Goal: Information Seeking & Learning: Learn about a topic

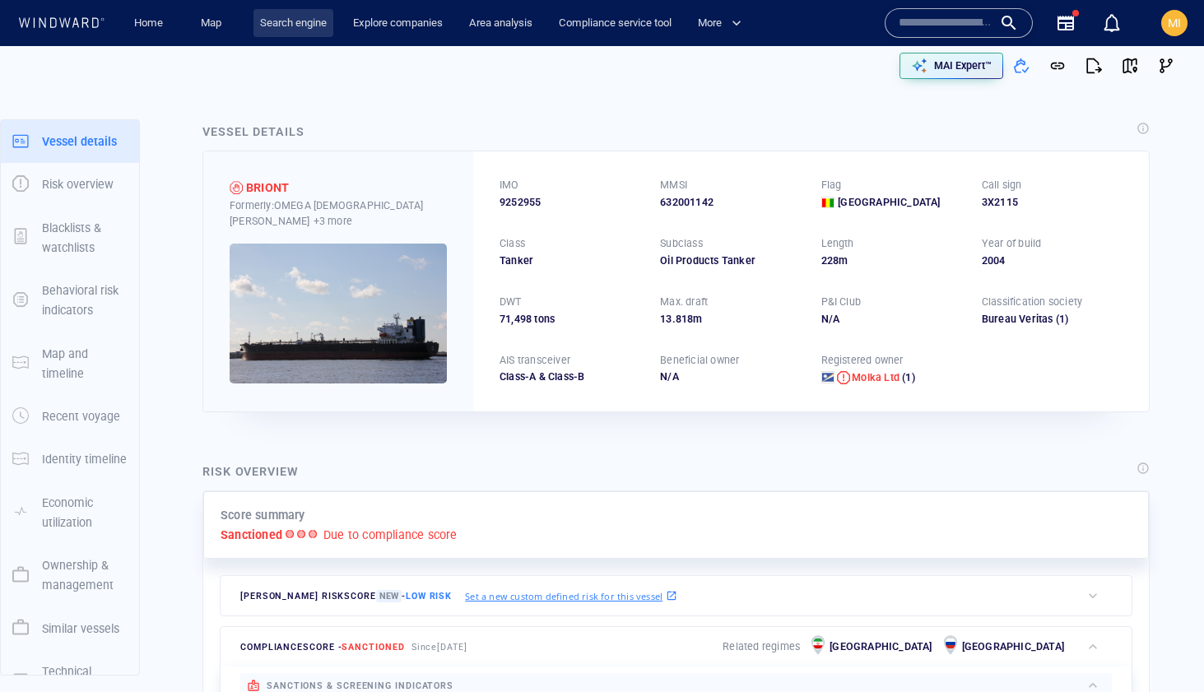
click at [289, 21] on link "Search engine" at bounding box center [294, 23] width 80 height 29
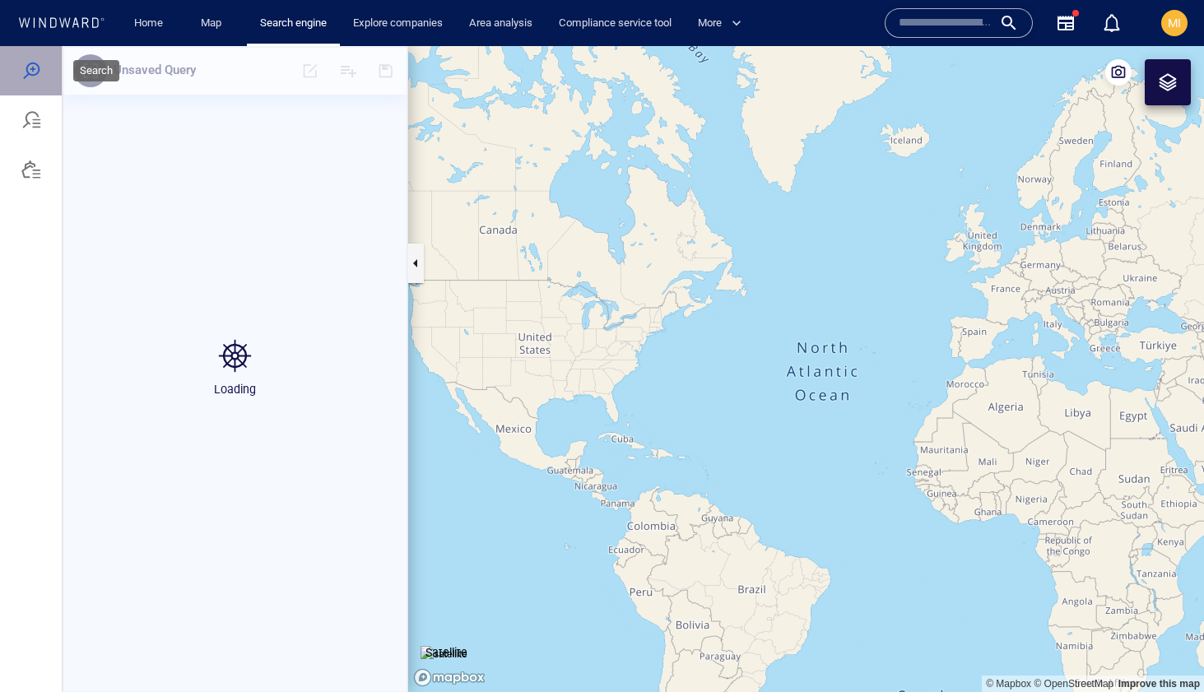
click at [30, 68] on div at bounding box center [31, 71] width 20 height 20
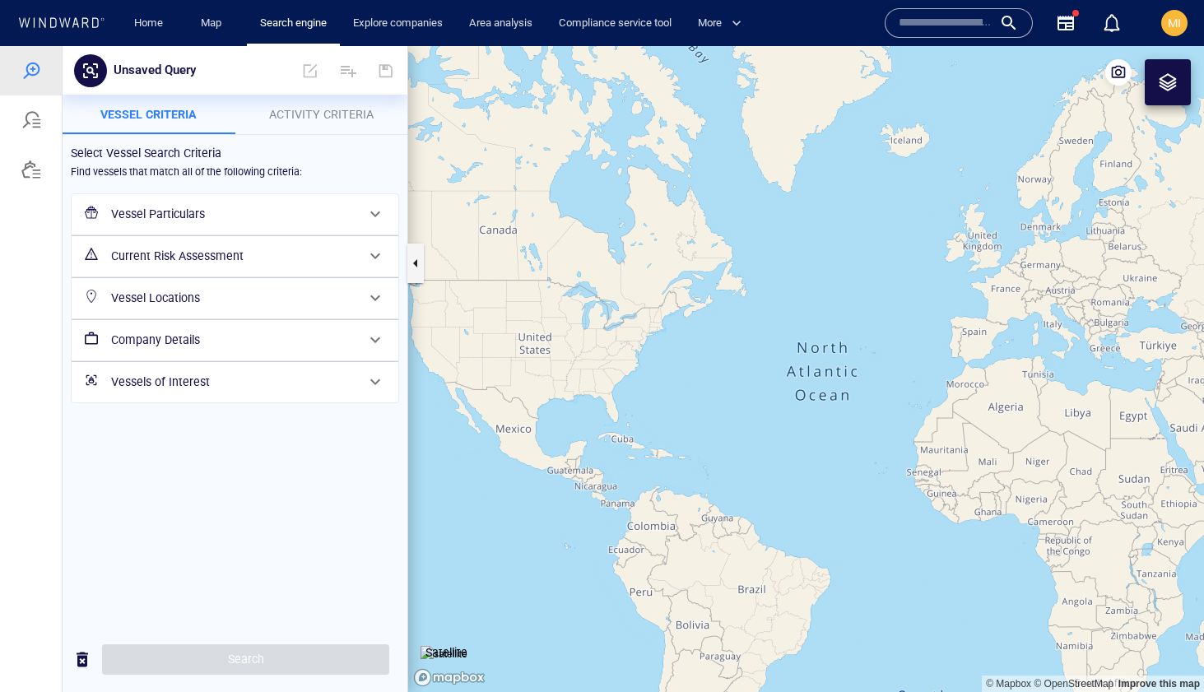
click at [244, 208] on h6 "Vessel Particulars" at bounding box center [233, 214] width 244 height 21
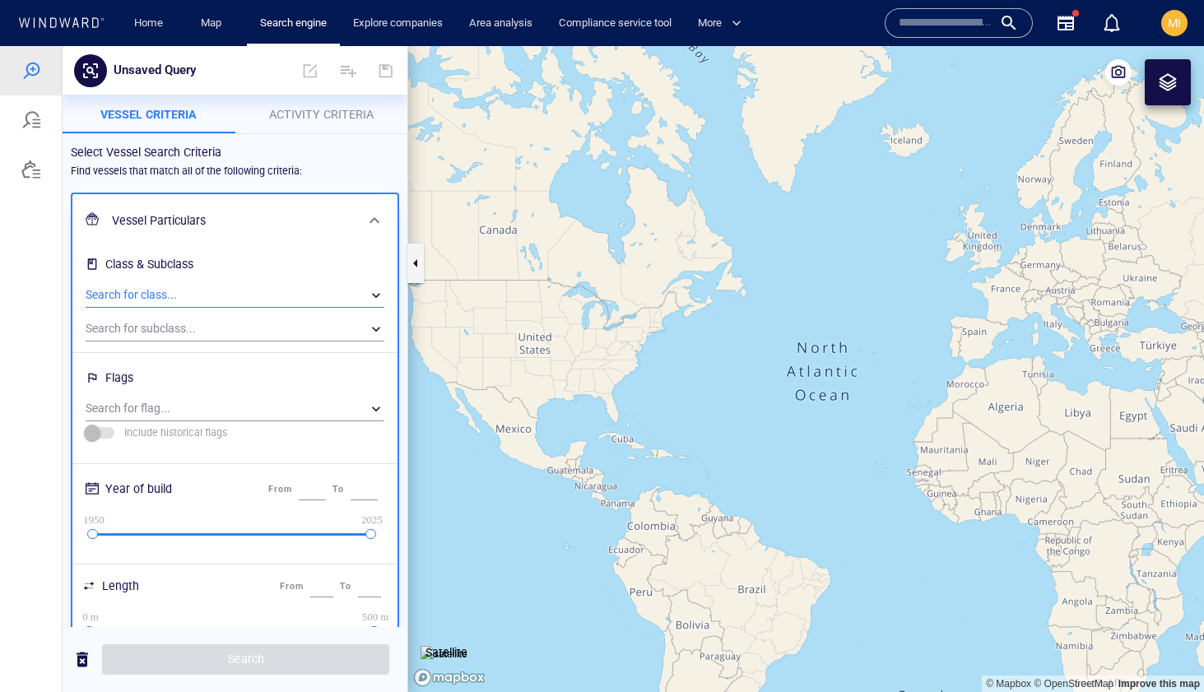
click at [202, 295] on div "​" at bounding box center [235, 295] width 299 height 25
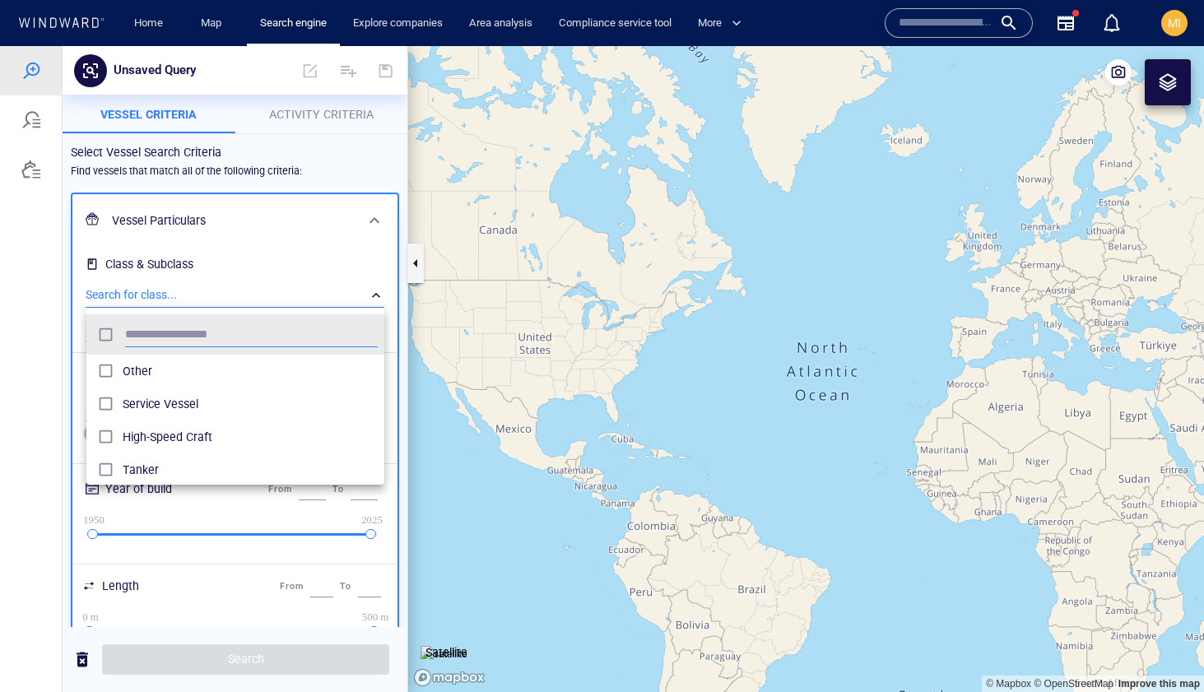
scroll to position [164, 298]
click at [216, 276] on div at bounding box center [602, 369] width 1204 height 646
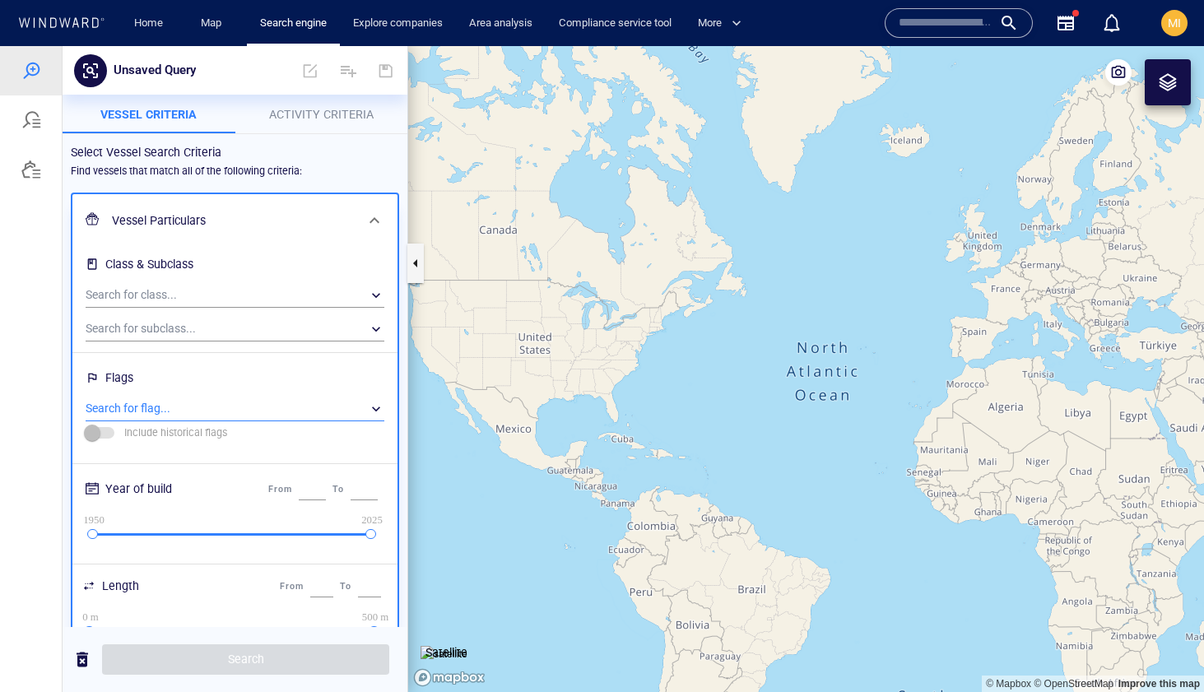
click at [180, 407] on div "​" at bounding box center [235, 409] width 299 height 25
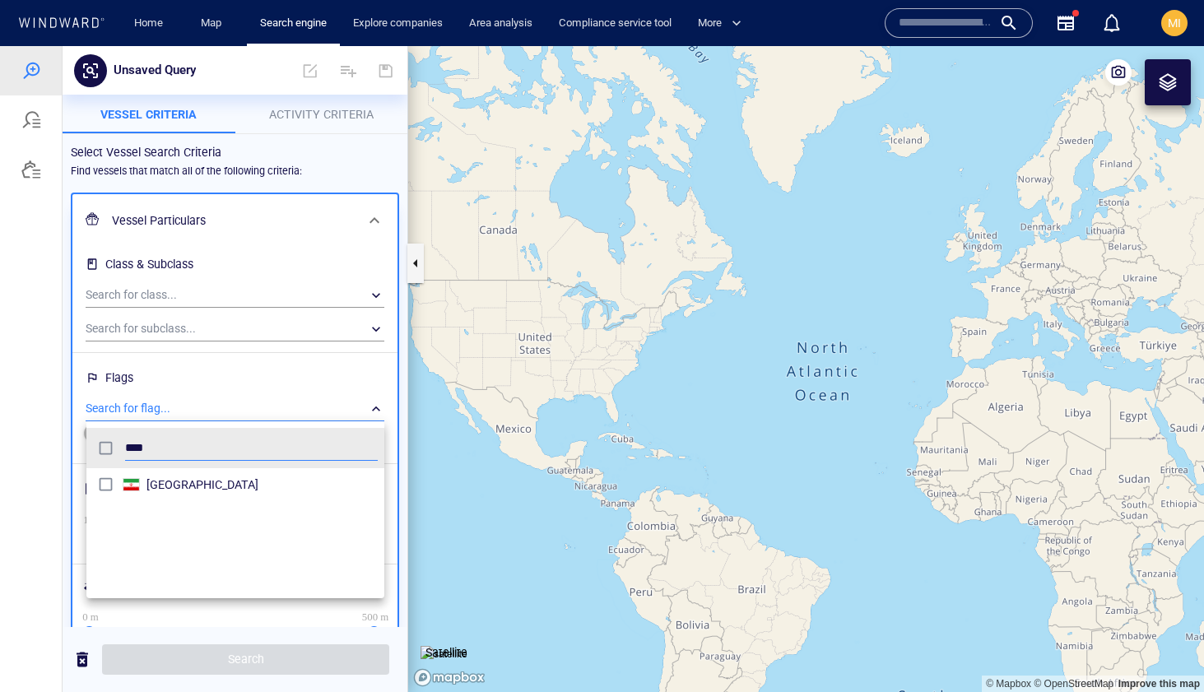
type input "****"
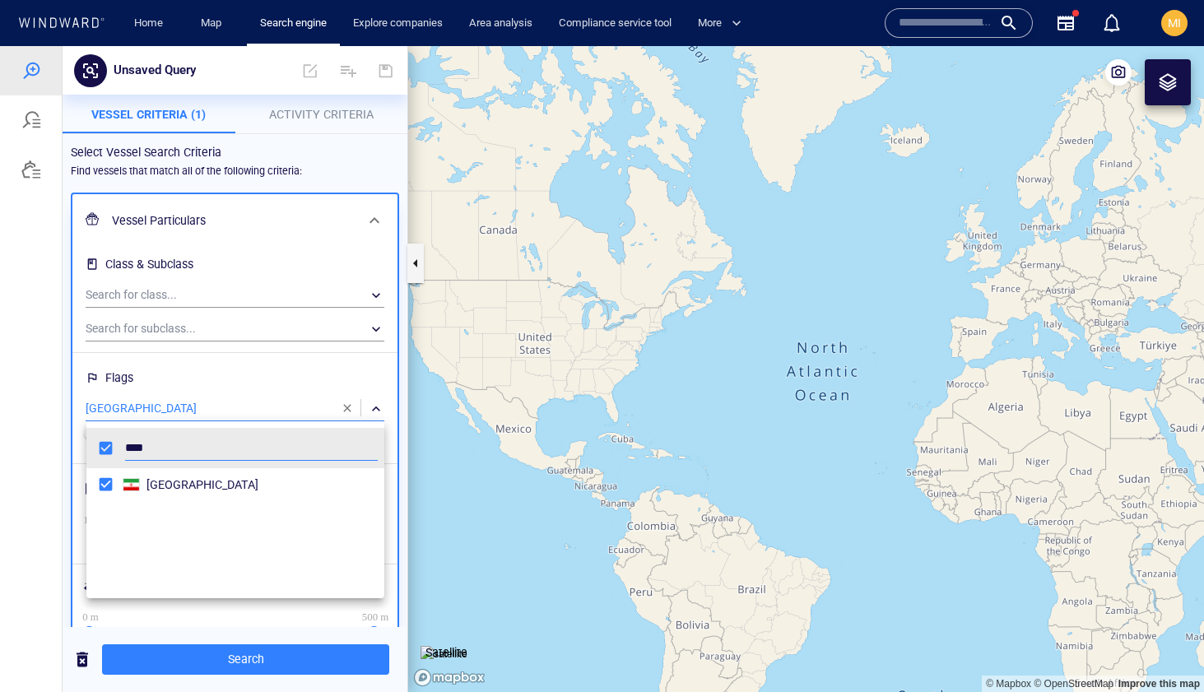
click at [251, 660] on div at bounding box center [602, 369] width 1204 height 646
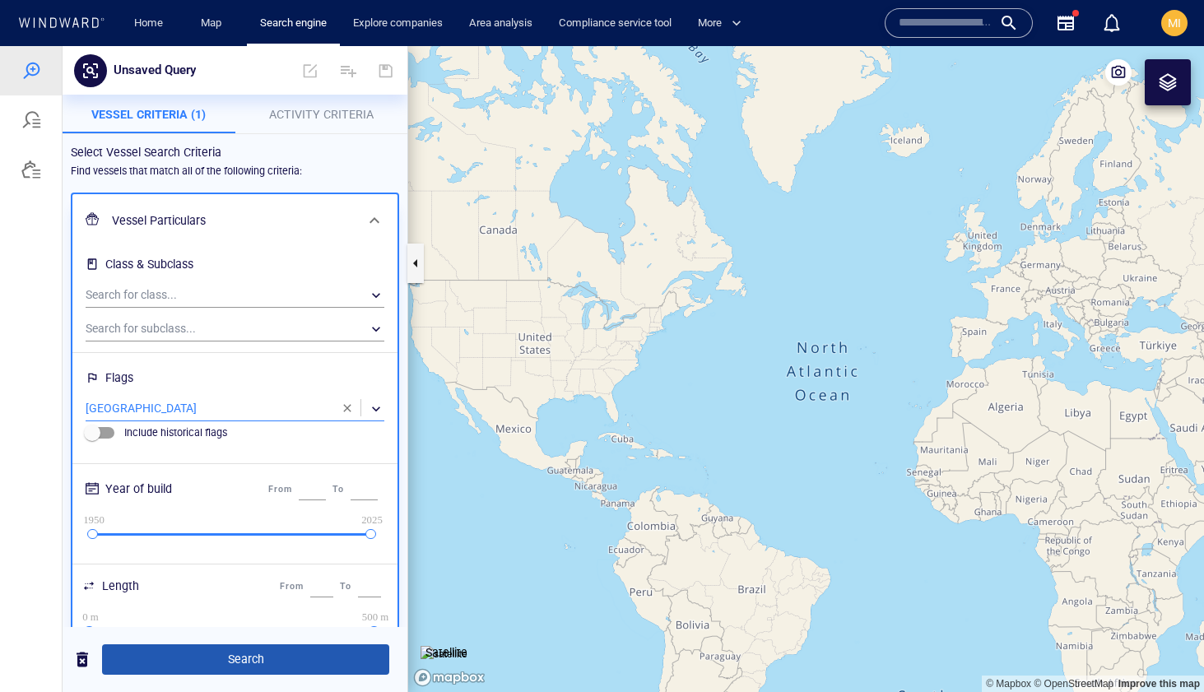
click at [251, 660] on span "Search" at bounding box center [245, 659] width 261 height 21
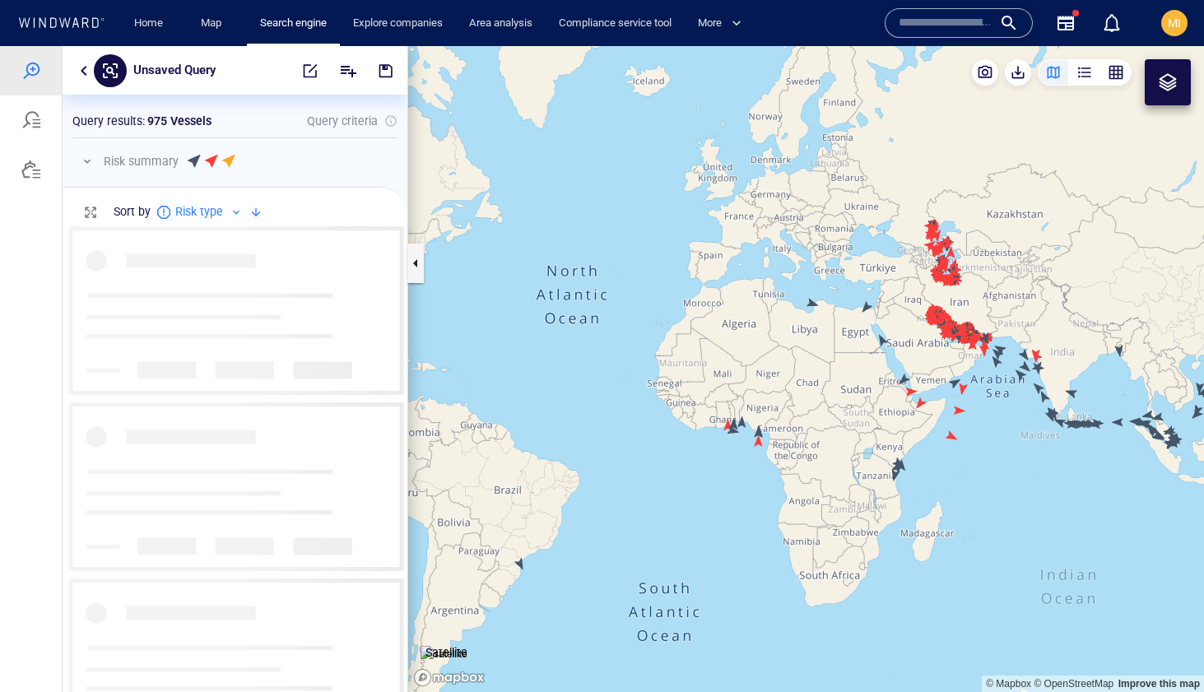
scroll to position [466, 345]
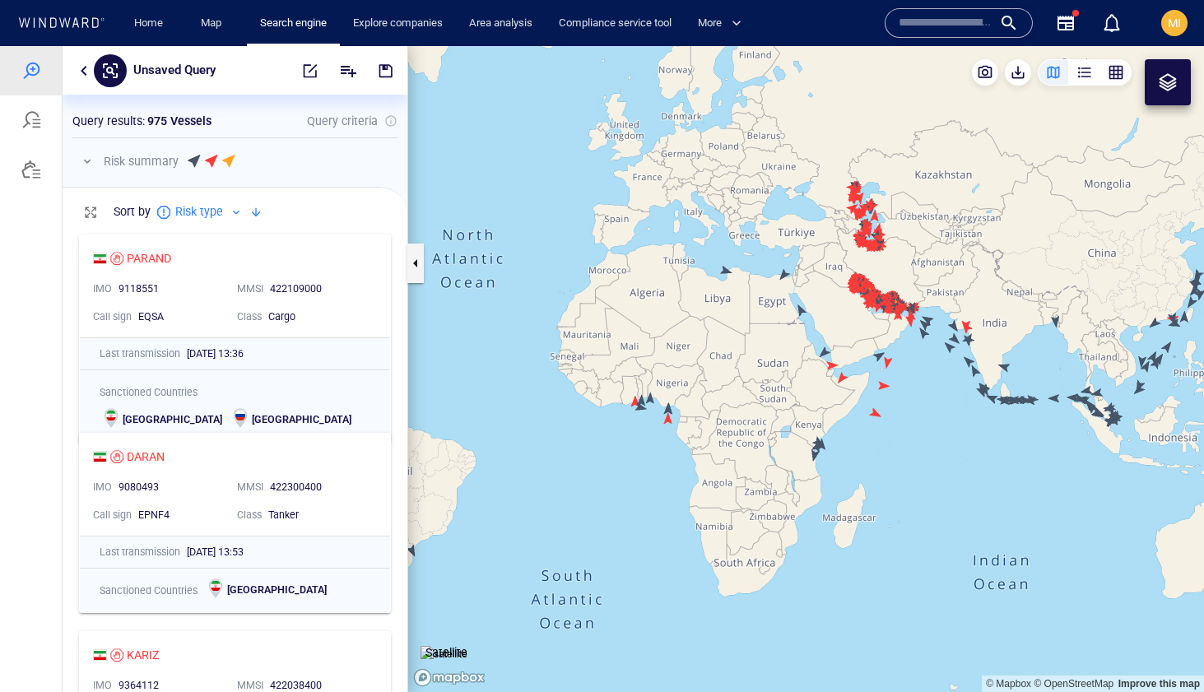
click at [223, 309] on div "EQSA" at bounding box center [181, 316] width 86 height 15
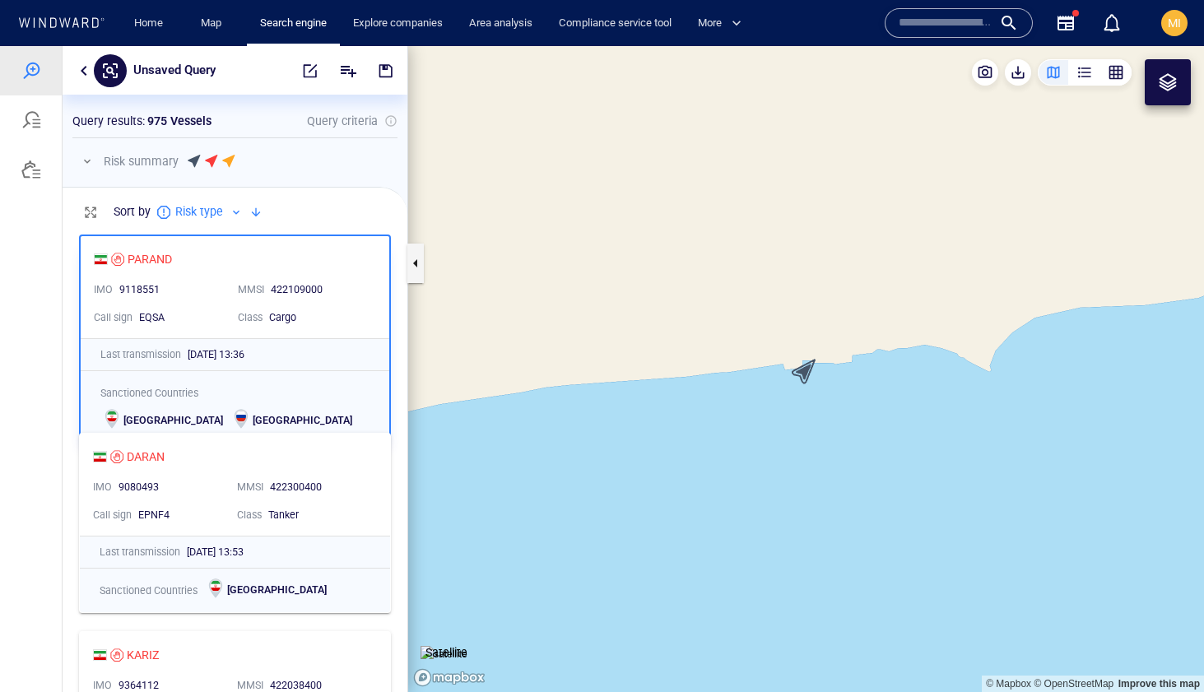
click at [805, 374] on canvas "Map" at bounding box center [806, 369] width 796 height 646
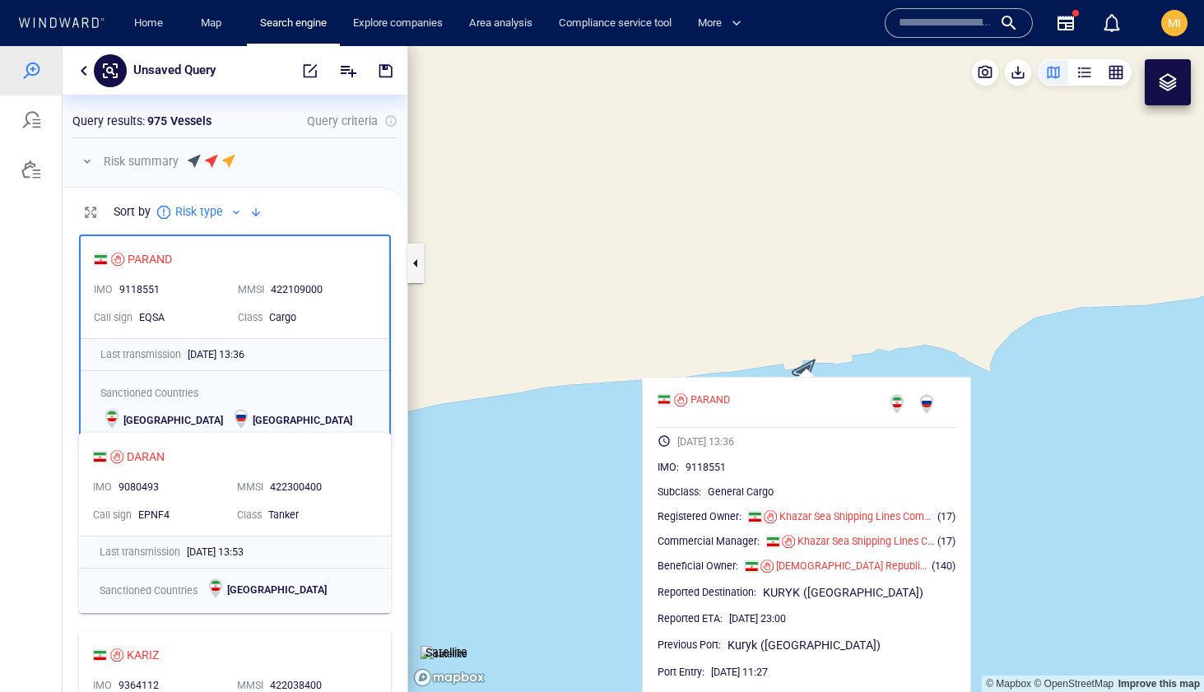
click at [318, 218] on div "Sort by Risk type" at bounding box center [235, 212] width 345 height 49
click at [315, 68] on span "button" at bounding box center [310, 71] width 16 height 16
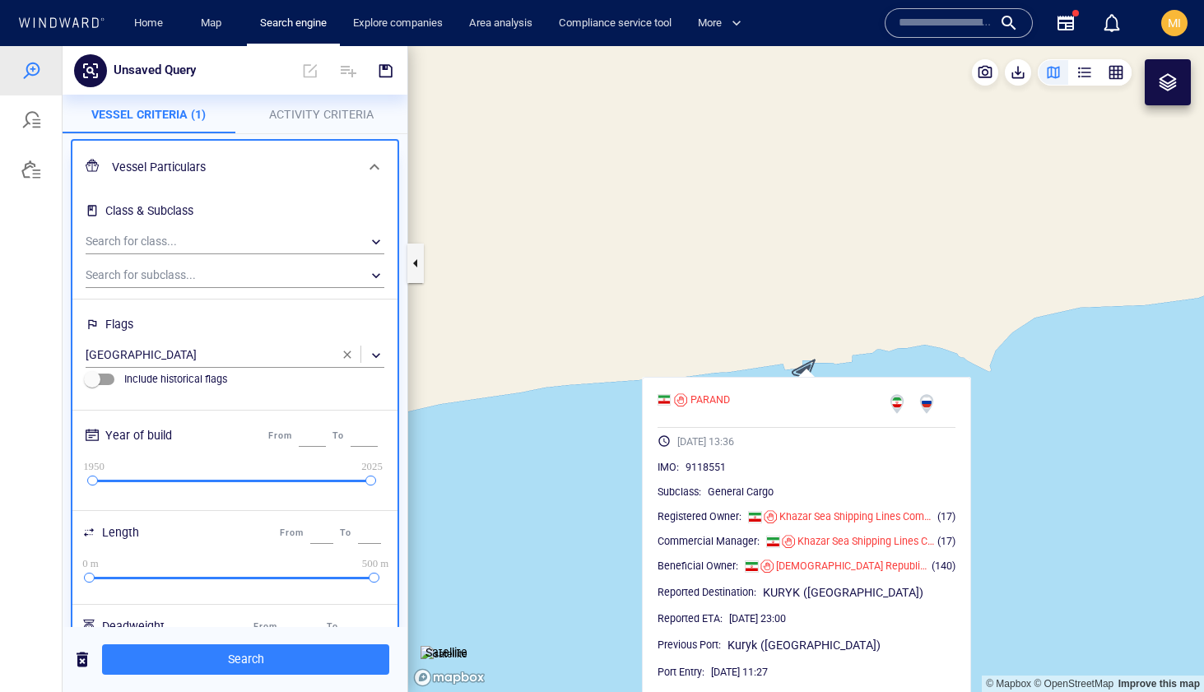
scroll to position [0, 0]
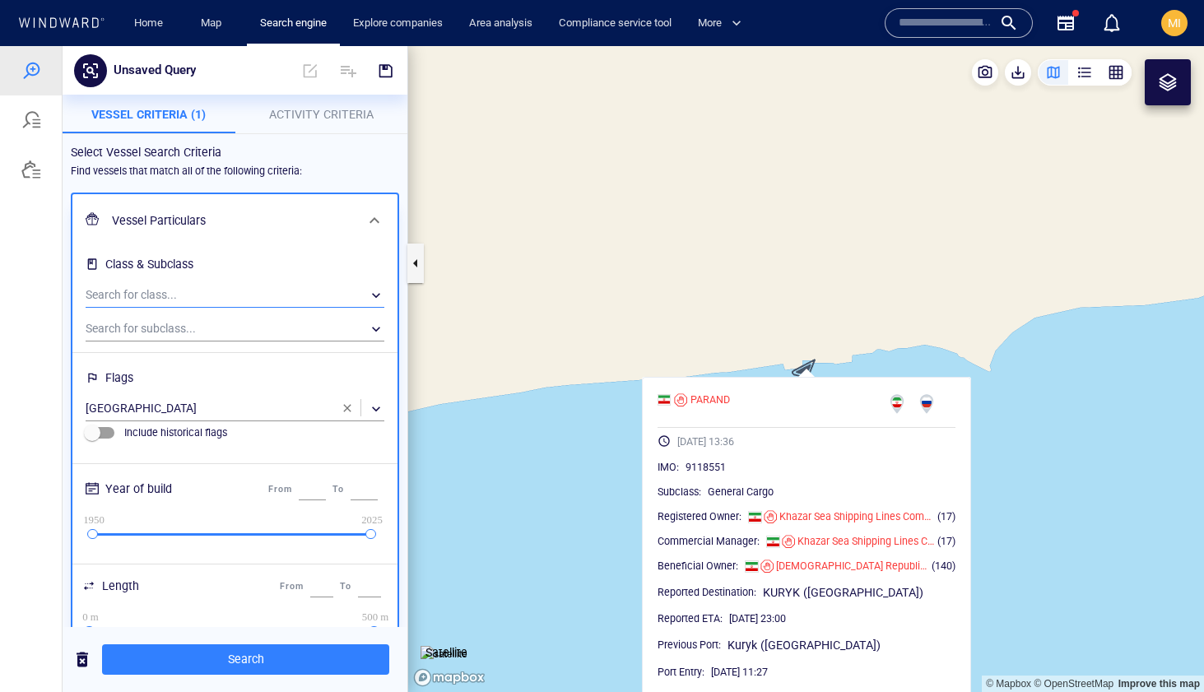
click at [207, 289] on div "​" at bounding box center [235, 295] width 299 height 25
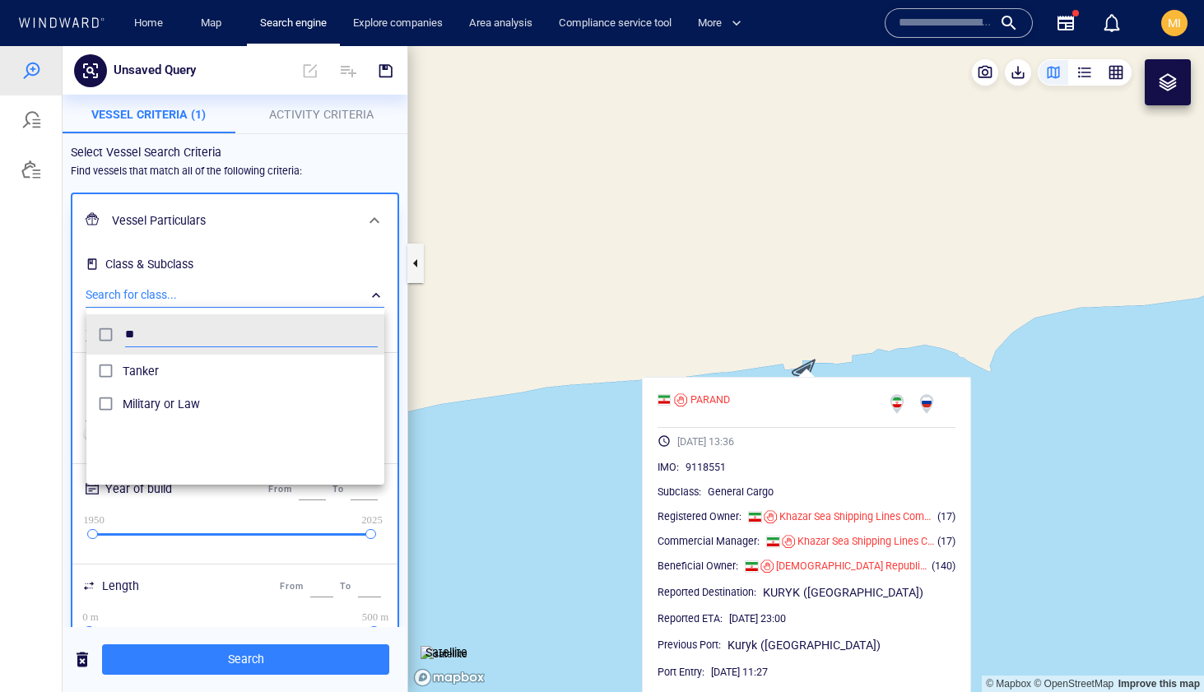
scroll to position [164, 298]
type input "******"
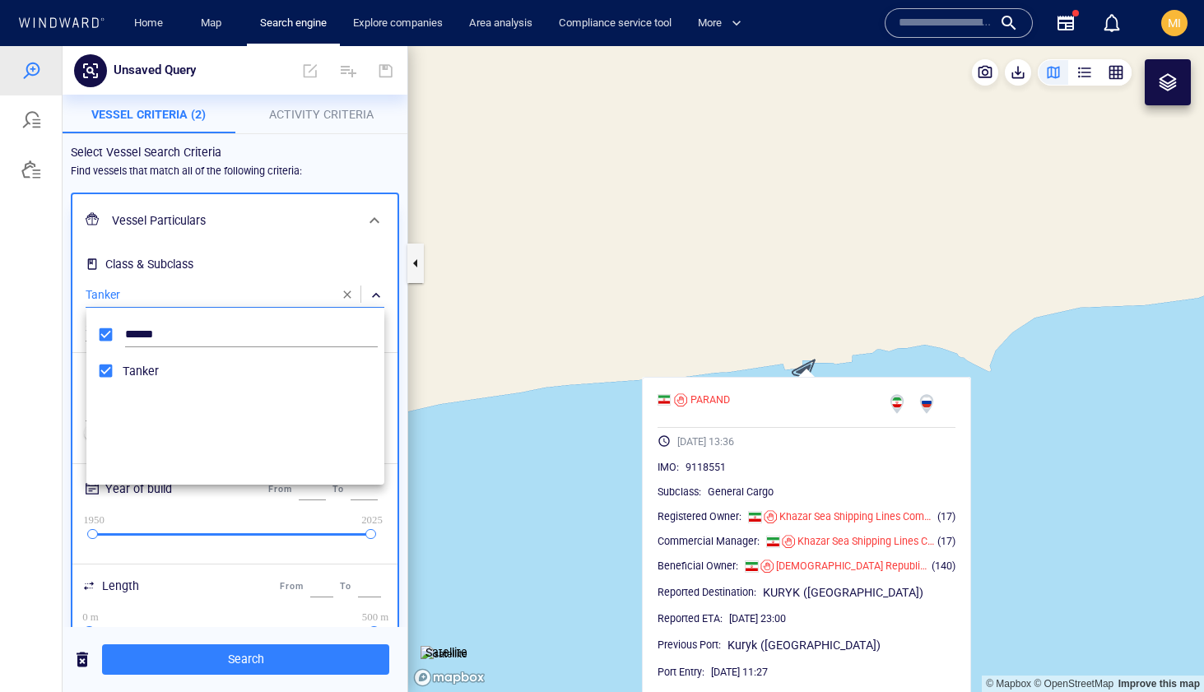
click at [217, 669] on div at bounding box center [602, 369] width 1204 height 646
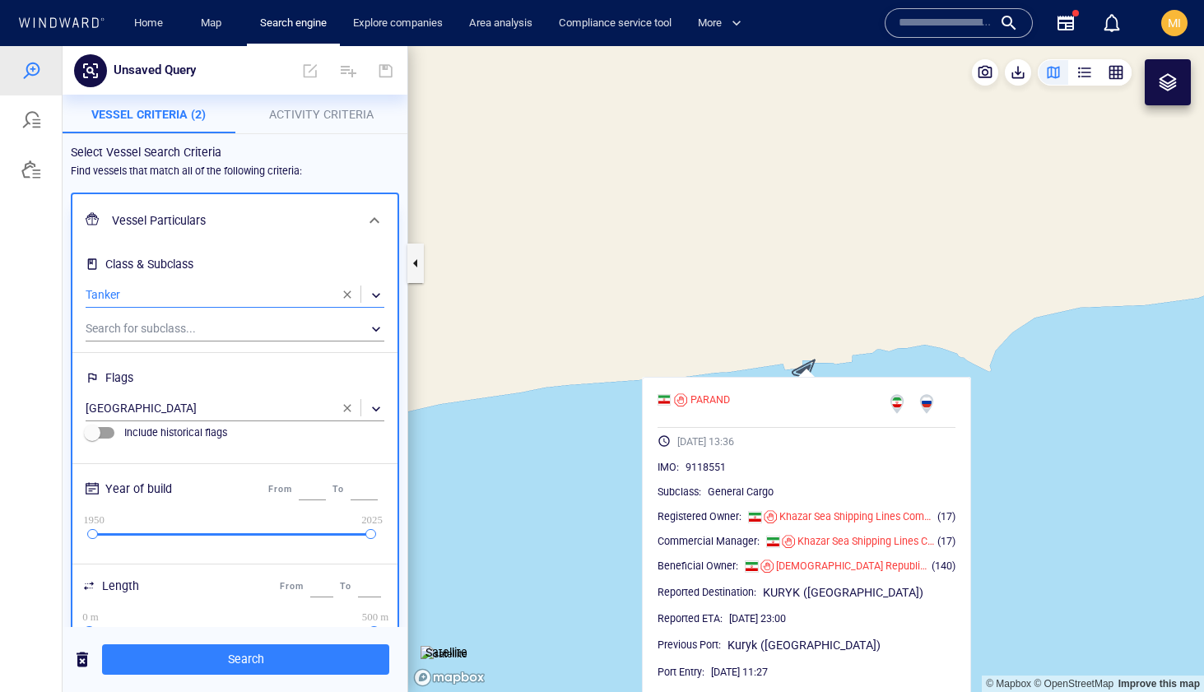
click at [217, 669] on span "Search" at bounding box center [245, 659] width 261 height 21
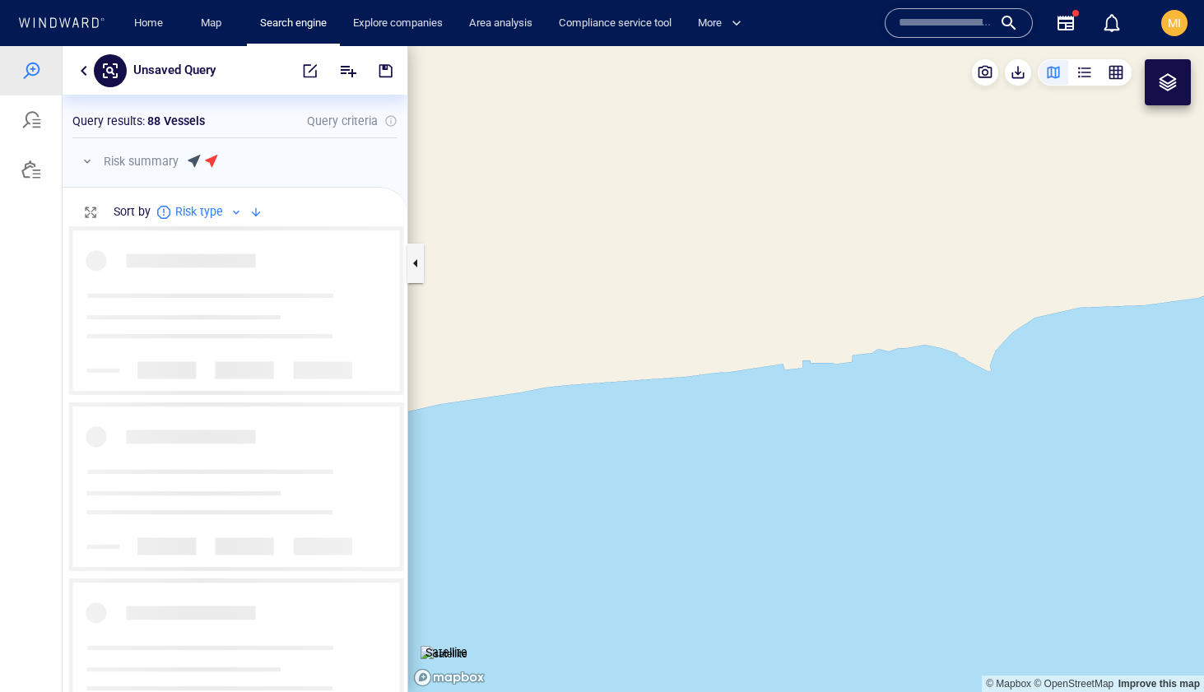
scroll to position [466, 345]
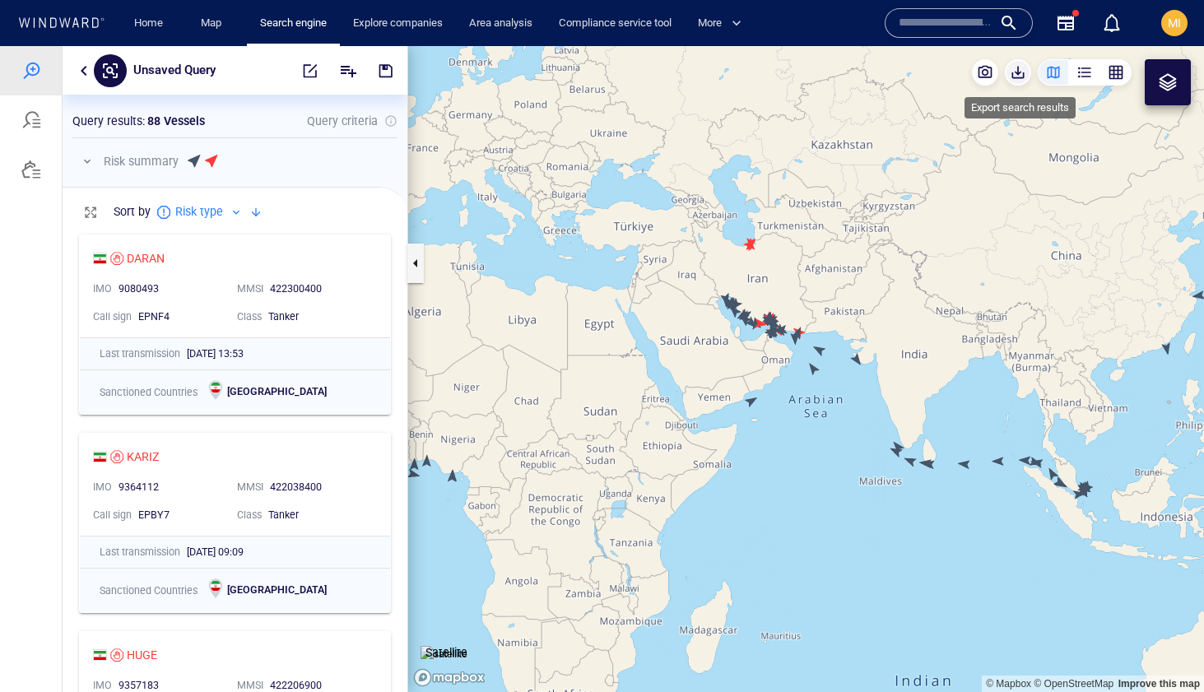
click at [1021, 73] on span "button" at bounding box center [1018, 72] width 16 height 16
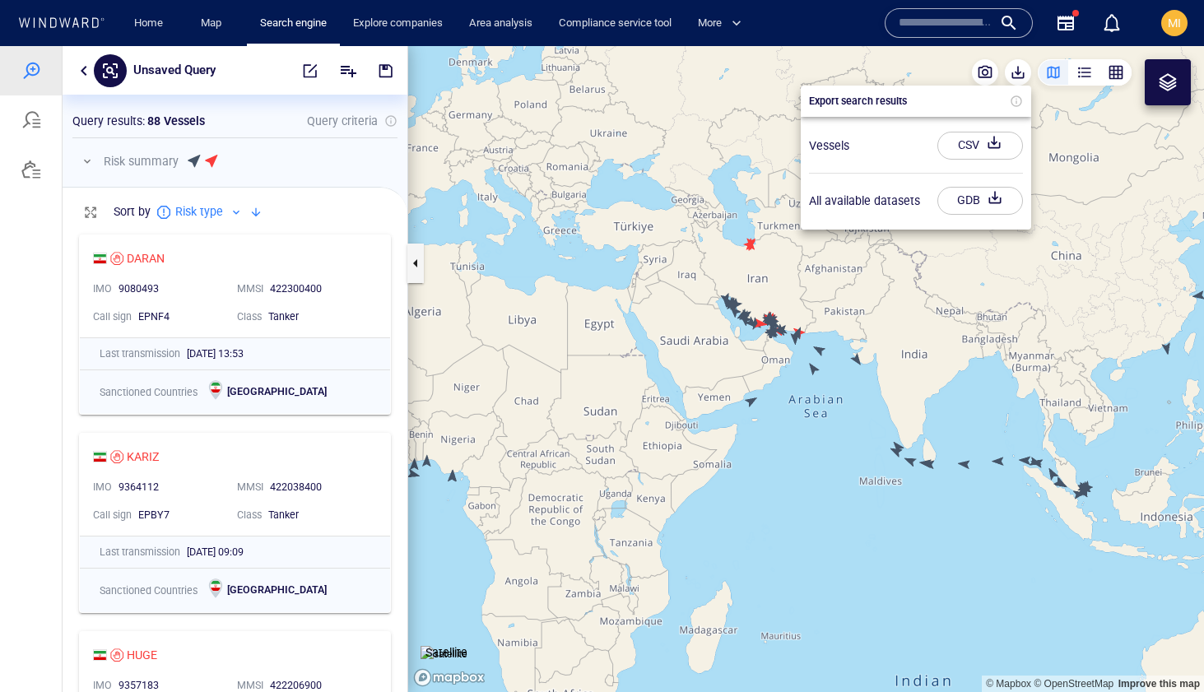
click at [967, 151] on div "CSV" at bounding box center [969, 145] width 28 height 27
drag, startPoint x: 816, startPoint y: 396, endPoint x: 737, endPoint y: 405, distance: 79.5
click at [737, 405] on div at bounding box center [602, 369] width 1204 height 646
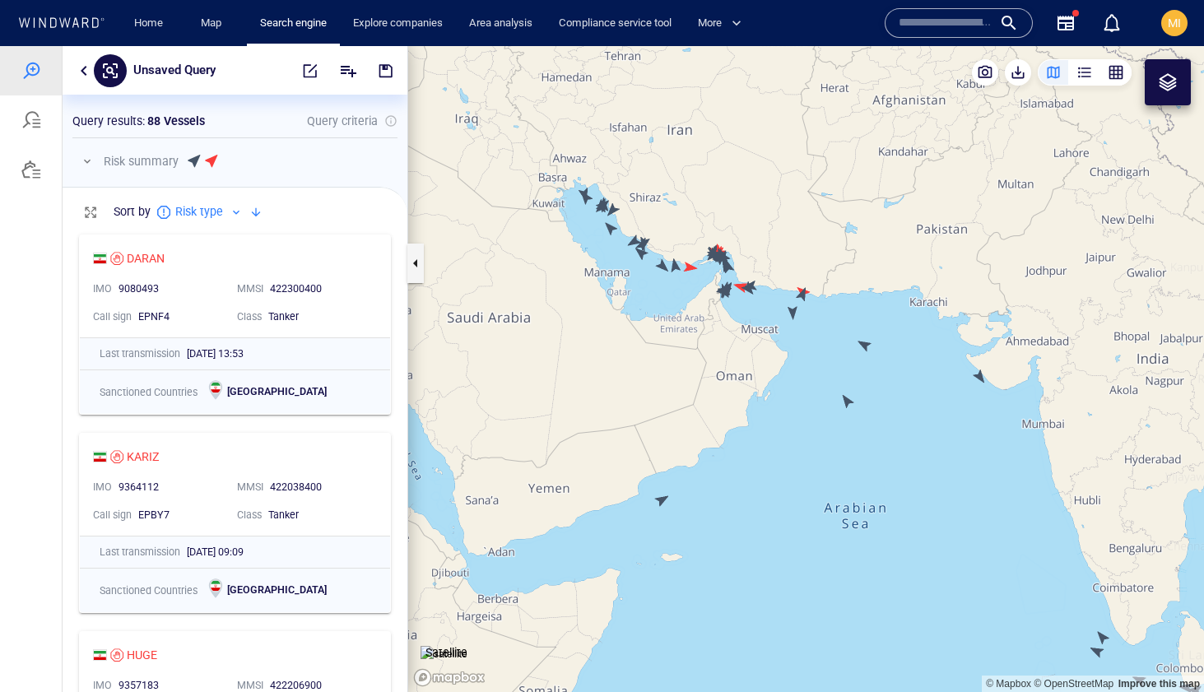
drag, startPoint x: 765, startPoint y: 300, endPoint x: 636, endPoint y: 361, distance: 142.9
click at [635, 358] on canvas "Map" at bounding box center [806, 369] width 796 height 646
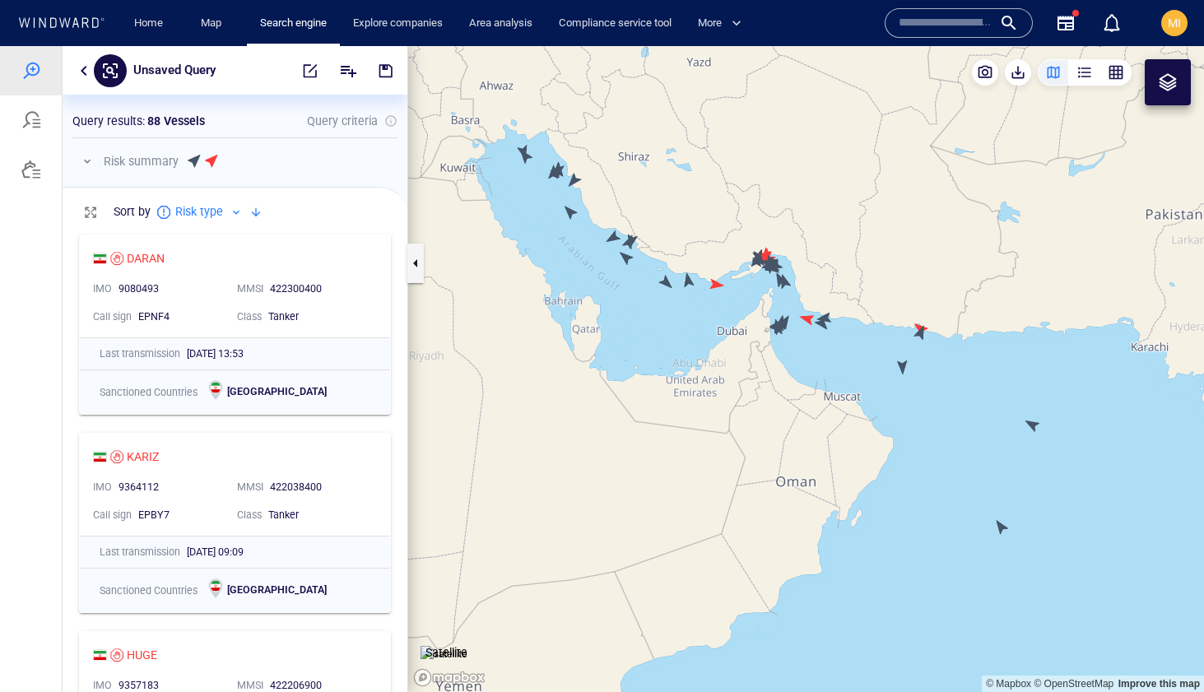
drag, startPoint x: 600, startPoint y: 305, endPoint x: 644, endPoint y: 442, distance: 143.7
click at [642, 435] on canvas "Map" at bounding box center [806, 369] width 796 height 646
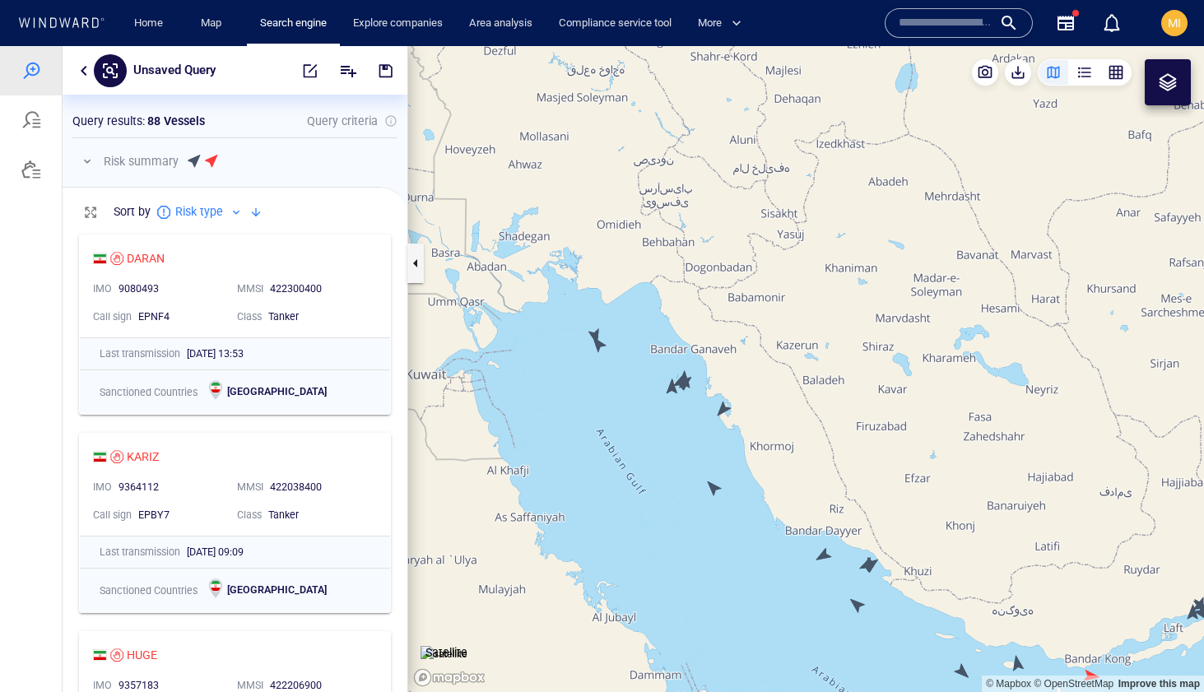
click at [597, 346] on canvas "Map" at bounding box center [806, 369] width 796 height 646
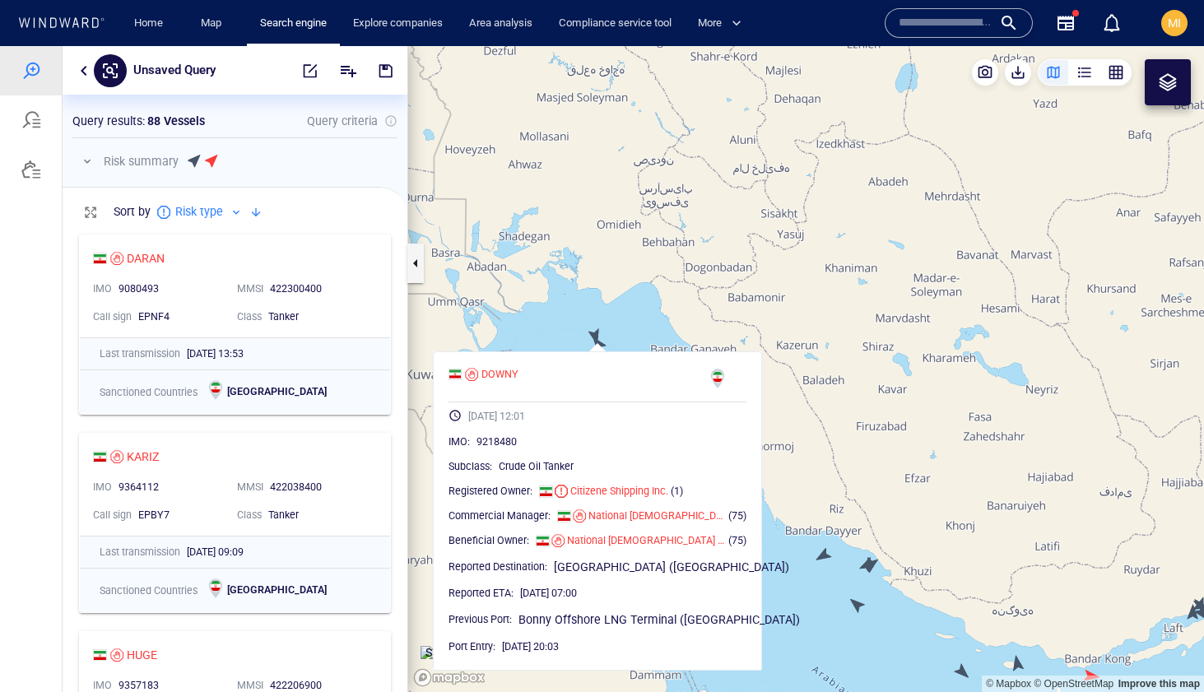
click at [594, 332] on canvas "Map" at bounding box center [806, 369] width 796 height 646
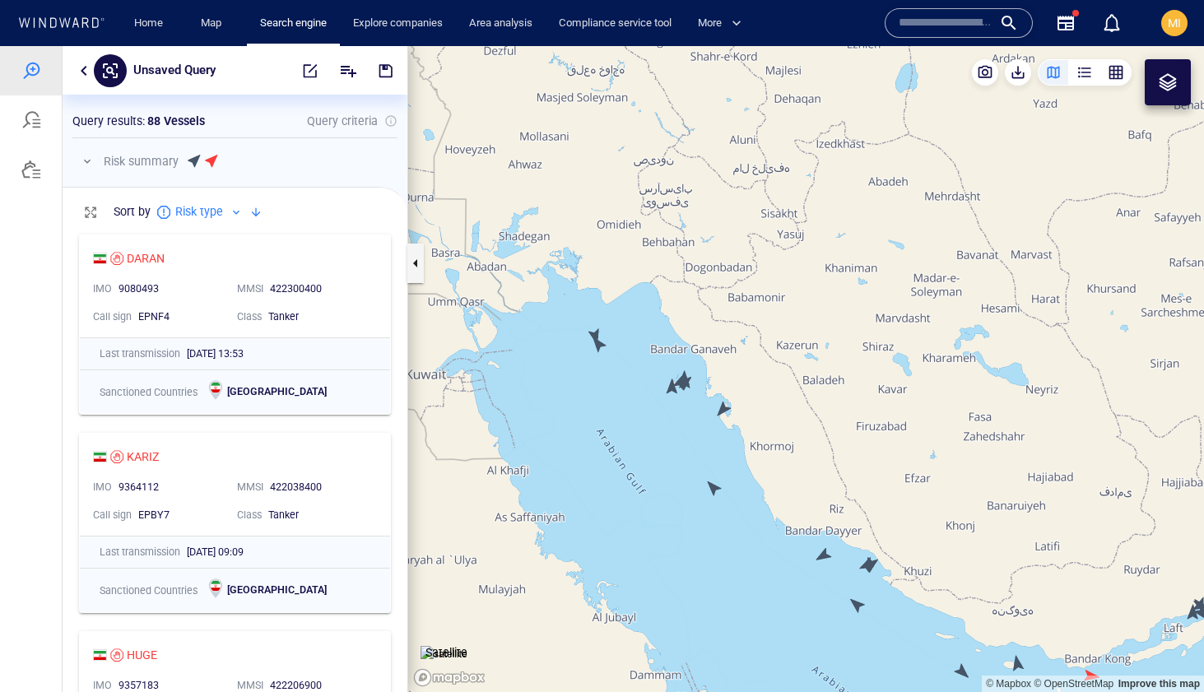
click at [1161, 85] on div at bounding box center [1168, 82] width 20 height 20
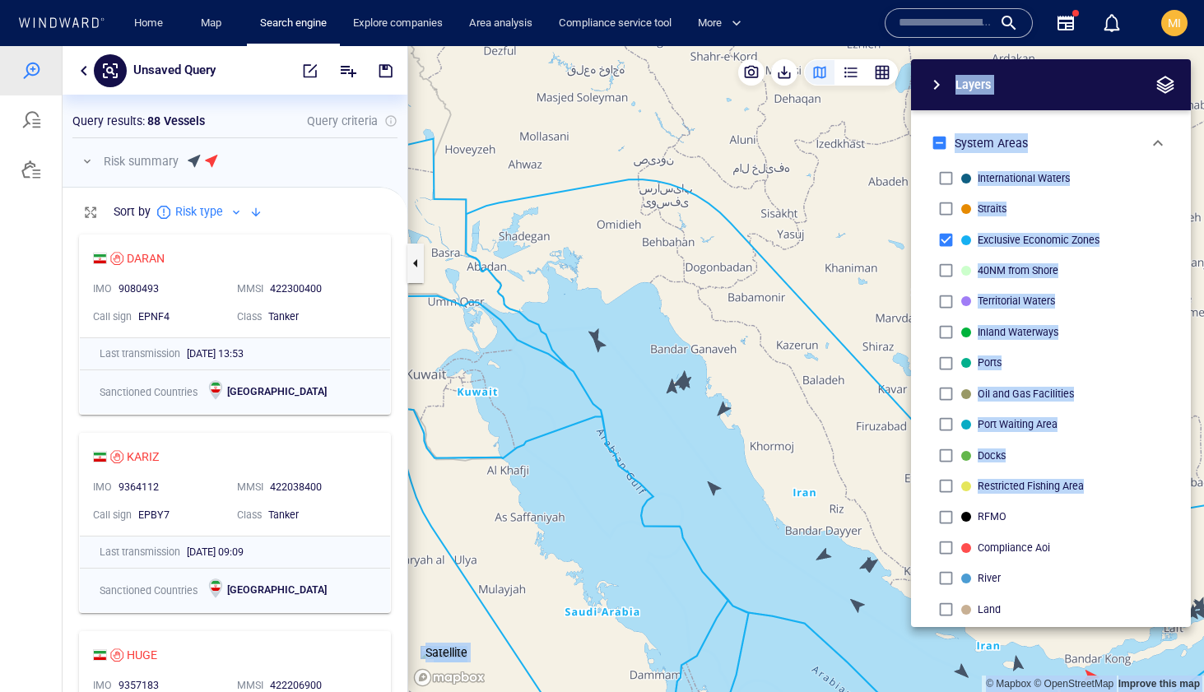
drag, startPoint x: 745, startPoint y: 509, endPoint x: 628, endPoint y: 451, distance: 130.3
click at [636, 454] on div "© Mapbox © OpenStreetMap Improve this map Satellite Layers System Areas Interna…" at bounding box center [806, 369] width 796 height 646
click at [937, 86] on span "button" at bounding box center [937, 85] width 20 height 20
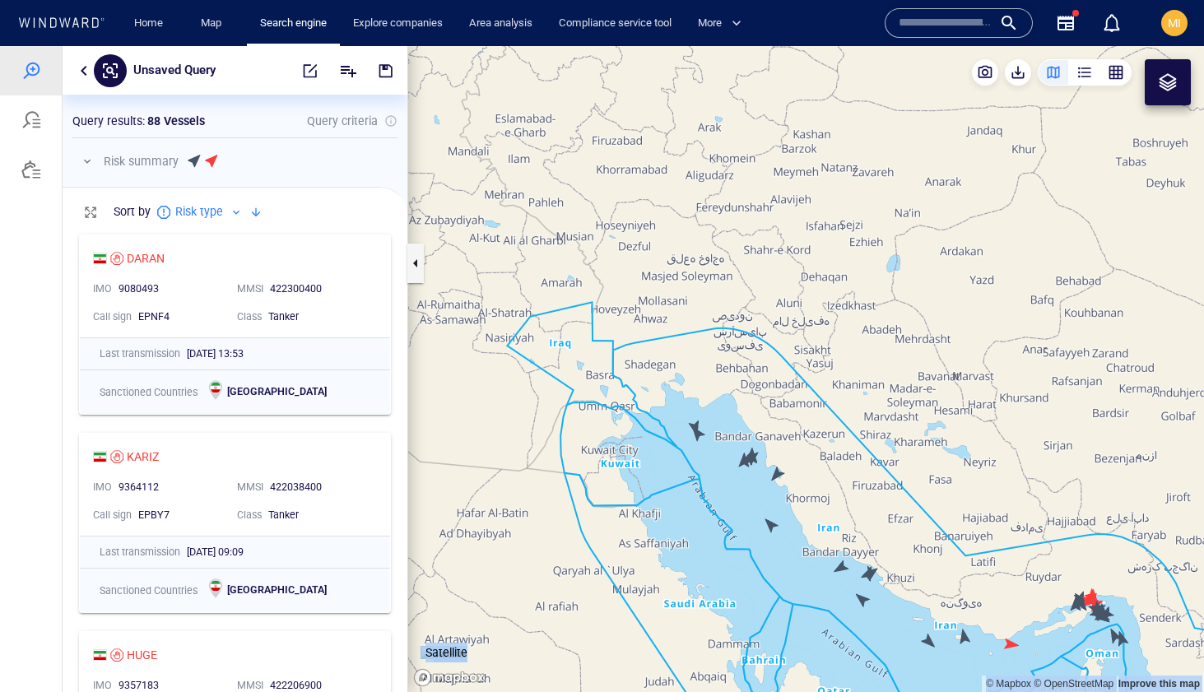
drag, startPoint x: 954, startPoint y: 658, endPoint x: 880, endPoint y: 521, distance: 155.4
click at [889, 522] on canvas "Map" at bounding box center [806, 369] width 796 height 646
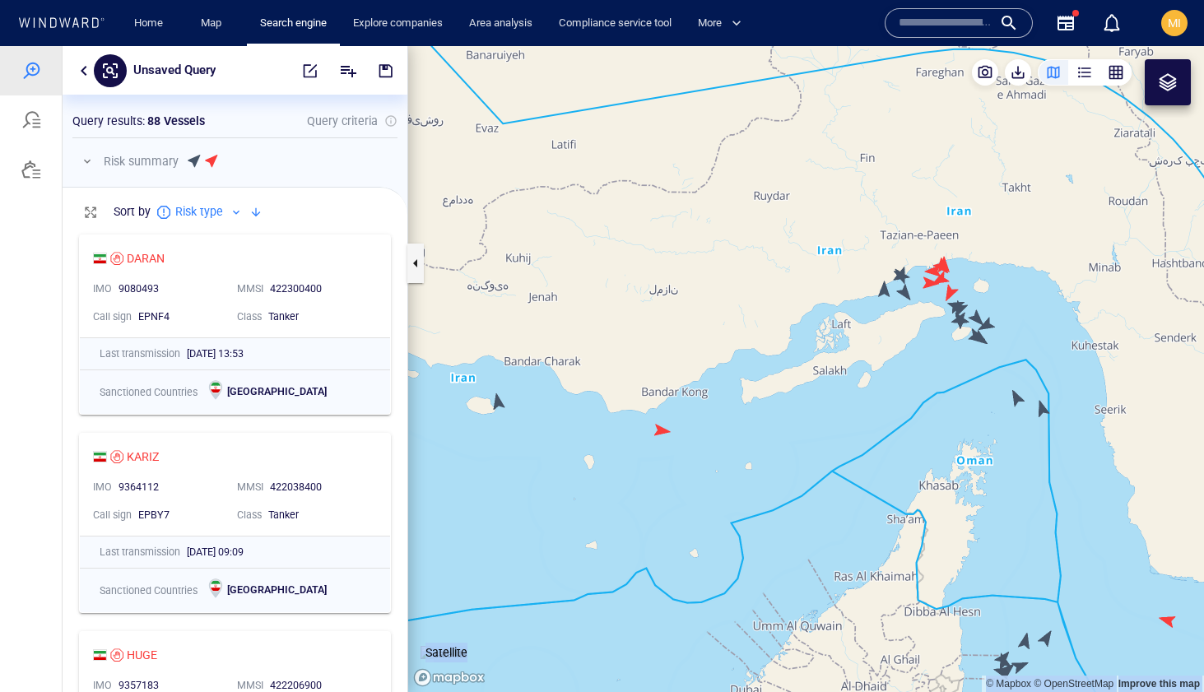
click at [1017, 400] on canvas "Map" at bounding box center [806, 369] width 796 height 646
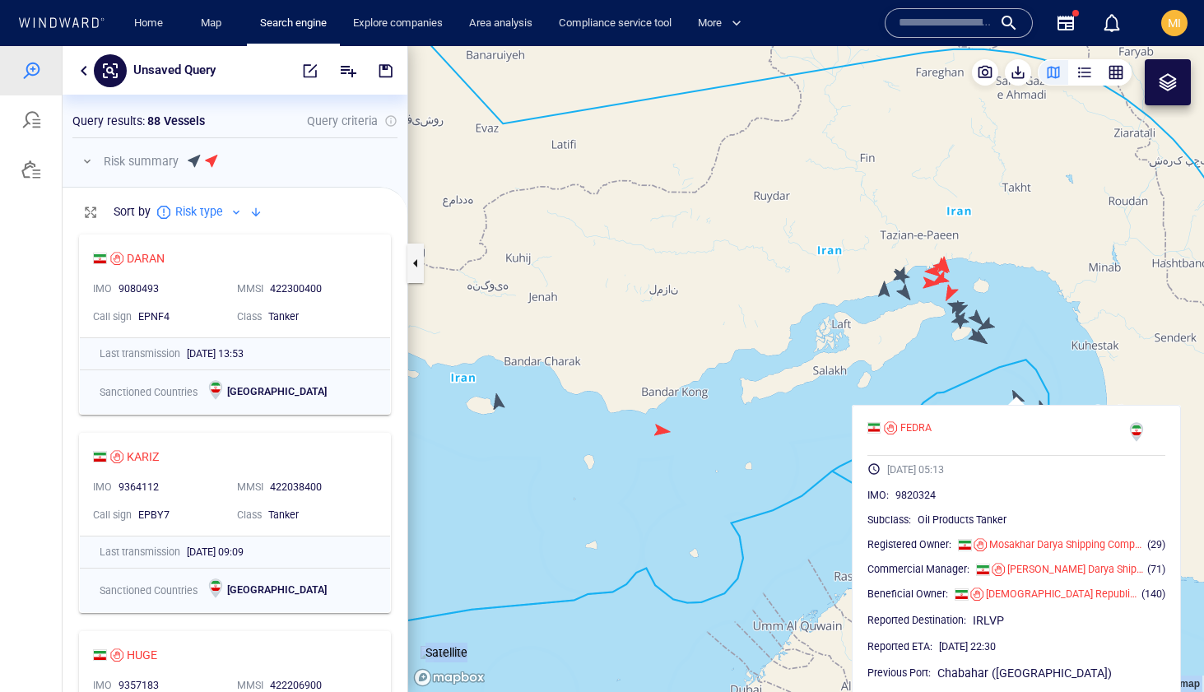
click at [1017, 400] on canvas "Map" at bounding box center [806, 369] width 796 height 646
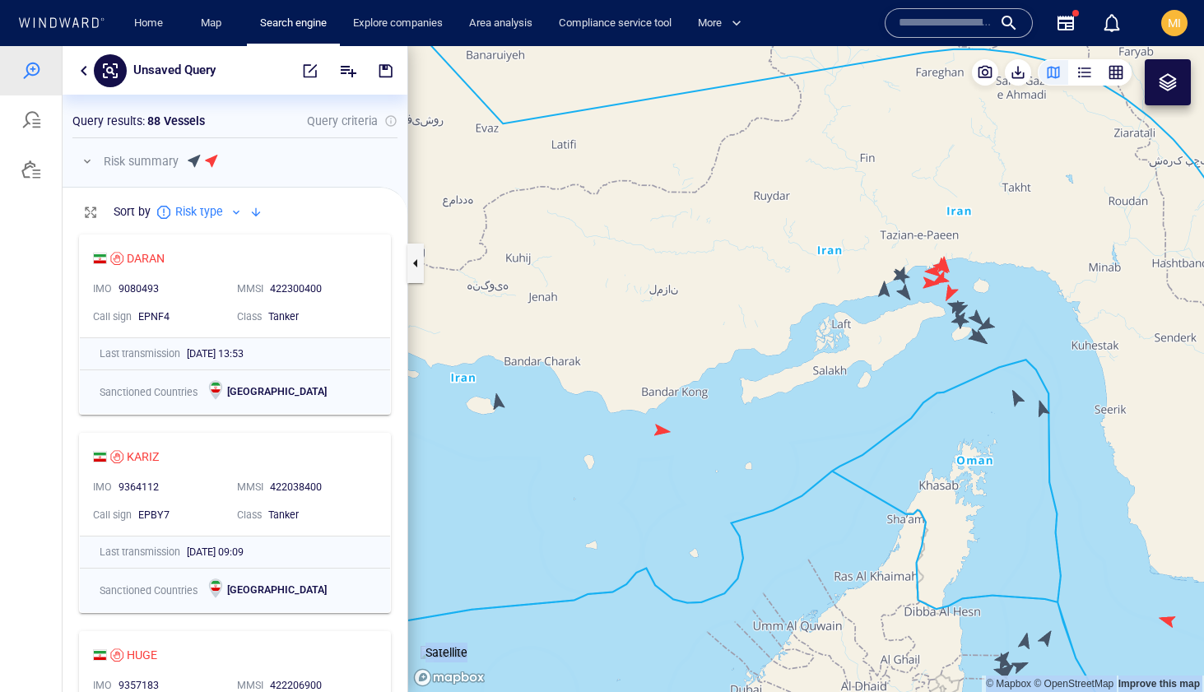
click at [1044, 410] on canvas "Map" at bounding box center [806, 369] width 796 height 646
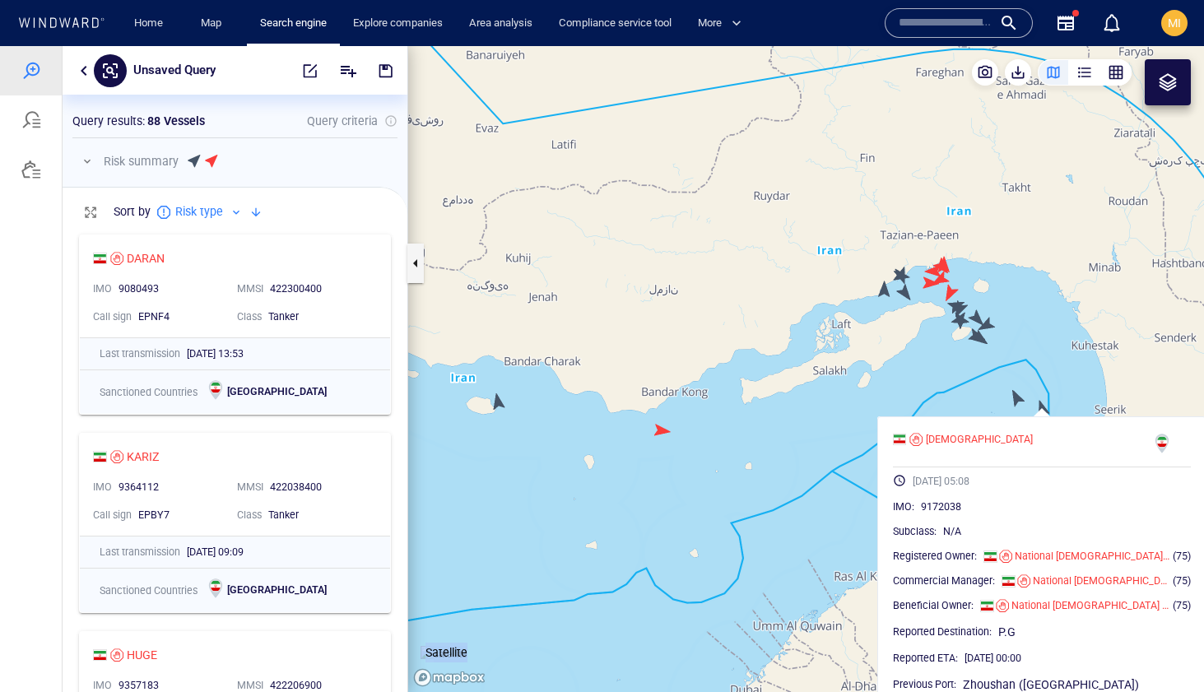
click at [1044, 411] on canvas "Map" at bounding box center [806, 369] width 796 height 646
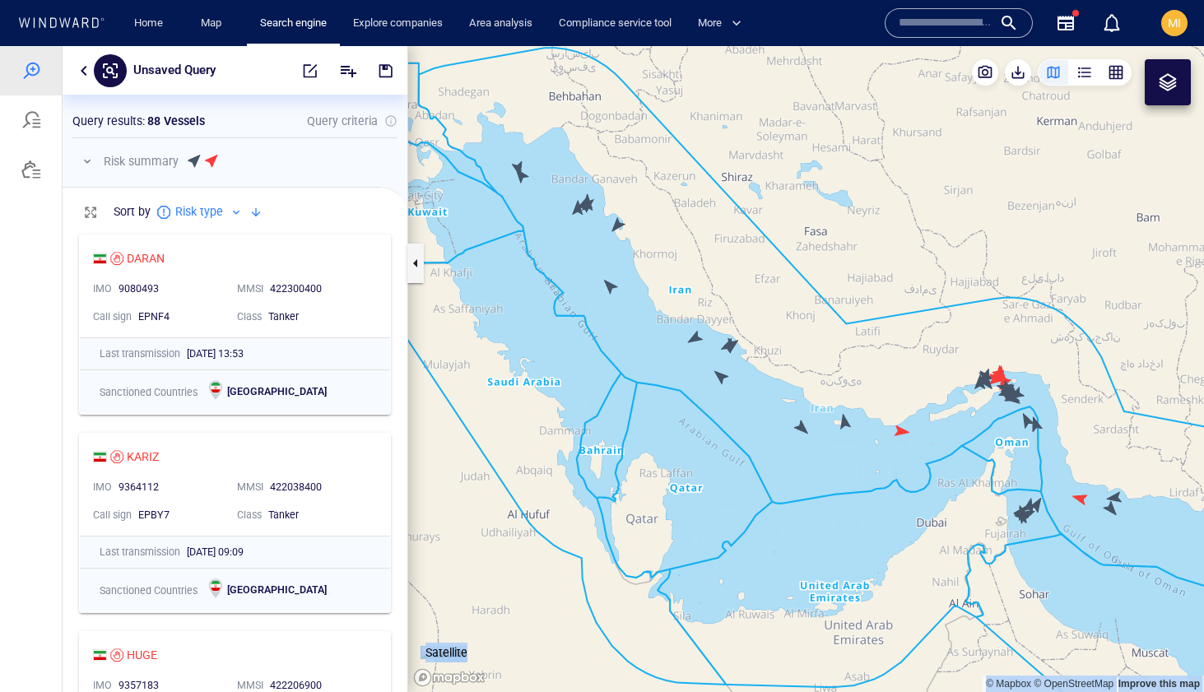
drag, startPoint x: 1032, startPoint y: 432, endPoint x: 901, endPoint y: 344, distance: 157.7
click at [905, 346] on canvas "Map" at bounding box center [806, 369] width 796 height 646
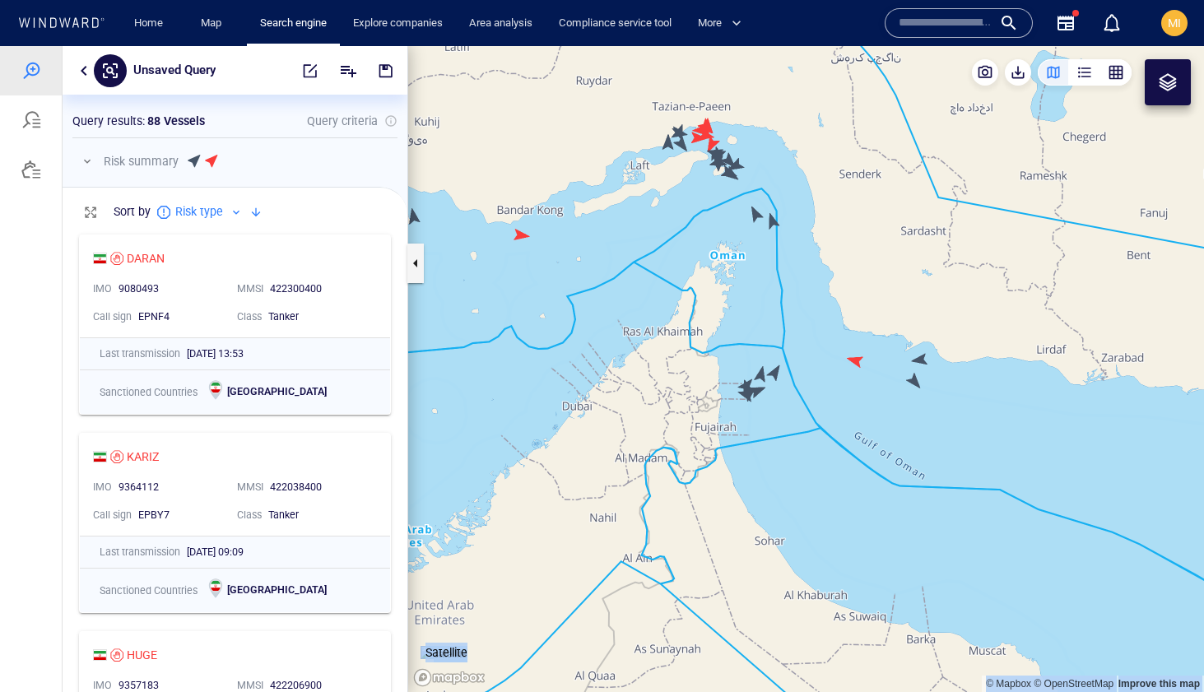
click at [775, 371] on canvas "Map" at bounding box center [806, 369] width 796 height 646
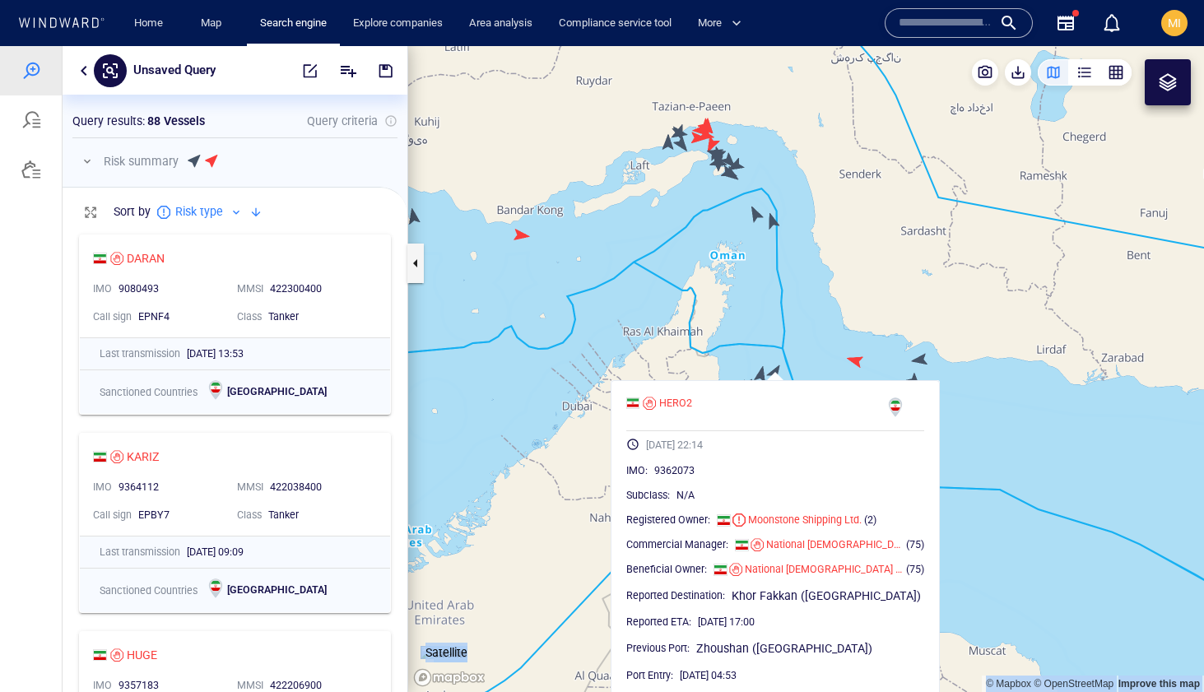
click at [761, 353] on canvas "Map" at bounding box center [806, 369] width 796 height 646
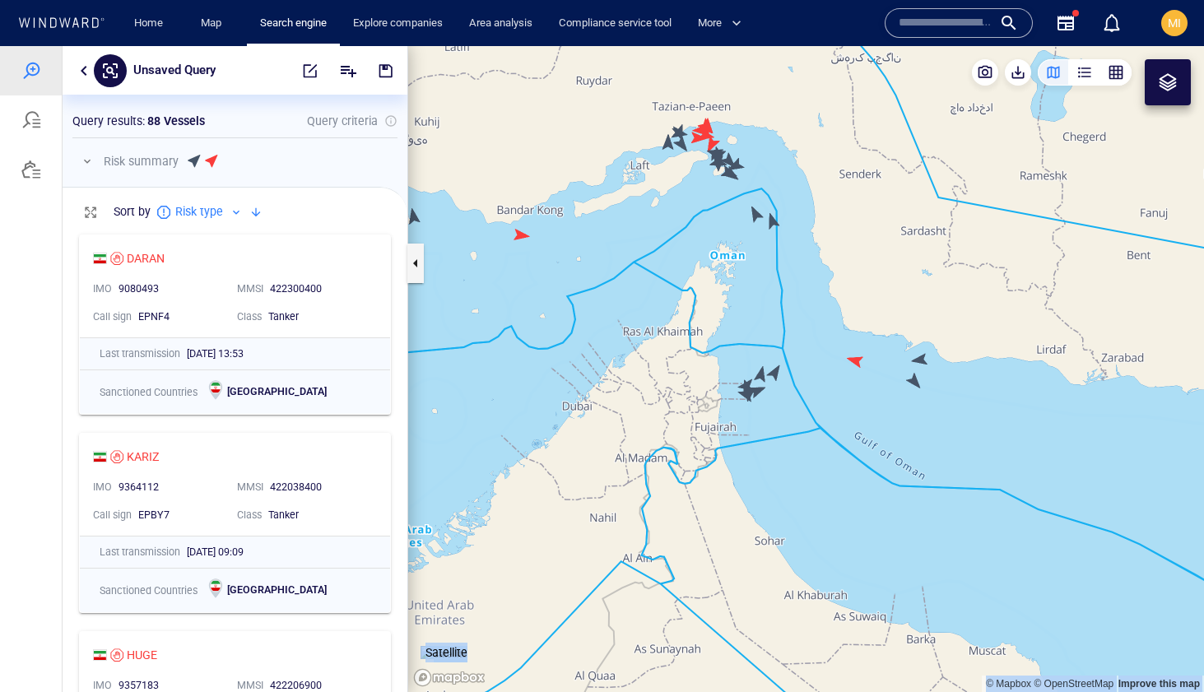
click at [761, 373] on canvas "Map" at bounding box center [806, 369] width 796 height 646
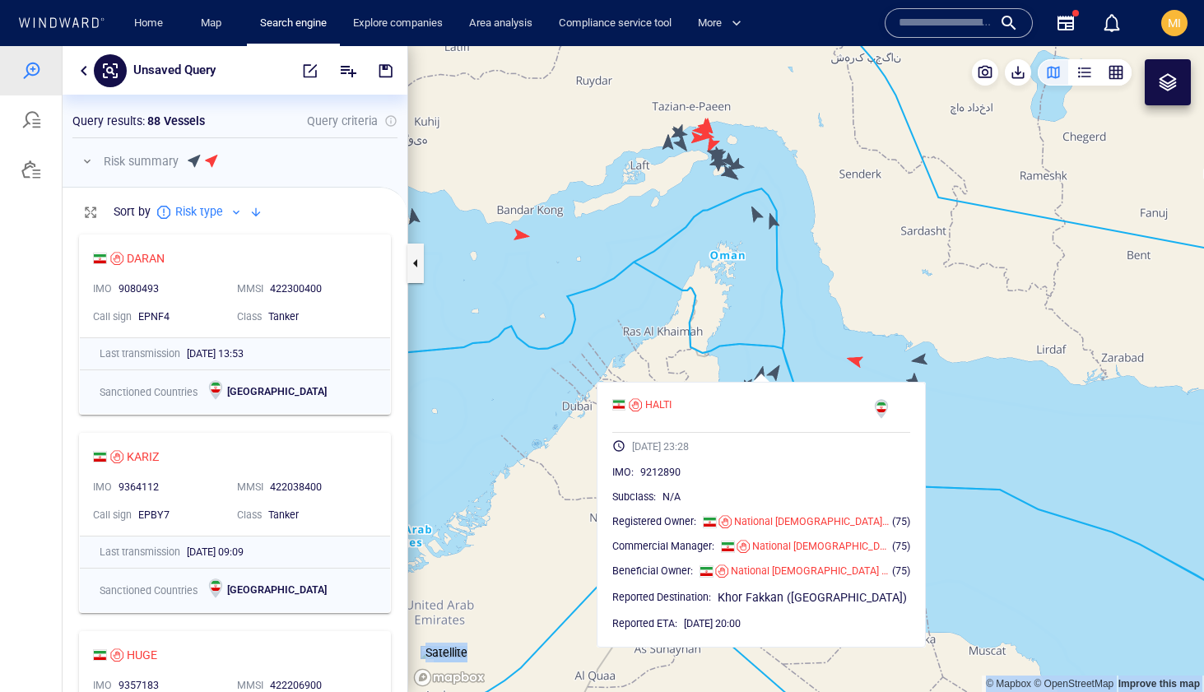
click at [761, 373] on canvas "Map" at bounding box center [806, 369] width 796 height 646
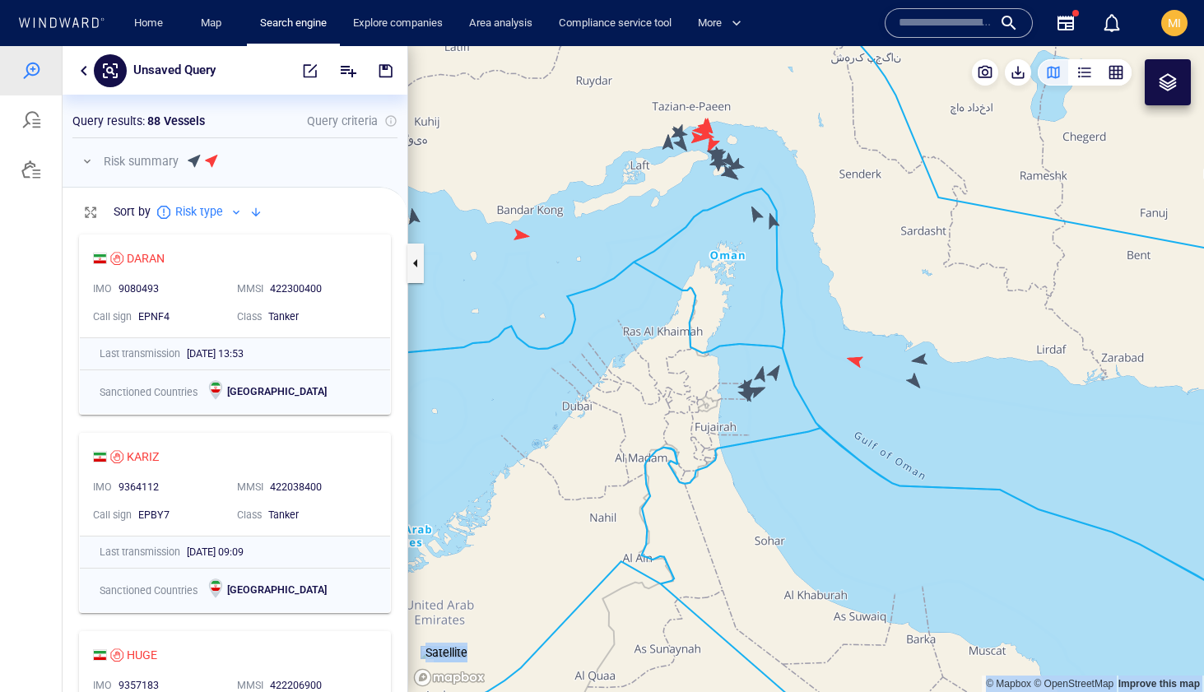
click at [757, 389] on canvas "Map" at bounding box center [806, 369] width 796 height 646
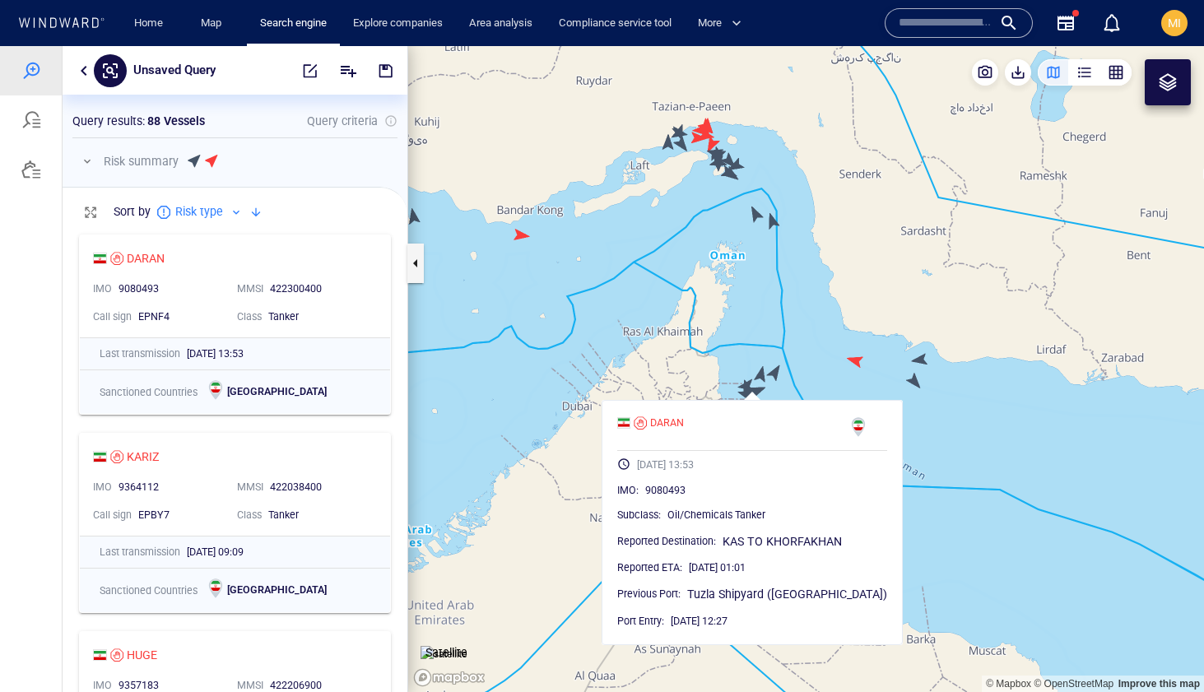
click at [879, 408] on div "DARAN 18/09/2025 13:53 IMO : 9080493 Subclass : Oil/Chemicals Tanker Reported D…" at bounding box center [752, 522] width 301 height 245
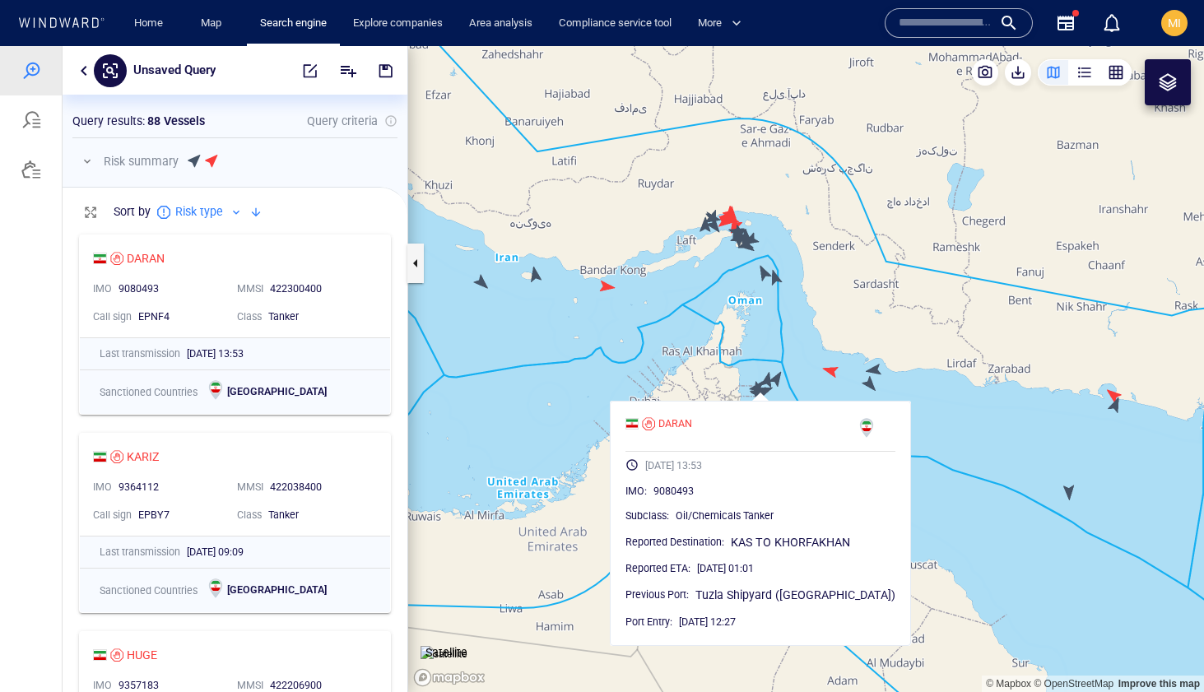
click at [956, 402] on canvas "Map" at bounding box center [806, 369] width 796 height 646
click at [919, 389] on canvas "Map" at bounding box center [806, 369] width 796 height 646
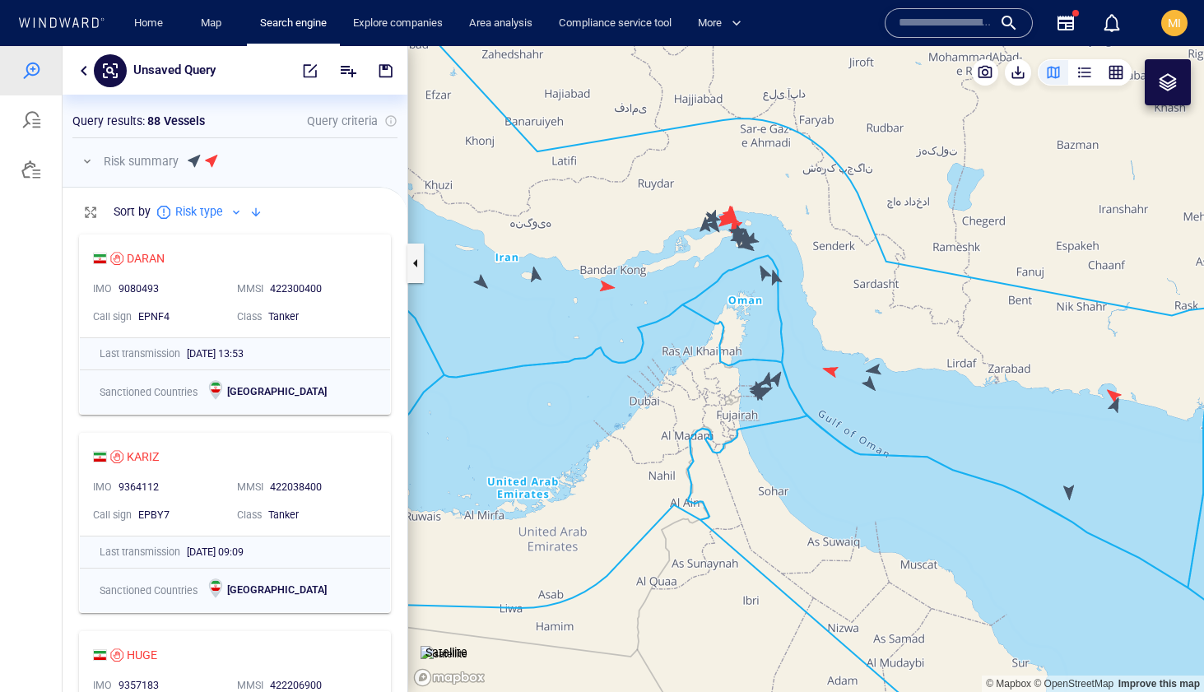
drag, startPoint x: 993, startPoint y: 444, endPoint x: 831, endPoint y: 346, distance: 189.2
click at [832, 347] on canvas "Map" at bounding box center [806, 369] width 796 height 646
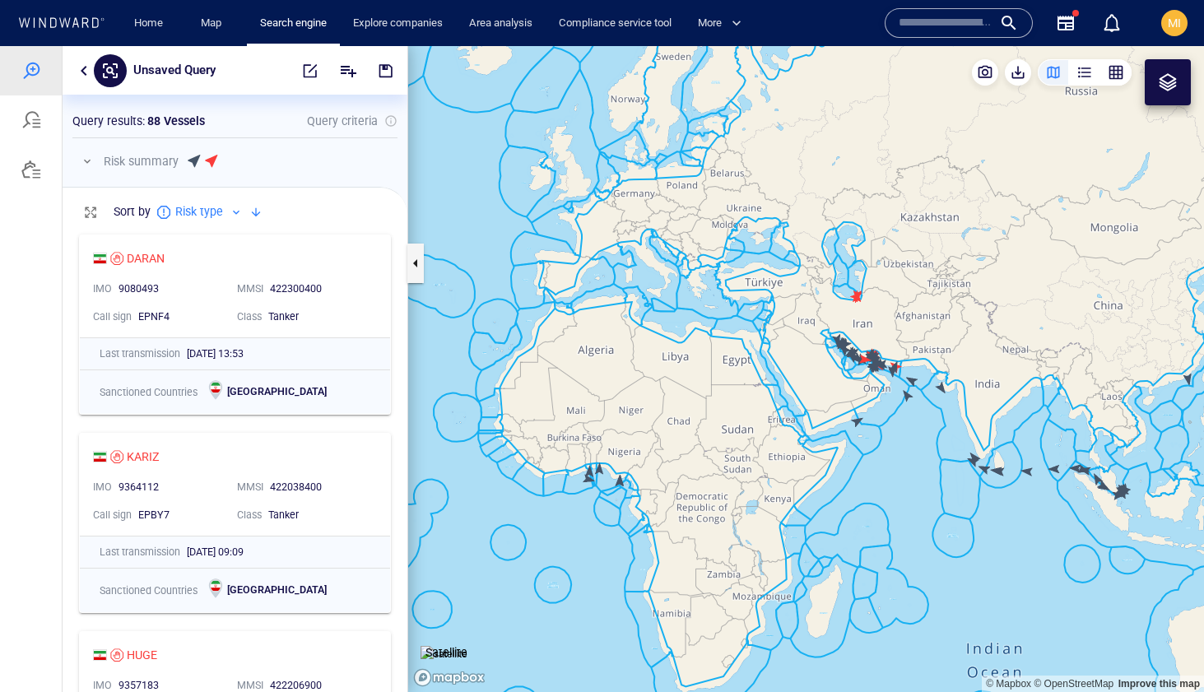
drag, startPoint x: 1006, startPoint y: 446, endPoint x: 838, endPoint y: 338, distance: 199.5
click at [852, 338] on canvas "Map" at bounding box center [806, 369] width 796 height 646
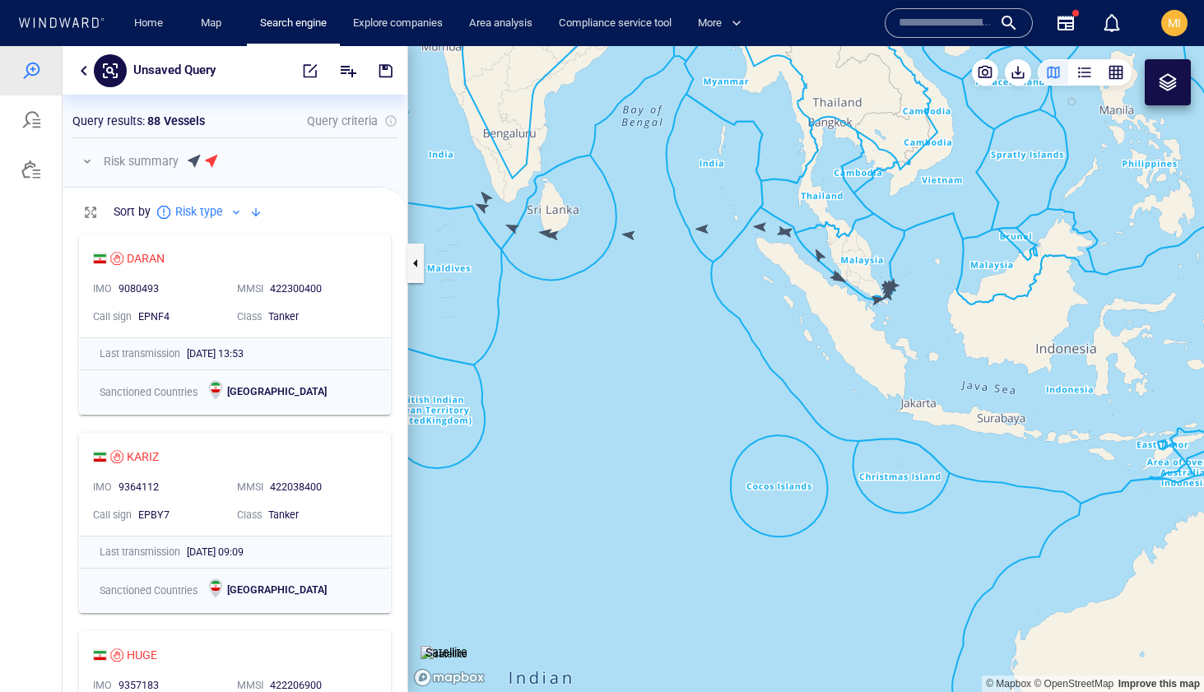
drag, startPoint x: 654, startPoint y: 351, endPoint x: 696, endPoint y: 467, distance: 123.4
click at [695, 467] on canvas "Map" at bounding box center [806, 369] width 796 height 646
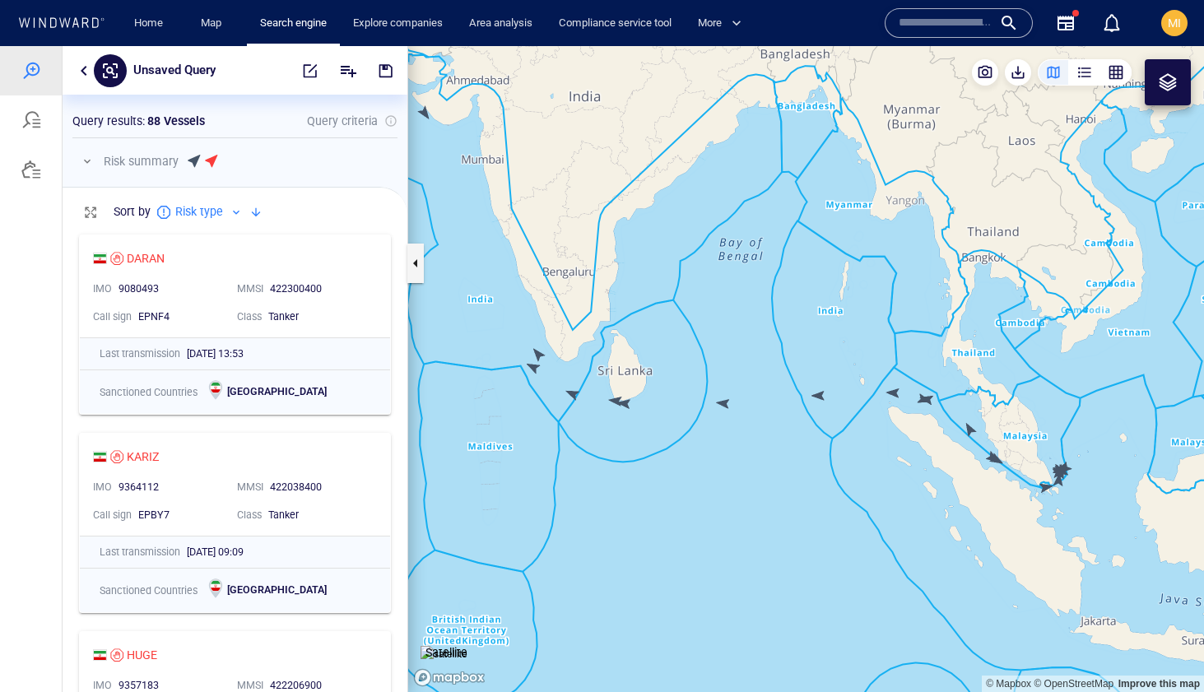
click at [539, 353] on canvas "Map" at bounding box center [806, 369] width 796 height 646
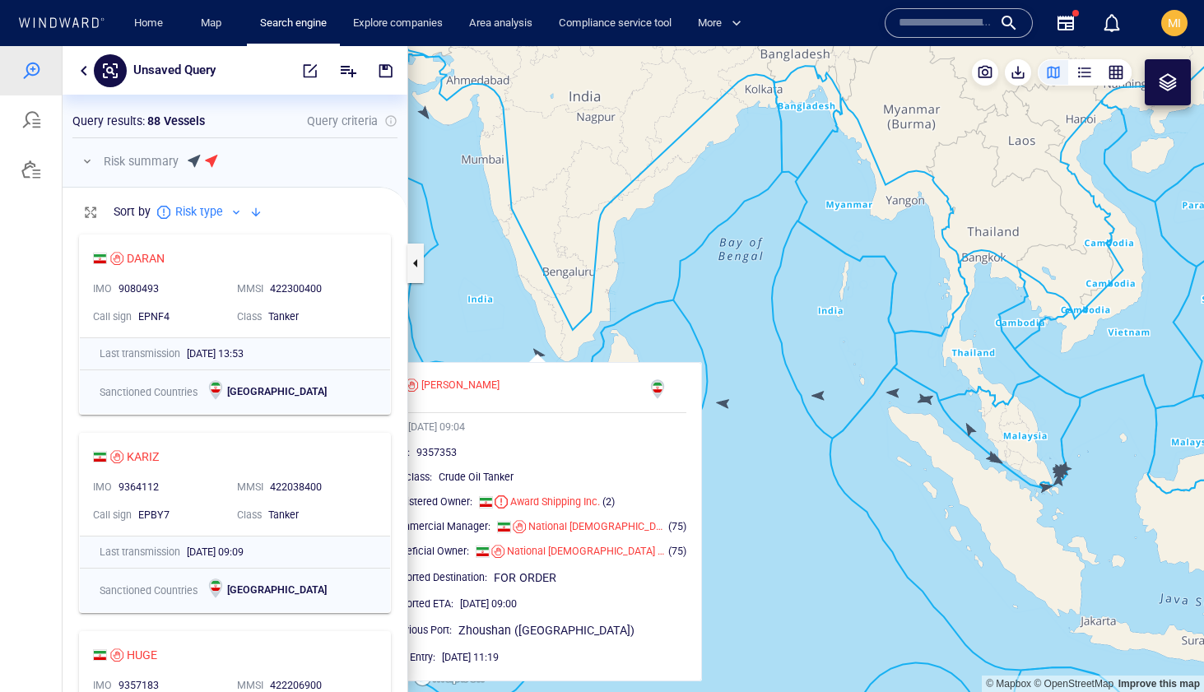
click at [502, 341] on canvas "Map" at bounding box center [806, 369] width 796 height 646
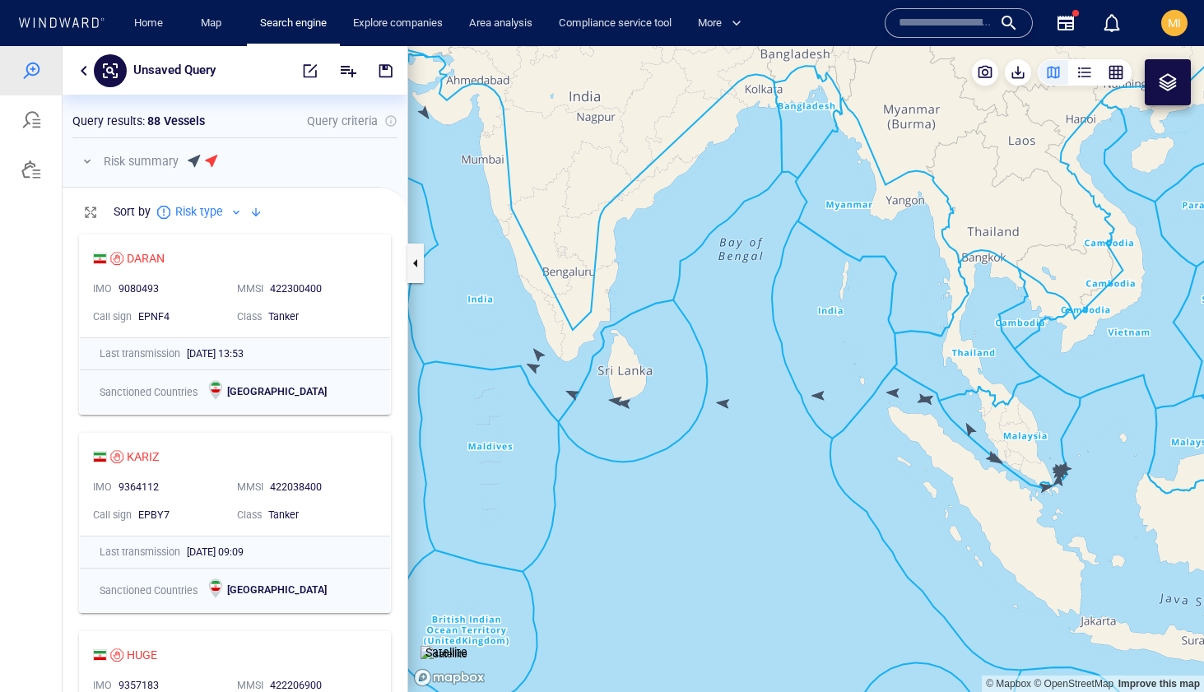
click at [536, 369] on canvas "Map" at bounding box center [806, 369] width 796 height 646
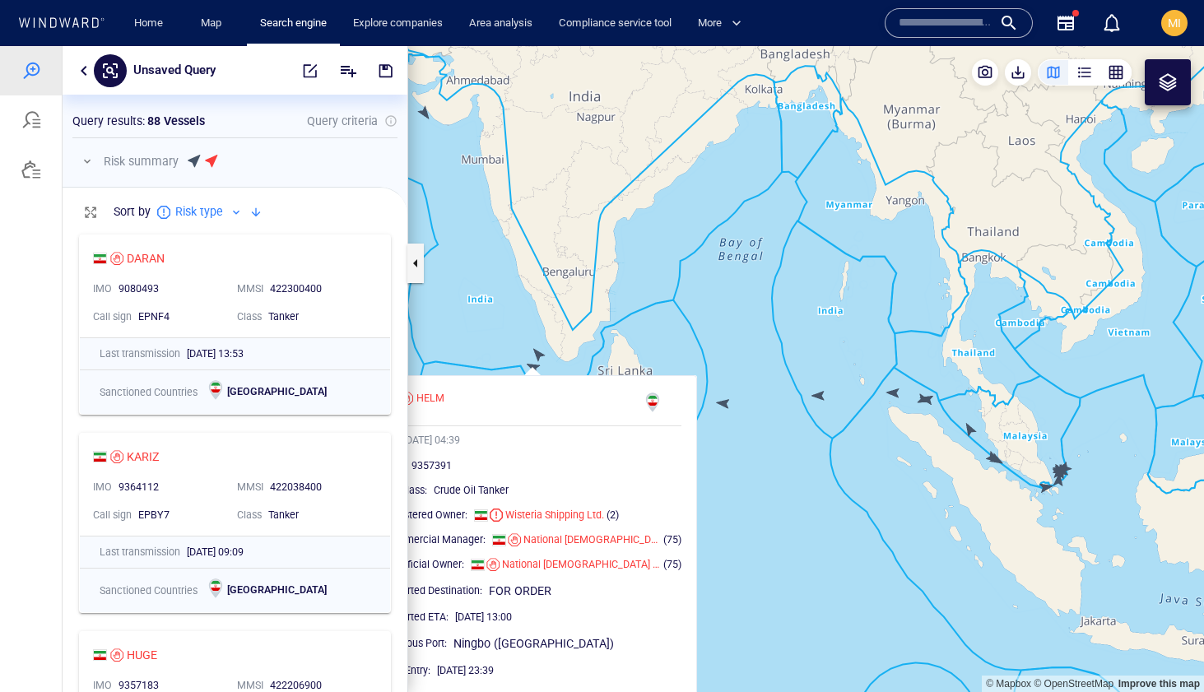
click at [587, 365] on canvas "Map" at bounding box center [806, 369] width 796 height 646
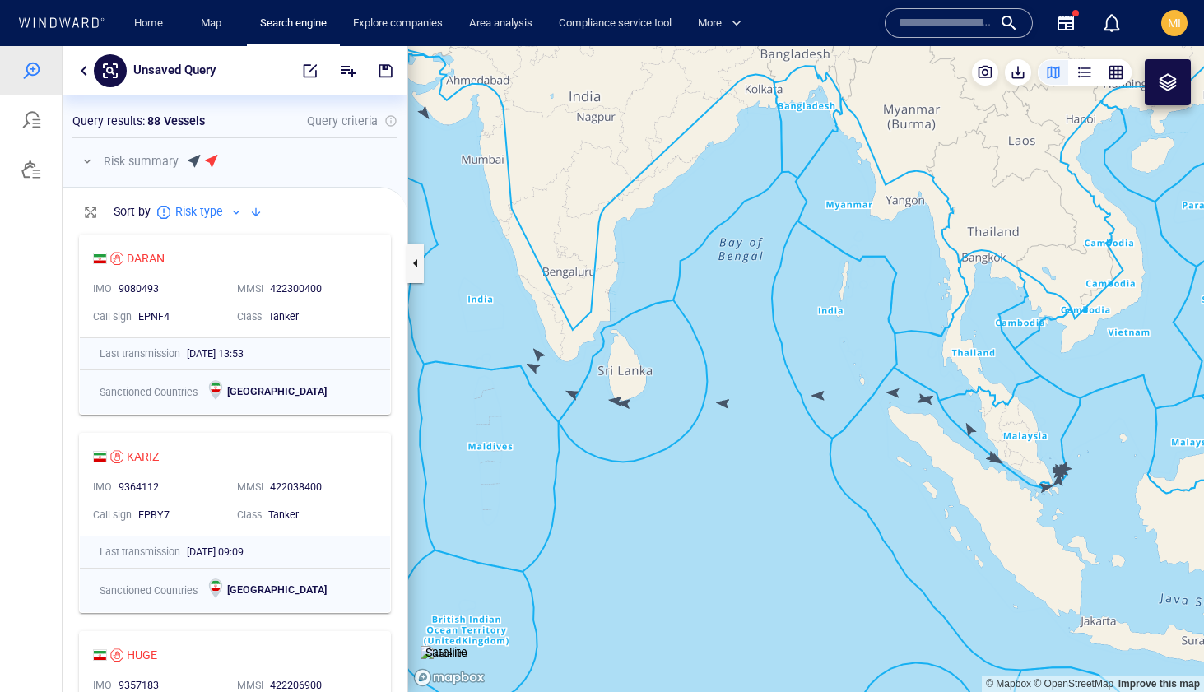
click at [579, 398] on canvas "Map" at bounding box center [806, 369] width 796 height 646
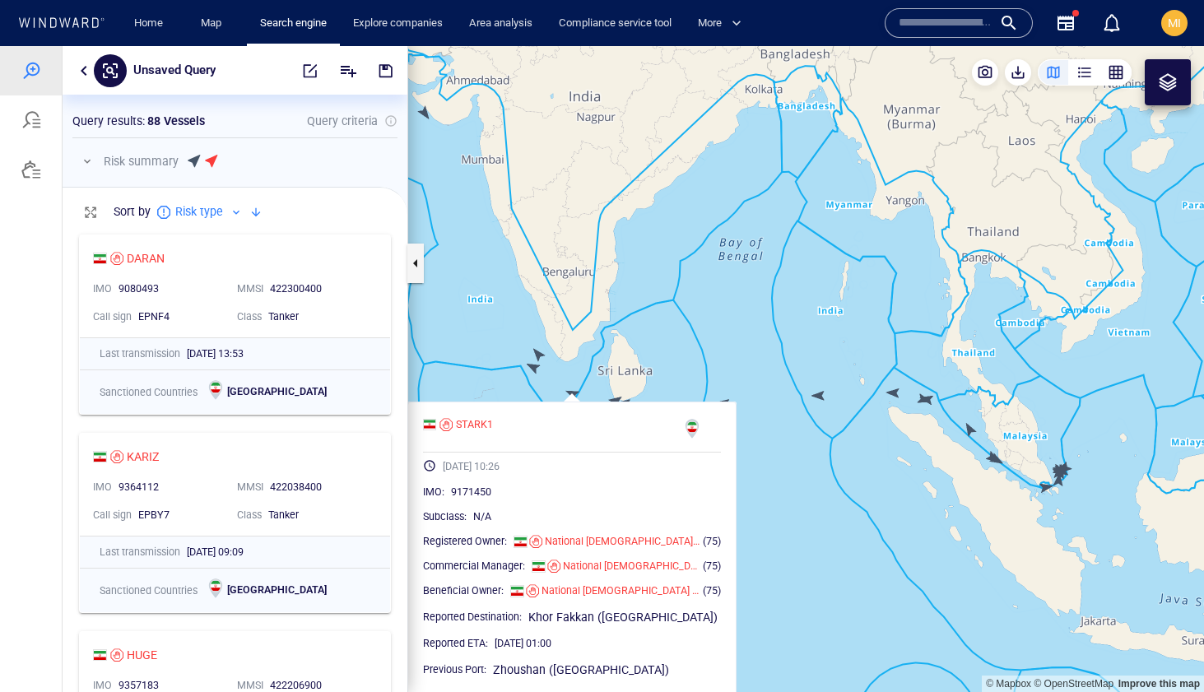
click at [578, 397] on canvas "Map" at bounding box center [806, 369] width 796 height 646
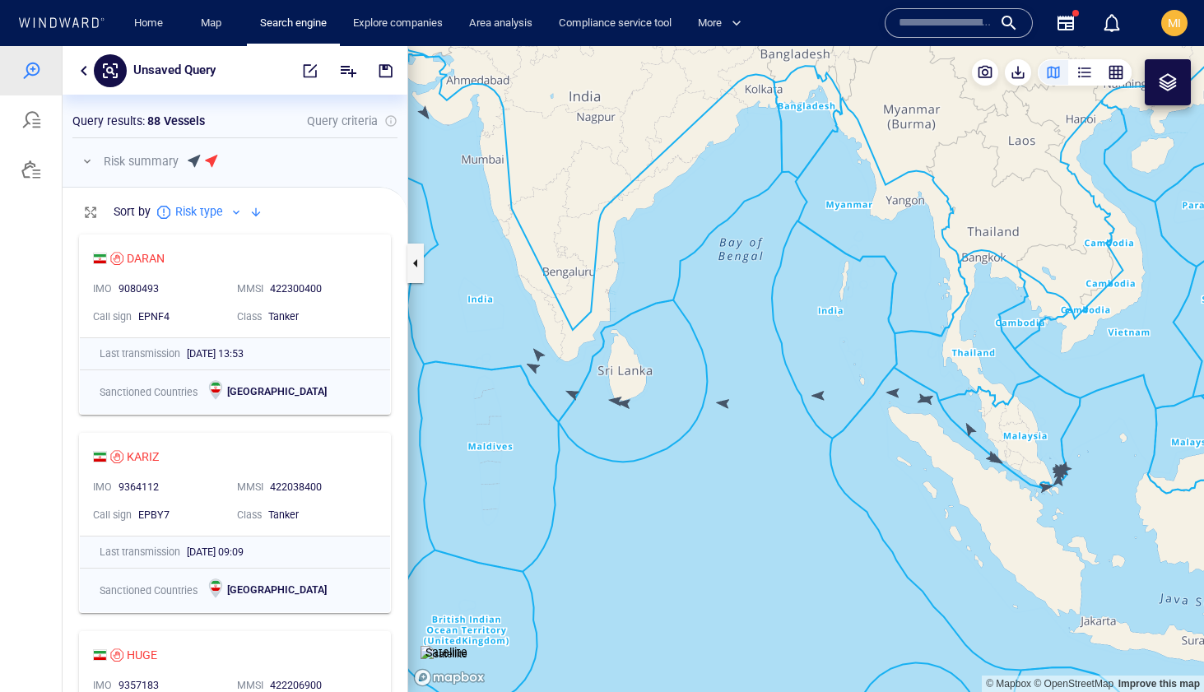
click at [575, 393] on canvas "Map" at bounding box center [806, 369] width 796 height 646
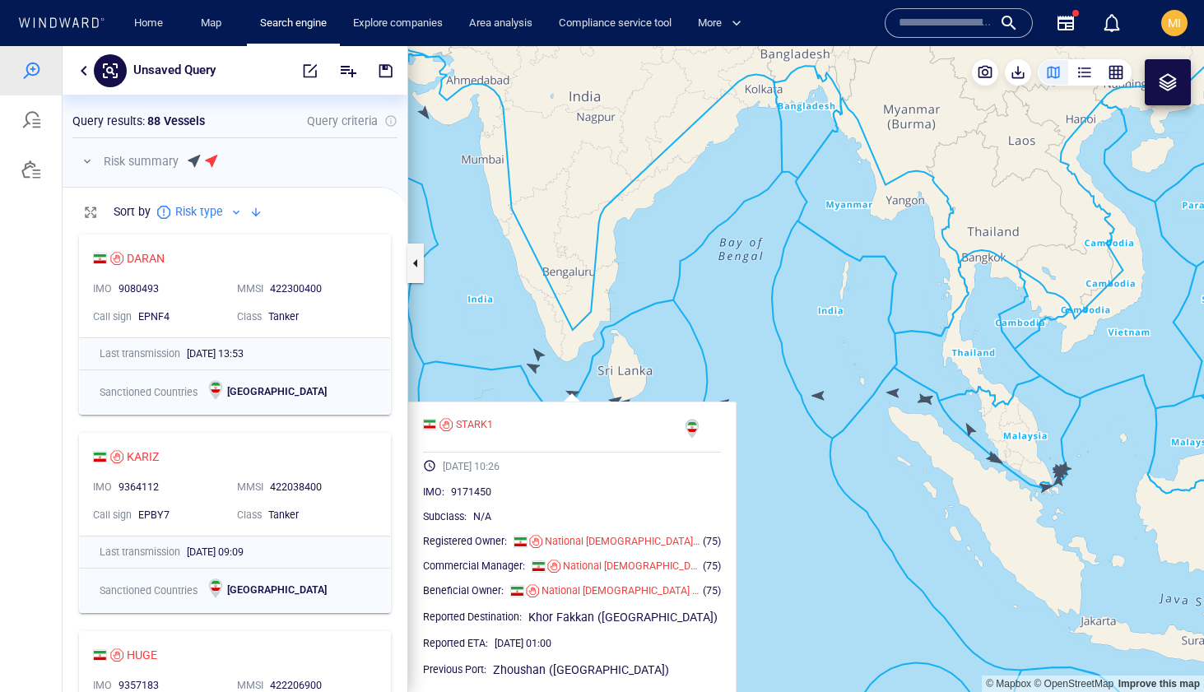
click at [575, 393] on canvas "Map" at bounding box center [806, 369] width 796 height 646
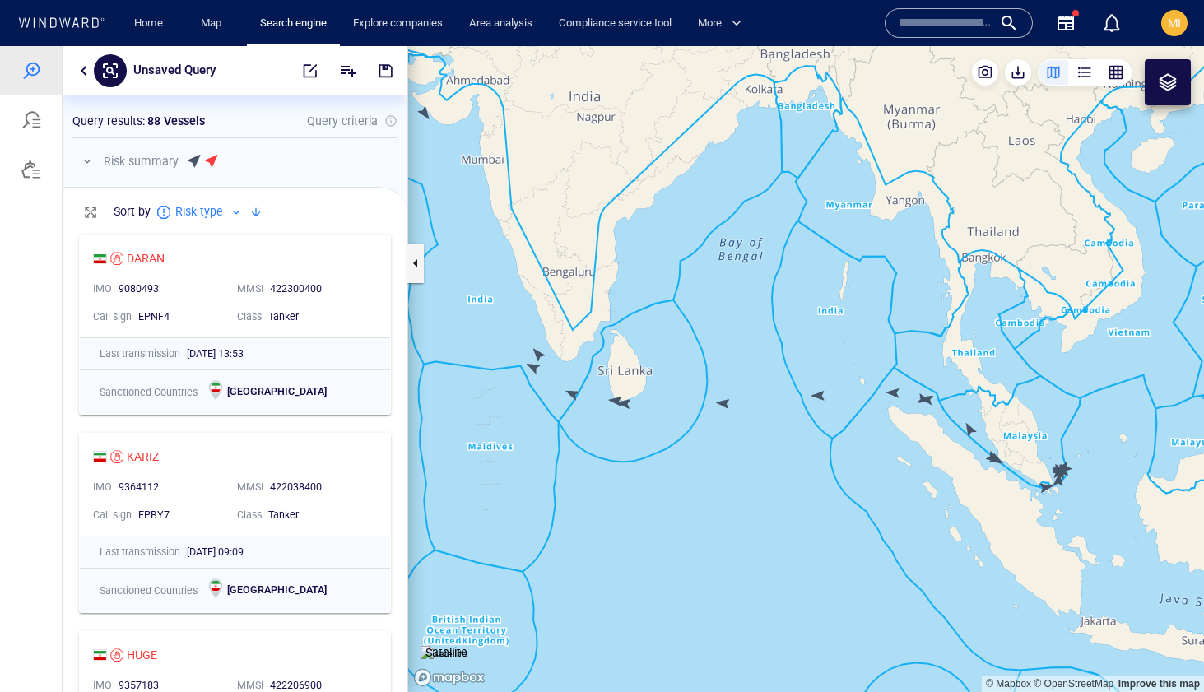
drag, startPoint x: 1100, startPoint y: 402, endPoint x: 868, endPoint y: 398, distance: 231.3
click at [877, 398] on canvas "Map" at bounding box center [806, 369] width 796 height 646
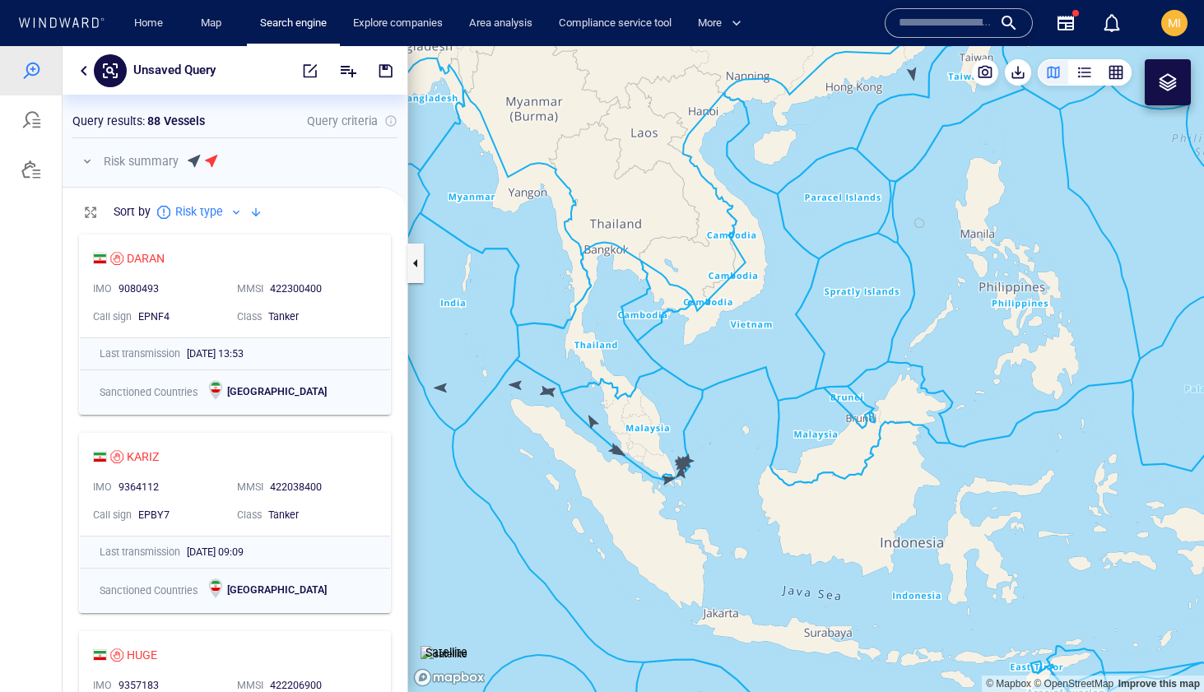
drag, startPoint x: 778, startPoint y: 441, endPoint x: 858, endPoint y: 398, distance: 91.0
click at [858, 398] on canvas "Map" at bounding box center [806, 369] width 796 height 646
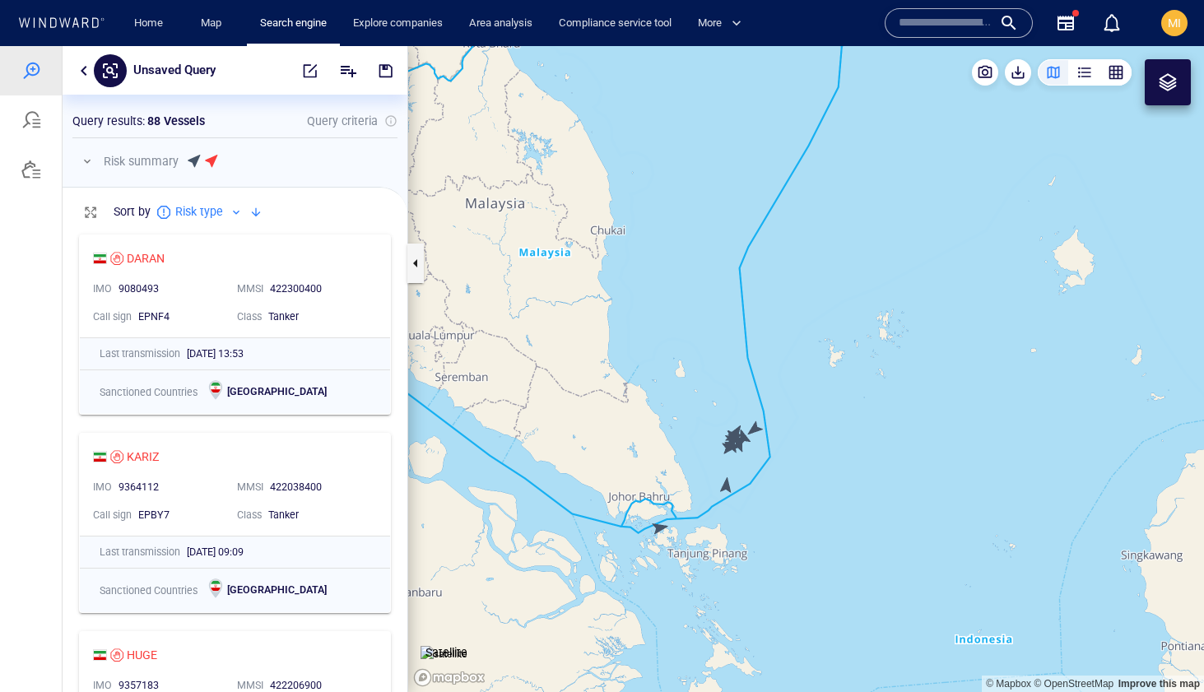
drag, startPoint x: 769, startPoint y: 472, endPoint x: 794, endPoint y: 433, distance: 47.0
click at [794, 433] on canvas "Map" at bounding box center [806, 369] width 796 height 646
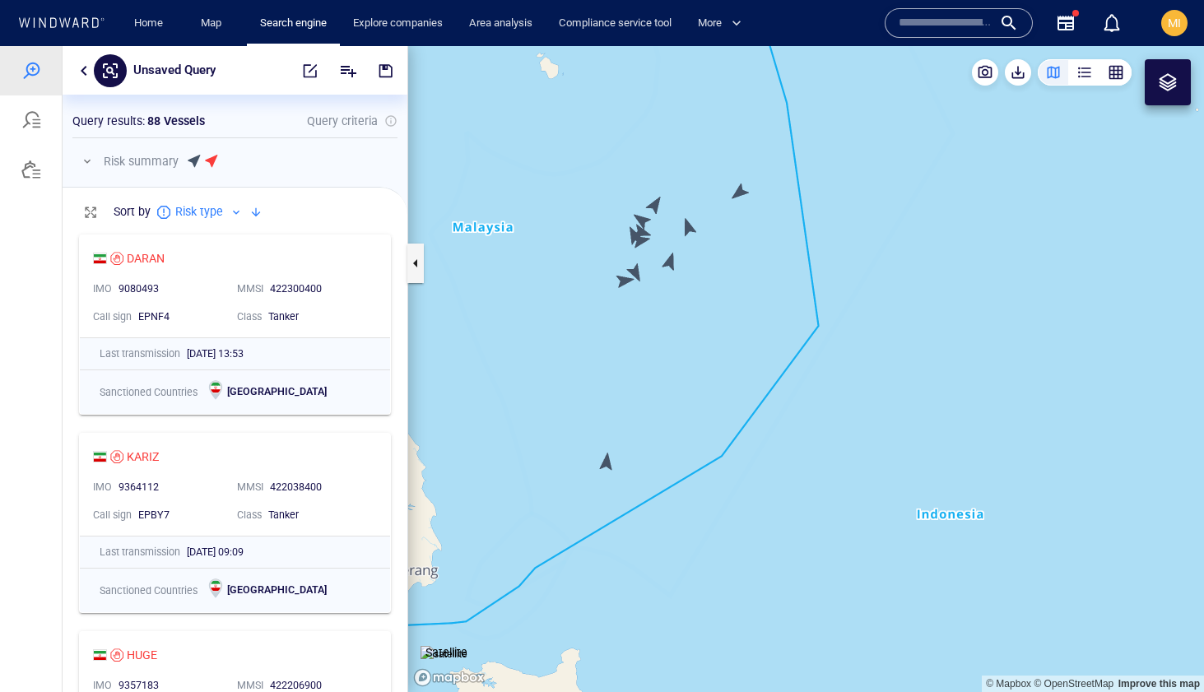
click at [671, 262] on canvas "Map" at bounding box center [806, 369] width 796 height 646
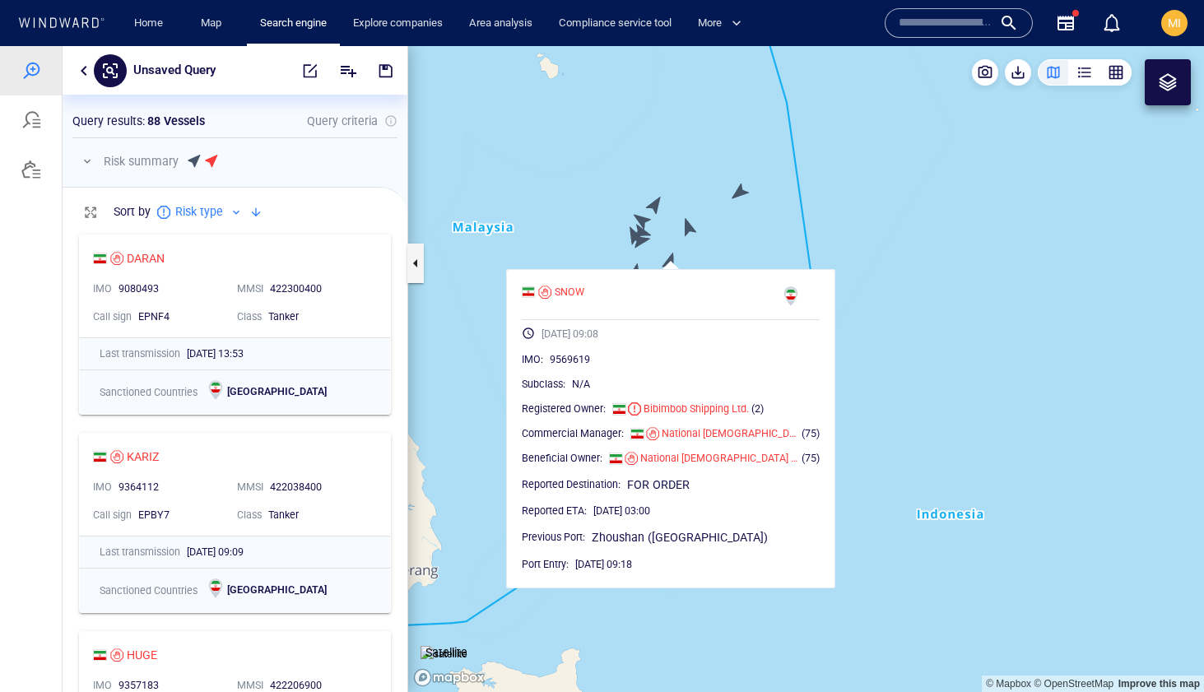
click at [691, 226] on canvas "Map" at bounding box center [806, 369] width 796 height 646
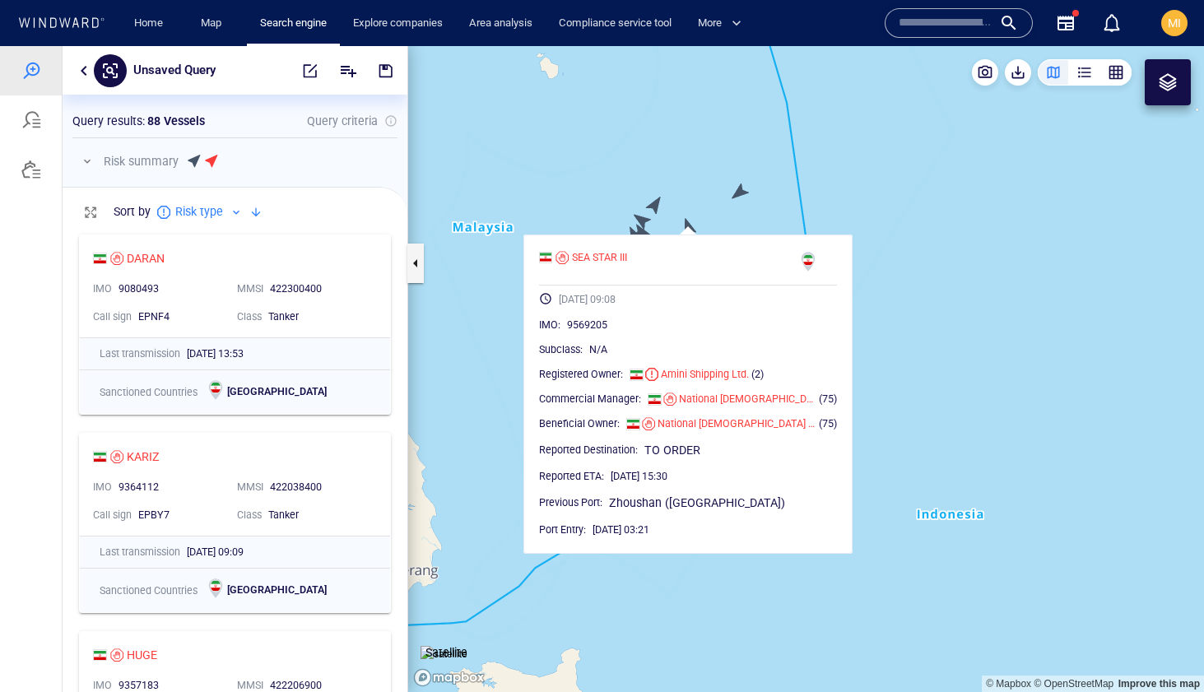
click at [737, 188] on canvas "Map" at bounding box center [806, 369] width 796 height 646
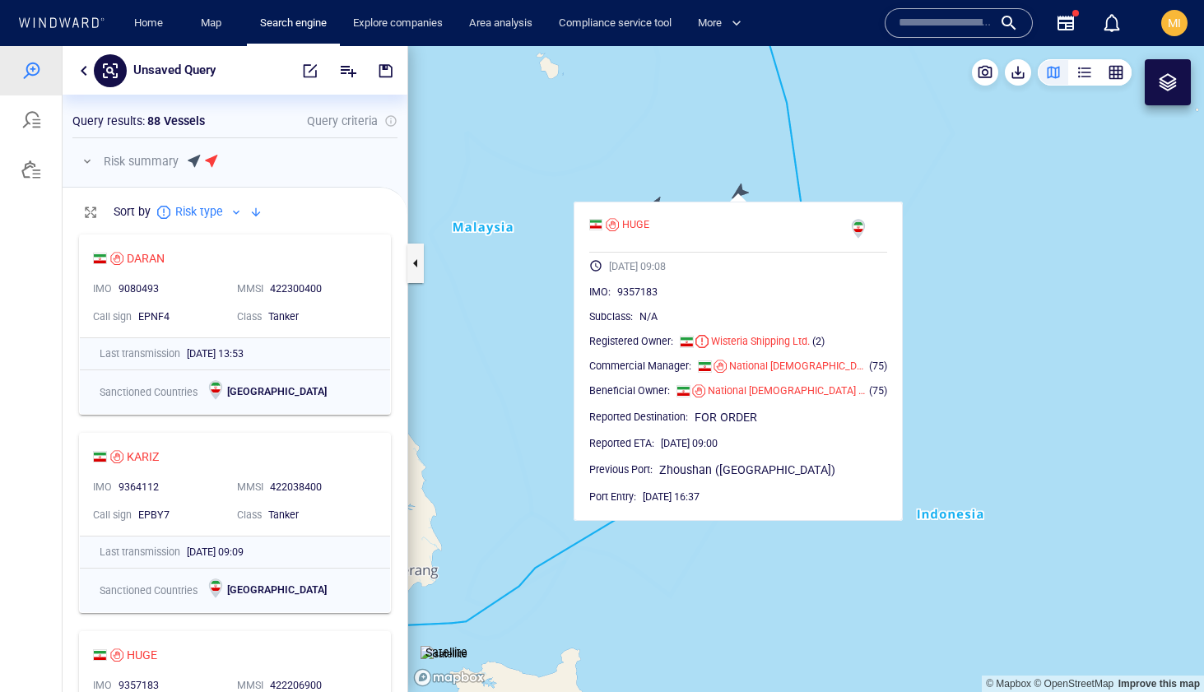
click at [700, 182] on canvas "Map" at bounding box center [806, 369] width 796 height 646
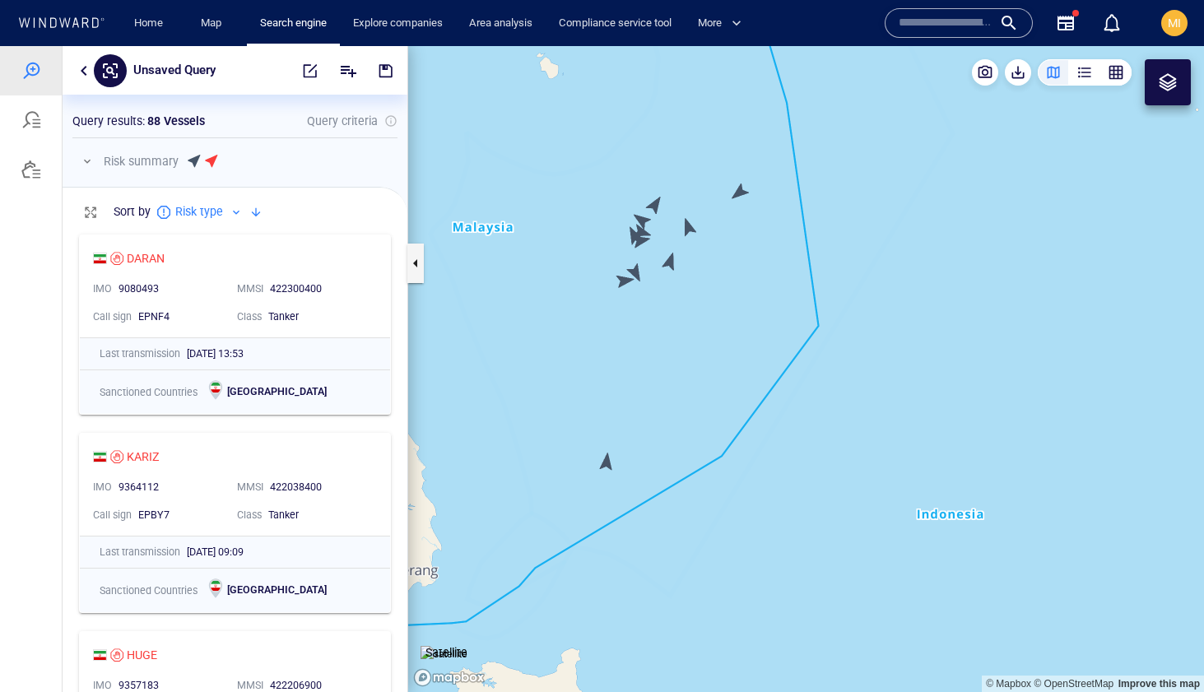
click at [654, 204] on canvas "Map" at bounding box center [806, 369] width 796 height 646
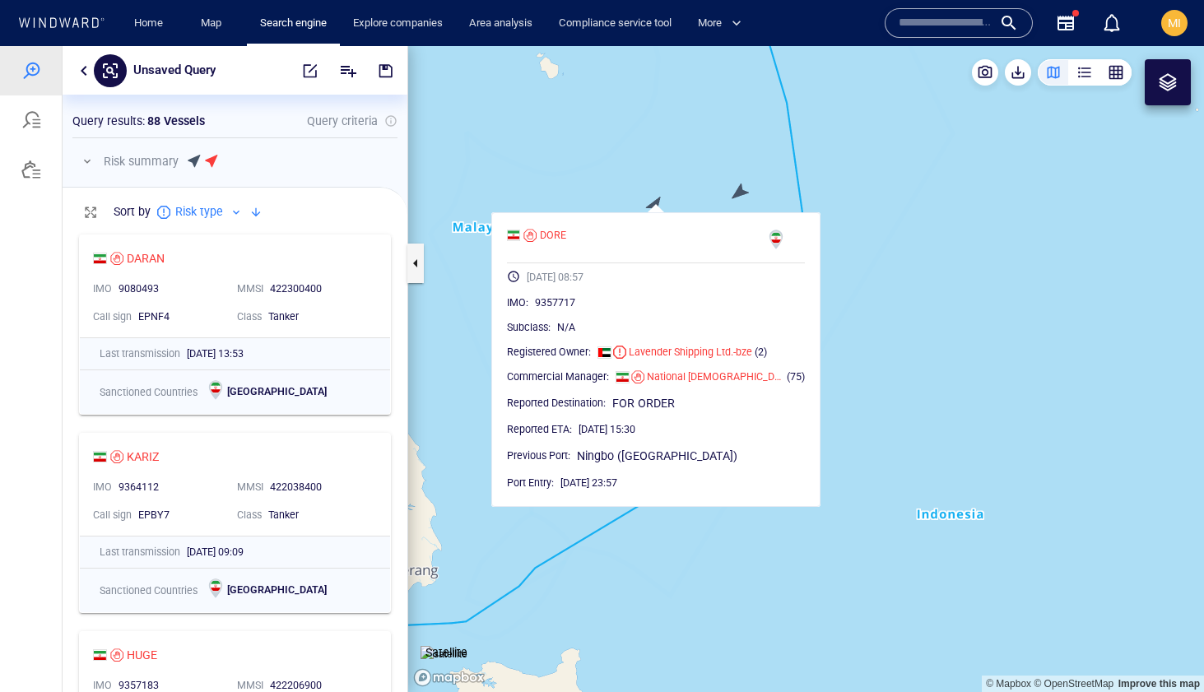
click at [631, 197] on canvas "Map" at bounding box center [806, 369] width 796 height 646
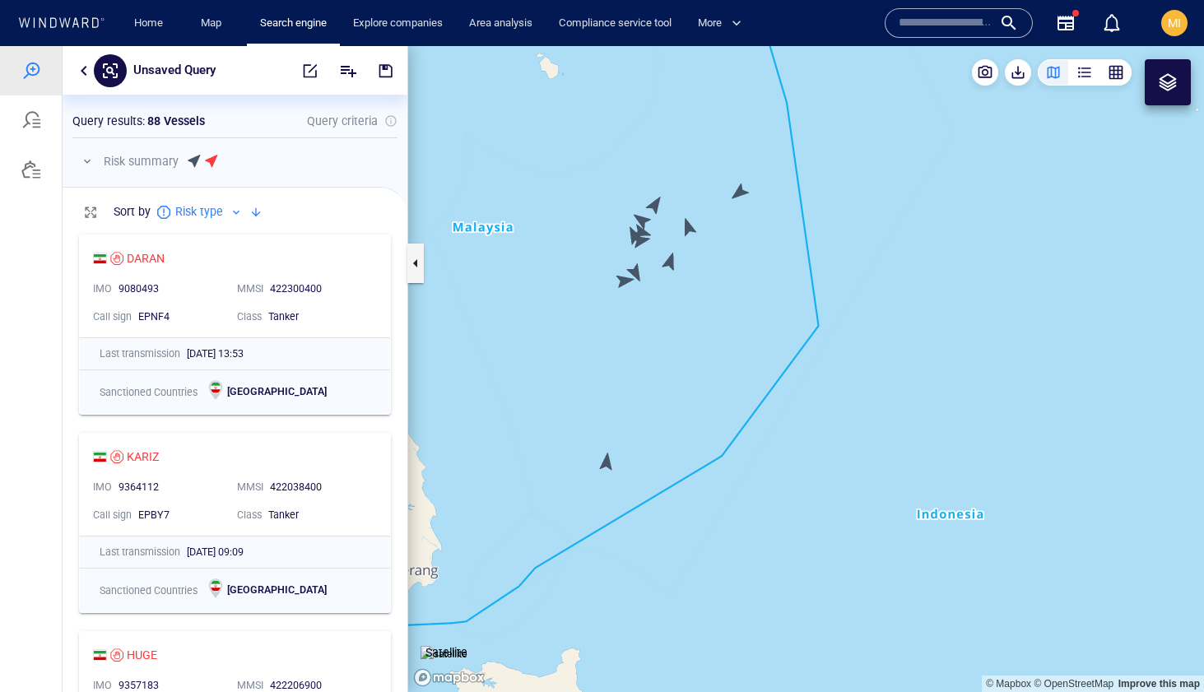
click at [644, 218] on canvas "Map" at bounding box center [806, 369] width 796 height 646
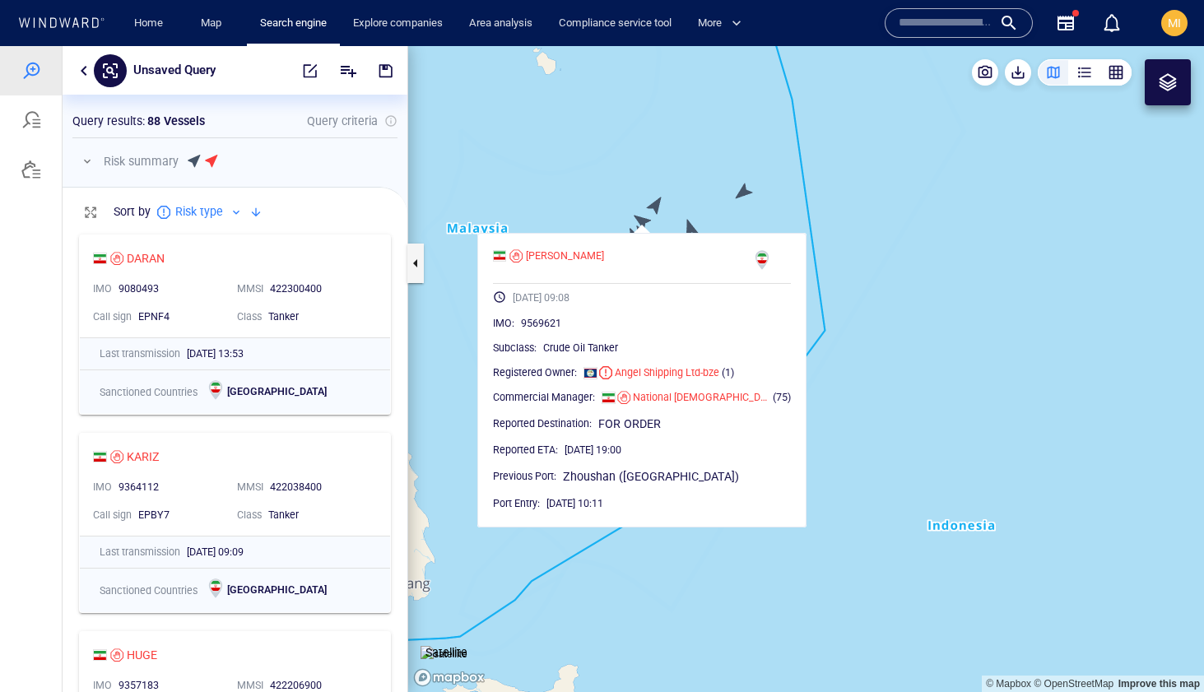
click at [613, 244] on div "STARLA 14/10/2025 09:08 IMO : 9569621 Subclass : Crude Oil Tanker Registered Ow…" at bounding box center [641, 380] width 329 height 295
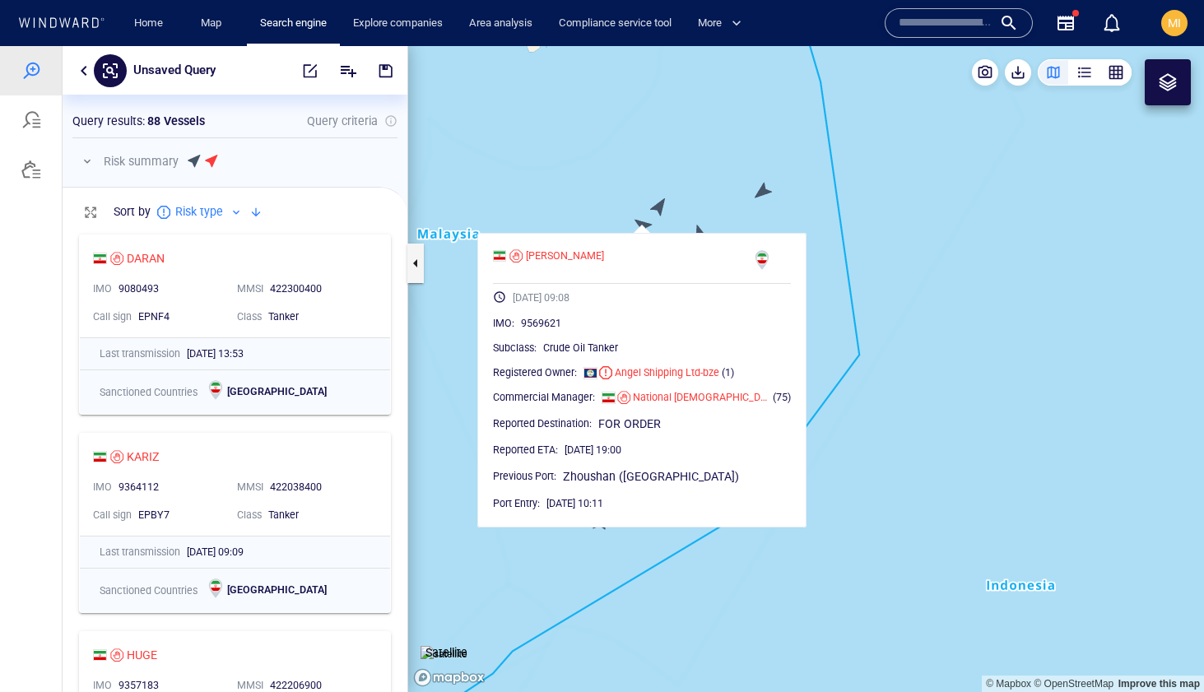
click at [611, 212] on canvas "Map" at bounding box center [806, 369] width 796 height 646
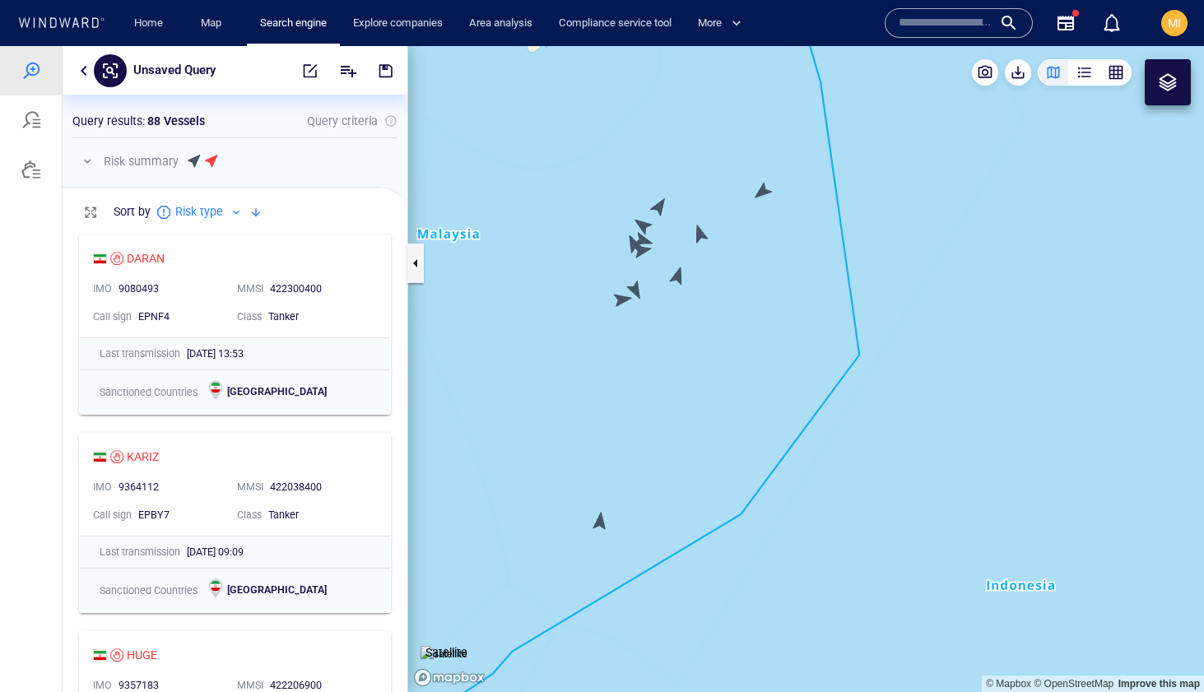
click at [635, 246] on canvas "Map" at bounding box center [806, 369] width 796 height 646
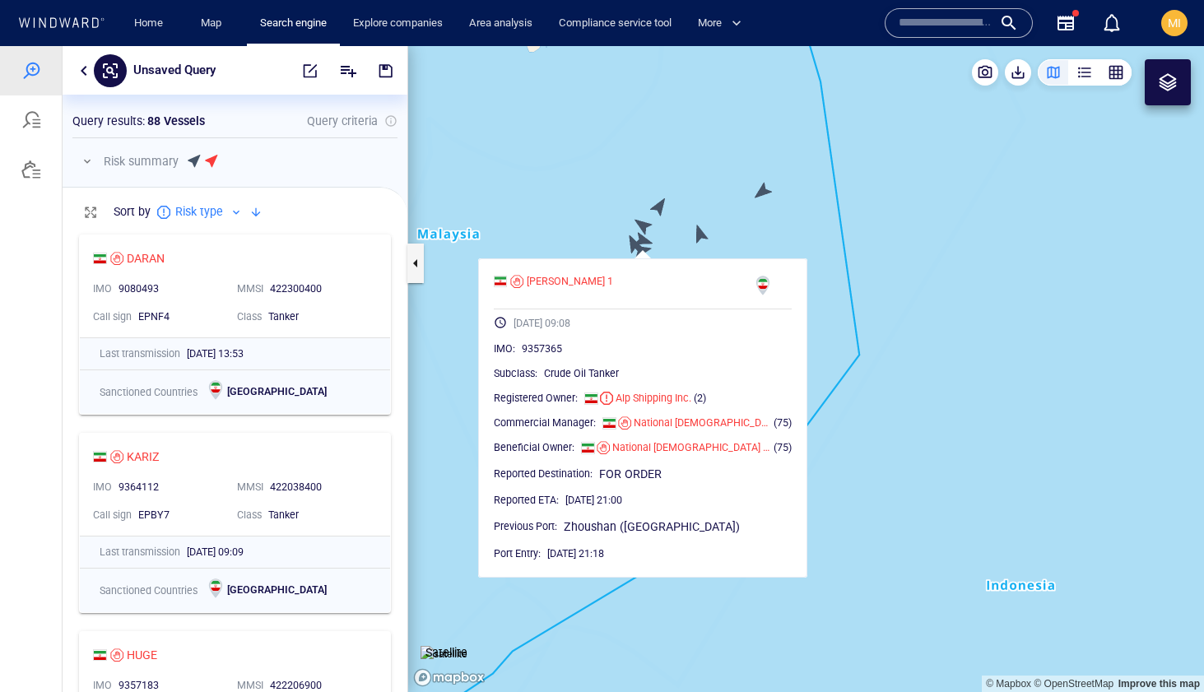
click at [635, 246] on canvas "Map" at bounding box center [806, 369] width 796 height 646
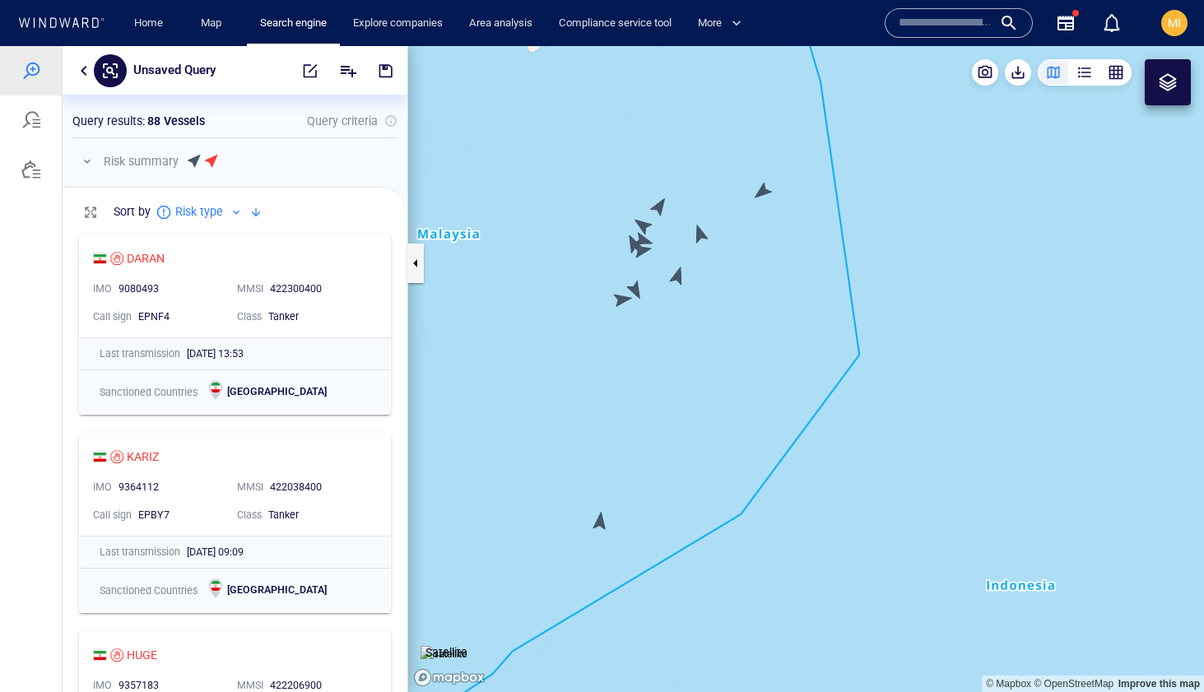
click at [643, 239] on canvas "Map" at bounding box center [806, 369] width 796 height 646
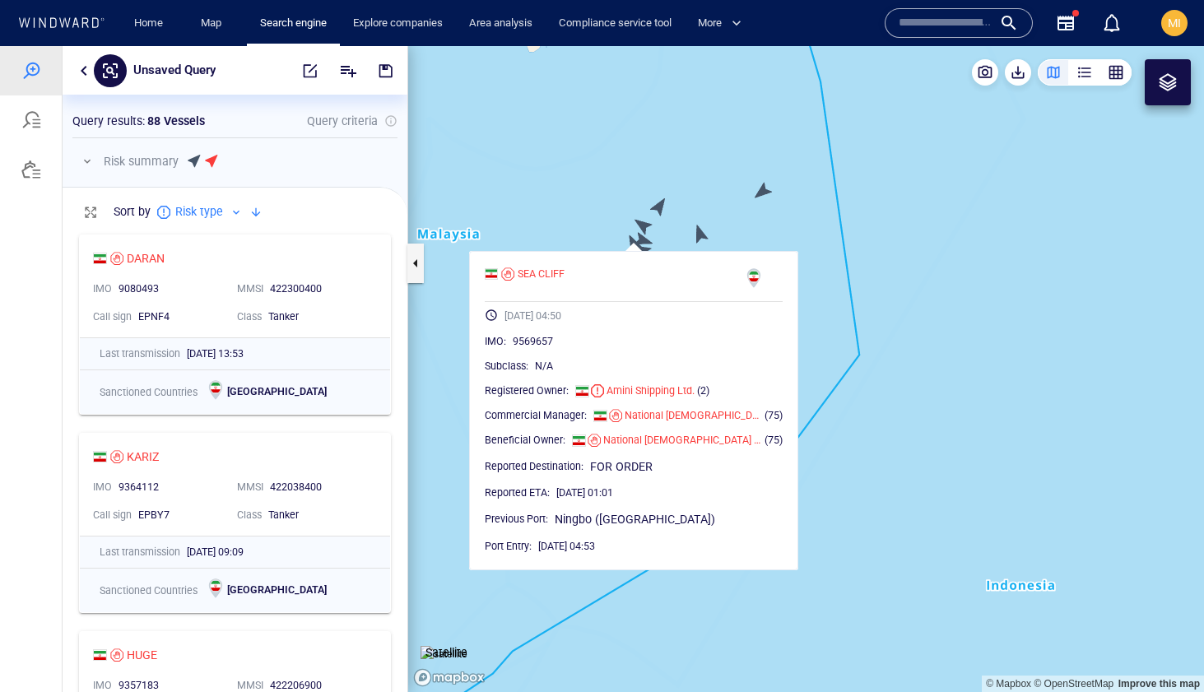
click at [643, 239] on canvas "Map" at bounding box center [806, 369] width 796 height 646
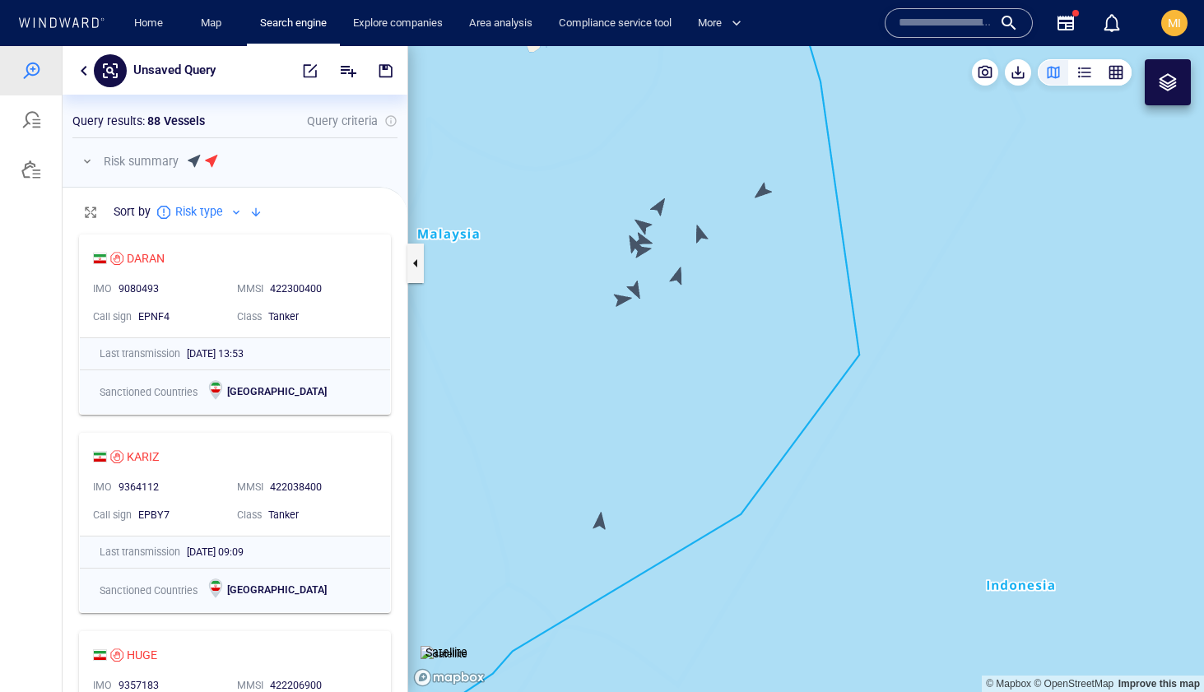
click at [635, 289] on canvas "Map" at bounding box center [806, 369] width 796 height 646
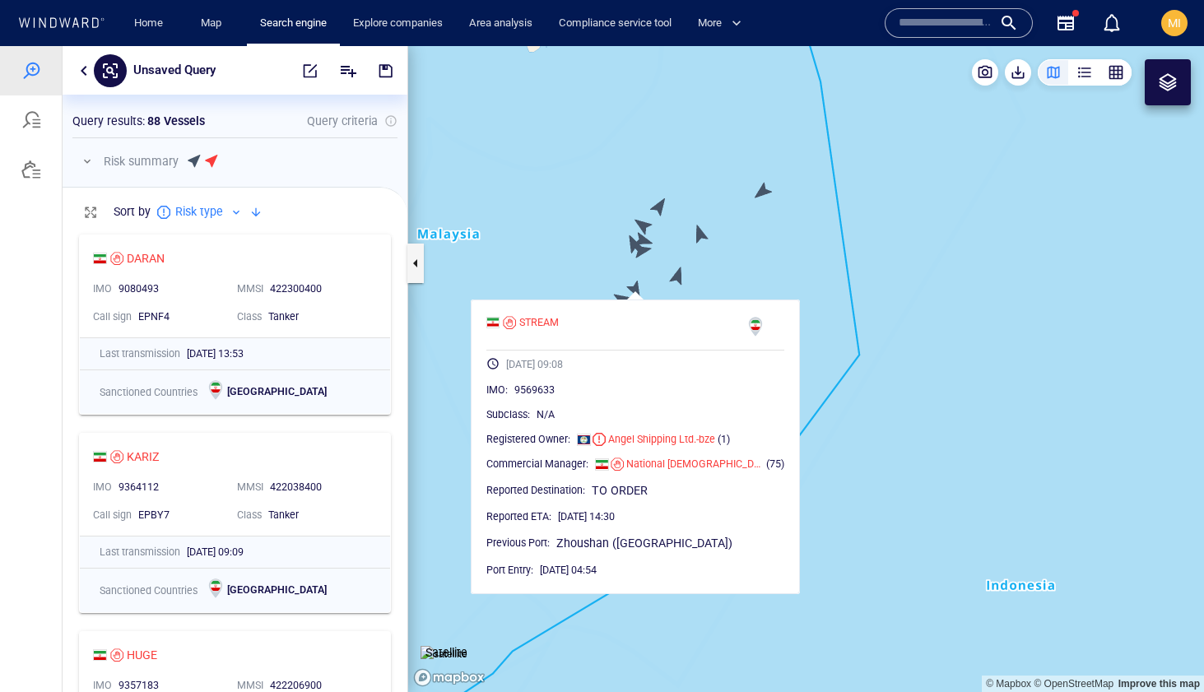
click at [635, 289] on canvas "Map" at bounding box center [806, 369] width 796 height 646
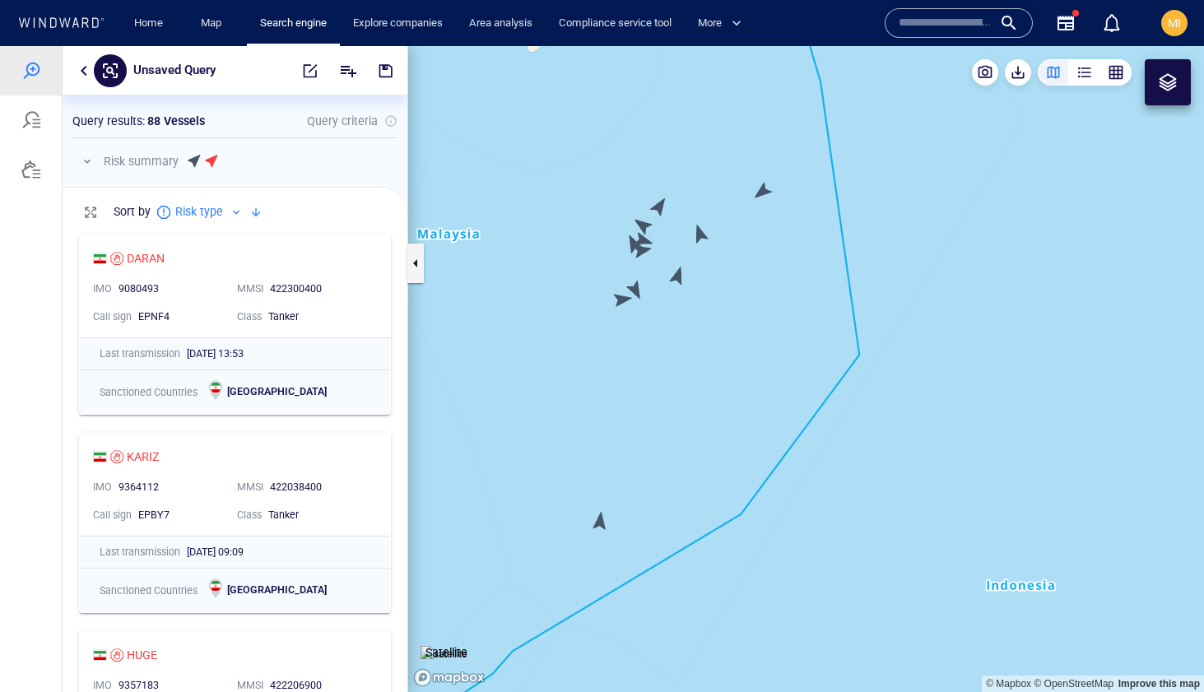
click at [624, 295] on canvas "Map" at bounding box center [806, 369] width 796 height 646
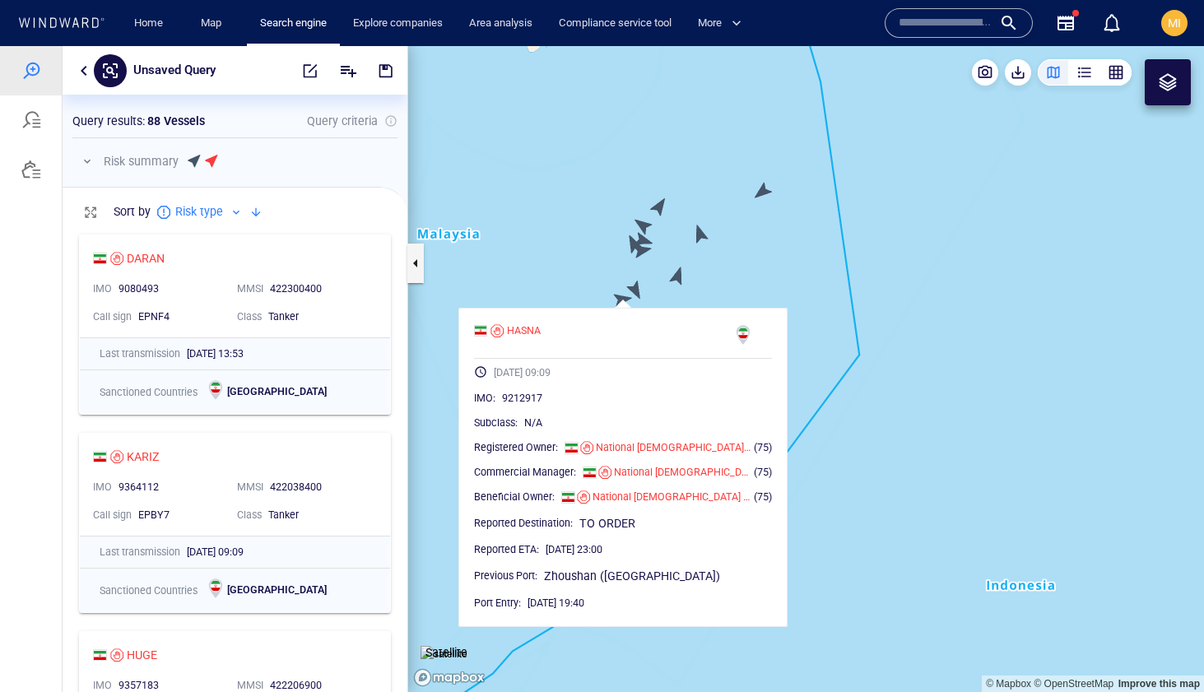
click at [624, 295] on canvas "Map" at bounding box center [806, 369] width 796 height 646
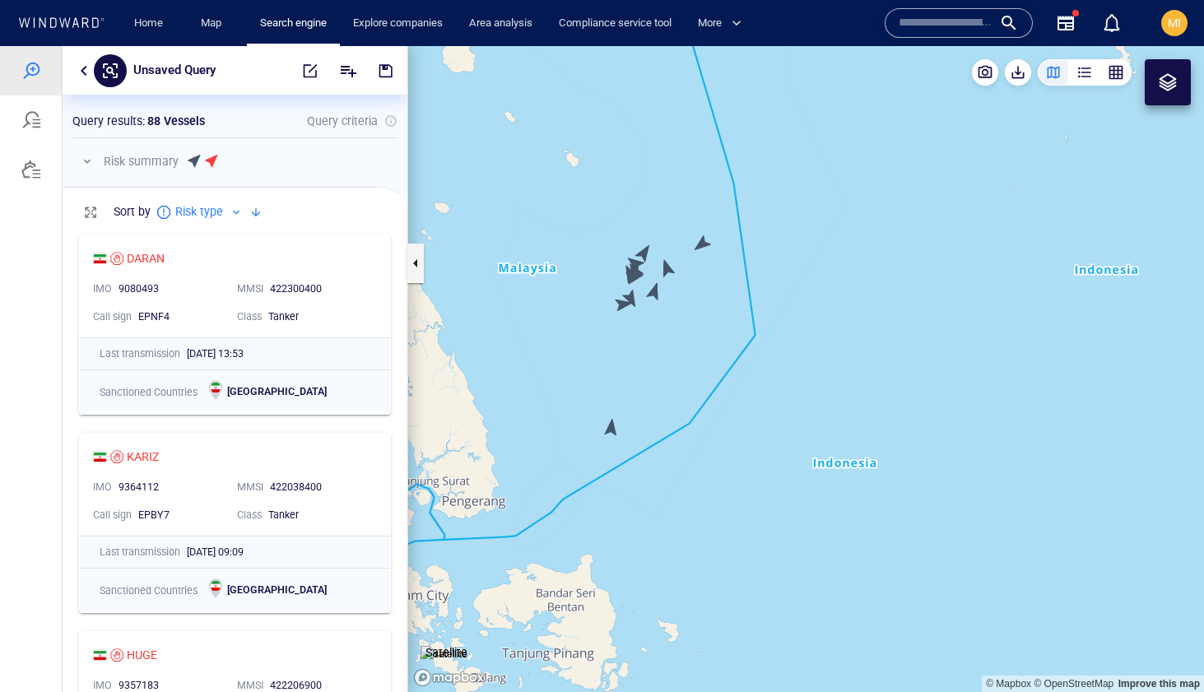
click at [613, 425] on canvas "Map" at bounding box center [806, 369] width 796 height 646
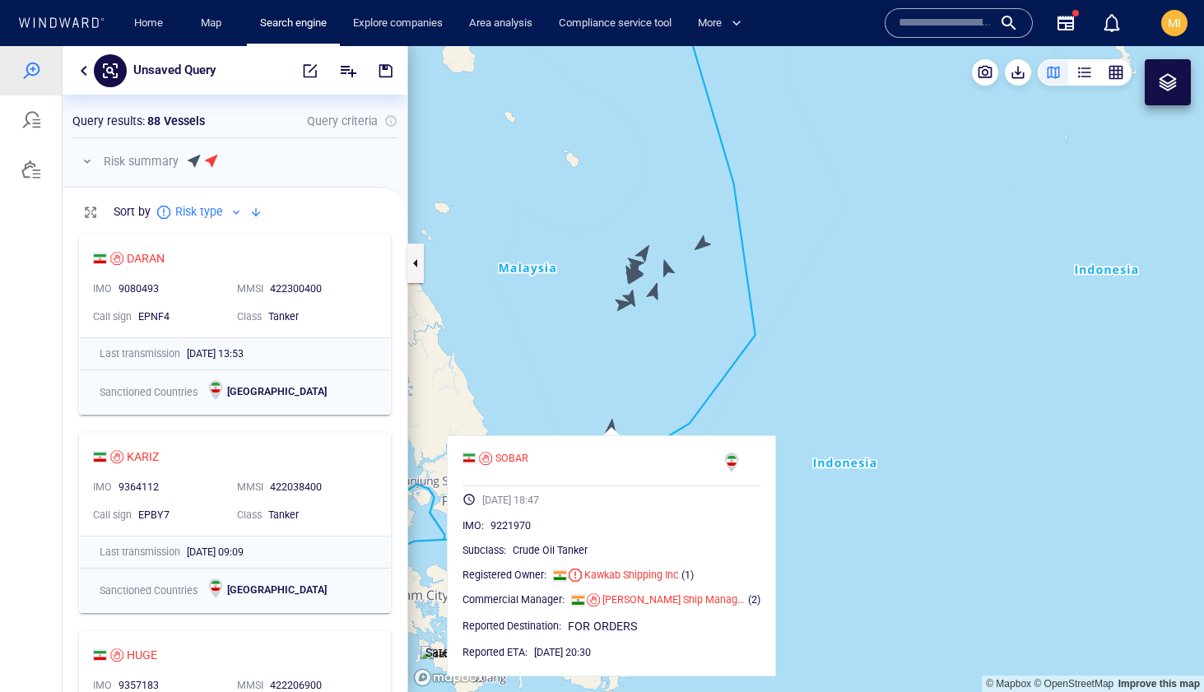
click at [625, 404] on canvas "Map" at bounding box center [806, 369] width 796 height 646
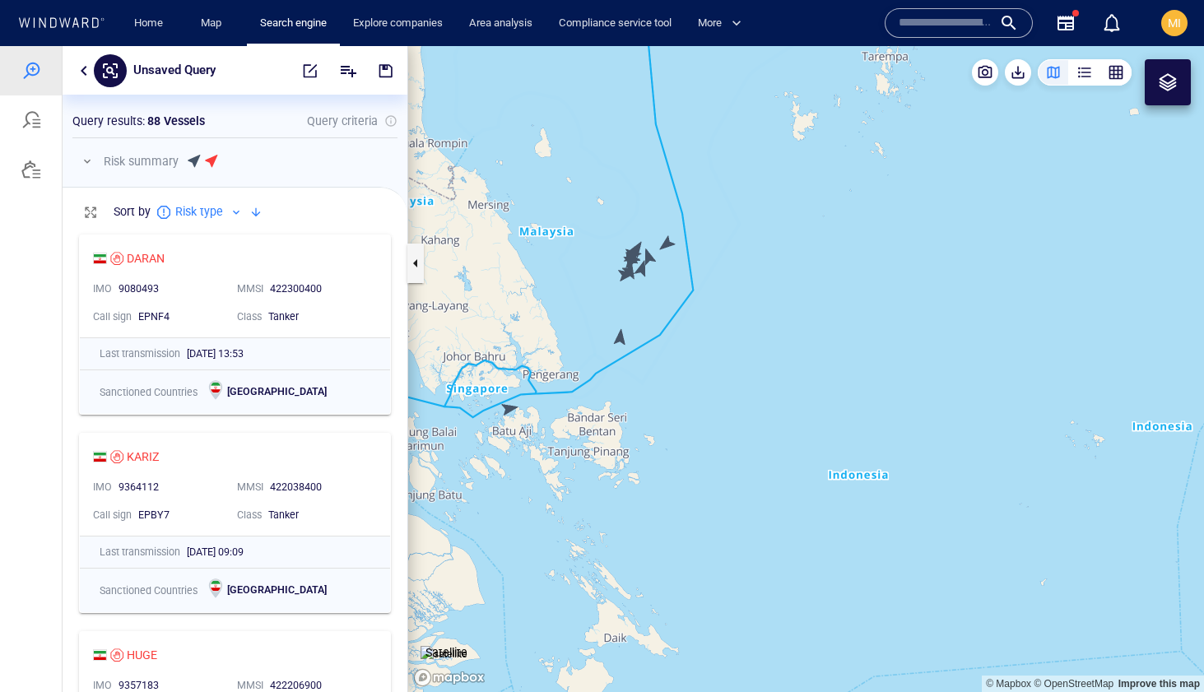
click at [509, 407] on canvas "Map" at bounding box center [806, 369] width 796 height 646
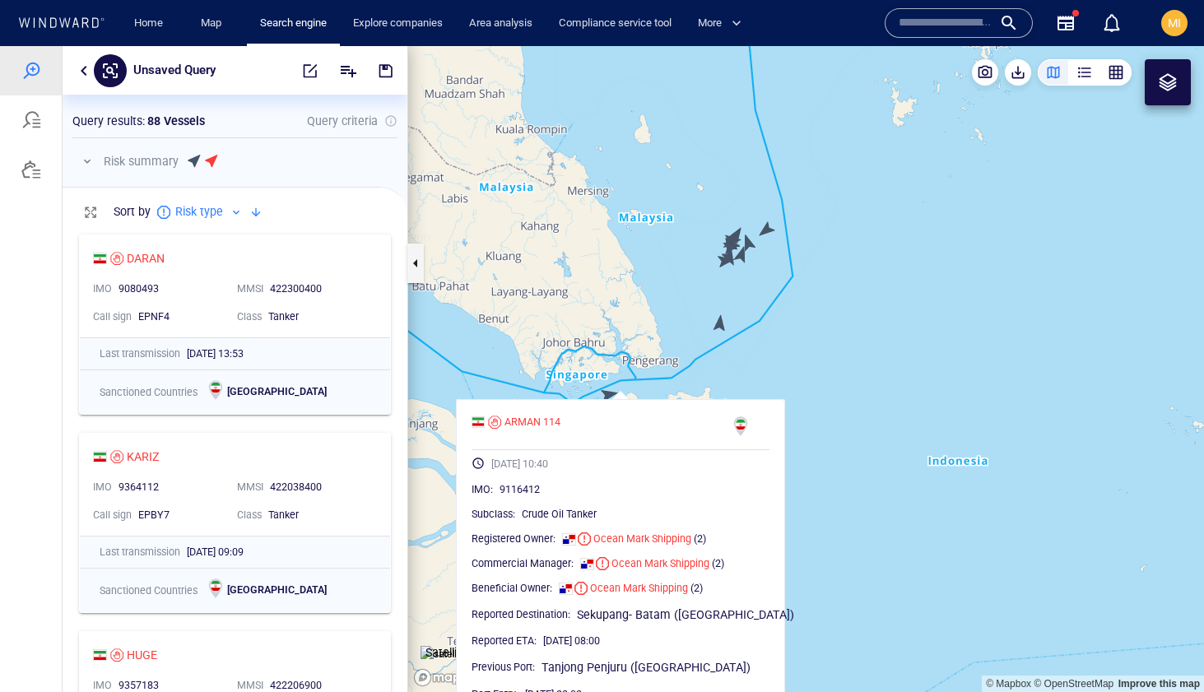
drag, startPoint x: 559, startPoint y: 385, endPoint x: 668, endPoint y: 368, distance: 110.8
click at [669, 368] on canvas "Map" at bounding box center [806, 369] width 796 height 646
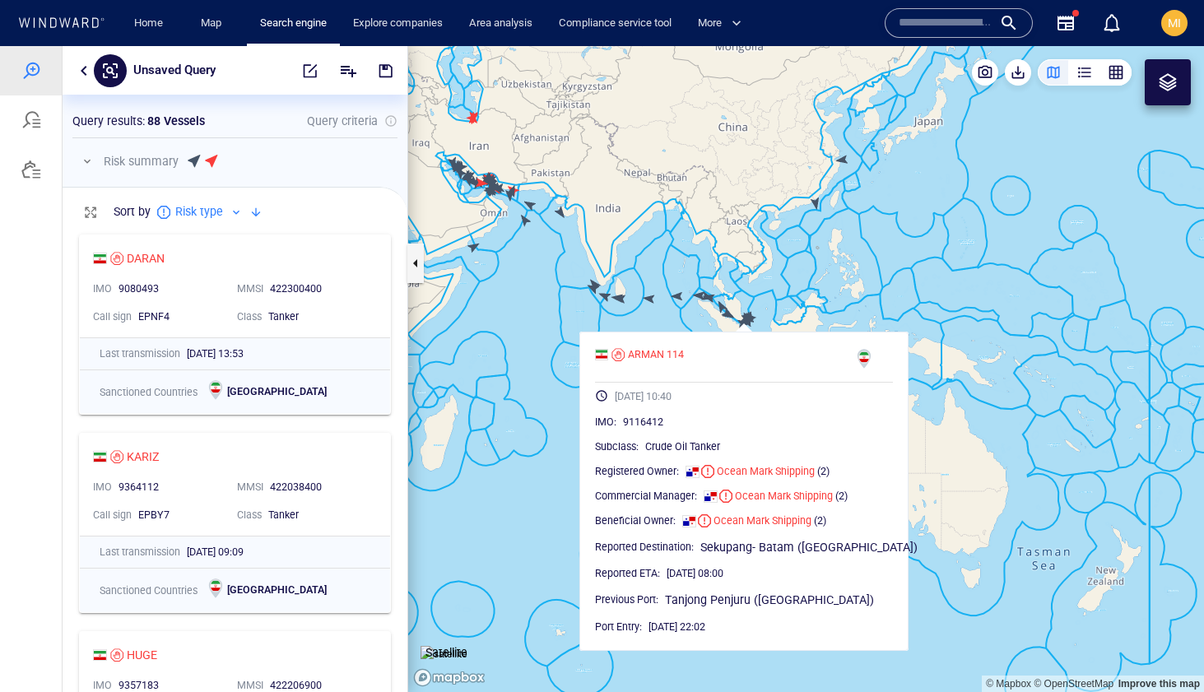
click at [815, 202] on canvas "Map" at bounding box center [806, 369] width 796 height 646
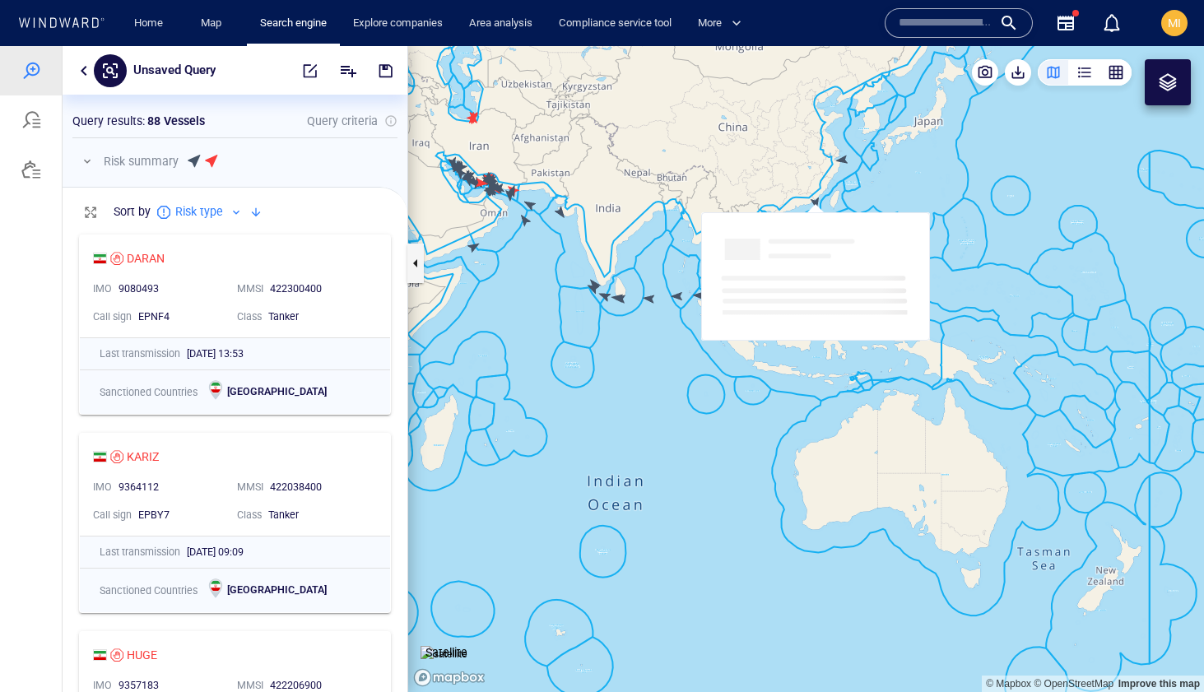
click at [815, 202] on canvas "Map" at bounding box center [806, 369] width 796 height 646
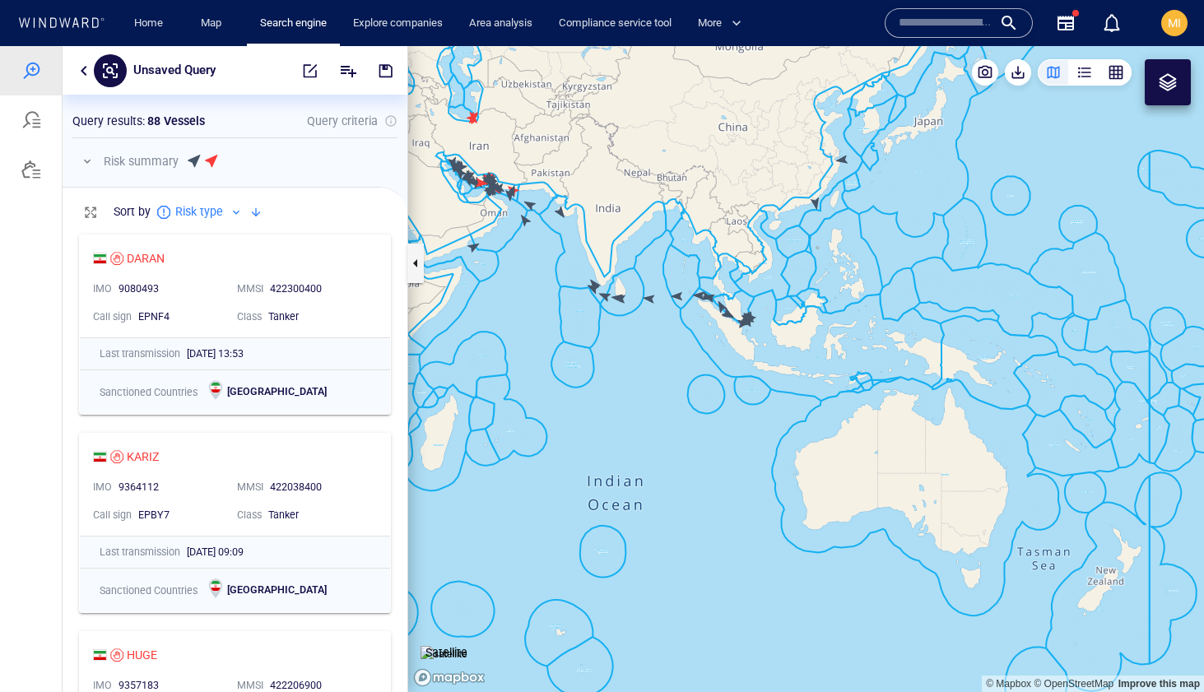
click at [815, 202] on canvas "Map" at bounding box center [806, 369] width 796 height 646
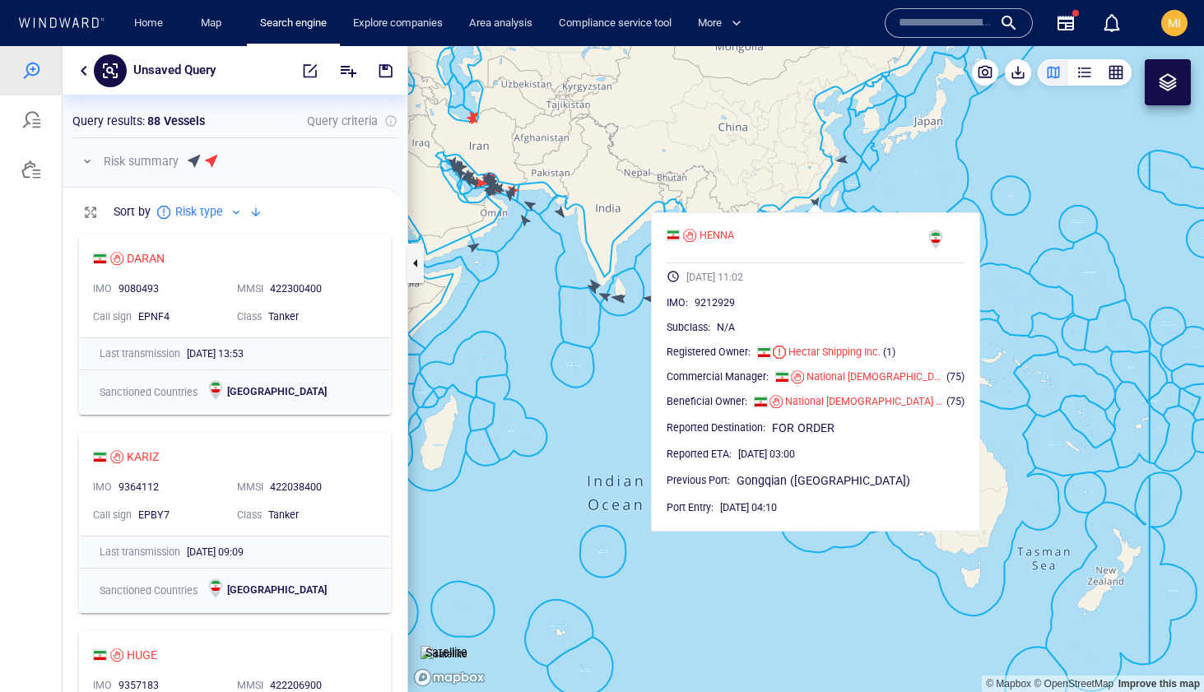
click at [815, 202] on canvas "Map" at bounding box center [806, 369] width 796 height 646
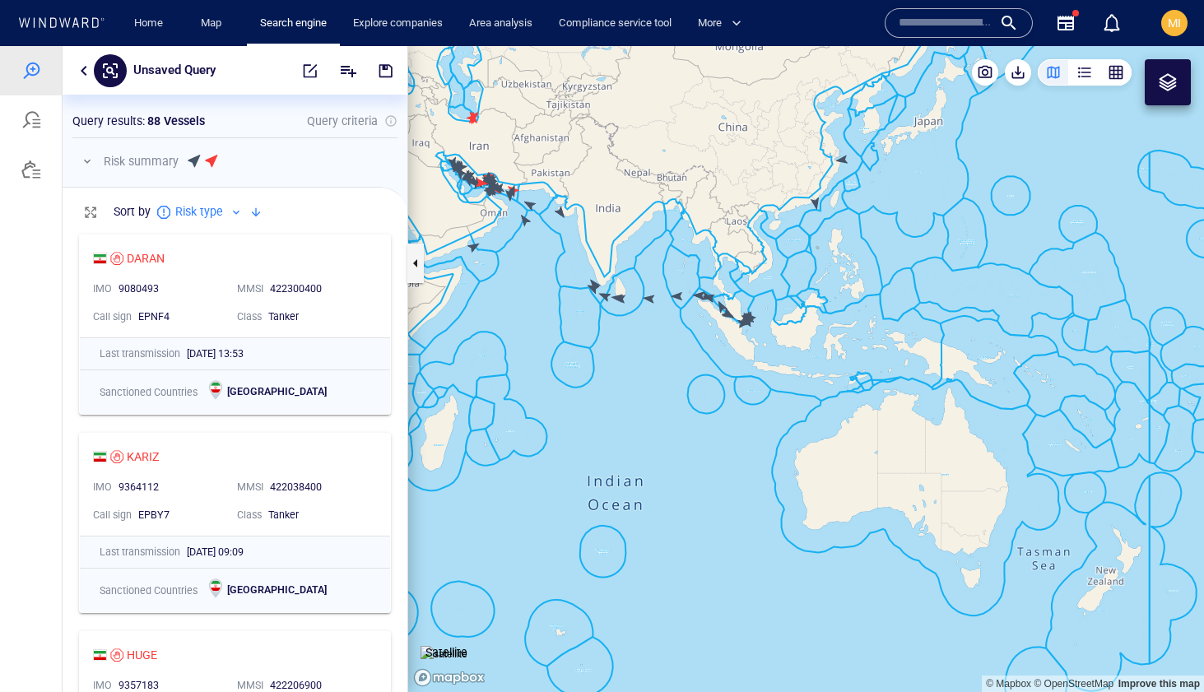
click at [841, 158] on canvas "Map" at bounding box center [806, 369] width 796 height 646
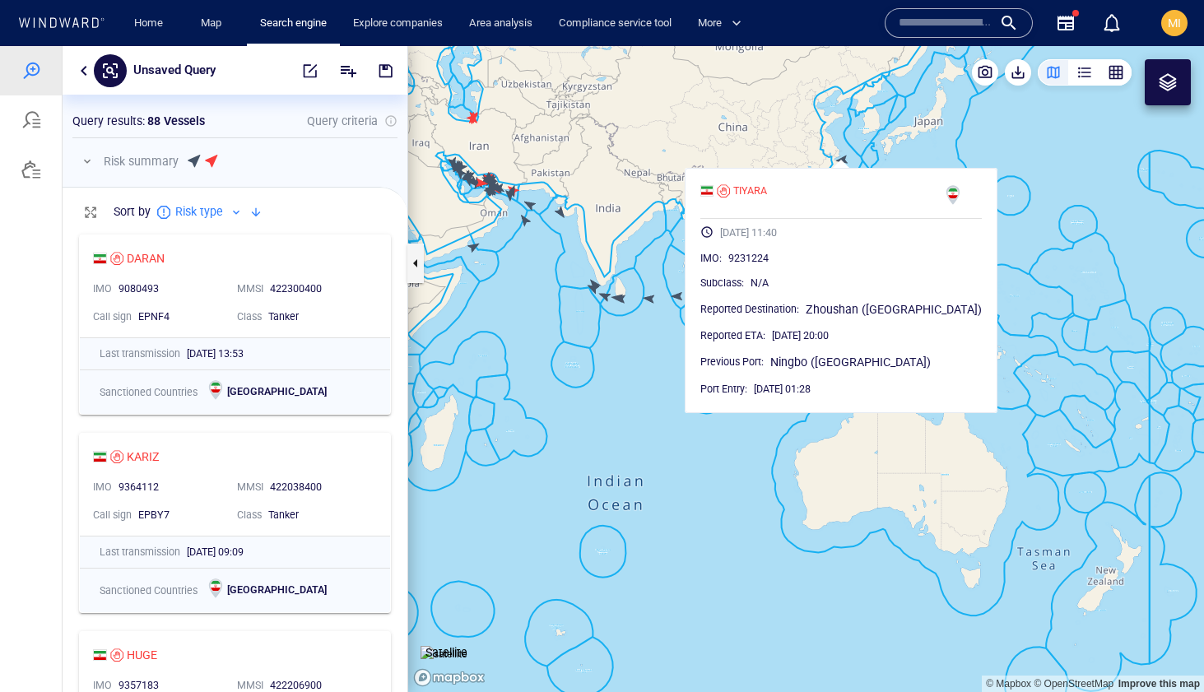
click at [848, 152] on canvas "Map" at bounding box center [806, 369] width 796 height 646
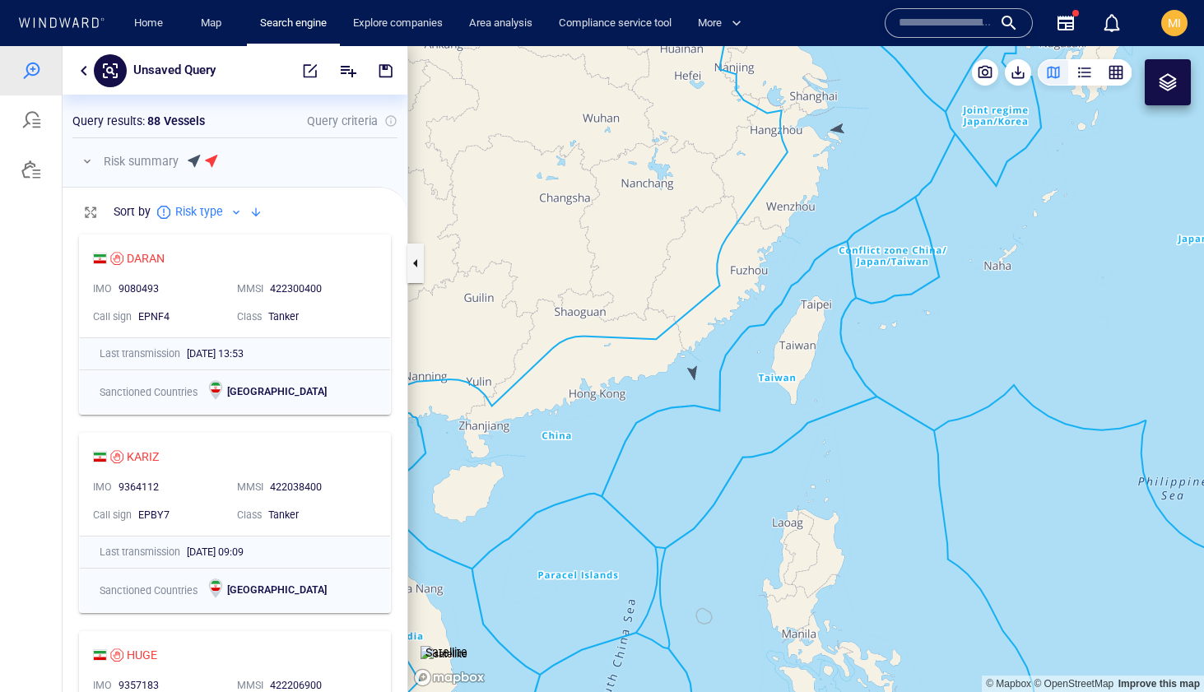
click at [838, 131] on canvas "Map" at bounding box center [806, 369] width 796 height 646
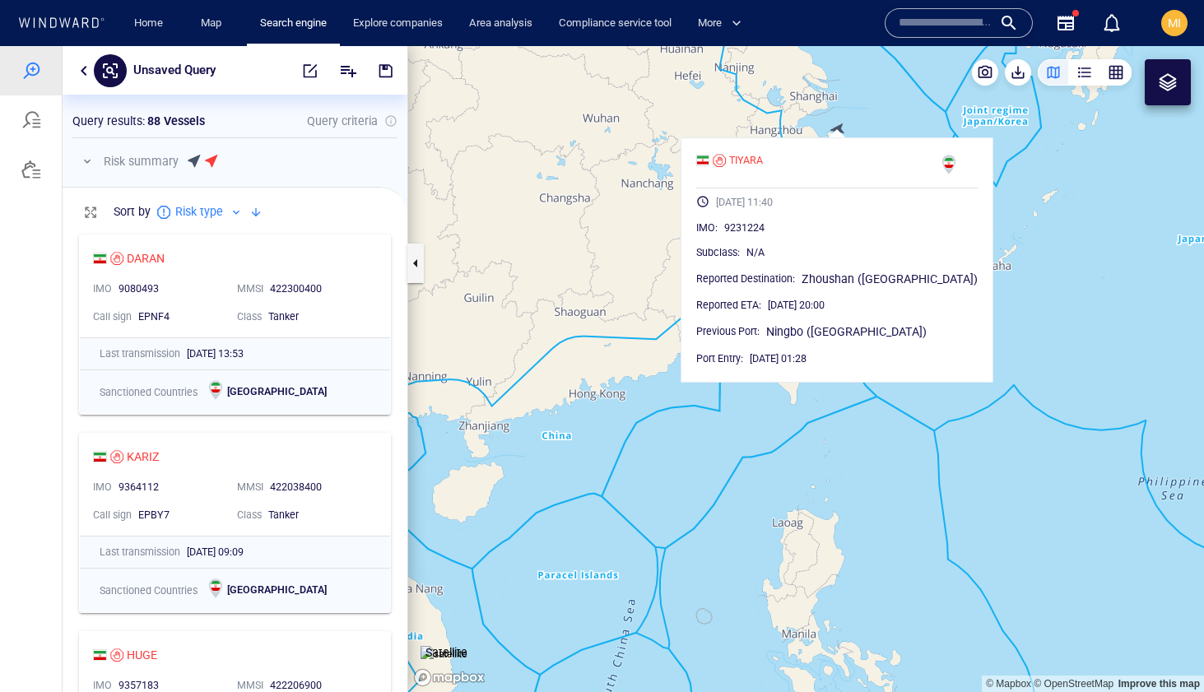
click at [636, 352] on canvas "Map" at bounding box center [806, 369] width 796 height 646
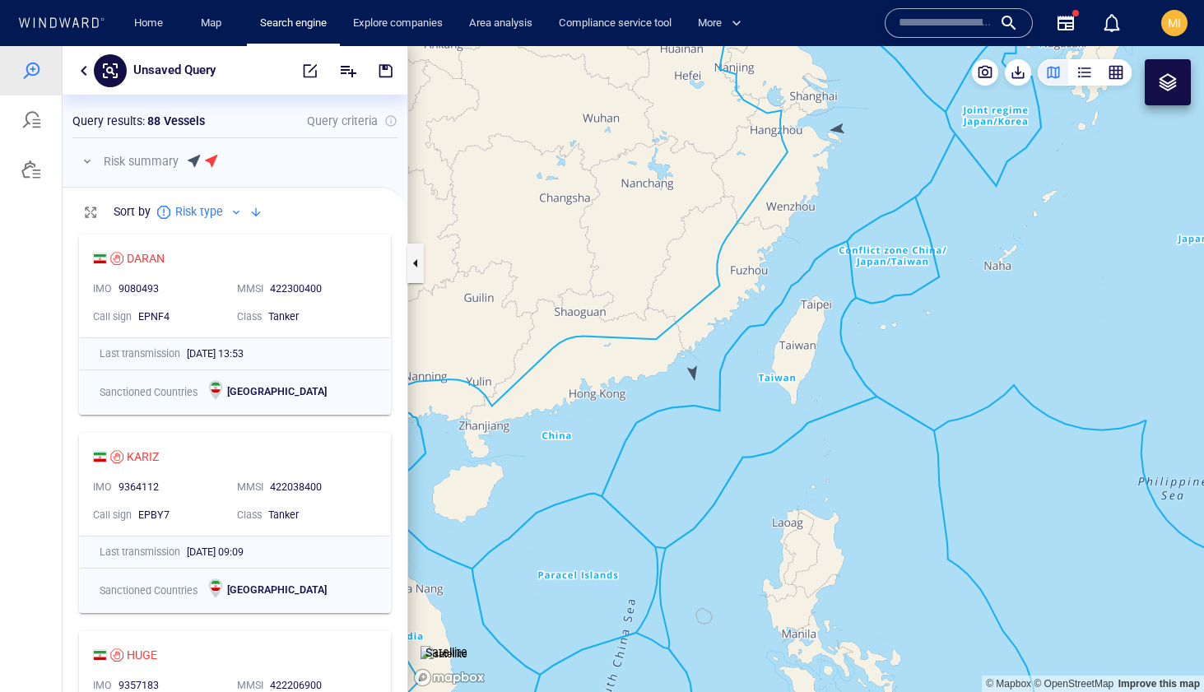
click at [677, 327] on canvas "Map" at bounding box center [806, 369] width 796 height 646
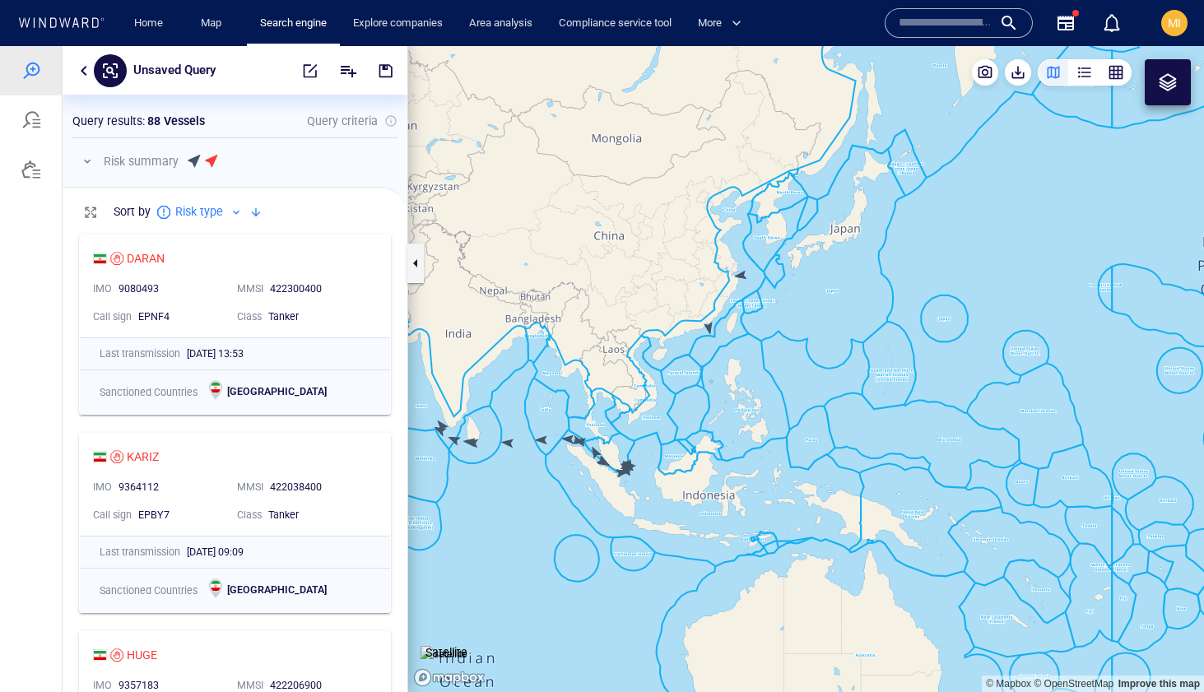
drag, startPoint x: 582, startPoint y: 486, endPoint x: 626, endPoint y: 468, distance: 46.9
click at [626, 468] on canvas "Map" at bounding box center [806, 369] width 796 height 646
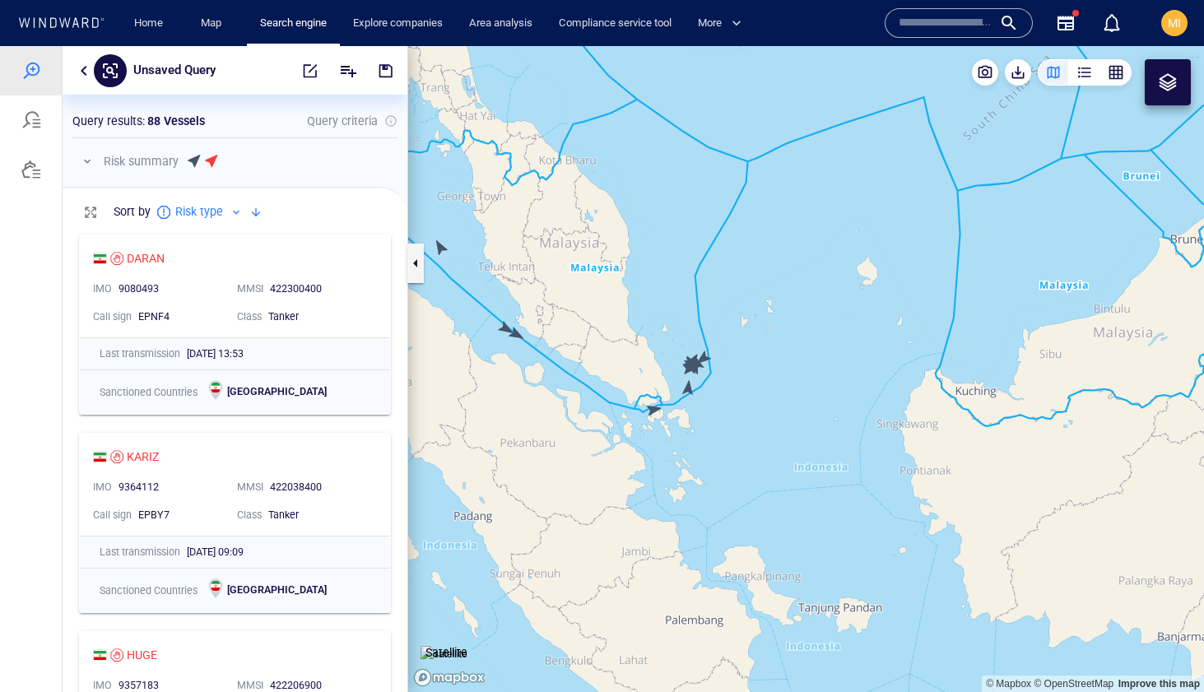
drag, startPoint x: 572, startPoint y: 361, endPoint x: 635, endPoint y: 376, distance: 64.5
click at [634, 376] on canvas "Map" at bounding box center [806, 369] width 796 height 646
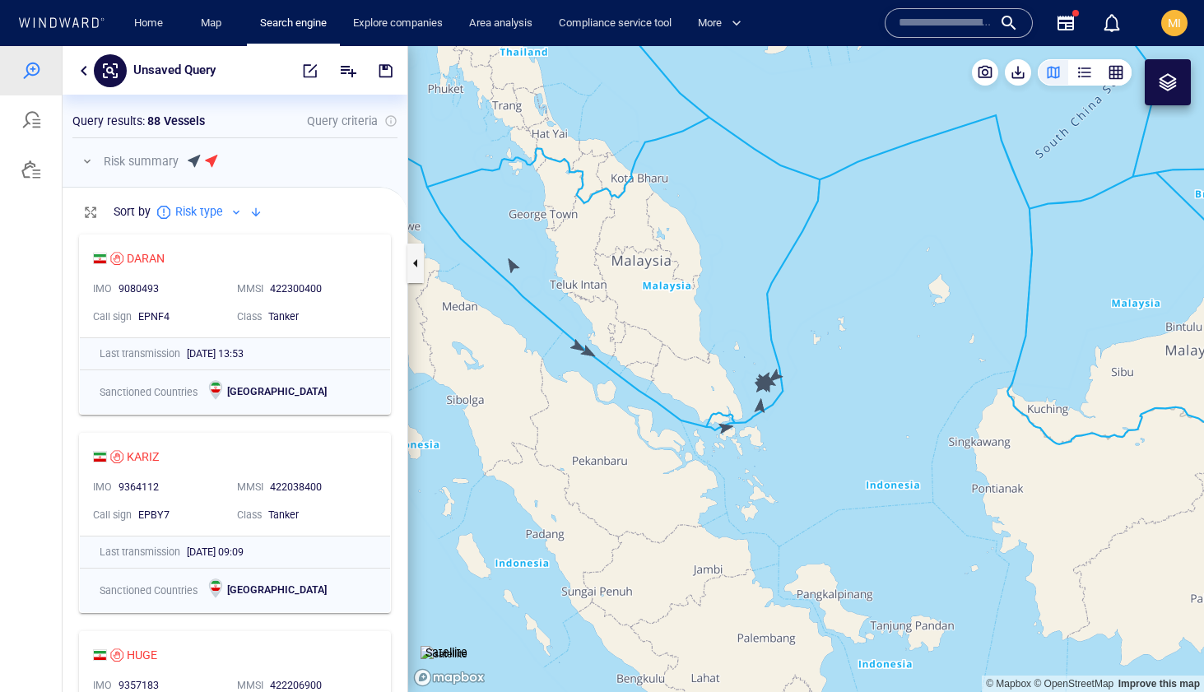
drag, startPoint x: 635, startPoint y: 376, endPoint x: 705, endPoint y: 393, distance: 72.7
click at [705, 393] on canvas "Map" at bounding box center [806, 369] width 796 height 646
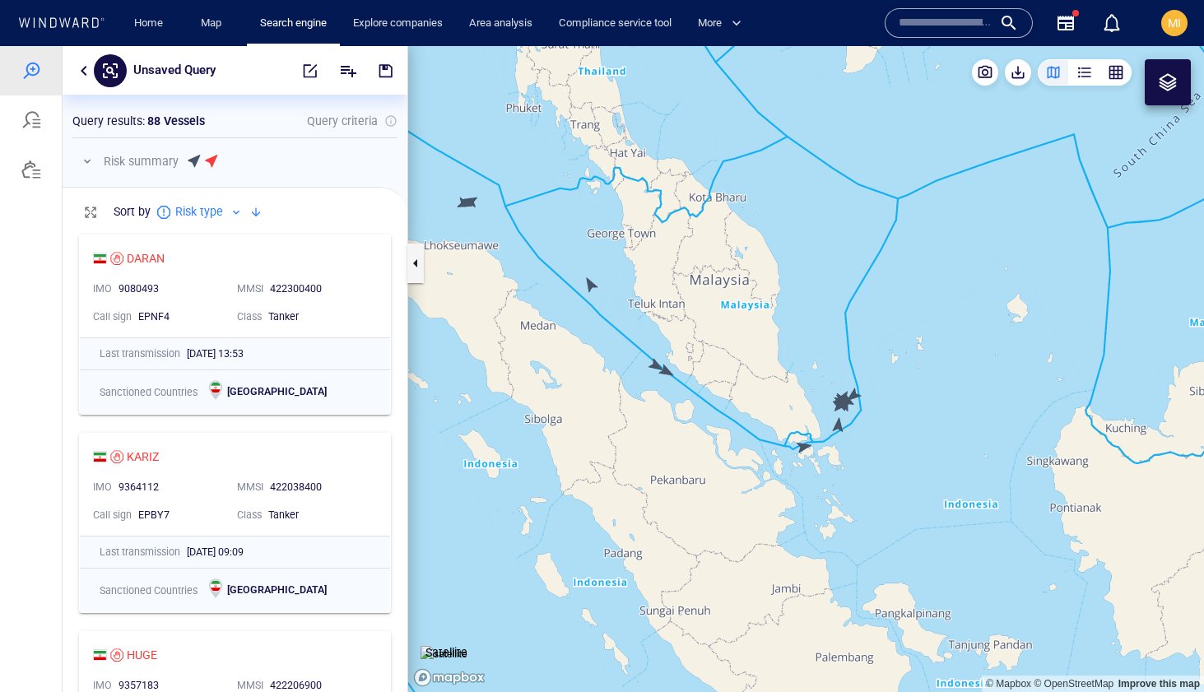
click at [669, 372] on canvas "Map" at bounding box center [806, 369] width 796 height 646
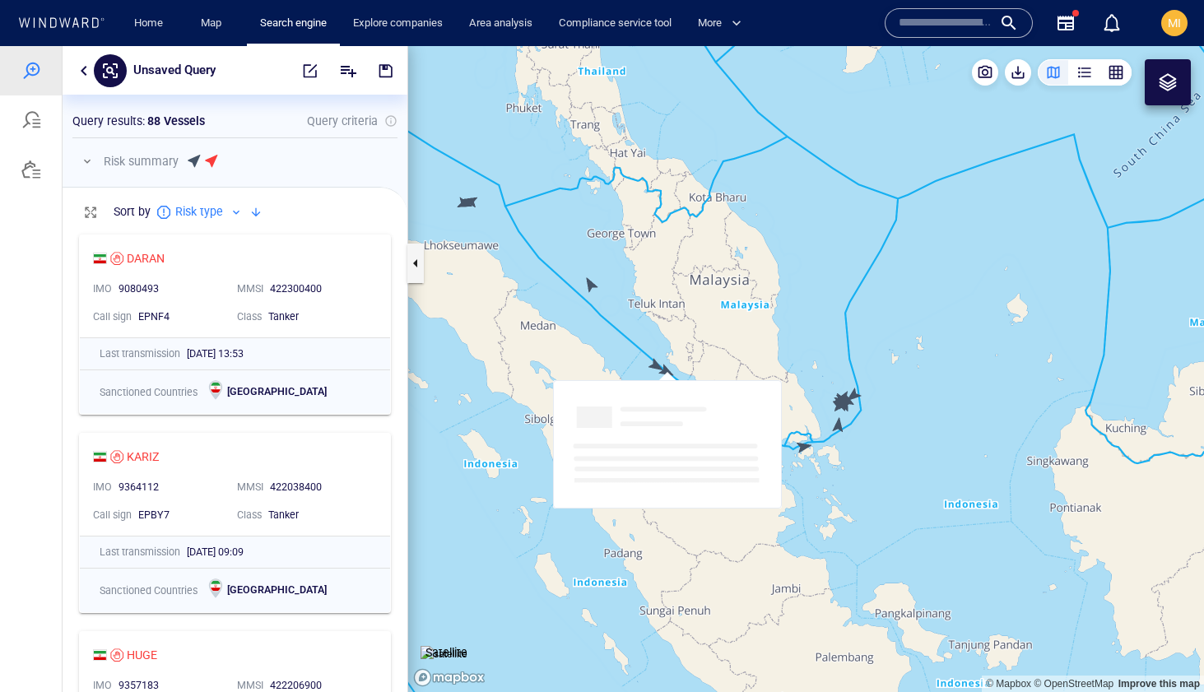
click at [669, 373] on canvas "Map" at bounding box center [806, 369] width 796 height 646
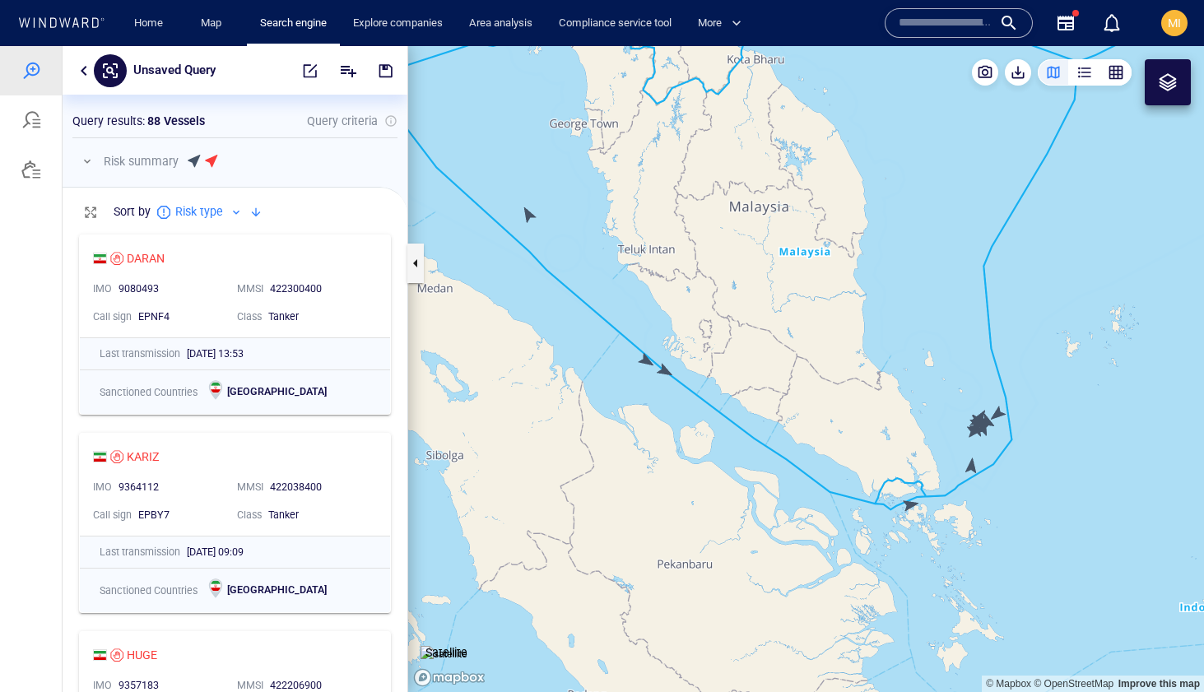
click at [664, 372] on canvas "Map" at bounding box center [806, 369] width 796 height 646
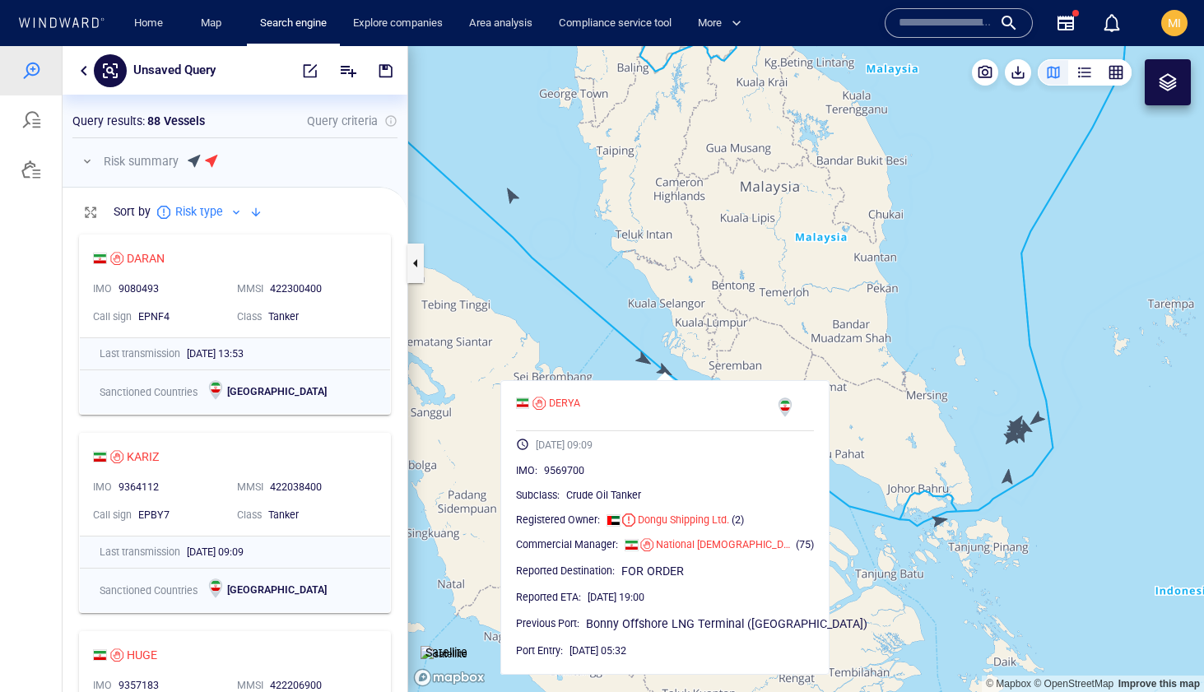
click at [643, 358] on canvas "Map" at bounding box center [806, 369] width 796 height 646
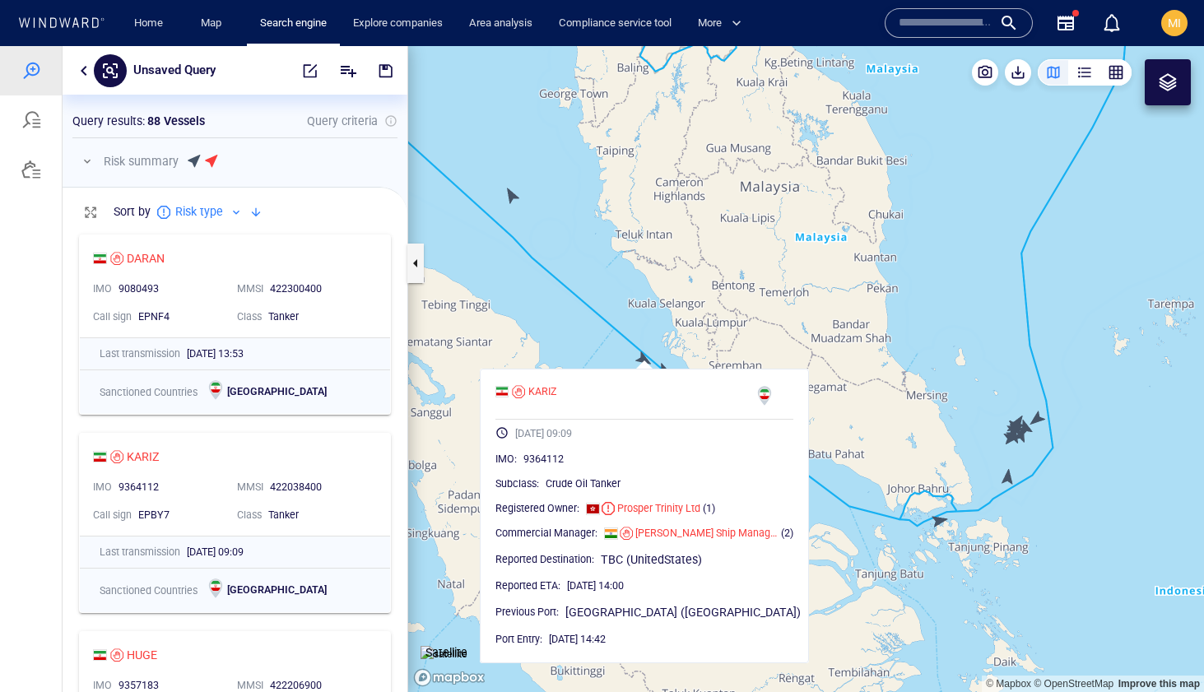
click at [513, 193] on canvas "Map" at bounding box center [806, 369] width 796 height 646
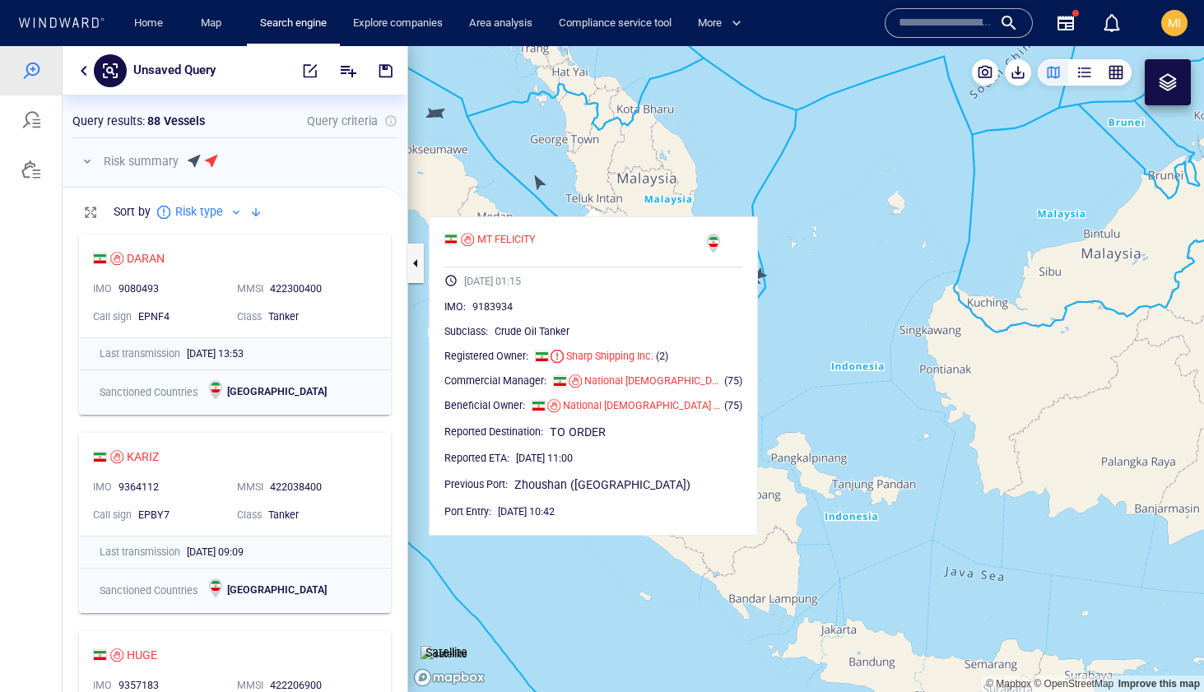
drag, startPoint x: 558, startPoint y: 172, endPoint x: 622, endPoint y: 206, distance: 72.5
click at [621, 205] on canvas "Map" at bounding box center [806, 369] width 796 height 646
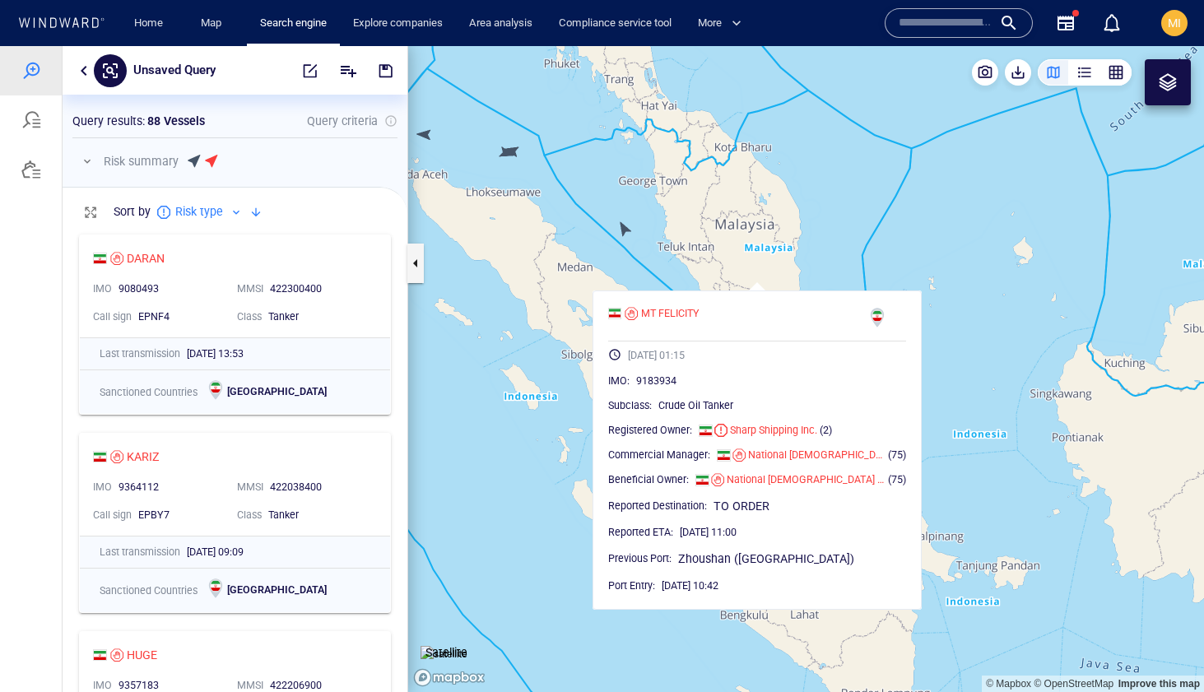
drag, startPoint x: 533, startPoint y: 170, endPoint x: 635, endPoint y: 205, distance: 108.0
click at [635, 205] on canvas "Map" at bounding box center [806, 369] width 796 height 646
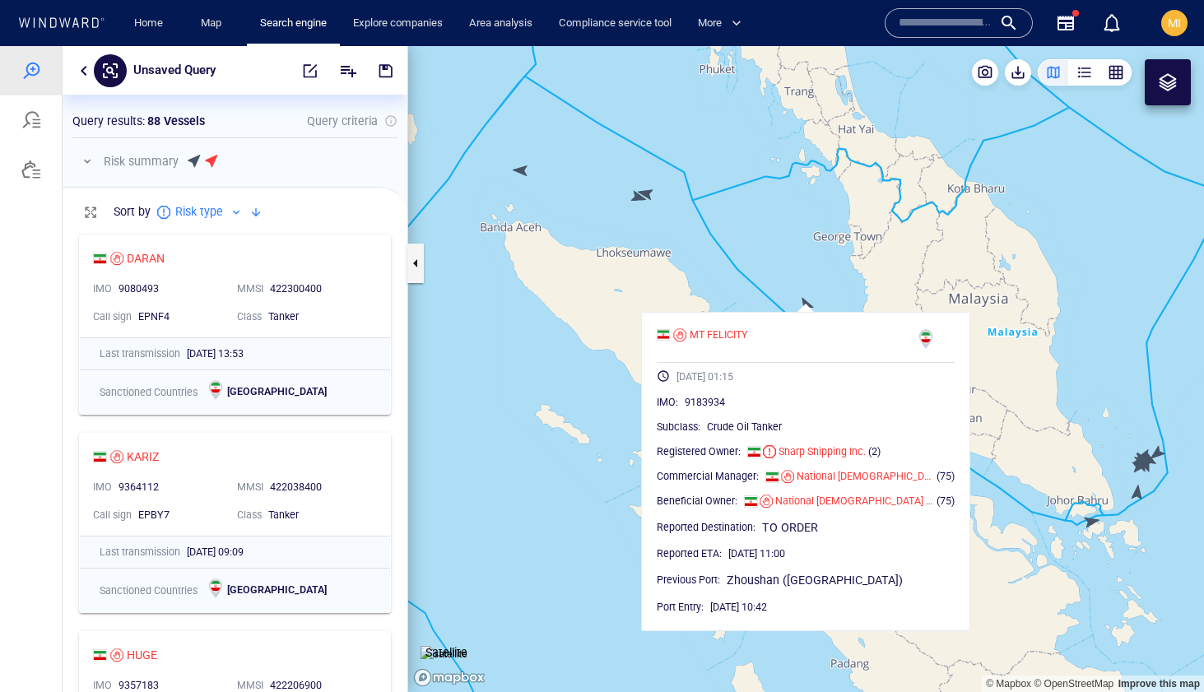
click at [639, 198] on canvas "Map" at bounding box center [806, 369] width 796 height 646
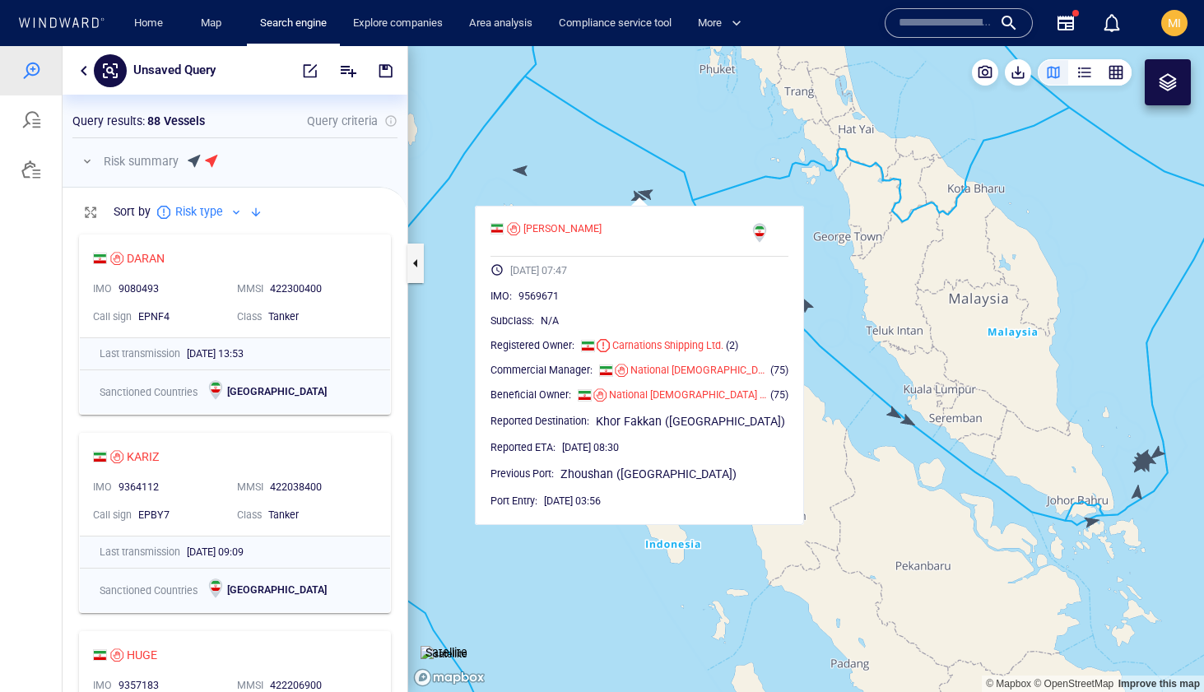
click at [647, 189] on canvas "Map" at bounding box center [806, 369] width 796 height 646
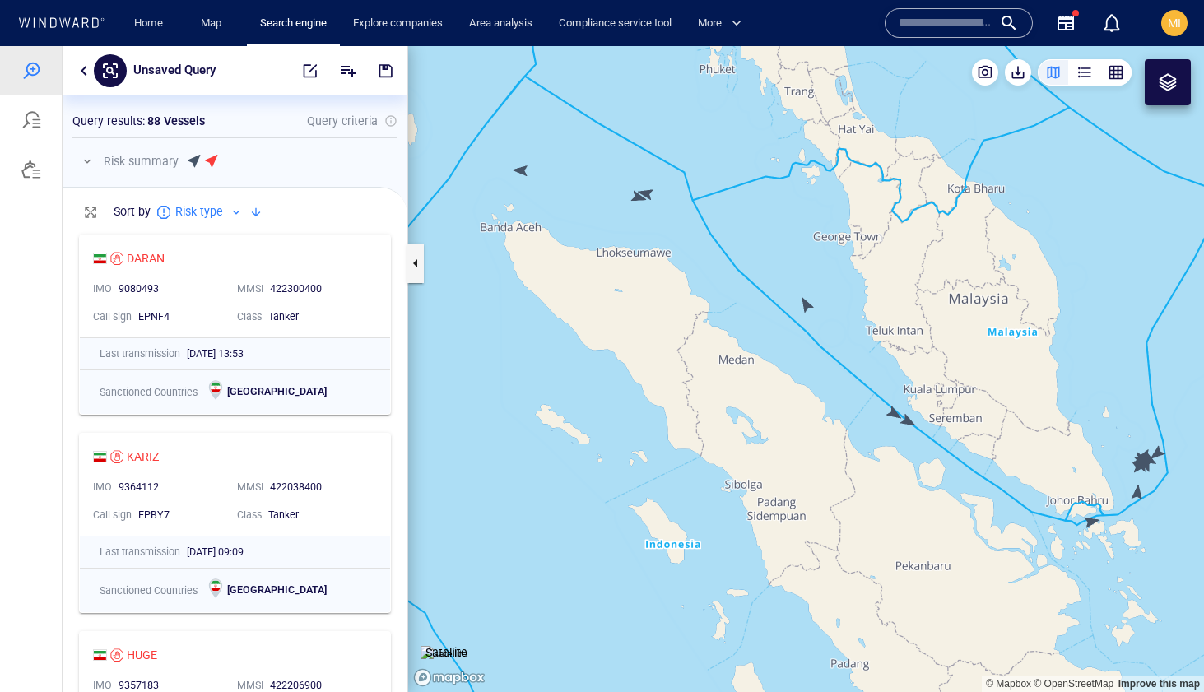
click at [647, 193] on canvas "Map" at bounding box center [806, 369] width 796 height 646
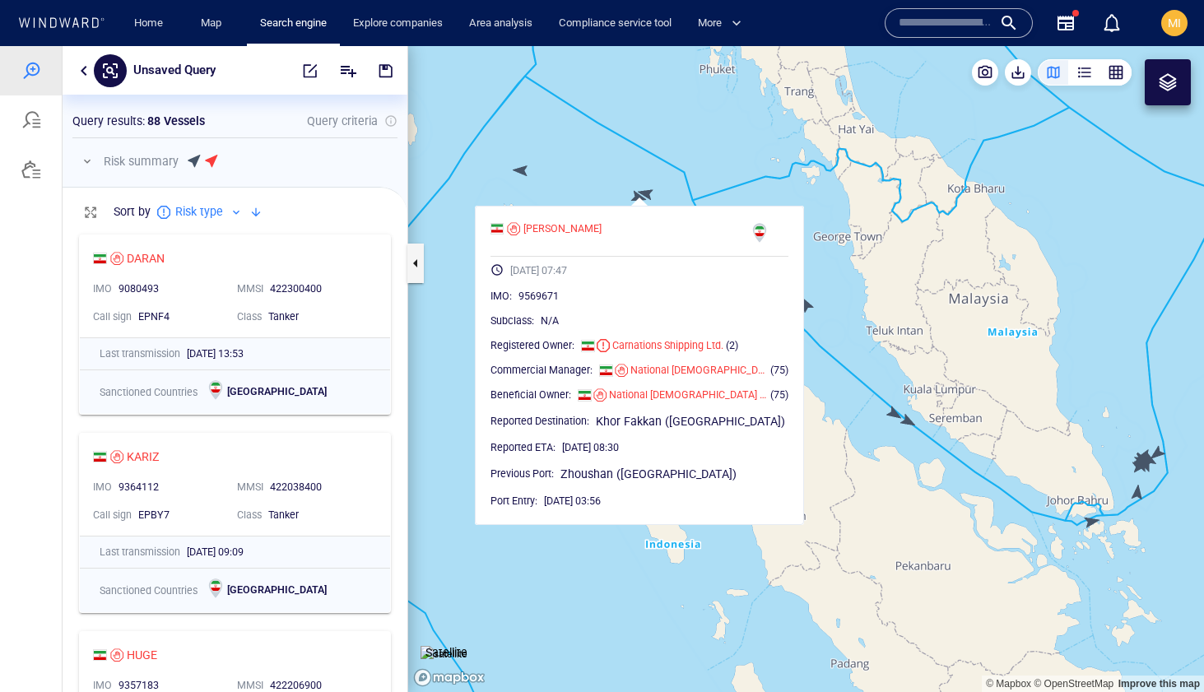
click at [523, 175] on canvas "Map" at bounding box center [806, 369] width 796 height 646
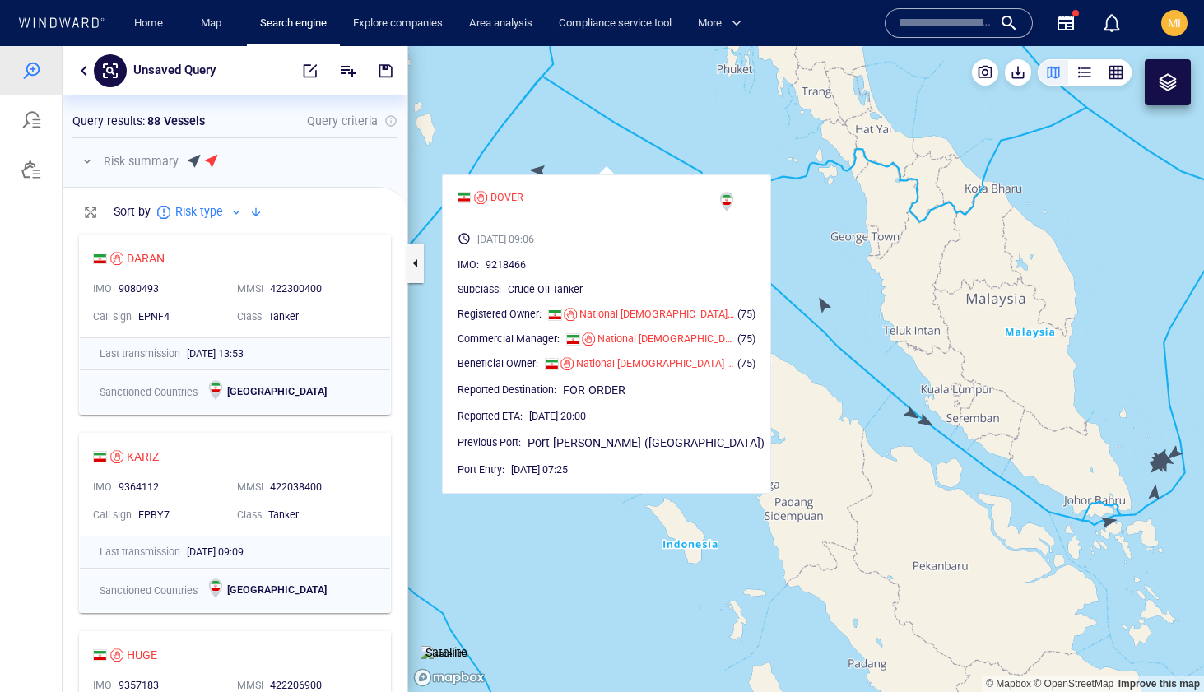
drag, startPoint x: 549, startPoint y: 173, endPoint x: 635, endPoint y: 169, distance: 86.5
click at [635, 169] on canvas "Map" at bounding box center [806, 369] width 796 height 646
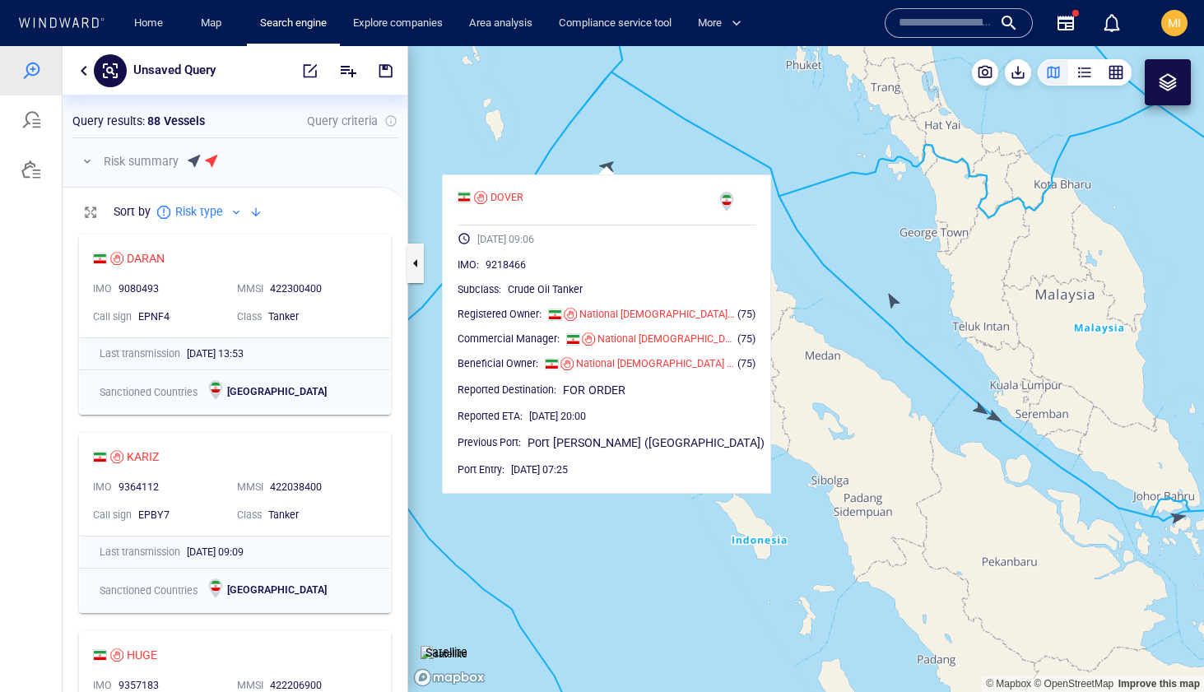
click at [635, 161] on canvas "Map" at bounding box center [806, 369] width 796 height 646
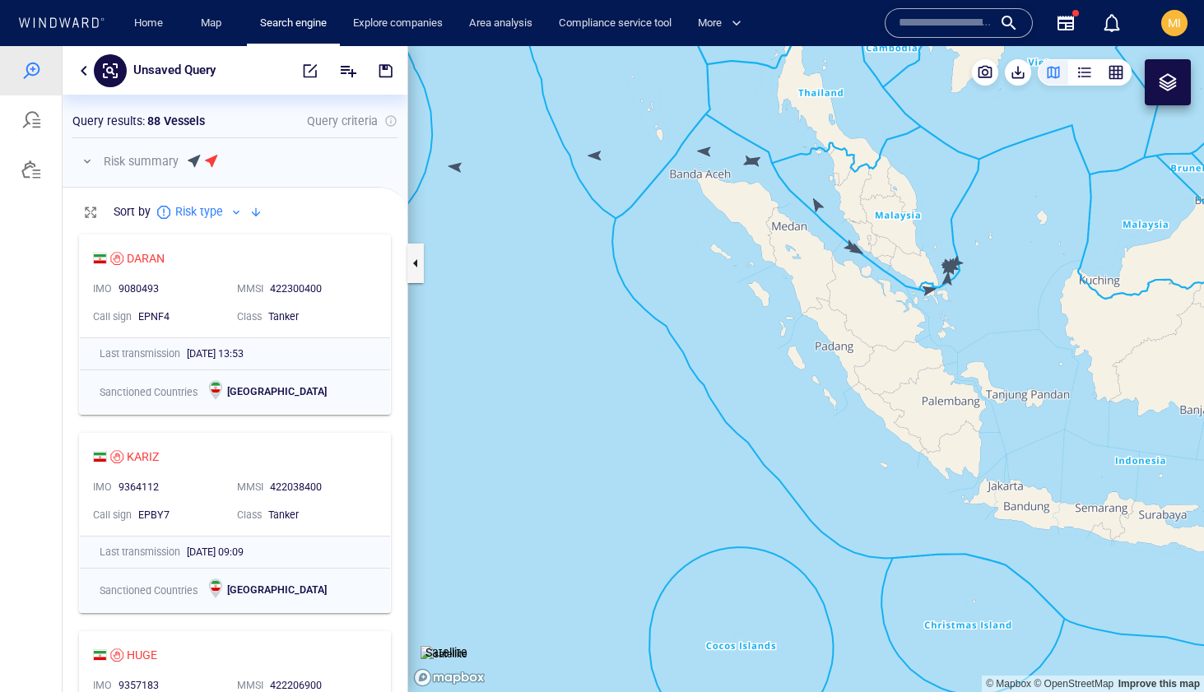
drag, startPoint x: 752, startPoint y: 279, endPoint x: 656, endPoint y: 312, distance: 101.8
click at [657, 309] on canvas "Map" at bounding box center [806, 369] width 796 height 646
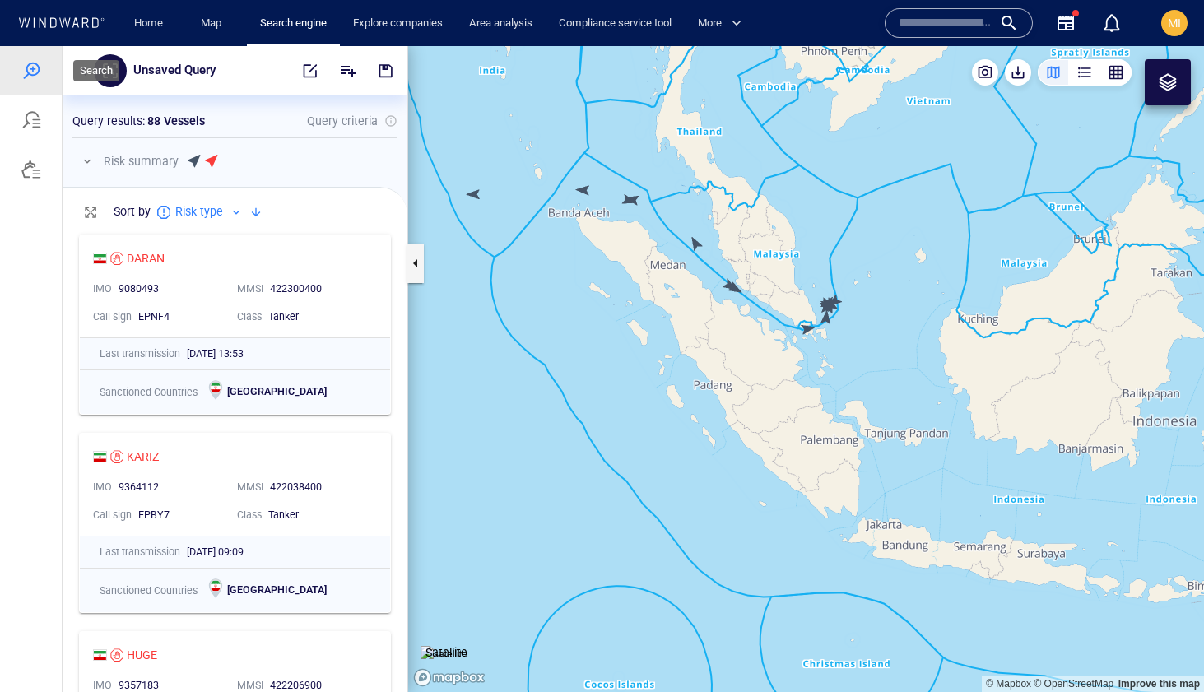
click at [33, 68] on div at bounding box center [31, 71] width 20 height 20
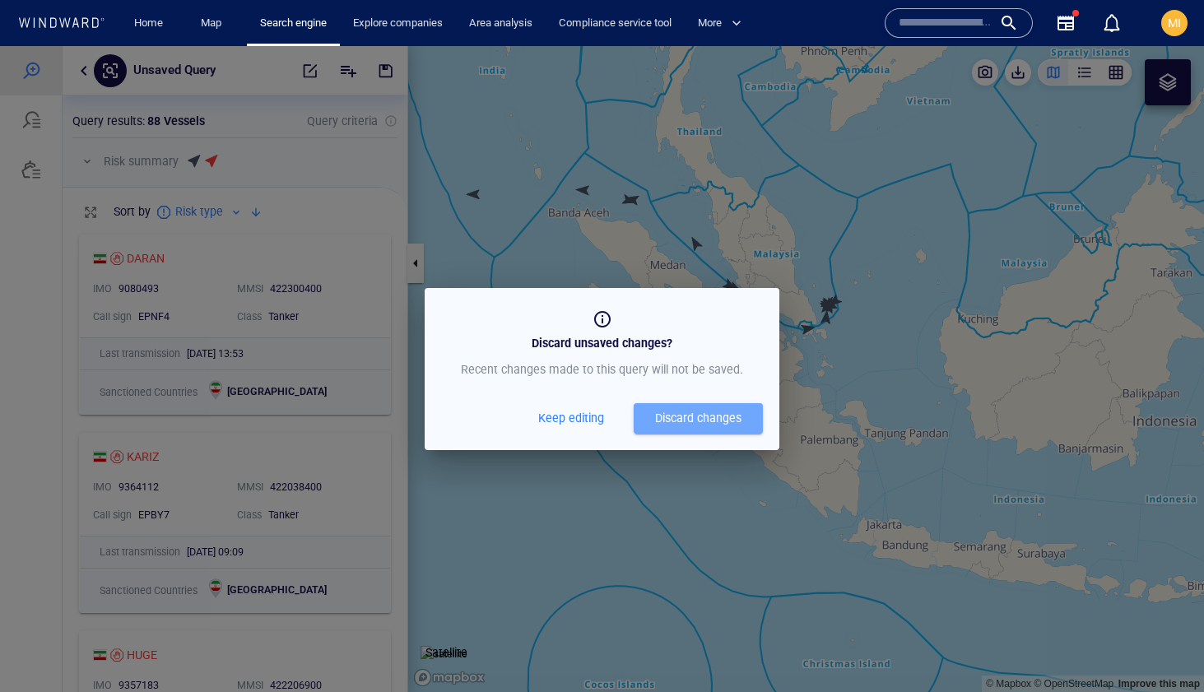
click at [687, 417] on div "Discard changes" at bounding box center [698, 418] width 86 height 21
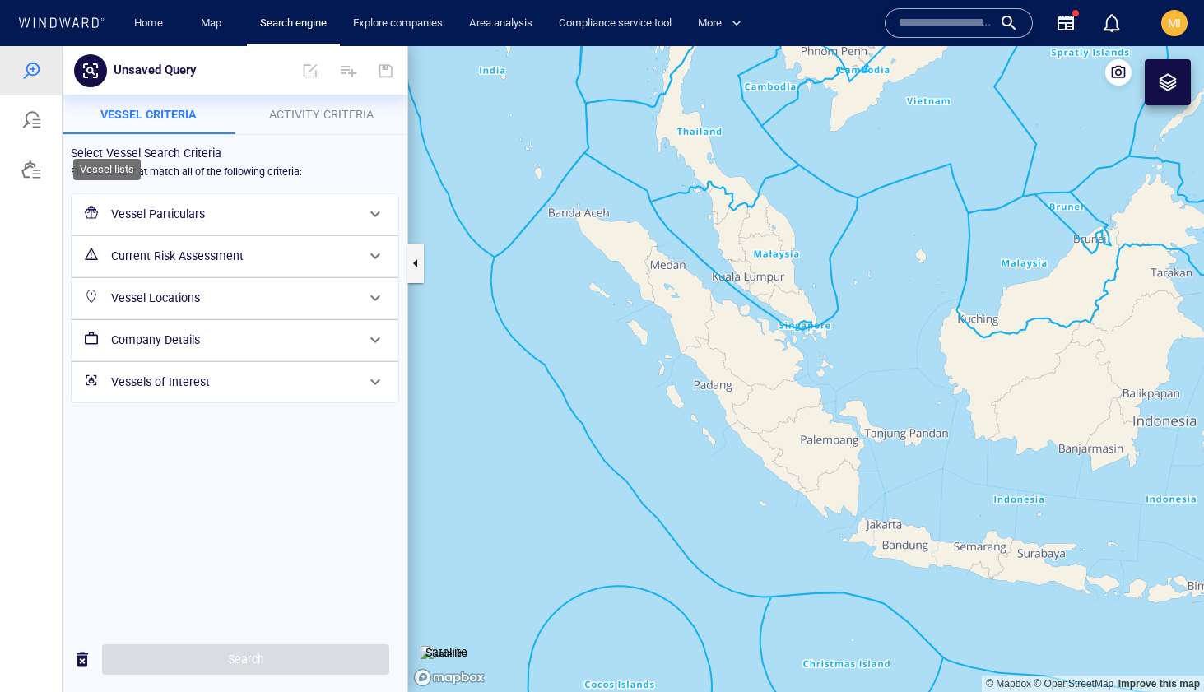
click at [32, 165] on div at bounding box center [31, 170] width 20 height 20
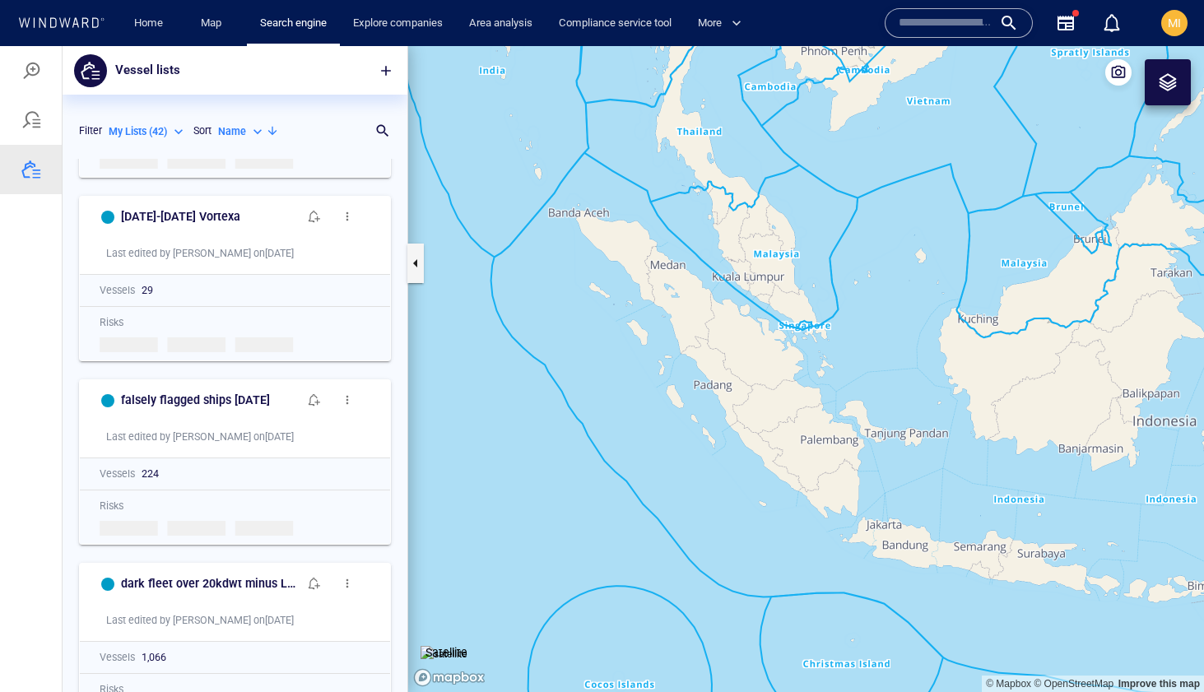
scroll to position [542, 0]
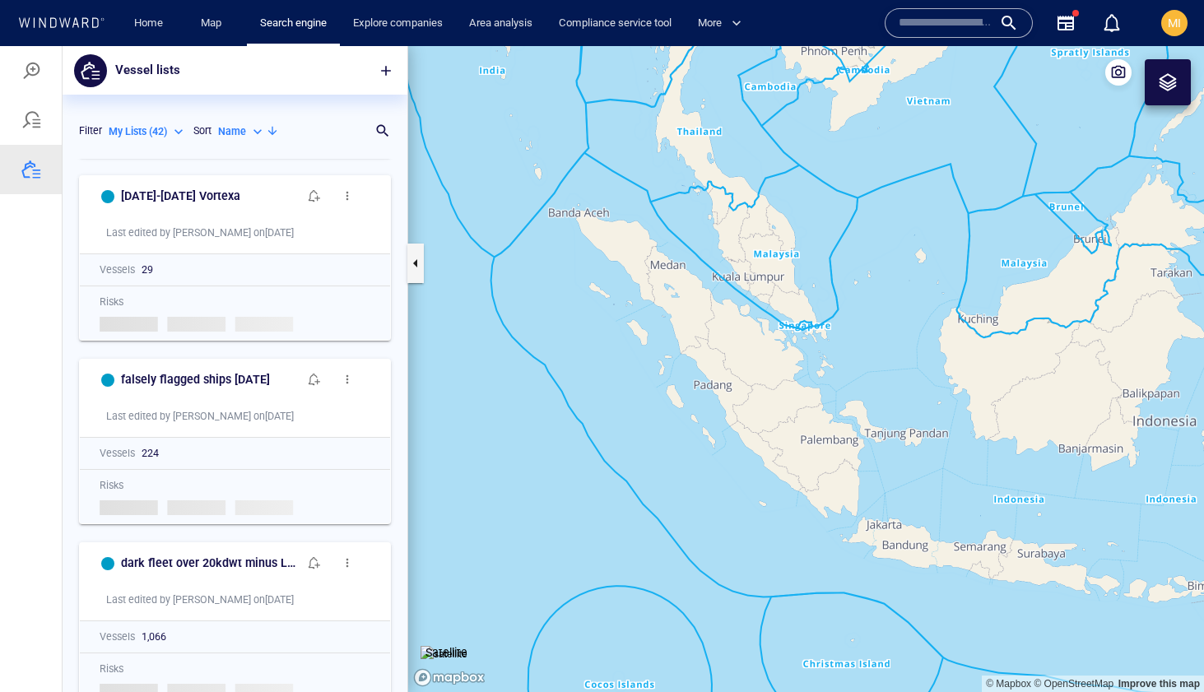
click at [244, 131] on p "Name" at bounding box center [232, 131] width 28 height 15
click at [257, 202] on p "Last Update" at bounding box center [262, 207] width 55 height 15
type input "*********"
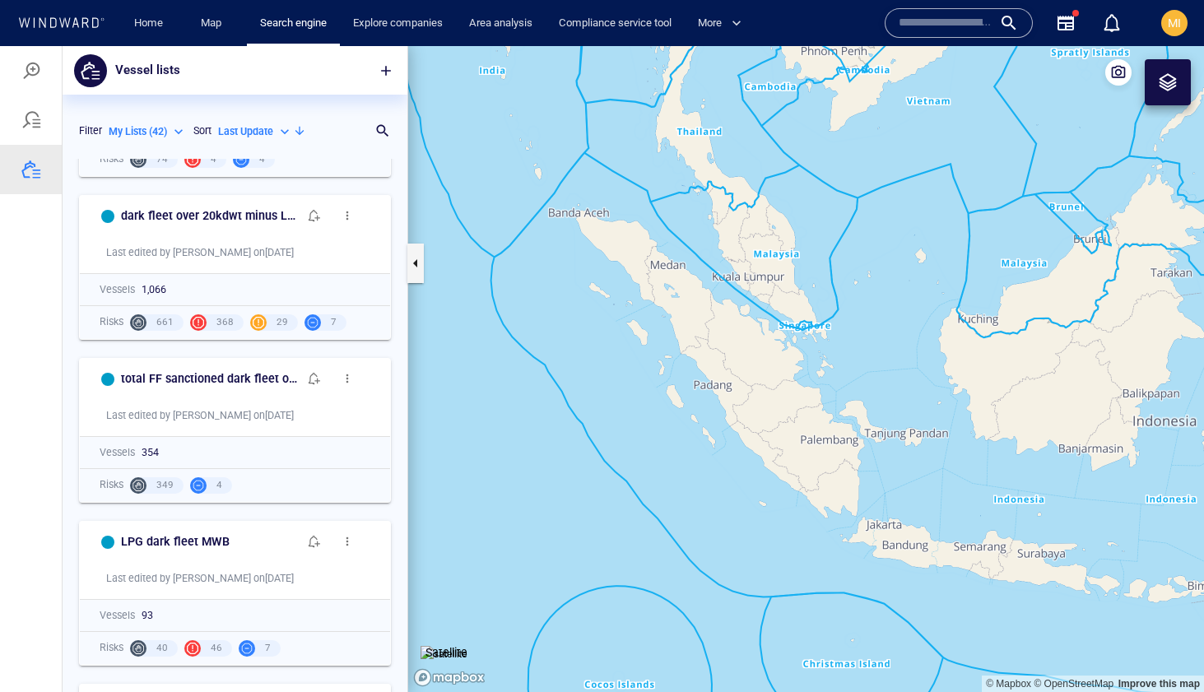
scroll to position [756, 0]
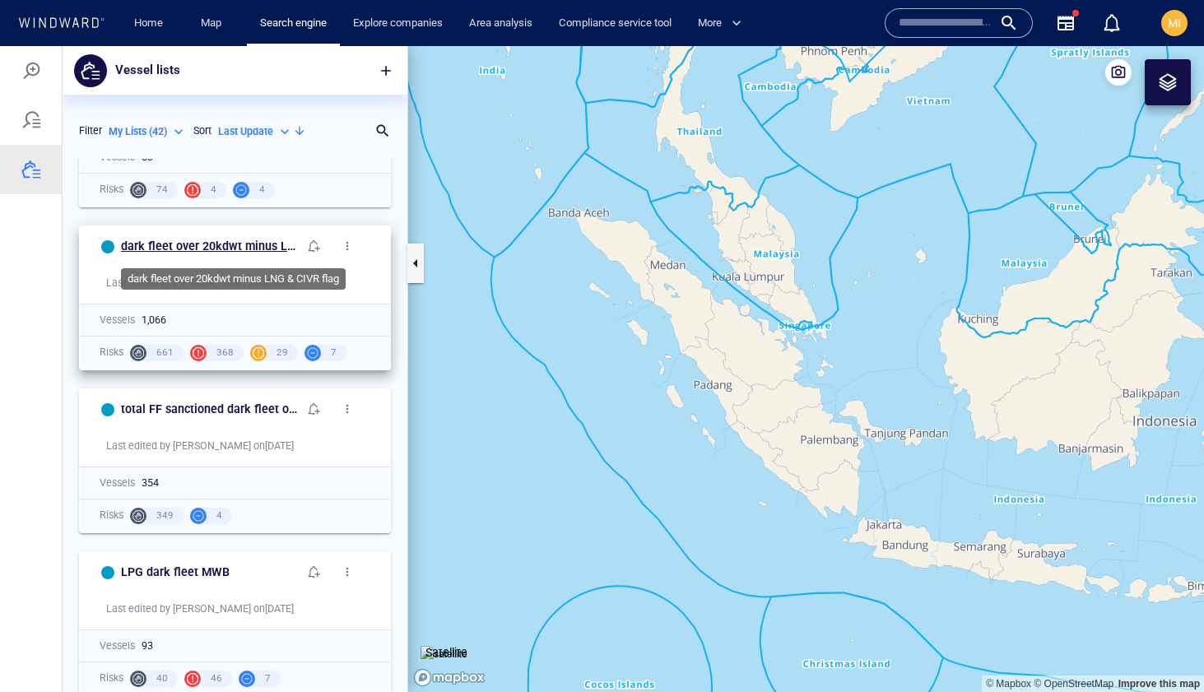
click at [250, 245] on h6 "dark fleet over 20kdwt minus LNG & CIVR flag" at bounding box center [209, 246] width 177 height 21
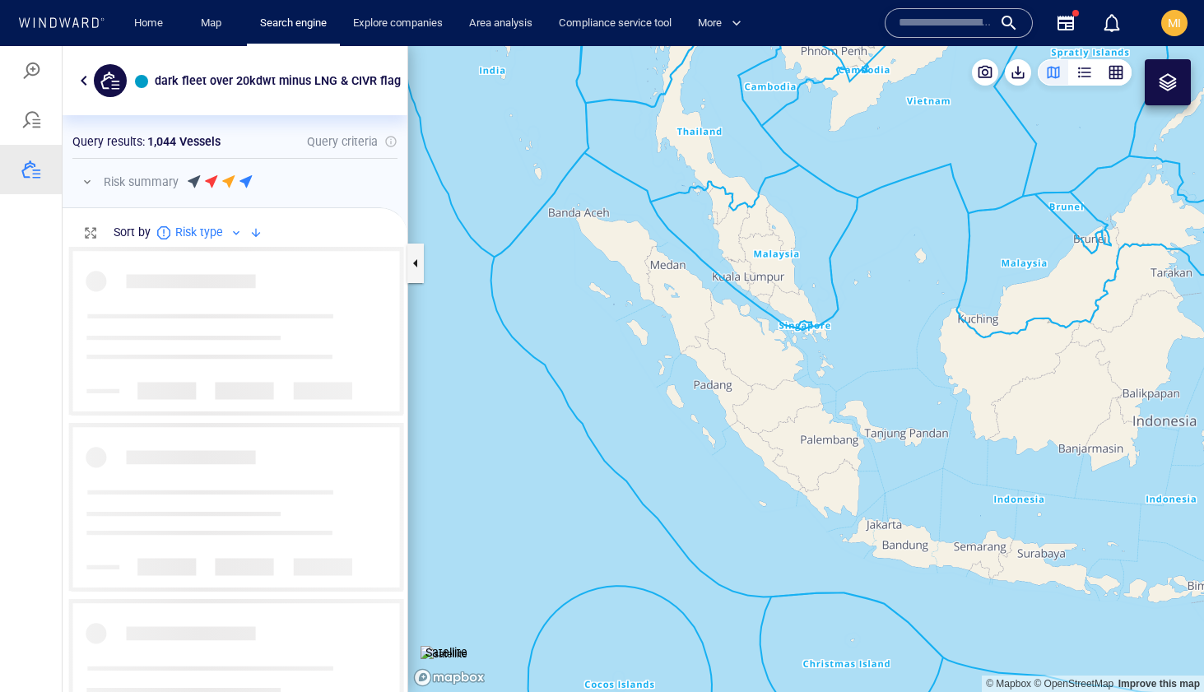
scroll to position [445, 345]
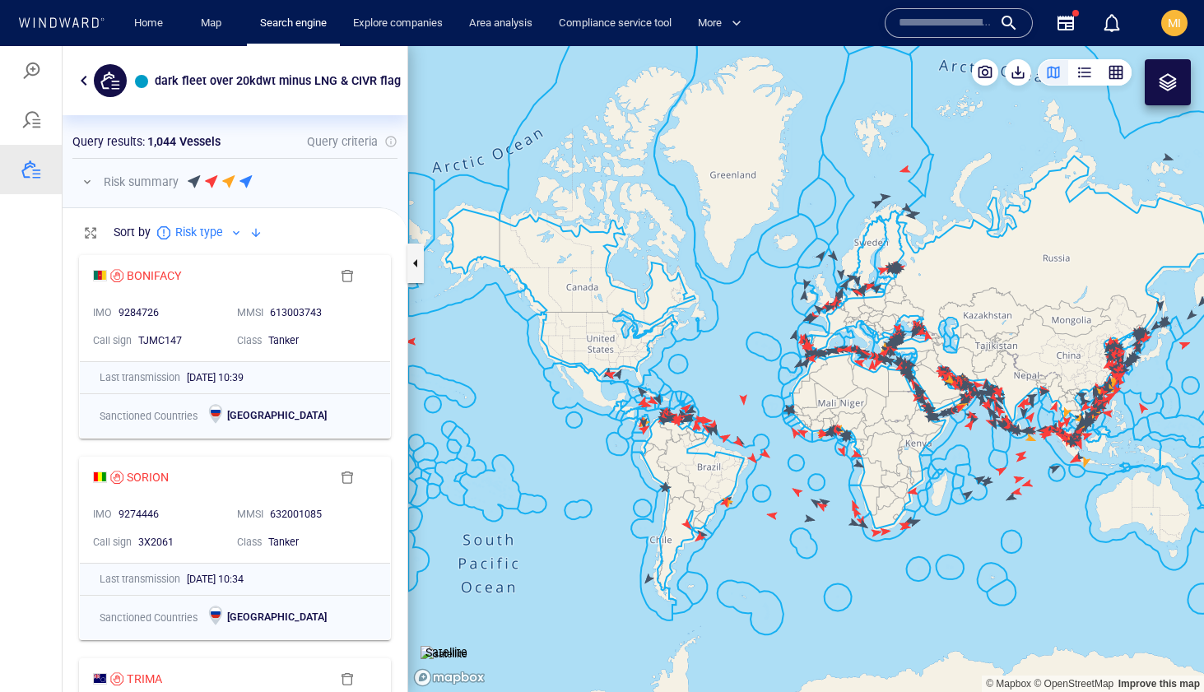
drag, startPoint x: 984, startPoint y: 445, endPoint x: 682, endPoint y: 347, distance: 318.3
click at [683, 347] on canvas "Map" at bounding box center [806, 369] width 796 height 646
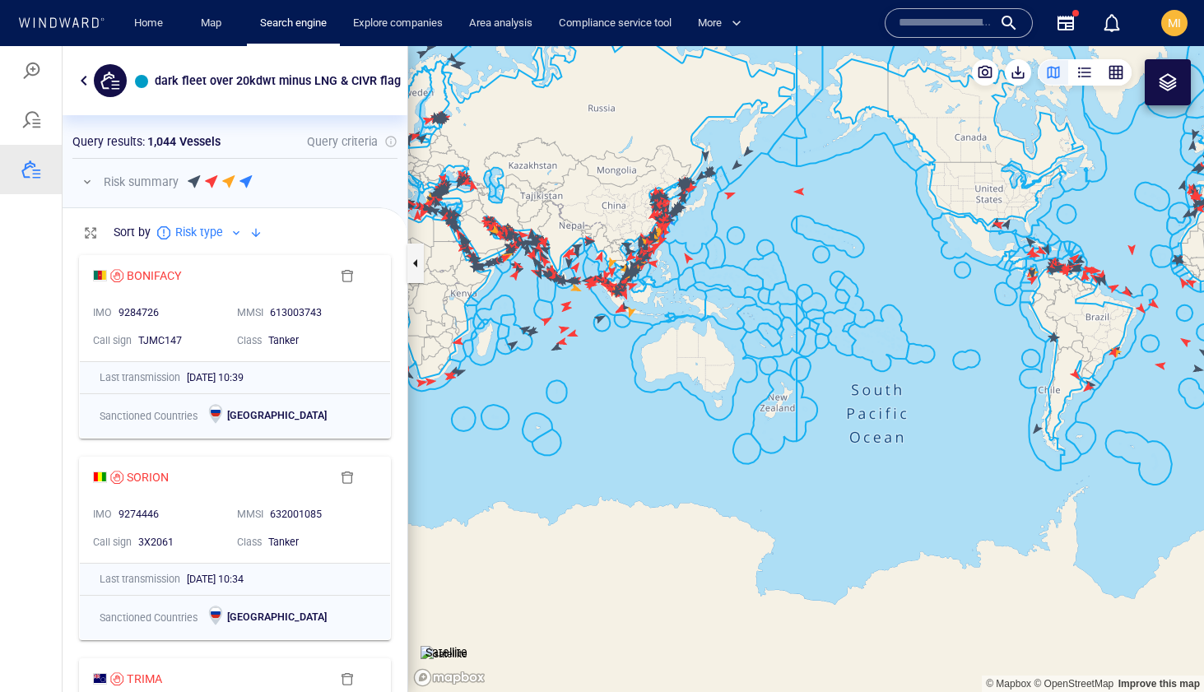
drag, startPoint x: 642, startPoint y: 361, endPoint x: 674, endPoint y: 422, distance: 69.6
click at [674, 422] on canvas "Map" at bounding box center [806, 369] width 796 height 646
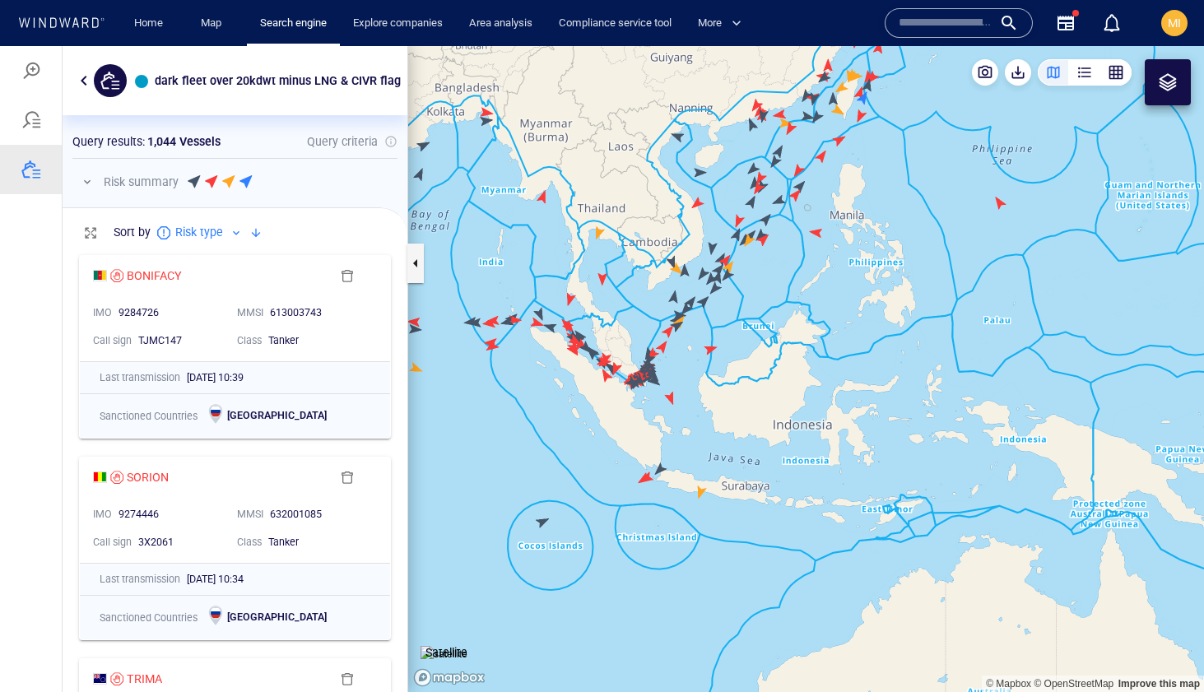
drag, startPoint x: 642, startPoint y: 366, endPoint x: 686, endPoint y: 431, distance: 78.3
click at [686, 431] on canvas "Map" at bounding box center [806, 369] width 796 height 646
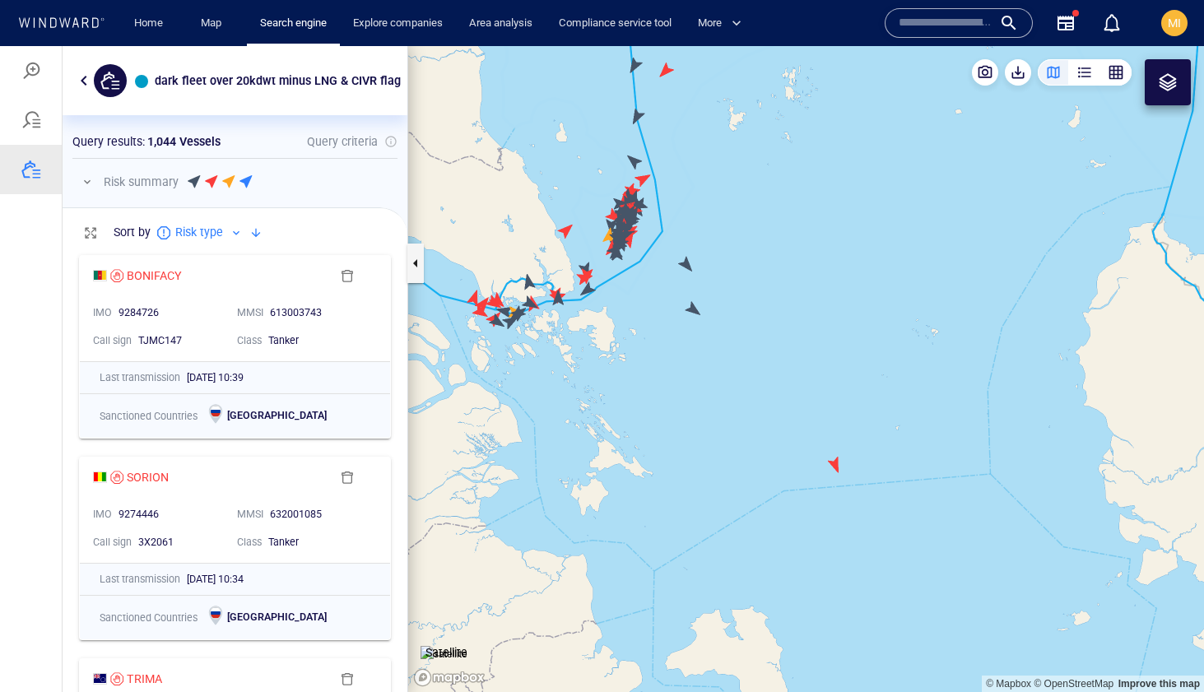
drag, startPoint x: 644, startPoint y: 322, endPoint x: 696, endPoint y: 469, distance: 156.5
click at [696, 468] on canvas "Map" at bounding box center [806, 369] width 796 height 646
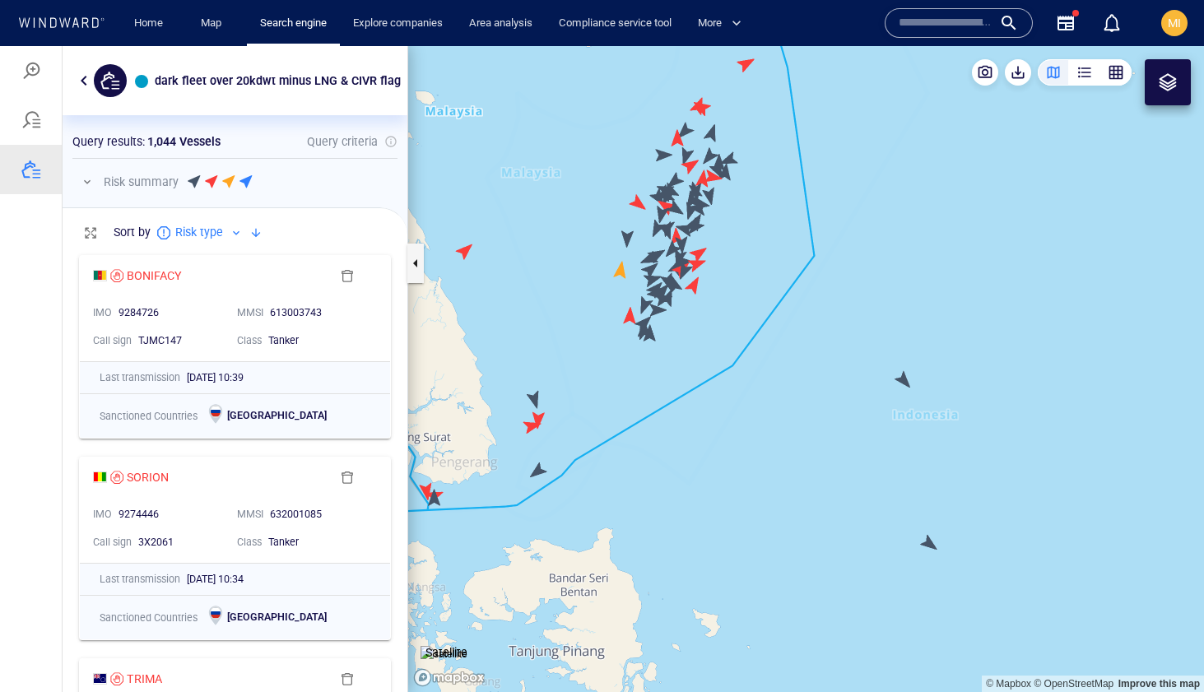
drag, startPoint x: 677, startPoint y: 370, endPoint x: 689, endPoint y: 459, distance: 89.7
click at [689, 459] on canvas "Map" at bounding box center [806, 369] width 796 height 646
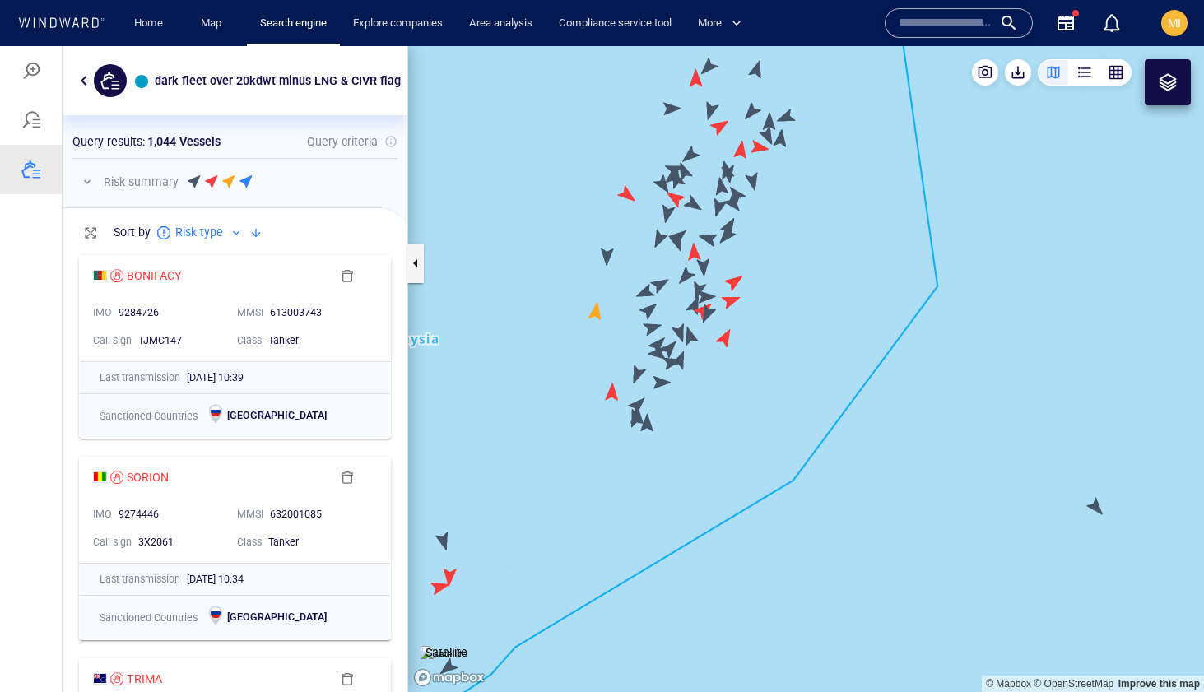
click at [649, 426] on canvas "Map" at bounding box center [806, 369] width 796 height 646
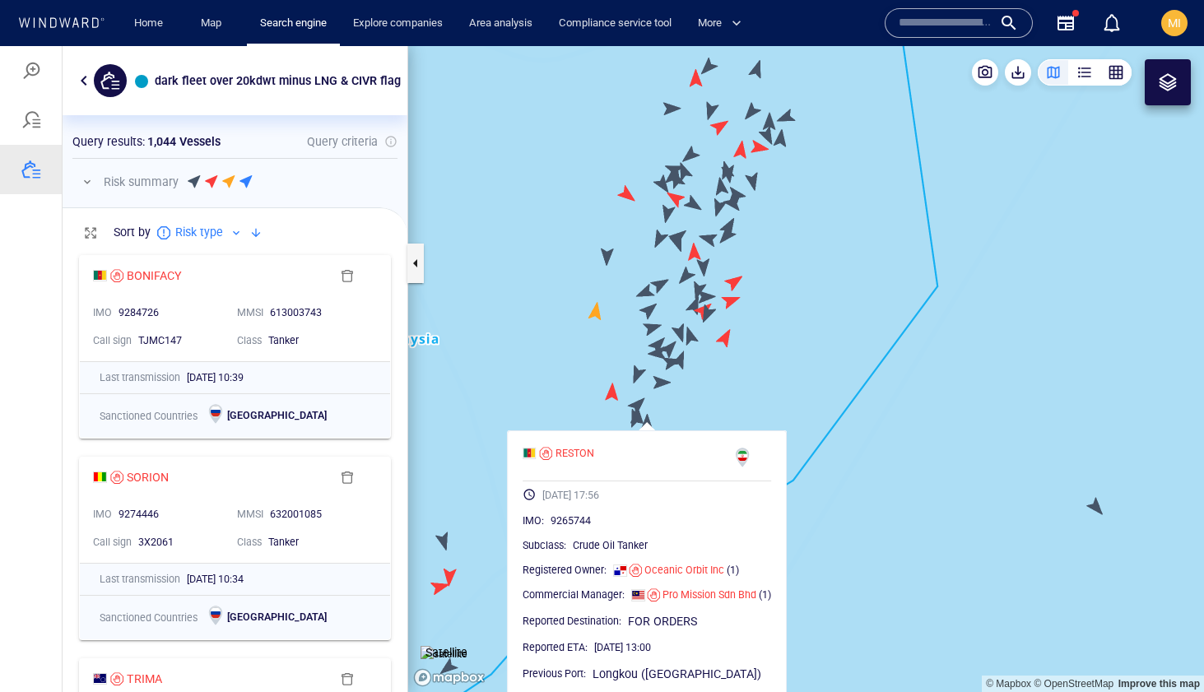
click at [634, 421] on canvas "Map" at bounding box center [806, 369] width 796 height 646
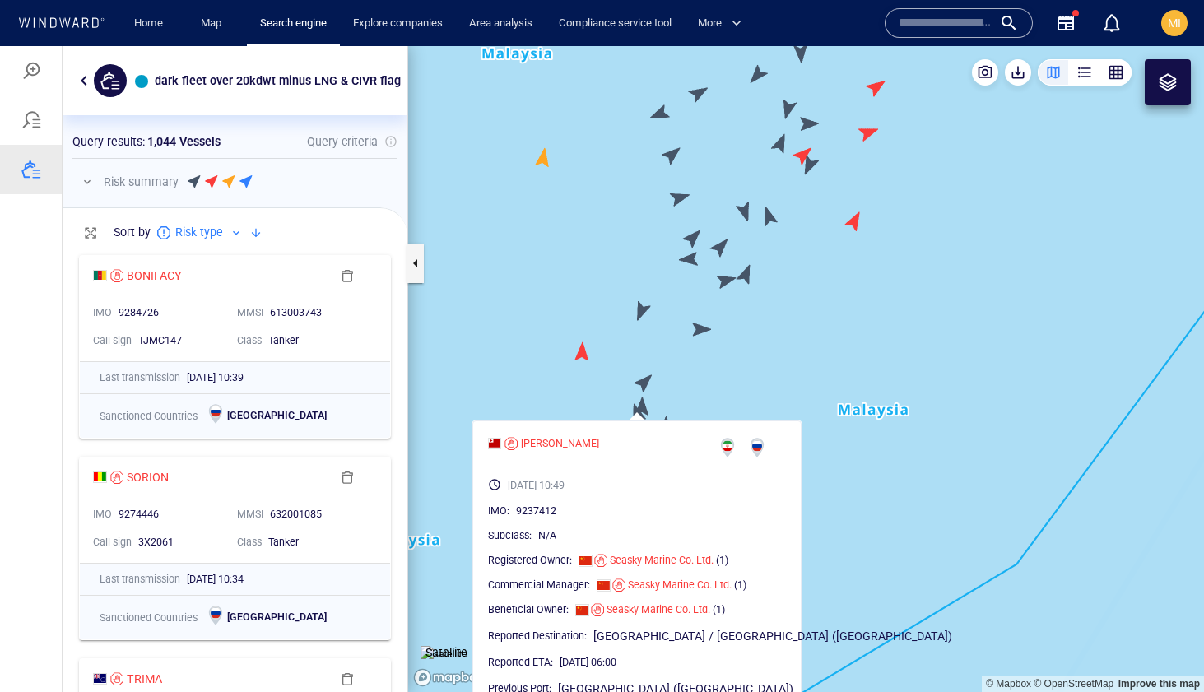
click at [645, 406] on canvas "Map" at bounding box center [806, 369] width 796 height 646
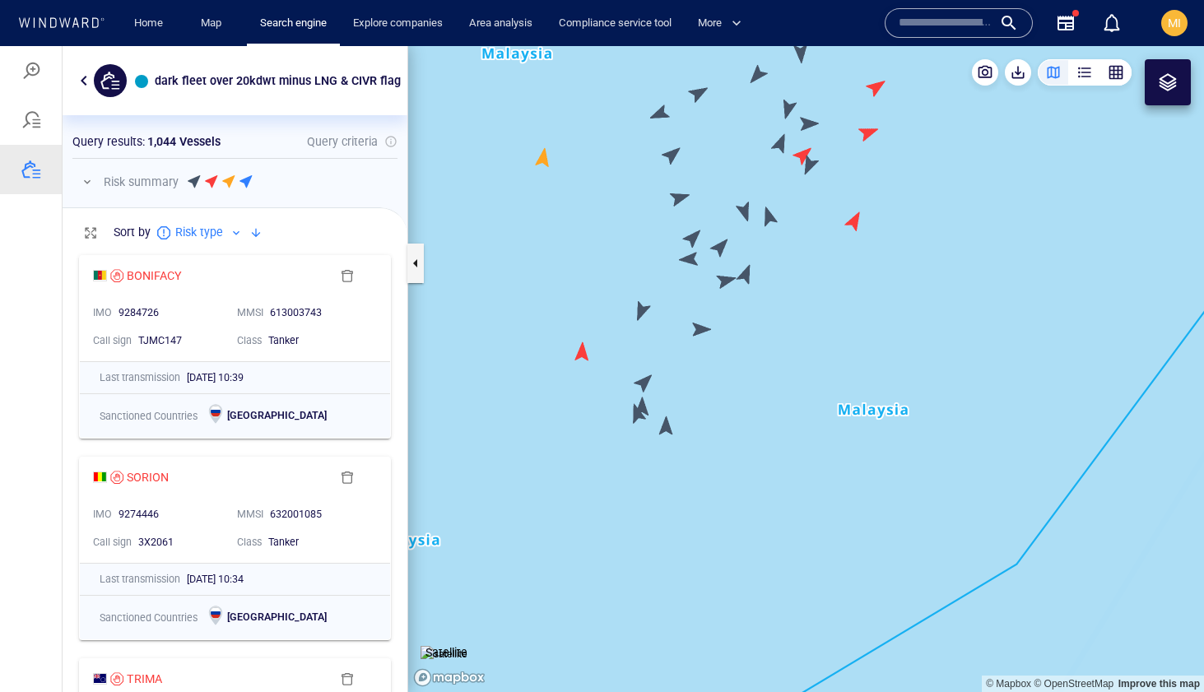
click at [645, 406] on canvas "Map" at bounding box center [806, 369] width 796 height 646
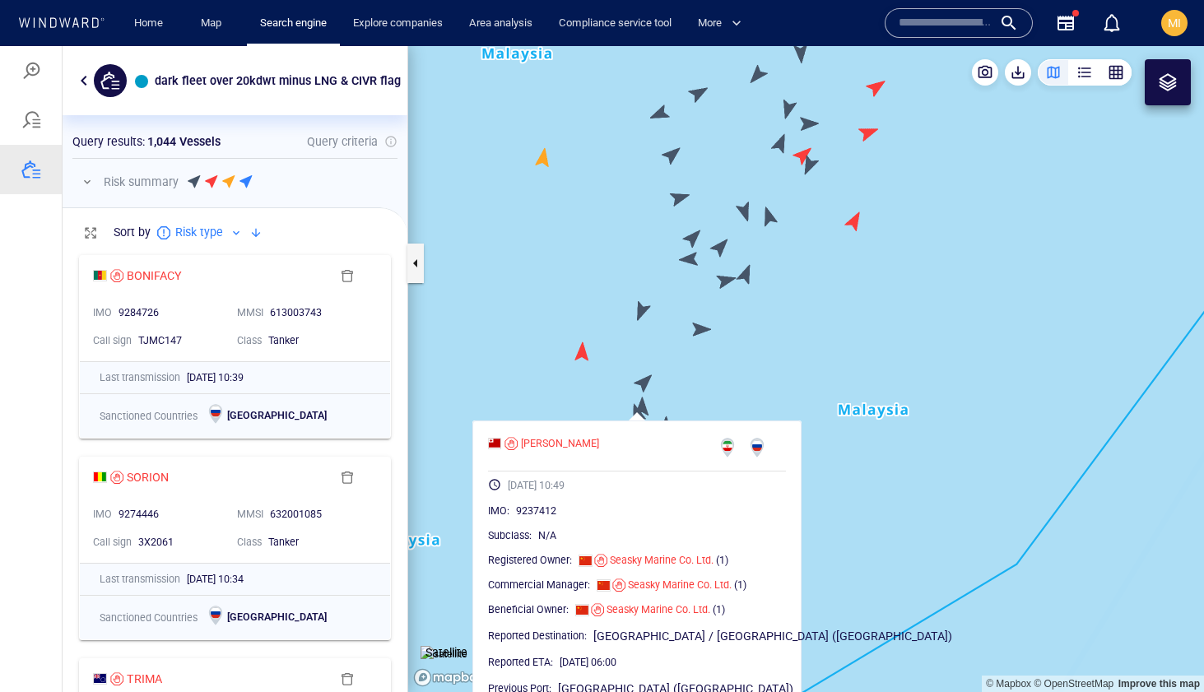
click at [644, 381] on canvas "Map" at bounding box center [806, 369] width 796 height 646
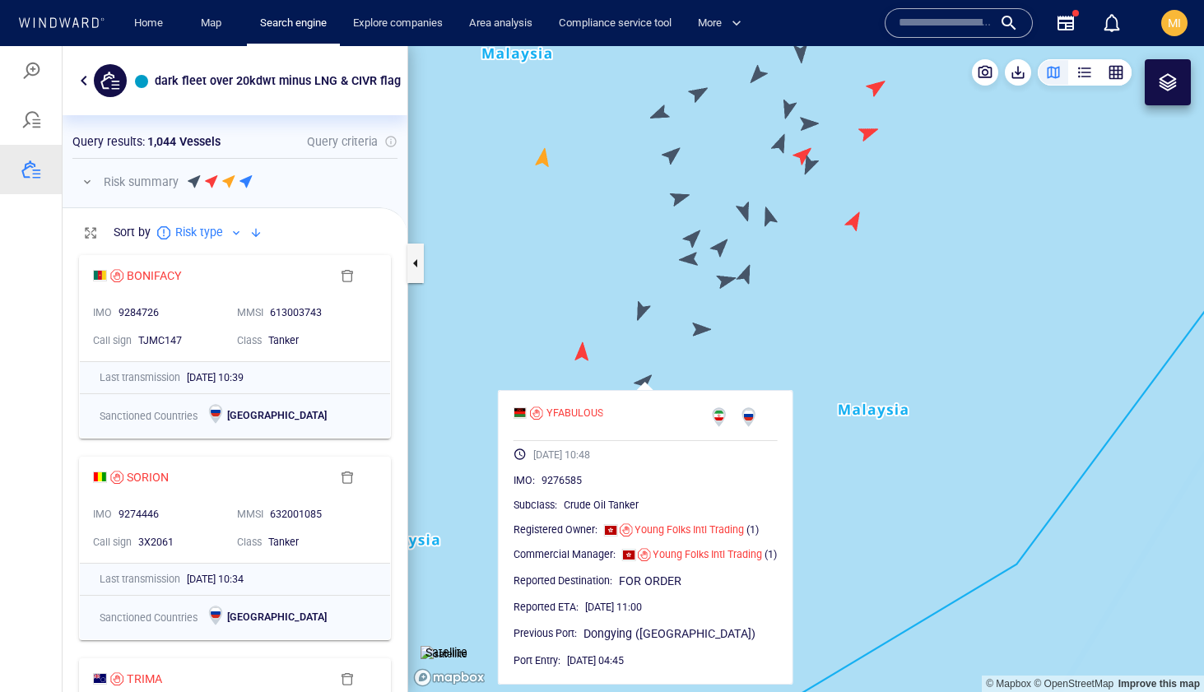
click at [584, 362] on canvas "Map" at bounding box center [806, 369] width 796 height 646
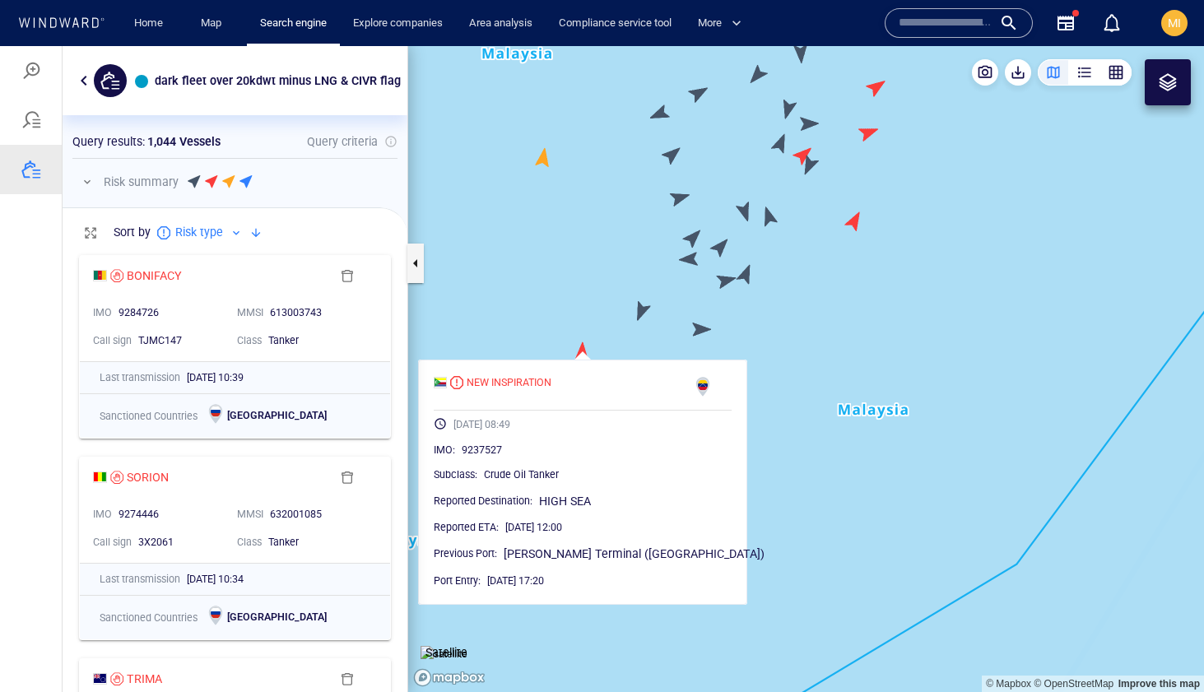
click at [640, 311] on canvas "Map" at bounding box center [806, 369] width 796 height 646
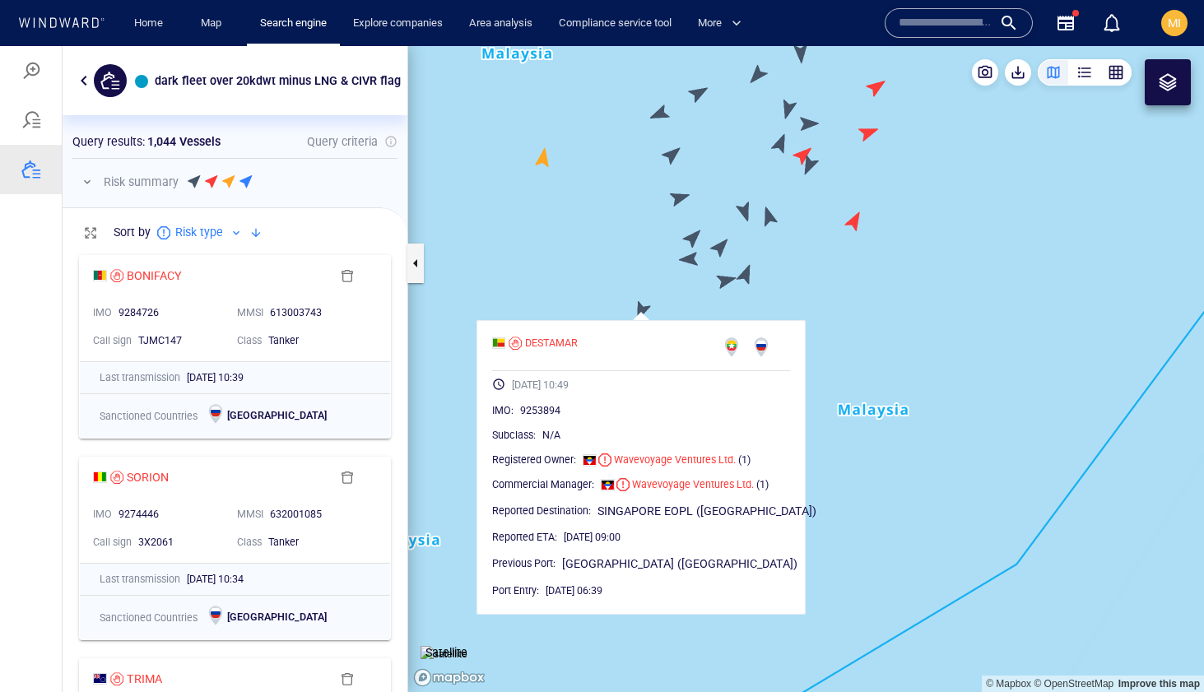
click at [728, 300] on canvas "Map" at bounding box center [806, 369] width 796 height 646
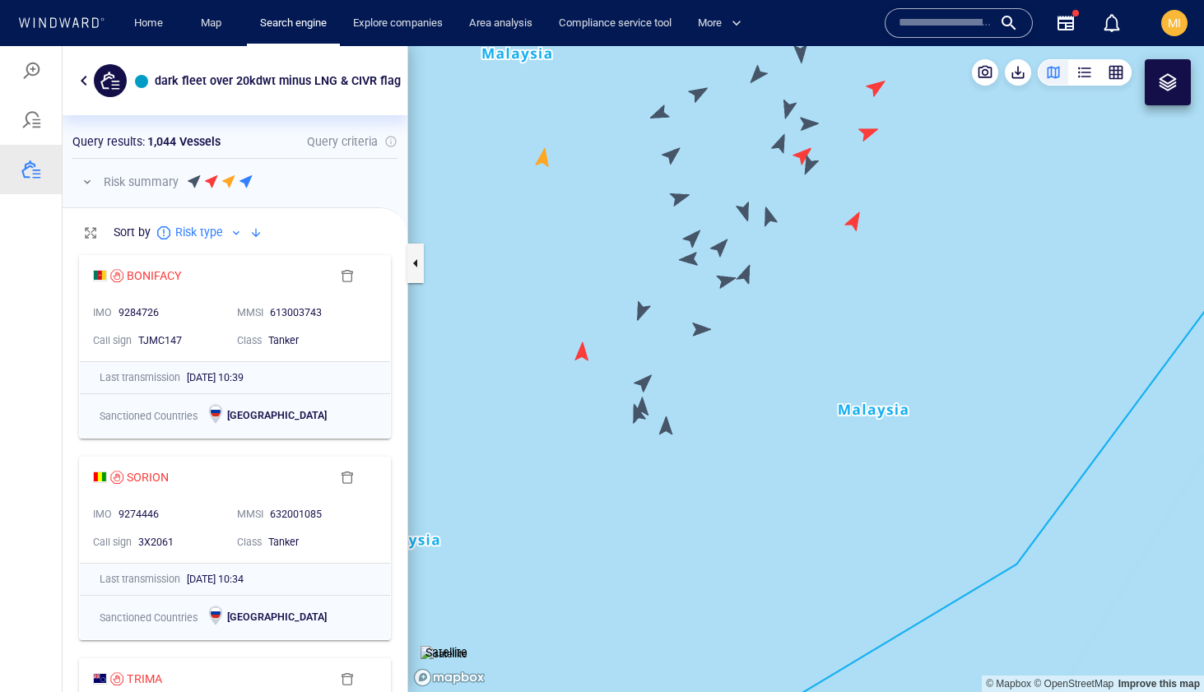
click at [700, 328] on canvas "Map" at bounding box center [806, 369] width 796 height 646
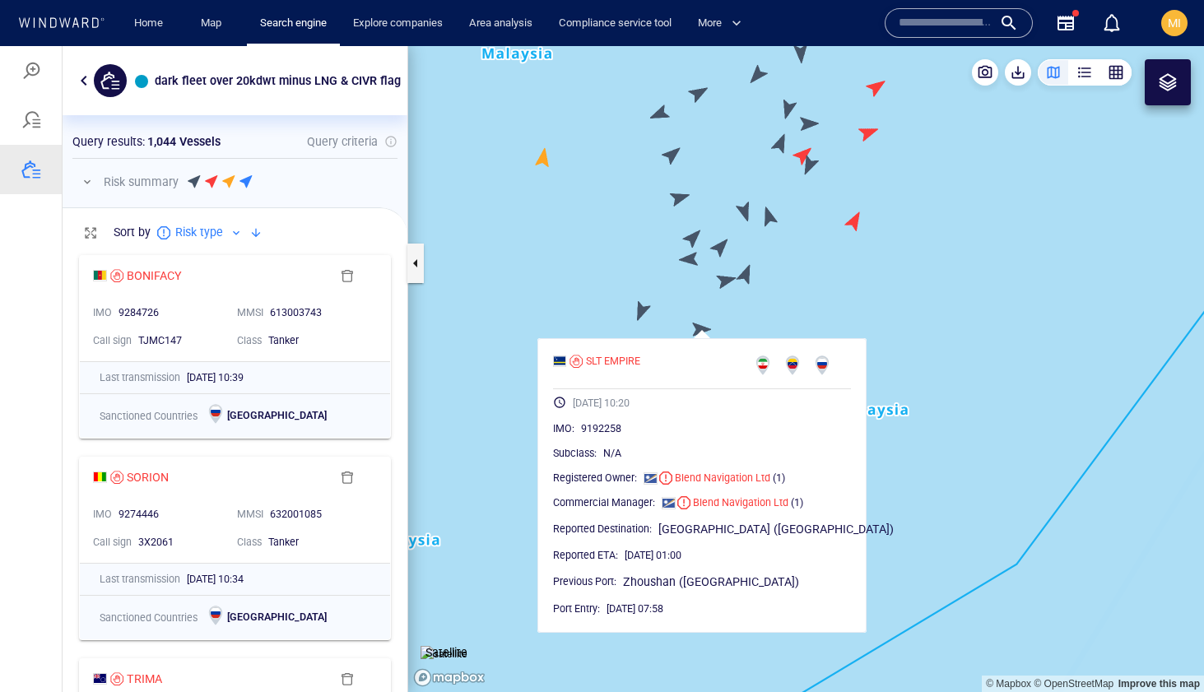
click at [700, 328] on canvas "Map" at bounding box center [806, 369] width 796 height 646
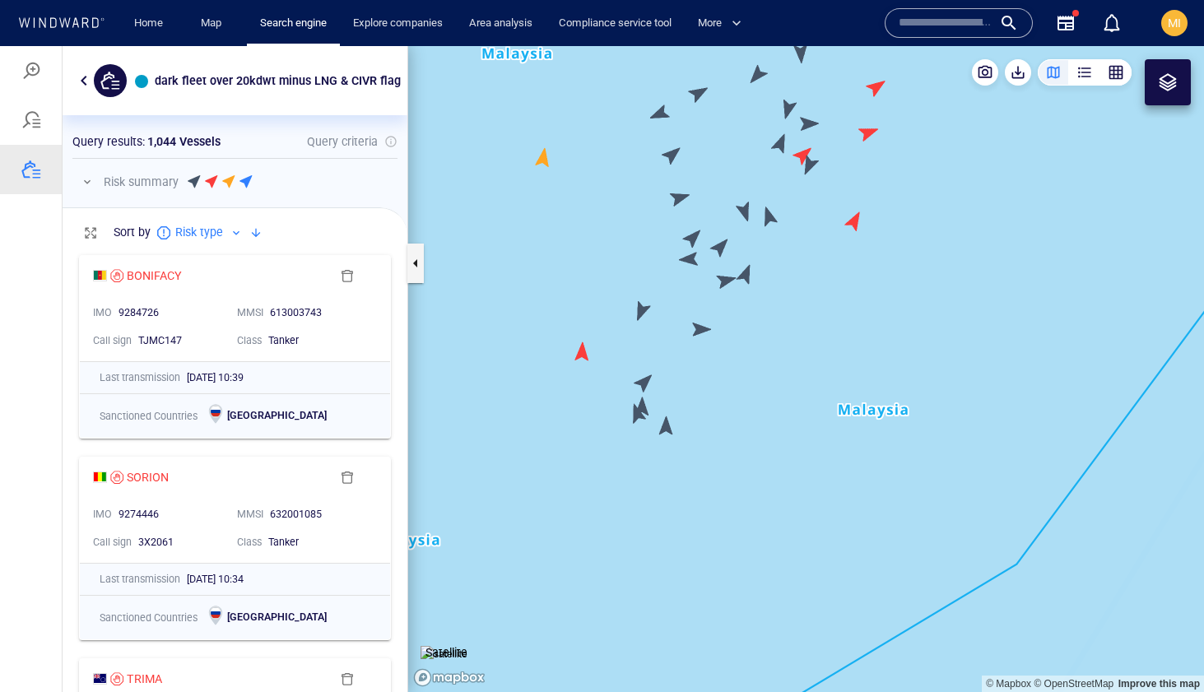
click at [727, 279] on canvas "Map" at bounding box center [806, 369] width 796 height 646
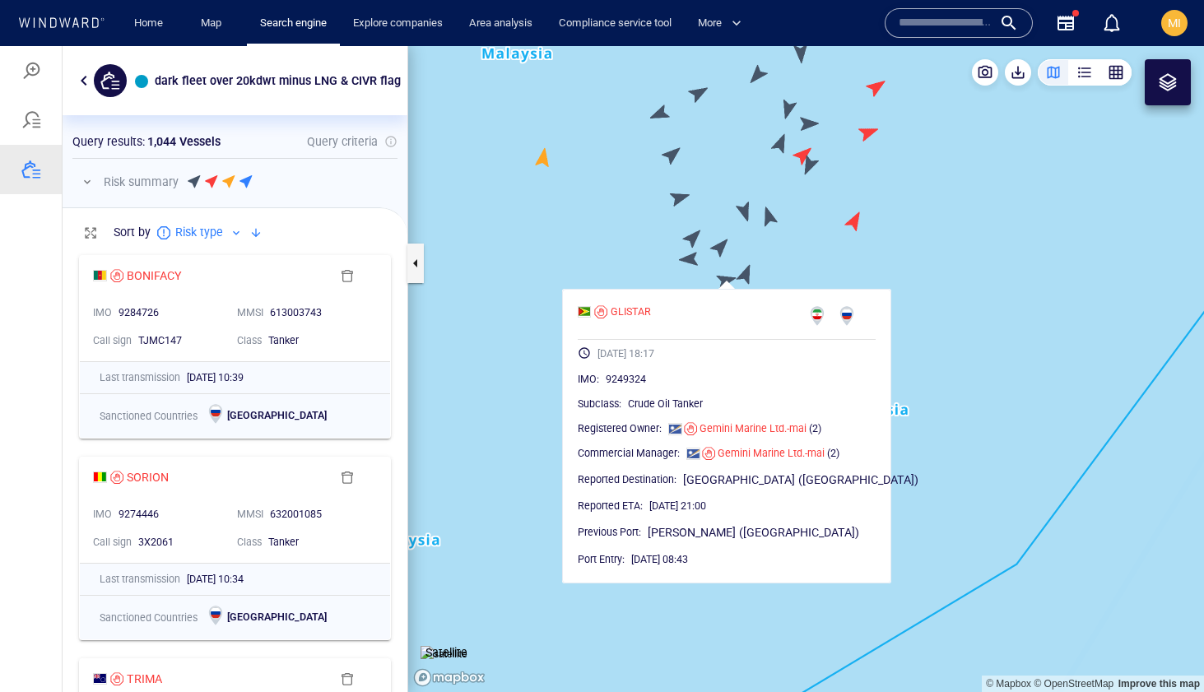
click at [727, 278] on canvas "Map" at bounding box center [806, 369] width 796 height 646
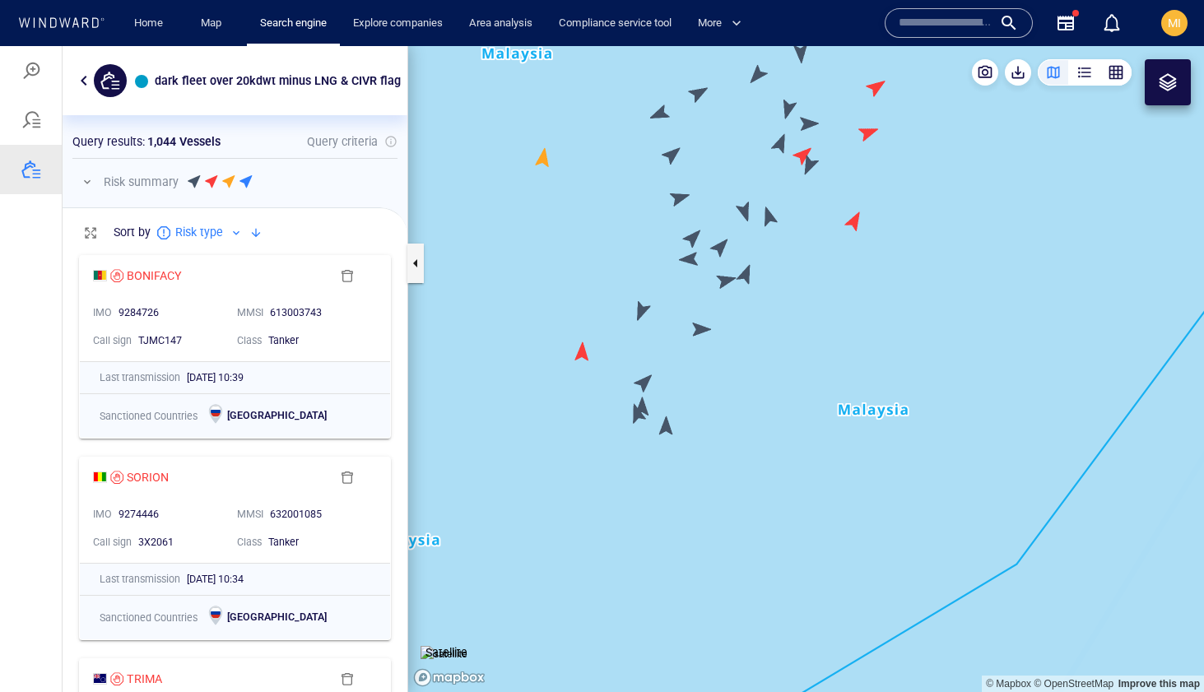
click at [743, 274] on canvas "Map" at bounding box center [806, 369] width 796 height 646
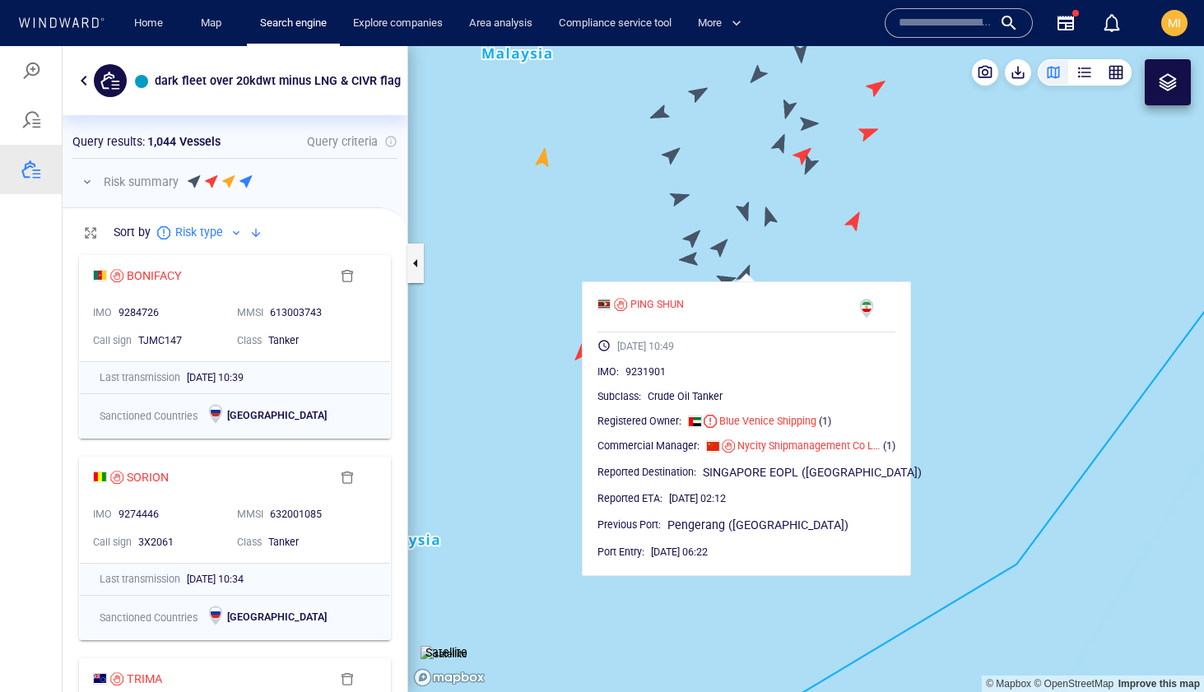
click at [692, 260] on canvas "Map" at bounding box center [806, 369] width 796 height 646
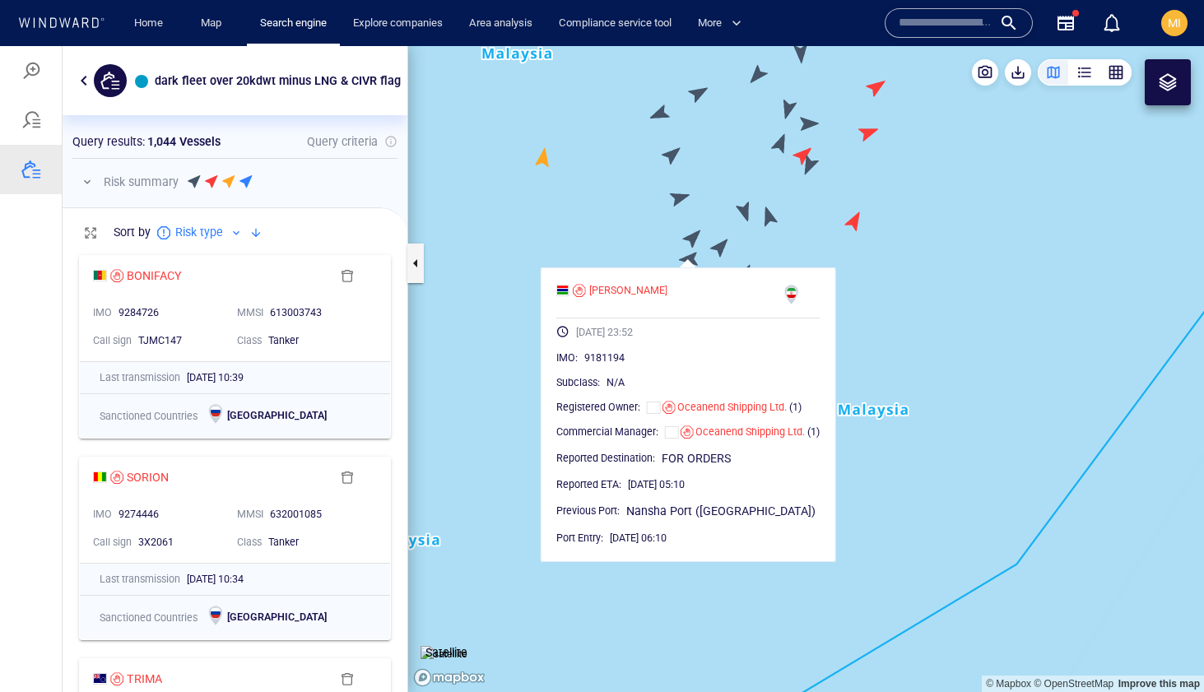
click at [694, 234] on canvas "Map" at bounding box center [806, 369] width 796 height 646
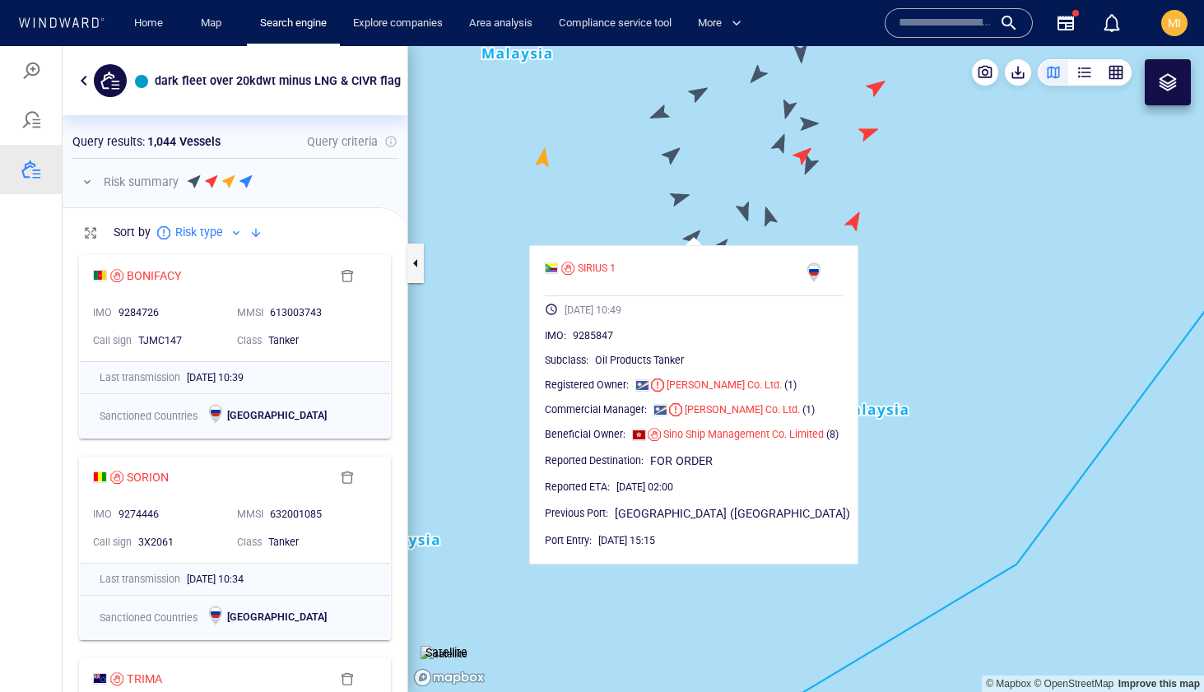
click at [678, 199] on canvas "Map" at bounding box center [806, 369] width 796 height 646
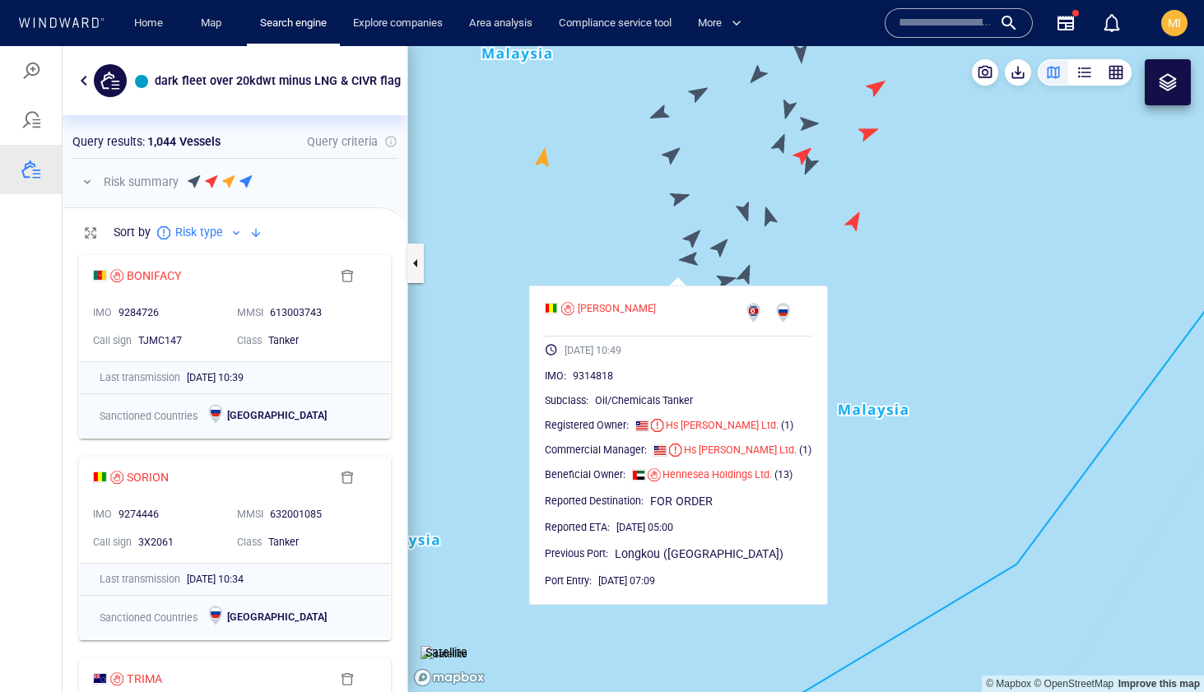
drag, startPoint x: 630, startPoint y: 182, endPoint x: 622, endPoint y: 270, distance: 88.4
click at [622, 269] on canvas "Map" at bounding box center [806, 369] width 796 height 646
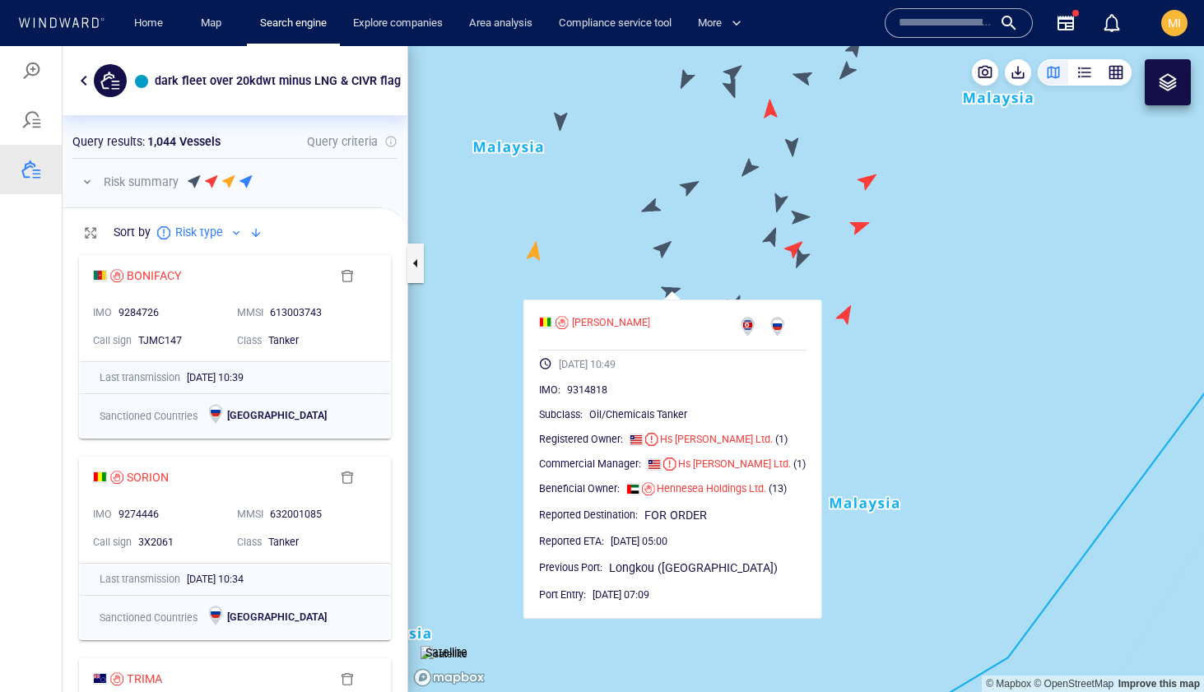
click at [659, 250] on canvas "Map" at bounding box center [806, 369] width 796 height 646
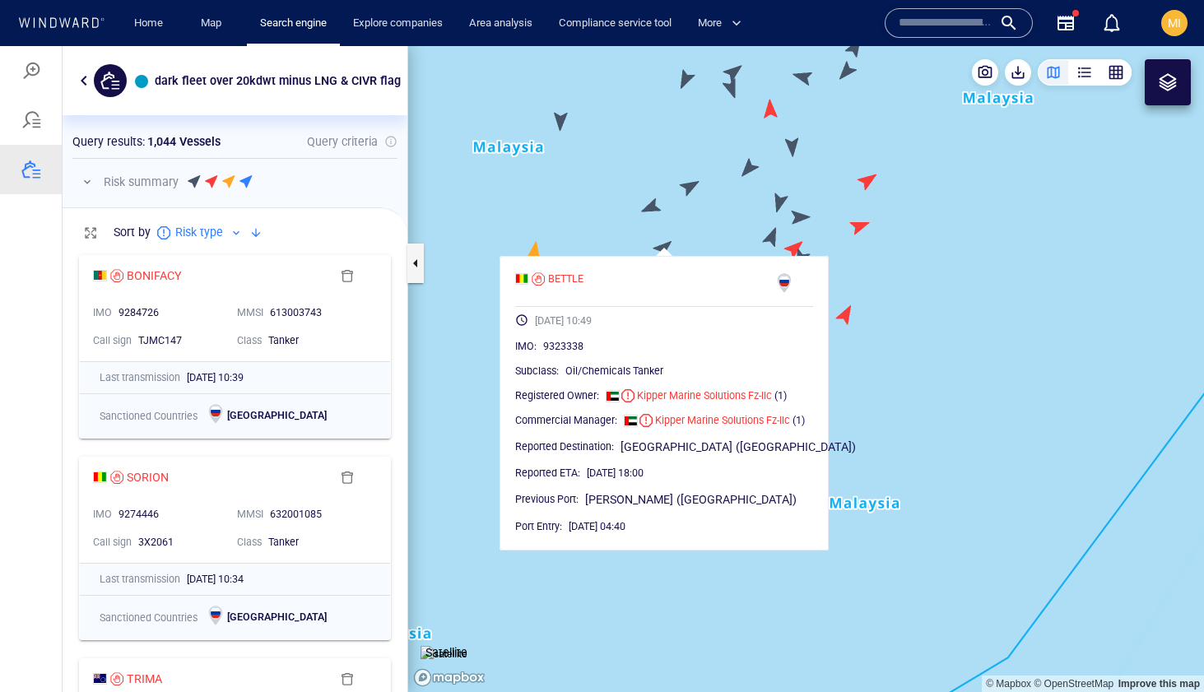
click at [651, 207] on canvas "Map" at bounding box center [806, 369] width 796 height 646
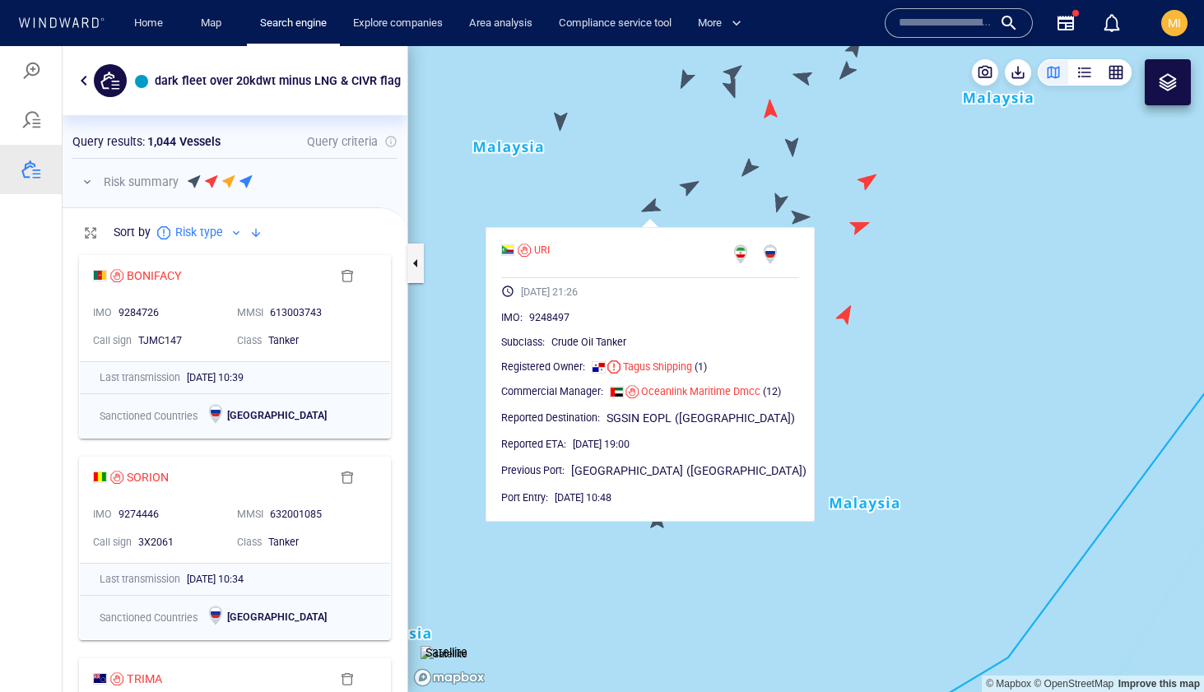
drag, startPoint x: 668, startPoint y: 201, endPoint x: 666, endPoint y: 264, distance: 63.4
click at [666, 263] on canvas "Map" at bounding box center [806, 369] width 796 height 646
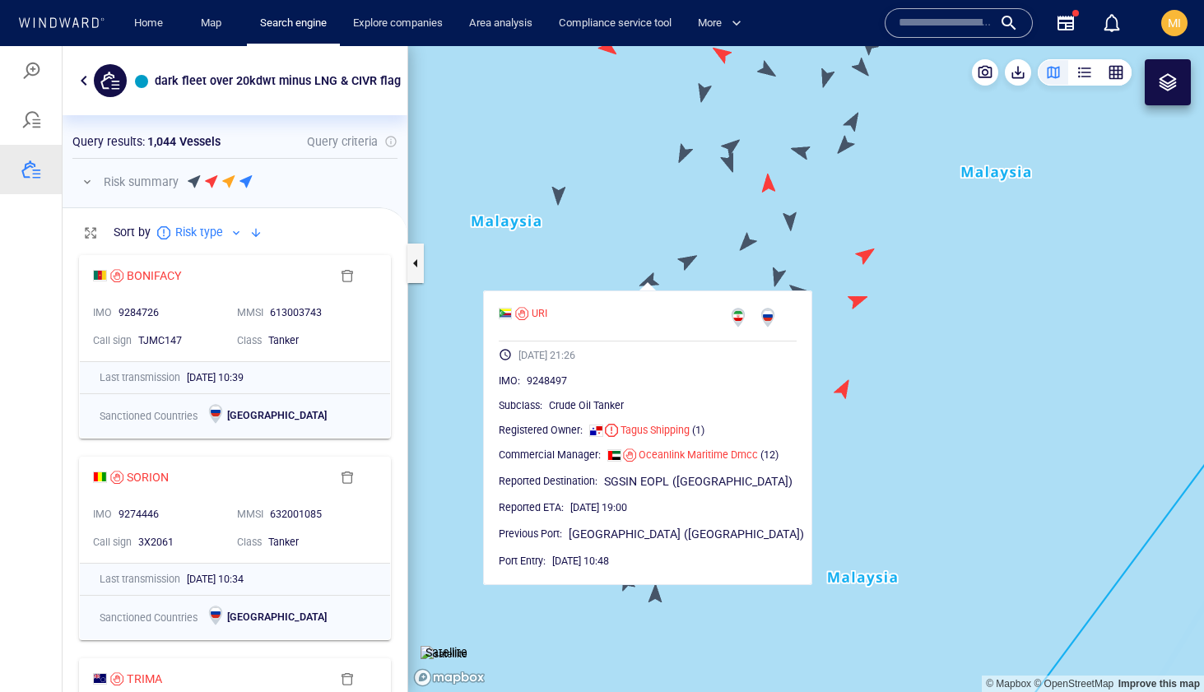
click at [691, 258] on canvas "Map" at bounding box center [806, 369] width 796 height 646
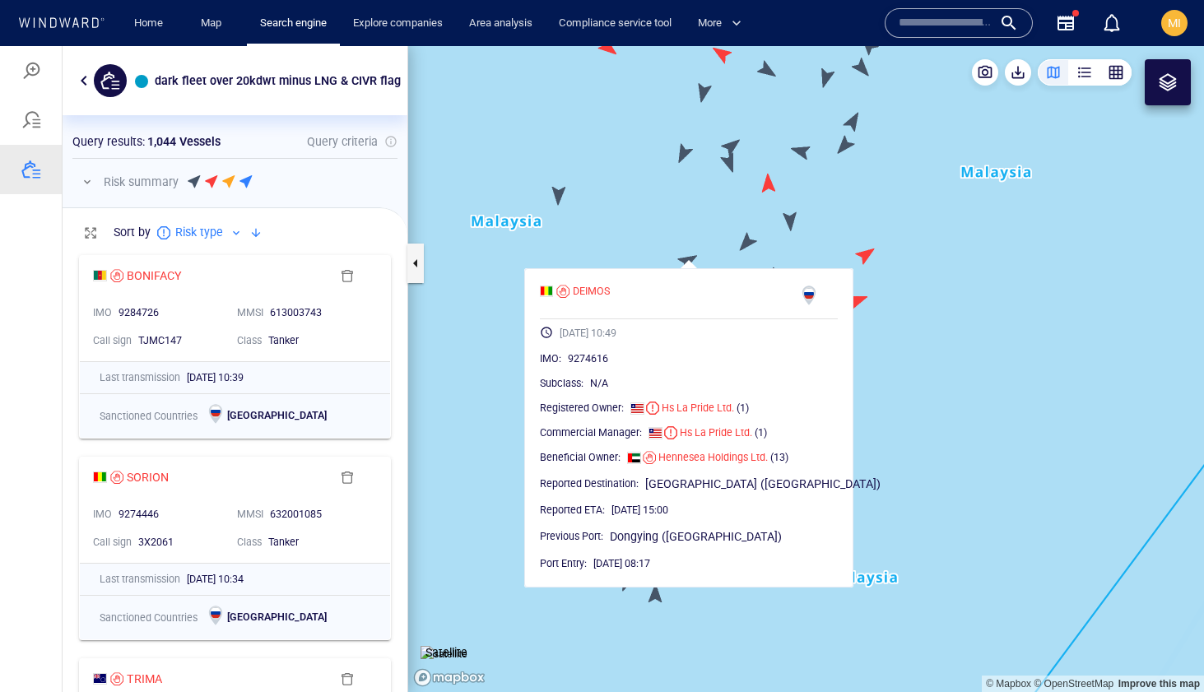
drag, startPoint x: 682, startPoint y: 236, endPoint x: 668, endPoint y: 272, distance: 38.1
click at [669, 269] on canvas "Map" at bounding box center [806, 369] width 796 height 646
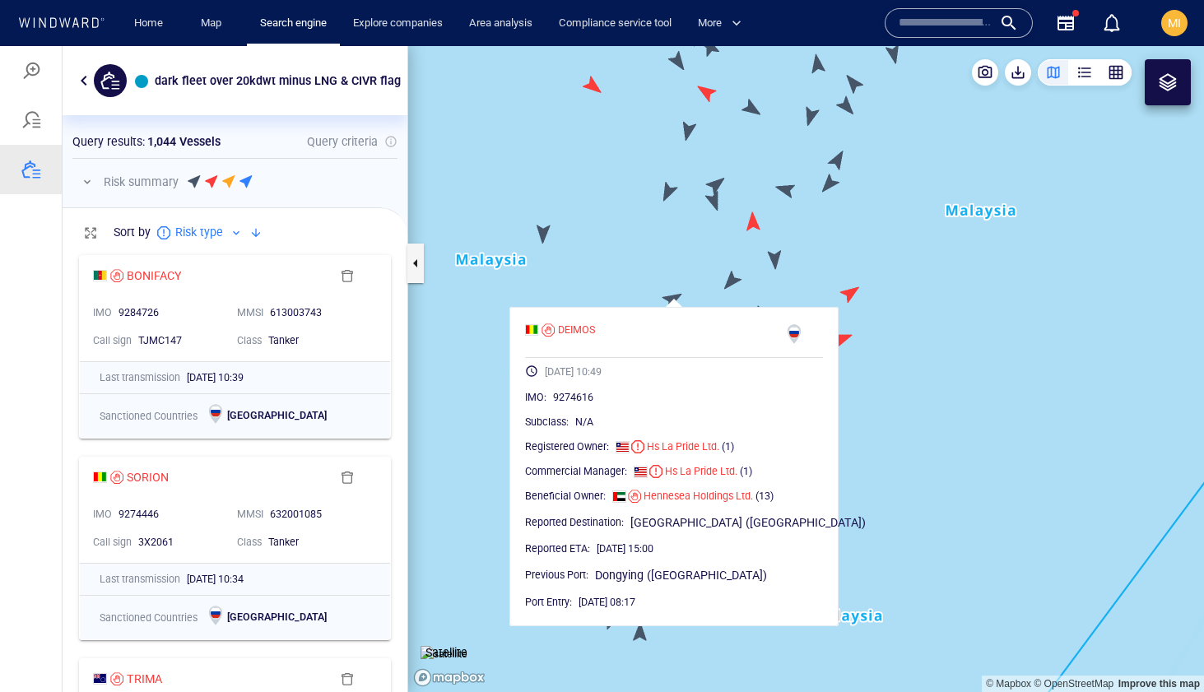
click at [732, 282] on canvas "Map" at bounding box center [806, 369] width 796 height 646
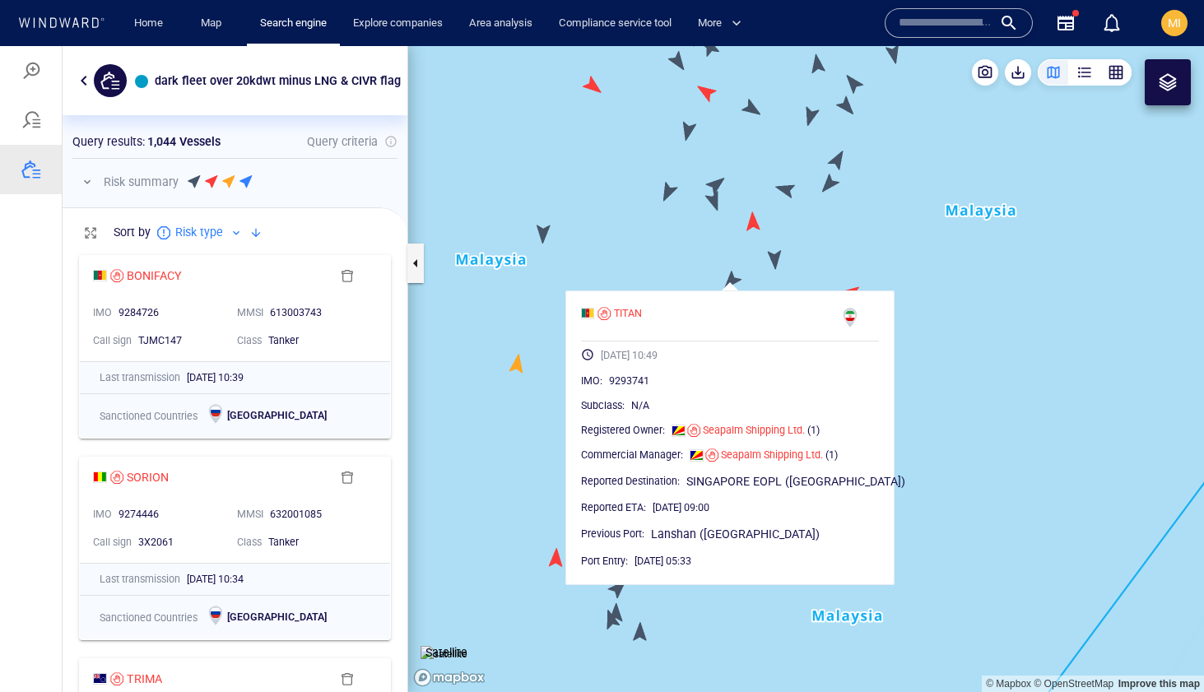
click at [775, 258] on canvas "Map" at bounding box center [806, 369] width 796 height 646
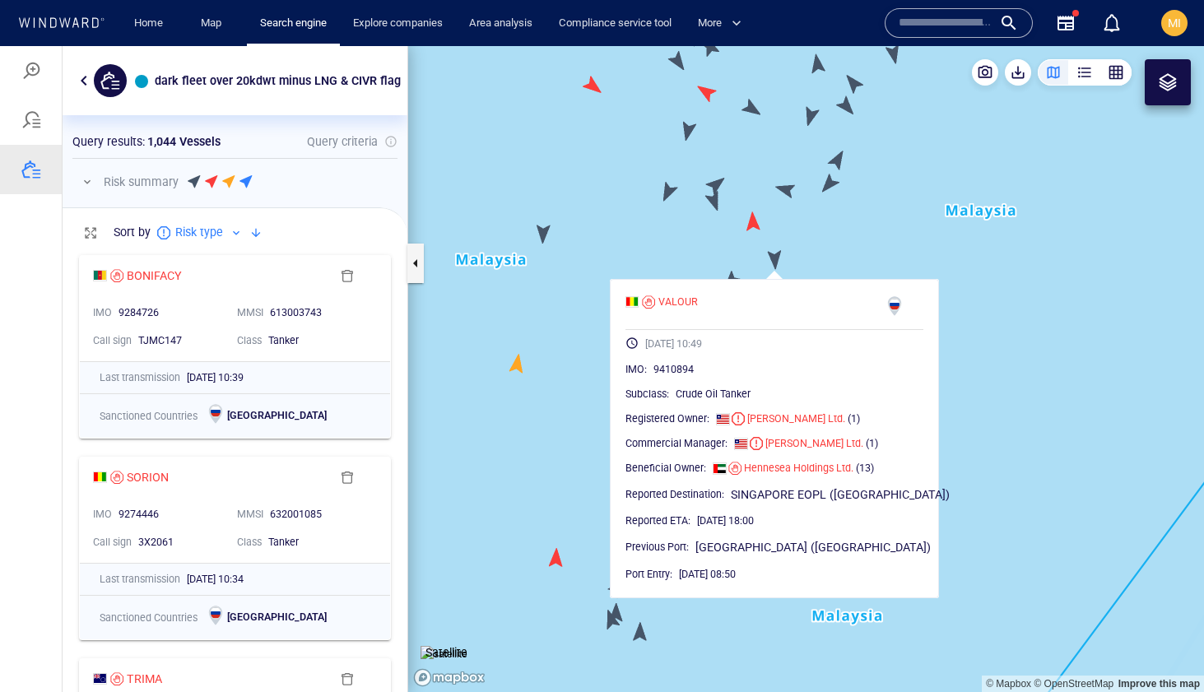
drag, startPoint x: 775, startPoint y: 258, endPoint x: 761, endPoint y: 335, distance: 78.5
click at [763, 332] on canvas "Map" at bounding box center [806, 369] width 796 height 646
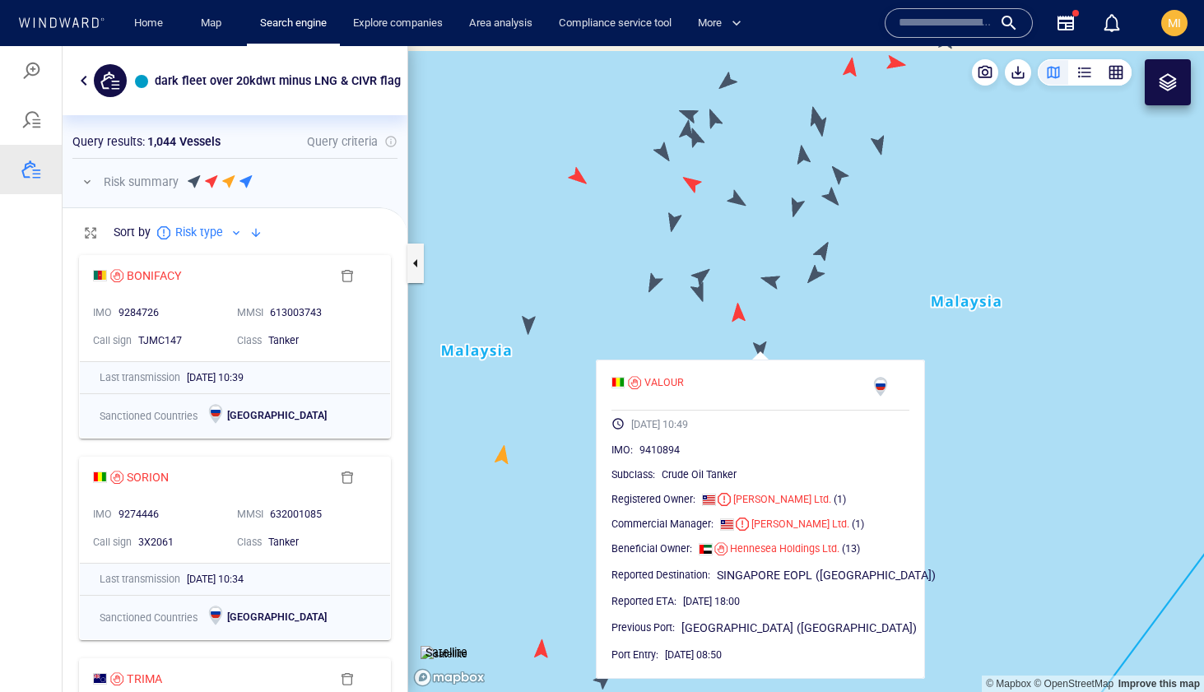
click at [704, 295] on canvas "Map" at bounding box center [806, 369] width 796 height 646
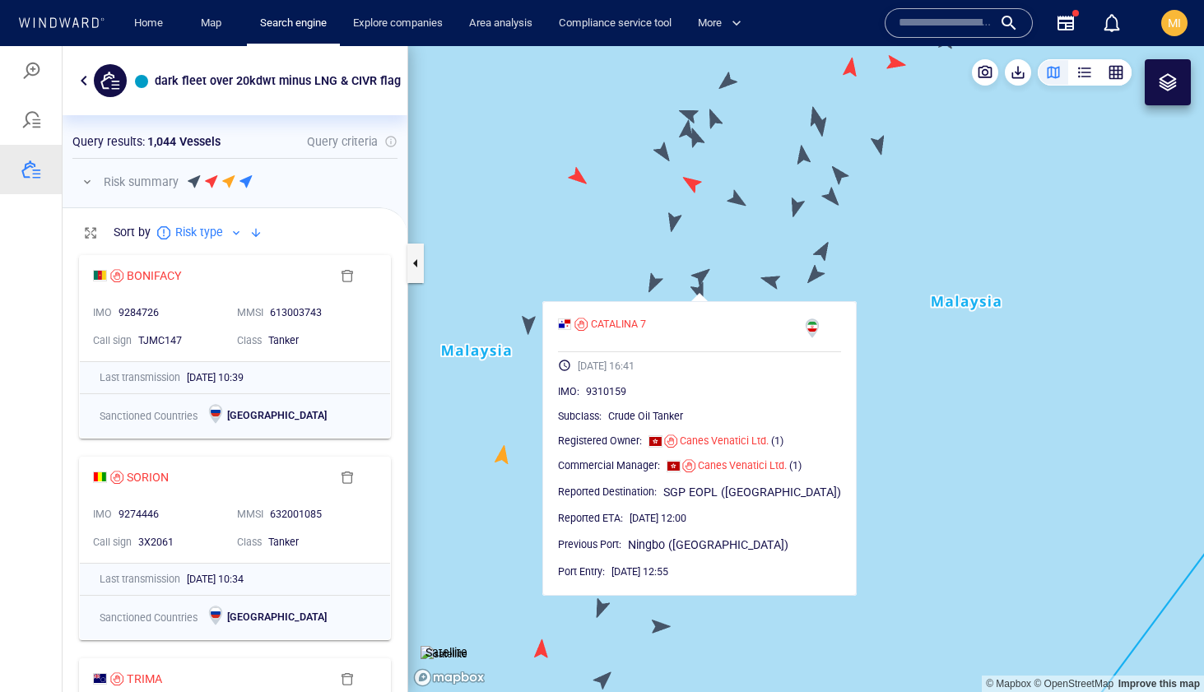
click at [654, 282] on canvas "Map" at bounding box center [806, 369] width 796 height 646
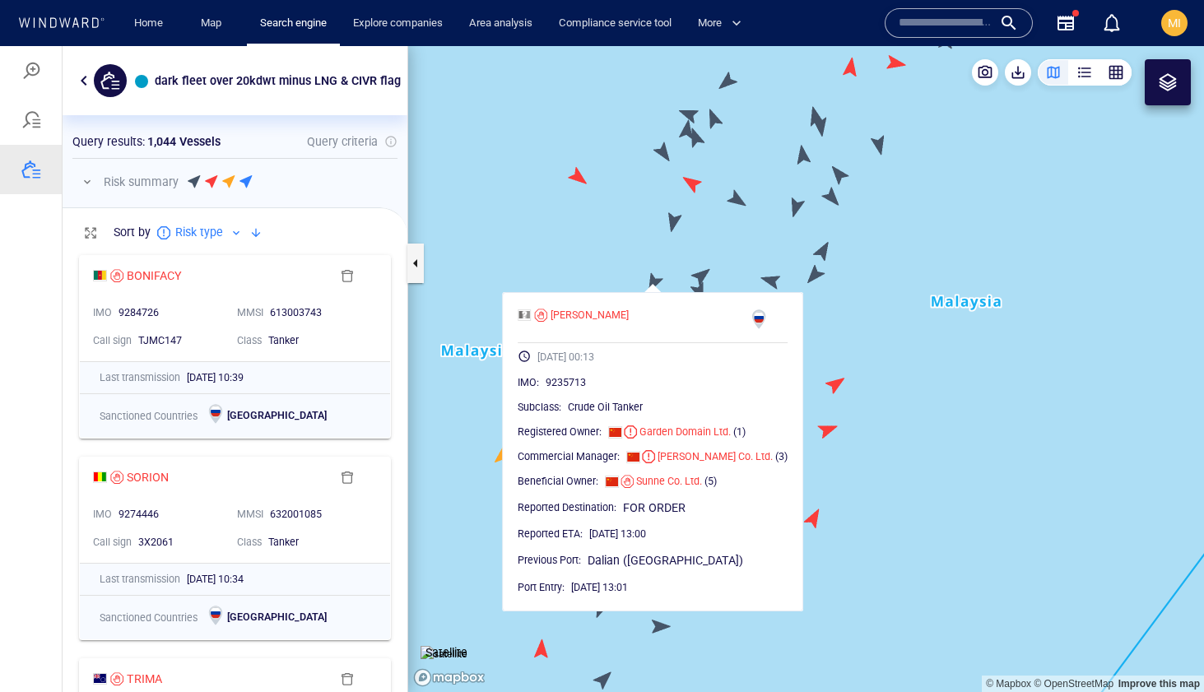
click at [674, 222] on canvas "Map" at bounding box center [806, 369] width 796 height 646
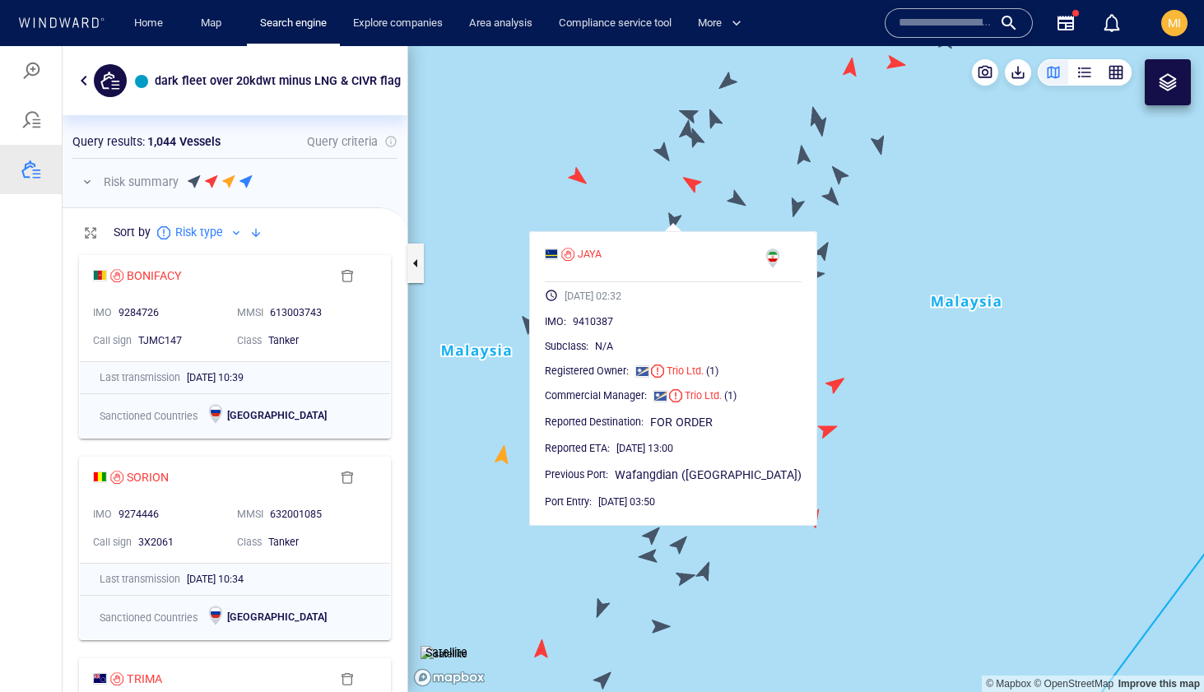
click at [667, 160] on canvas "Map" at bounding box center [806, 369] width 796 height 646
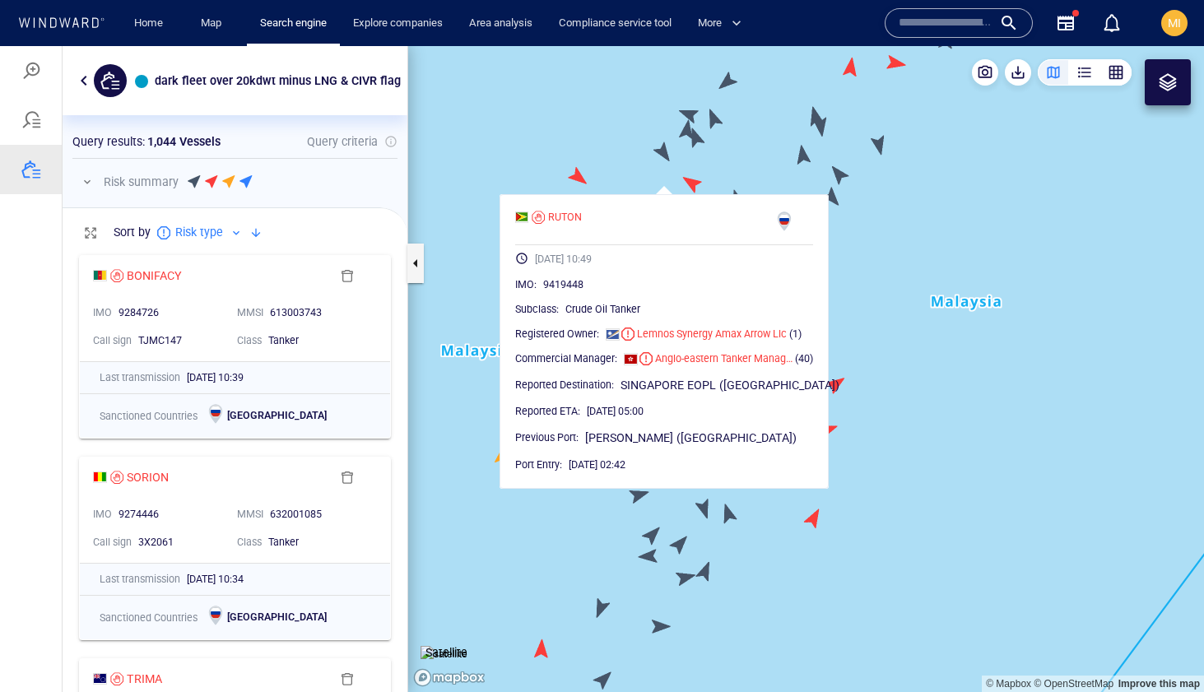
drag, startPoint x: 741, startPoint y: 156, endPoint x: 730, endPoint y: 277, distance: 120.6
click at [730, 273] on canvas "Map" at bounding box center [806, 369] width 796 height 646
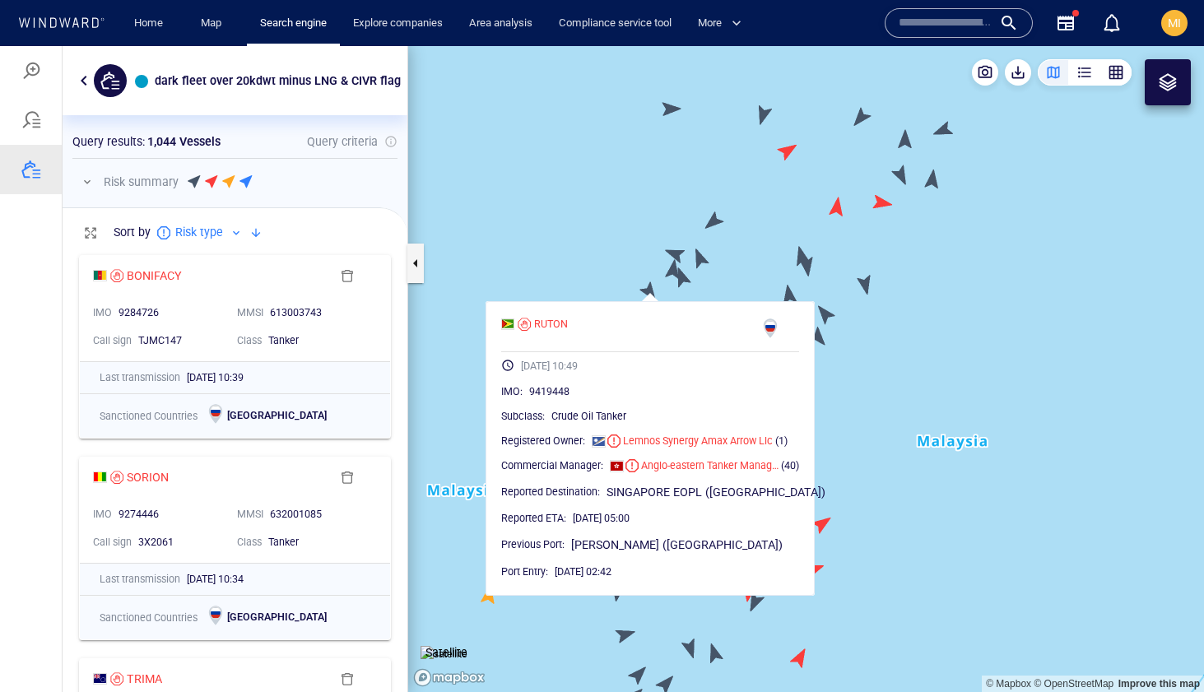
click at [686, 281] on canvas "Map" at bounding box center [806, 369] width 796 height 646
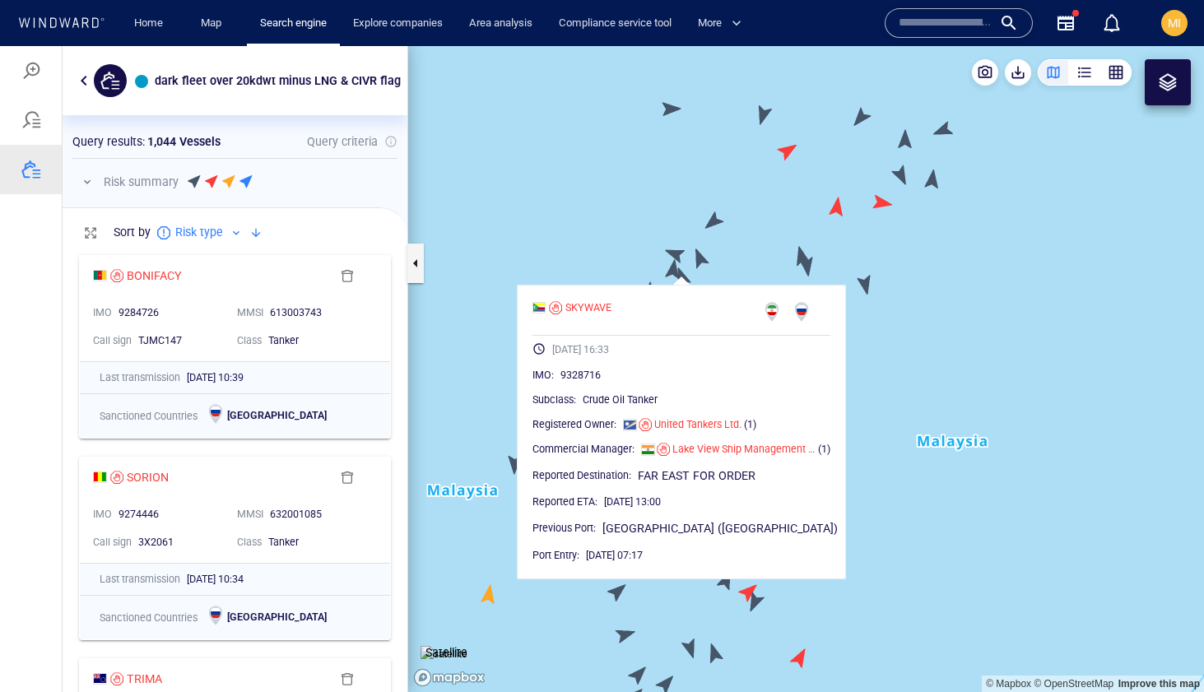
click at [671, 270] on canvas "Map" at bounding box center [806, 369] width 796 height 646
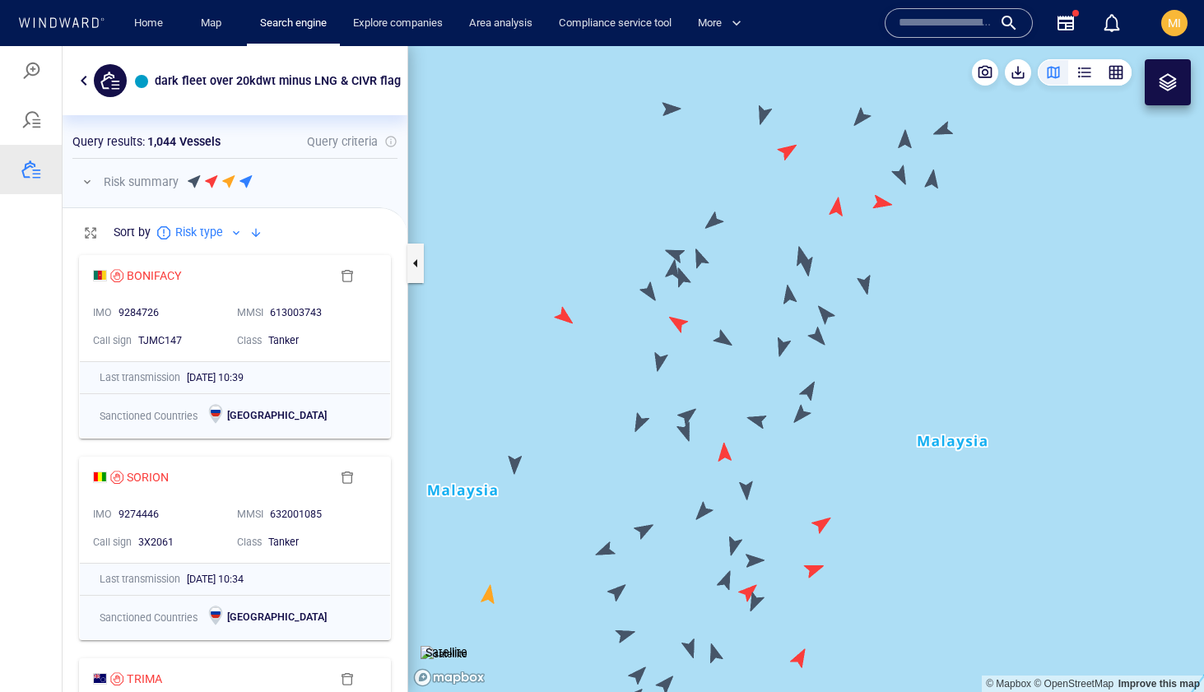
click at [671, 270] on canvas "Map" at bounding box center [806, 369] width 796 height 646
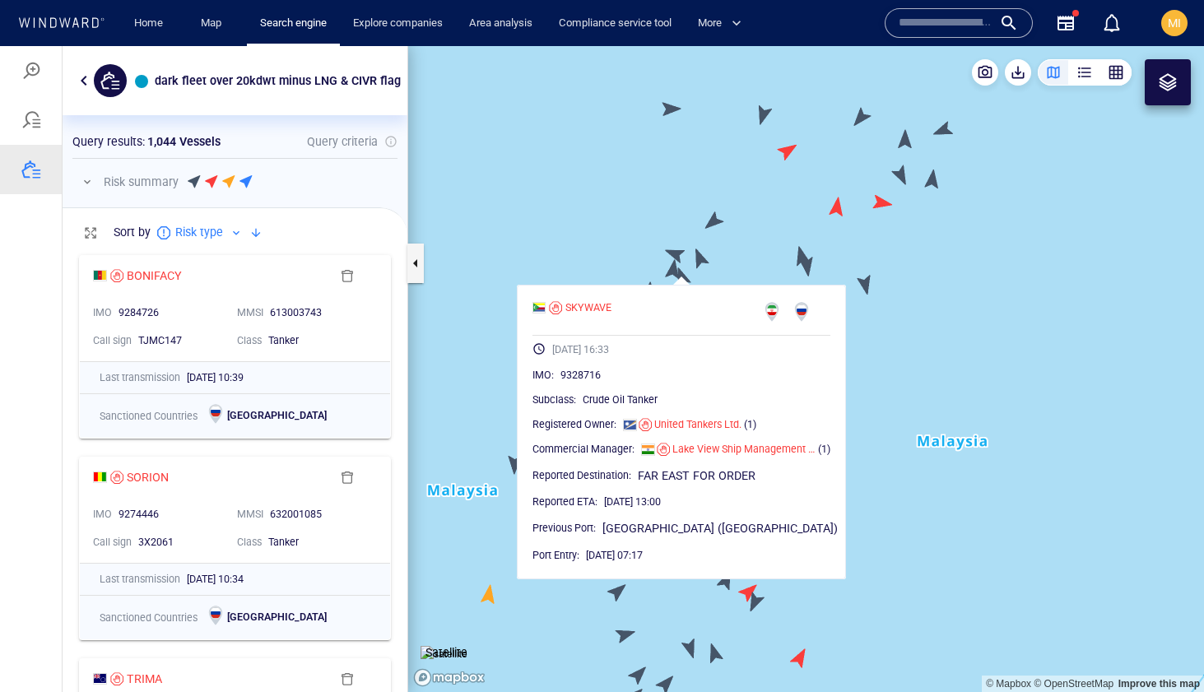
click at [676, 251] on canvas "Map" at bounding box center [806, 369] width 796 height 646
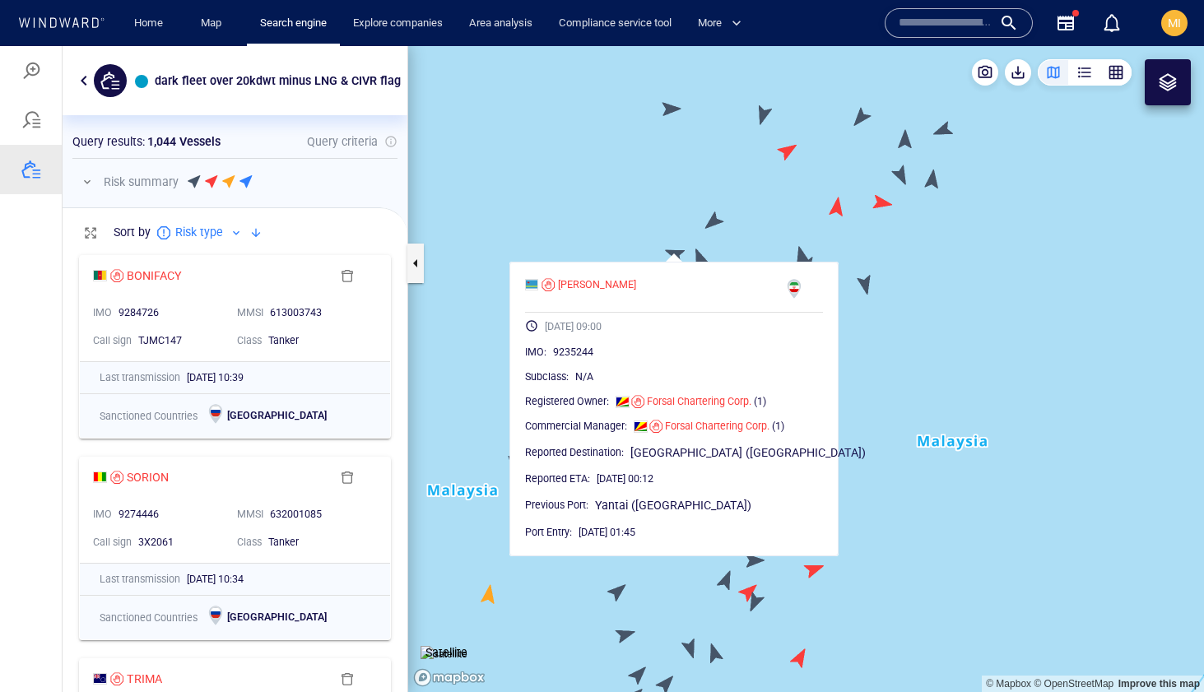
click at [711, 254] on canvas "Map" at bounding box center [806, 369] width 796 height 646
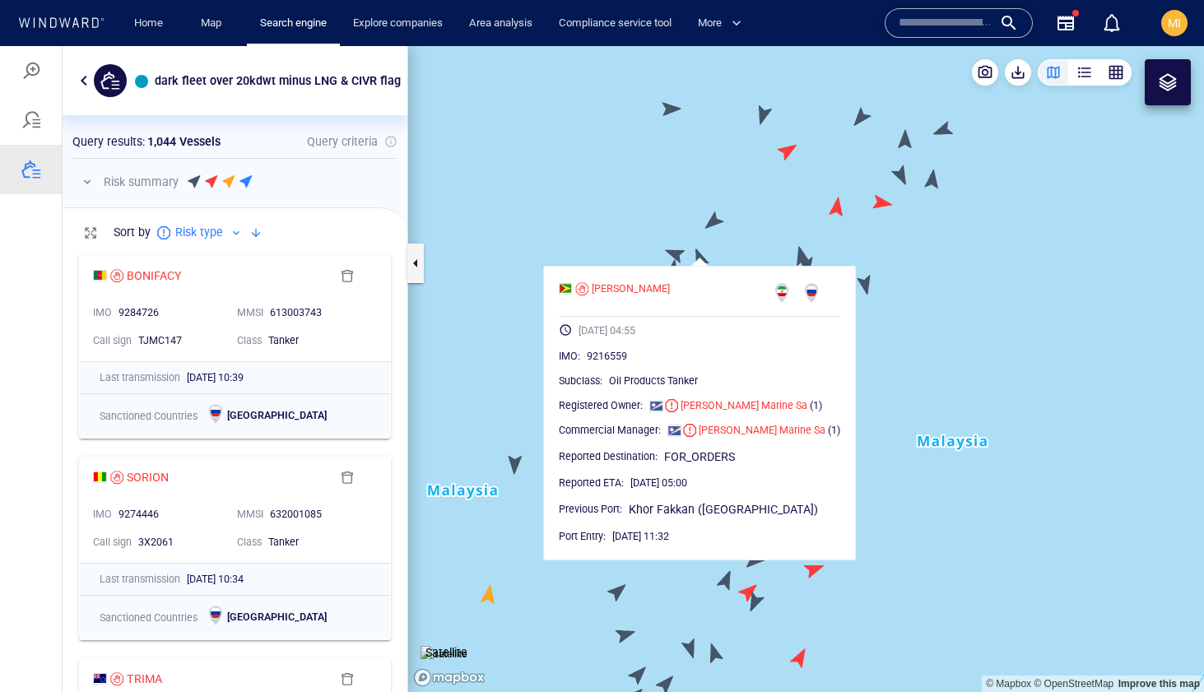
click at [714, 218] on canvas "Map" at bounding box center [806, 369] width 796 height 646
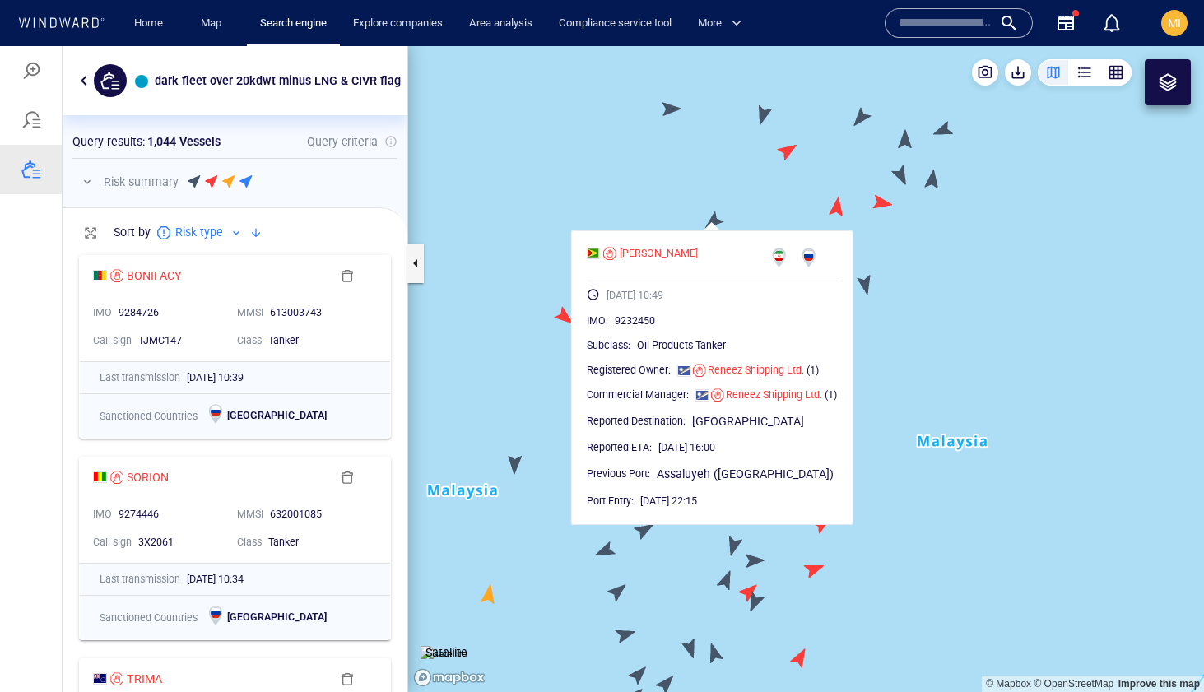
click at [672, 115] on canvas "Map" at bounding box center [806, 369] width 796 height 646
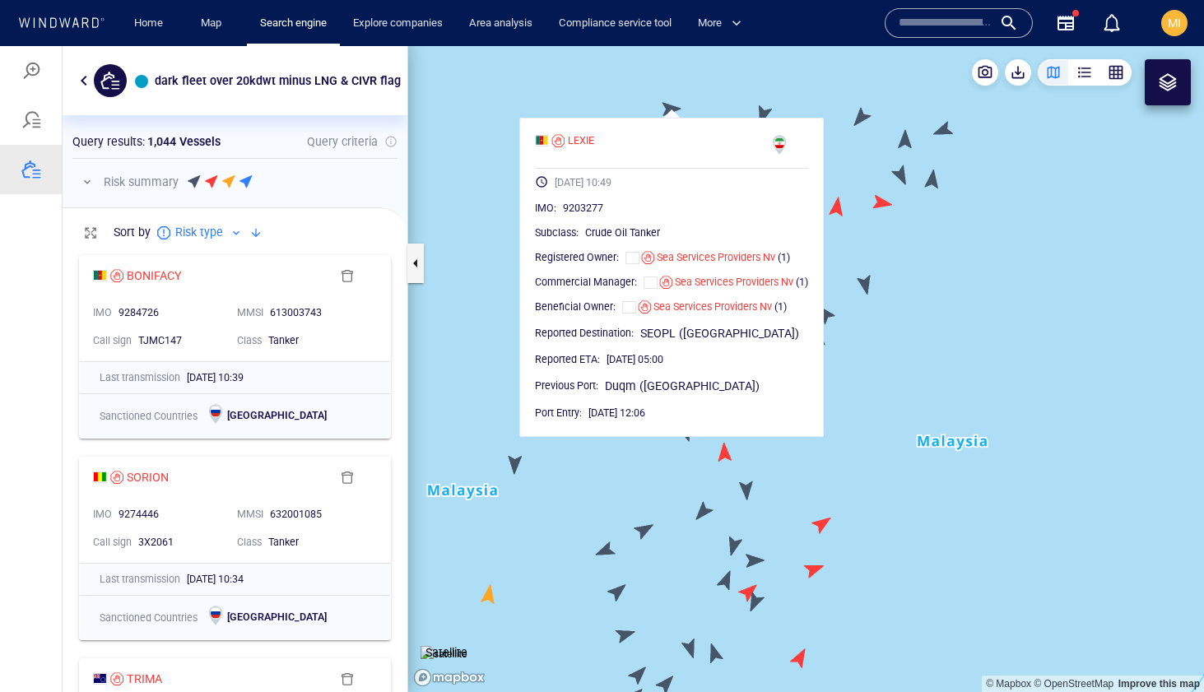
click at [746, 91] on canvas "Map" at bounding box center [806, 369] width 796 height 646
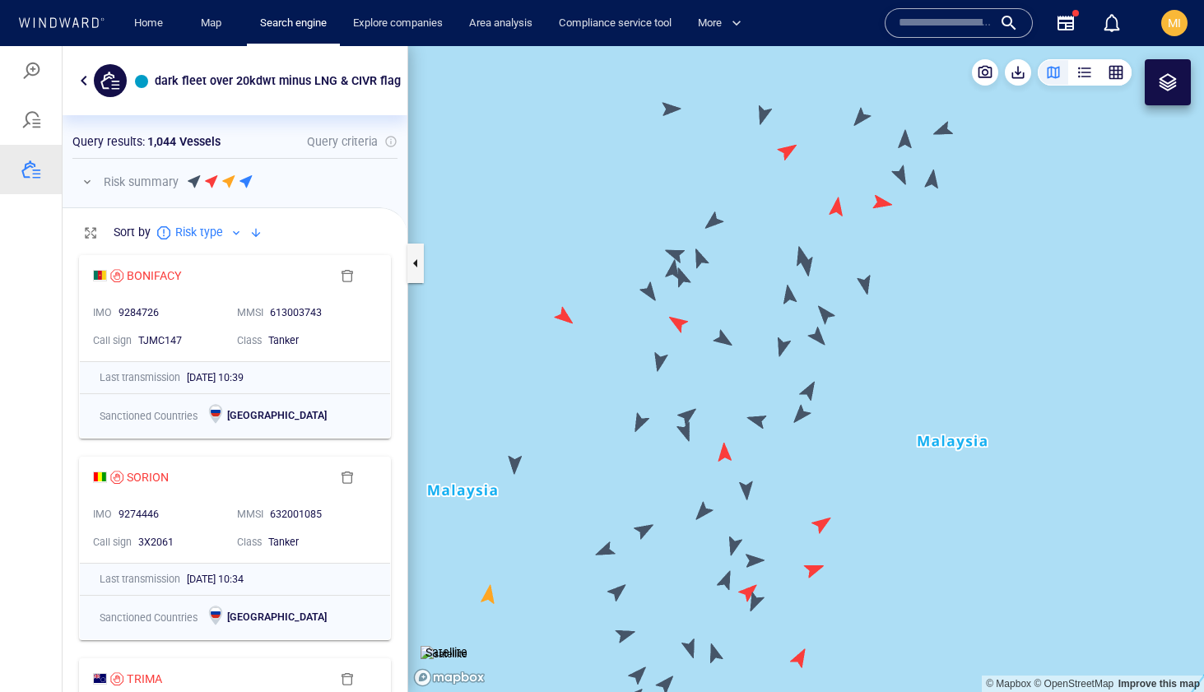
click at [762, 109] on canvas "Map" at bounding box center [806, 369] width 796 height 646
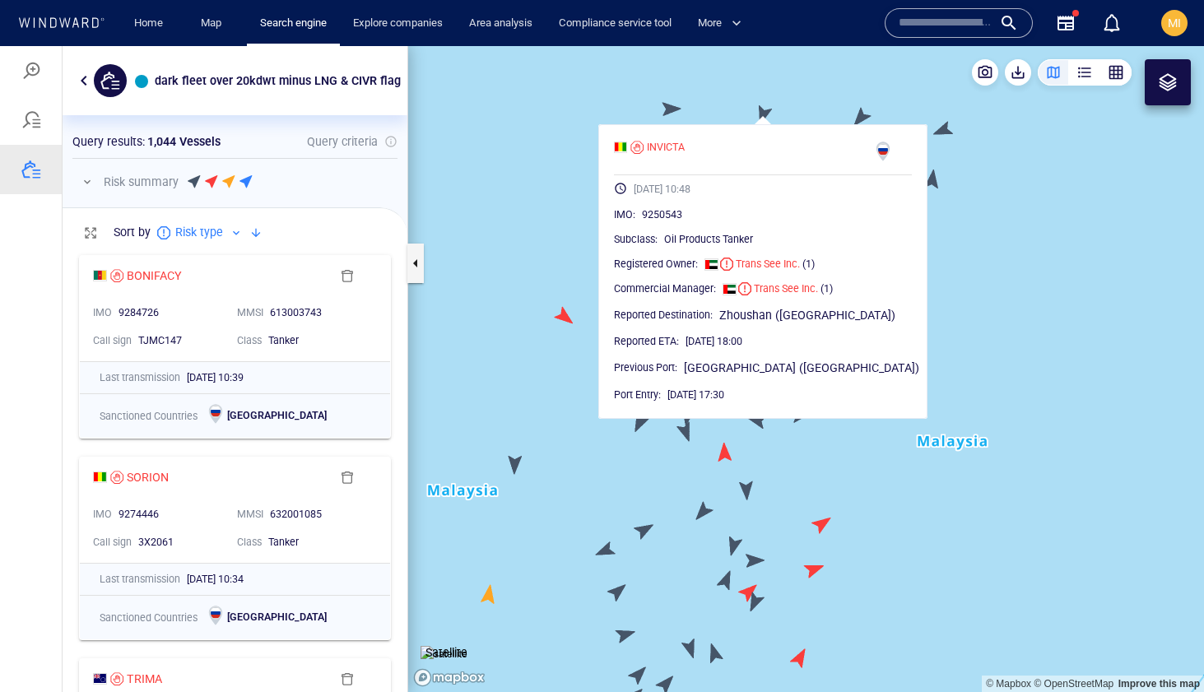
click at [809, 108] on canvas "Map" at bounding box center [806, 369] width 796 height 646
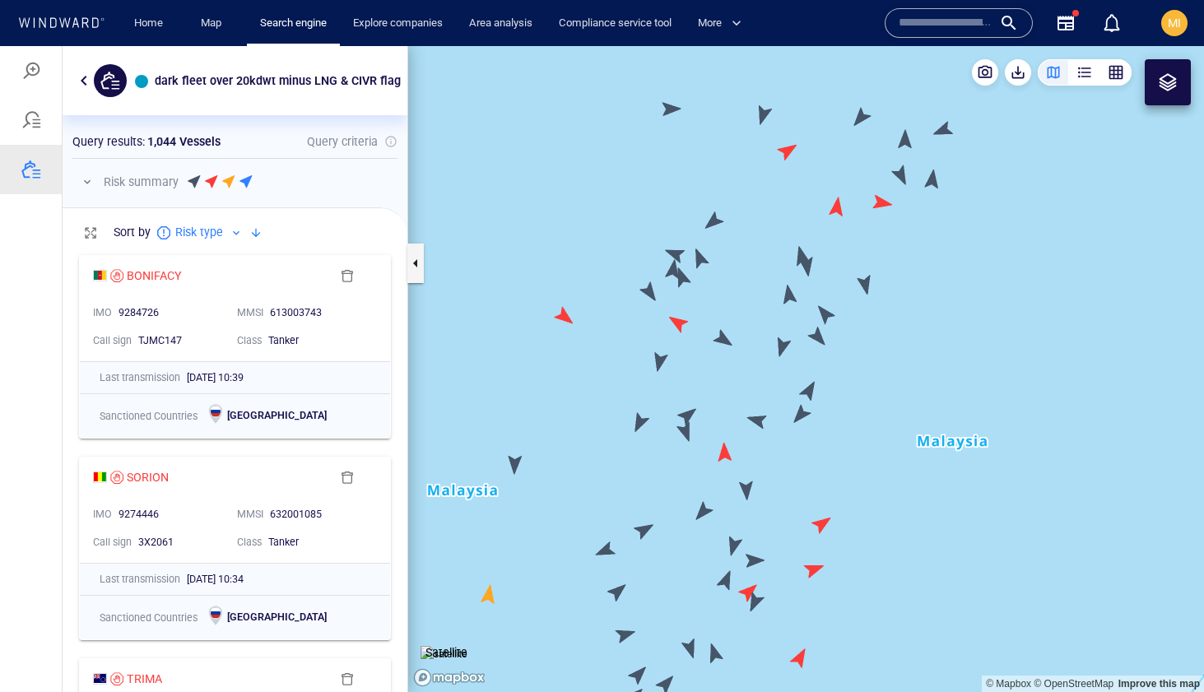
click at [862, 112] on canvas "Map" at bounding box center [806, 369] width 796 height 646
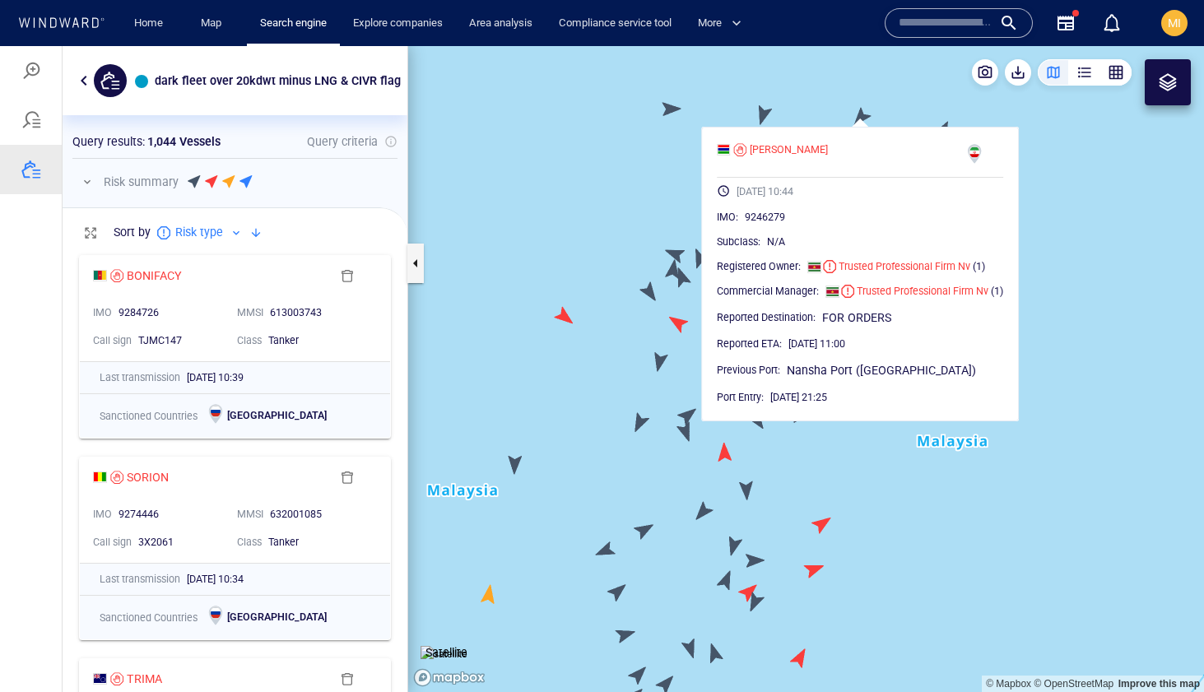
click at [886, 107] on canvas "Map" at bounding box center [806, 369] width 796 height 646
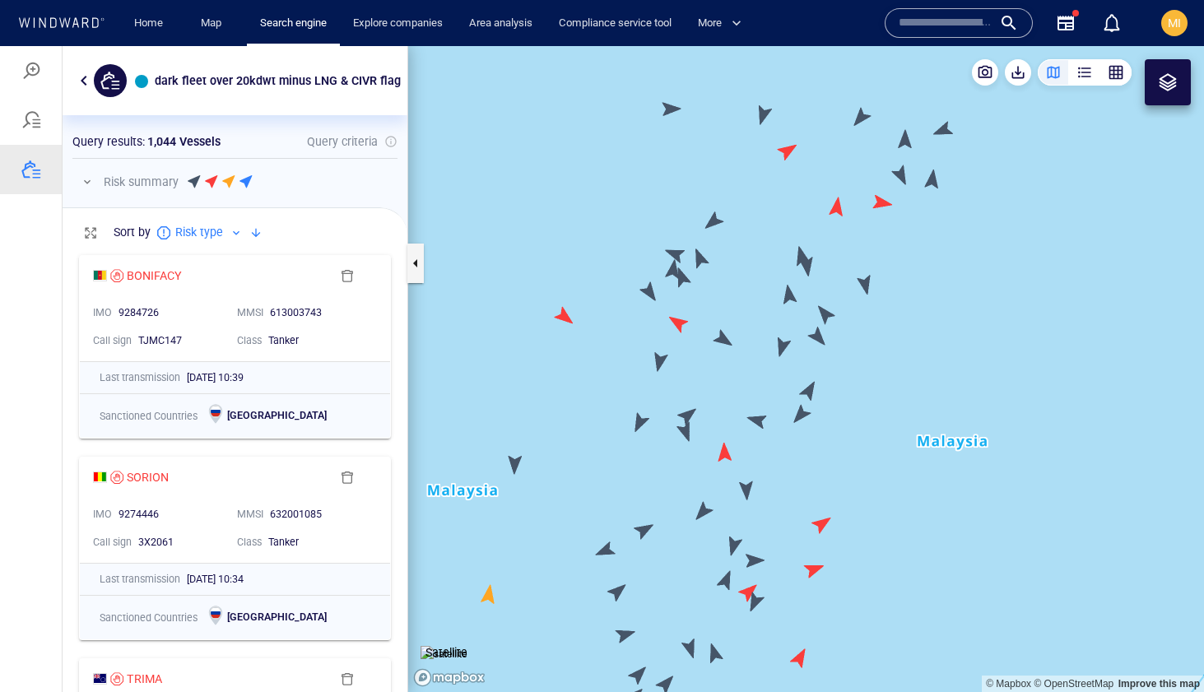
click at [905, 142] on canvas "Map" at bounding box center [806, 369] width 796 height 646
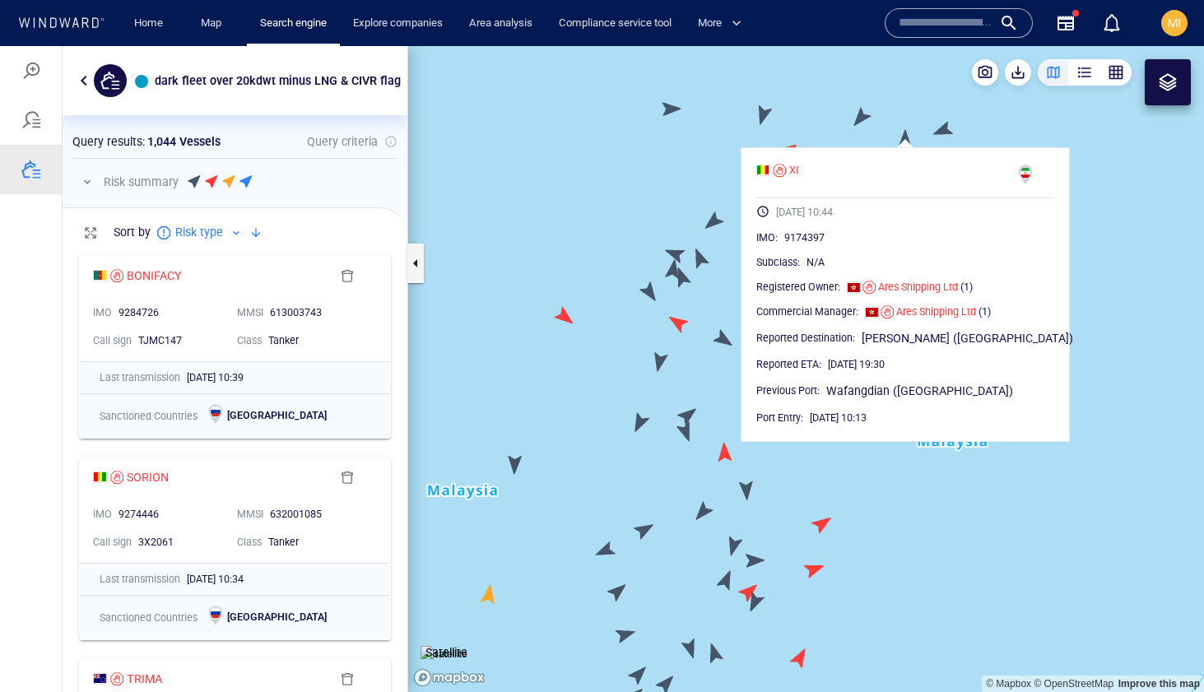
click at [898, 119] on canvas "Map" at bounding box center [806, 369] width 796 height 646
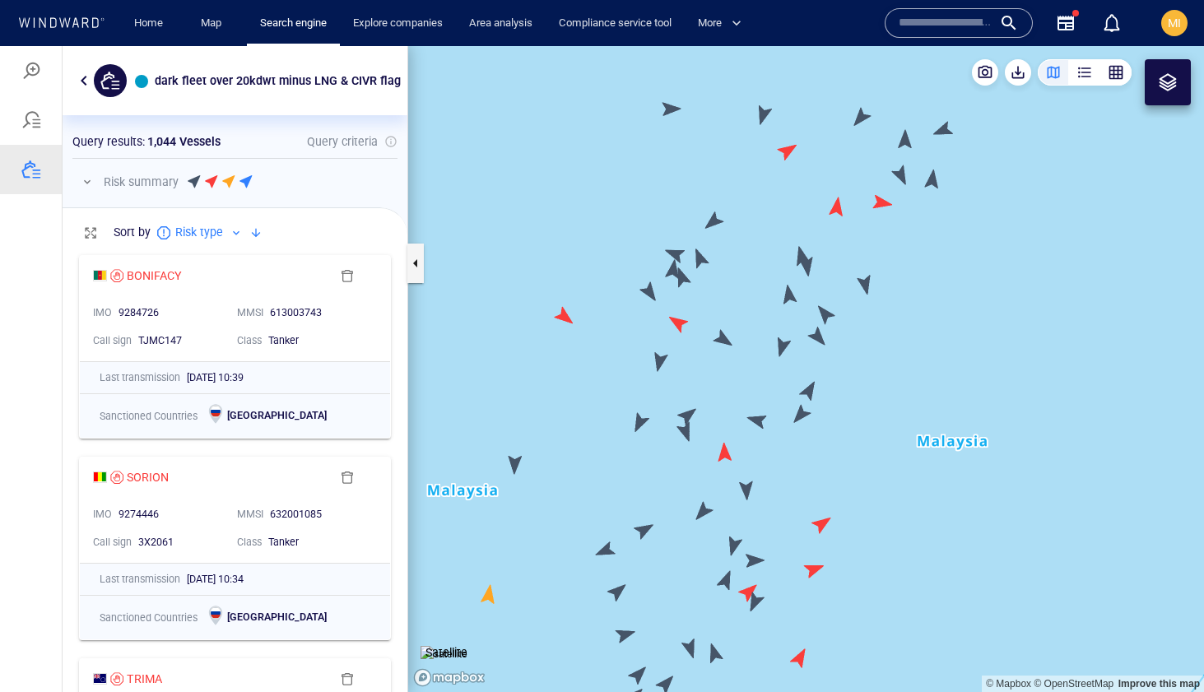
click at [943, 126] on canvas "Map" at bounding box center [806, 369] width 796 height 646
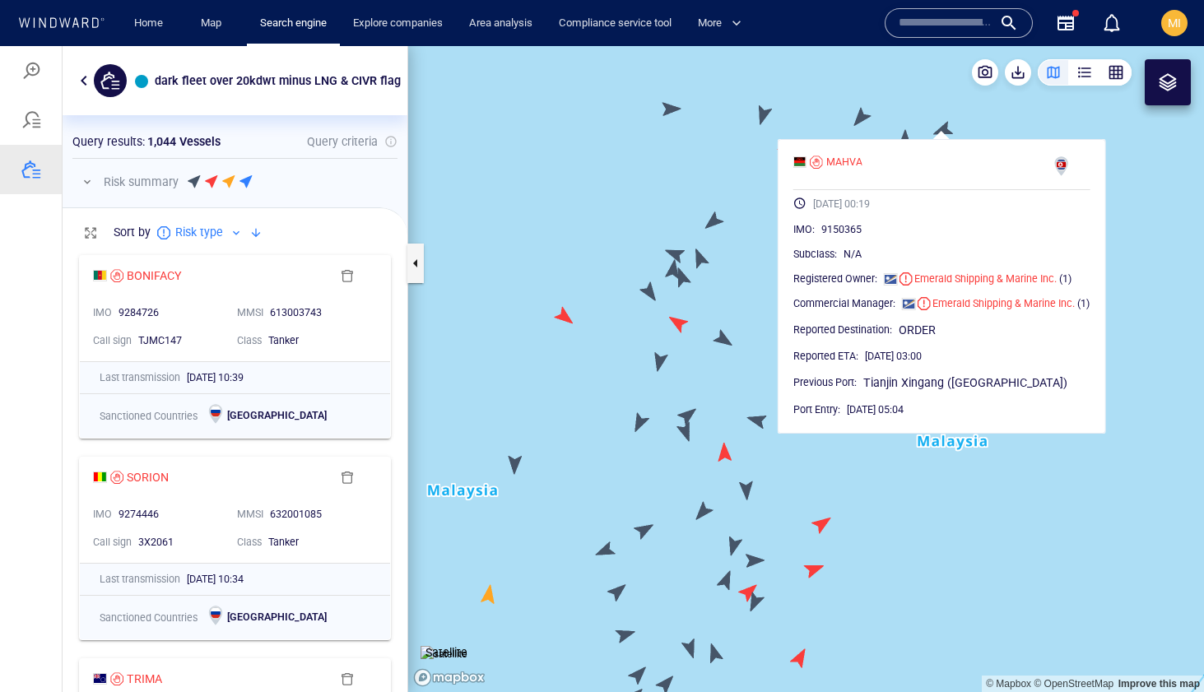
click at [927, 111] on canvas "Map" at bounding box center [806, 369] width 796 height 646
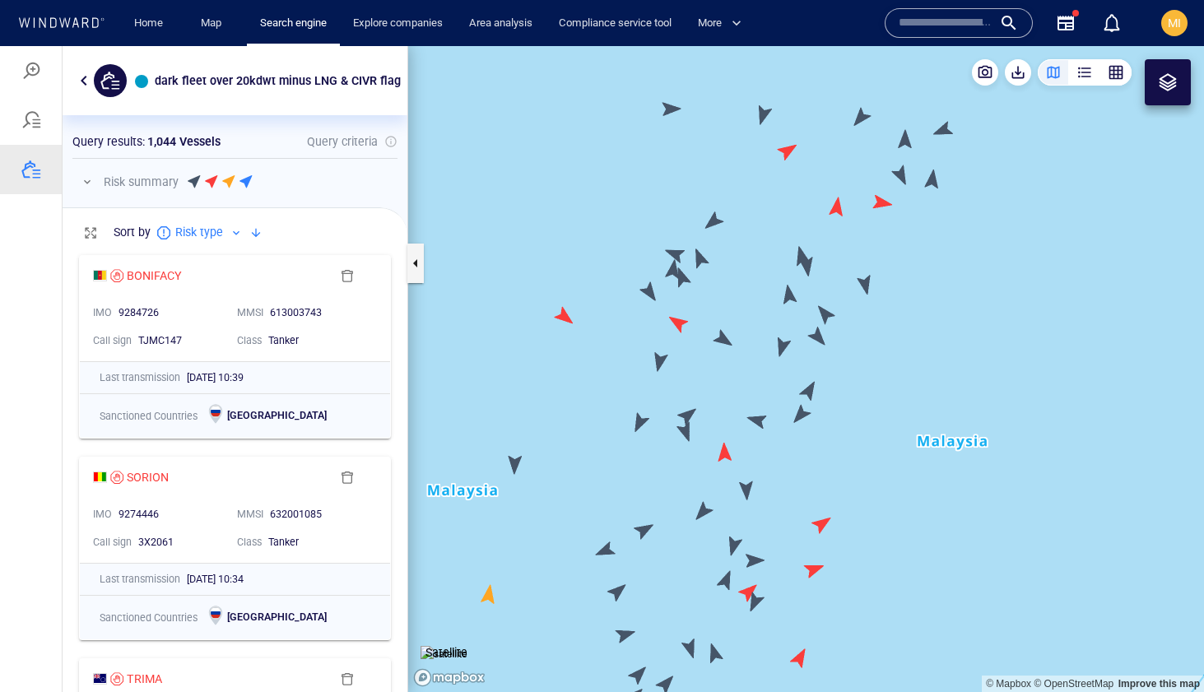
click at [934, 178] on canvas "Map" at bounding box center [806, 369] width 796 height 646
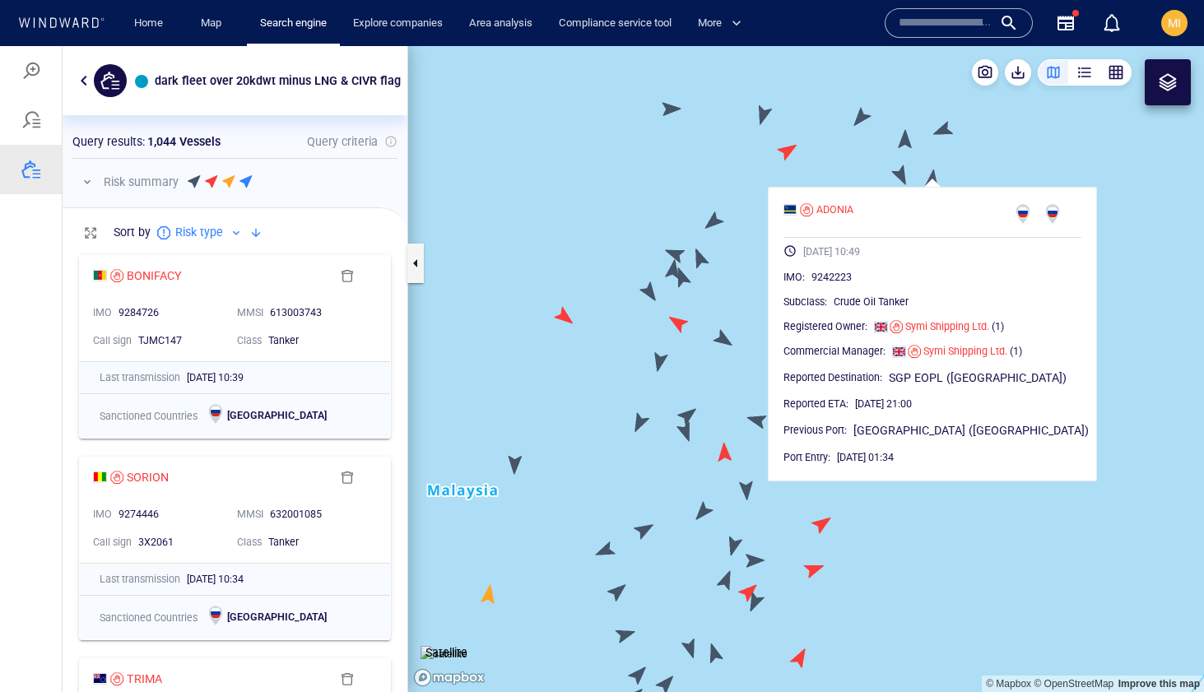
click at [902, 175] on canvas "Map" at bounding box center [806, 369] width 796 height 646
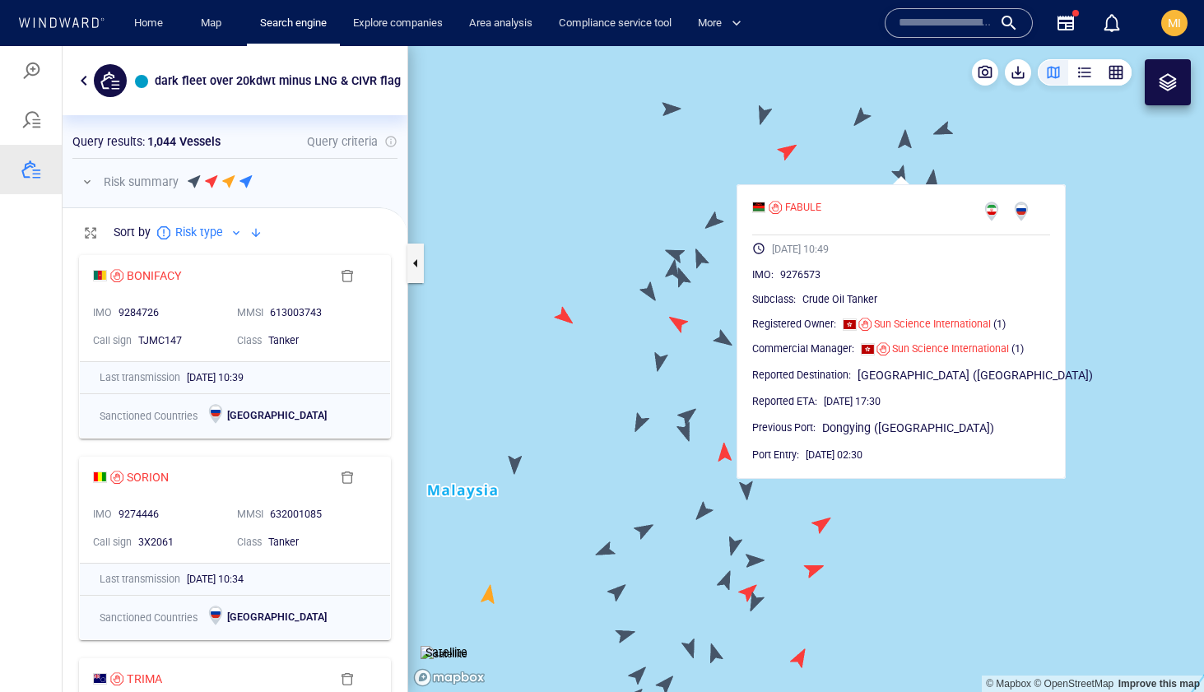
click at [904, 141] on canvas "Map" at bounding box center [806, 369] width 796 height 646
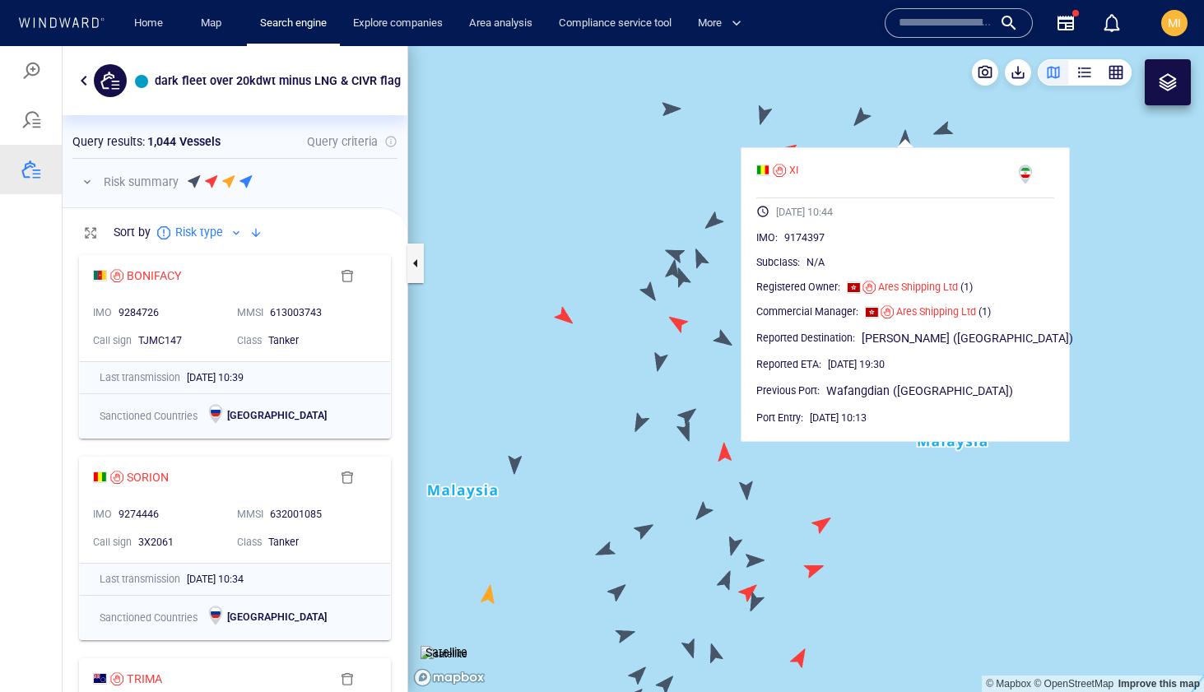
click at [863, 142] on canvas "Map" at bounding box center [806, 369] width 796 height 646
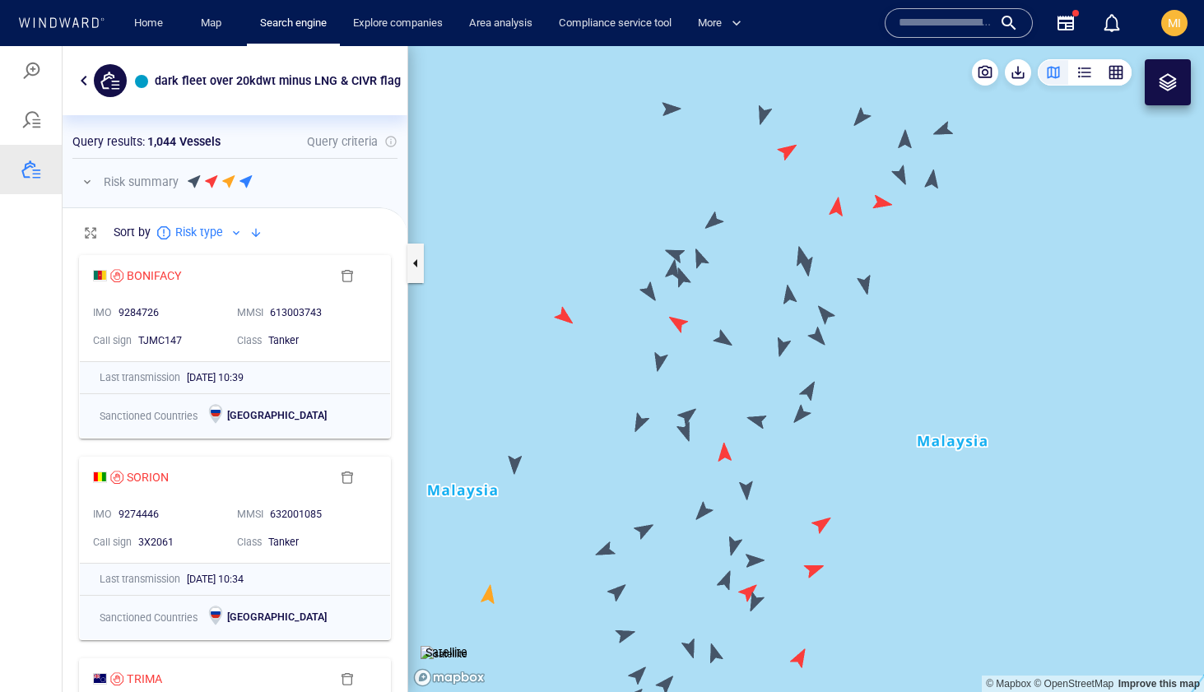
click at [945, 129] on canvas "Map" at bounding box center [806, 369] width 796 height 646
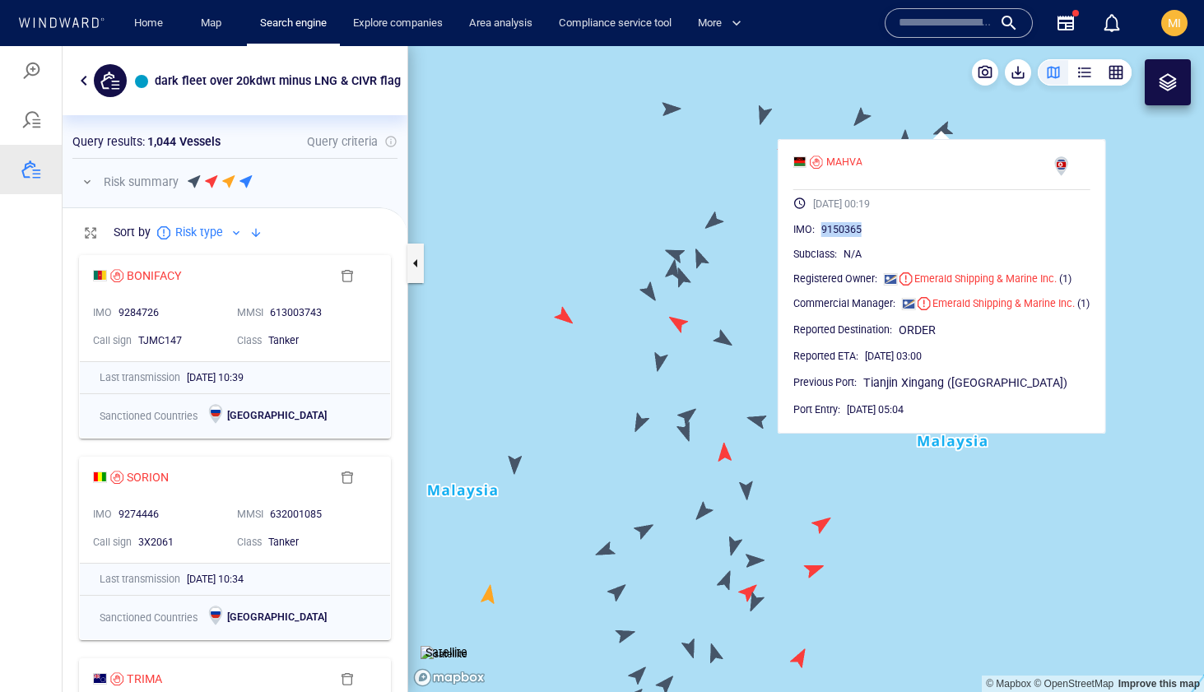
drag, startPoint x: 866, startPoint y: 230, endPoint x: 820, endPoint y: 231, distance: 46.1
click at [820, 231] on div "IMO : 9150365" at bounding box center [941, 229] width 297 height 16
copy span "9150365"
click at [672, 107] on canvas "Map" at bounding box center [806, 369] width 796 height 646
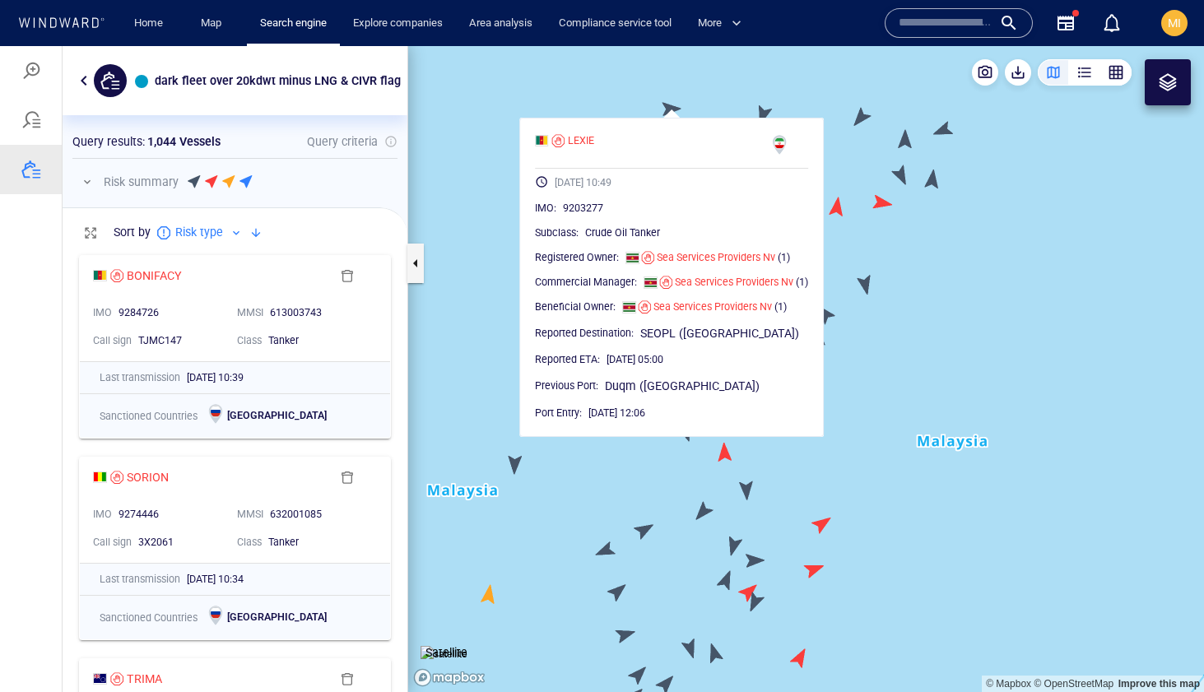
click at [764, 112] on canvas "Map" at bounding box center [806, 369] width 796 height 646
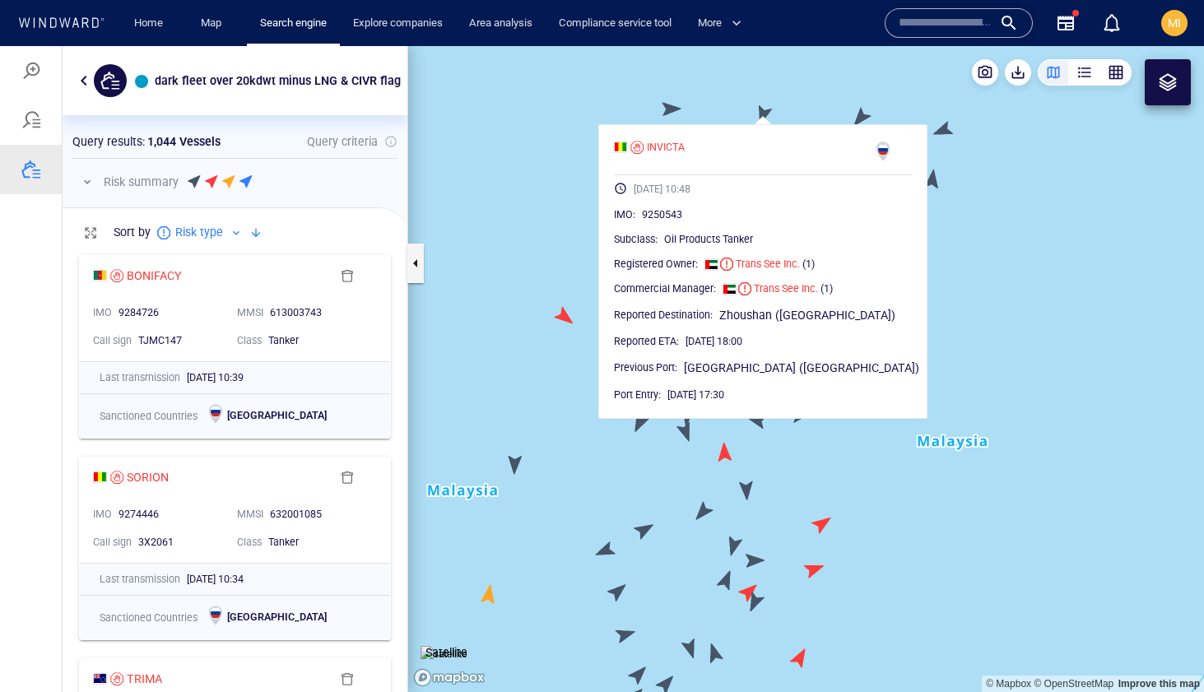
click at [861, 117] on canvas "Map" at bounding box center [806, 369] width 796 height 646
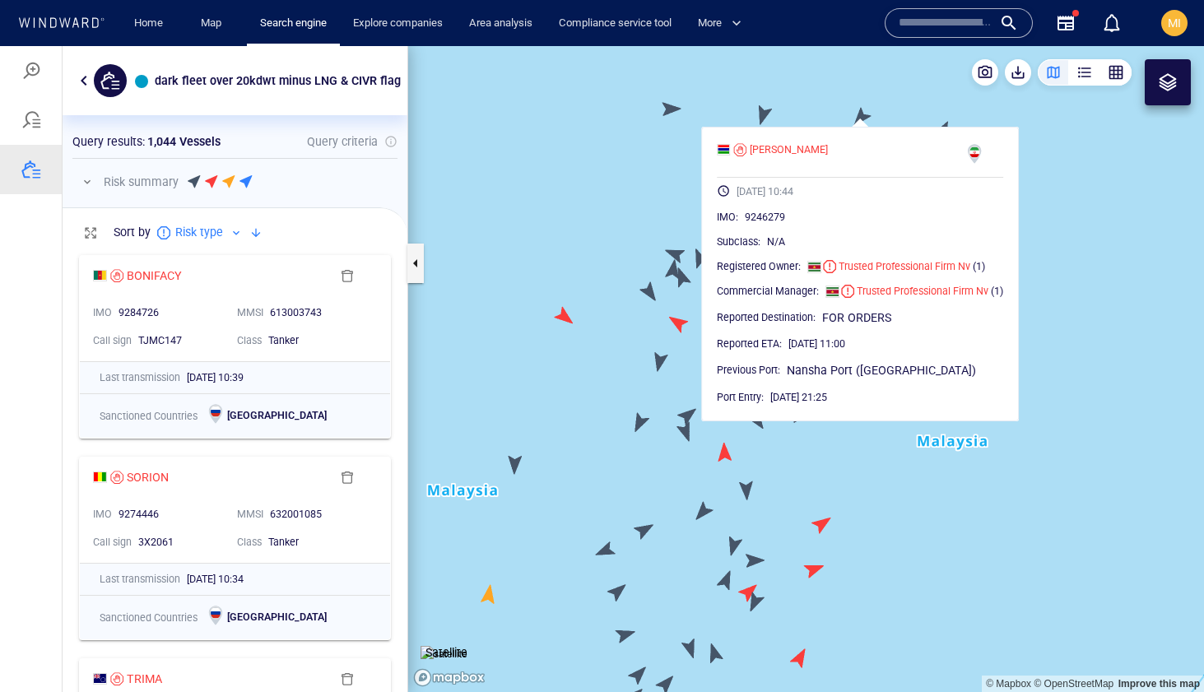
click at [830, 110] on canvas "Map" at bounding box center [806, 369] width 796 height 646
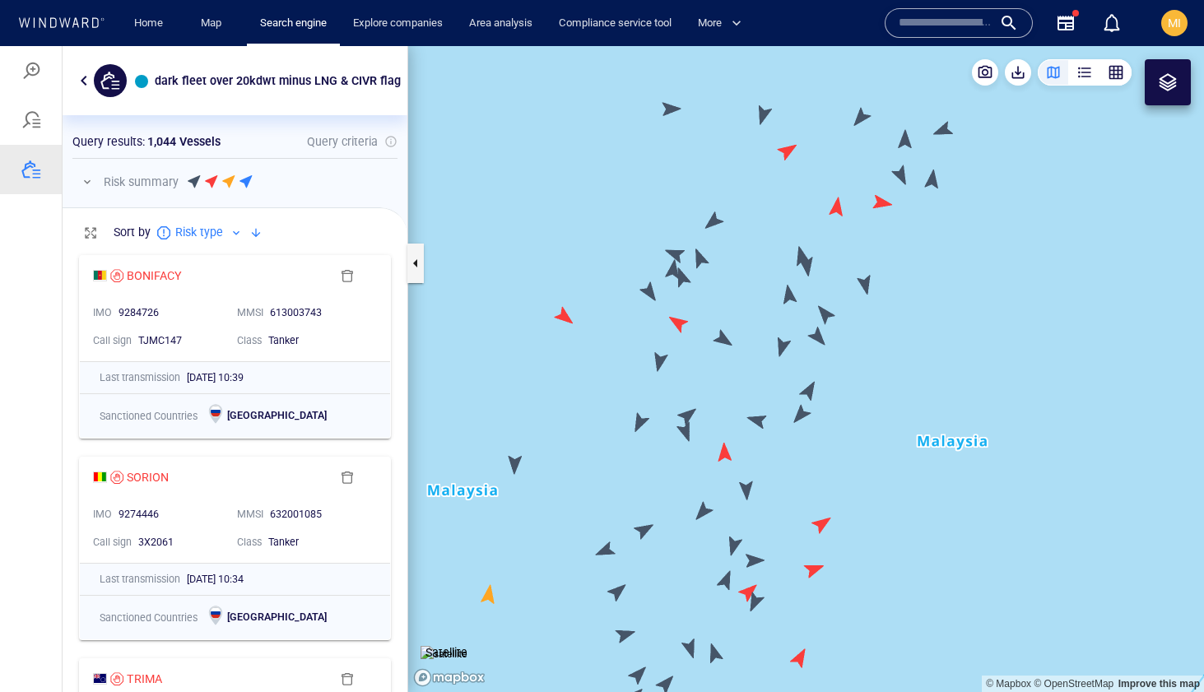
click at [903, 171] on canvas "Map" at bounding box center [806, 369] width 796 height 646
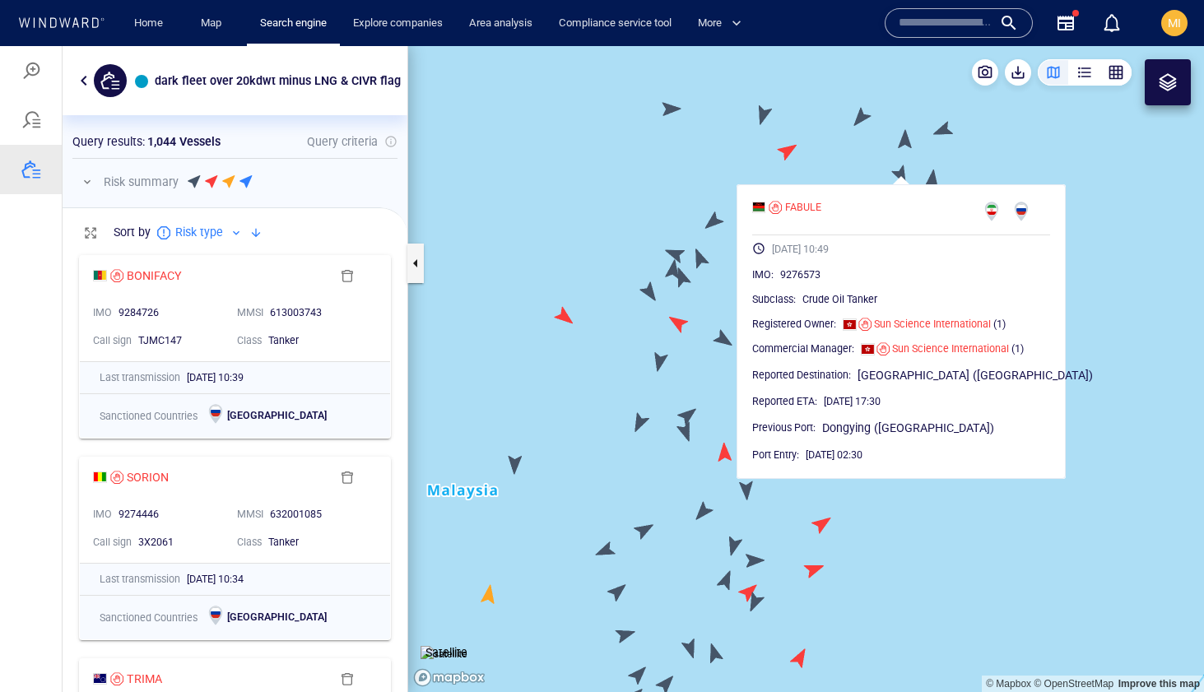
click at [872, 162] on canvas "Map" at bounding box center [806, 369] width 796 height 646
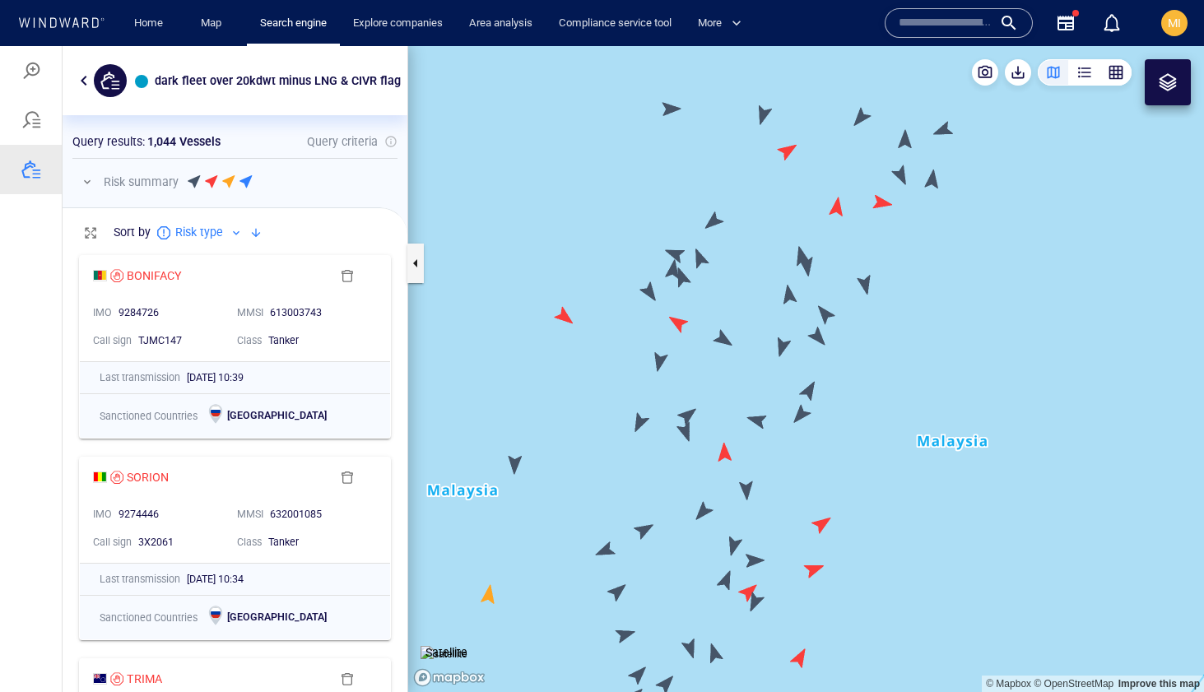
click at [879, 202] on canvas "Map" at bounding box center [806, 369] width 796 height 646
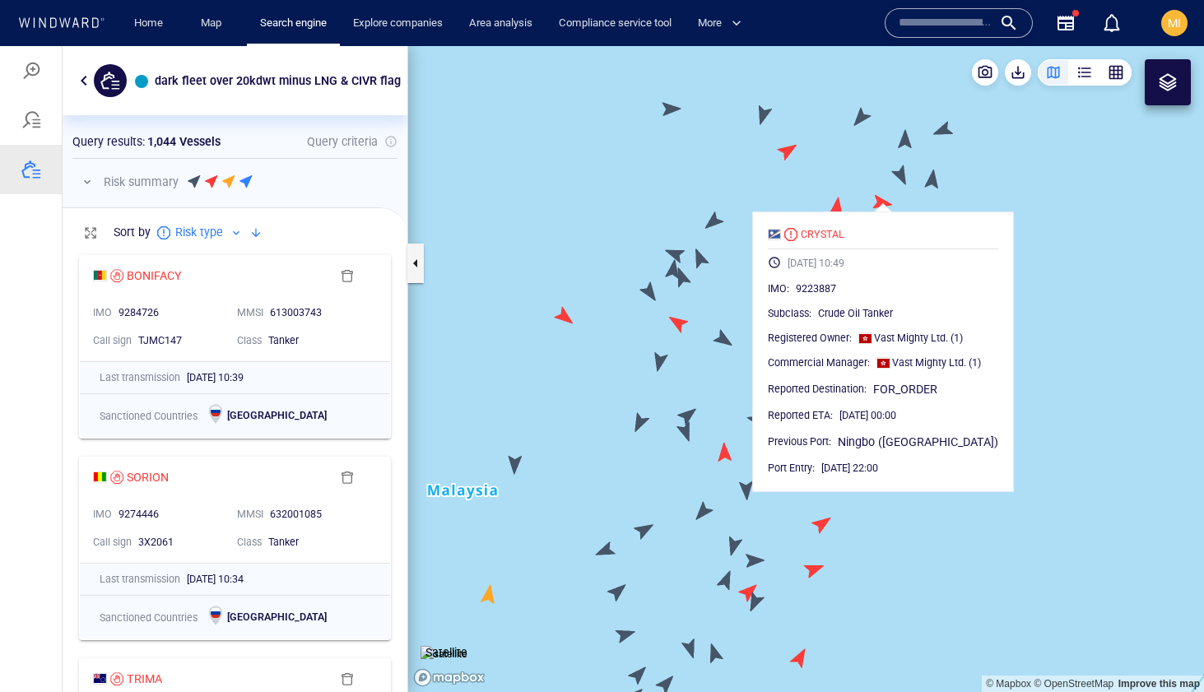
click at [837, 208] on canvas "Map" at bounding box center [806, 369] width 796 height 646
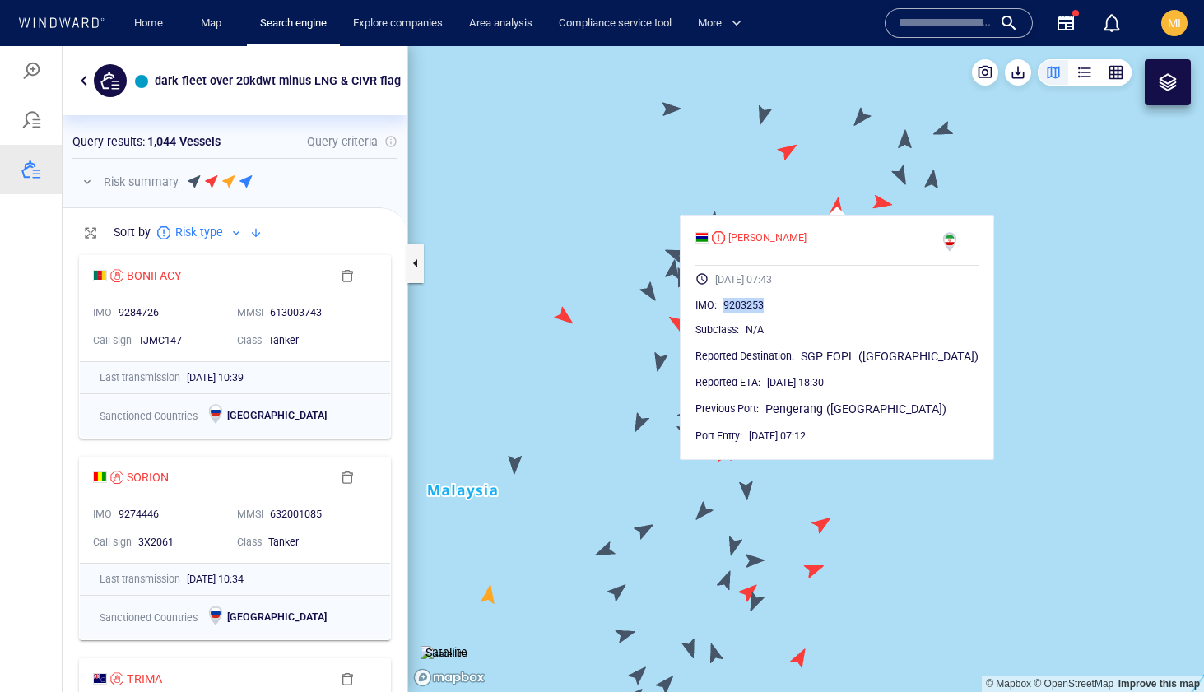
drag, startPoint x: 804, startPoint y: 302, endPoint x: 756, endPoint y: 303, distance: 48.6
click at [756, 303] on div "IMO : 9203253" at bounding box center [837, 305] width 283 height 16
copy span "9203253"
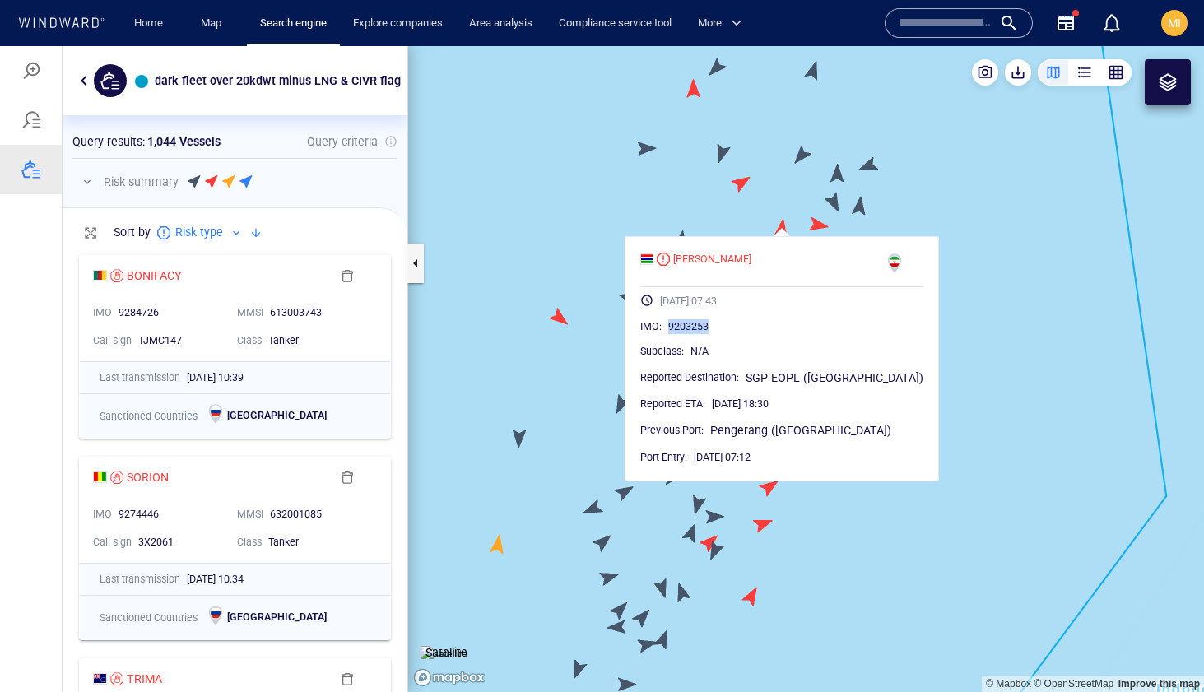
click at [587, 346] on canvas "Map" at bounding box center [806, 369] width 796 height 646
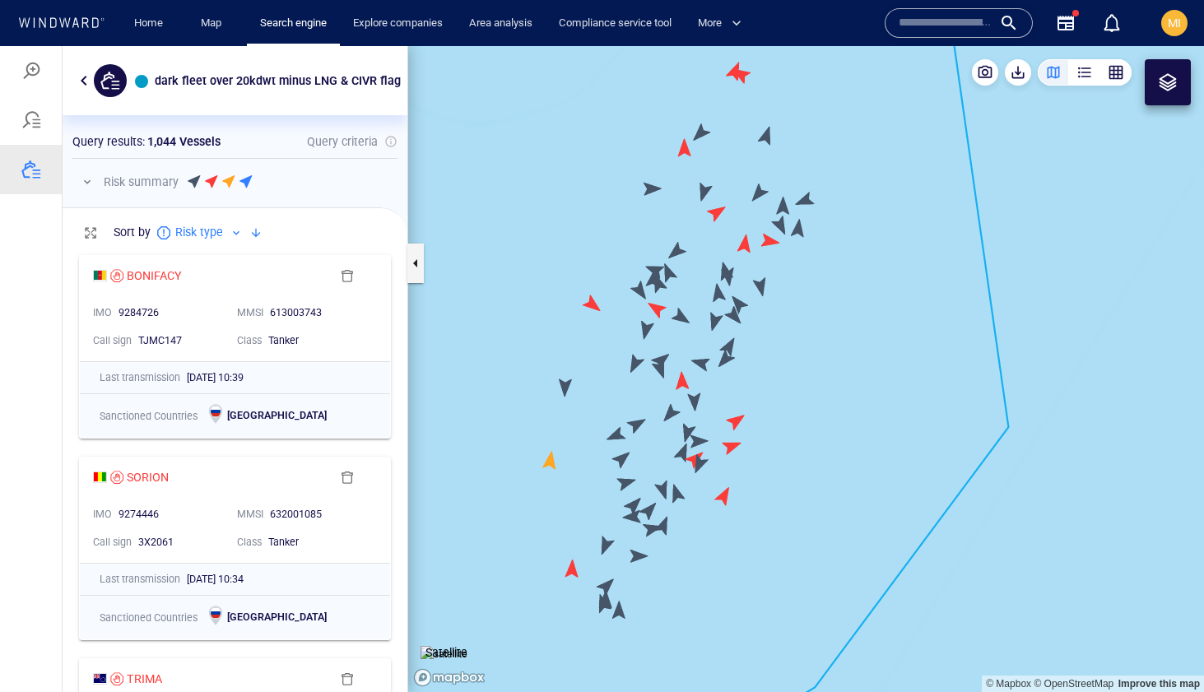
drag, startPoint x: 639, startPoint y: 332, endPoint x: 647, endPoint y: 314, distance: 19.1
click at [647, 314] on canvas "Map" at bounding box center [806, 369] width 796 height 646
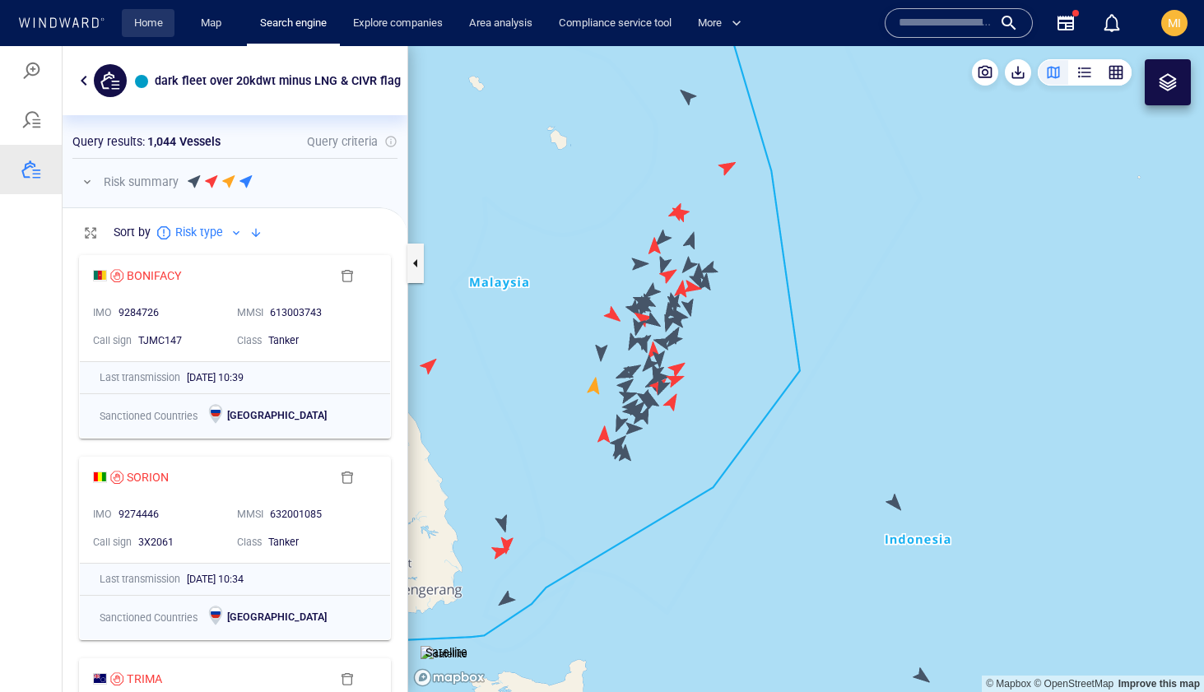
click at [154, 20] on link "Home" at bounding box center [149, 23] width 42 height 29
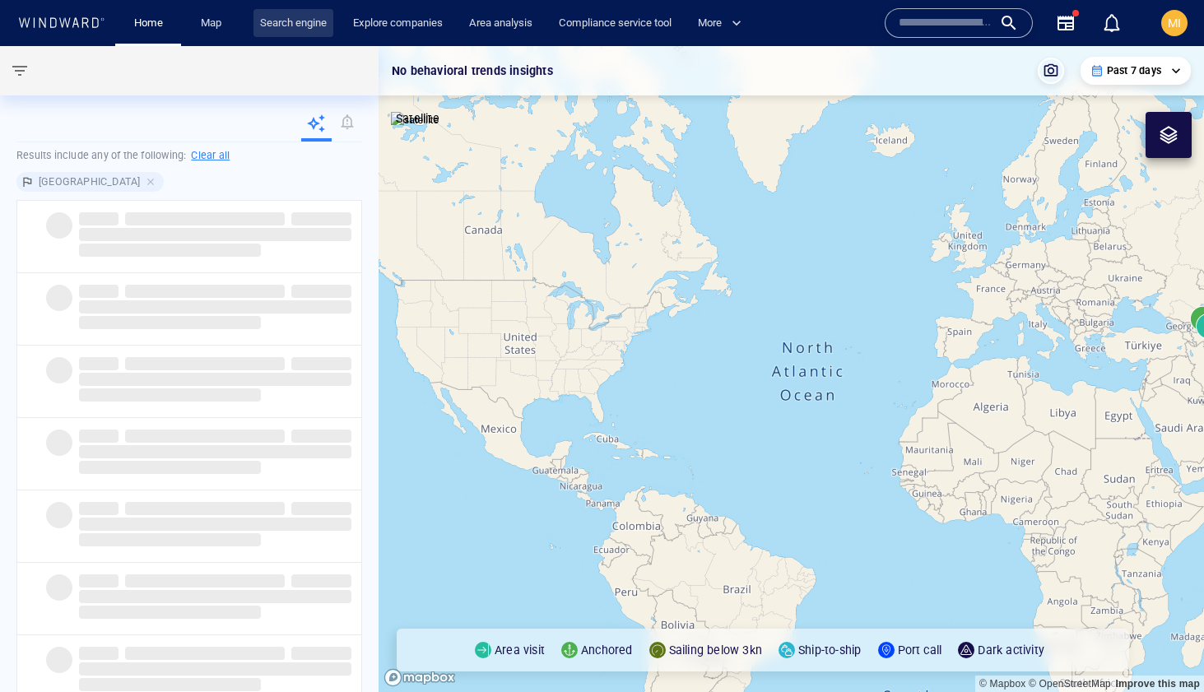
click at [308, 21] on link "Search engine" at bounding box center [294, 23] width 80 height 29
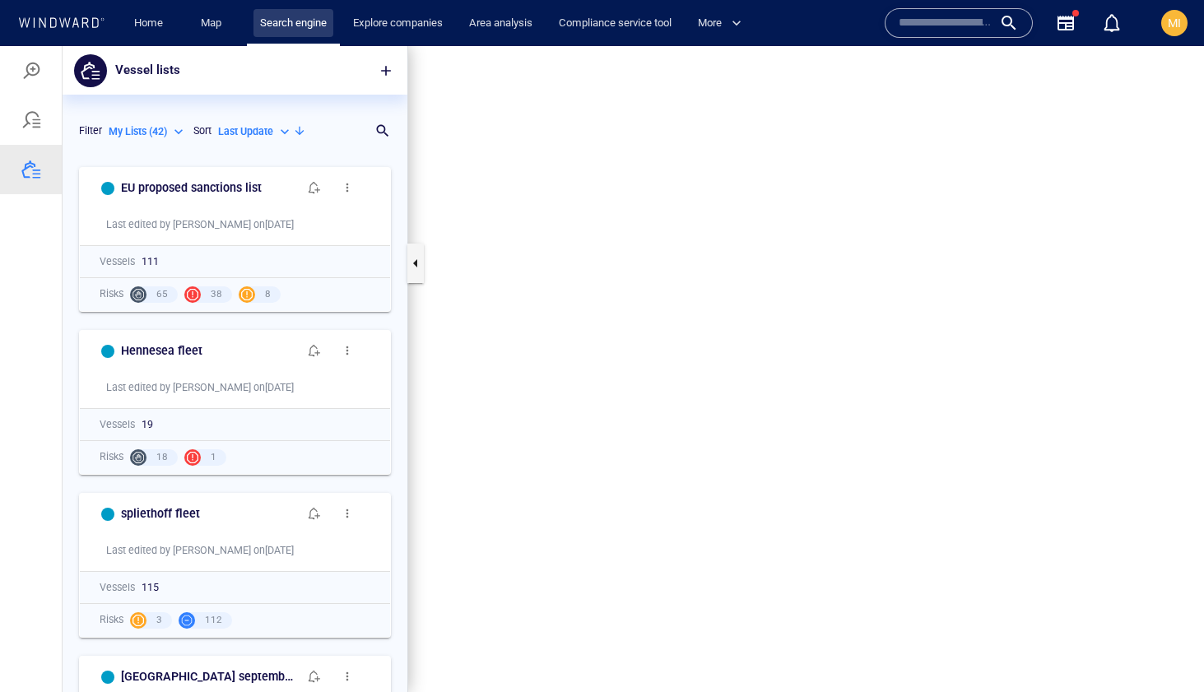
scroll to position [533, 345]
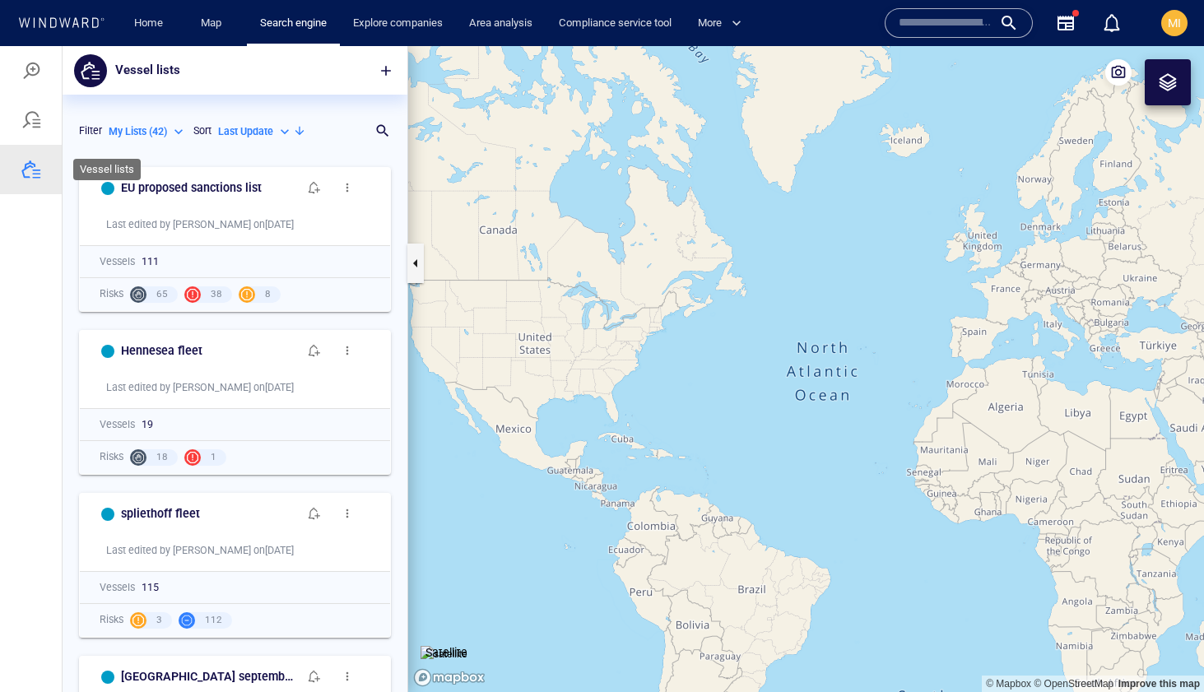
click at [28, 164] on div at bounding box center [31, 170] width 20 height 20
click at [1160, 80] on div at bounding box center [1168, 82] width 20 height 20
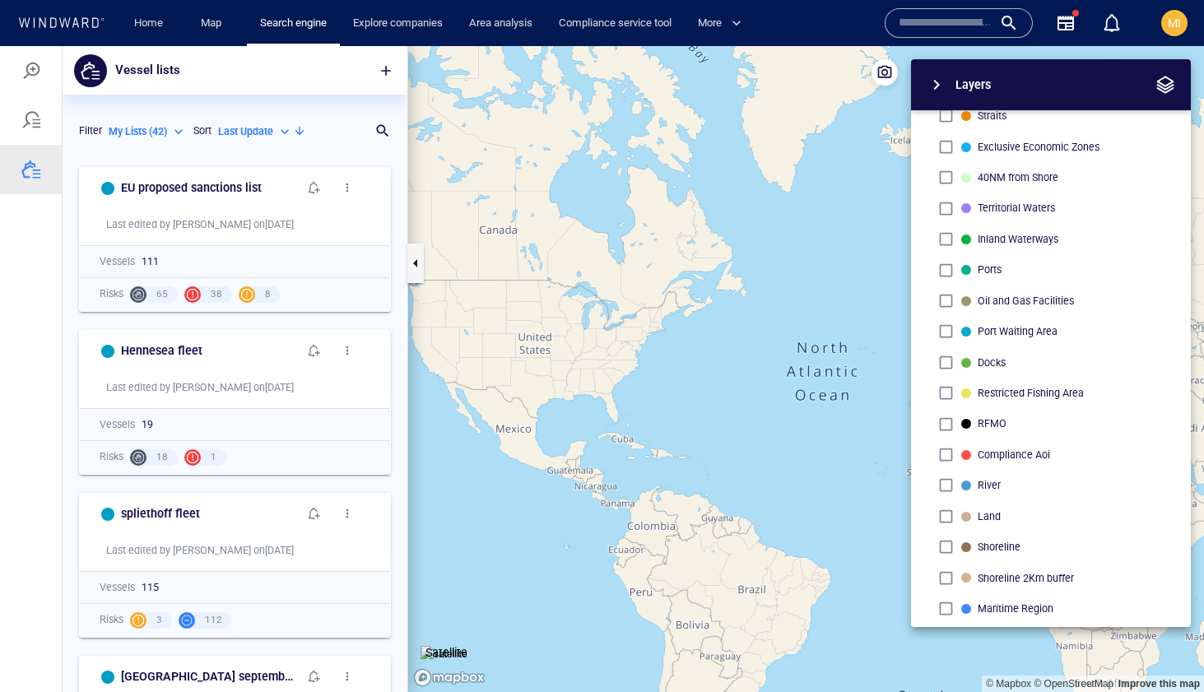
scroll to position [0, 0]
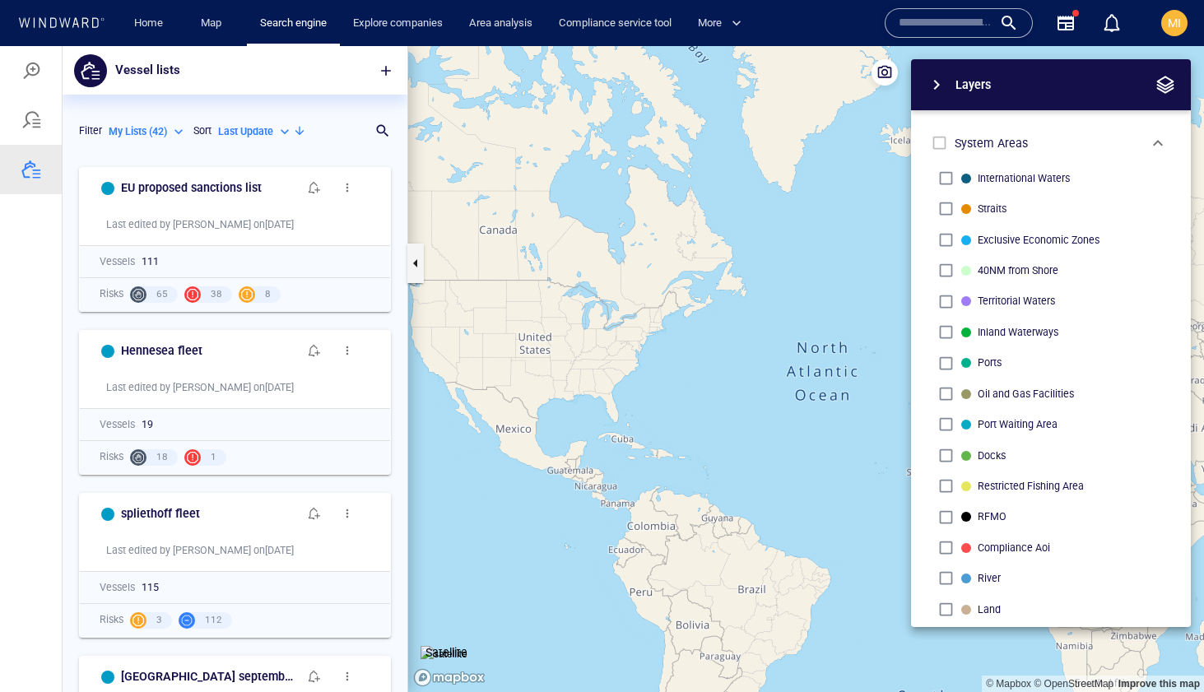
click at [938, 86] on span "button" at bounding box center [937, 85] width 20 height 20
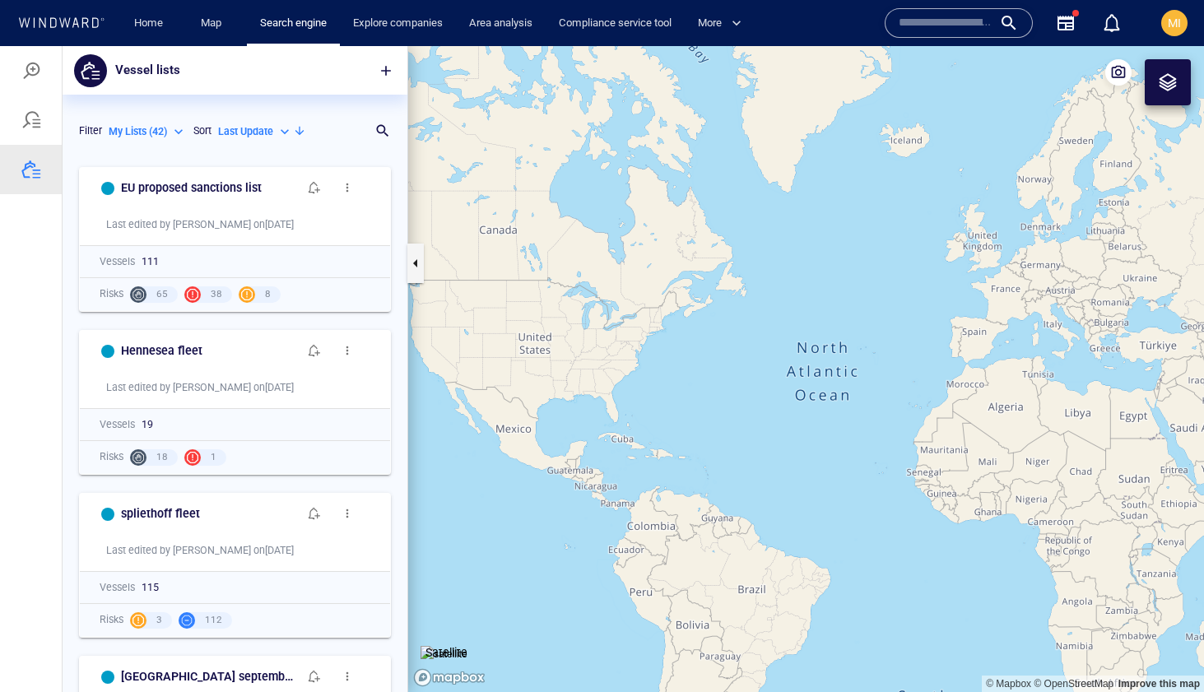
click at [1168, 95] on div at bounding box center [1168, 82] width 46 height 46
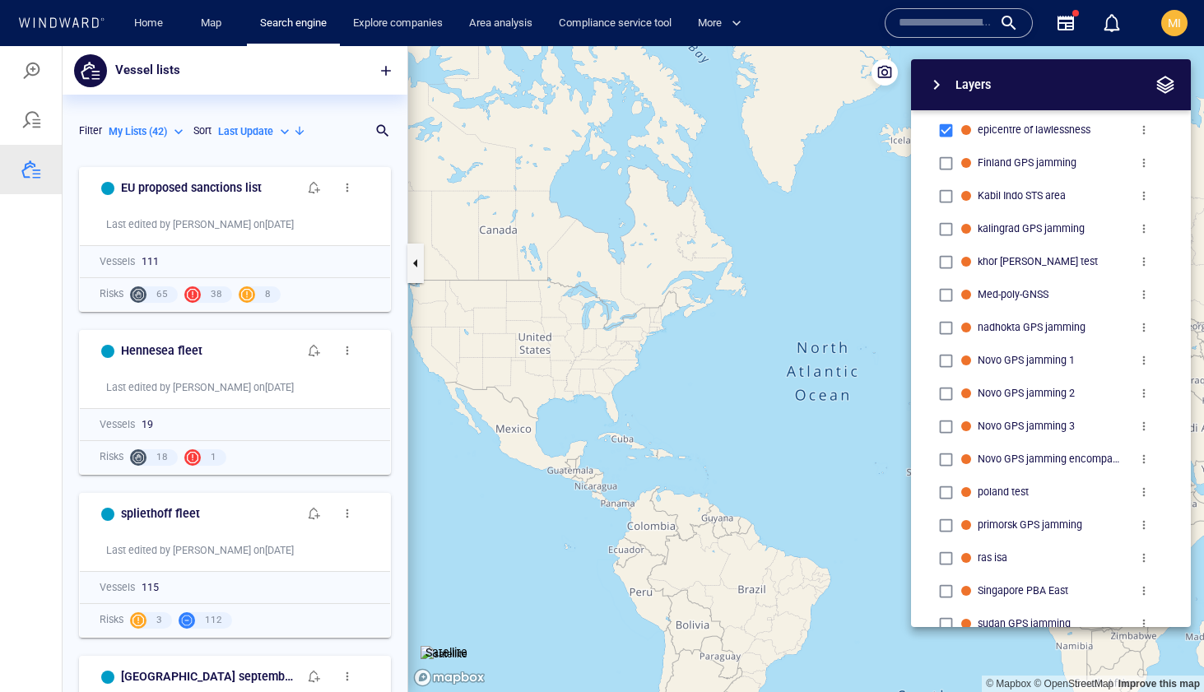
scroll to position [1229, 0]
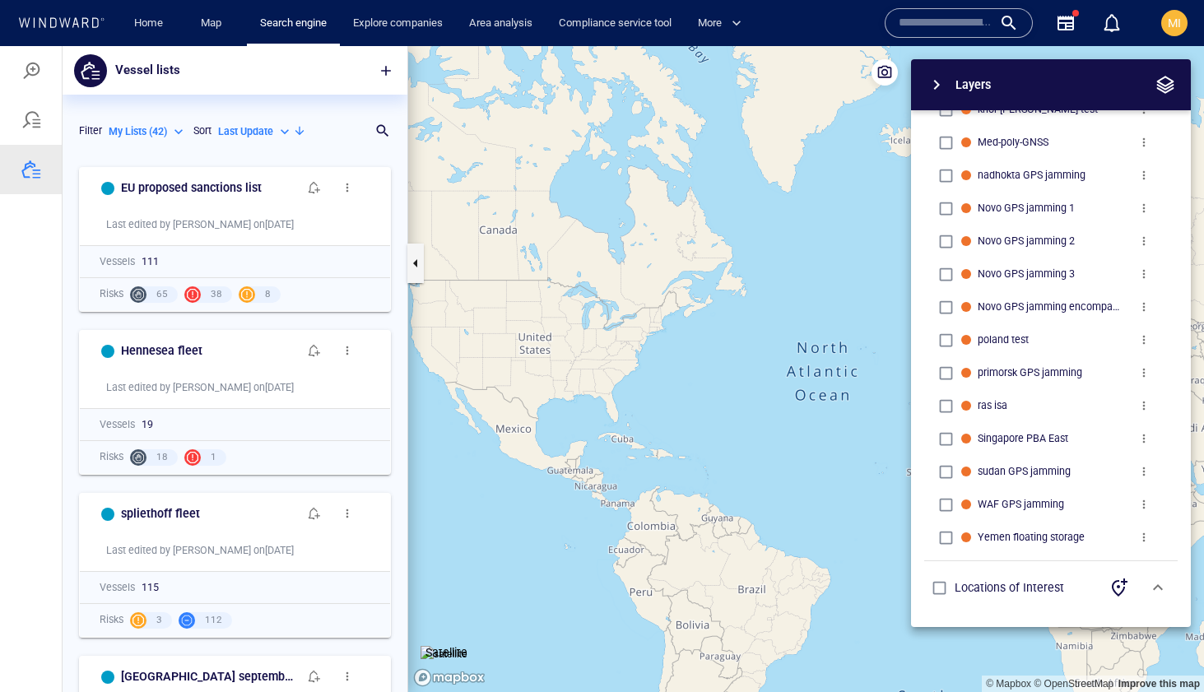
click at [490, 490] on canvas "Map" at bounding box center [806, 369] width 796 height 646
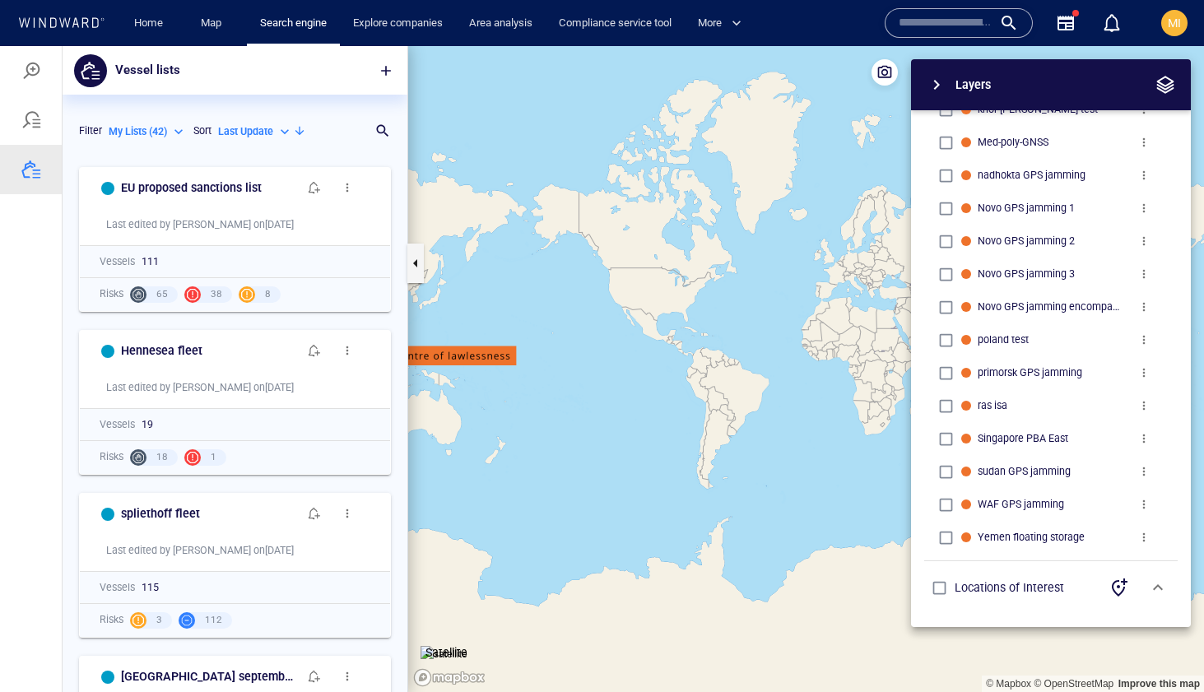
drag, startPoint x: 565, startPoint y: 378, endPoint x: 752, endPoint y: 371, distance: 187.0
click at [753, 371] on canvas "Map" at bounding box center [806, 369] width 796 height 646
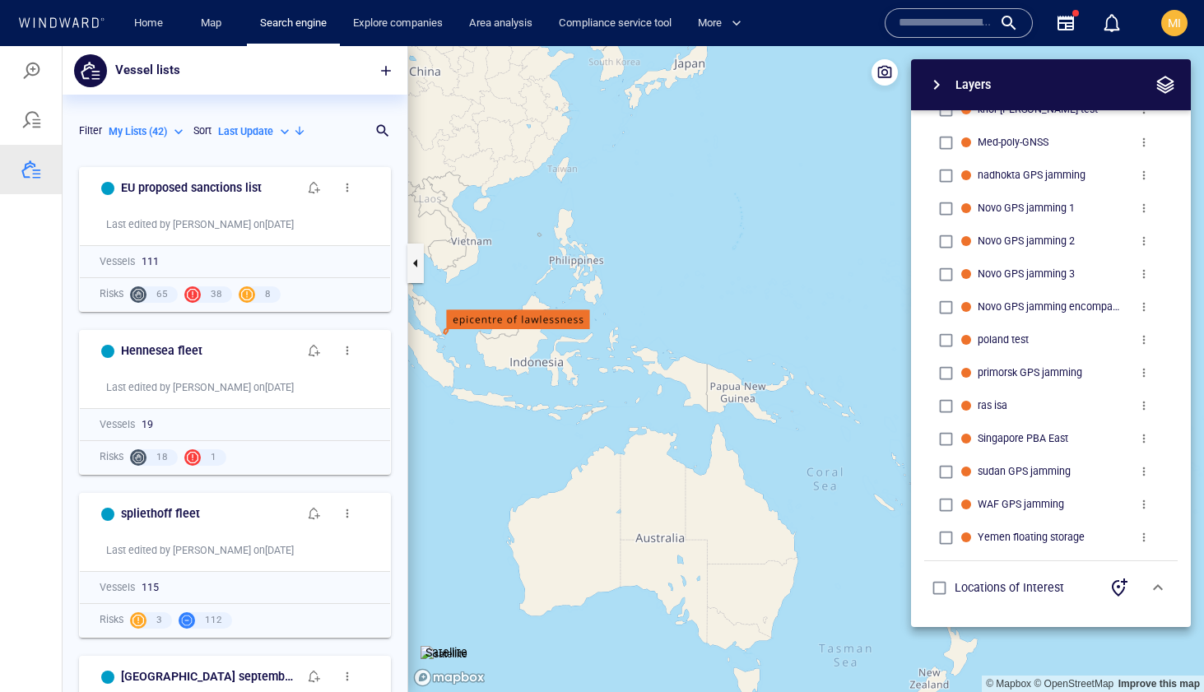
drag, startPoint x: 540, startPoint y: 365, endPoint x: 669, endPoint y: 378, distance: 129.8
click at [669, 378] on canvas "Map" at bounding box center [806, 369] width 796 height 646
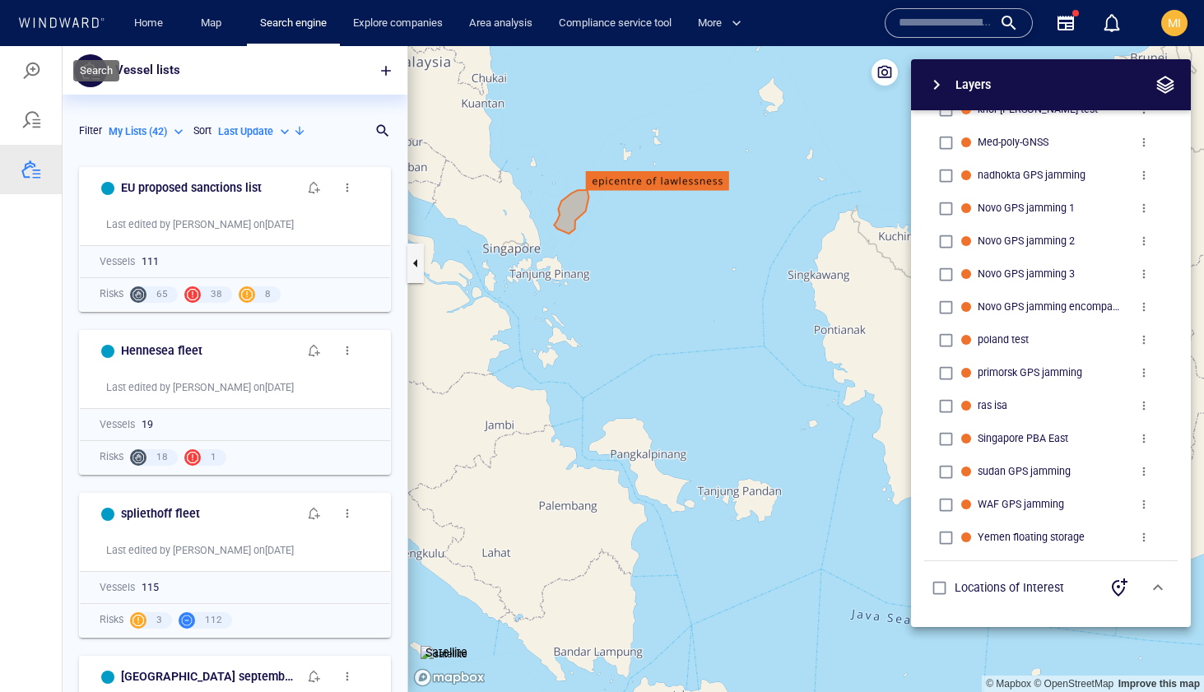
click at [35, 67] on div at bounding box center [31, 71] width 20 height 20
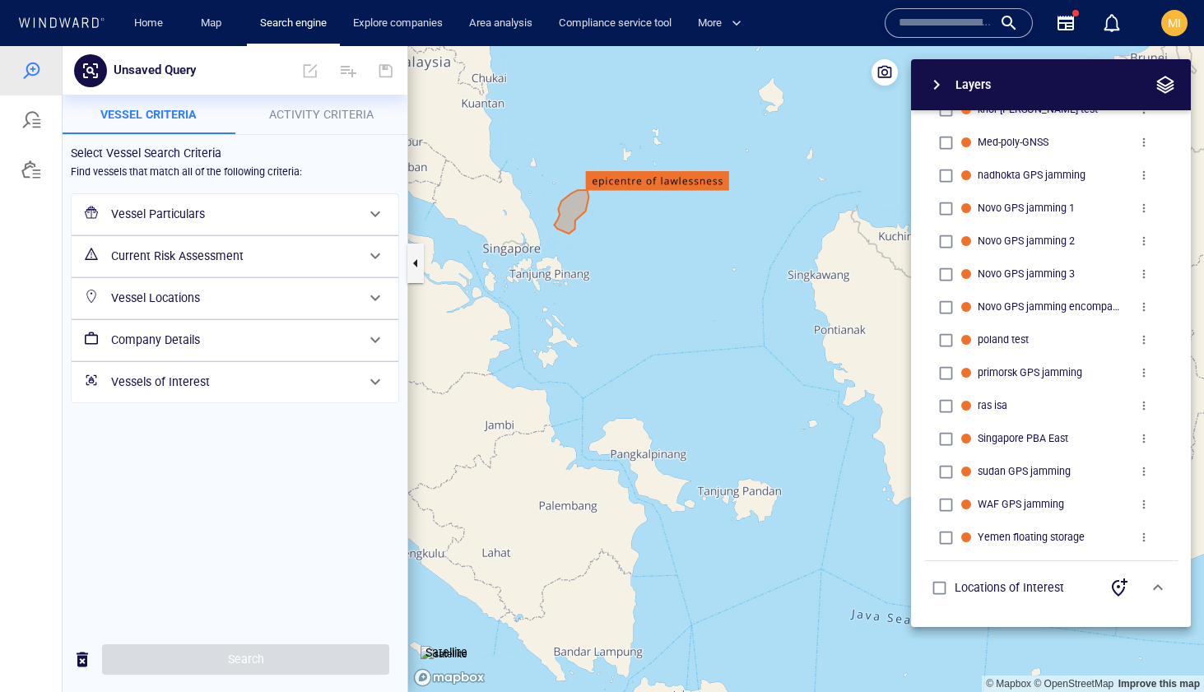
click at [227, 212] on h6 "Vessel Particulars" at bounding box center [233, 214] width 244 height 21
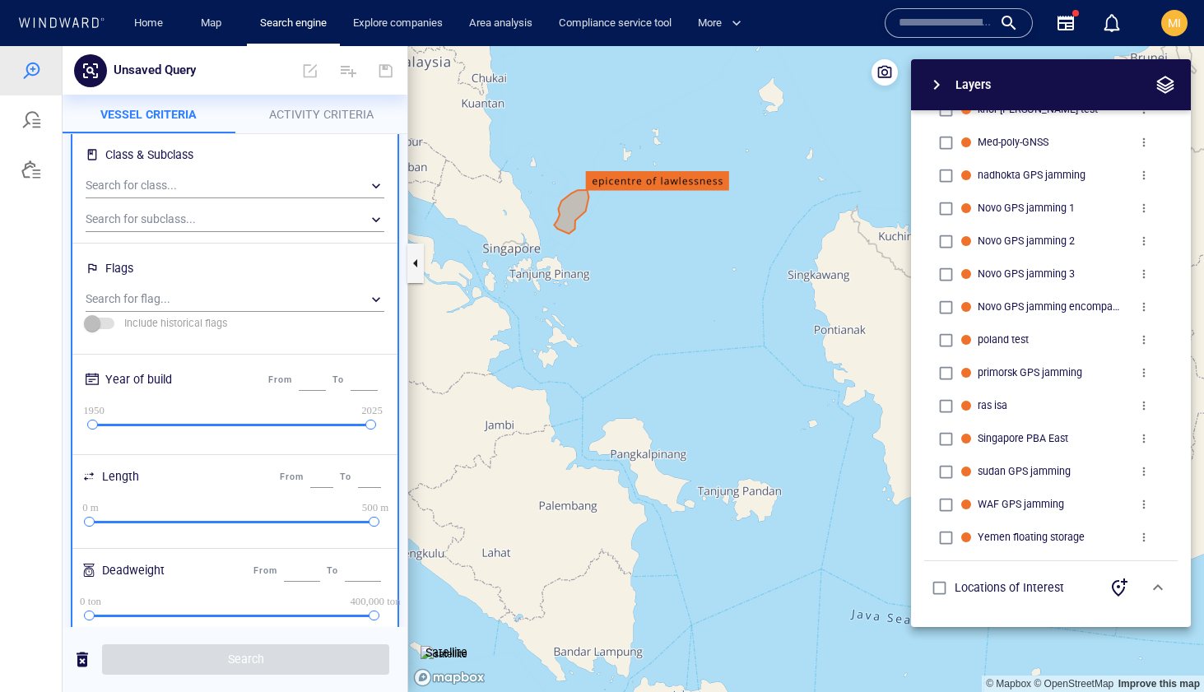
scroll to position [110, 0]
click at [233, 185] on div "​" at bounding box center [235, 185] width 299 height 25
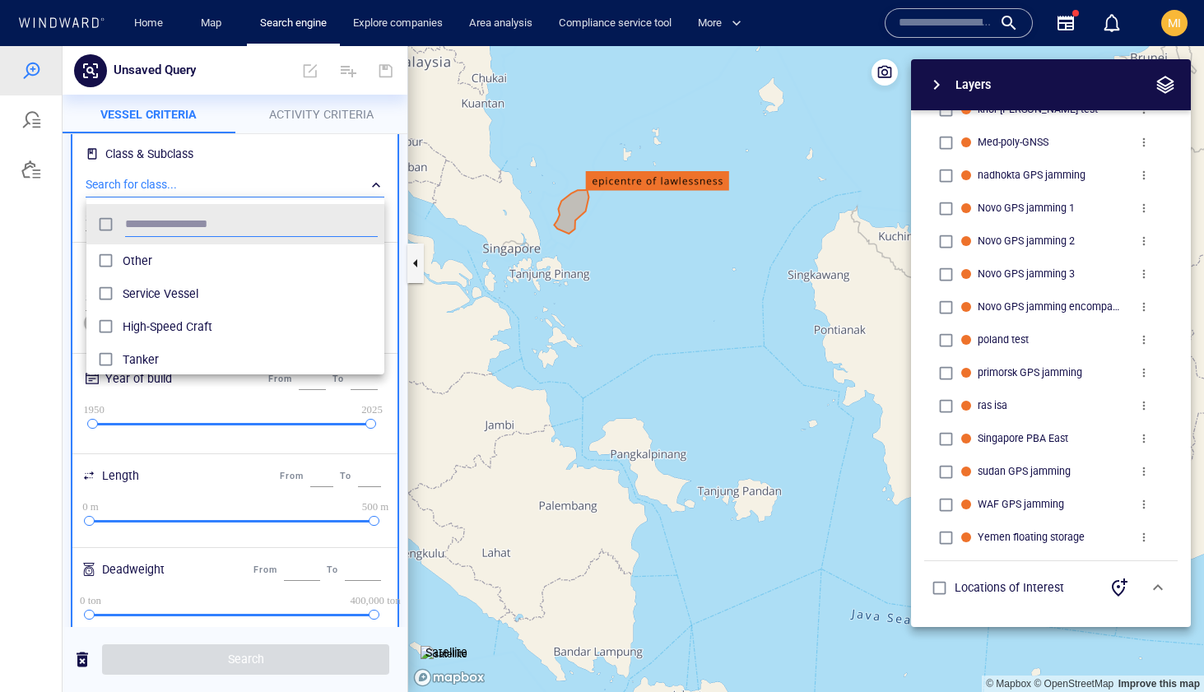
scroll to position [164, 298]
type input "******"
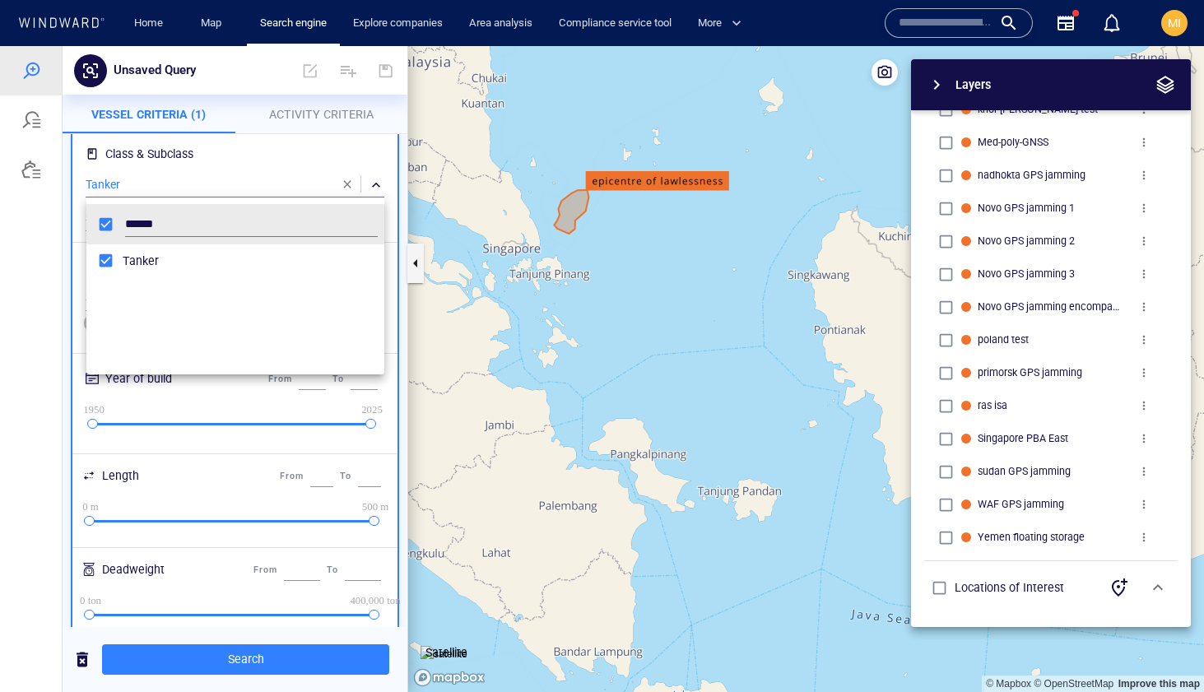
click at [295, 663] on div at bounding box center [602, 369] width 1204 height 646
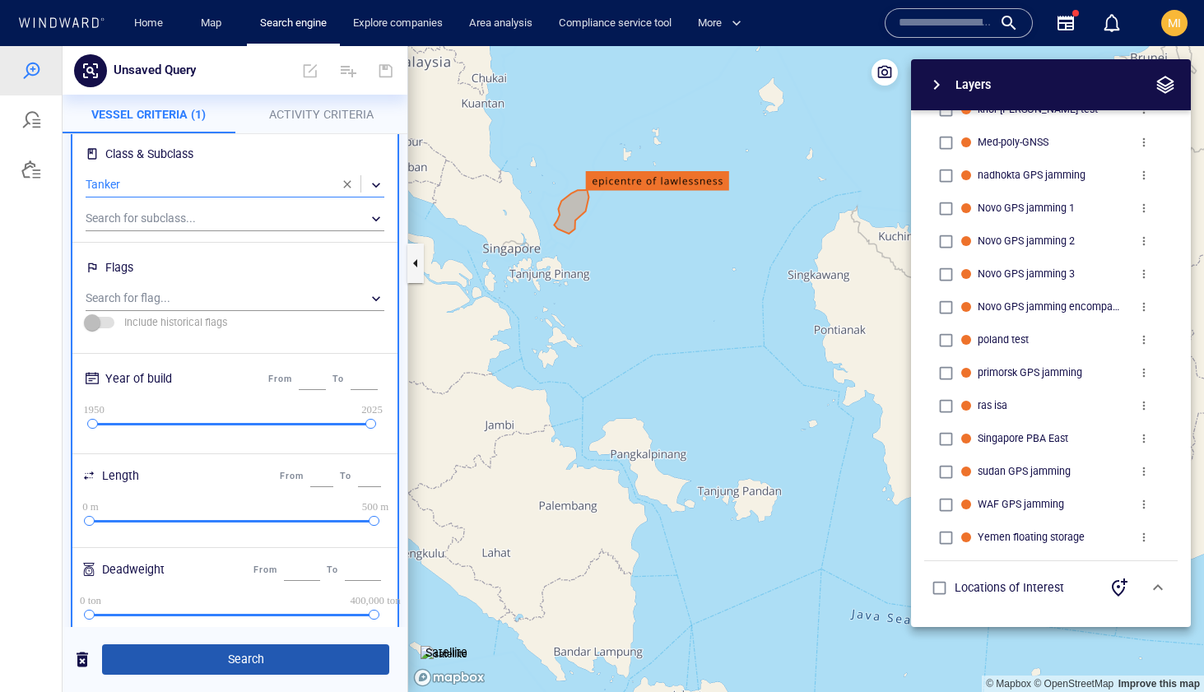
click at [278, 662] on span "Search" at bounding box center [245, 659] width 261 height 21
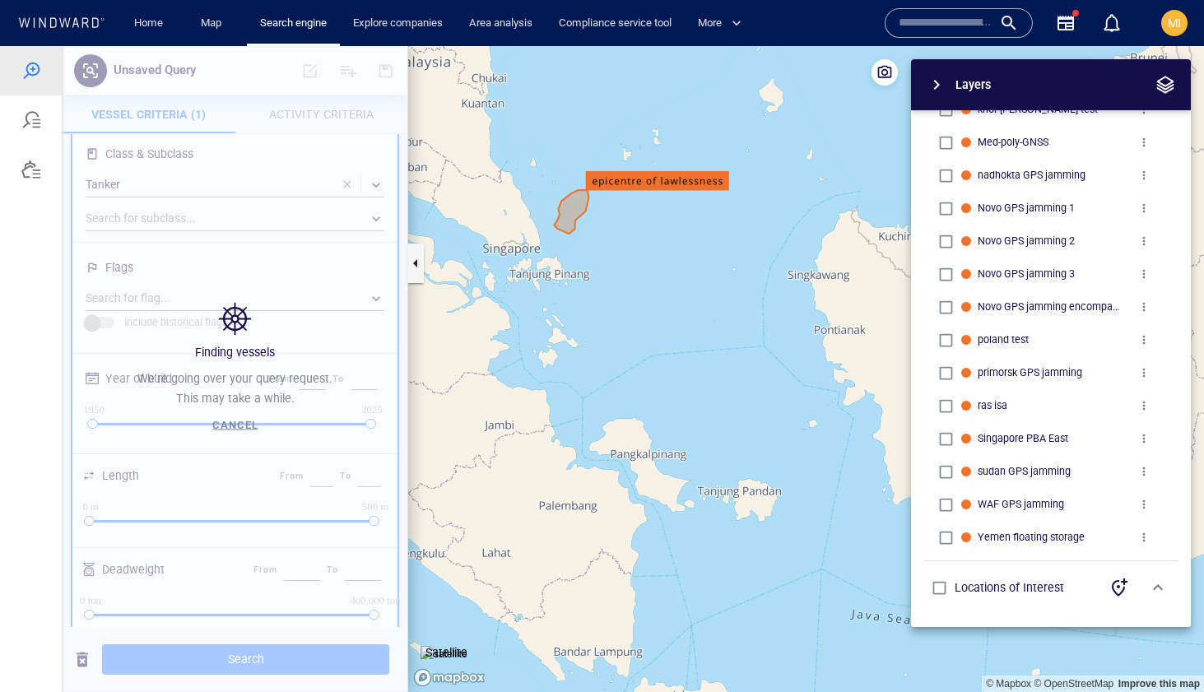
drag, startPoint x: 575, startPoint y: 356, endPoint x: 603, endPoint y: 412, distance: 62.6
click at [602, 412] on canvas "Map" at bounding box center [806, 369] width 796 height 646
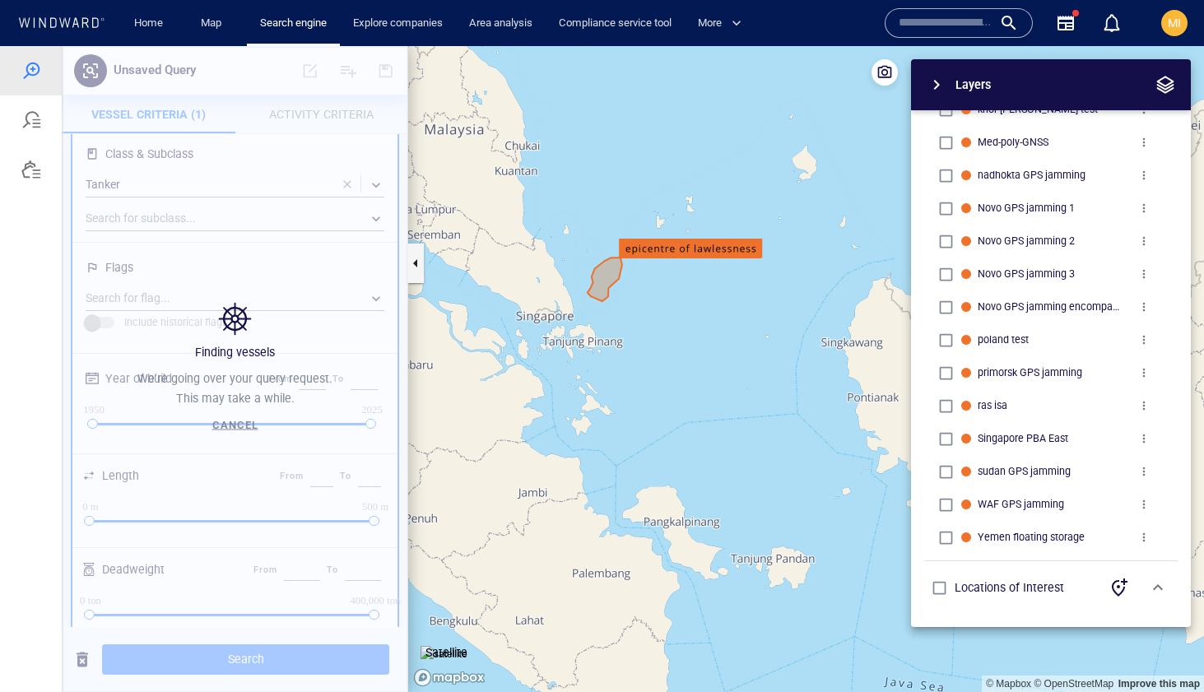
drag, startPoint x: 616, startPoint y: 394, endPoint x: 626, endPoint y: 421, distance: 28.9
click at [626, 420] on canvas "Map" at bounding box center [806, 369] width 796 height 646
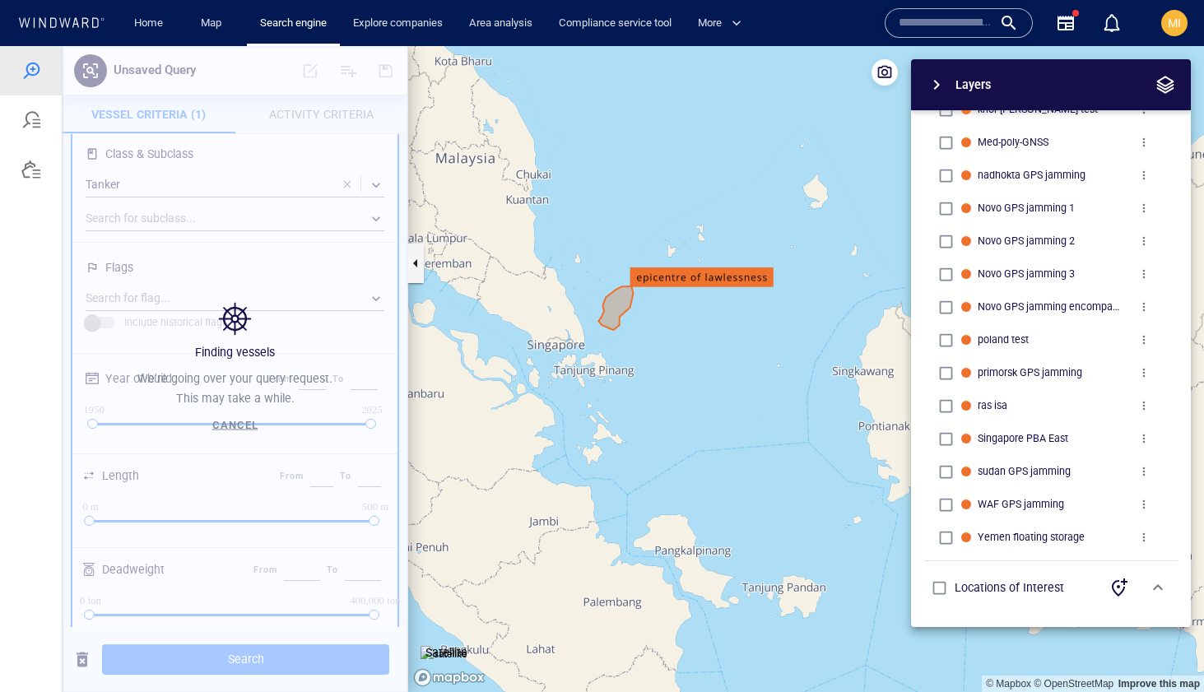
click at [638, 367] on canvas "Map" at bounding box center [806, 369] width 796 height 646
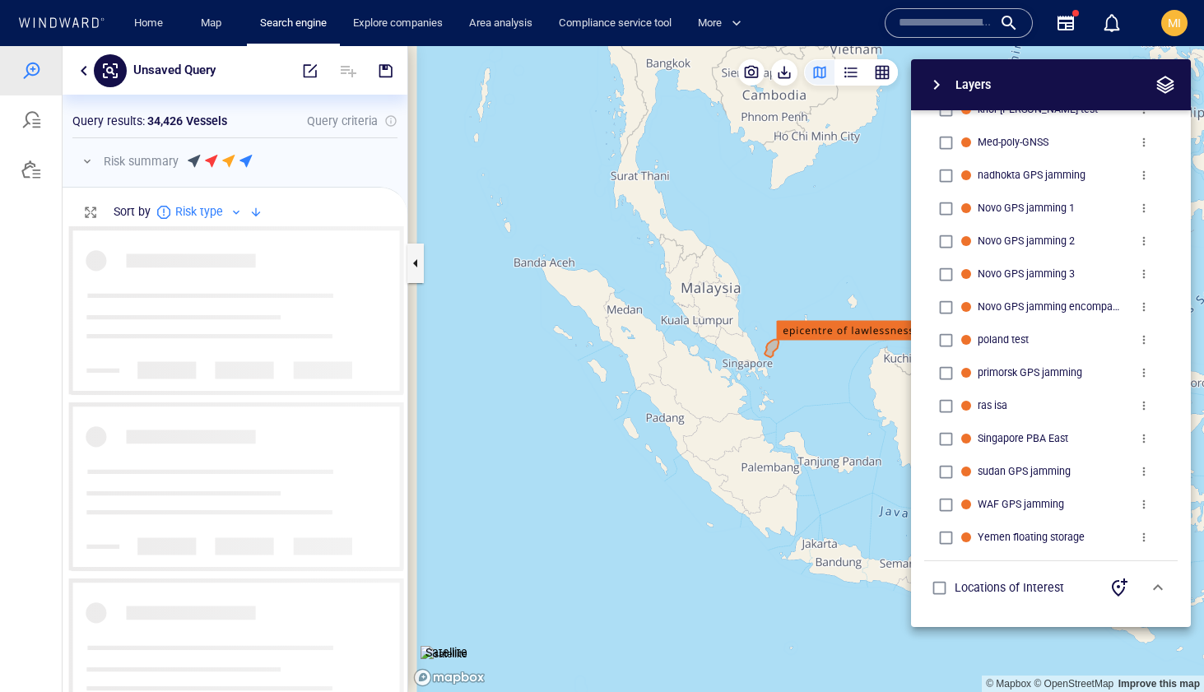
scroll to position [466, 345]
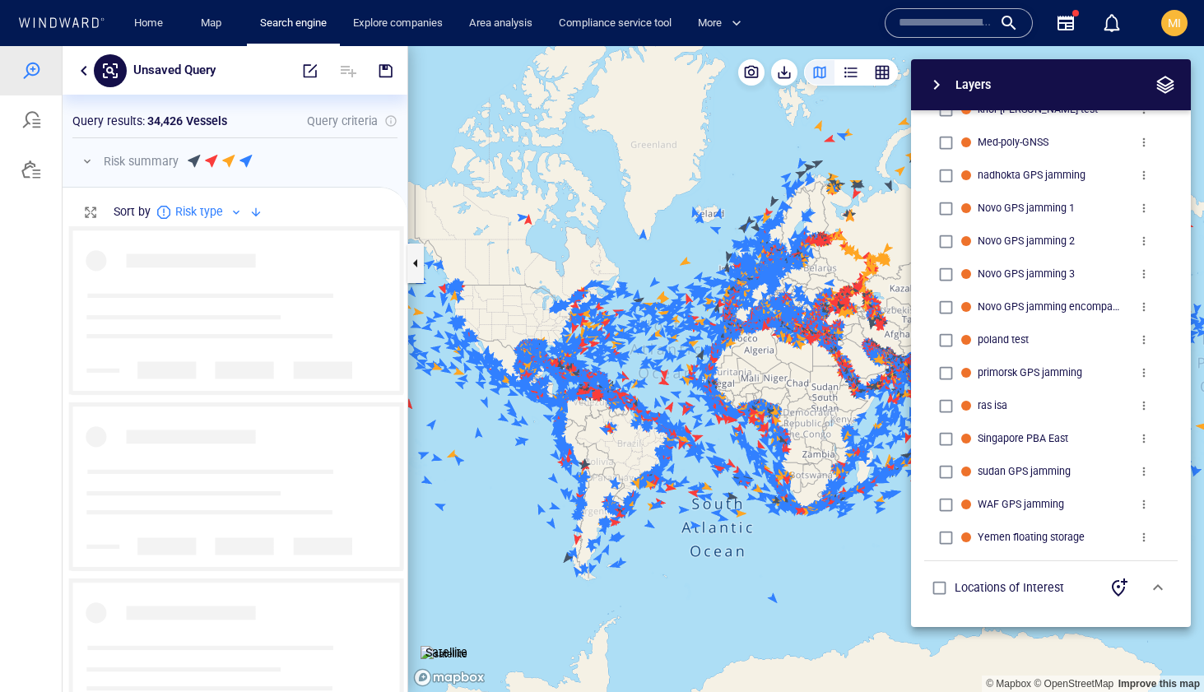
drag, startPoint x: 715, startPoint y: 361, endPoint x: 784, endPoint y: 370, distance: 68.9
click at [537, 340] on canvas "Map" at bounding box center [806, 369] width 796 height 646
drag, startPoint x: 784, startPoint y: 370, endPoint x: 520, endPoint y: 210, distance: 308.4
click at [523, 211] on div "© Mapbox © OpenStreetMap Improve this map Satellite Layers System Areas Interna…" at bounding box center [806, 369] width 796 height 646
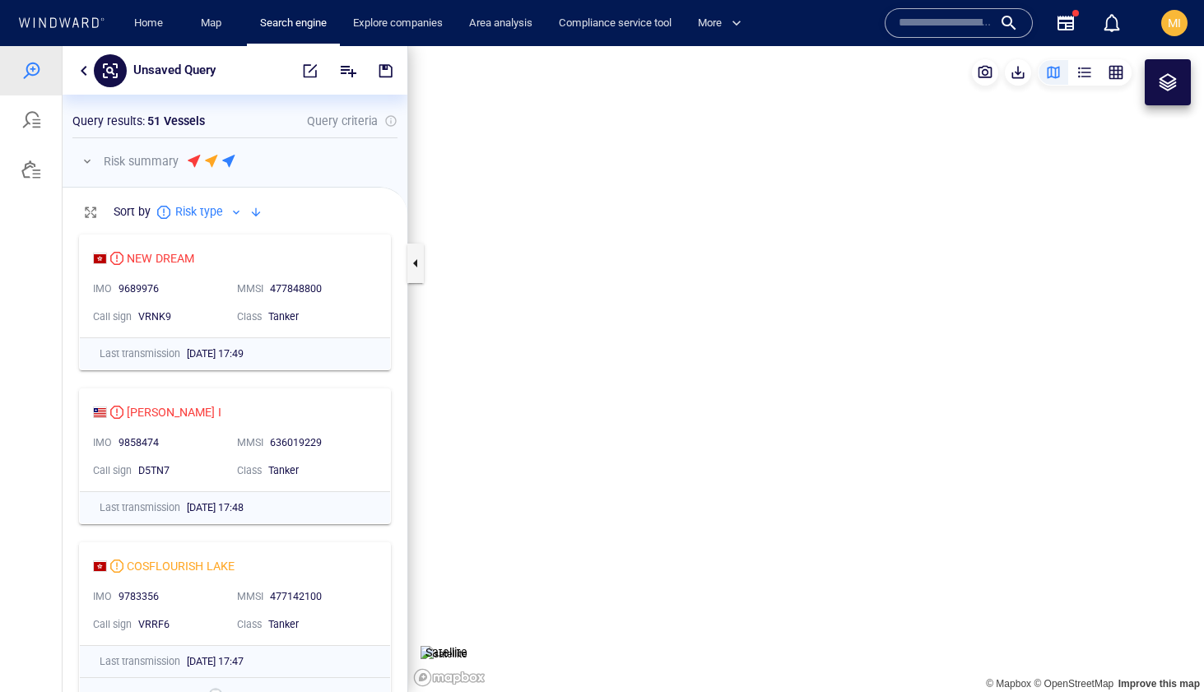
scroll to position [466, 345]
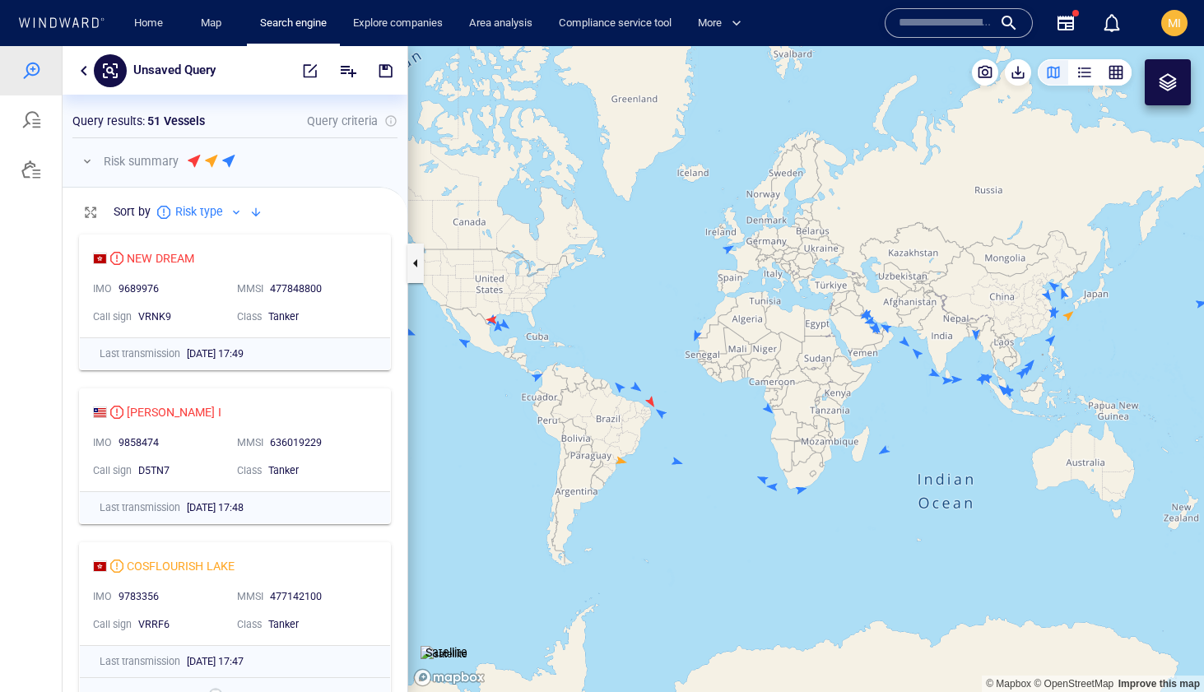
click at [938, 25] on input "text" at bounding box center [946, 23] width 94 height 25
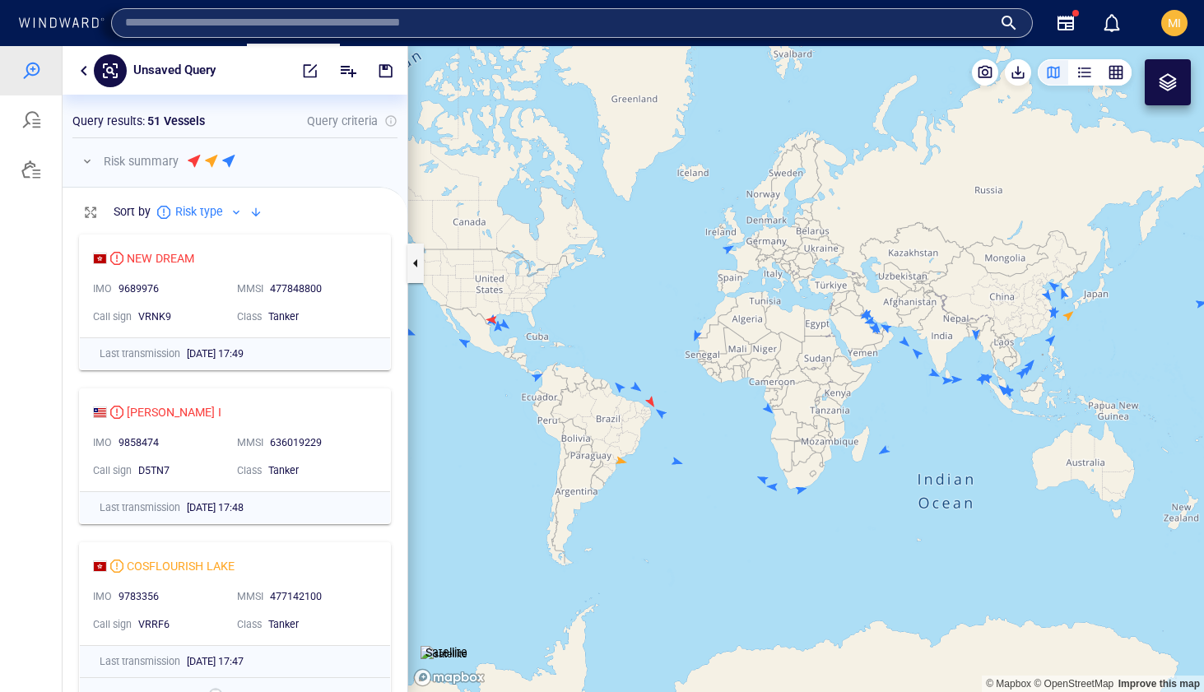
paste input "*******"
type input "*******"
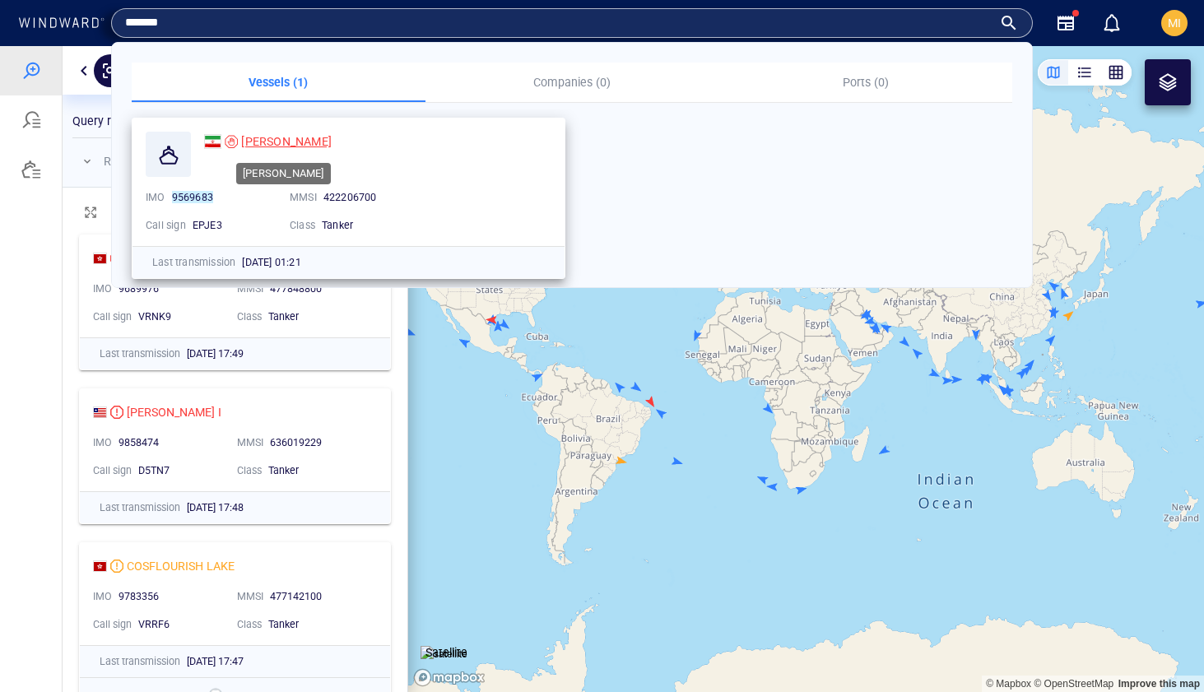
click at [258, 142] on span "DANIEL" at bounding box center [286, 141] width 91 height 13
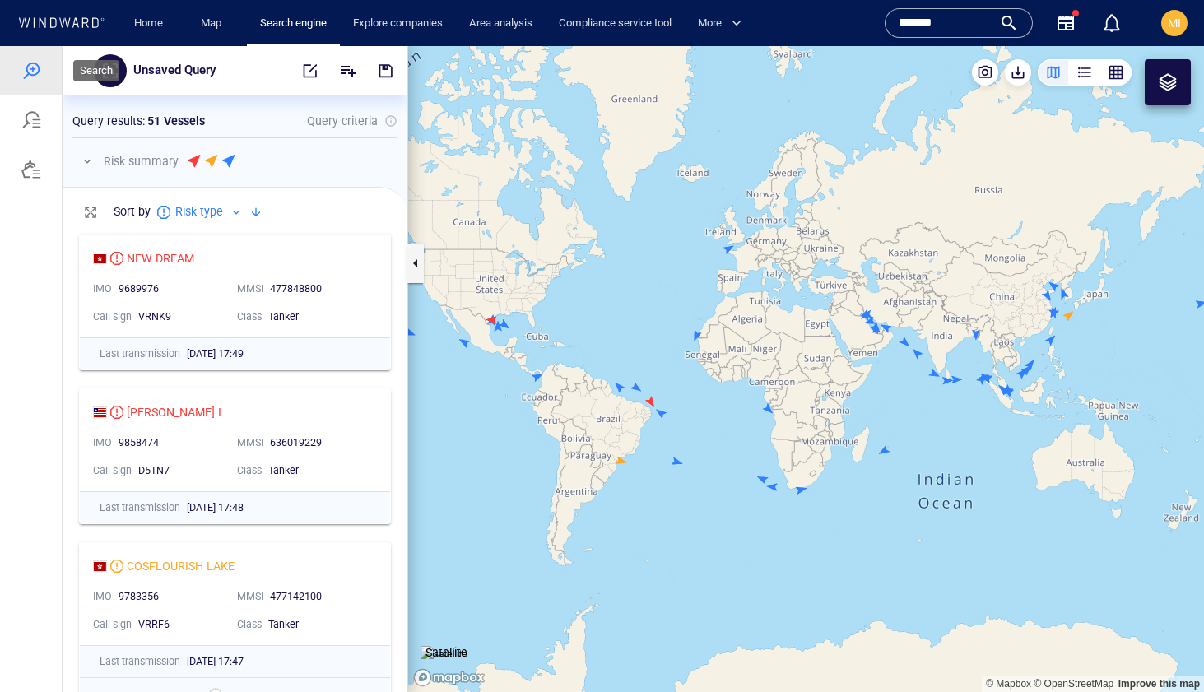
click at [37, 70] on div at bounding box center [31, 71] width 20 height 20
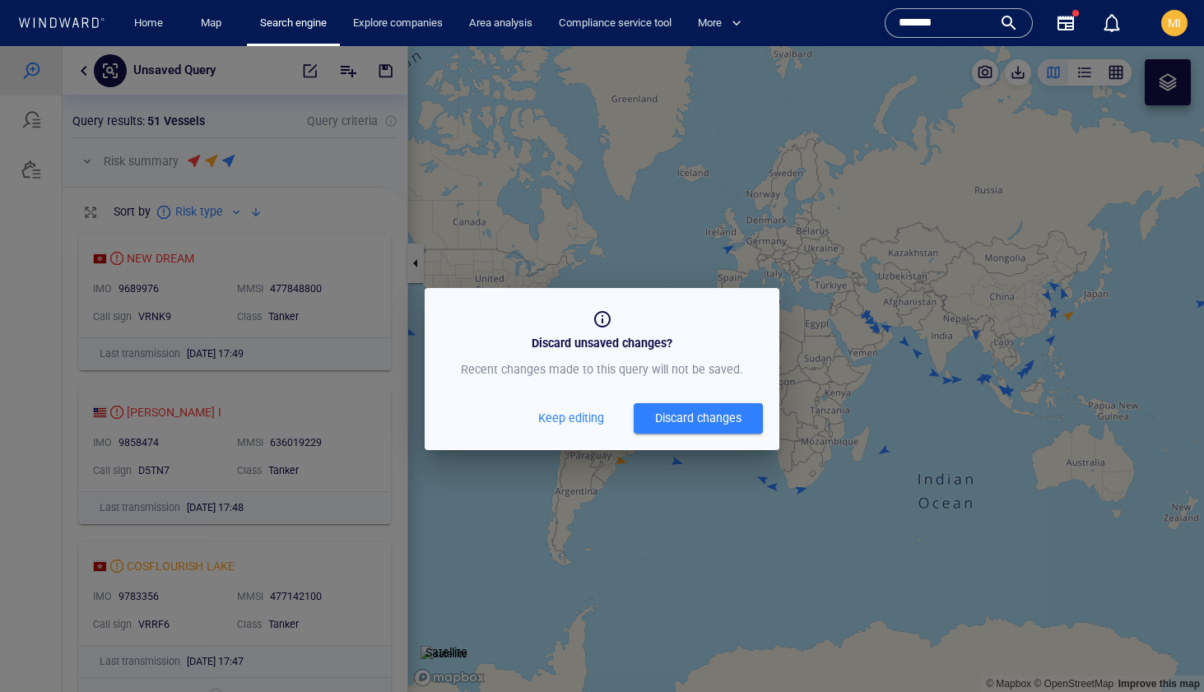
click at [681, 416] on div "Discard changes" at bounding box center [698, 418] width 86 height 21
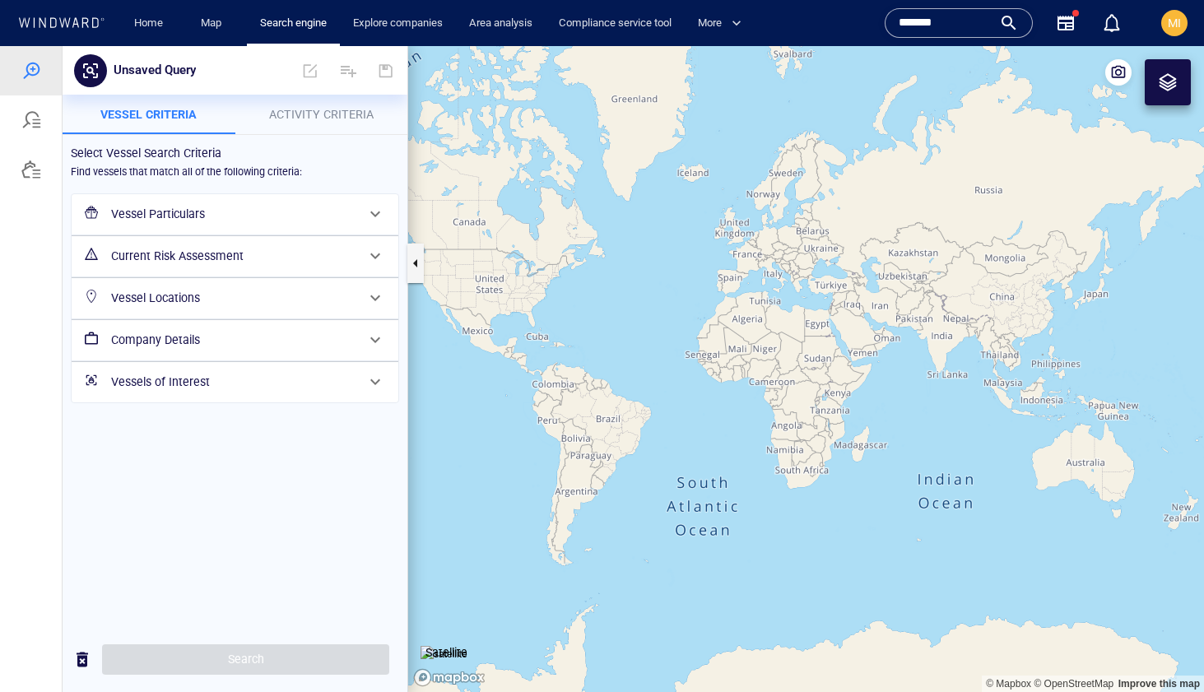
click at [271, 216] on h6 "Vessel Particulars" at bounding box center [233, 214] width 244 height 21
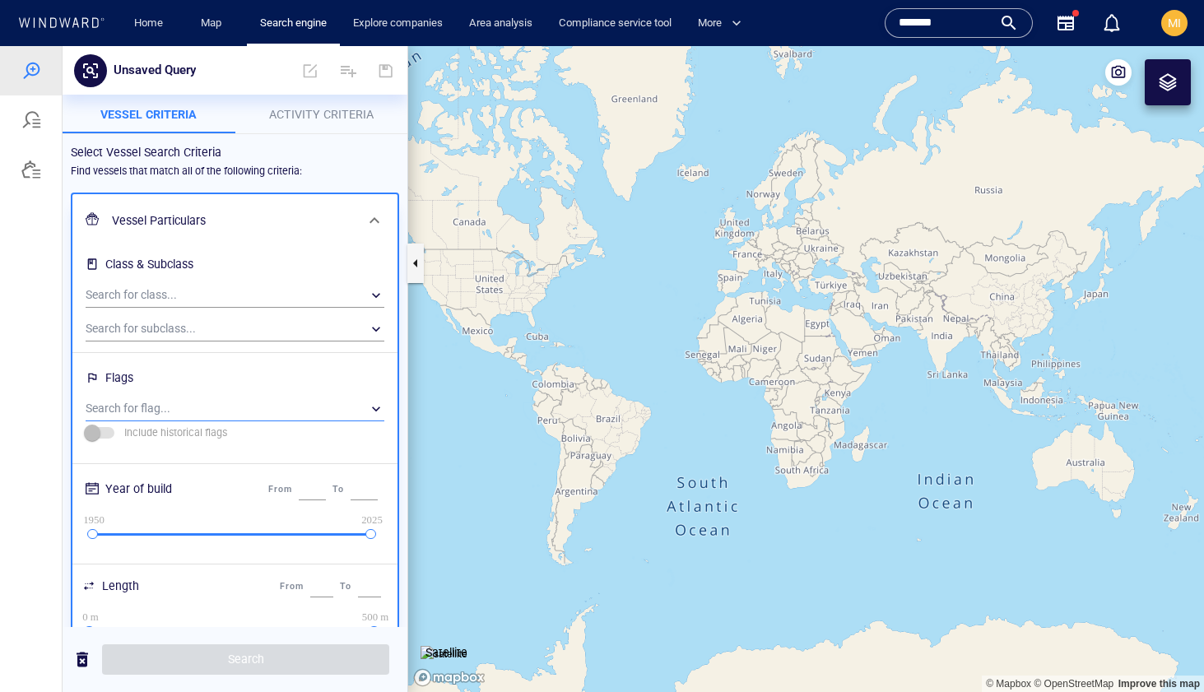
click at [226, 404] on div "​" at bounding box center [235, 409] width 299 height 25
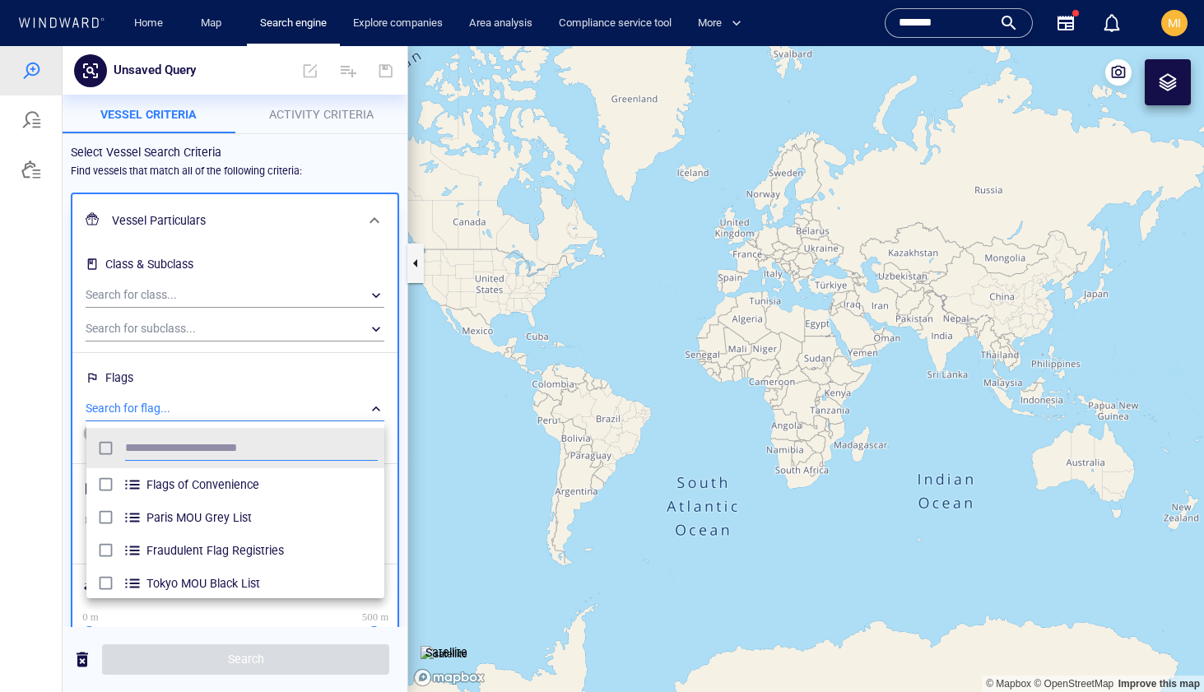
scroll to position [164, 298]
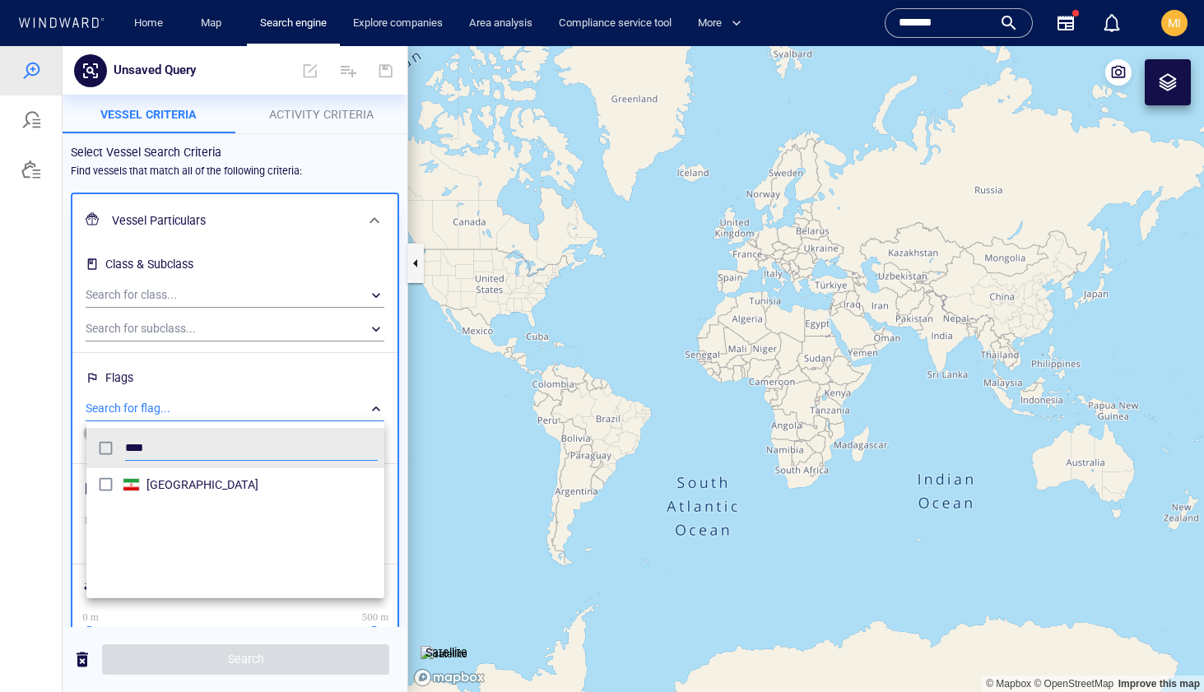
type input "****"
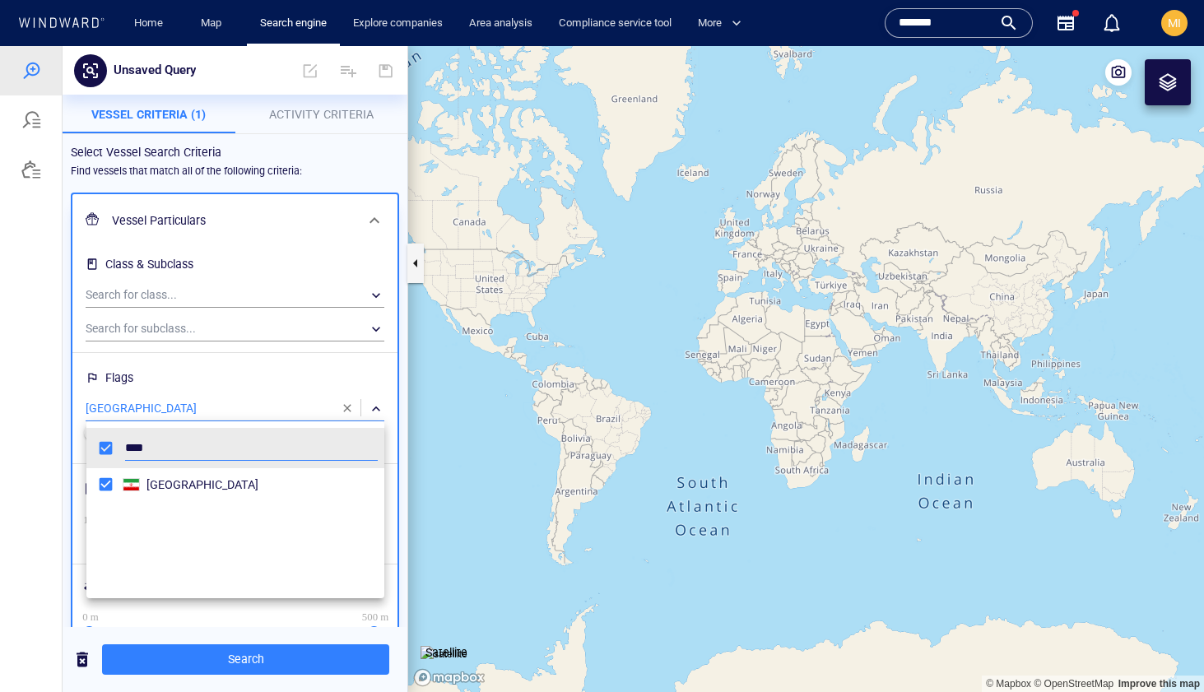
click at [224, 291] on div at bounding box center [602, 369] width 1204 height 646
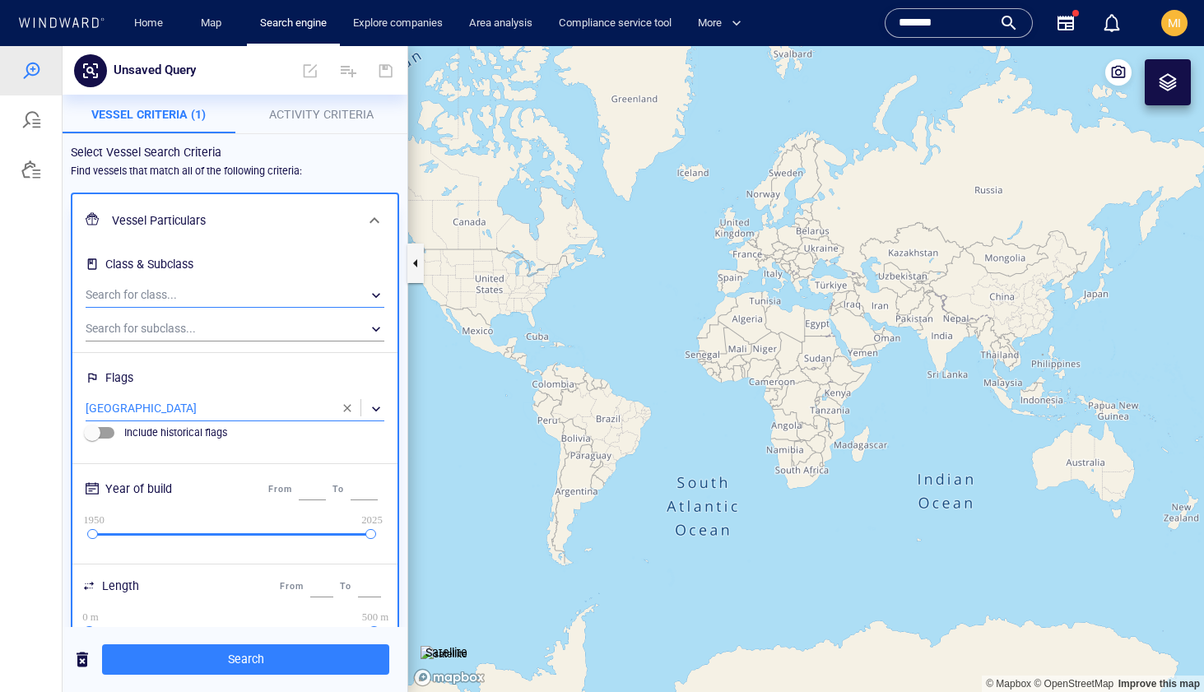
click at [222, 292] on div "​" at bounding box center [235, 295] width 299 height 25
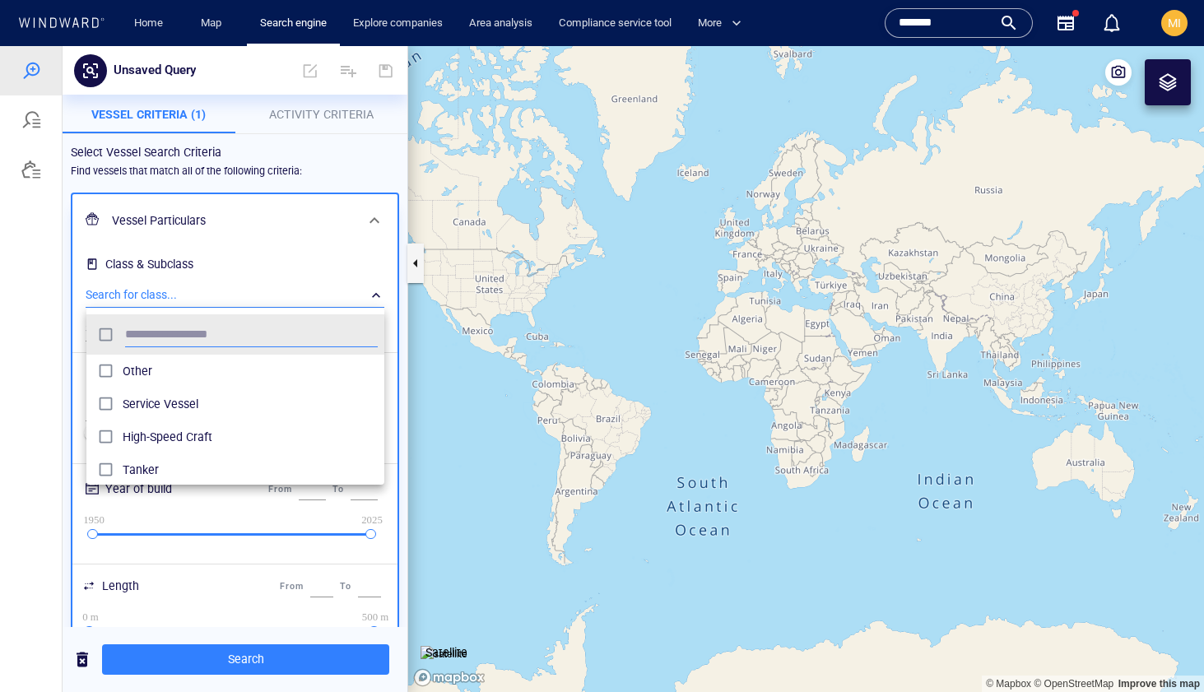
scroll to position [164, 298]
type input "******"
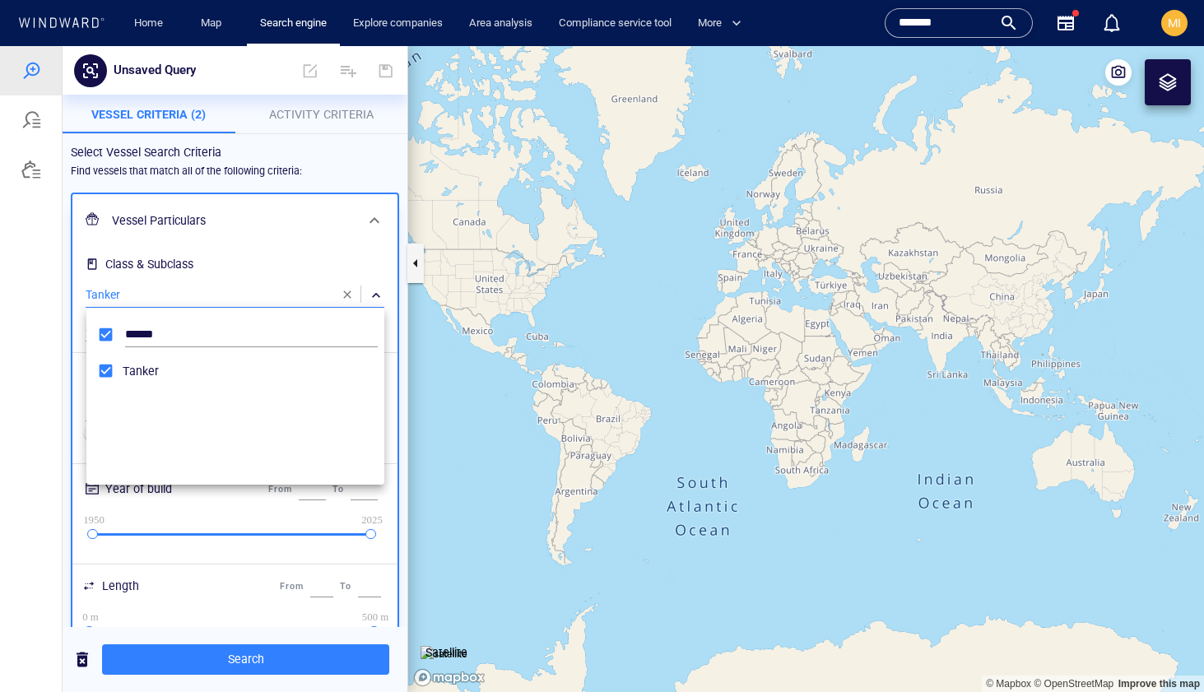
click at [667, 363] on div at bounding box center [602, 369] width 1204 height 646
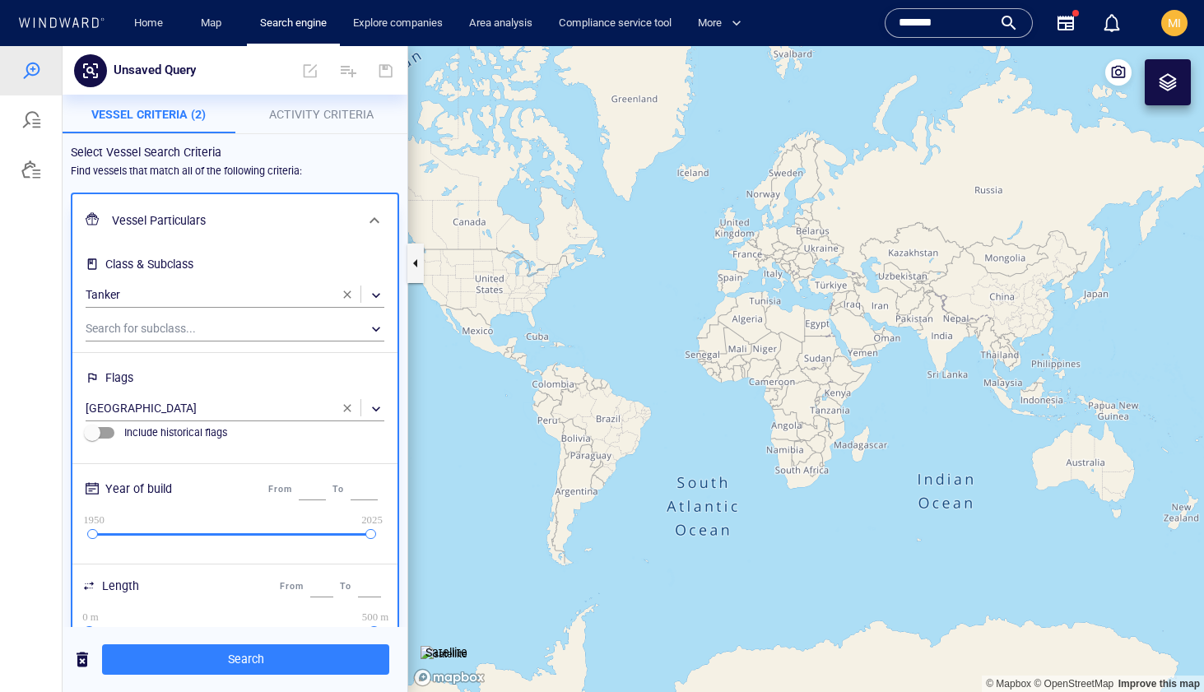
drag, startPoint x: 923, startPoint y: 411, endPoint x: 763, endPoint y: 378, distance: 163.0
click at [764, 378] on canvas "Map" at bounding box center [806, 369] width 796 height 646
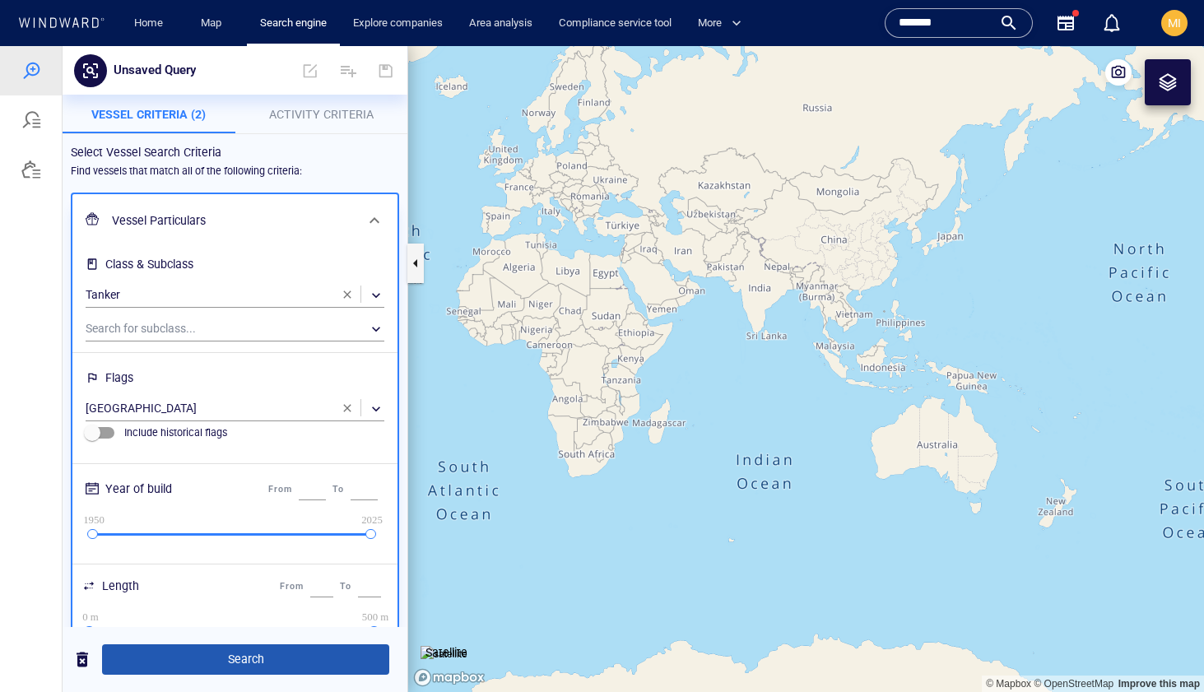
click at [249, 658] on span "Search" at bounding box center [245, 659] width 261 height 21
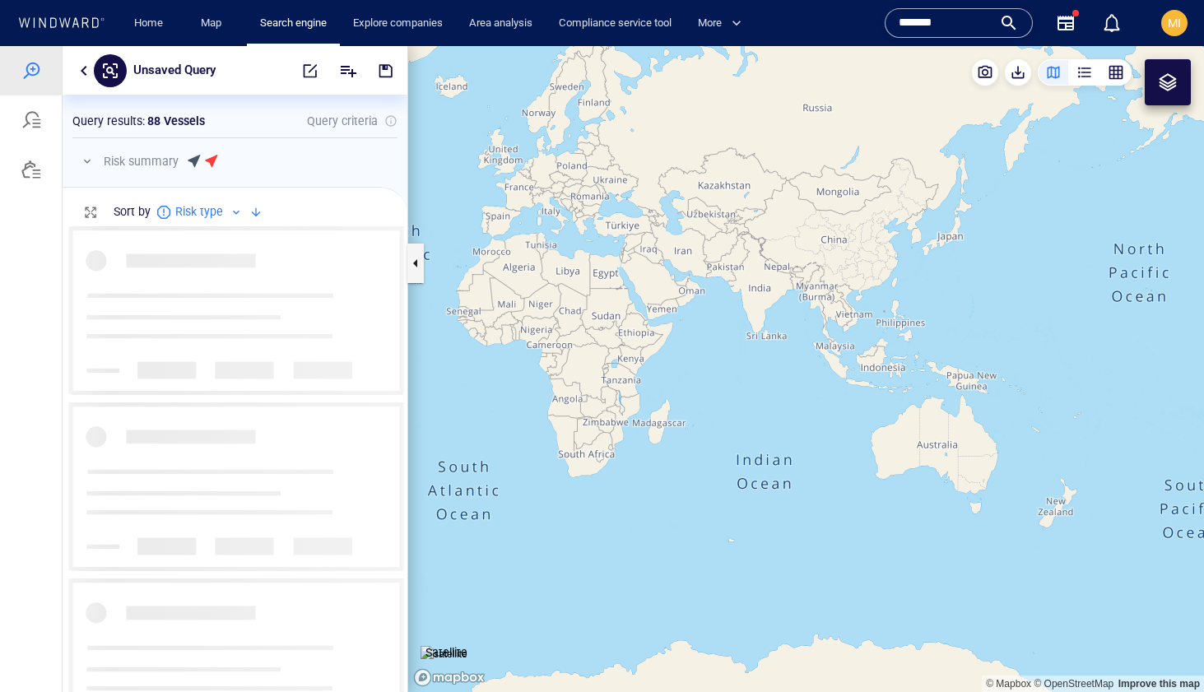
scroll to position [466, 345]
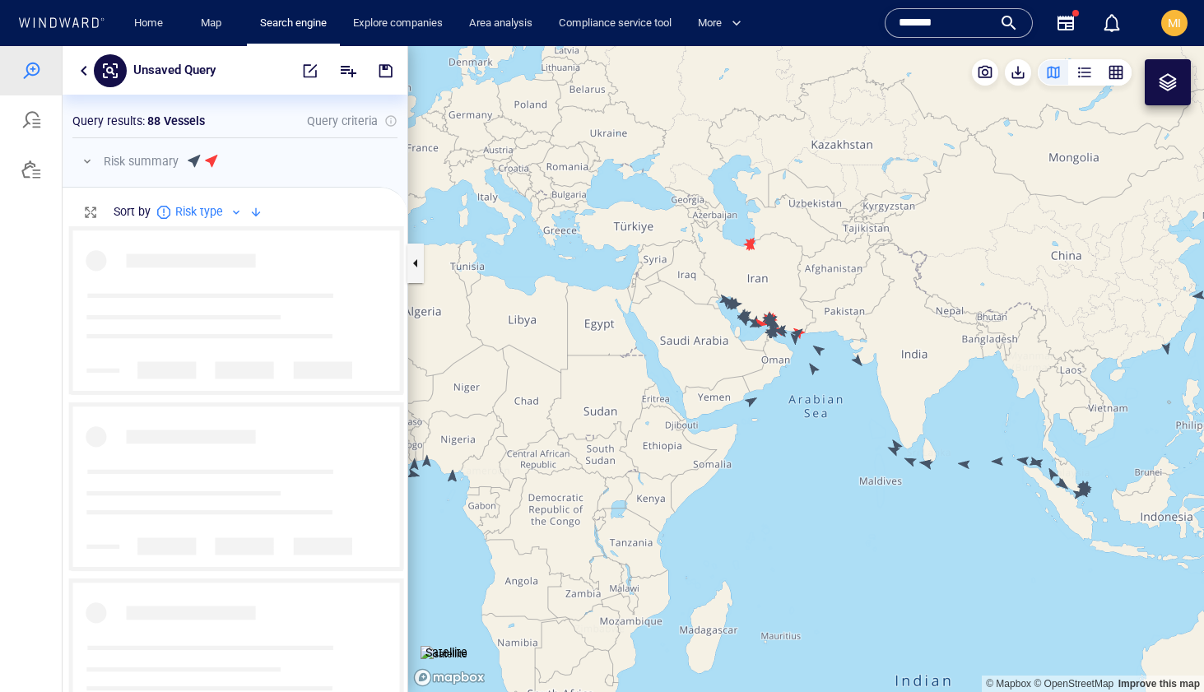
drag, startPoint x: 881, startPoint y: 380, endPoint x: 788, endPoint y: 339, distance: 101.7
click at [788, 339] on canvas "Map" at bounding box center [806, 369] width 796 height 646
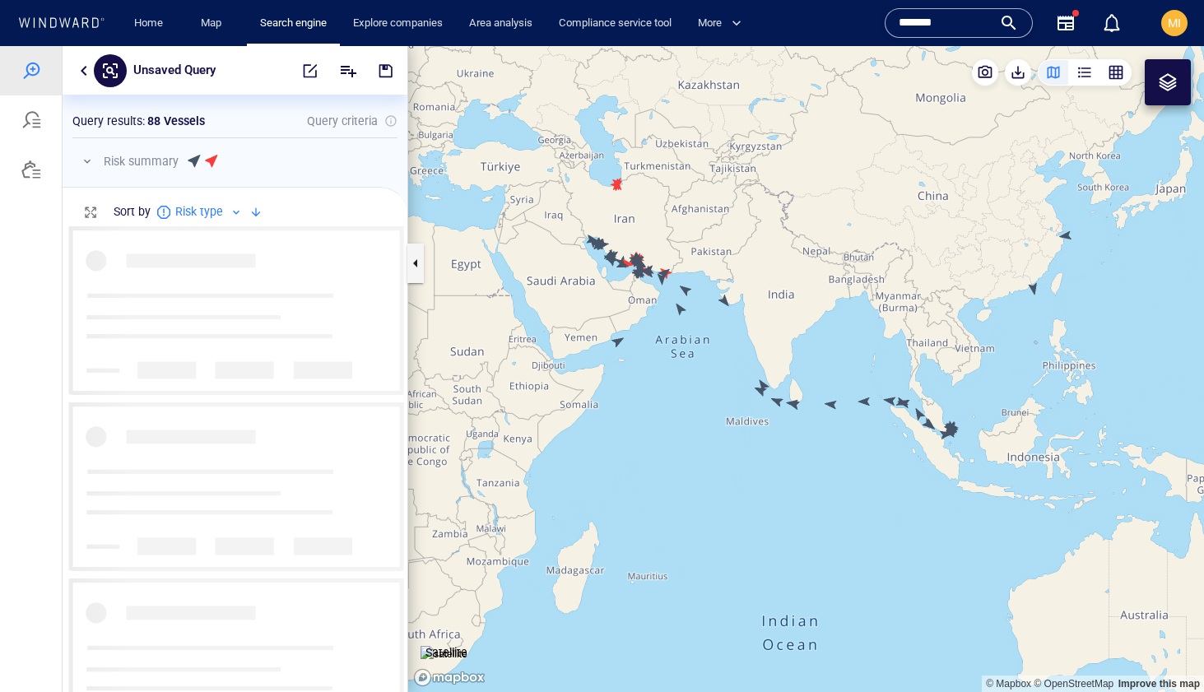
drag, startPoint x: 868, startPoint y: 372, endPoint x: 711, endPoint y: 283, distance: 180.6
click at [711, 283] on canvas "Map" at bounding box center [806, 369] width 796 height 646
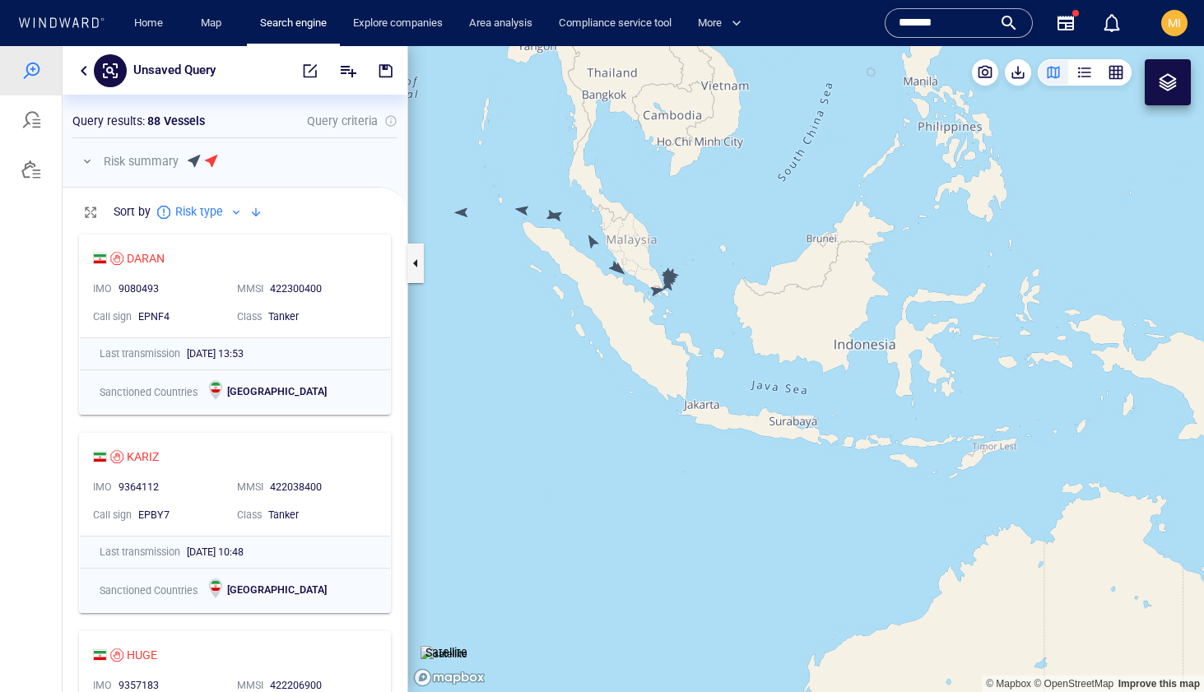
drag, startPoint x: 681, startPoint y: 302, endPoint x: 723, endPoint y: 334, distance: 53.5
click at [723, 334] on canvas "Map" at bounding box center [806, 369] width 796 height 646
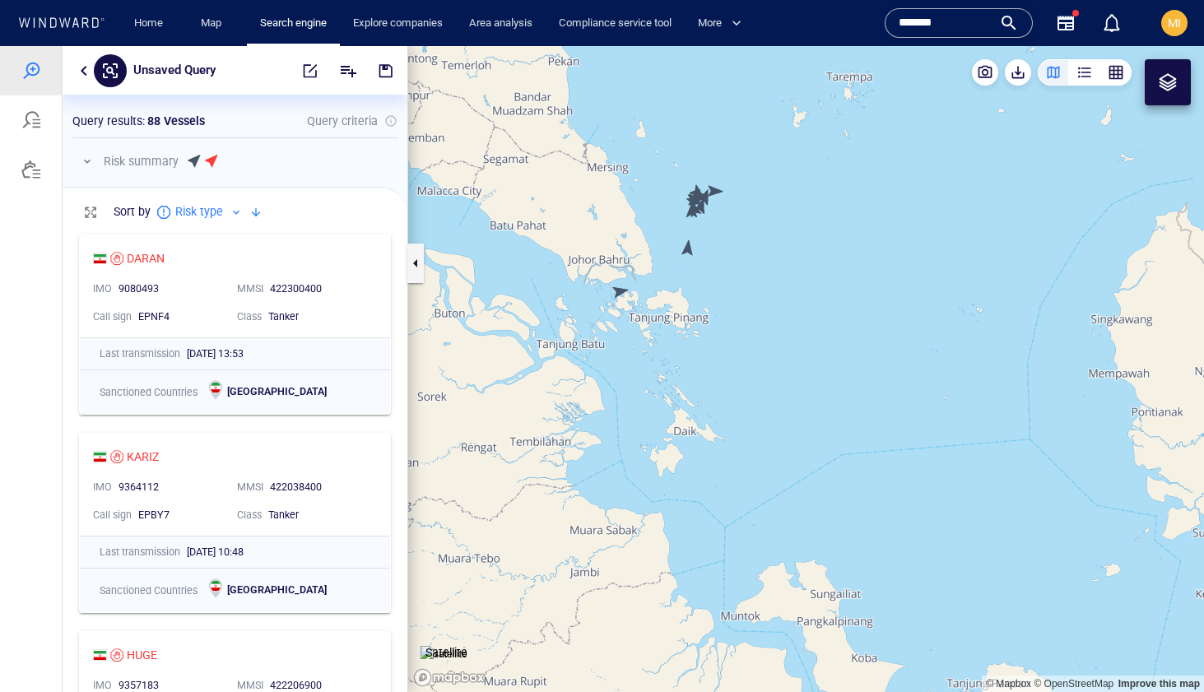
drag, startPoint x: 705, startPoint y: 298, endPoint x: 710, endPoint y: 422, distance: 124.4
click at [710, 422] on canvas "Map" at bounding box center [806, 369] width 796 height 646
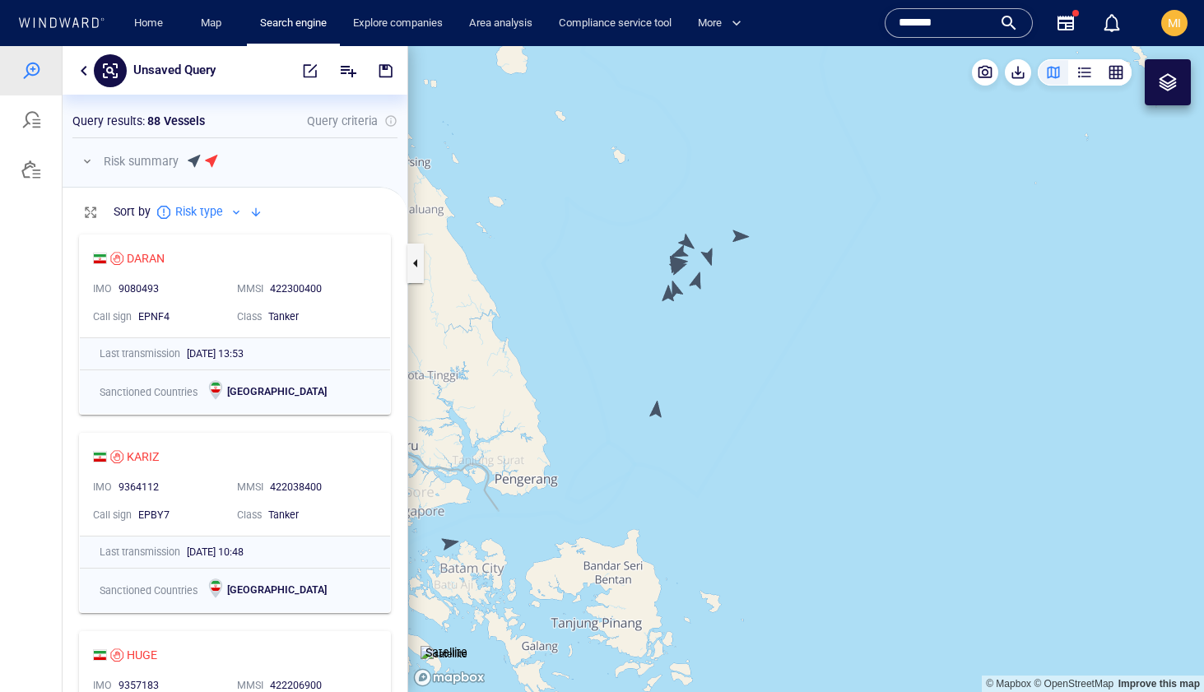
click at [654, 411] on canvas "Map" at bounding box center [806, 369] width 796 height 646
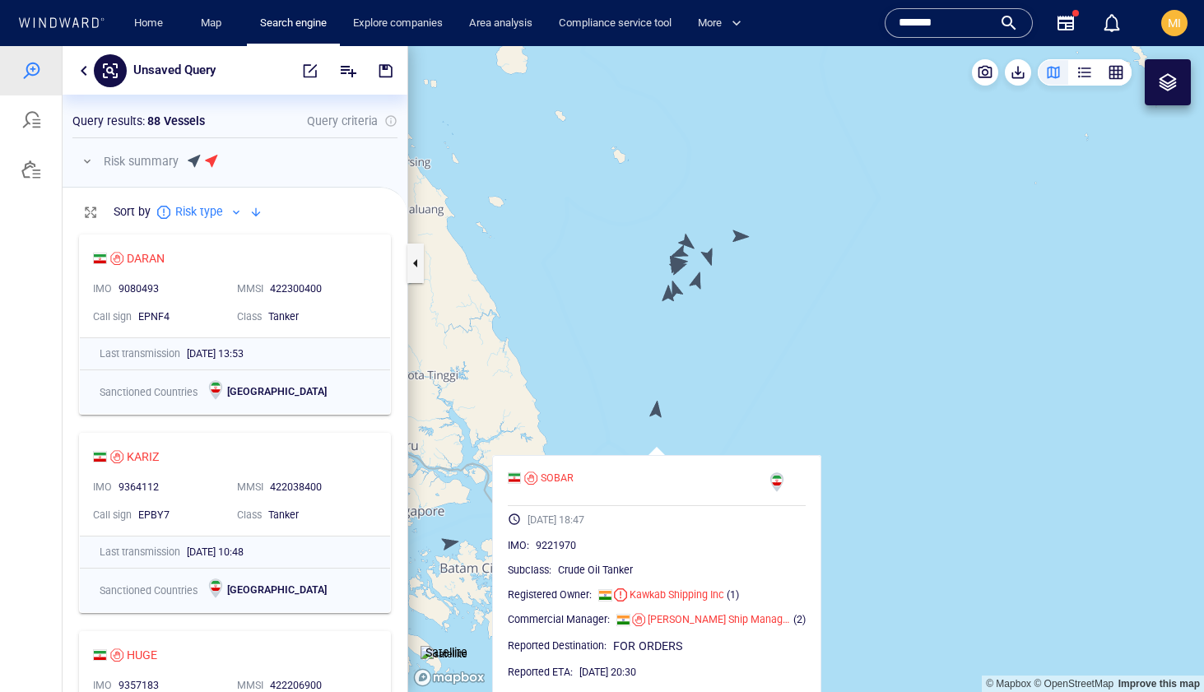
drag, startPoint x: 678, startPoint y: 361, endPoint x: 671, endPoint y: 472, distance: 112.2
click at [672, 472] on canvas "Map" at bounding box center [806, 369] width 796 height 646
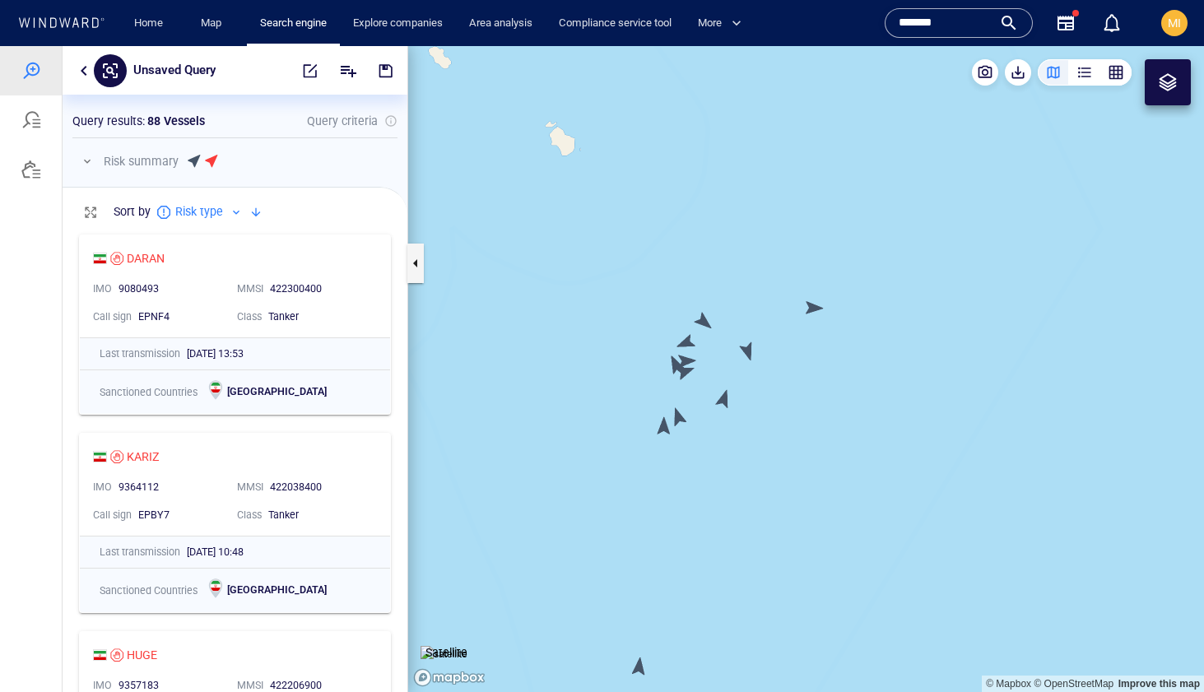
click at [667, 425] on canvas "Map" at bounding box center [806, 369] width 796 height 646
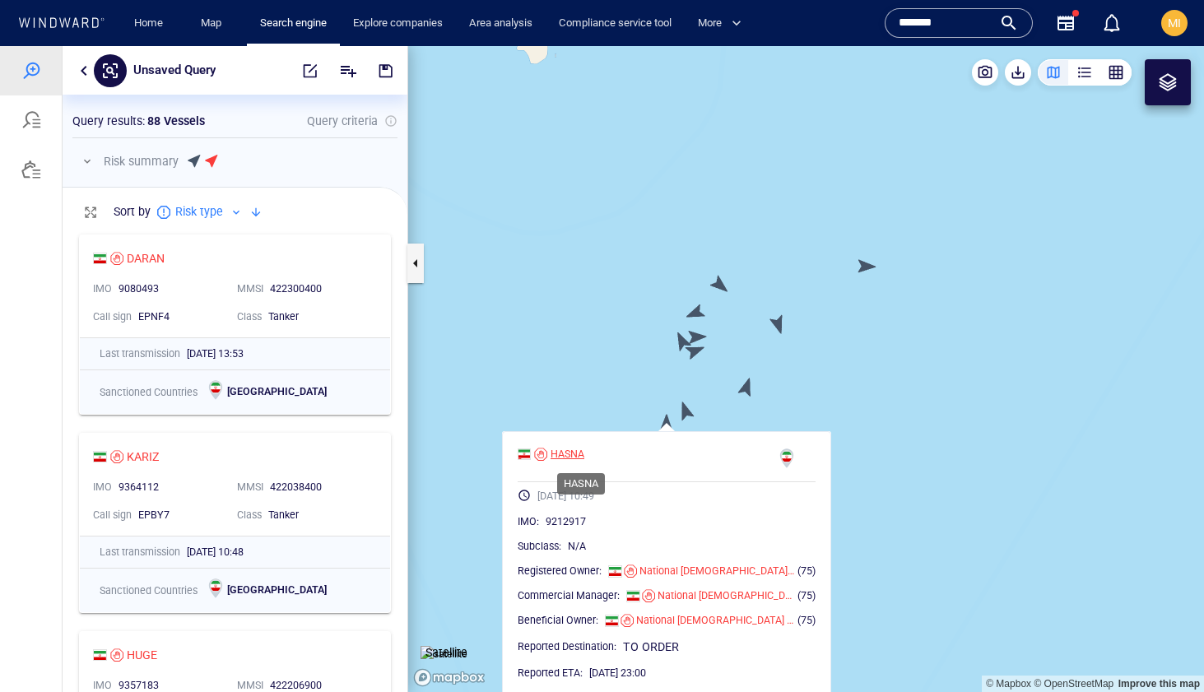
click at [578, 454] on div "HASNA" at bounding box center [568, 454] width 34 height 15
click at [686, 412] on canvas "Map" at bounding box center [806, 369] width 796 height 646
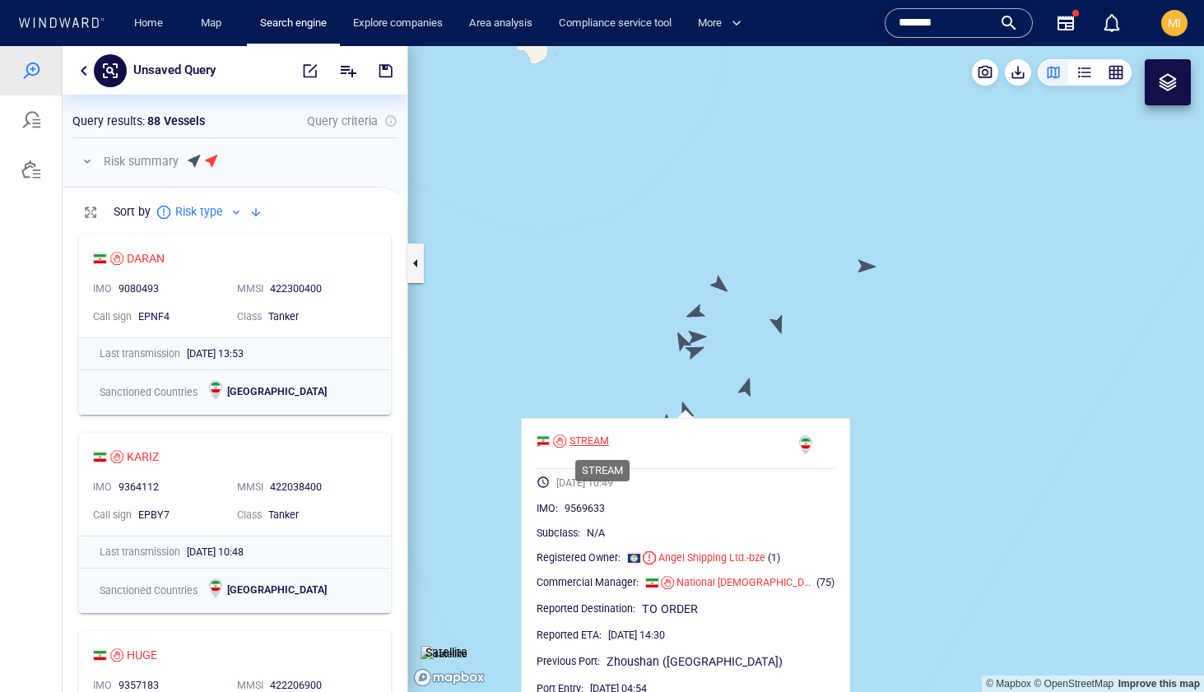
click at [607, 439] on div "STREAM" at bounding box center [590, 441] width 40 height 15
click at [684, 340] on canvas "Map" at bounding box center [806, 369] width 796 height 646
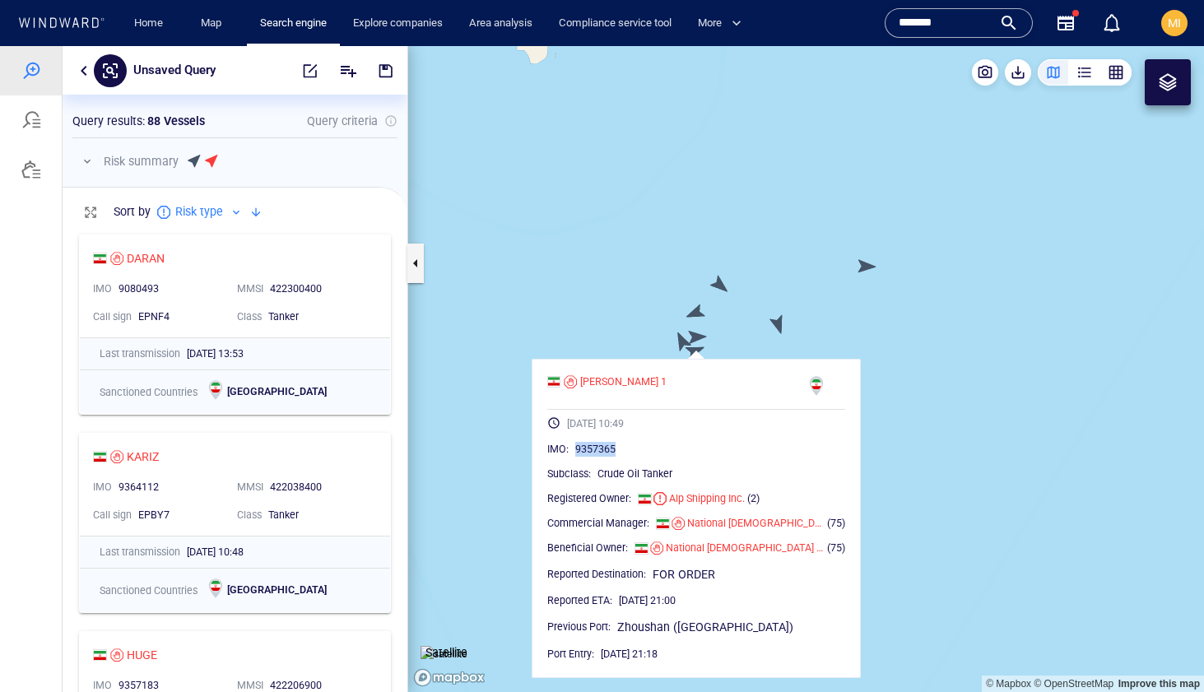
drag, startPoint x: 635, startPoint y: 449, endPoint x: 589, endPoint y: 447, distance: 46.1
click at [589, 447] on div "9357365" at bounding box center [710, 449] width 270 height 16
copy span "9357365"
click at [613, 380] on div "SONIA 1" at bounding box center [623, 382] width 86 height 15
click at [607, 314] on canvas "Map" at bounding box center [806, 369] width 796 height 646
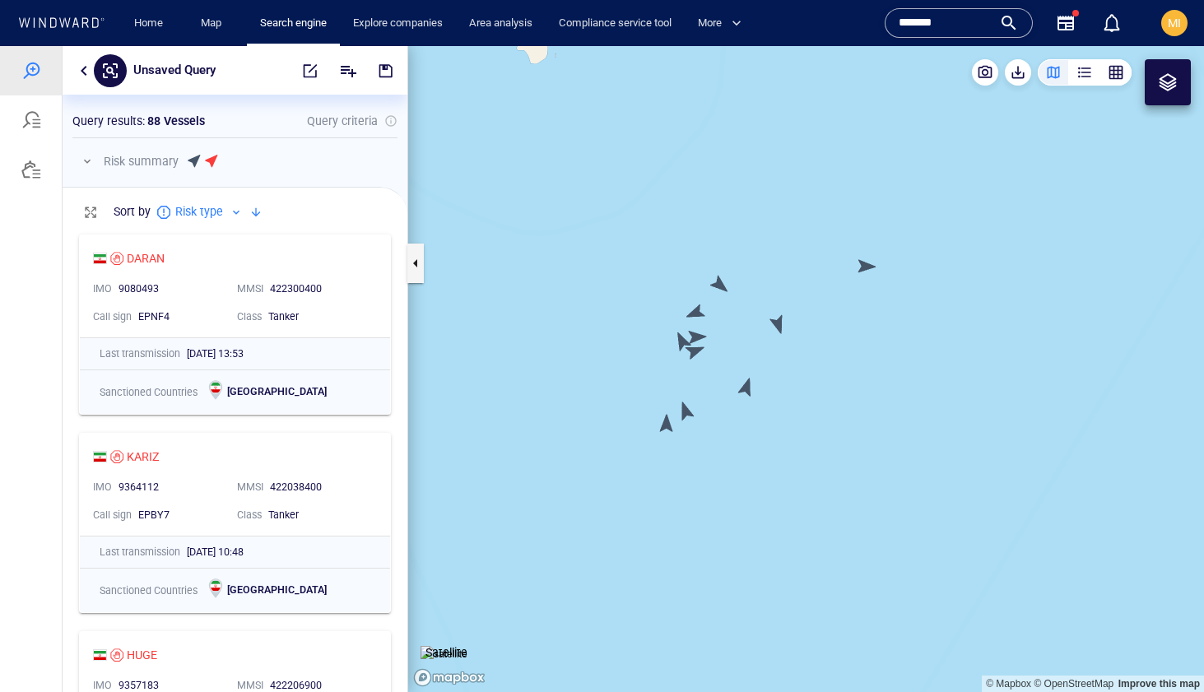
click at [666, 428] on canvas "Map" at bounding box center [806, 369] width 796 height 646
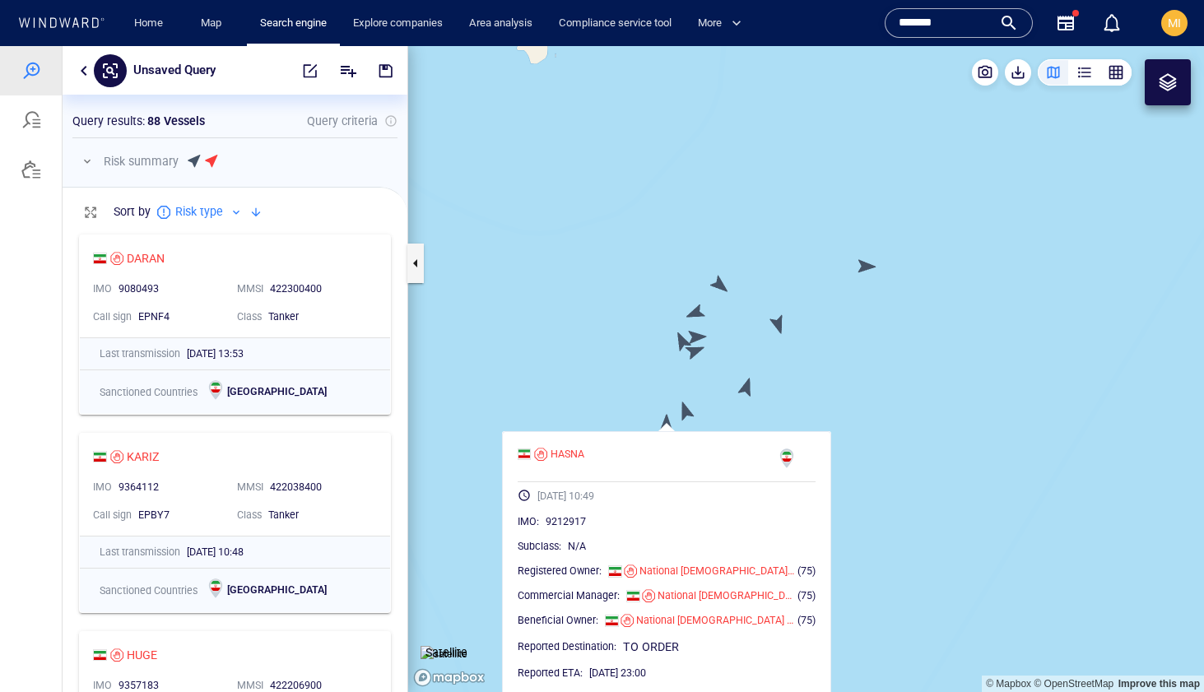
click at [686, 412] on canvas "Map" at bounding box center [806, 369] width 796 height 646
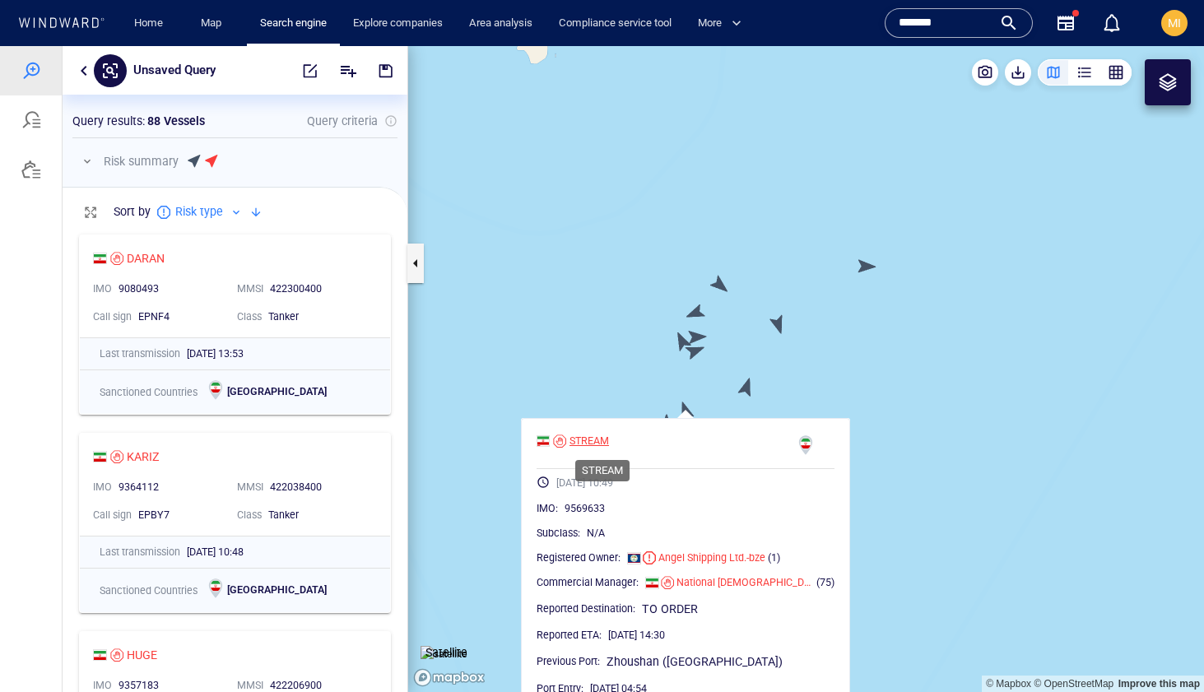
click at [601, 442] on div "STREAM" at bounding box center [590, 441] width 40 height 15
click at [695, 384] on canvas "Map" at bounding box center [806, 369] width 796 height 646
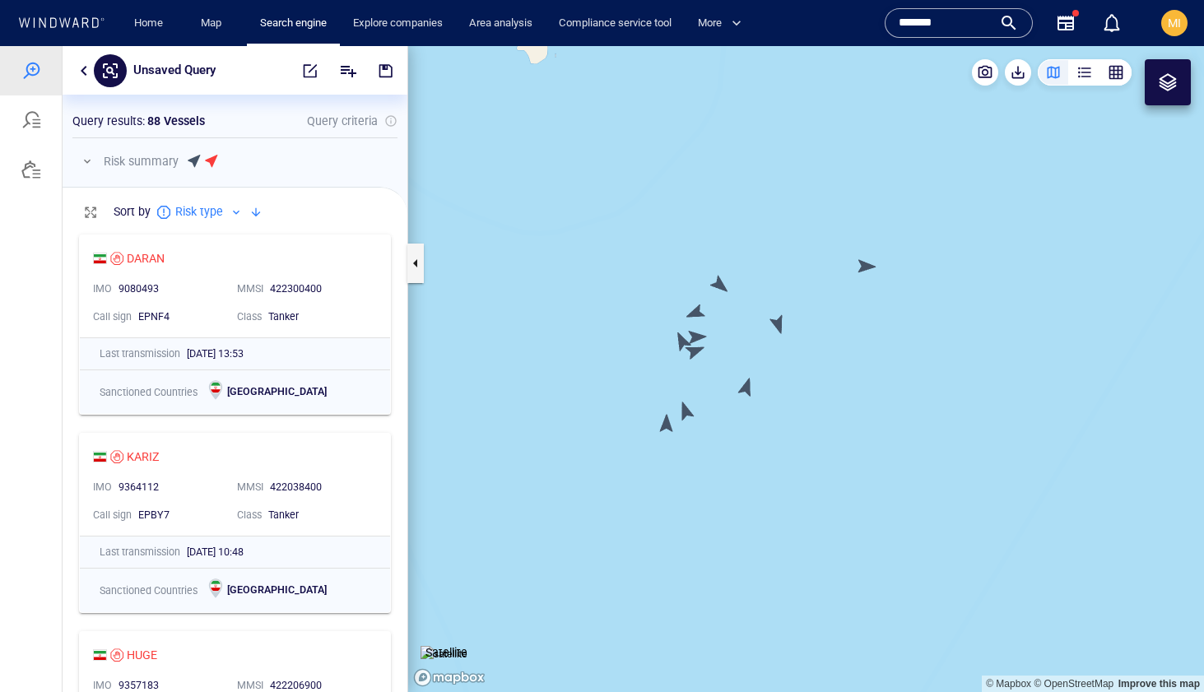
click at [668, 428] on canvas "Map" at bounding box center [806, 369] width 796 height 646
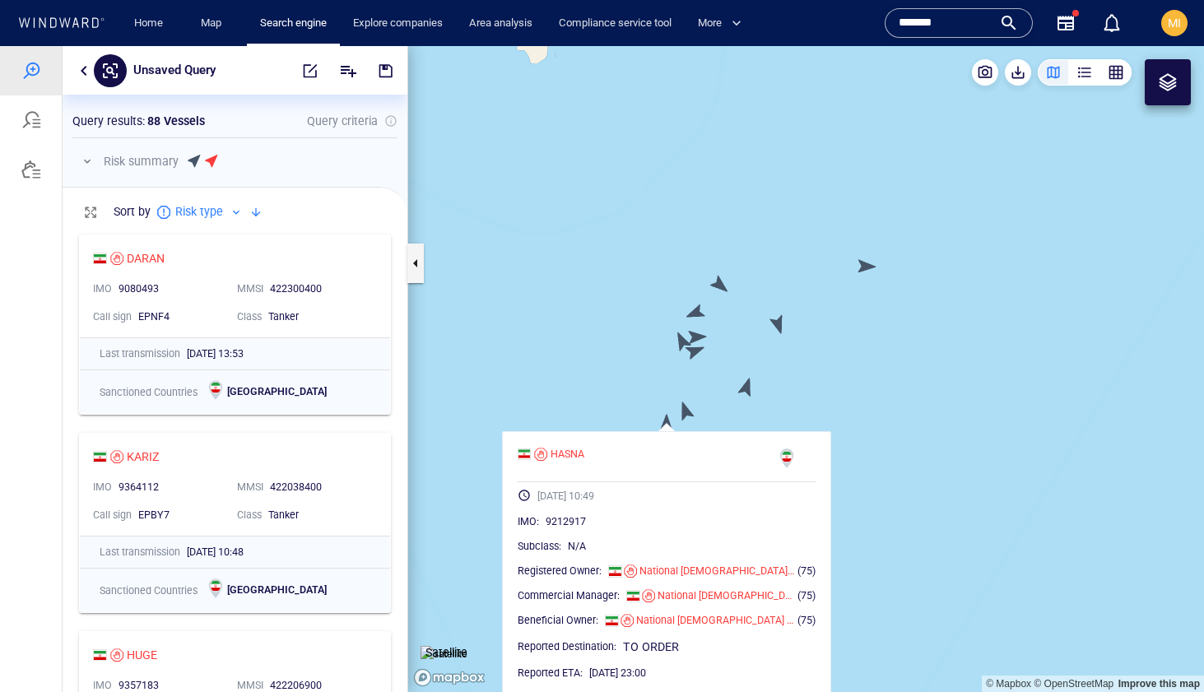
click at [684, 409] on canvas "Map" at bounding box center [806, 369] width 796 height 646
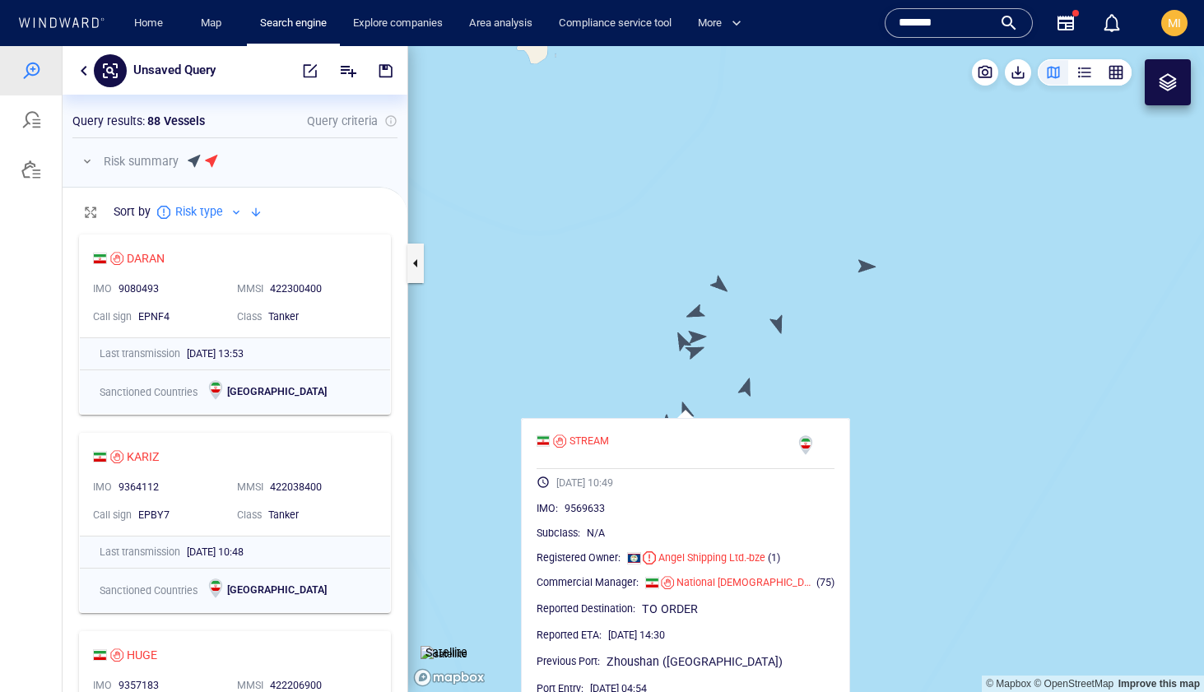
click at [748, 387] on canvas "Map" at bounding box center [806, 369] width 796 height 646
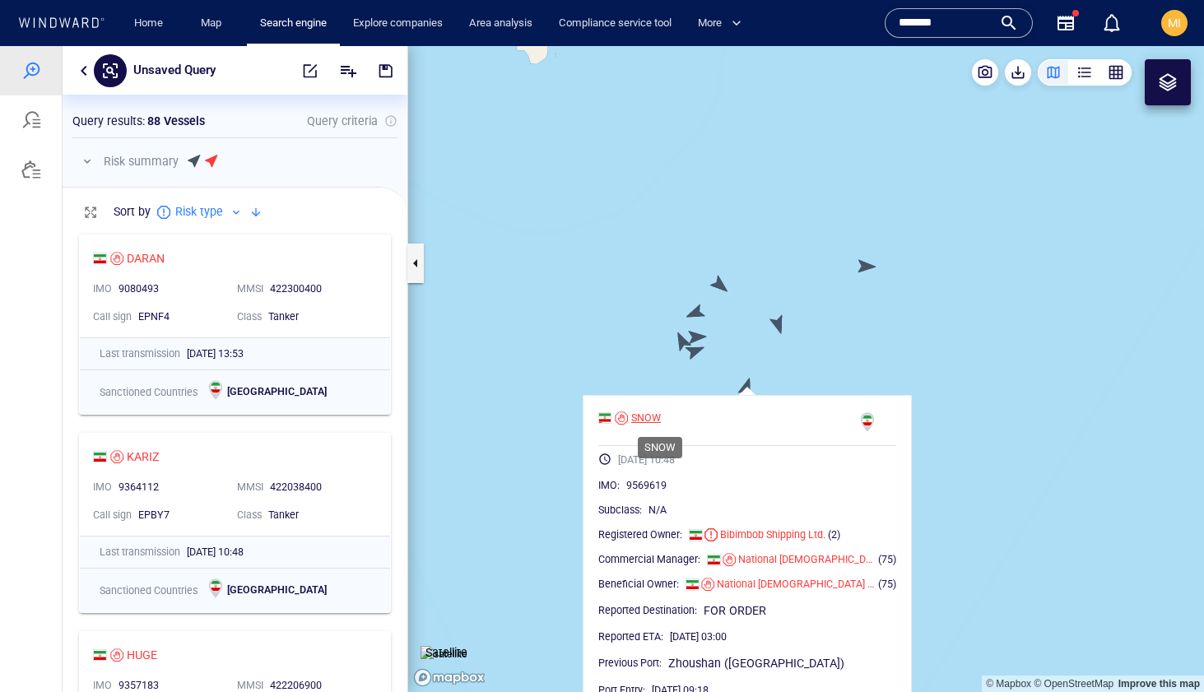
click at [661, 413] on div "SNOW" at bounding box center [646, 418] width 30 height 15
click at [693, 354] on canvas "Map" at bounding box center [806, 369] width 796 height 646
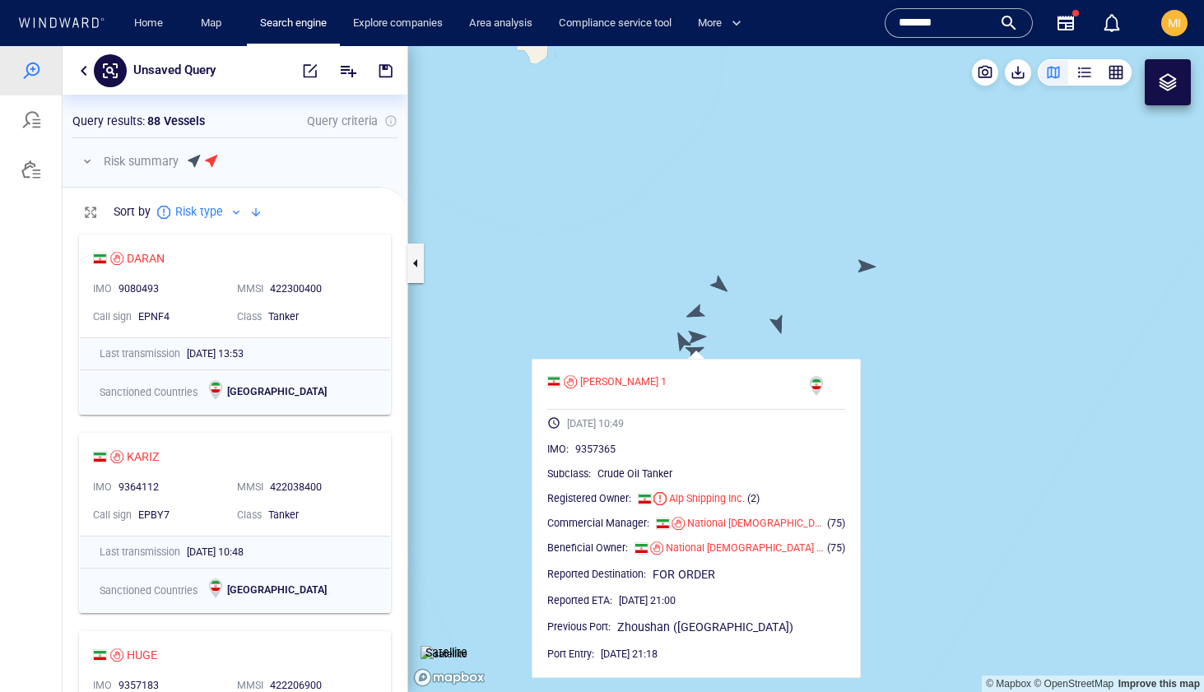
click at [683, 339] on canvas "Map" at bounding box center [806, 369] width 796 height 646
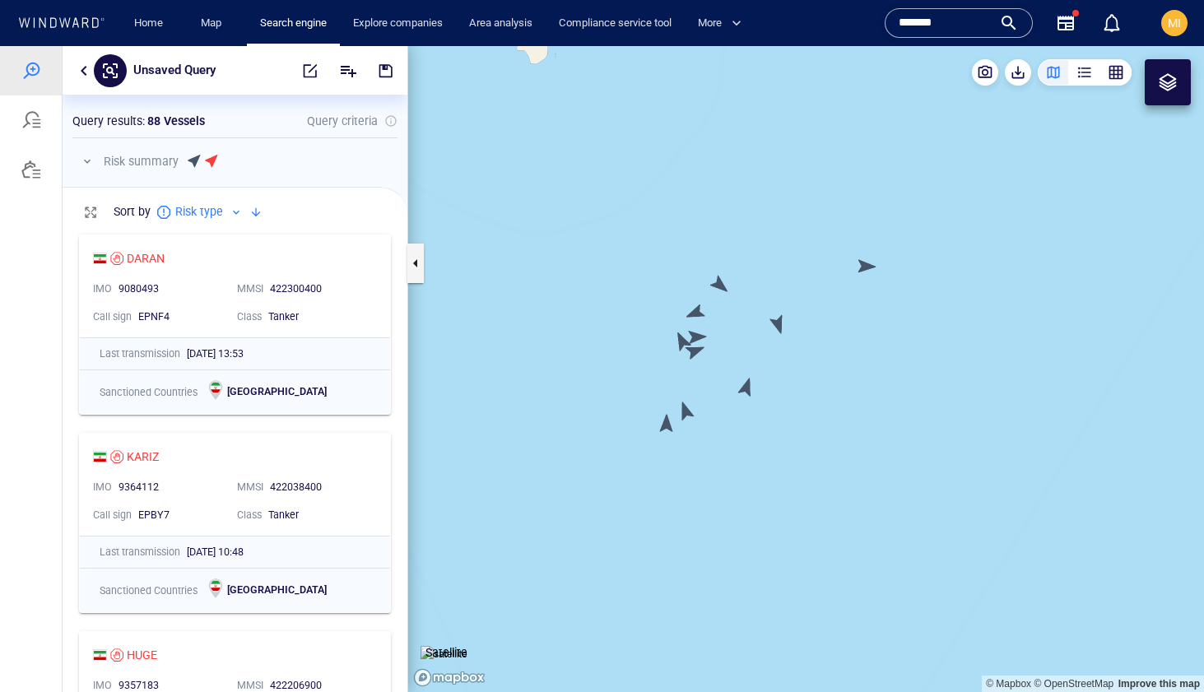
click at [683, 339] on canvas "Map" at bounding box center [806, 369] width 796 height 646
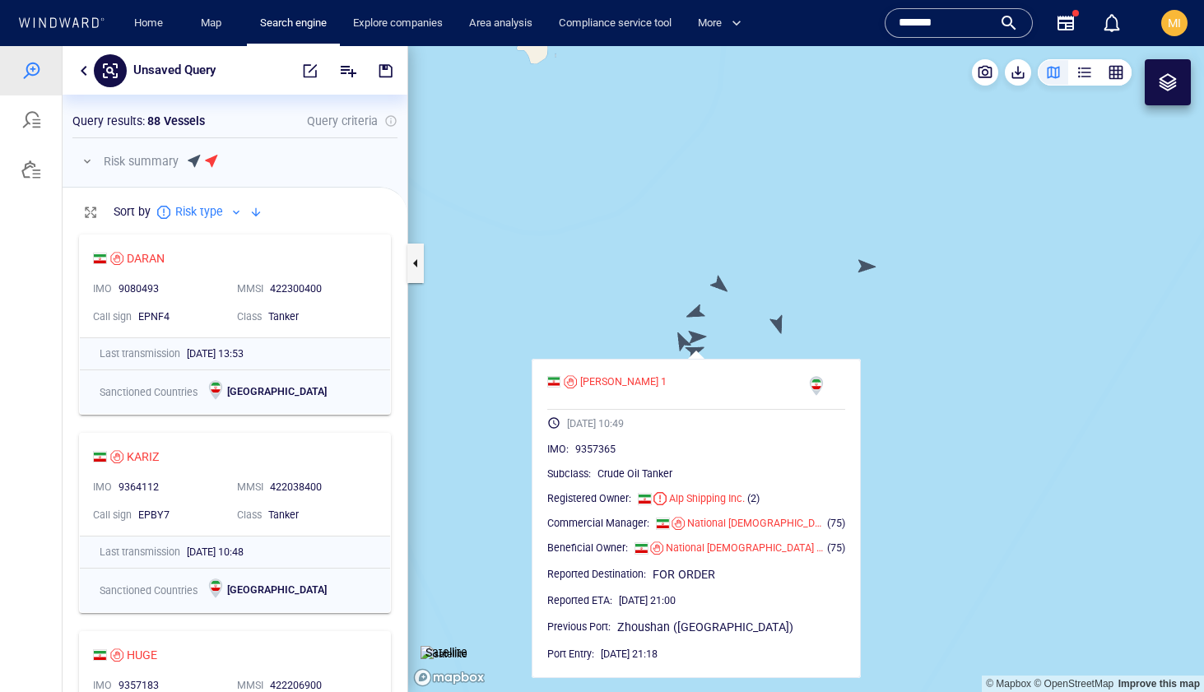
click at [679, 339] on canvas "Map" at bounding box center [806, 369] width 796 height 646
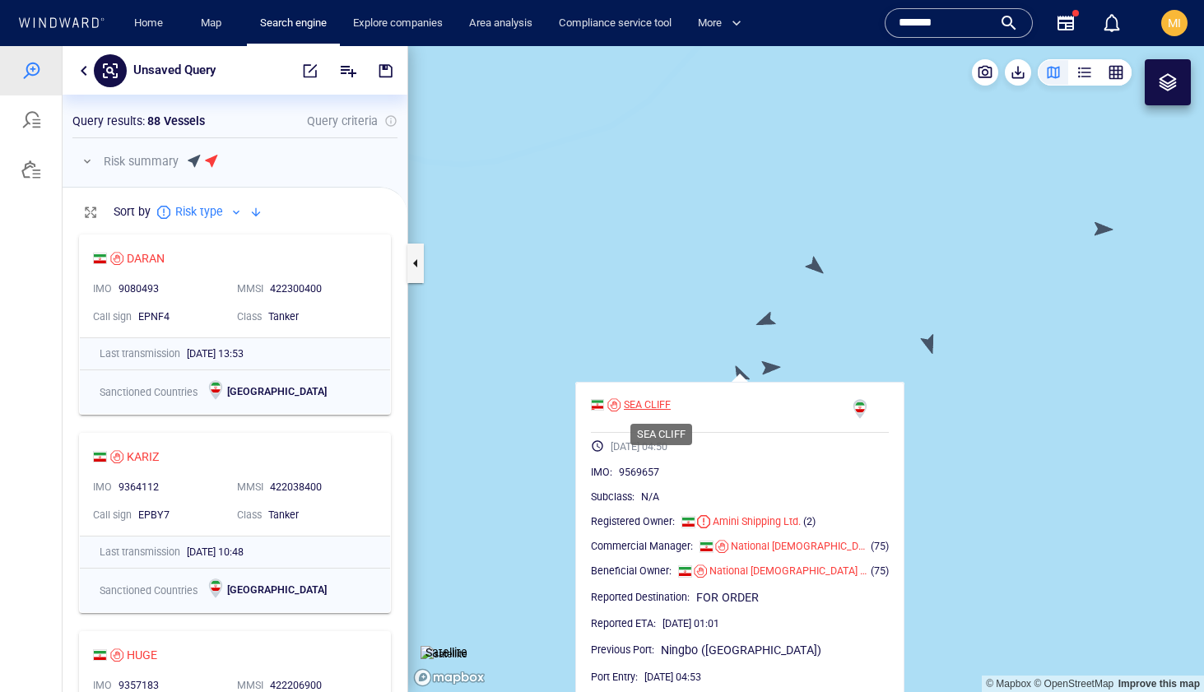
click at [671, 402] on div "SEA CLIFF" at bounding box center [647, 405] width 47 height 15
click at [770, 365] on canvas "Map" at bounding box center [806, 369] width 796 height 646
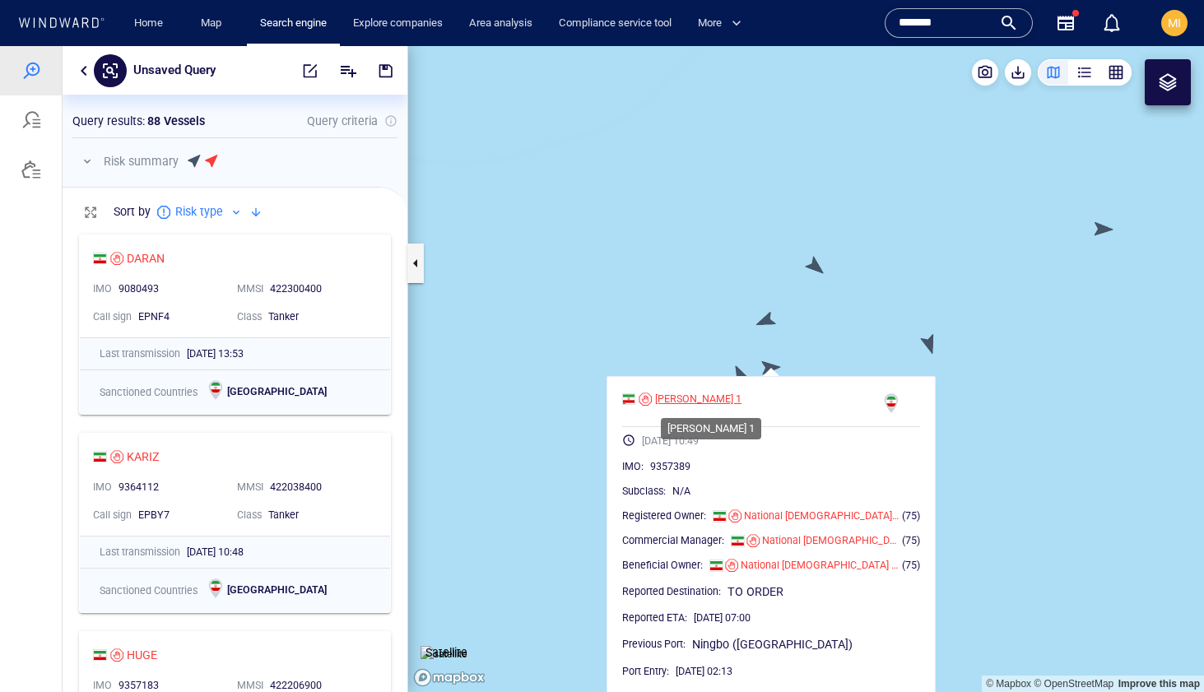
click at [691, 399] on div "HILDA 1" at bounding box center [698, 399] width 86 height 15
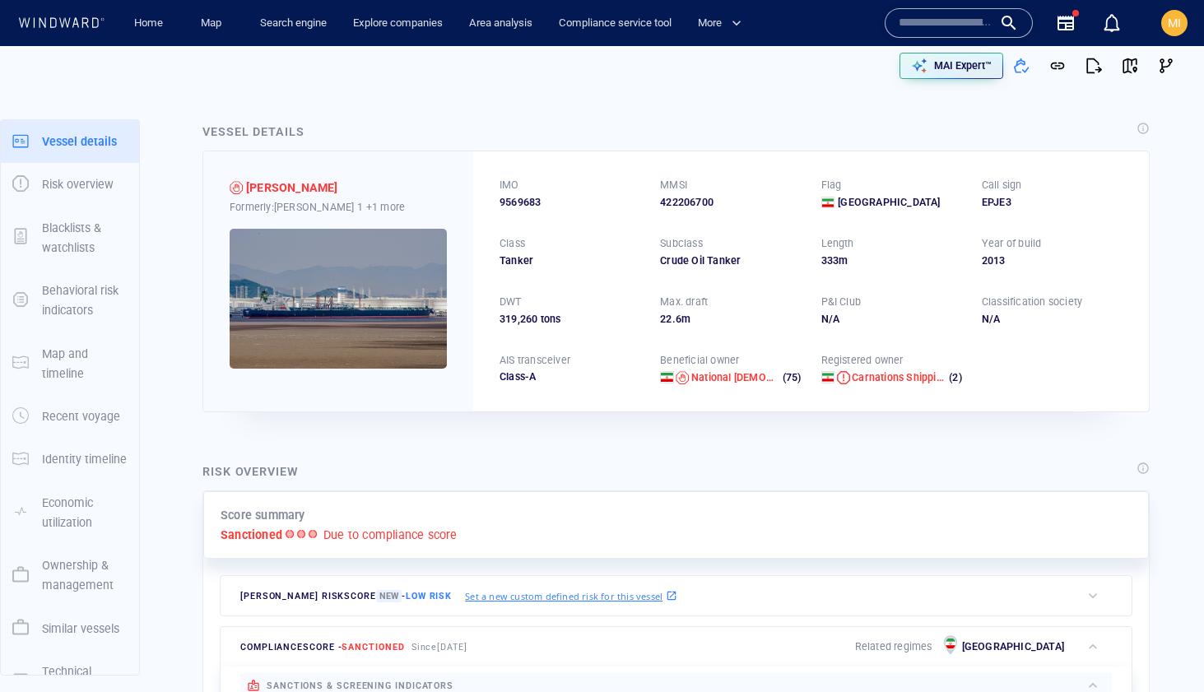
click at [917, 26] on input "text" at bounding box center [946, 23] width 94 height 25
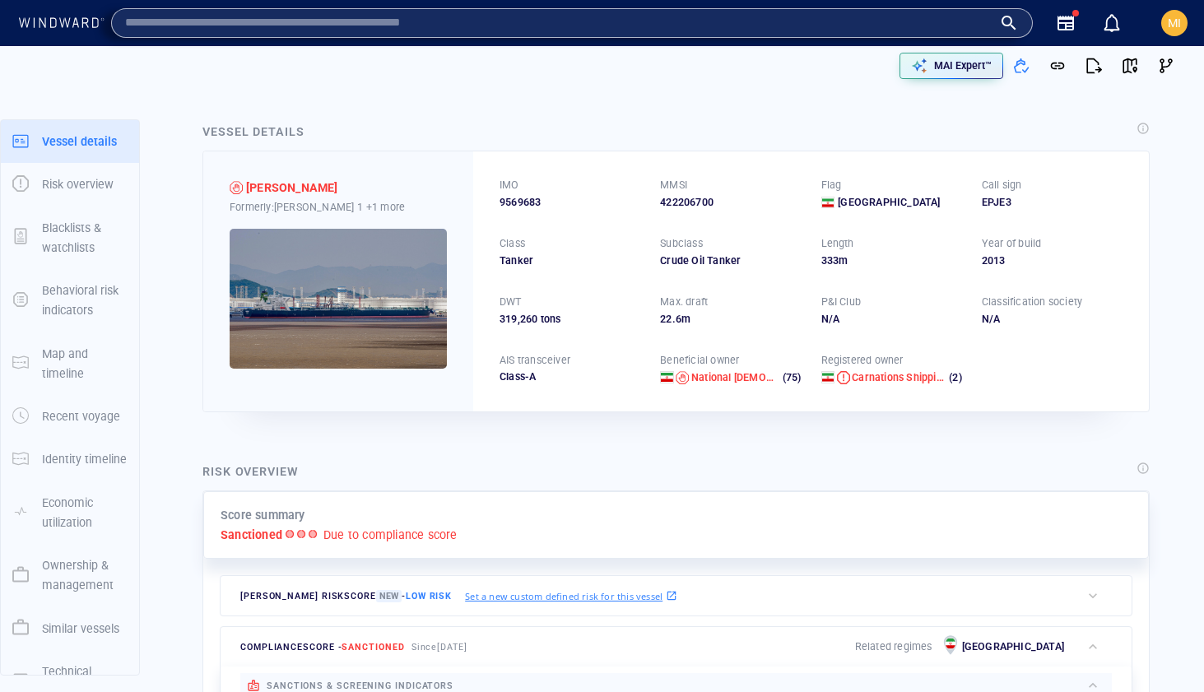
paste input "*******"
type input "*******"
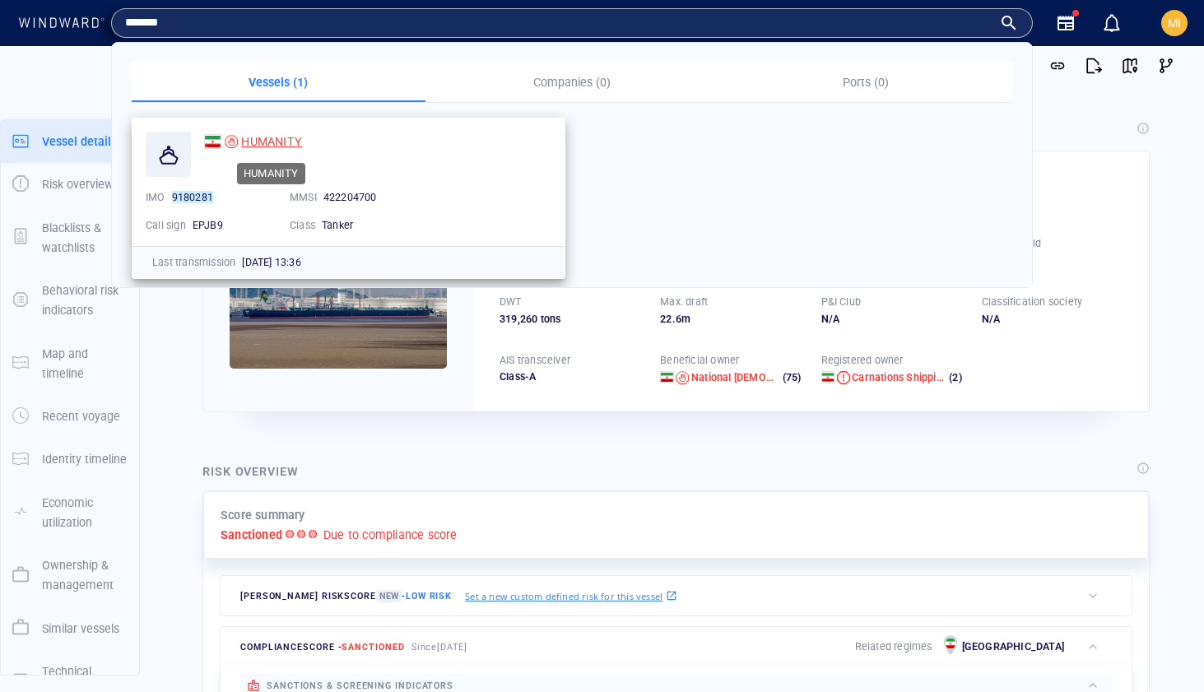
click at [287, 142] on span "HUMANITY" at bounding box center [271, 141] width 61 height 13
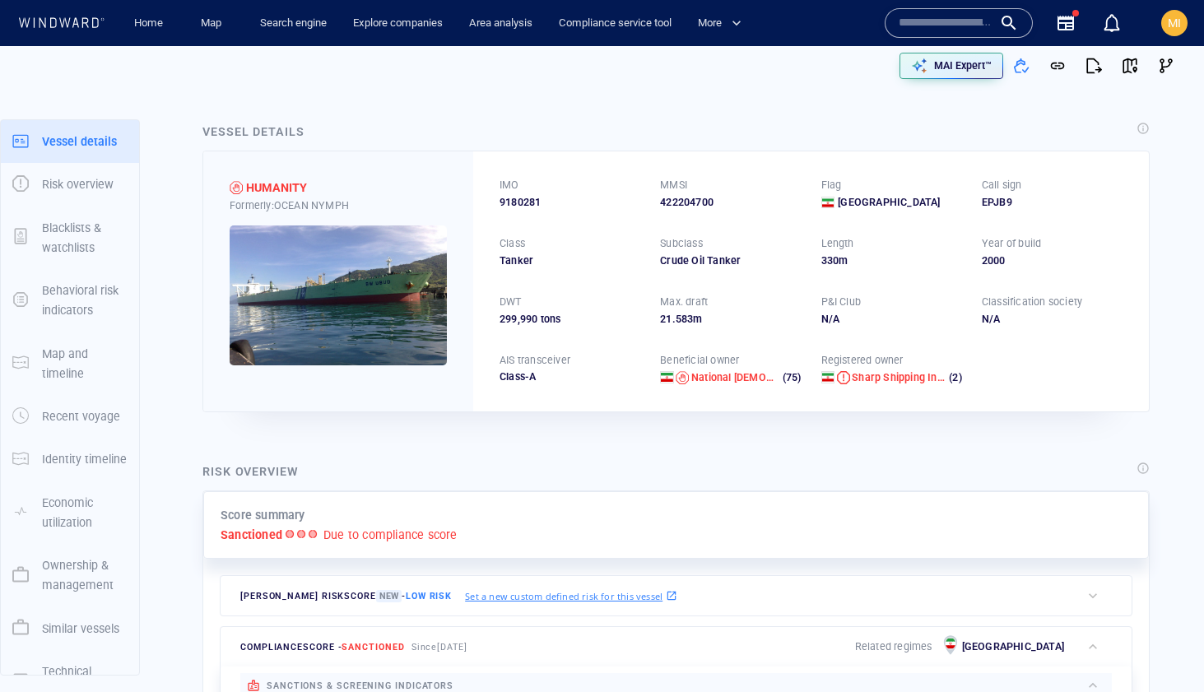
click at [908, 23] on input "text" at bounding box center [946, 23] width 94 height 25
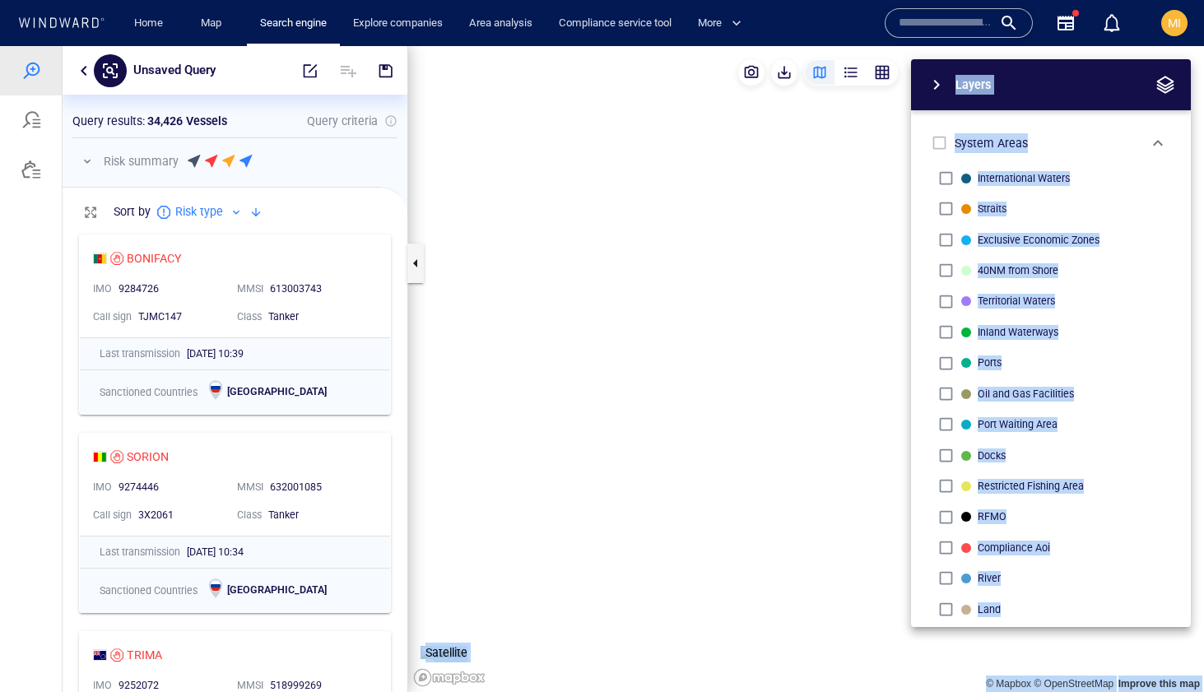
scroll to position [1229, 0]
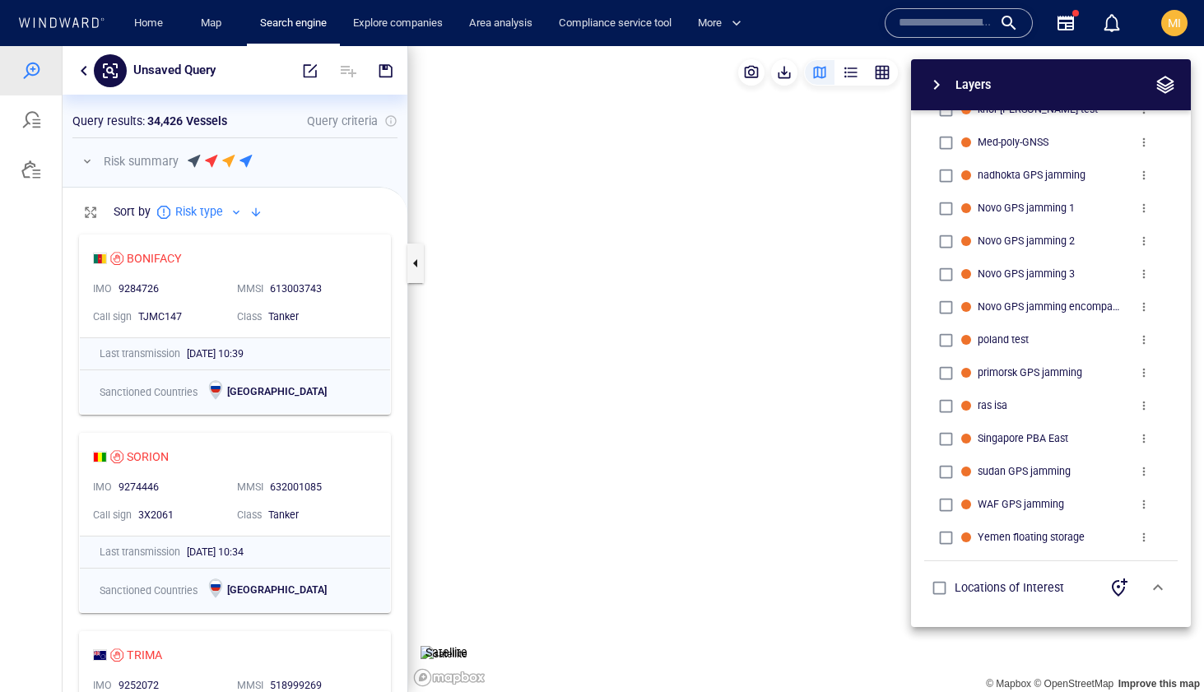
drag, startPoint x: 686, startPoint y: 390, endPoint x: 583, endPoint y: 367, distance: 106.2
click at [584, 367] on canvas "Map" at bounding box center [806, 369] width 796 height 646
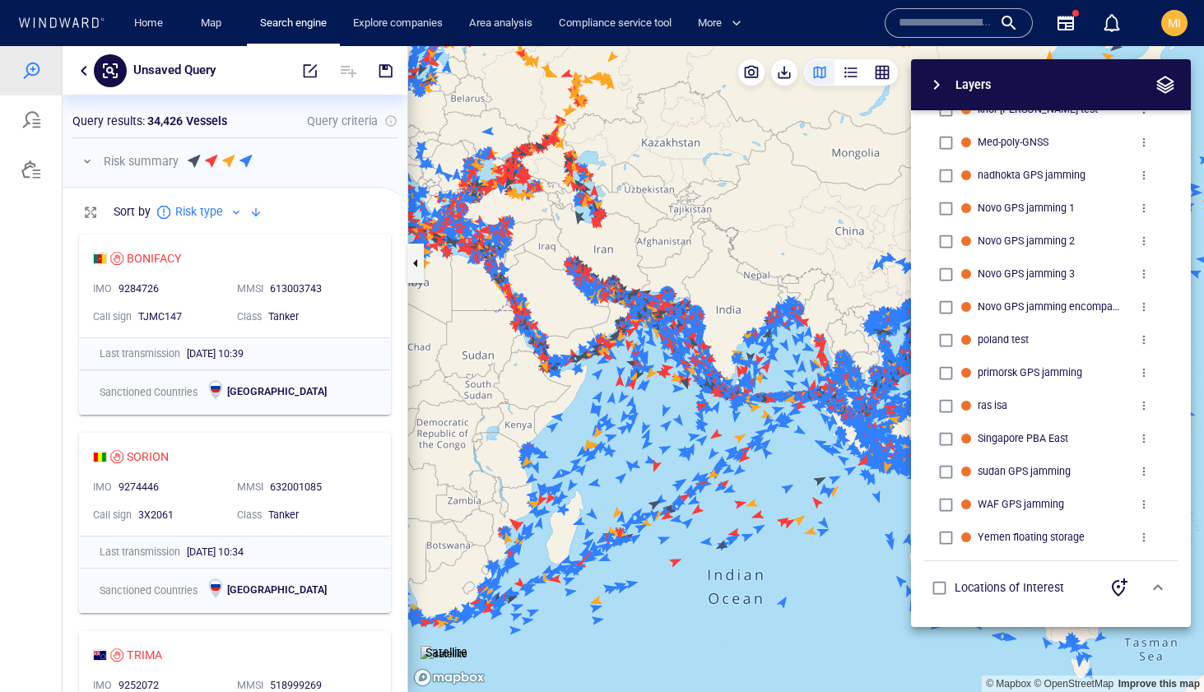
drag, startPoint x: 640, startPoint y: 353, endPoint x: 421, endPoint y: 323, distance: 220.9
click at [423, 320] on canvas "Map" at bounding box center [806, 369] width 796 height 646
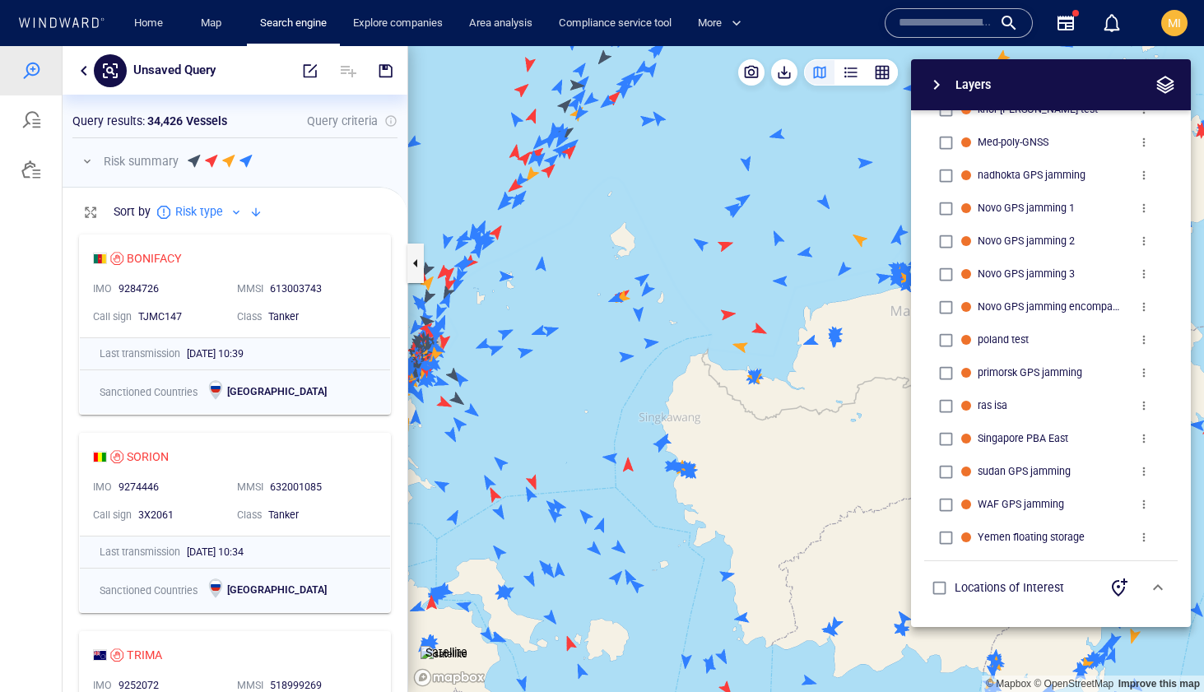
drag, startPoint x: 511, startPoint y: 367, endPoint x: 639, endPoint y: 366, distance: 127.6
click at [638, 367] on canvas "Map" at bounding box center [806, 369] width 796 height 646
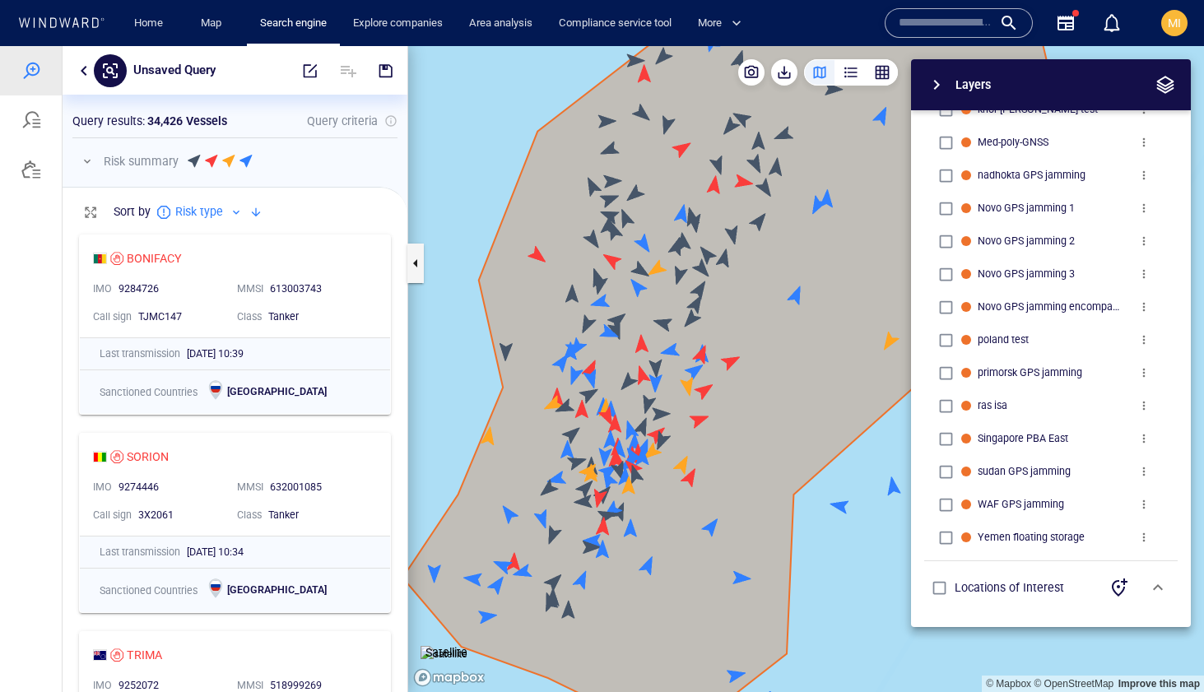
click at [539, 463] on canvas "Map" at bounding box center [806, 369] width 796 height 646
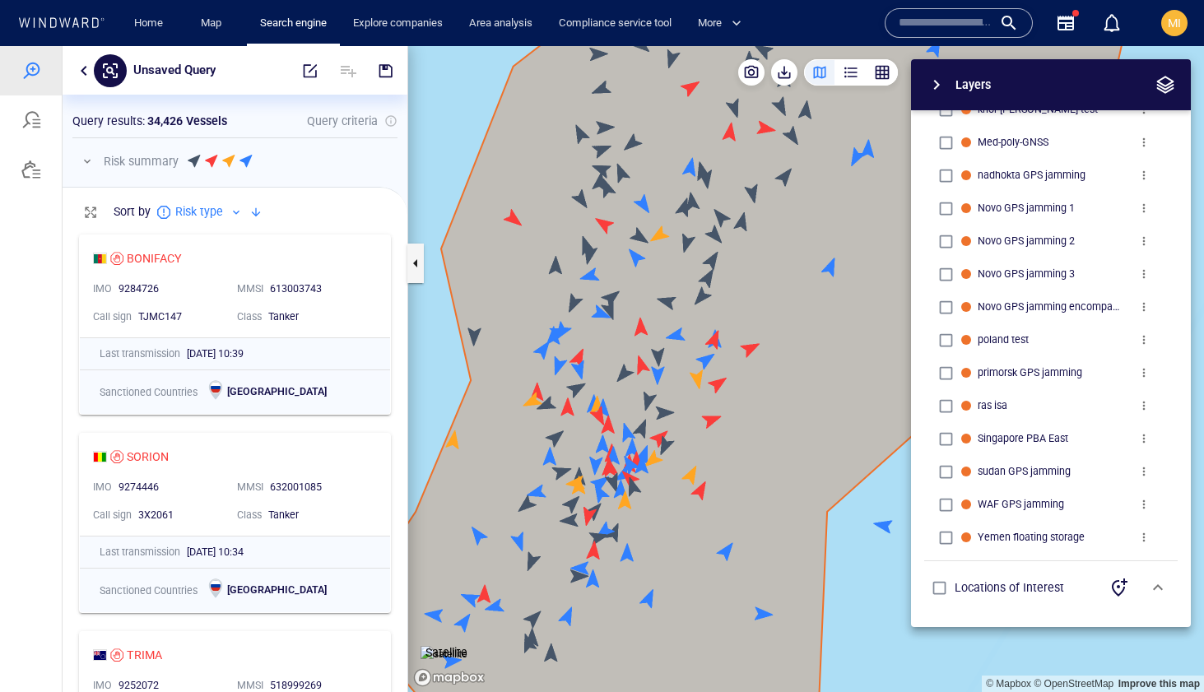
click at [547, 465] on canvas "Map" at bounding box center [806, 369] width 796 height 646
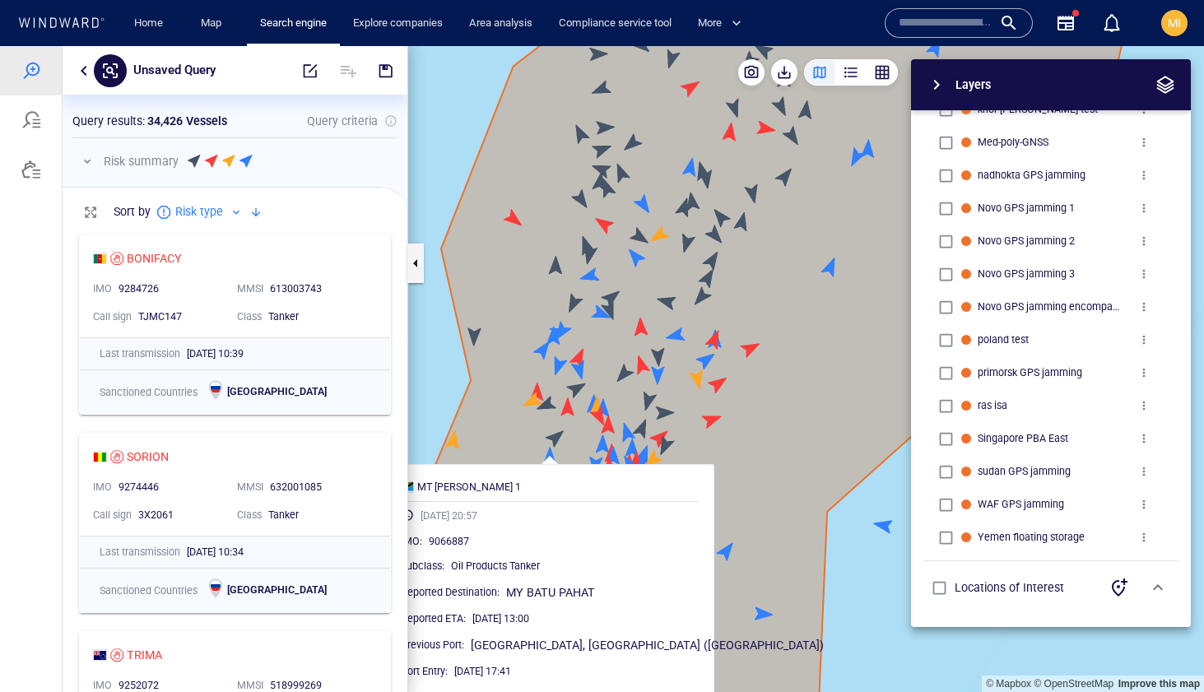
click at [549, 464] on div "MT [PERSON_NAME] 1 [DATE] 20:57 IMO : 9066887 Subclass : Oil Products Tanker Re…" at bounding box center [549, 579] width 329 height 231
click at [556, 436] on canvas "Map" at bounding box center [806, 369] width 796 height 646
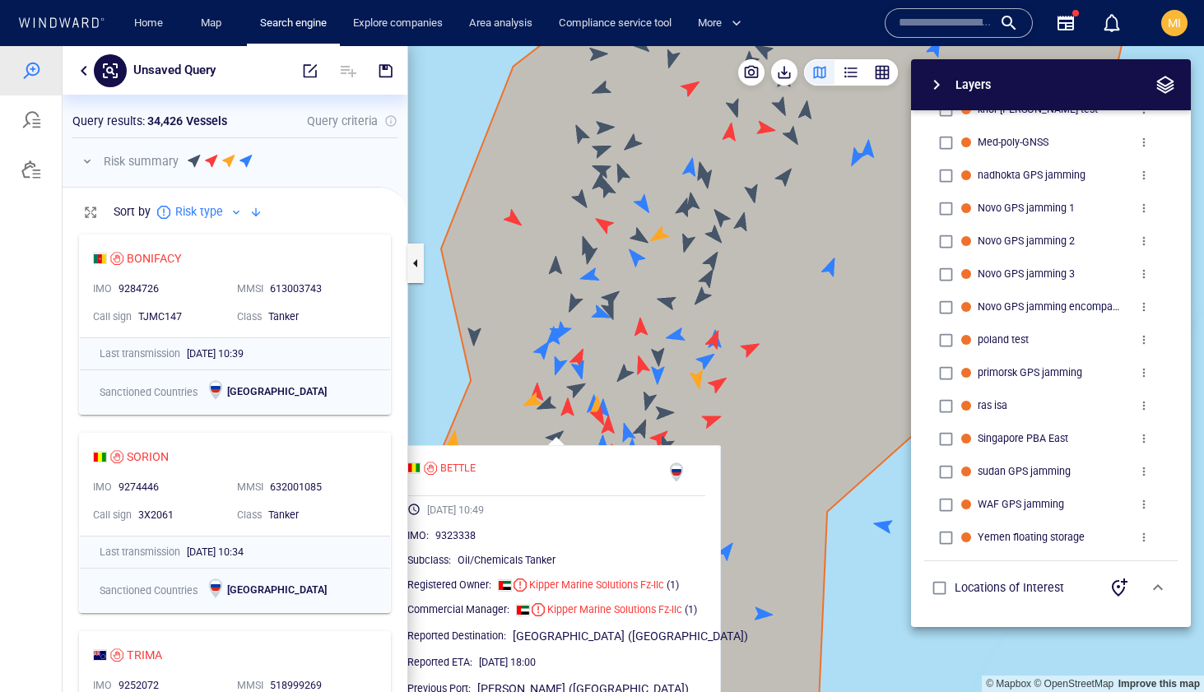
click at [568, 407] on canvas "Map" at bounding box center [806, 369] width 796 height 646
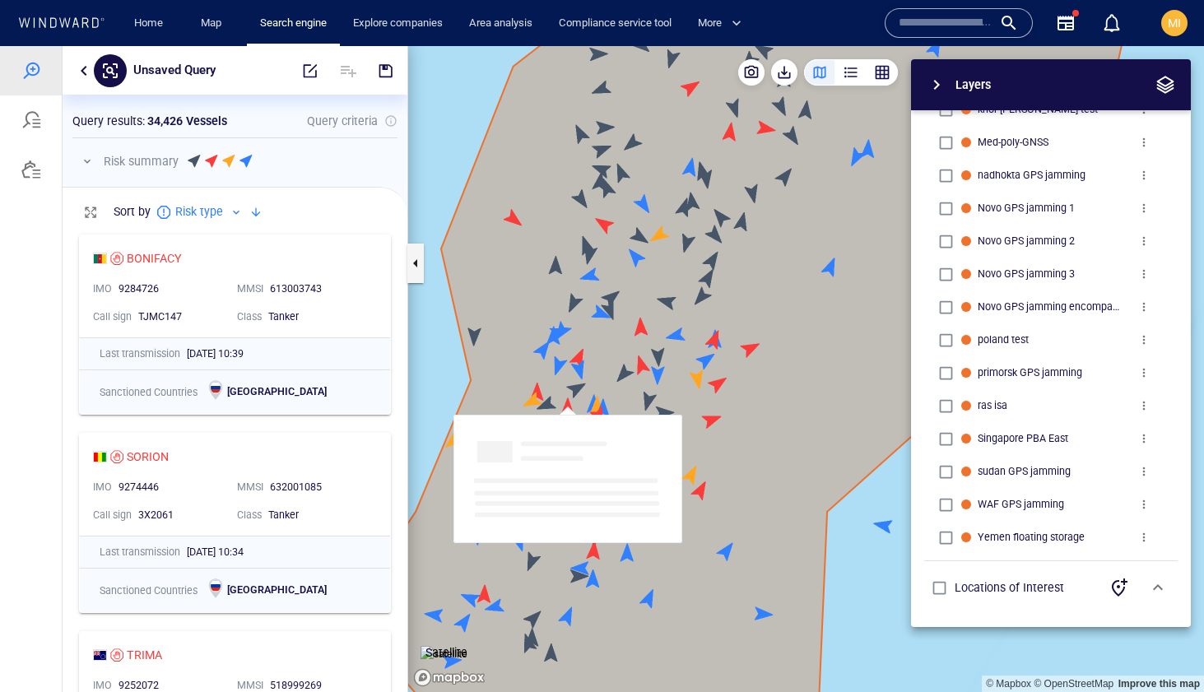
click at [567, 406] on canvas "Map" at bounding box center [806, 369] width 796 height 646
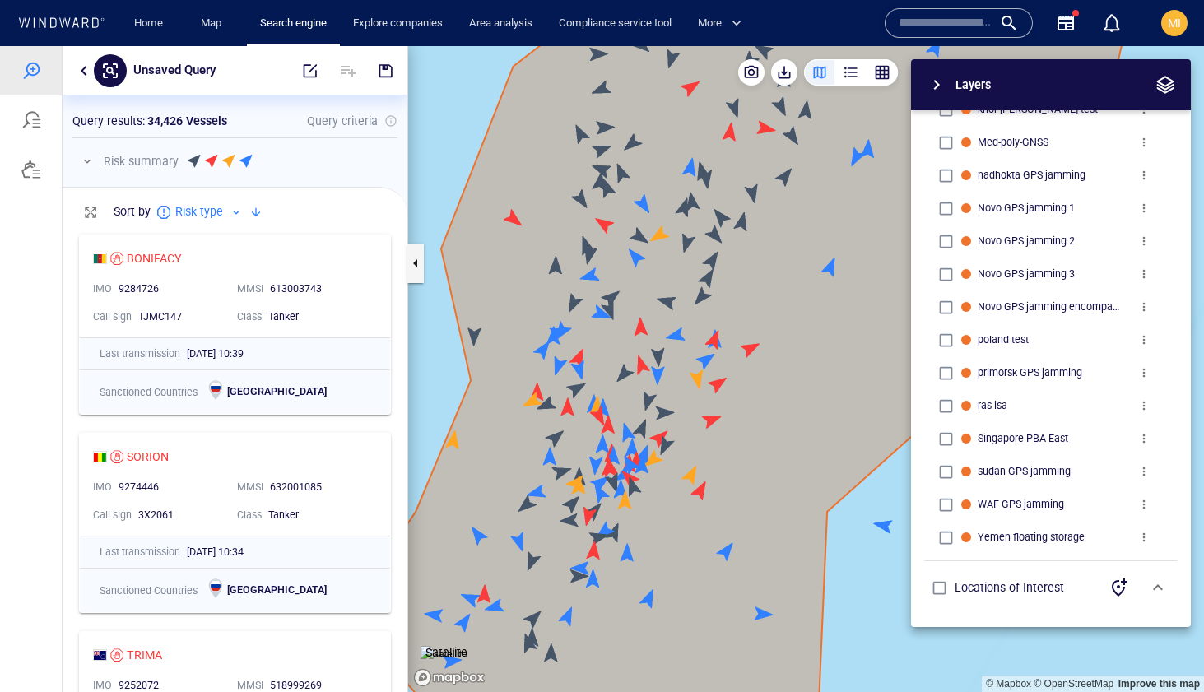
click at [547, 402] on canvas "Map" at bounding box center [806, 369] width 796 height 646
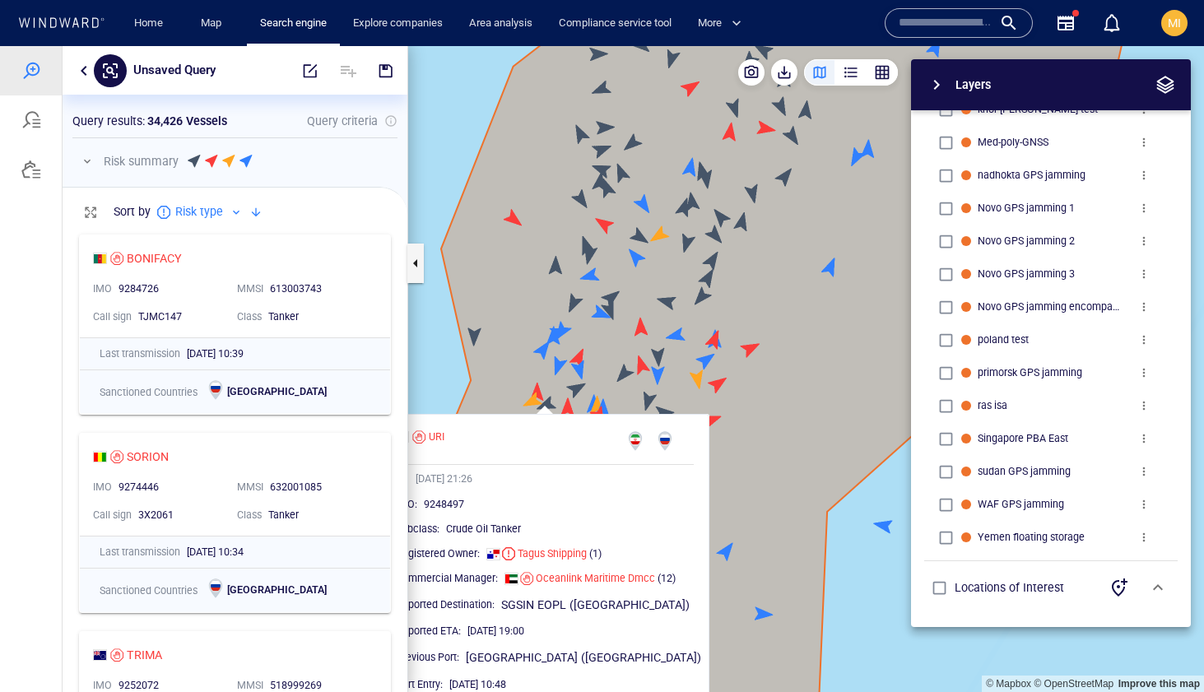
click at [574, 388] on canvas "Map" at bounding box center [806, 369] width 796 height 646
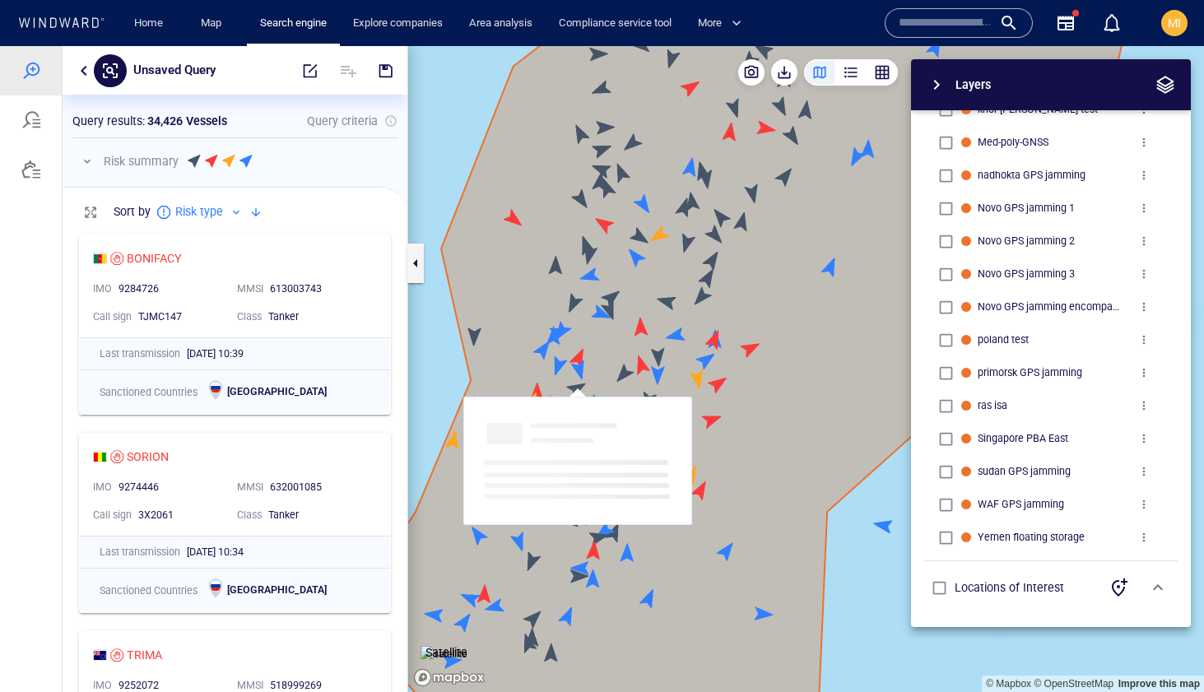
click at [574, 388] on canvas "Map" at bounding box center [806, 369] width 796 height 646
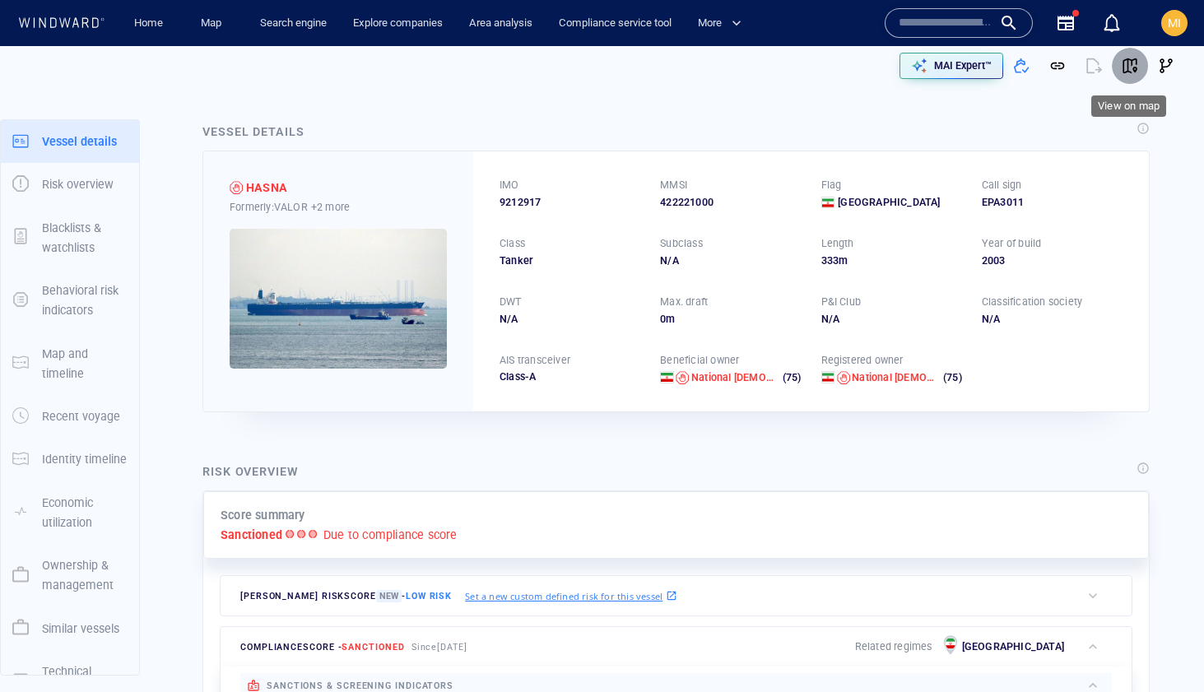
click at [1130, 67] on span "button" at bounding box center [1130, 66] width 16 height 16
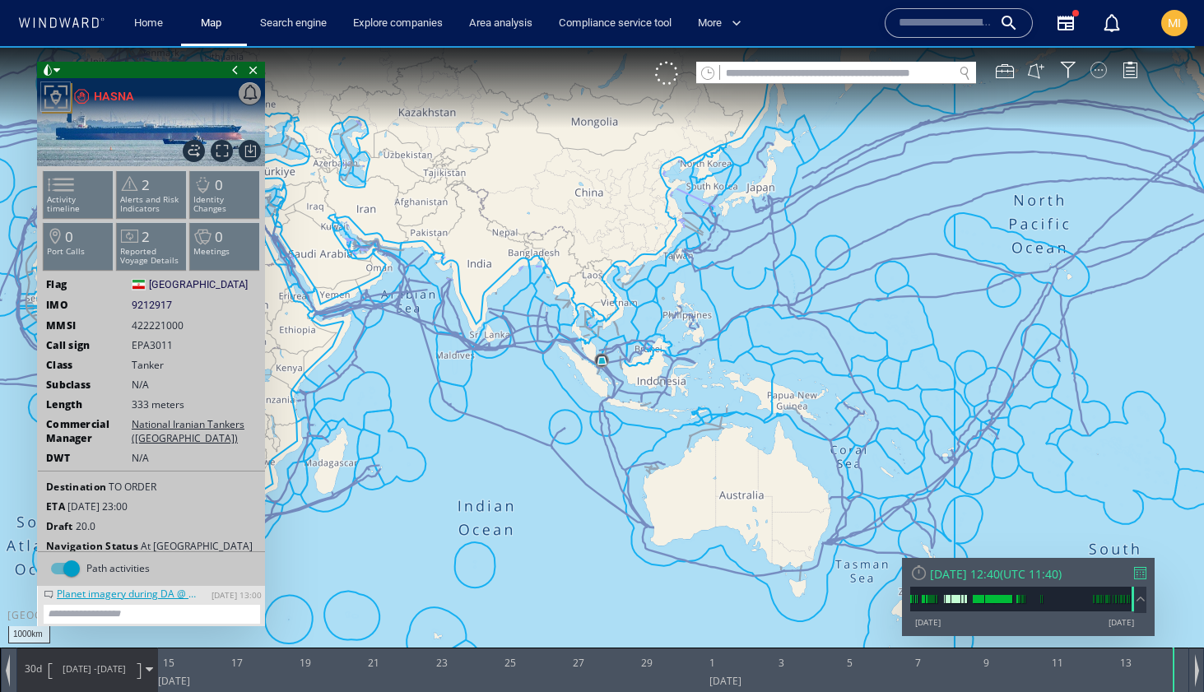
click at [1097, 72] on div at bounding box center [1099, 70] width 16 height 16
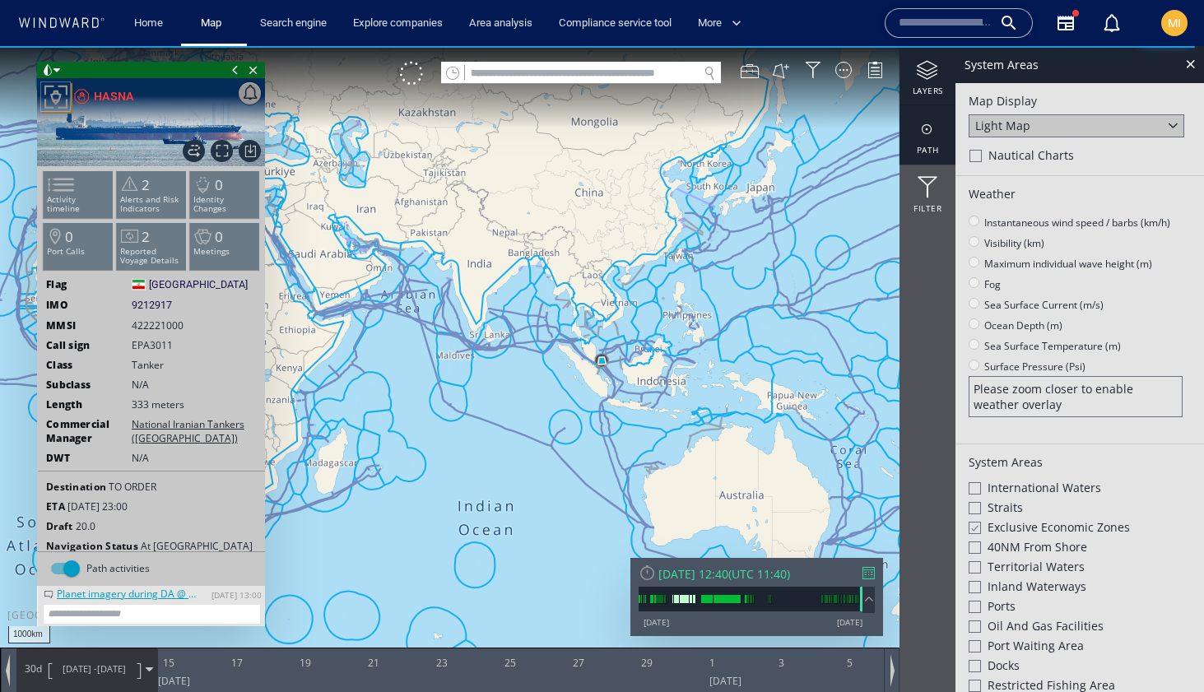
click at [930, 137] on div at bounding box center [928, 129] width 56 height 21
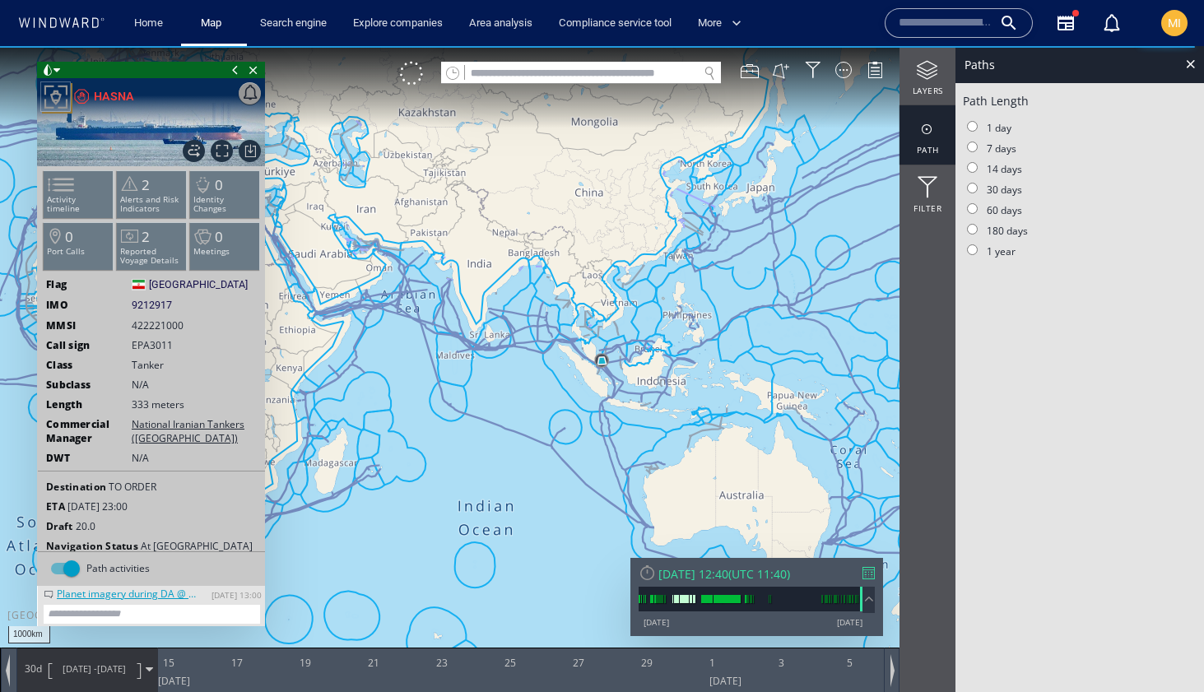
click at [930, 137] on div at bounding box center [928, 129] width 56 height 21
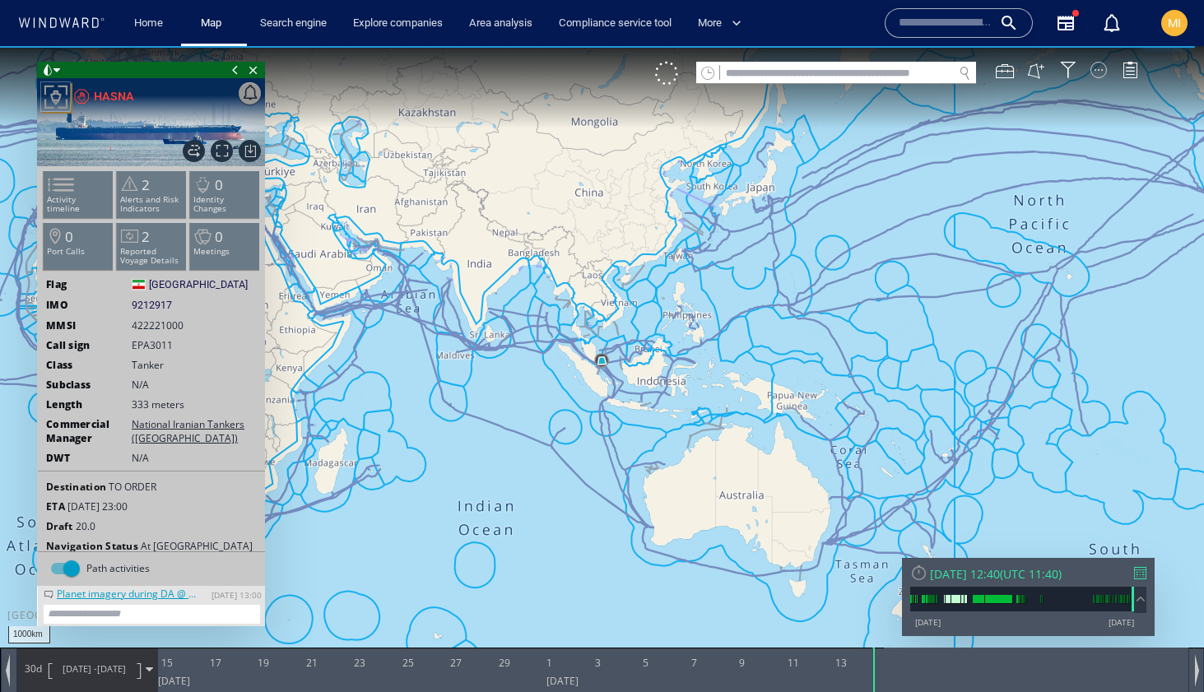
click at [1099, 74] on div at bounding box center [1099, 70] width 16 height 16
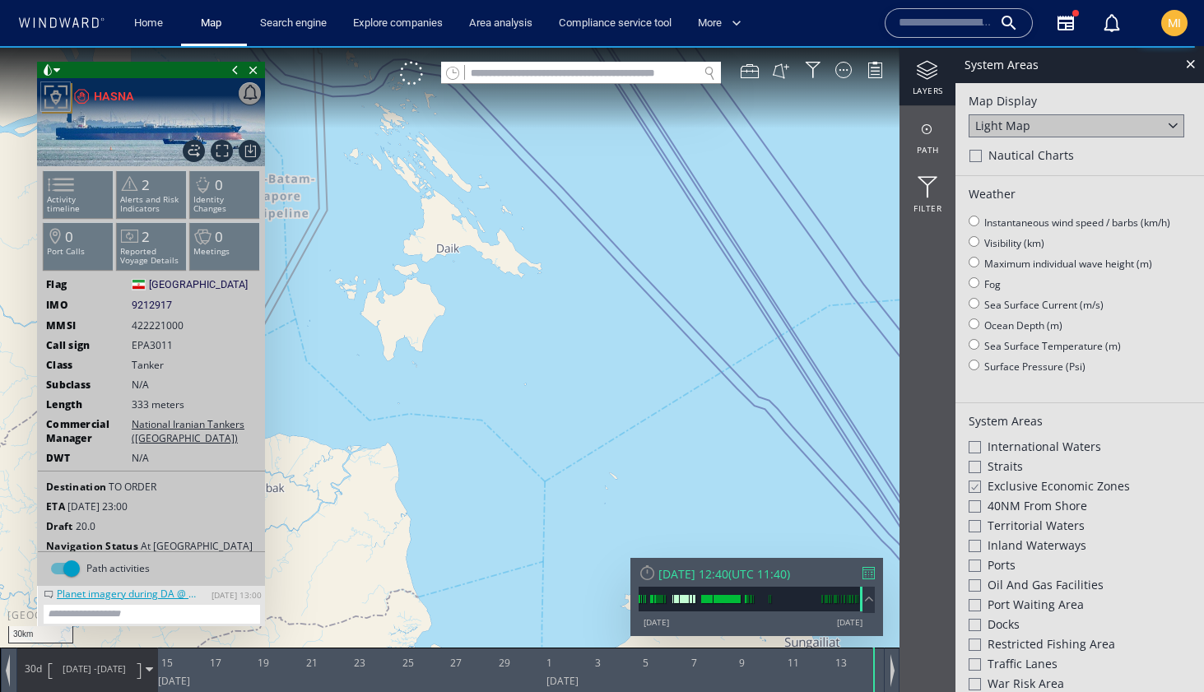
drag, startPoint x: 602, startPoint y: 234, endPoint x: 601, endPoint y: 444, distance: 209.9
click at [601, 442] on canvas "Map" at bounding box center [602, 361] width 1204 height 630
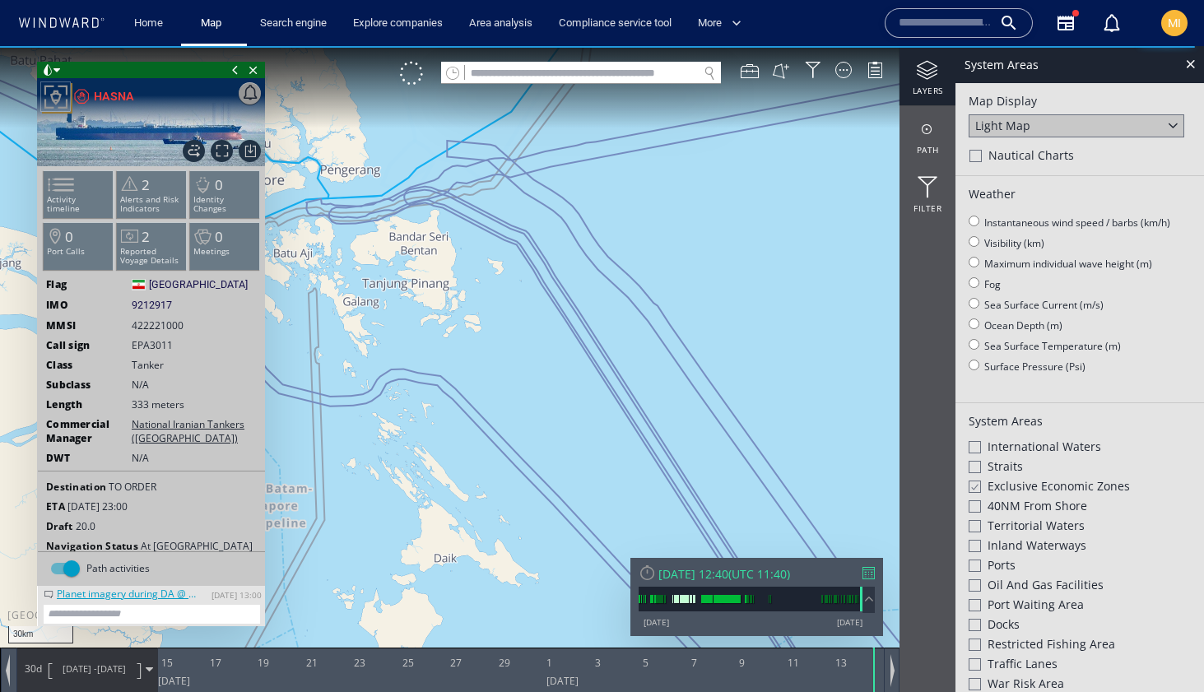
drag, startPoint x: 590, startPoint y: 334, endPoint x: 601, endPoint y: 507, distance: 173.2
click at [601, 524] on canvas "Map" at bounding box center [602, 361] width 1204 height 630
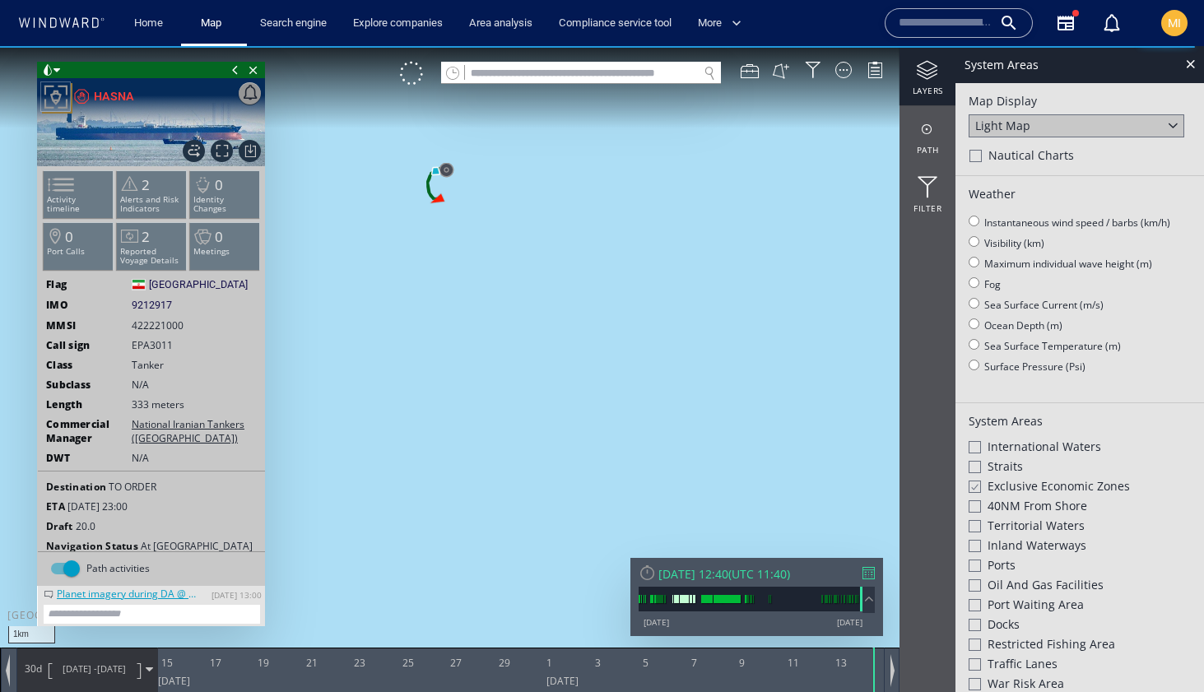
drag, startPoint x: 449, startPoint y: 244, endPoint x: 460, endPoint y: 406, distance: 162.6
click at [460, 405] on canvas "Map" at bounding box center [602, 361] width 1204 height 630
click at [928, 134] on div at bounding box center [928, 129] width 56 height 21
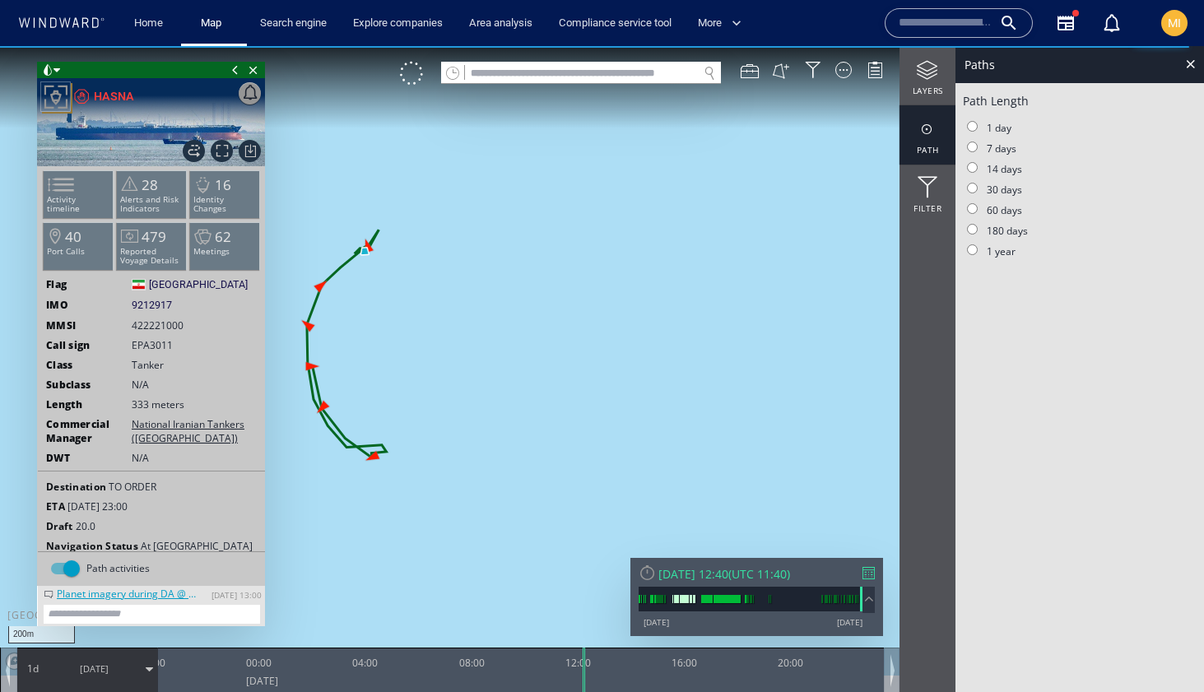
drag, startPoint x: 392, startPoint y: 467, endPoint x: 493, endPoint y: 470, distance: 101.3
click at [493, 470] on canvas "Map" at bounding box center [602, 361] width 1204 height 630
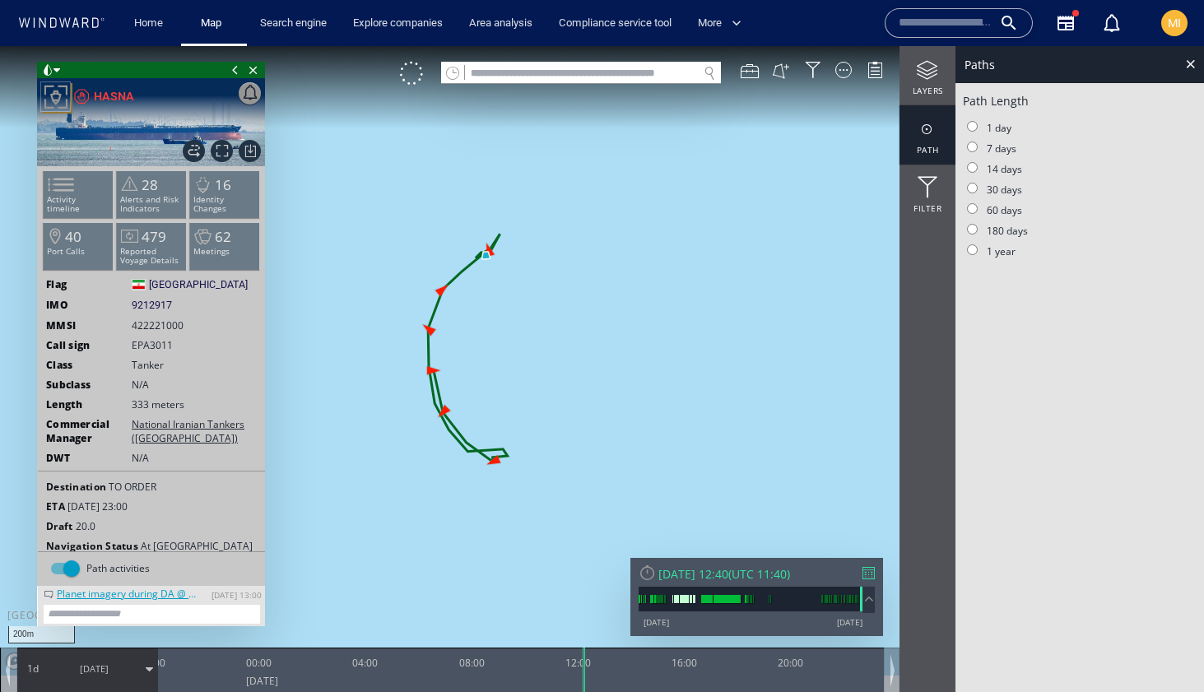
click at [495, 461] on canvas "Map" at bounding box center [602, 361] width 1204 height 630
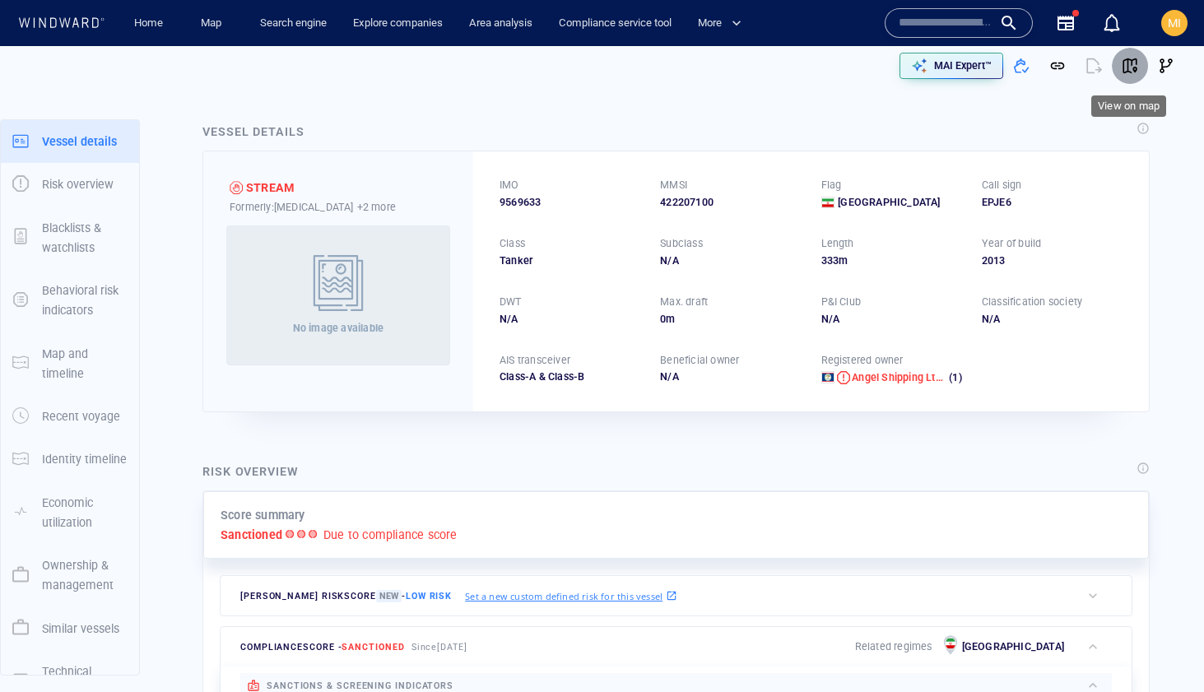
click at [1134, 66] on span "button" at bounding box center [1130, 66] width 16 height 16
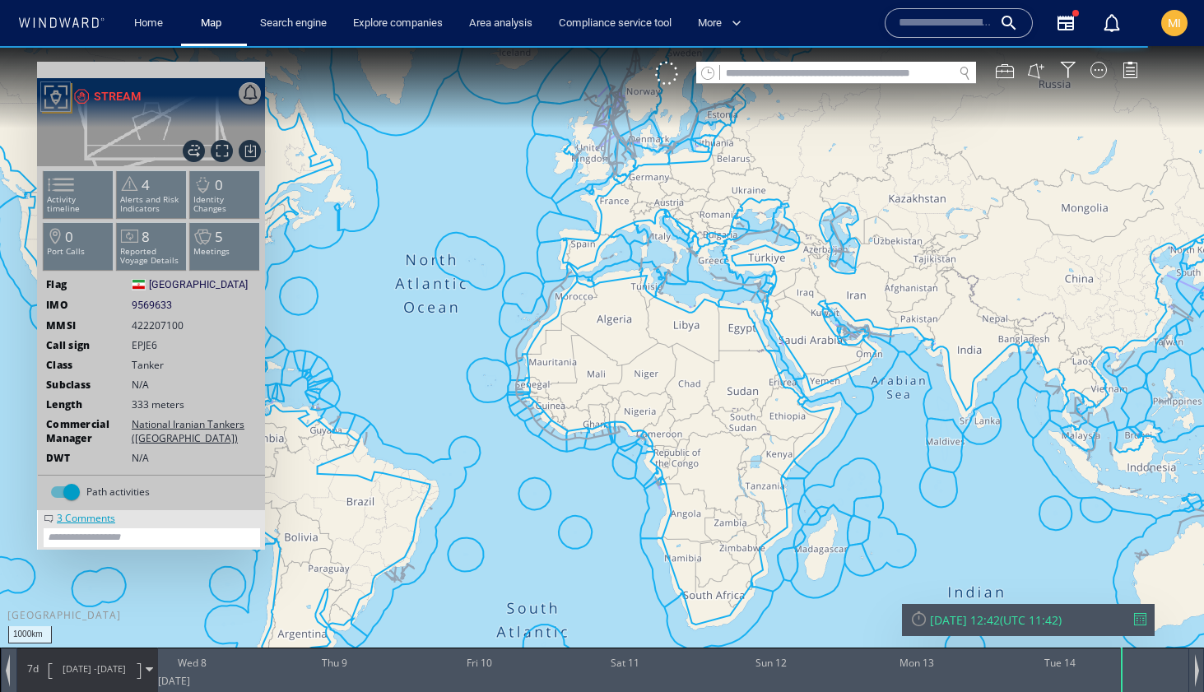
drag, startPoint x: 822, startPoint y: 386, endPoint x: 546, endPoint y: 263, distance: 302.5
click at [549, 266] on canvas "Map" at bounding box center [602, 361] width 1204 height 630
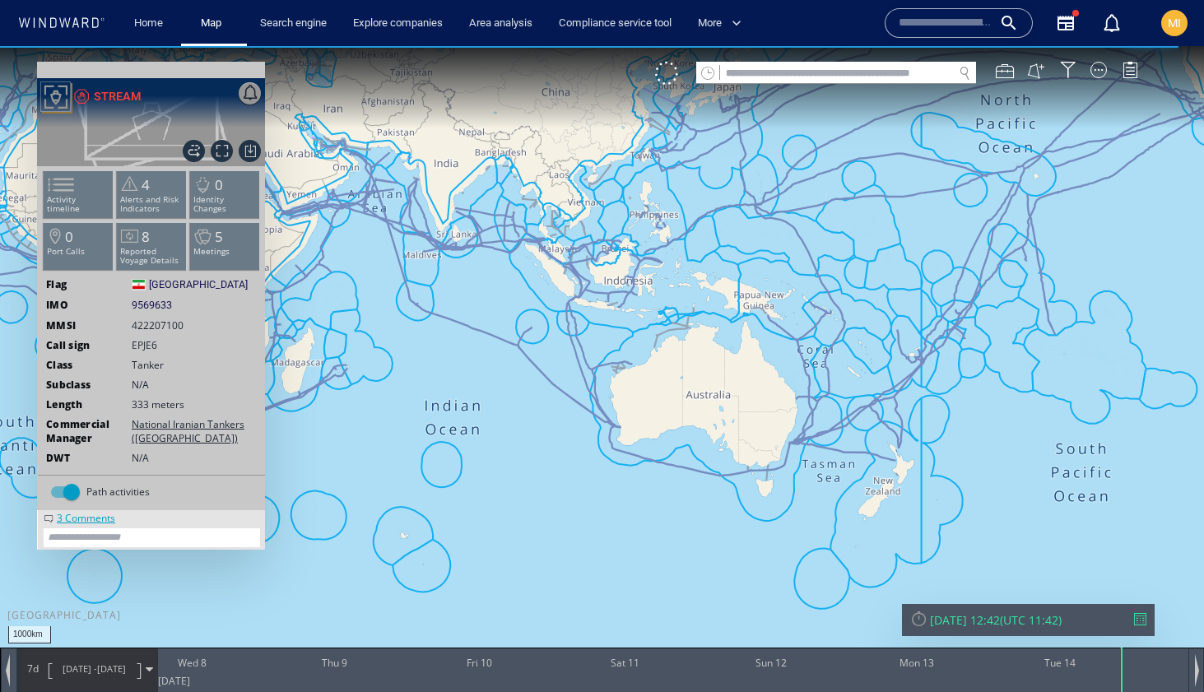
drag, startPoint x: 591, startPoint y: 247, endPoint x: 604, endPoint y: 333, distance: 86.6
click at [604, 333] on canvas "Map" at bounding box center [602, 361] width 1204 height 630
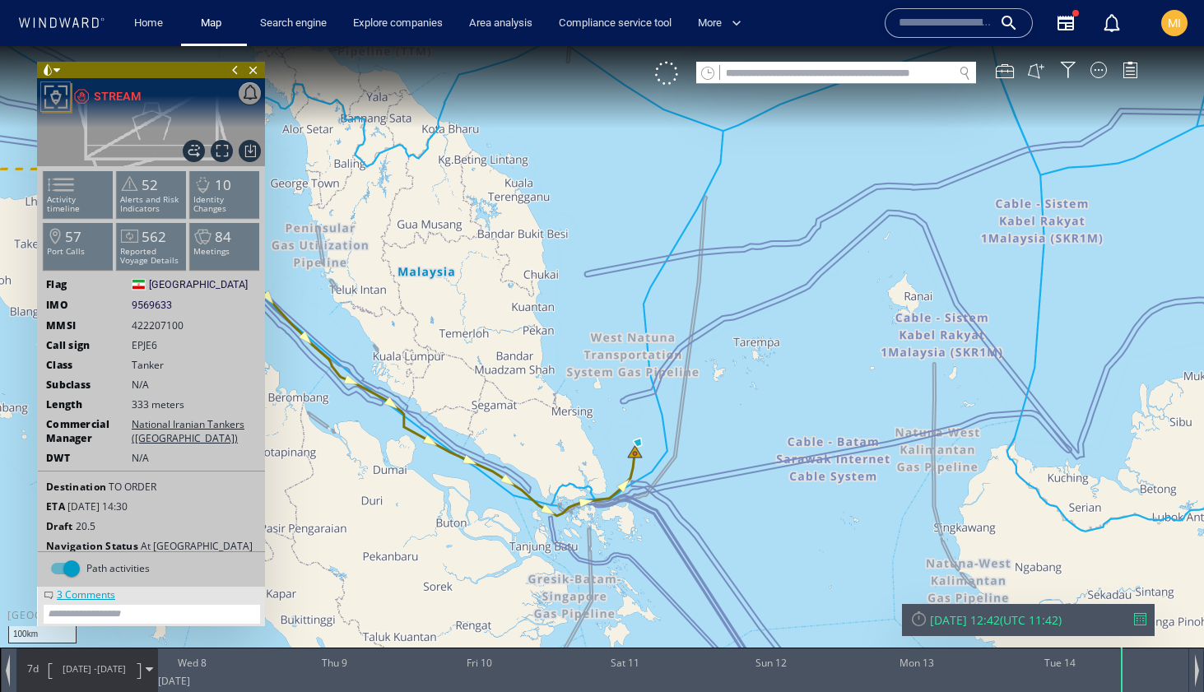
drag, startPoint x: 597, startPoint y: 379, endPoint x: 684, endPoint y: 246, distance: 158.7
click at [683, 246] on canvas "Map" at bounding box center [602, 361] width 1204 height 630
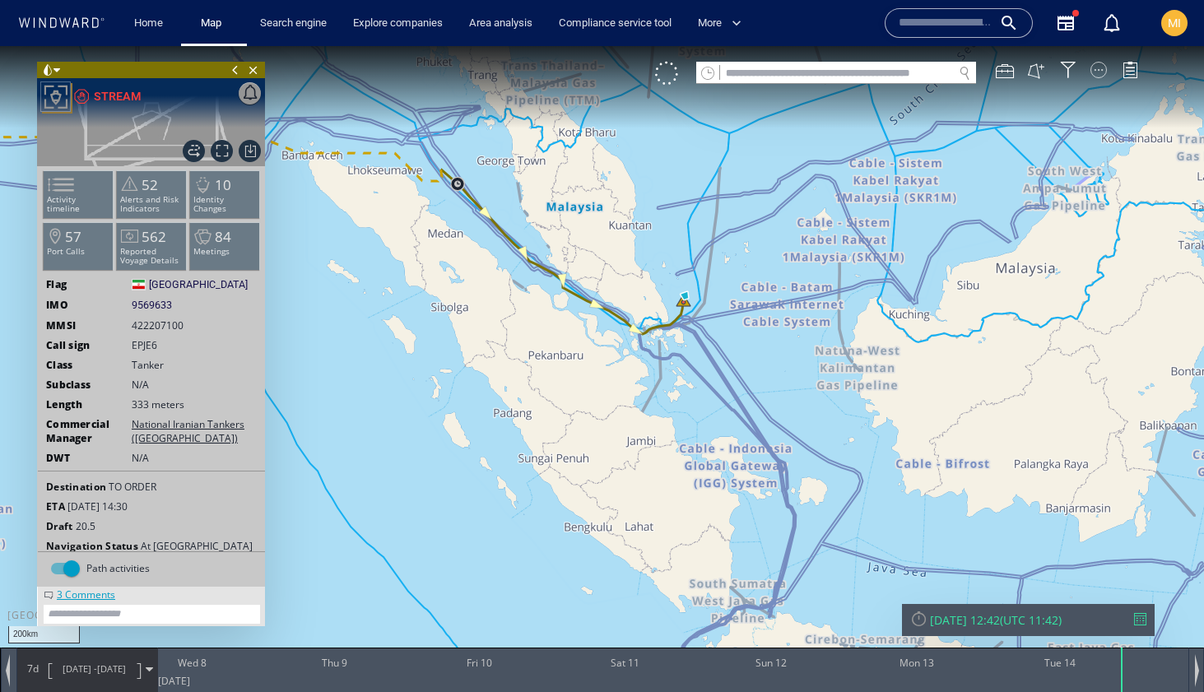
click at [1100, 68] on div at bounding box center [1099, 70] width 16 height 16
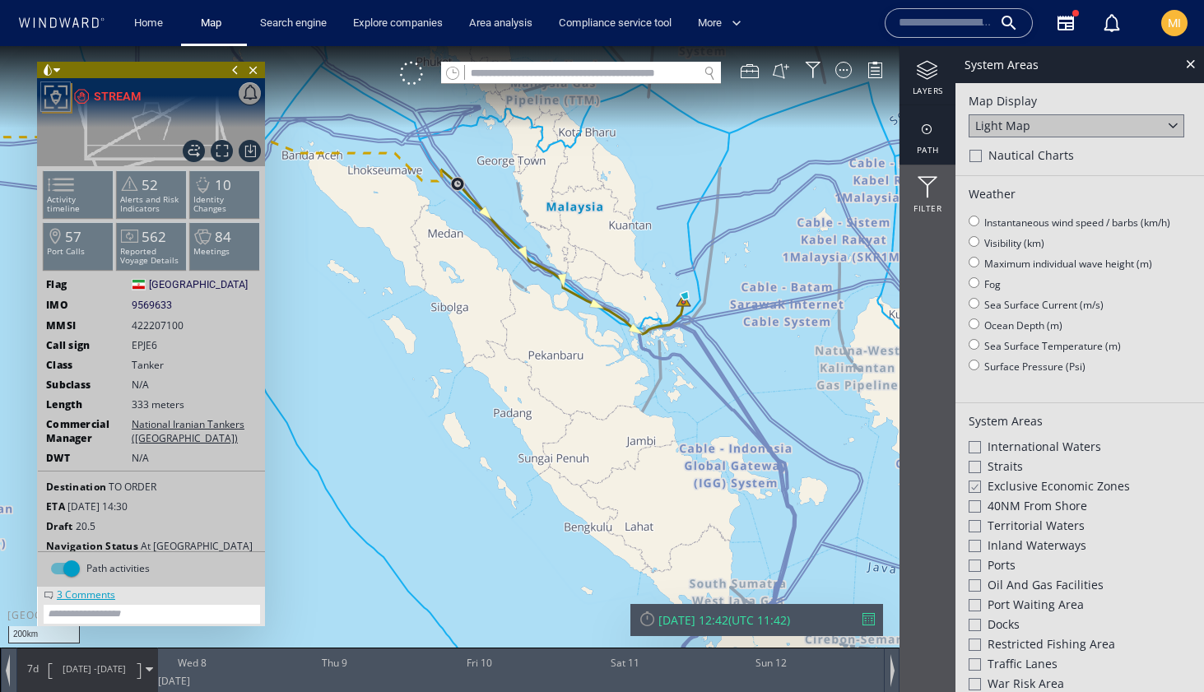
click at [930, 136] on div at bounding box center [928, 129] width 56 height 21
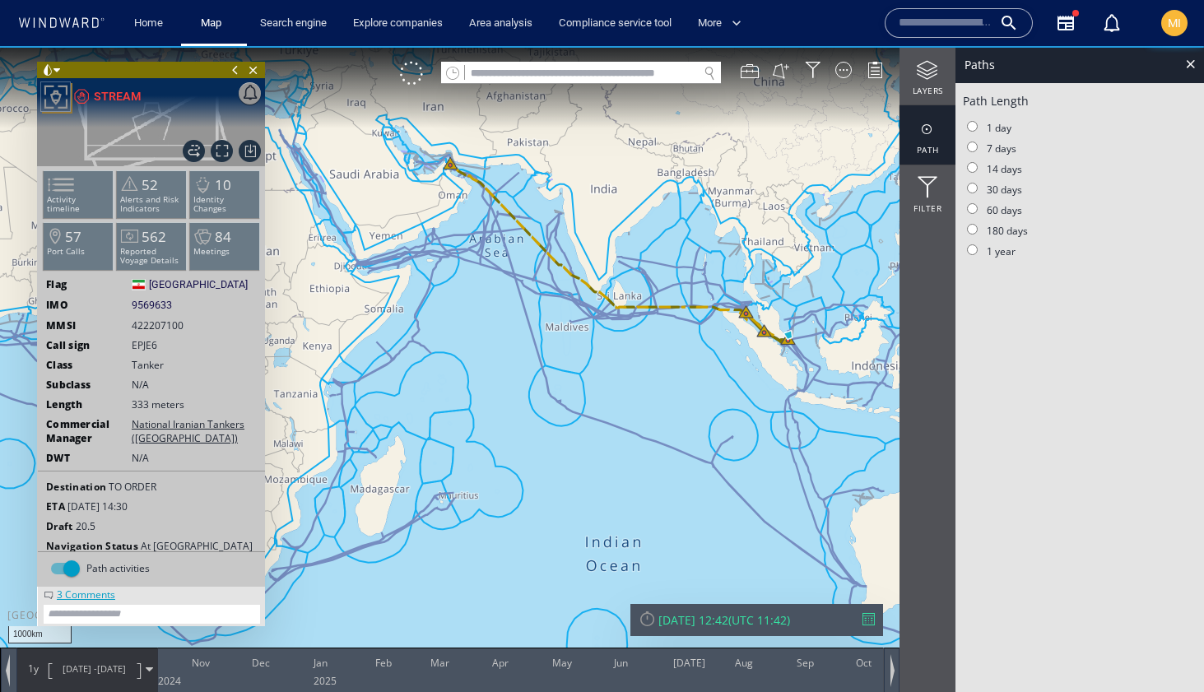
drag, startPoint x: 492, startPoint y: 287, endPoint x: 495, endPoint y: 387, distance: 99.6
click at [495, 384] on canvas "Map" at bounding box center [602, 361] width 1204 height 630
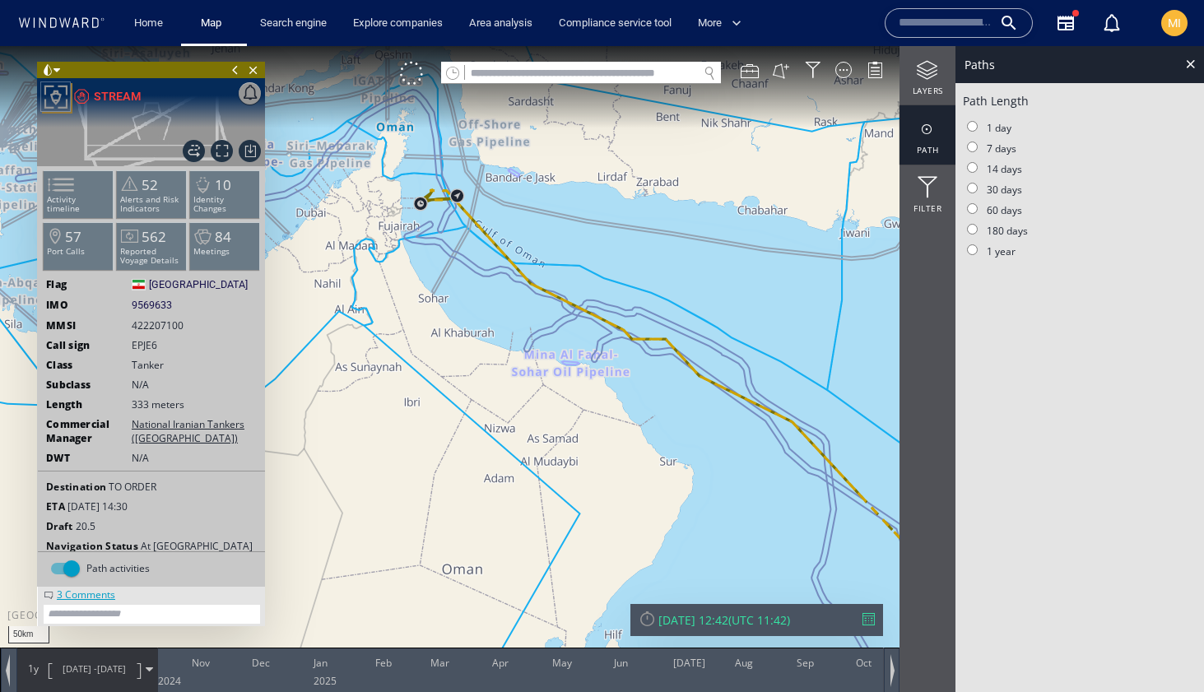
drag, startPoint x: 457, startPoint y: 214, endPoint x: 499, endPoint y: 335, distance: 128.1
click at [499, 334] on canvas "Map" at bounding box center [602, 361] width 1204 height 630
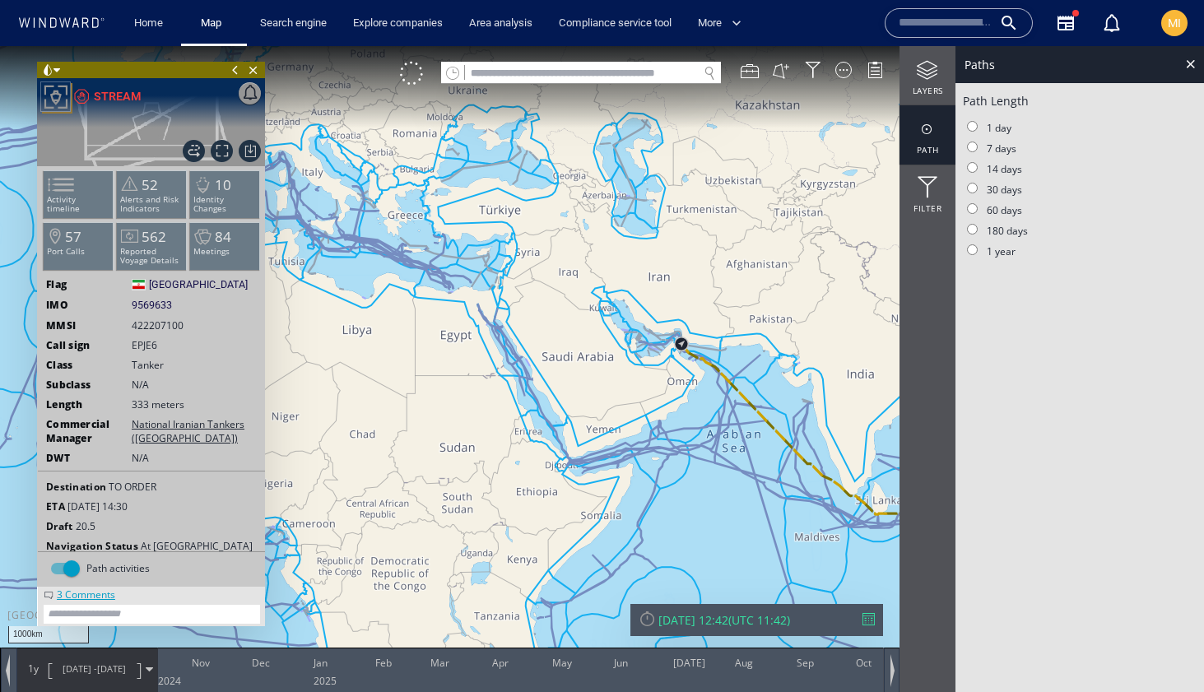
drag, startPoint x: 776, startPoint y: 400, endPoint x: 607, endPoint y: 260, distance: 219.2
click at [612, 263] on canvas "Map" at bounding box center [602, 361] width 1204 height 630
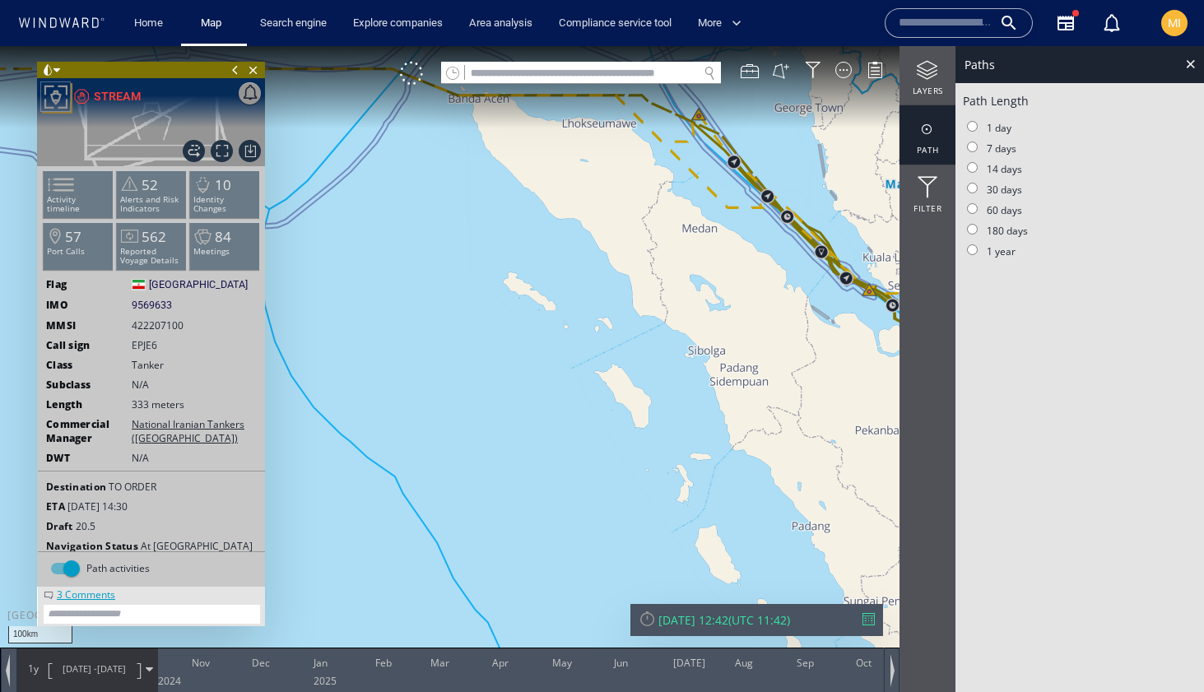
drag, startPoint x: 736, startPoint y: 198, endPoint x: 736, endPoint y: 271, distance: 73.3
click at [736, 268] on canvas "Map" at bounding box center [602, 361] width 1204 height 630
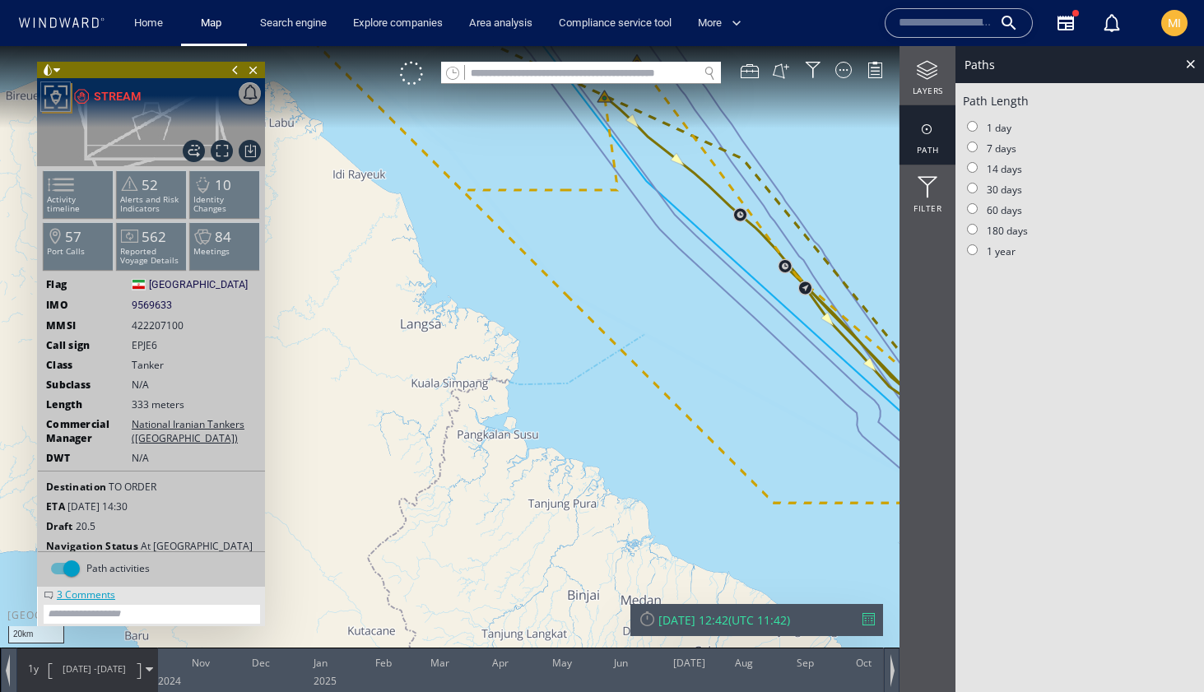
drag, startPoint x: 663, startPoint y: 272, endPoint x: 663, endPoint y: 382, distance: 110.3
click at [663, 378] on canvas "Map" at bounding box center [602, 361] width 1204 height 630
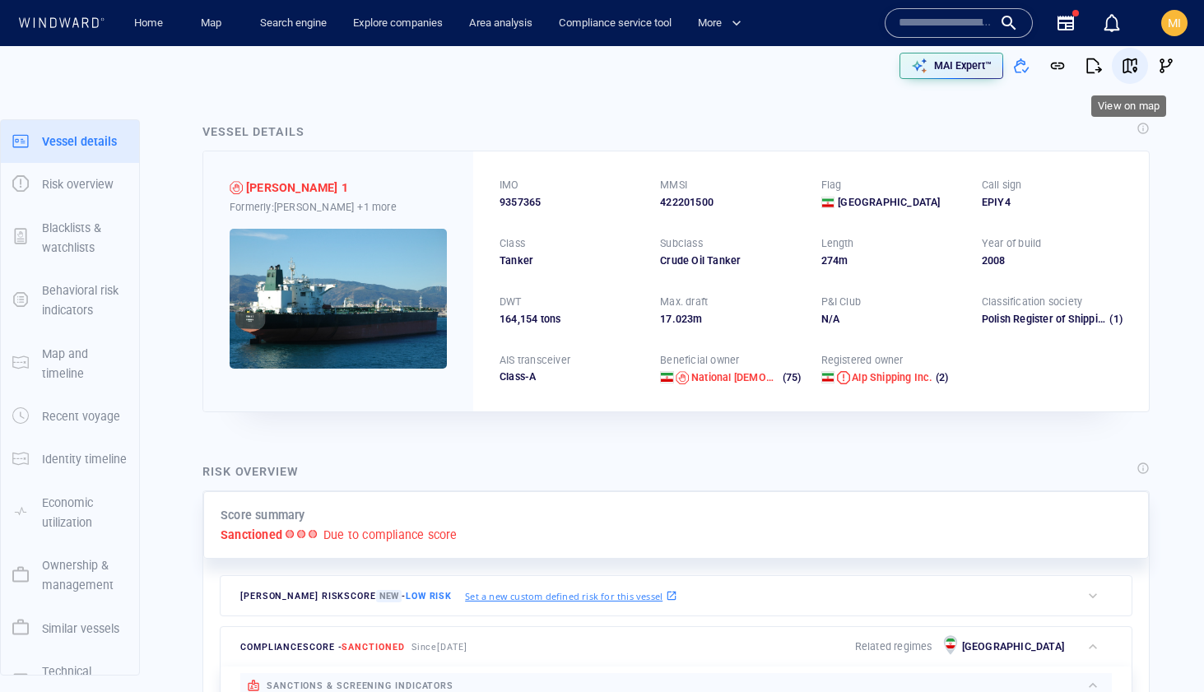
click at [1128, 63] on span "button" at bounding box center [1130, 66] width 16 height 16
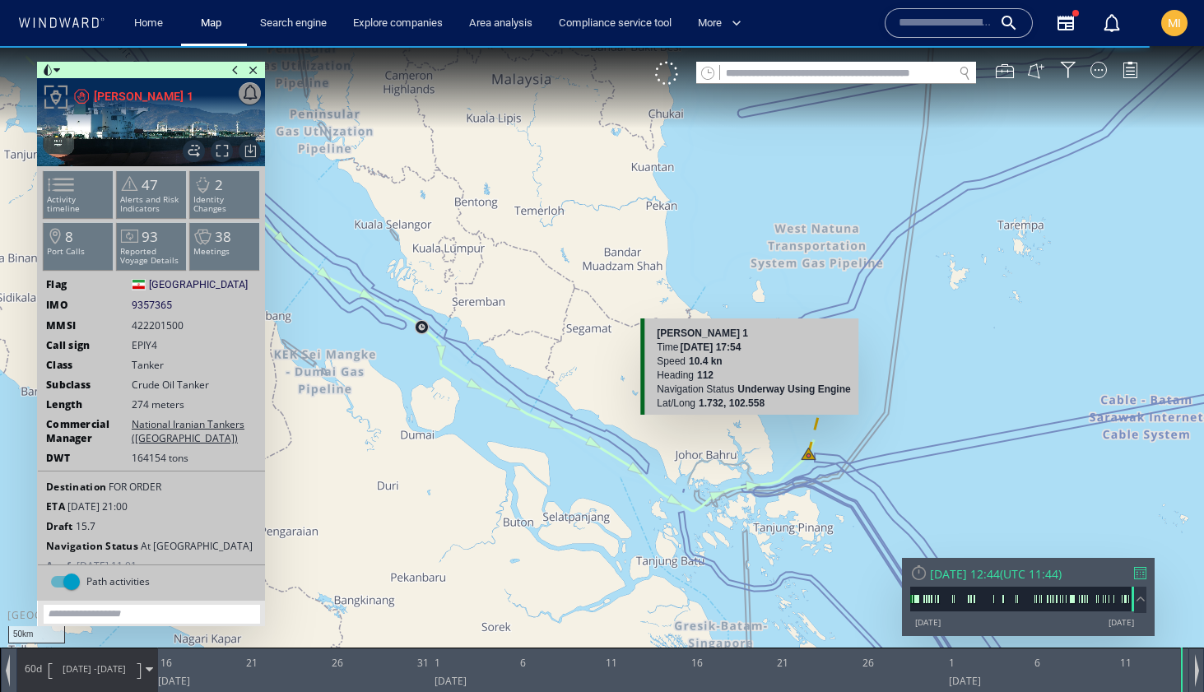
drag, startPoint x: 555, startPoint y: 420, endPoint x: 793, endPoint y: 412, distance: 238.8
click at [795, 412] on canvas "Map" at bounding box center [602, 361] width 1204 height 630
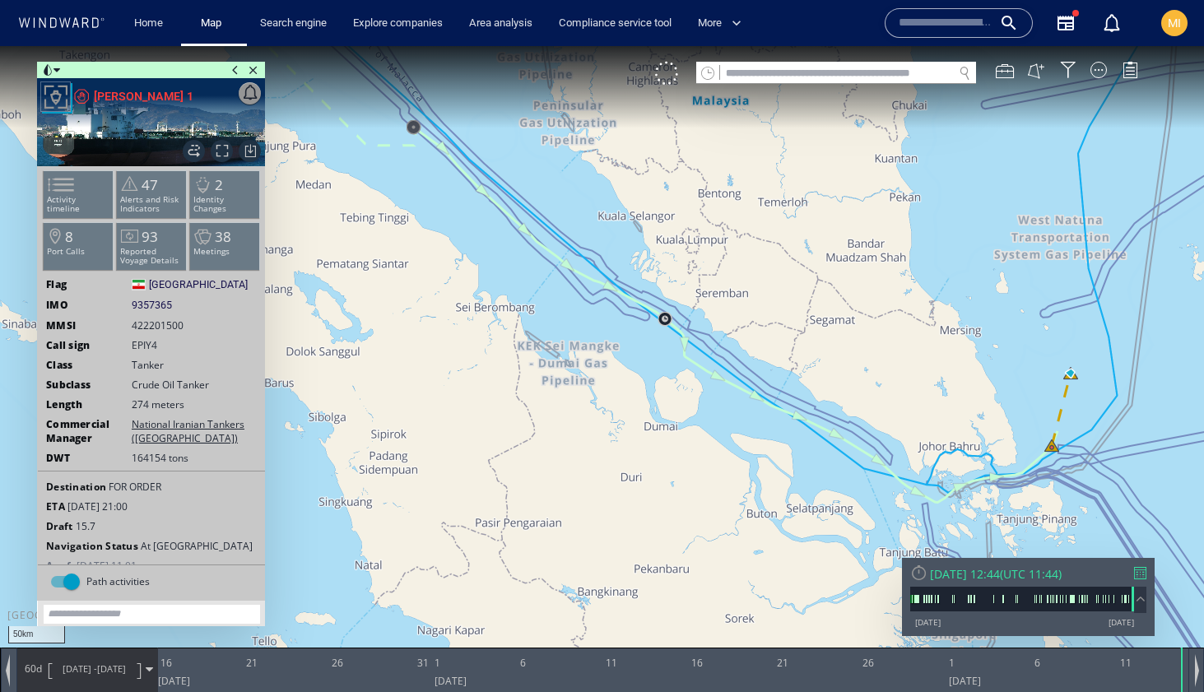
drag, startPoint x: 864, startPoint y: 401, endPoint x: 610, endPoint y: 276, distance: 283.4
click at [615, 278] on canvas "Map" at bounding box center [602, 361] width 1204 height 630
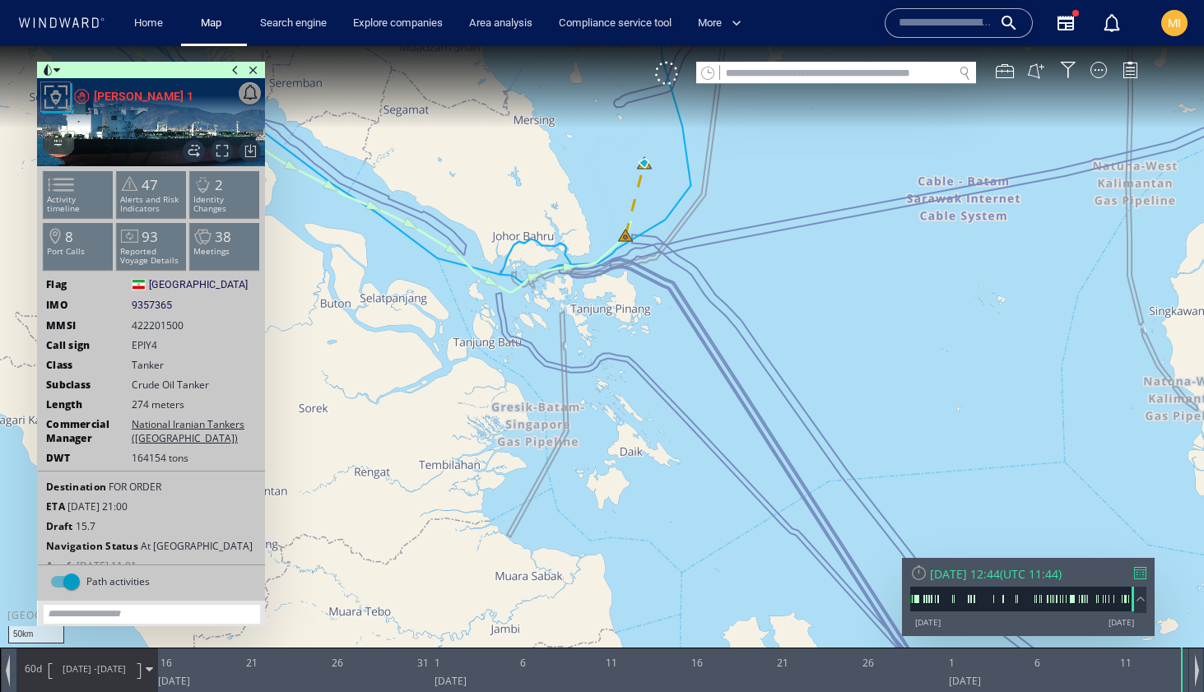
drag, startPoint x: 640, startPoint y: 307, endPoint x: 663, endPoint y: 323, distance: 27.7
click at [663, 323] on canvas "Map" at bounding box center [602, 361] width 1204 height 630
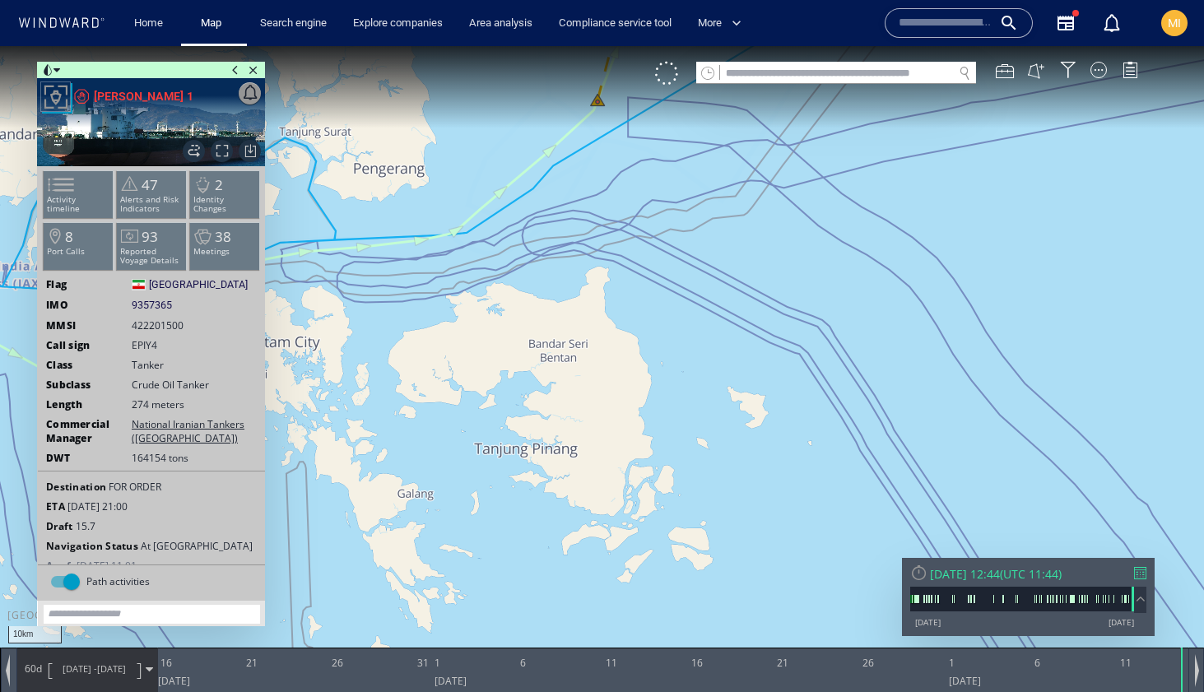
drag, startPoint x: 620, startPoint y: 157, endPoint x: 696, endPoint y: 302, distance: 163.5
click at [696, 301] on canvas "Map" at bounding box center [602, 361] width 1204 height 630
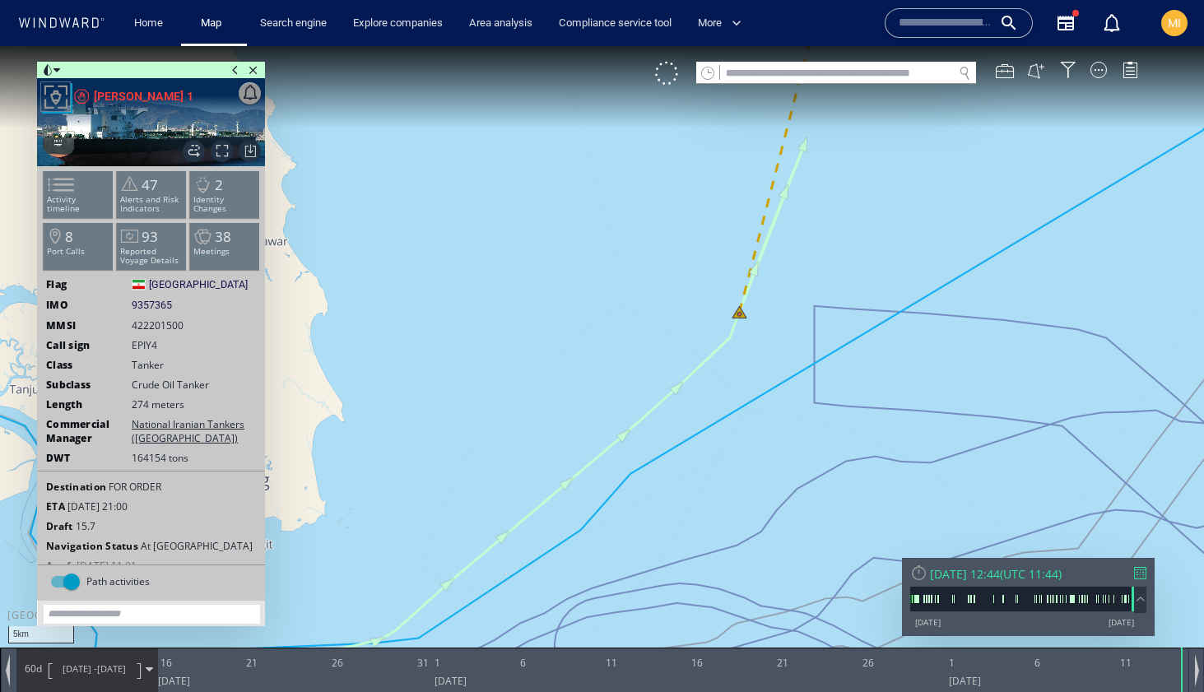
click at [738, 319] on canvas "Map" at bounding box center [602, 361] width 1204 height 630
click at [763, 332] on canvas "Map" at bounding box center [602, 361] width 1204 height 630
click at [1099, 75] on div at bounding box center [1099, 70] width 16 height 16
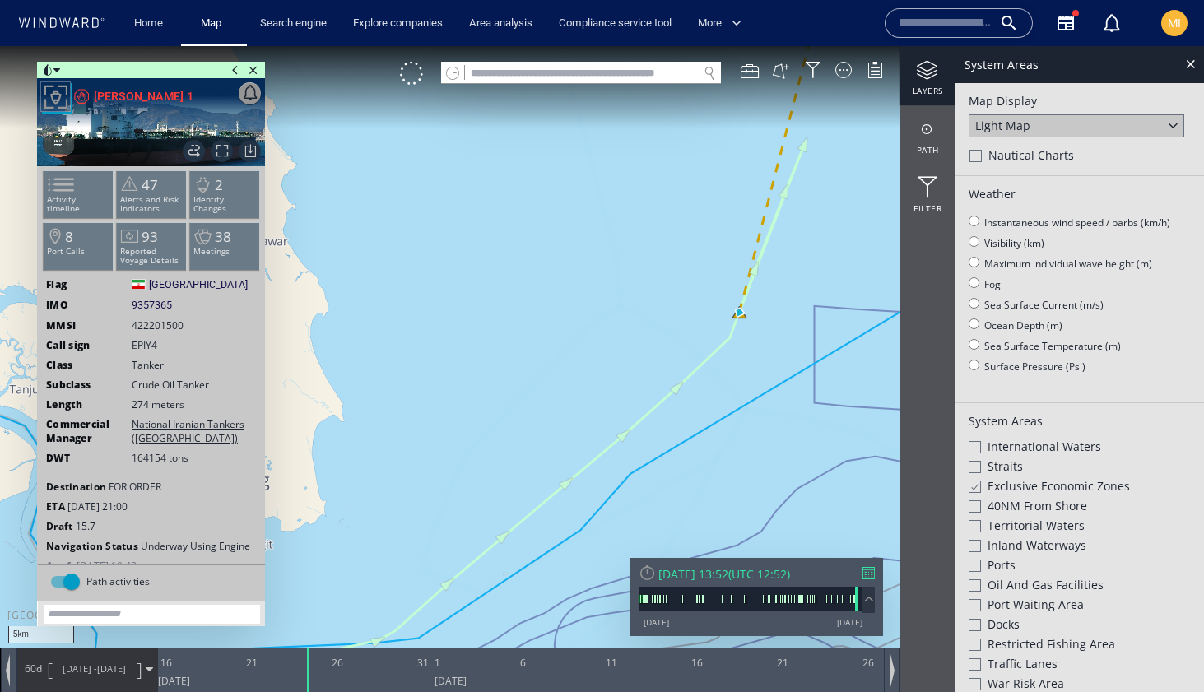
click at [930, 74] on div at bounding box center [928, 70] width 56 height 21
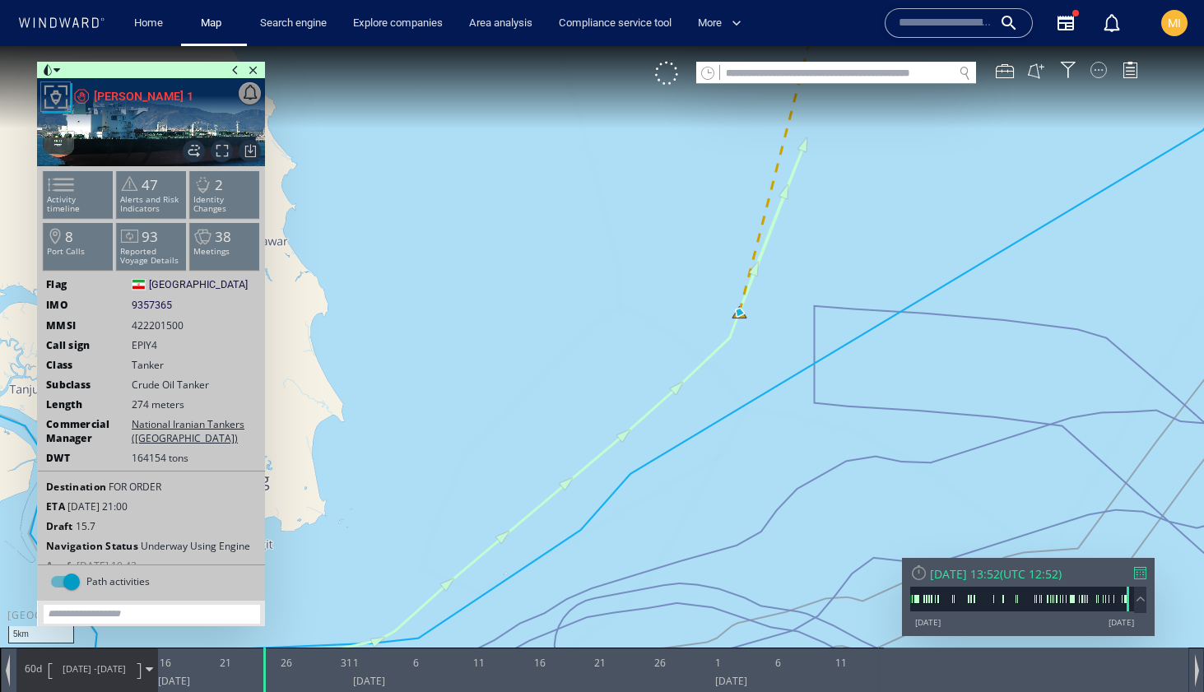
click at [1100, 68] on div at bounding box center [1099, 70] width 16 height 16
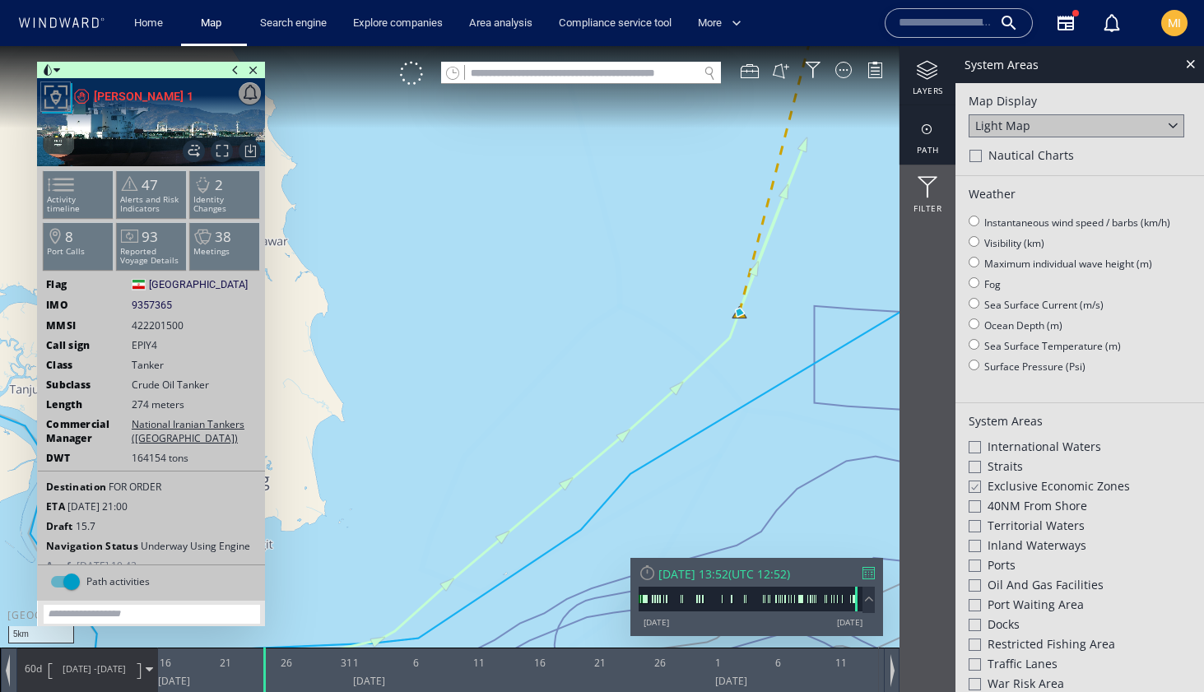
click at [926, 132] on div at bounding box center [928, 129] width 56 height 21
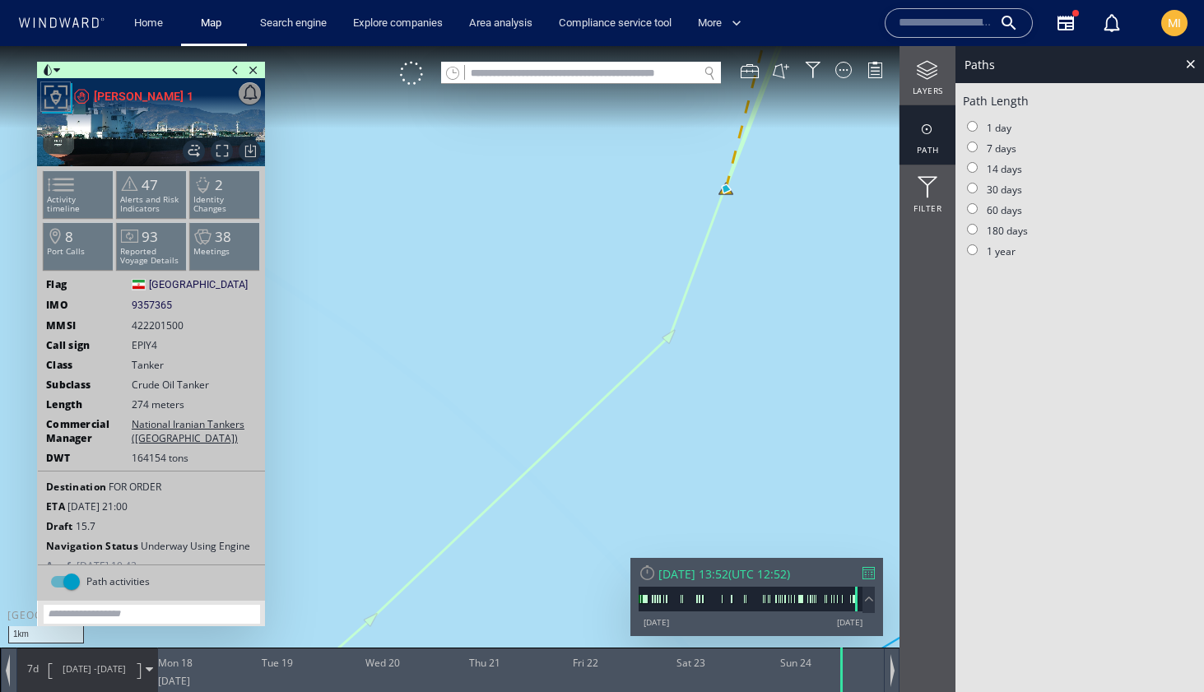
drag, startPoint x: 739, startPoint y: 235, endPoint x: 739, endPoint y: 320, distance: 84.8
click at [739, 320] on canvas "Map" at bounding box center [602, 361] width 1204 height 630
drag, startPoint x: 733, startPoint y: 174, endPoint x: 733, endPoint y: 333, distance: 159.7
click at [733, 333] on canvas "Map" at bounding box center [602, 361] width 1204 height 630
click at [705, 396] on canvas "Map" at bounding box center [602, 361] width 1204 height 630
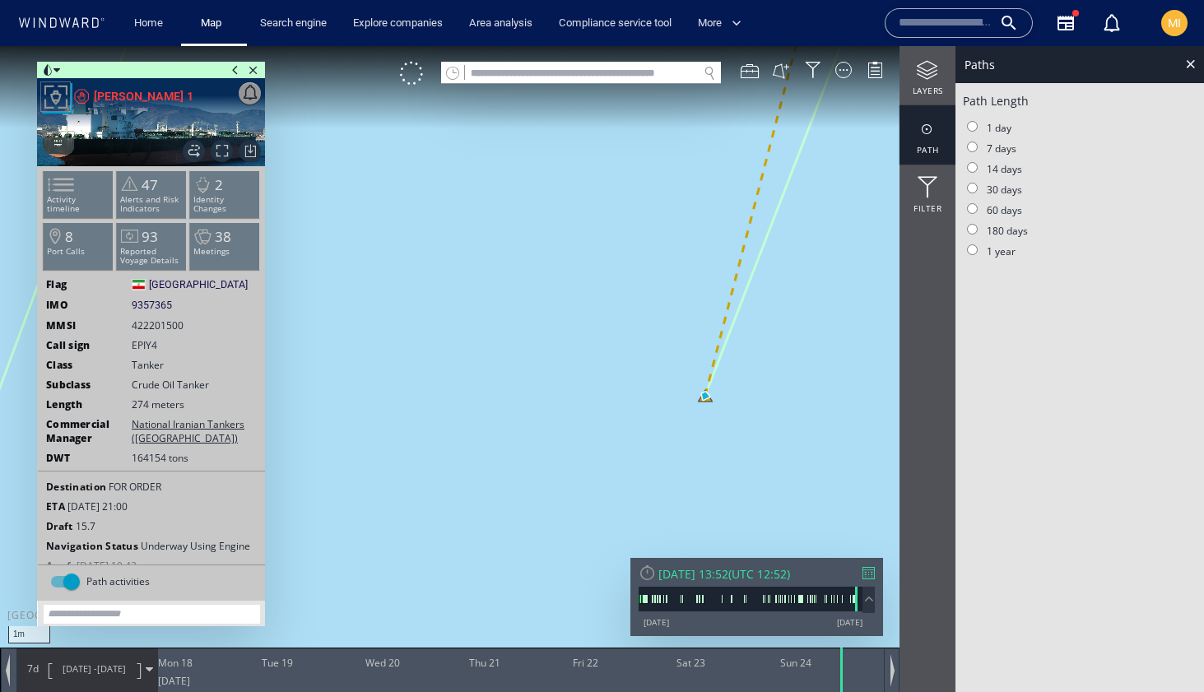
click at [705, 393] on canvas "Map" at bounding box center [602, 361] width 1204 height 630
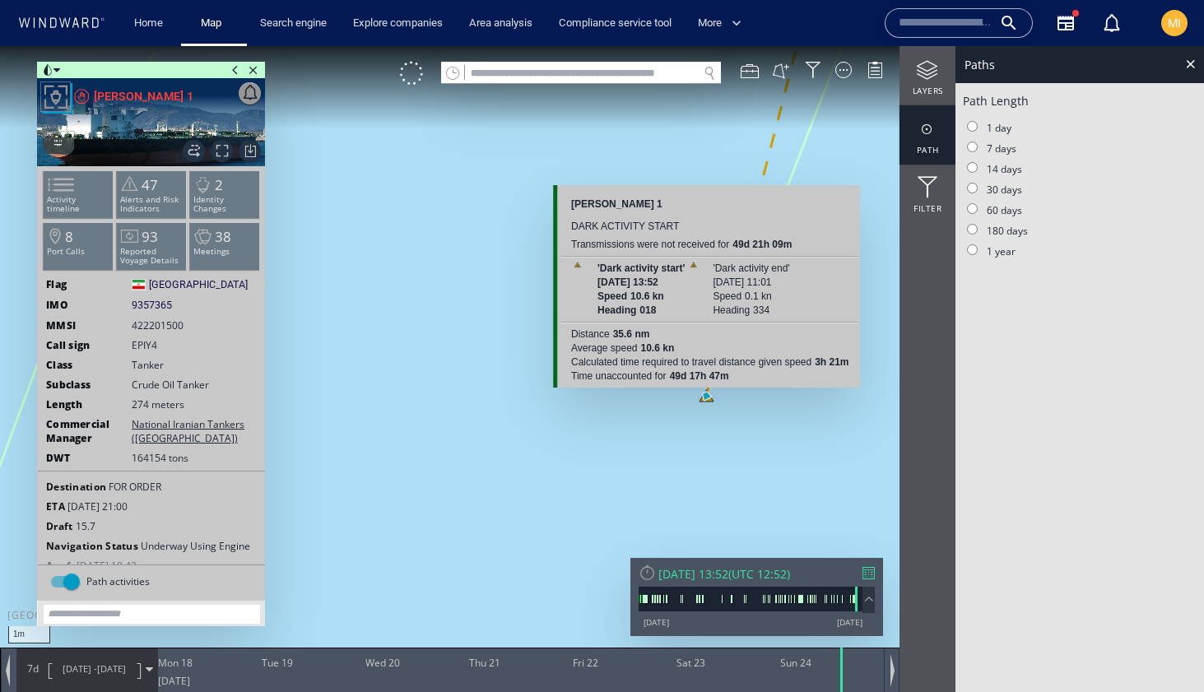
click at [705, 393] on canvas "Map" at bounding box center [602, 361] width 1204 height 630
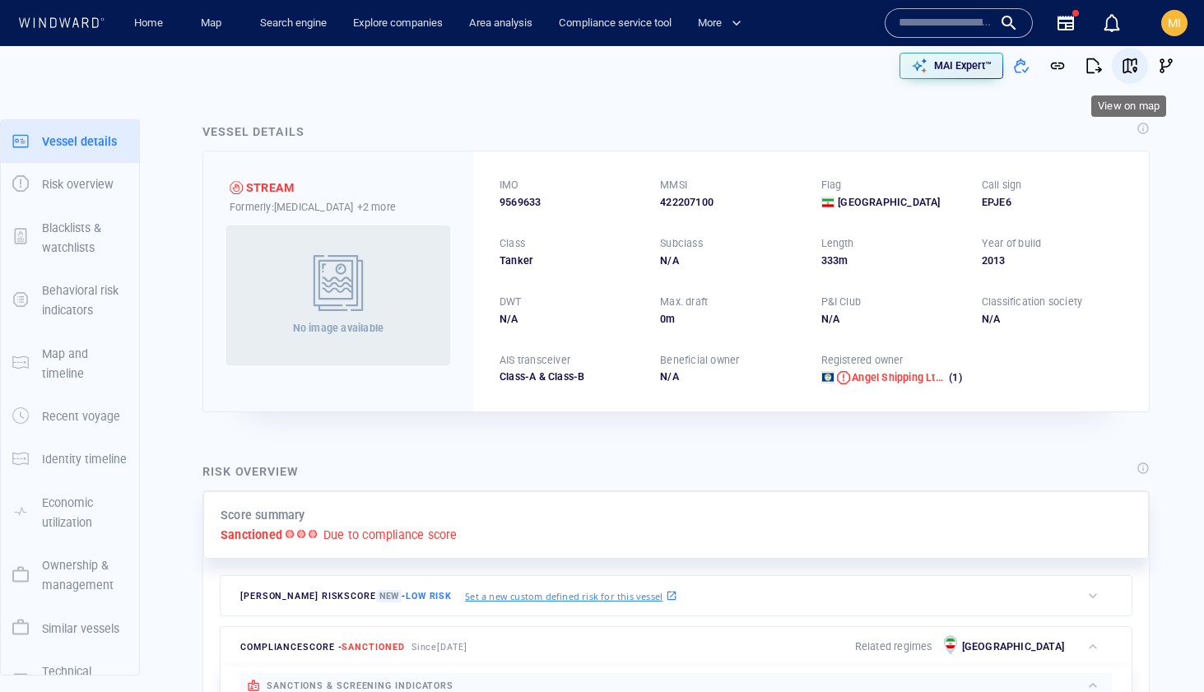
click at [1128, 62] on span "button" at bounding box center [1130, 66] width 16 height 16
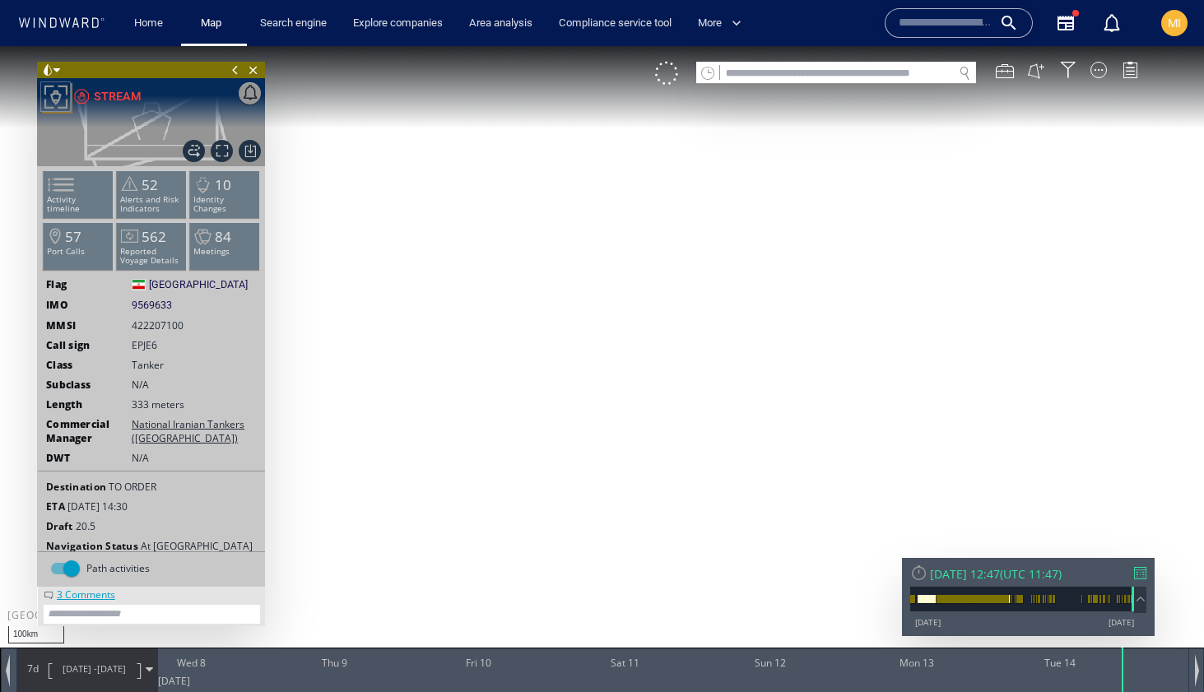
drag, startPoint x: 528, startPoint y: 279, endPoint x: 612, endPoint y: 321, distance: 93.9
click at [612, 320] on canvas "Map" at bounding box center [602, 361] width 1204 height 630
click at [544, 427] on canvas "Map" at bounding box center [602, 361] width 1204 height 630
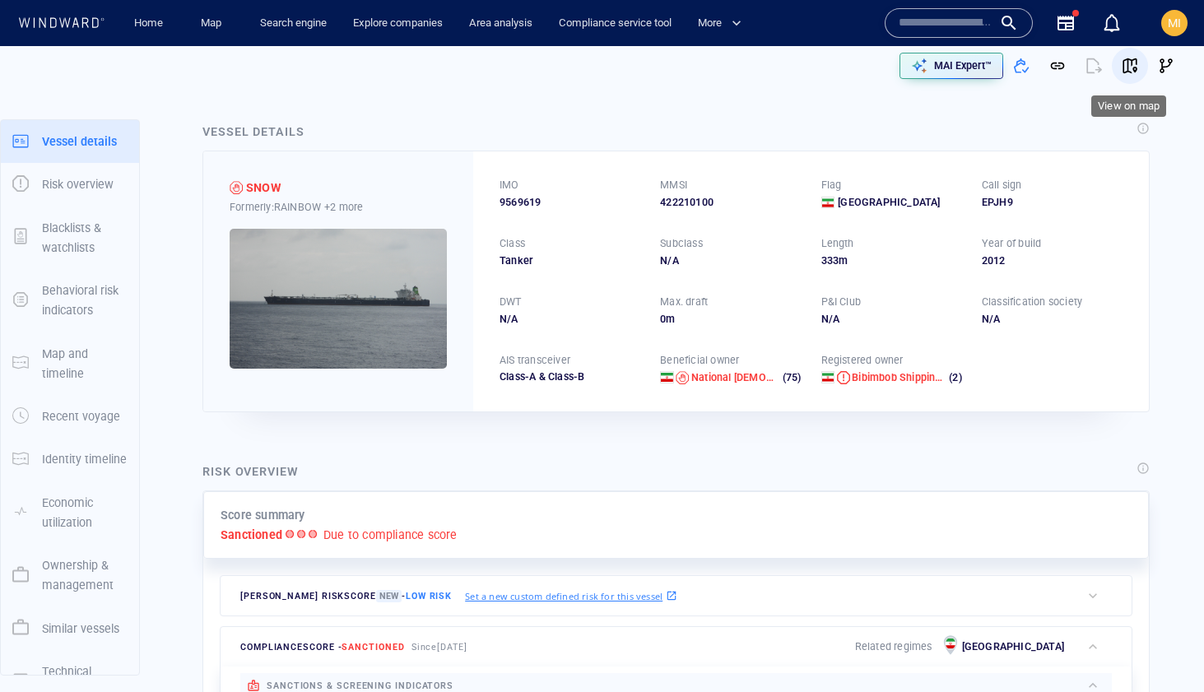
click at [1133, 64] on span "button" at bounding box center [1130, 66] width 16 height 16
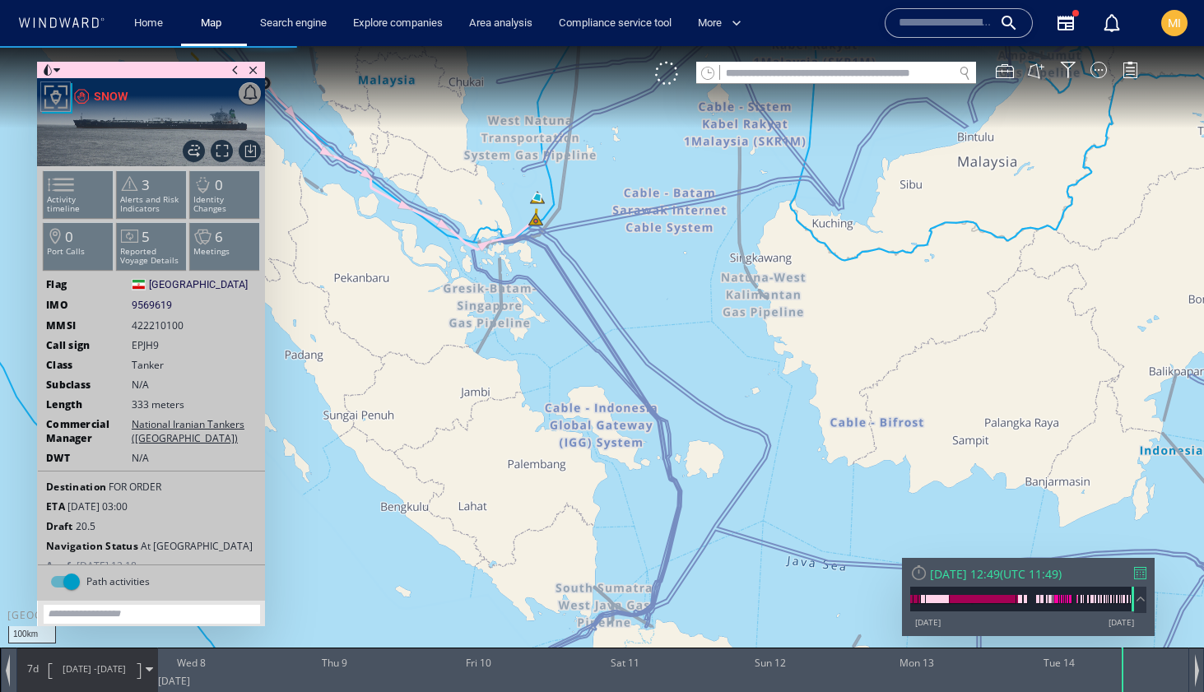
drag, startPoint x: 557, startPoint y: 271, endPoint x: 637, endPoint y: 299, distance: 84.6
click at [637, 299] on canvas "Map" at bounding box center [602, 361] width 1204 height 630
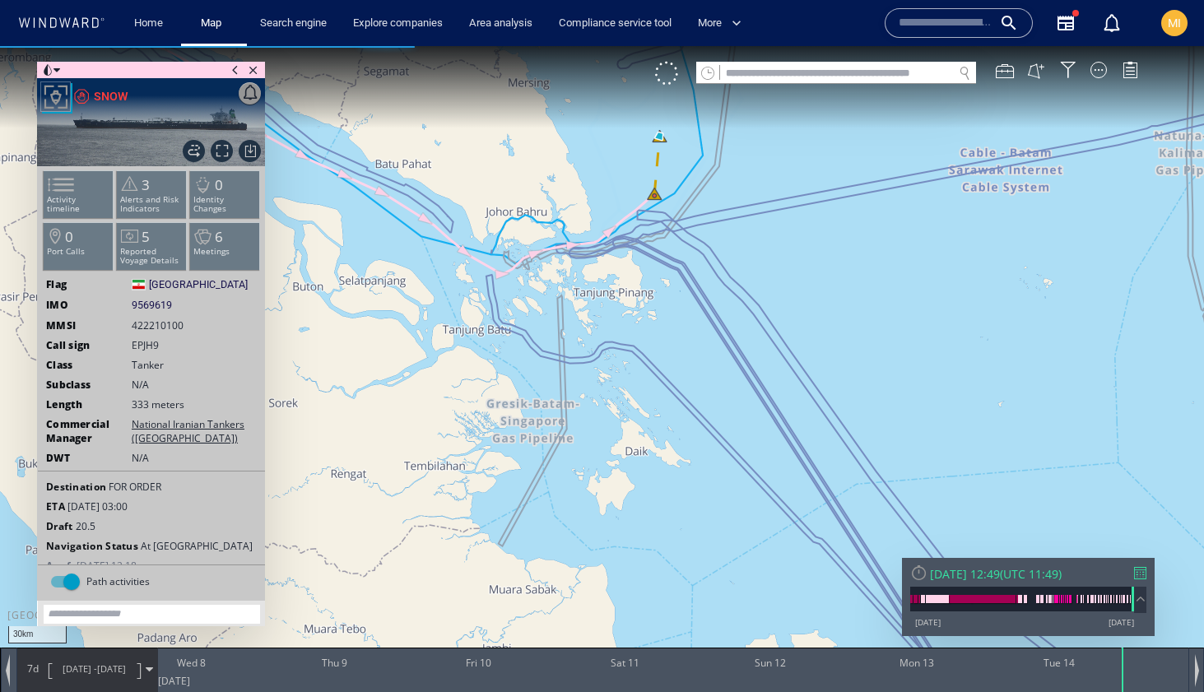
drag, startPoint x: 663, startPoint y: 223, endPoint x: 663, endPoint y: 324, distance: 101.2
click at [663, 324] on canvas "Map" at bounding box center [602, 361] width 1204 height 630
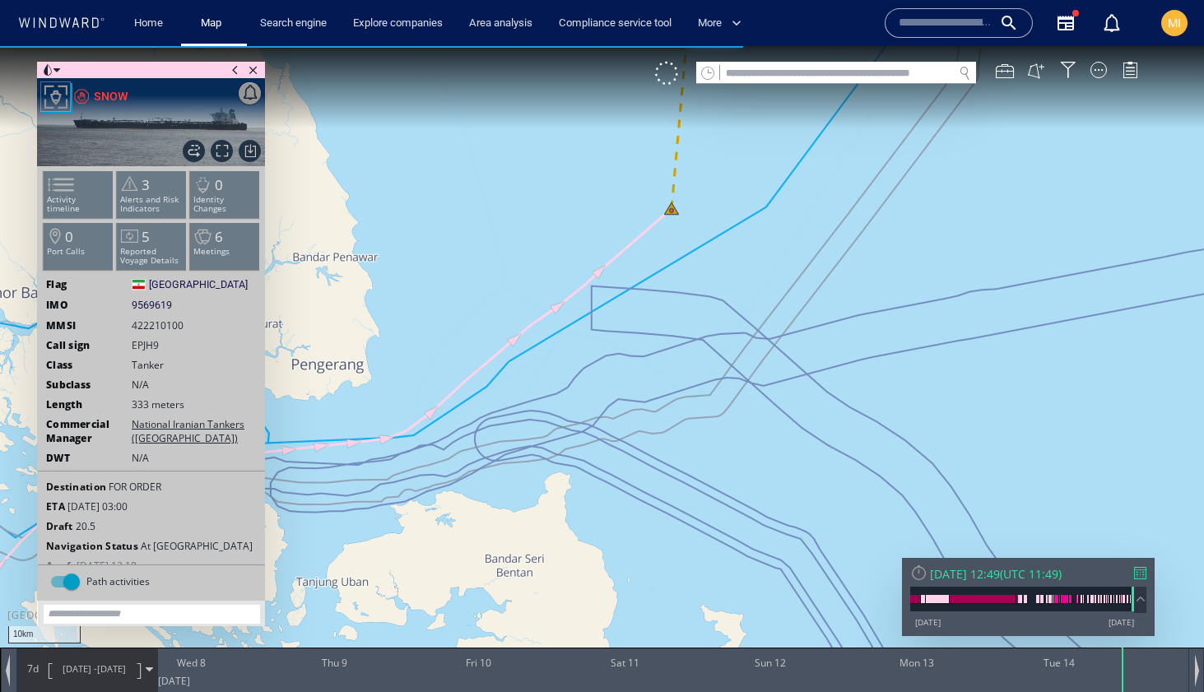
drag, startPoint x: 728, startPoint y: 206, endPoint x: 747, endPoint y: 391, distance: 186.1
click at [747, 391] on canvas "Map" at bounding box center [602, 361] width 1204 height 630
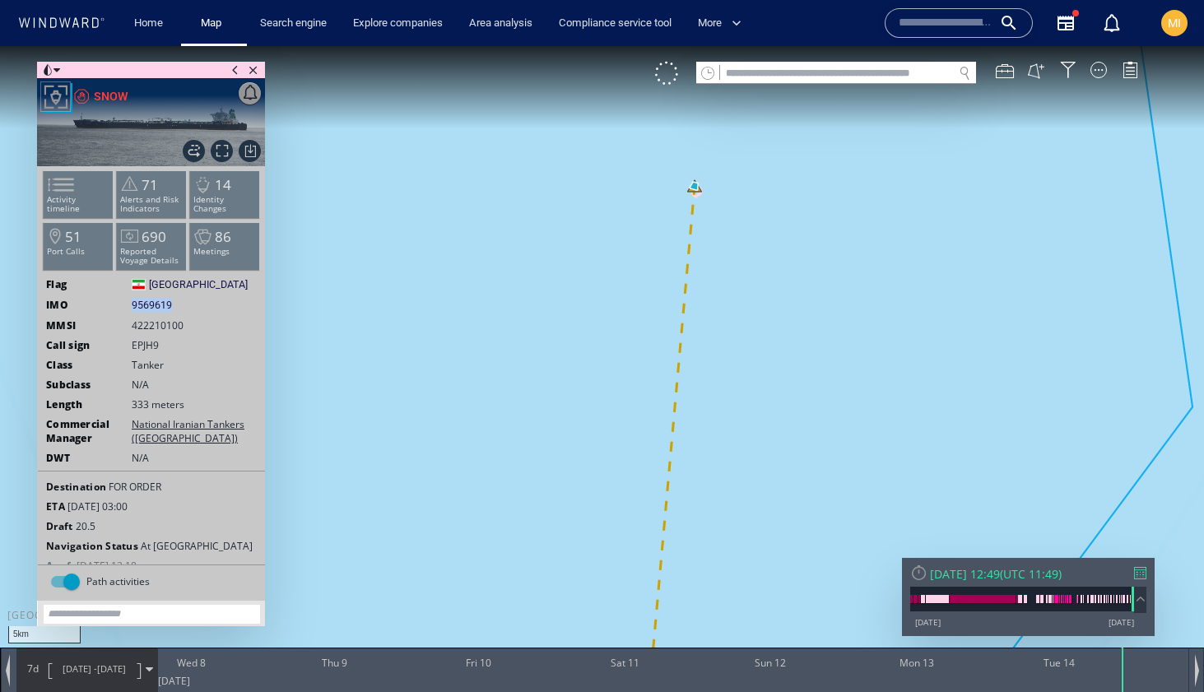
drag, startPoint x: 182, startPoint y: 302, endPoint x: 131, endPoint y: 302, distance: 51.0
click at [131, 302] on div "IMO 9569619 9569619" at bounding box center [151, 305] width 227 height 15
copy div "9569619"
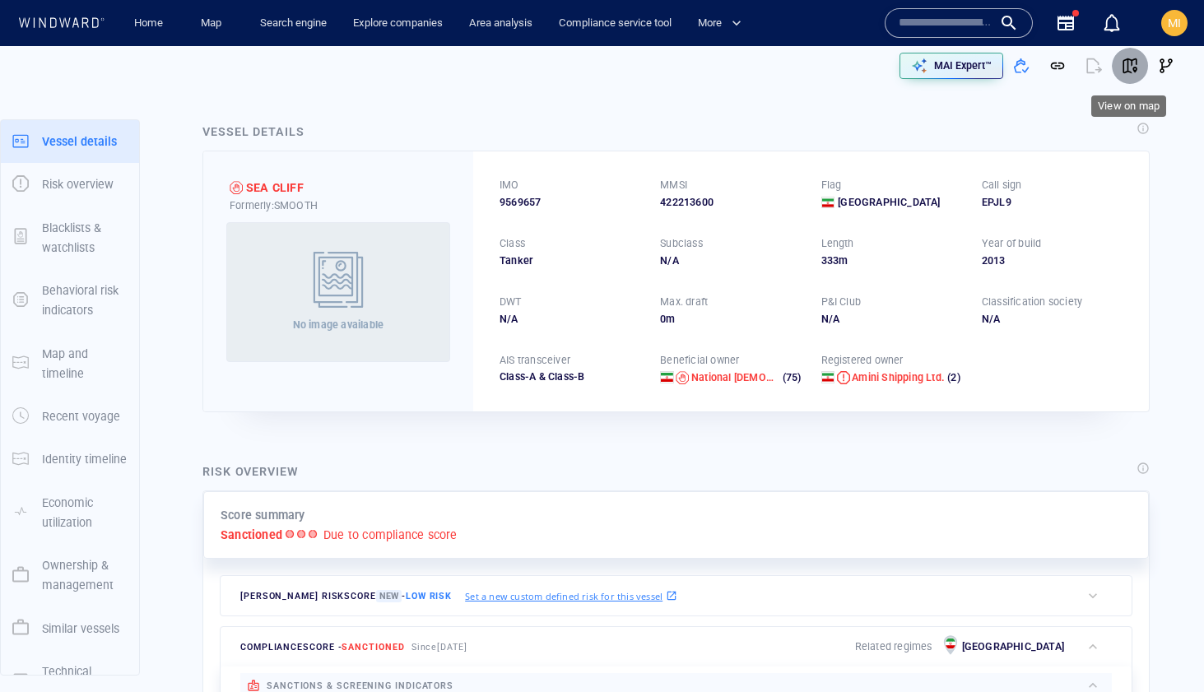
click at [1130, 68] on span "button" at bounding box center [1130, 66] width 16 height 16
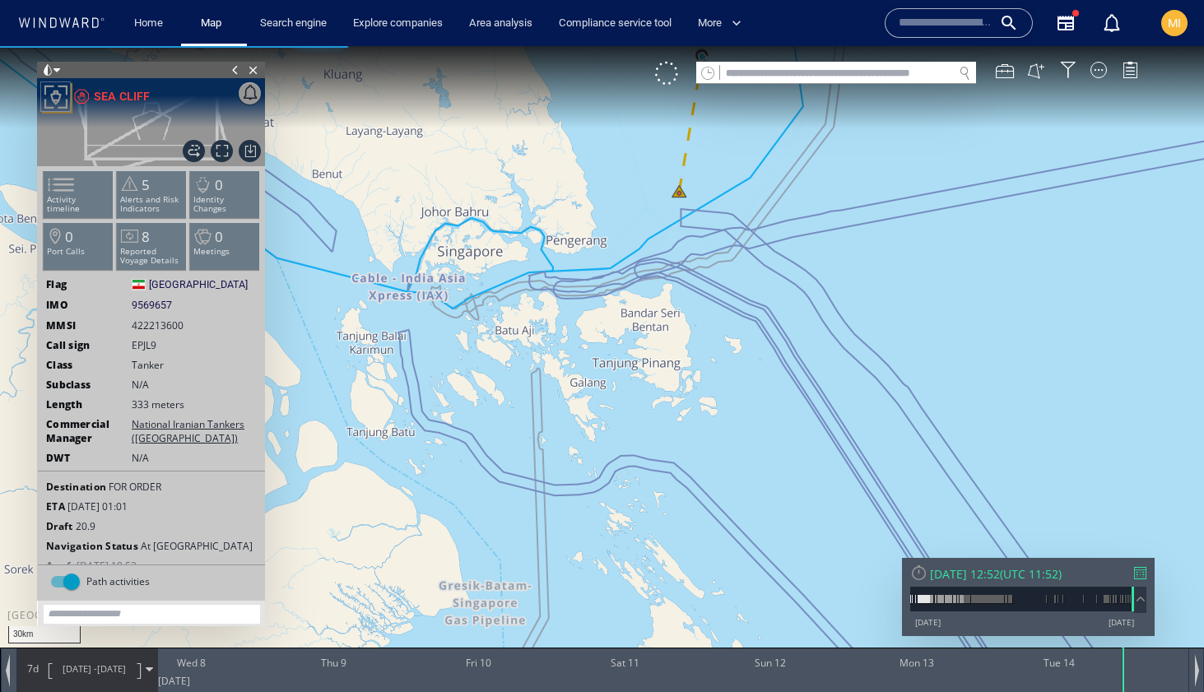
drag, startPoint x: 663, startPoint y: 226, endPoint x: 662, endPoint y: 254, distance: 28.8
click at [663, 249] on canvas "Map" at bounding box center [602, 361] width 1204 height 630
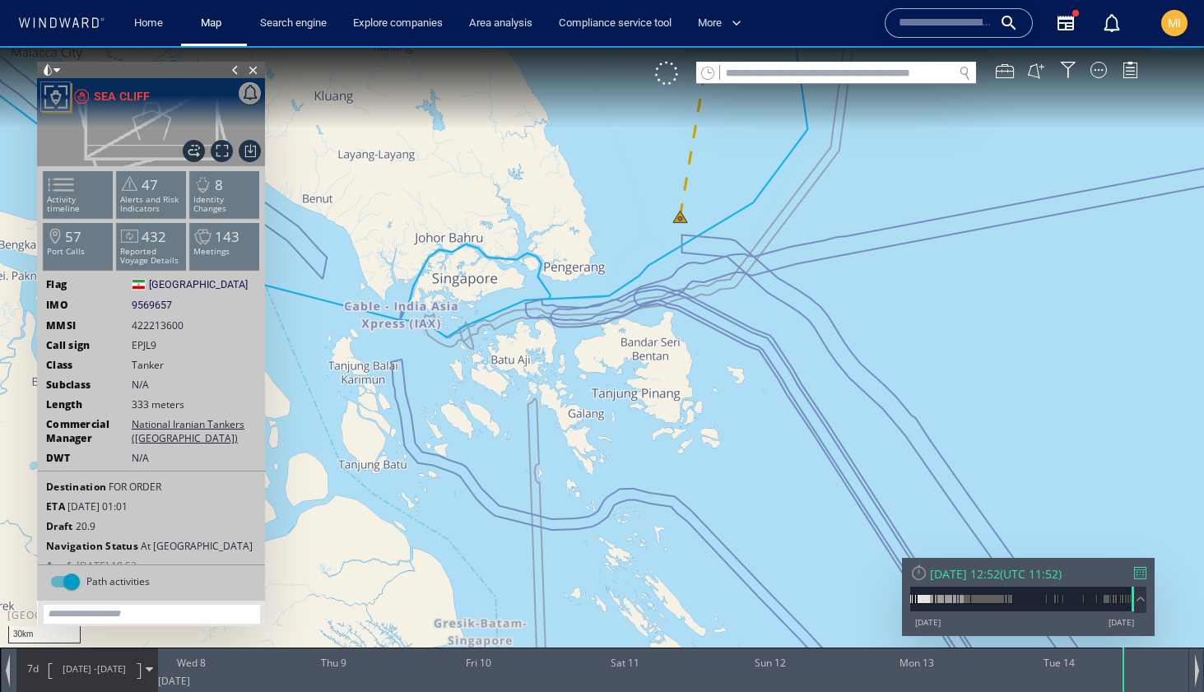
click at [681, 227] on canvas "Map" at bounding box center [602, 361] width 1204 height 630
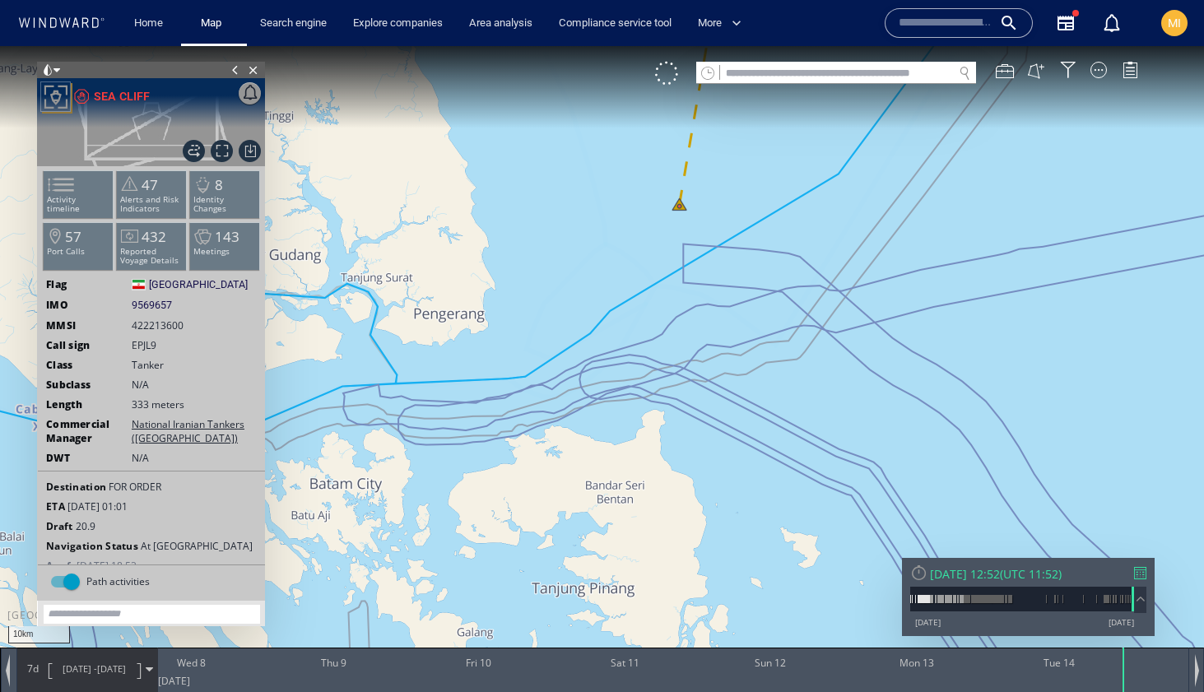
click at [679, 201] on canvas "Map" at bounding box center [602, 361] width 1204 height 630
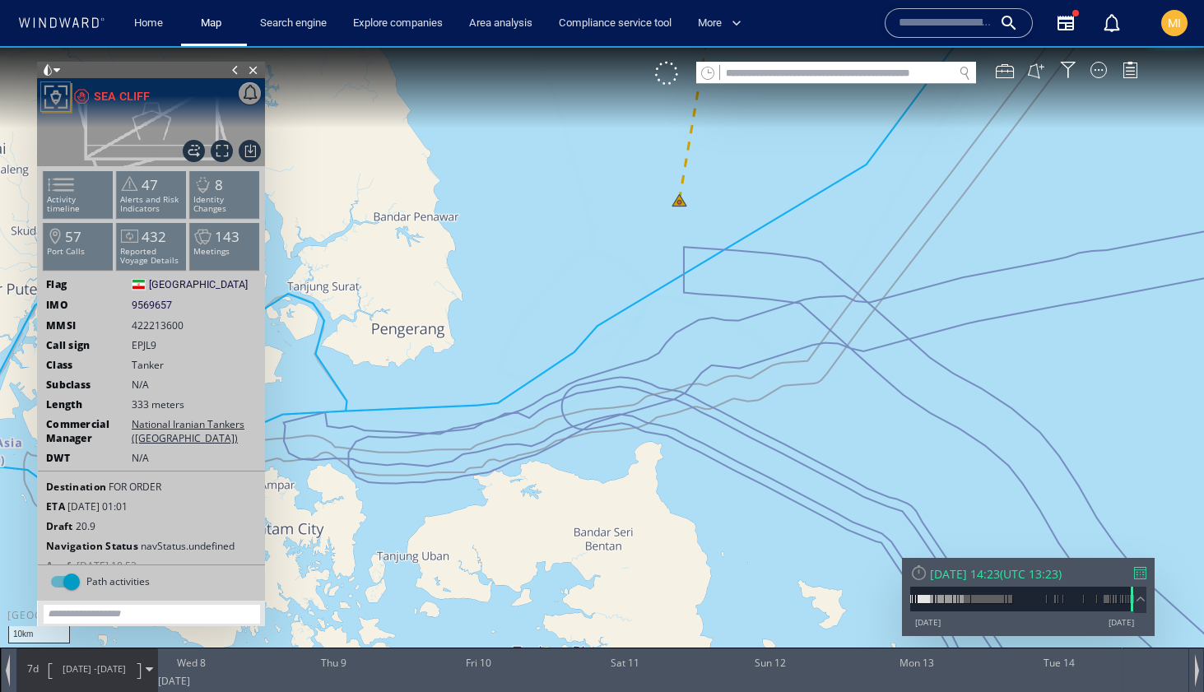
click at [679, 201] on canvas "Map" at bounding box center [602, 361] width 1204 height 630
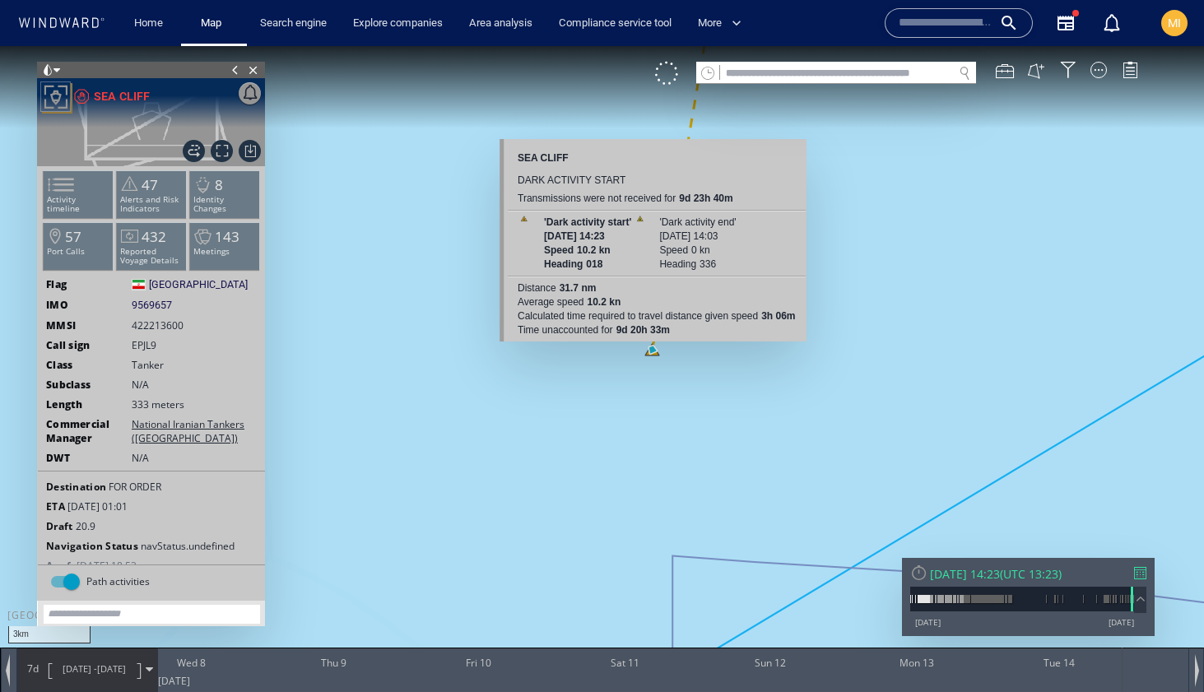
drag, startPoint x: 679, startPoint y: 202, endPoint x: 651, endPoint y: 352, distance: 152.4
click at [651, 352] on canvas "Map" at bounding box center [602, 361] width 1204 height 630
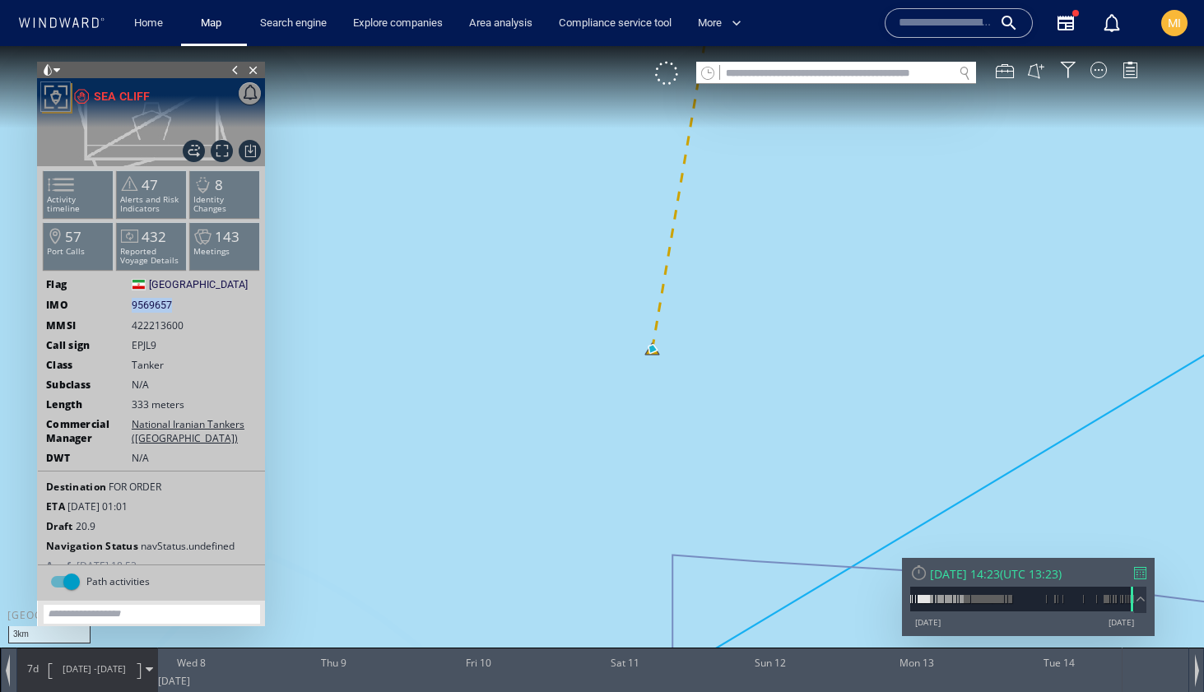
drag, startPoint x: 181, startPoint y: 300, endPoint x: 133, endPoint y: 299, distance: 48.6
click at [133, 299] on div "IMO 9569657 9569657" at bounding box center [151, 305] width 227 height 15
copy span "9569657"
click at [1097, 67] on div at bounding box center [1099, 70] width 16 height 16
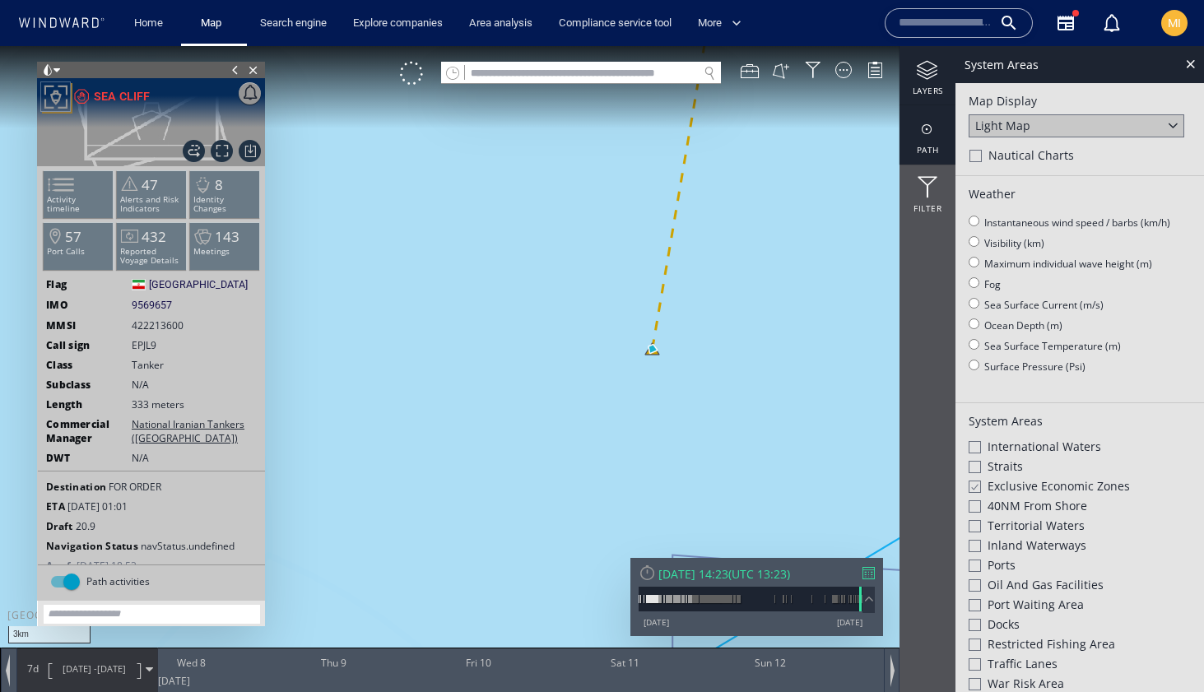
click at [928, 140] on div "path" at bounding box center [928, 134] width 56 height 59
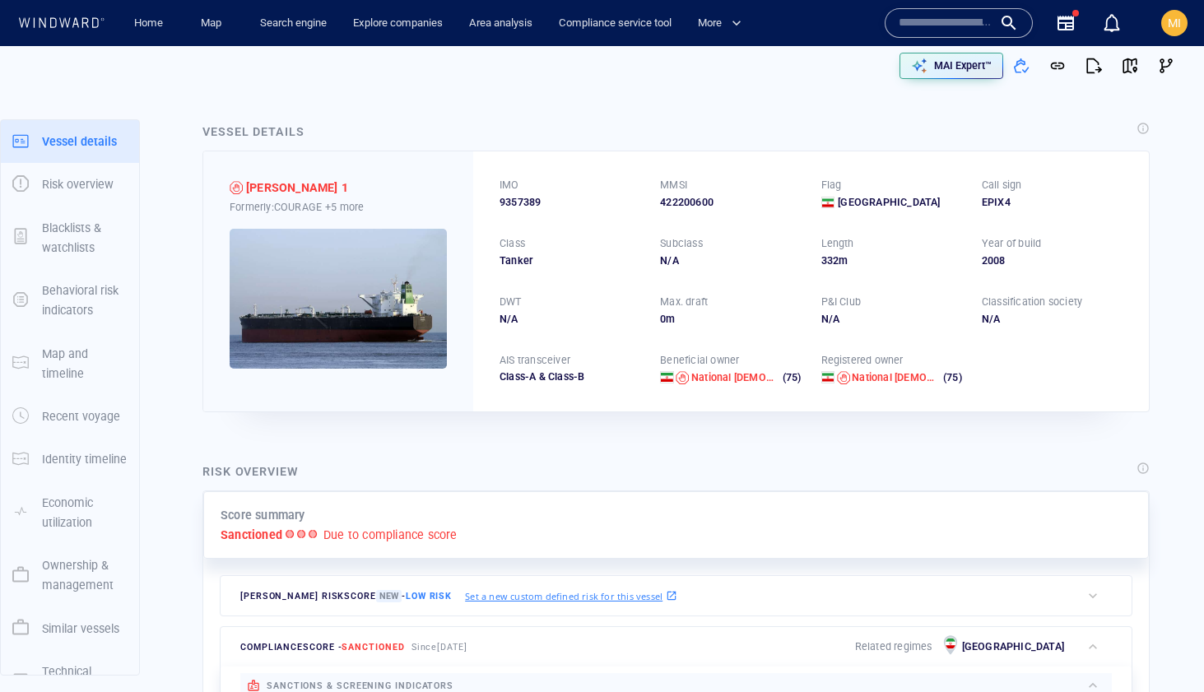
click at [691, 399] on div "IMO 9357389 MMSI 422200600 Flag Iran Call sign EPIX4 Class Tanker Subclass N/A …" at bounding box center [811, 280] width 676 height 259
click at [1130, 63] on span "button" at bounding box center [1130, 66] width 16 height 16
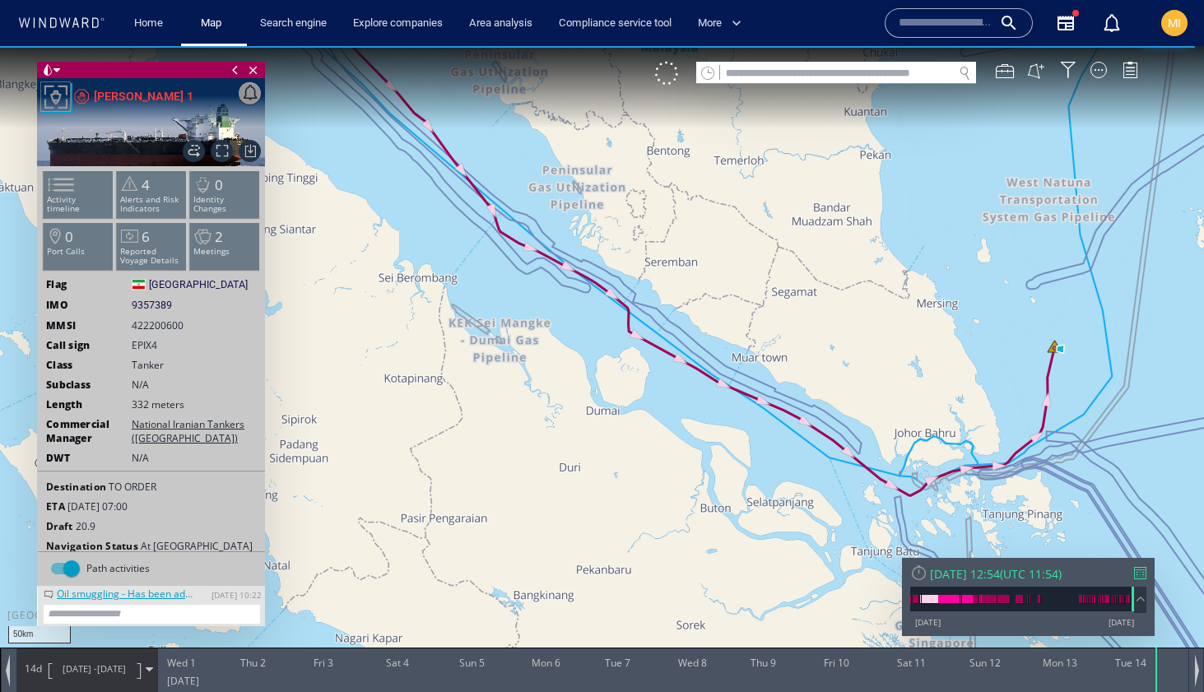
drag, startPoint x: 927, startPoint y: 390, endPoint x: 727, endPoint y: 353, distance: 203.4
click at [738, 354] on canvas "Map" at bounding box center [602, 361] width 1204 height 630
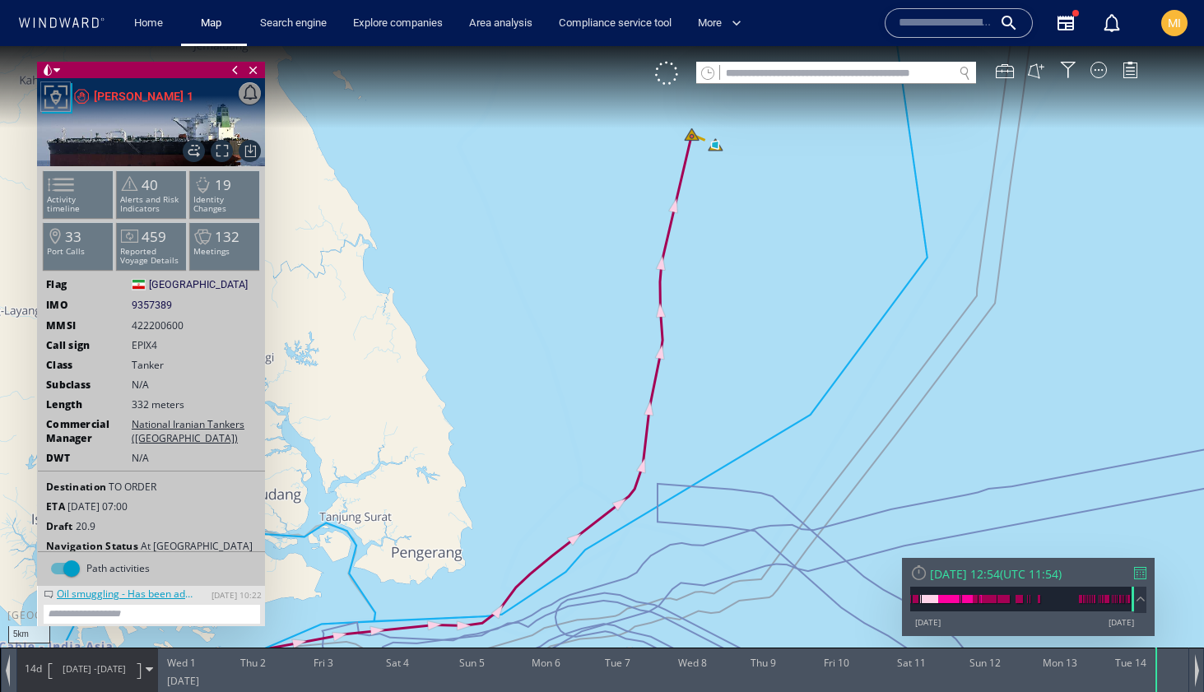
drag, startPoint x: 679, startPoint y: 193, endPoint x: 679, endPoint y: 319, distance: 125.9
click at [679, 317] on canvas "Map" at bounding box center [602, 361] width 1204 height 630
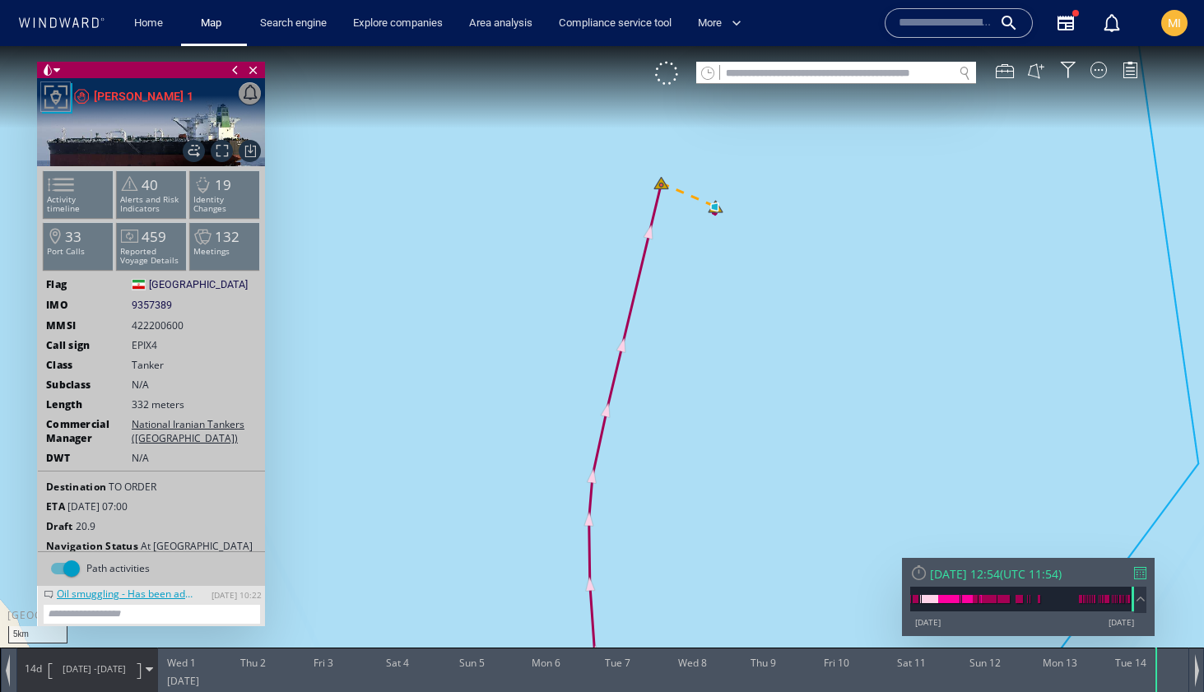
click at [376, 226] on canvas "Map" at bounding box center [602, 361] width 1204 height 630
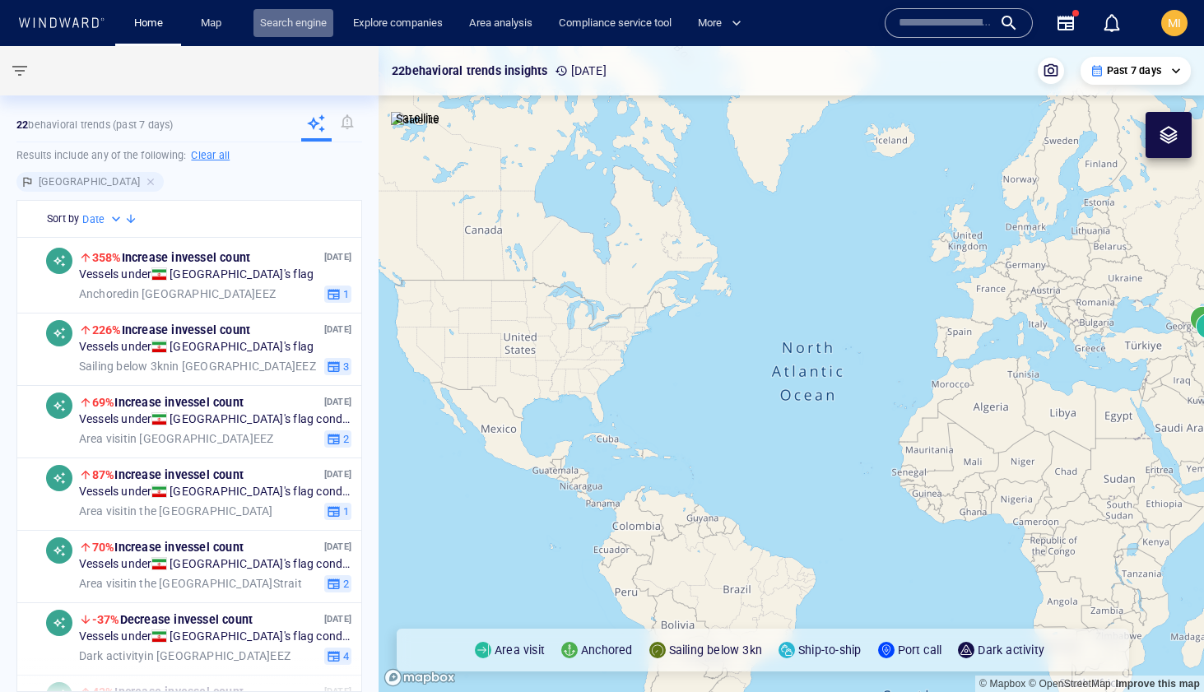
click at [306, 21] on link "Search engine" at bounding box center [294, 23] width 80 height 29
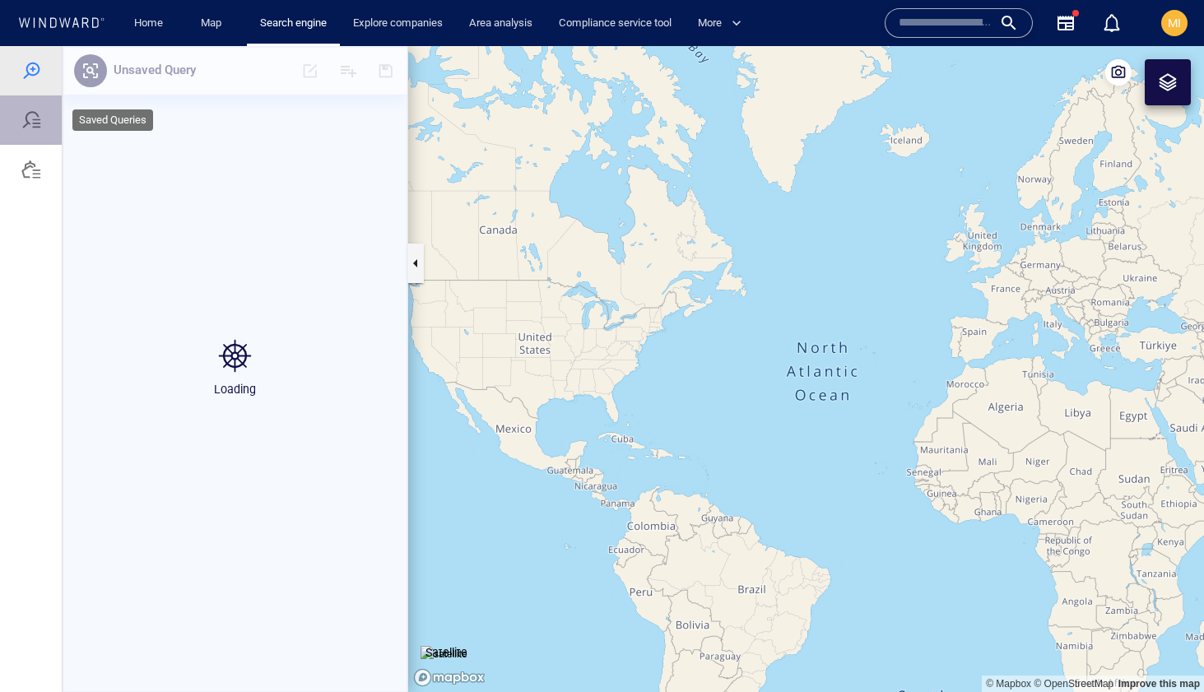
click at [35, 124] on div at bounding box center [31, 120] width 20 height 20
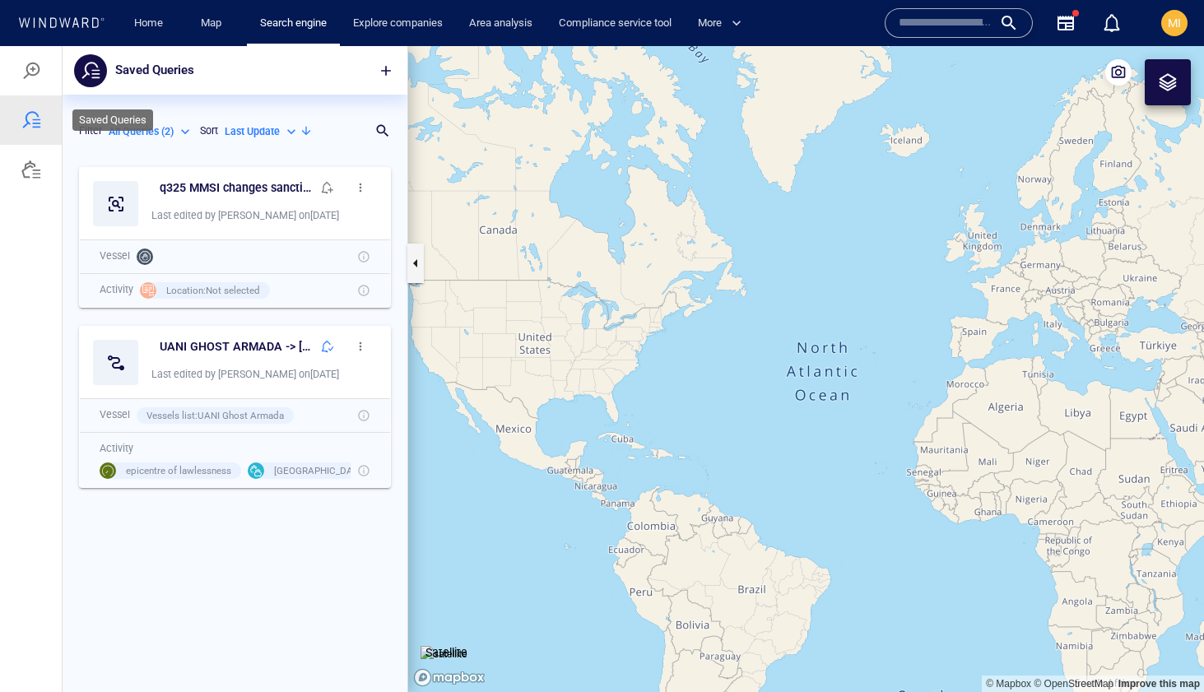
scroll to position [533, 345]
click at [27, 65] on div at bounding box center [31, 71] width 20 height 20
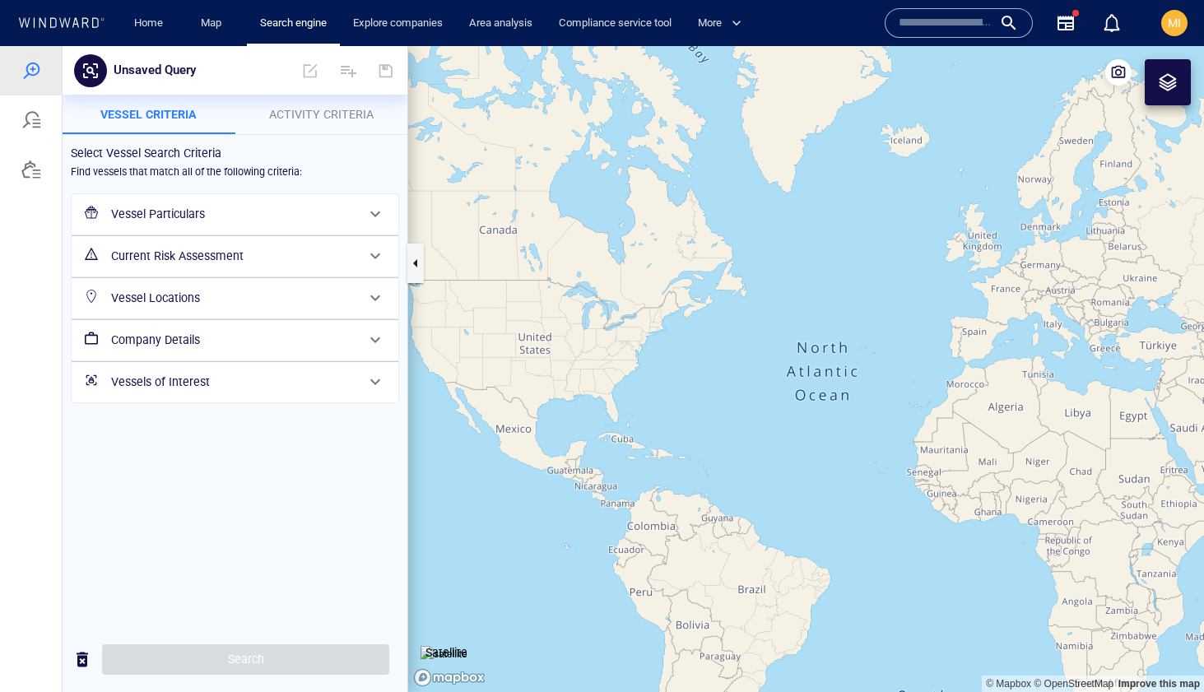
click at [248, 214] on h6 "Vessel Particulars" at bounding box center [233, 214] width 244 height 21
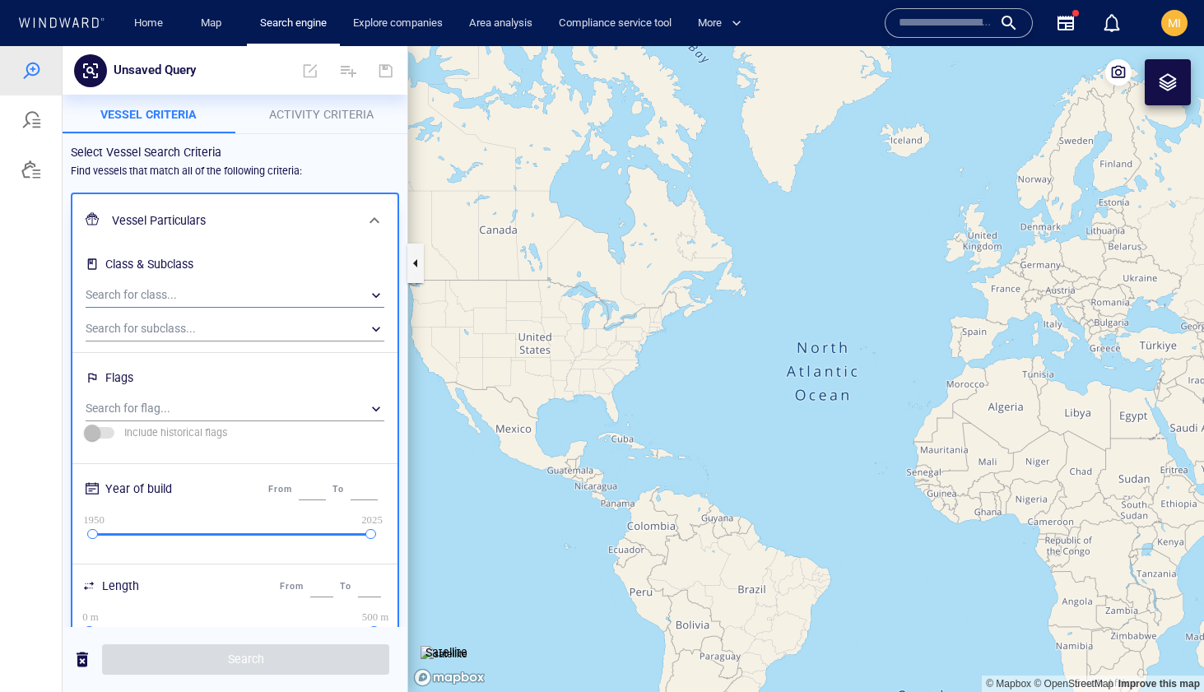
click at [217, 287] on div "​" at bounding box center [235, 295] width 299 height 25
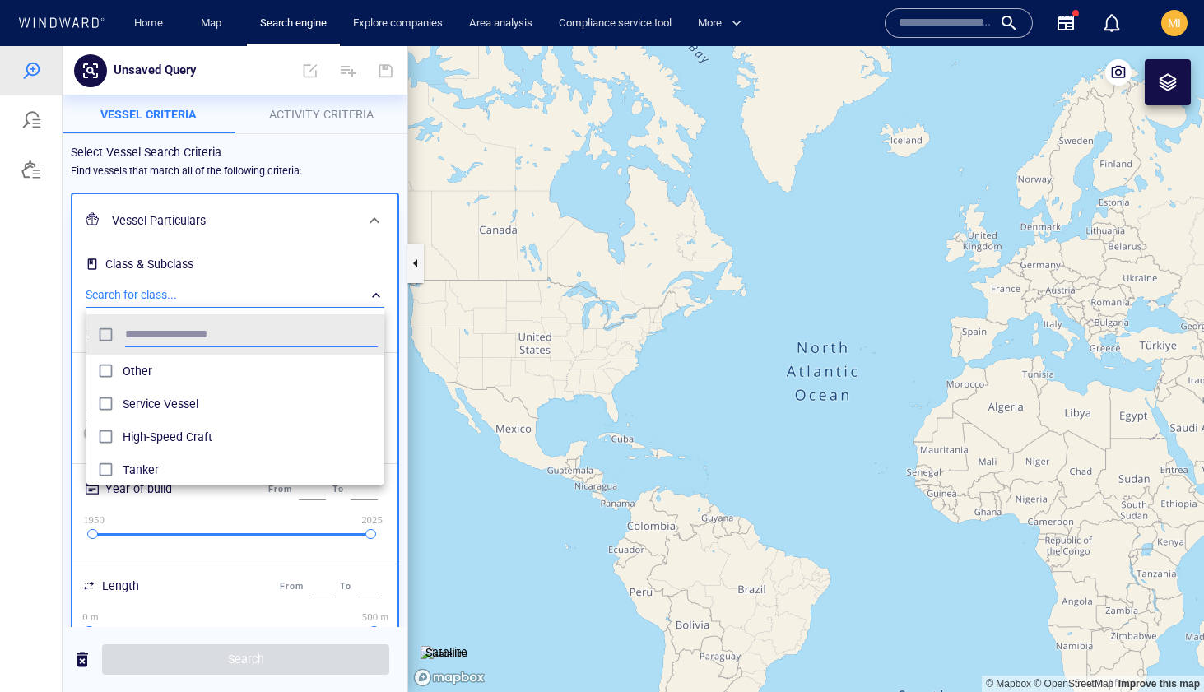
scroll to position [164, 298]
type input "******"
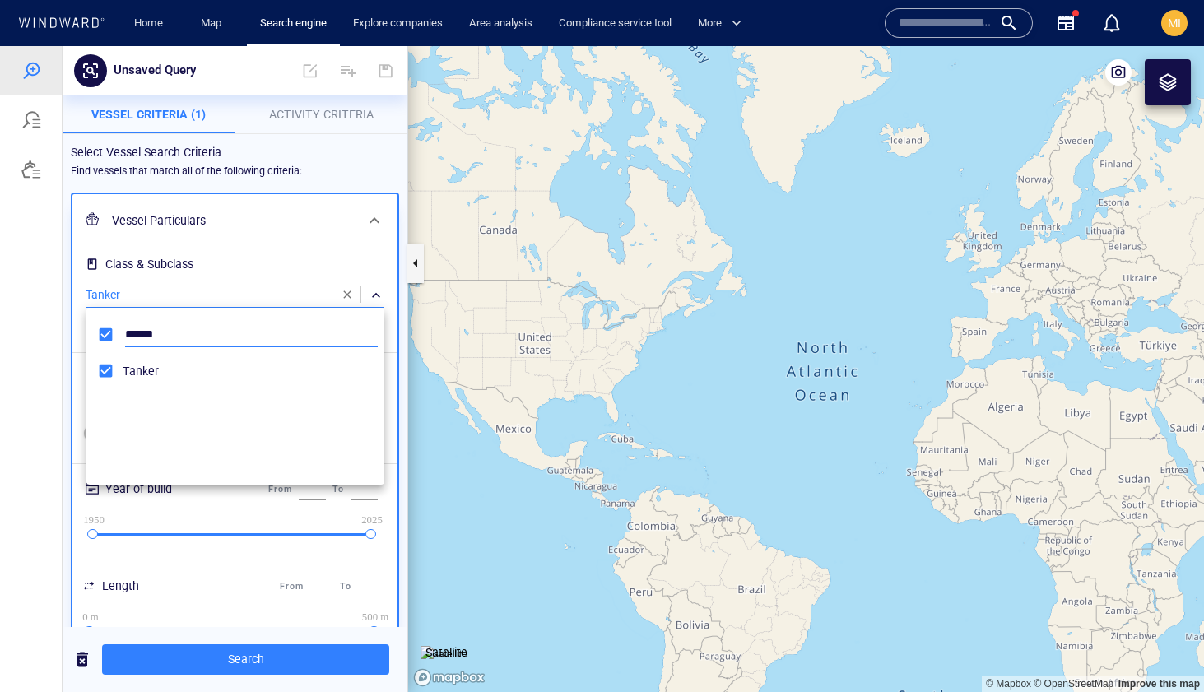
click at [201, 328] on input "******" at bounding box center [251, 335] width 253 height 25
click at [275, 274] on div at bounding box center [602, 369] width 1204 height 646
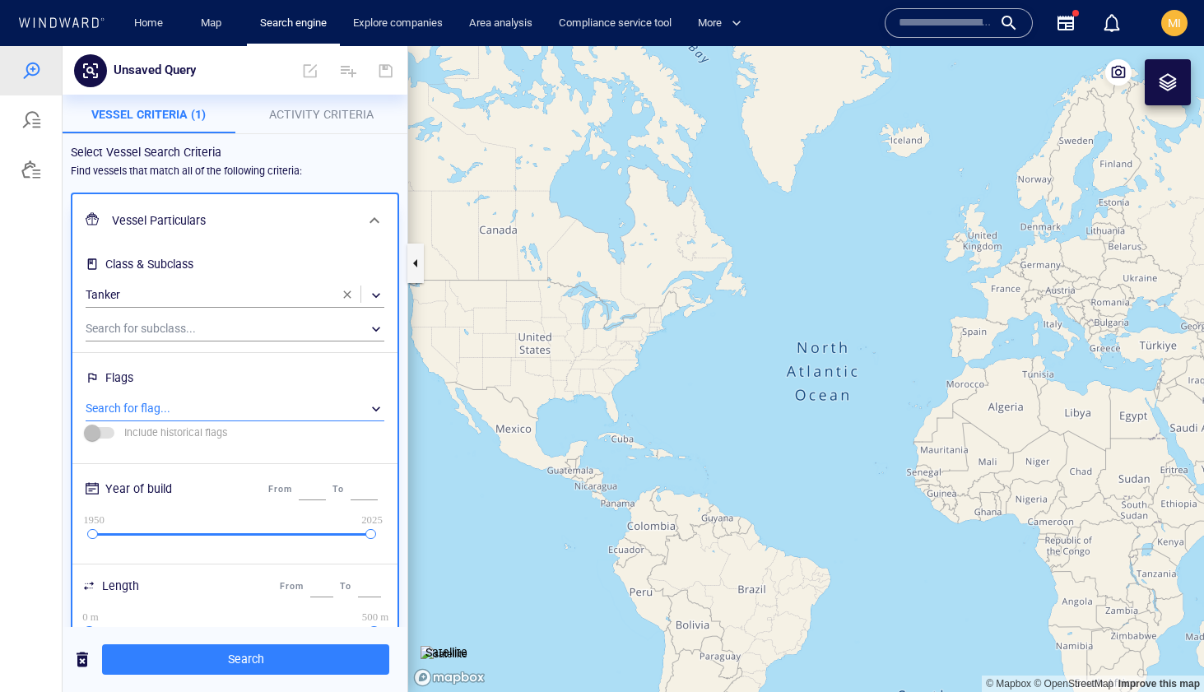
click at [210, 410] on div "​" at bounding box center [235, 409] width 299 height 25
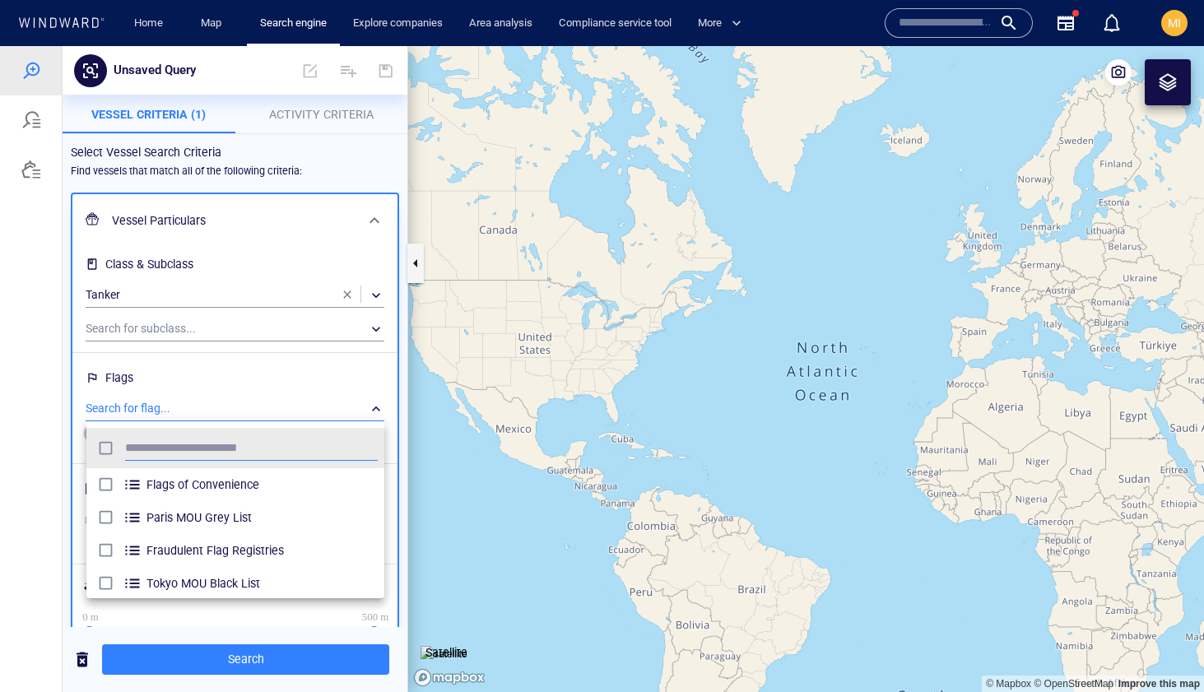
scroll to position [164, 298]
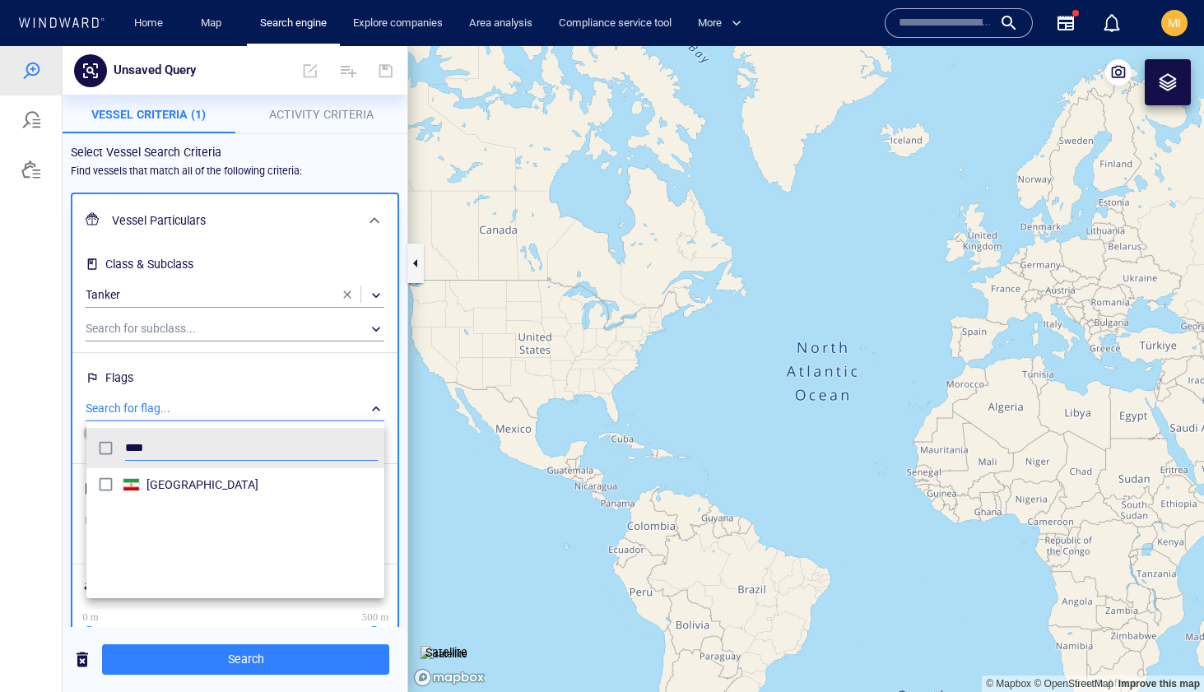
type input "****"
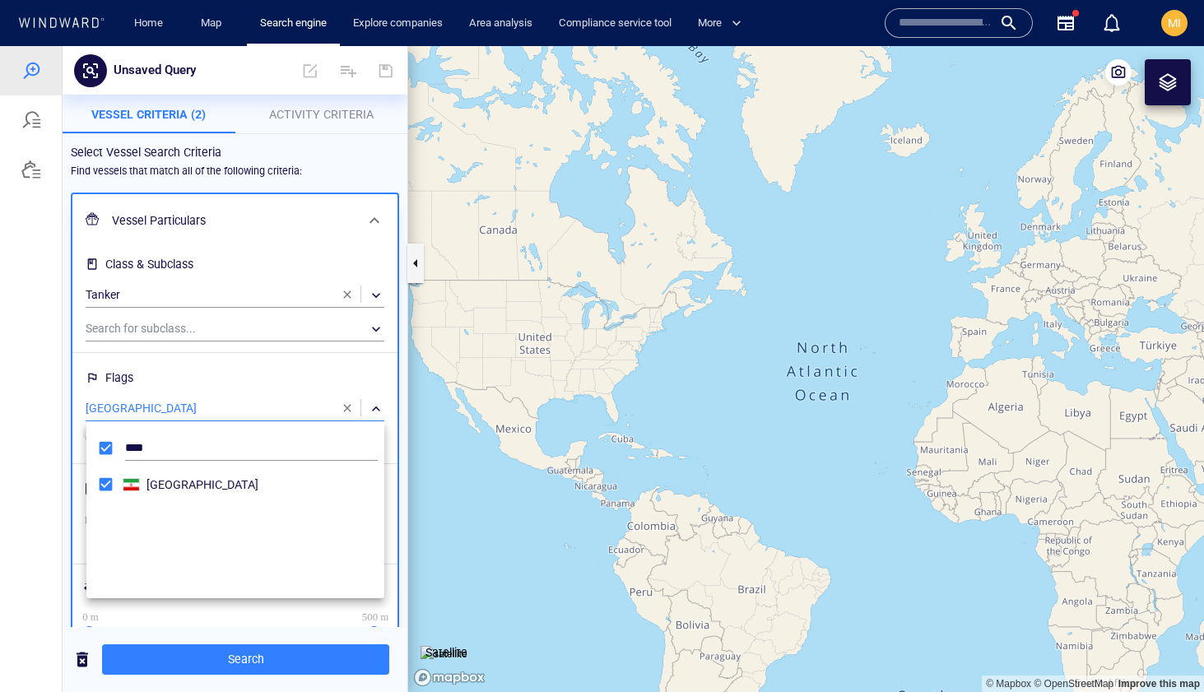
click at [233, 659] on div at bounding box center [602, 369] width 1204 height 646
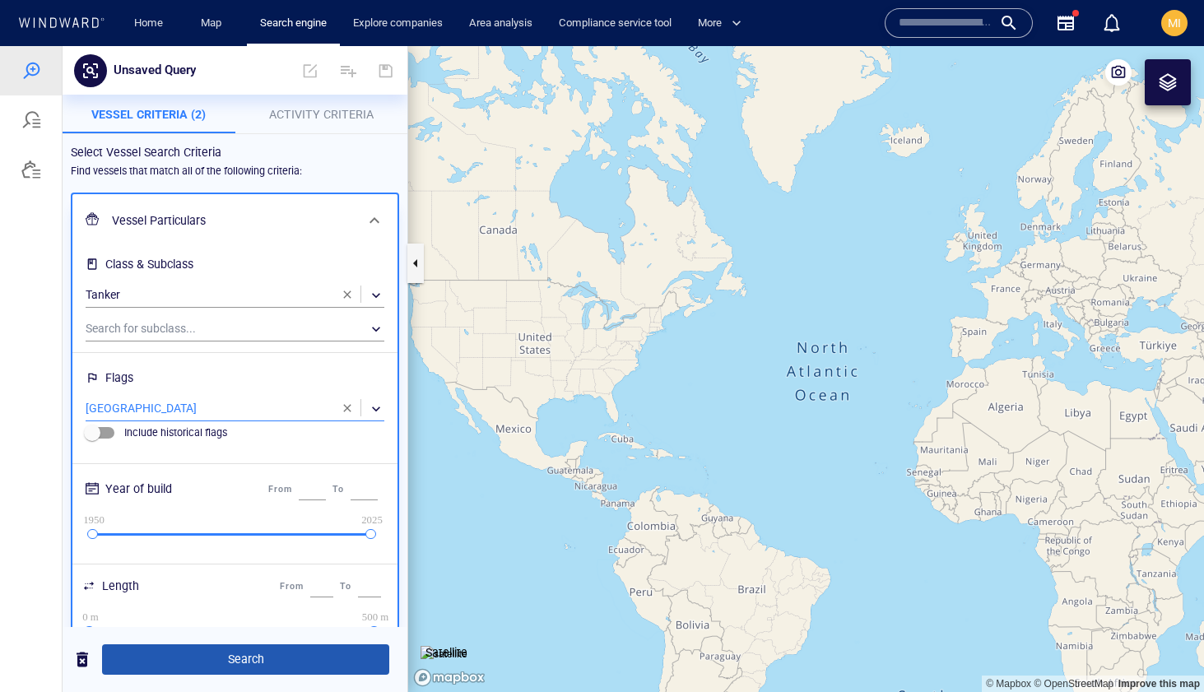
click at [249, 655] on span "Search" at bounding box center [245, 659] width 261 height 21
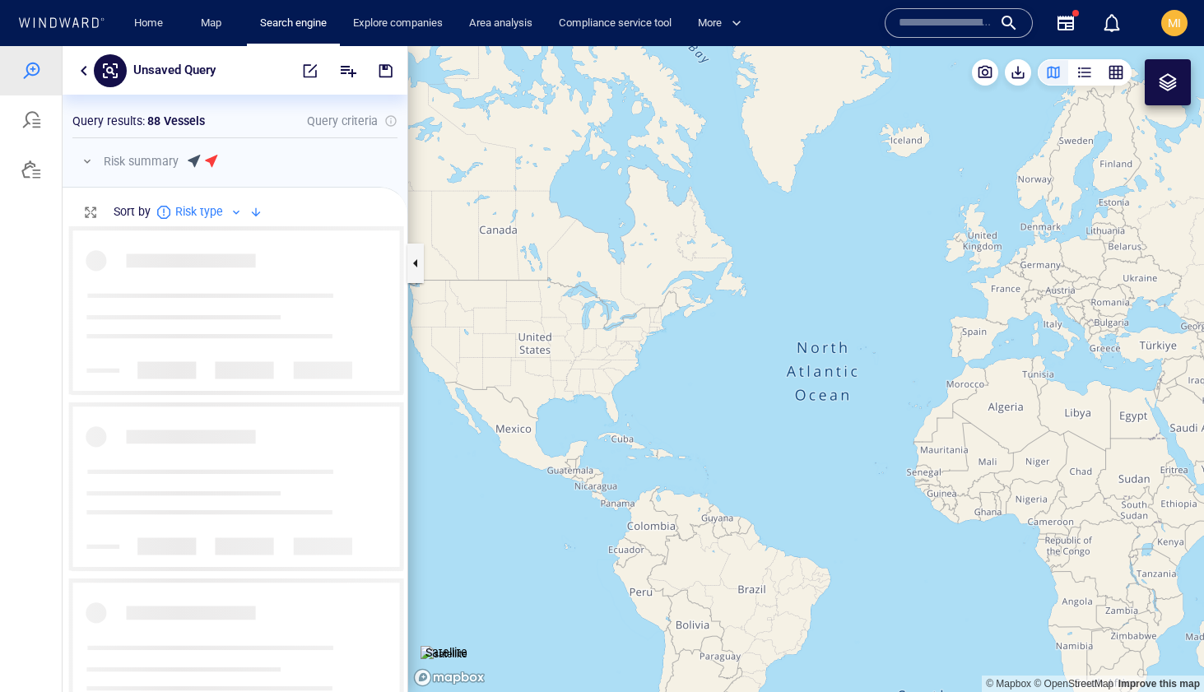
scroll to position [466, 345]
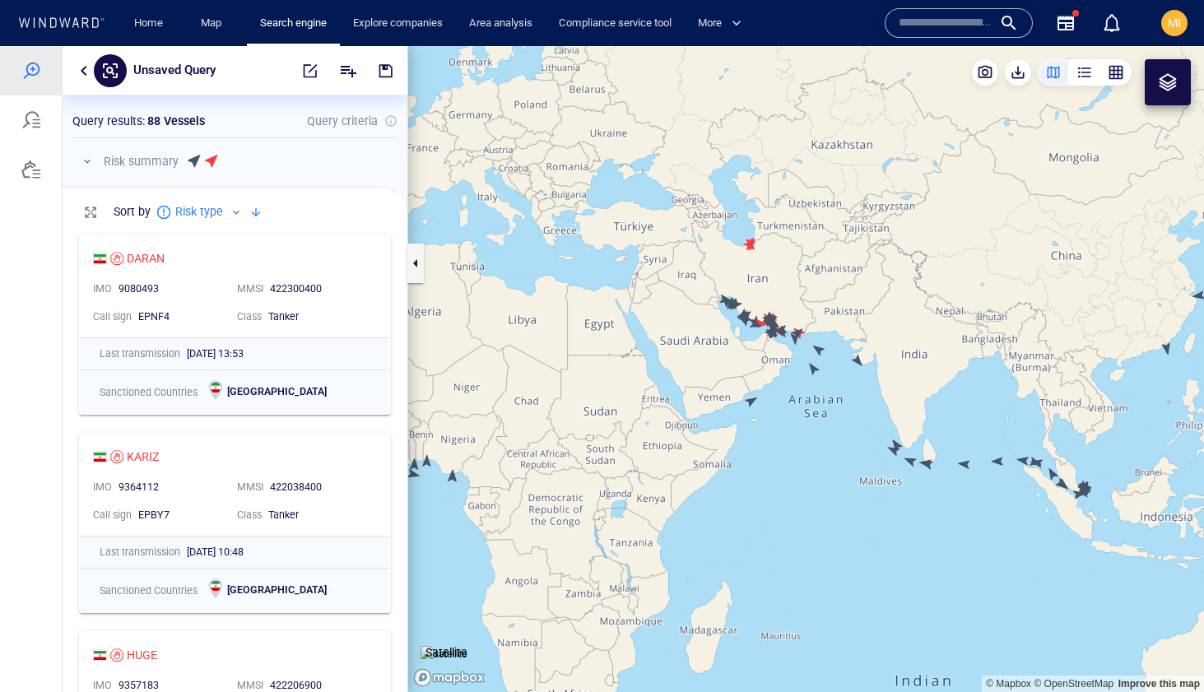
drag, startPoint x: 1015, startPoint y: 454, endPoint x: 766, endPoint y: 342, distance: 272.3
click at [766, 342] on canvas "Map" at bounding box center [806, 369] width 796 height 646
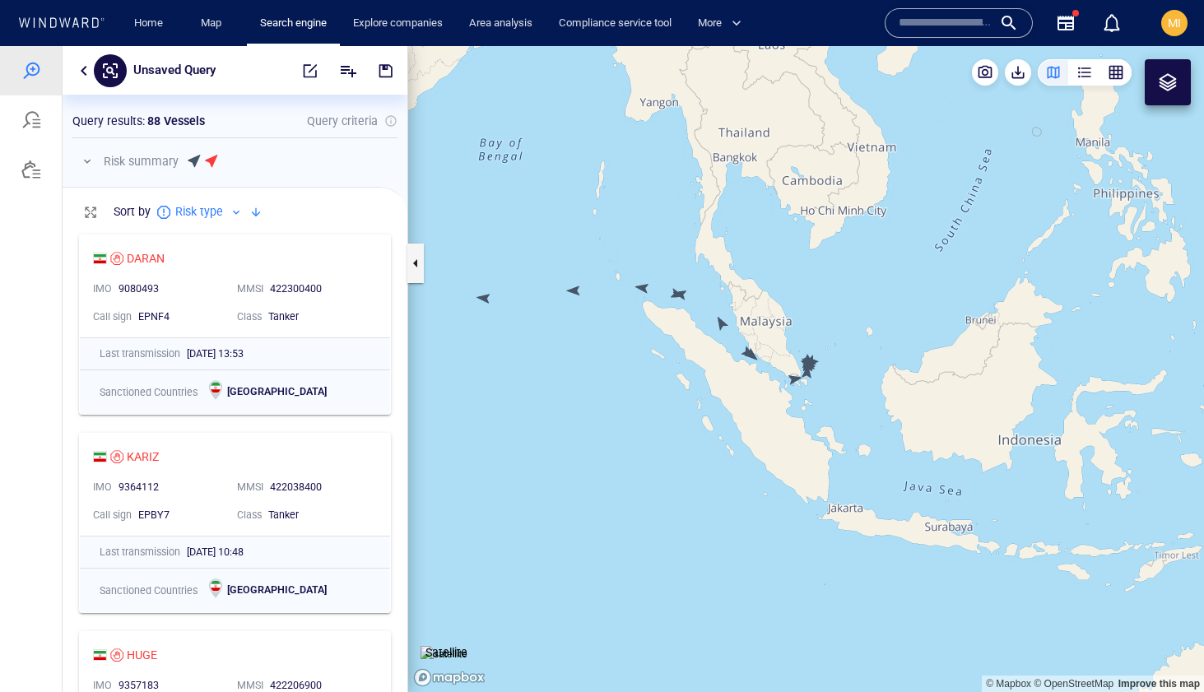
click at [574, 291] on canvas "Map" at bounding box center [806, 369] width 796 height 646
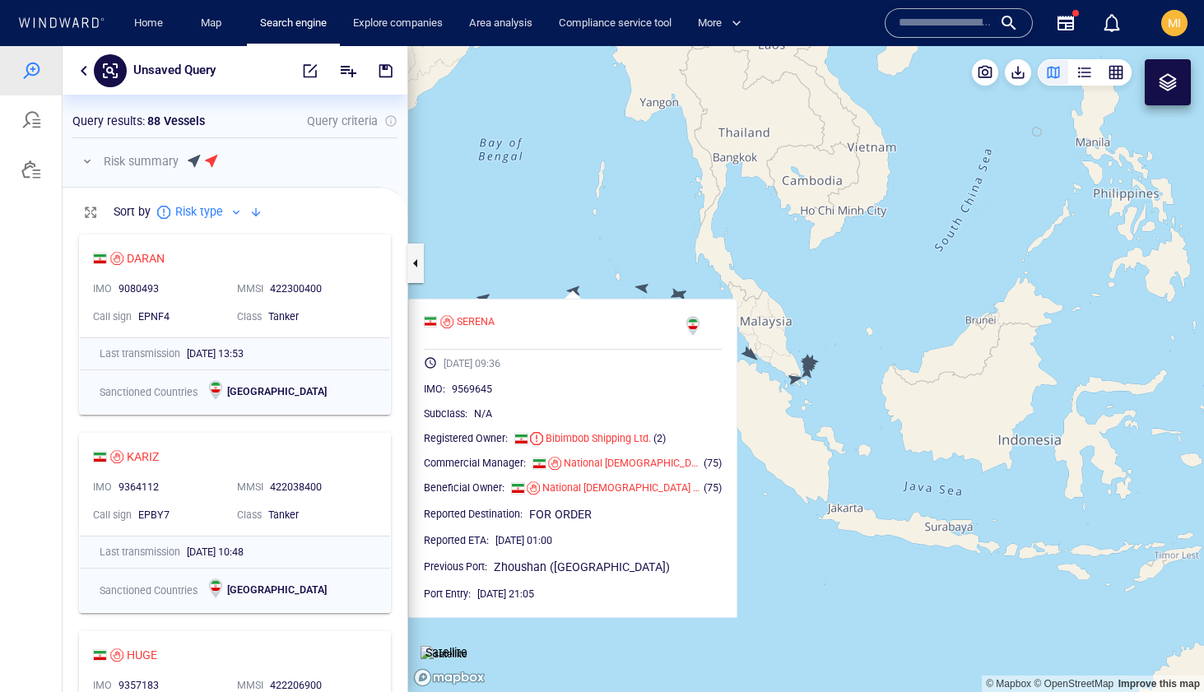
click at [563, 263] on canvas "Map" at bounding box center [806, 369] width 796 height 646
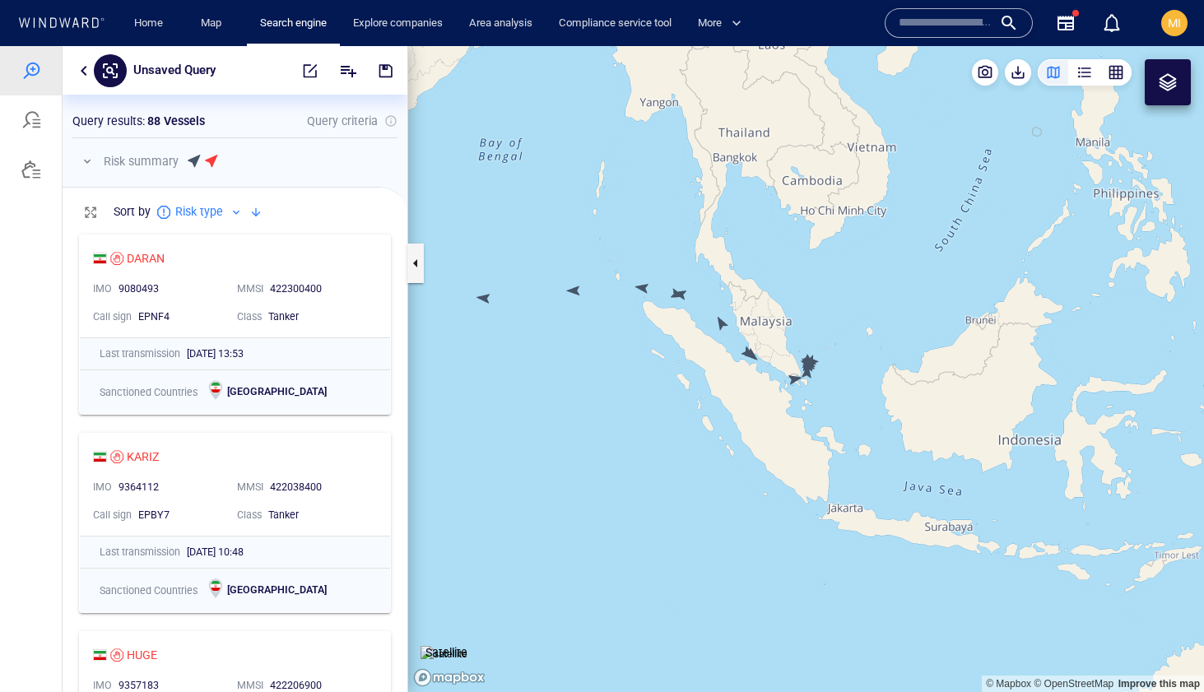
click at [644, 289] on canvas "Map" at bounding box center [806, 369] width 796 height 646
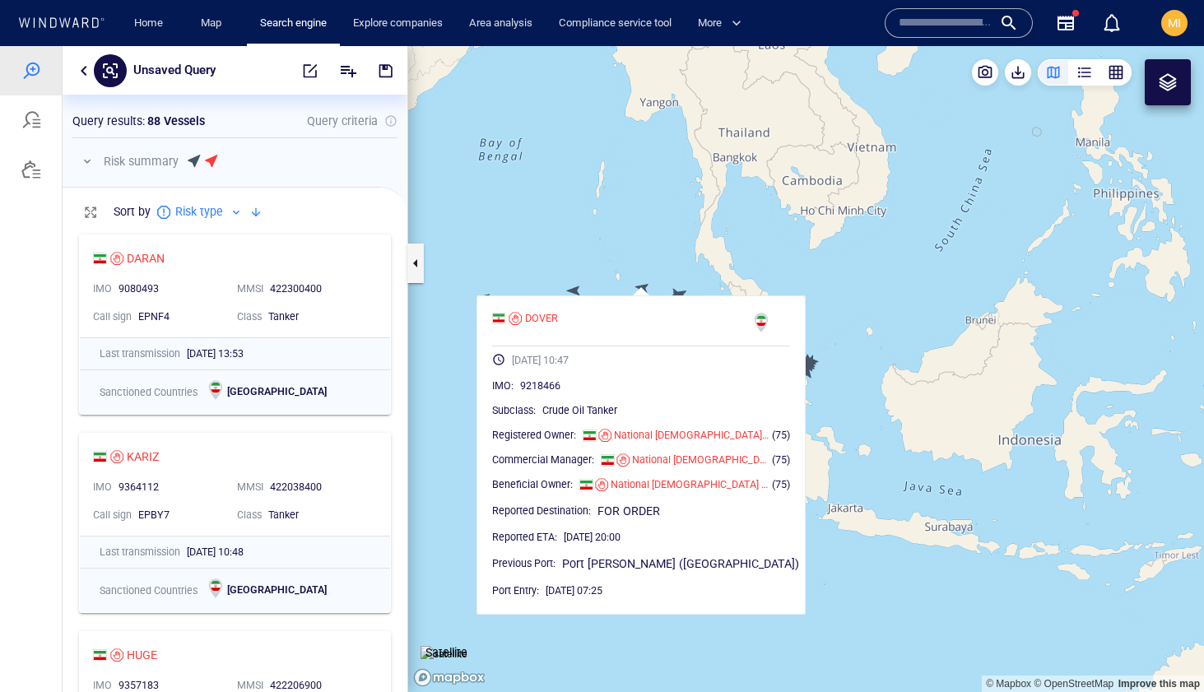
click at [644, 289] on canvas "Map" at bounding box center [806, 369] width 796 height 646
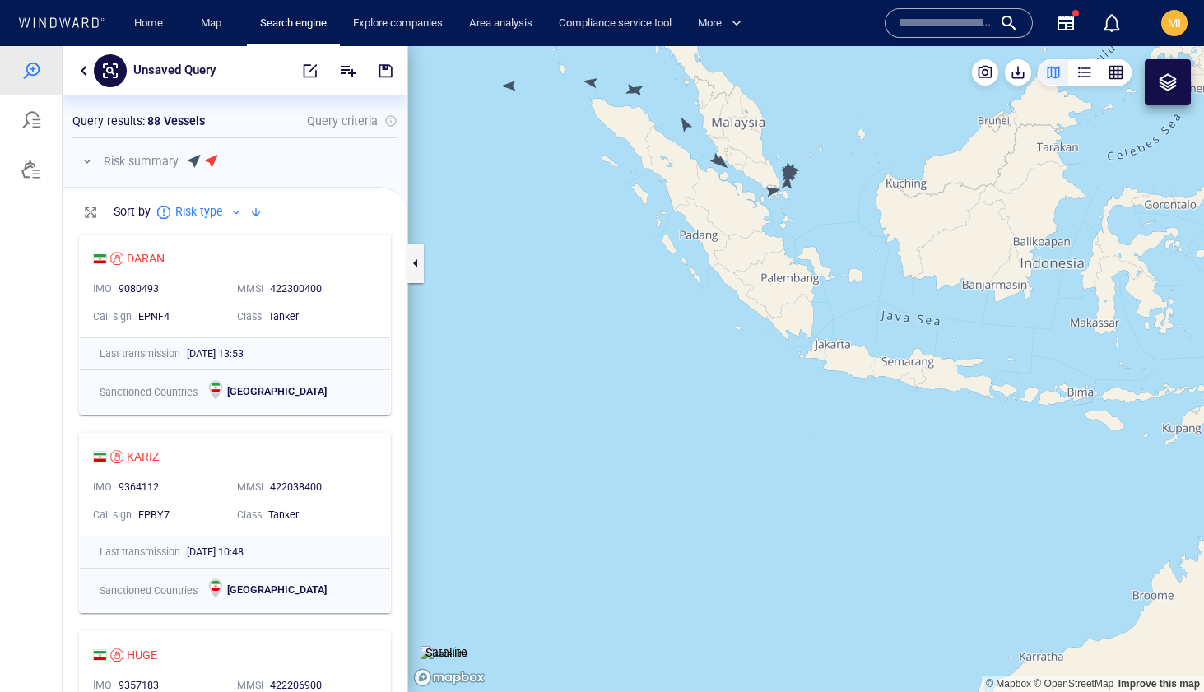
drag, startPoint x: 751, startPoint y: 292, endPoint x: 736, endPoint y: 370, distance: 78.8
click at [736, 369] on canvas "Map" at bounding box center [806, 369] width 796 height 646
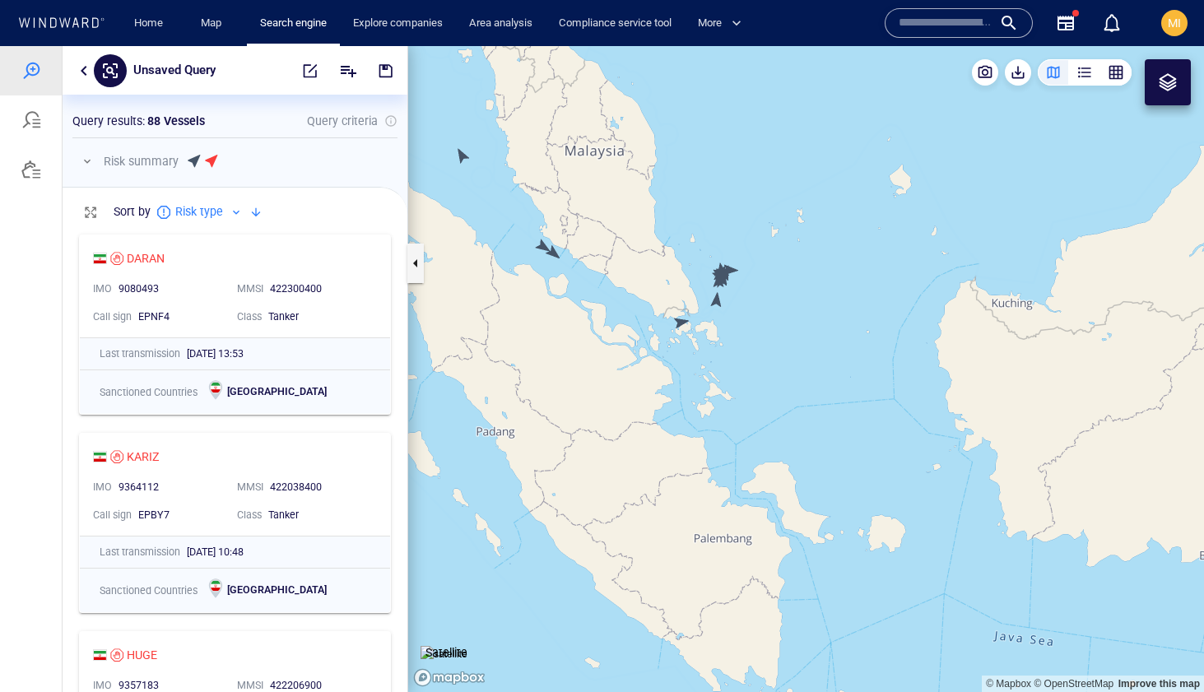
drag, startPoint x: 710, startPoint y: 319, endPoint x: 713, endPoint y: 351, distance: 32.2
click at [713, 347] on canvas "Map" at bounding box center [806, 369] width 796 height 646
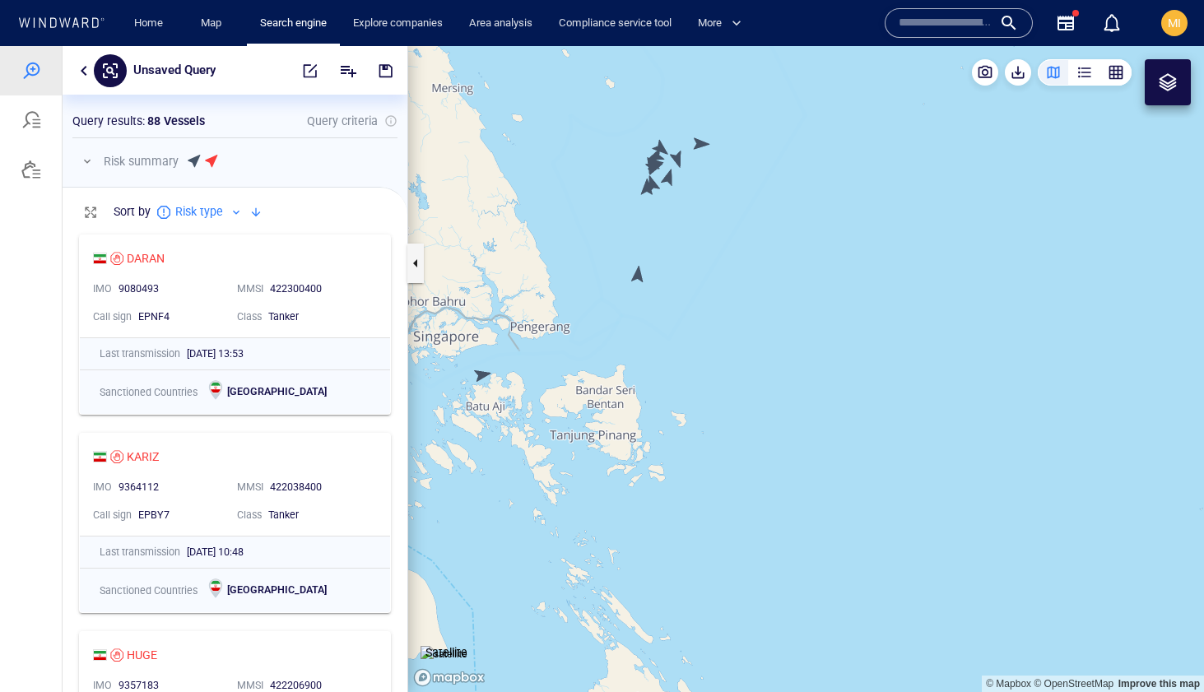
drag, startPoint x: 670, startPoint y: 248, endPoint x: 709, endPoint y: 387, distance: 144.6
click at [709, 387] on canvas "Map" at bounding box center [806, 369] width 796 height 646
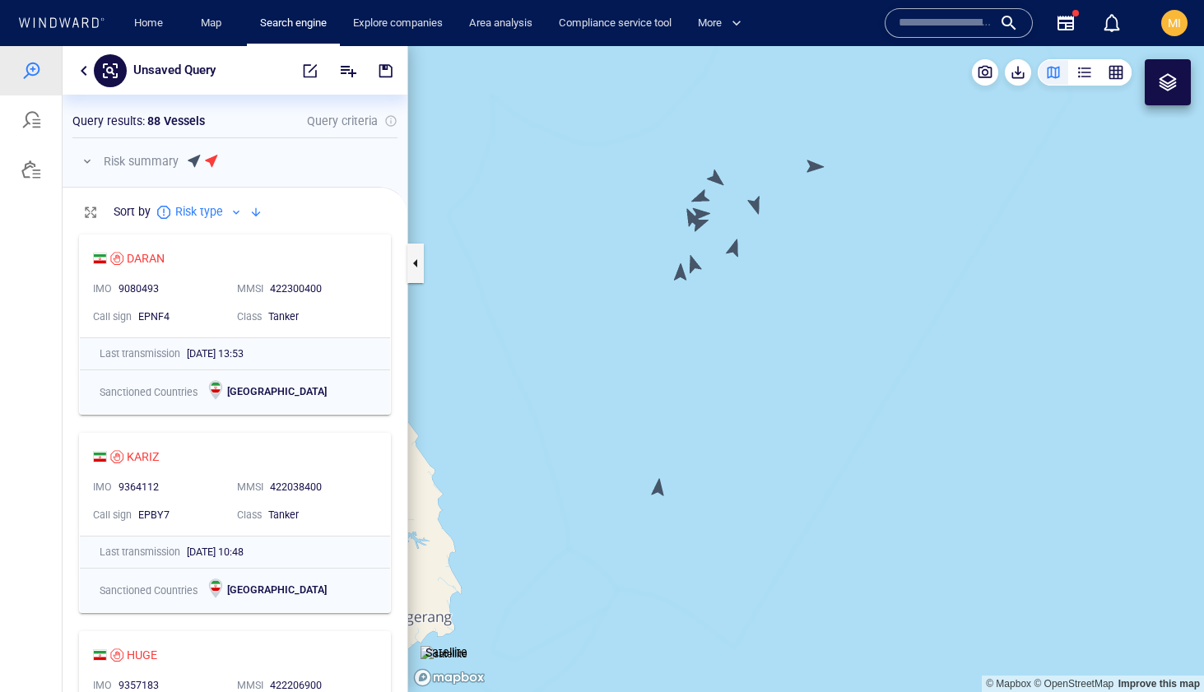
drag, startPoint x: 717, startPoint y: 282, endPoint x: 748, endPoint y: 448, distance: 168.4
click at [747, 447] on canvas "Map" at bounding box center [806, 369] width 796 height 646
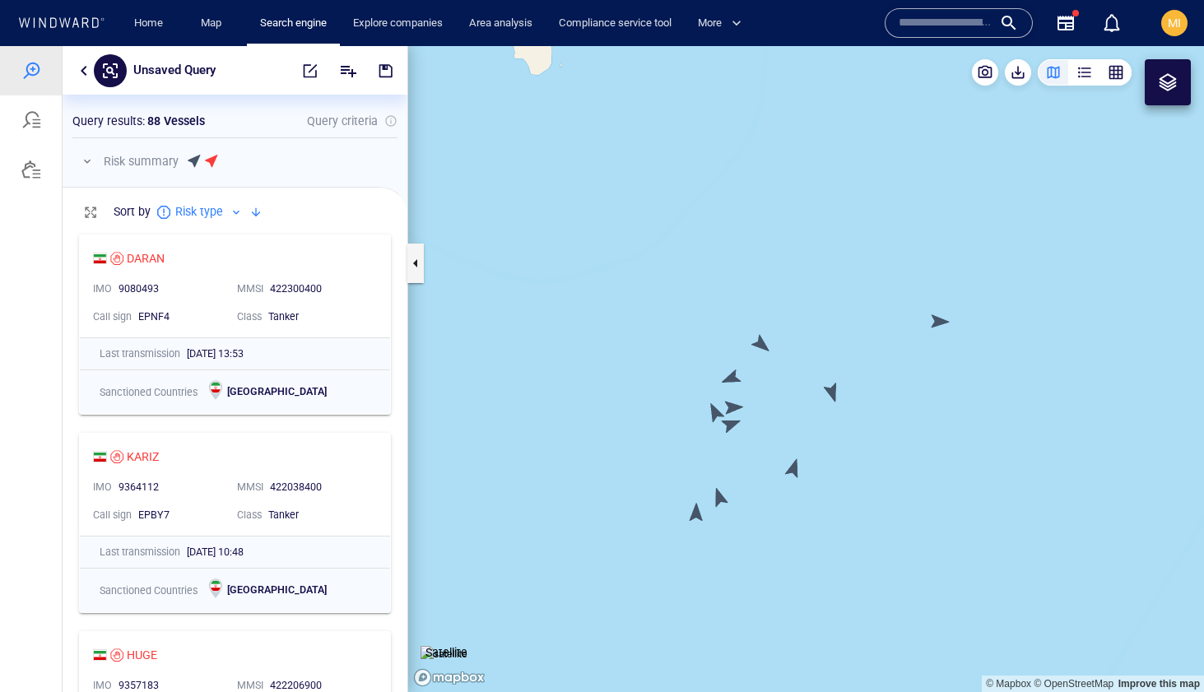
click at [696, 515] on canvas "Map" at bounding box center [806, 369] width 796 height 646
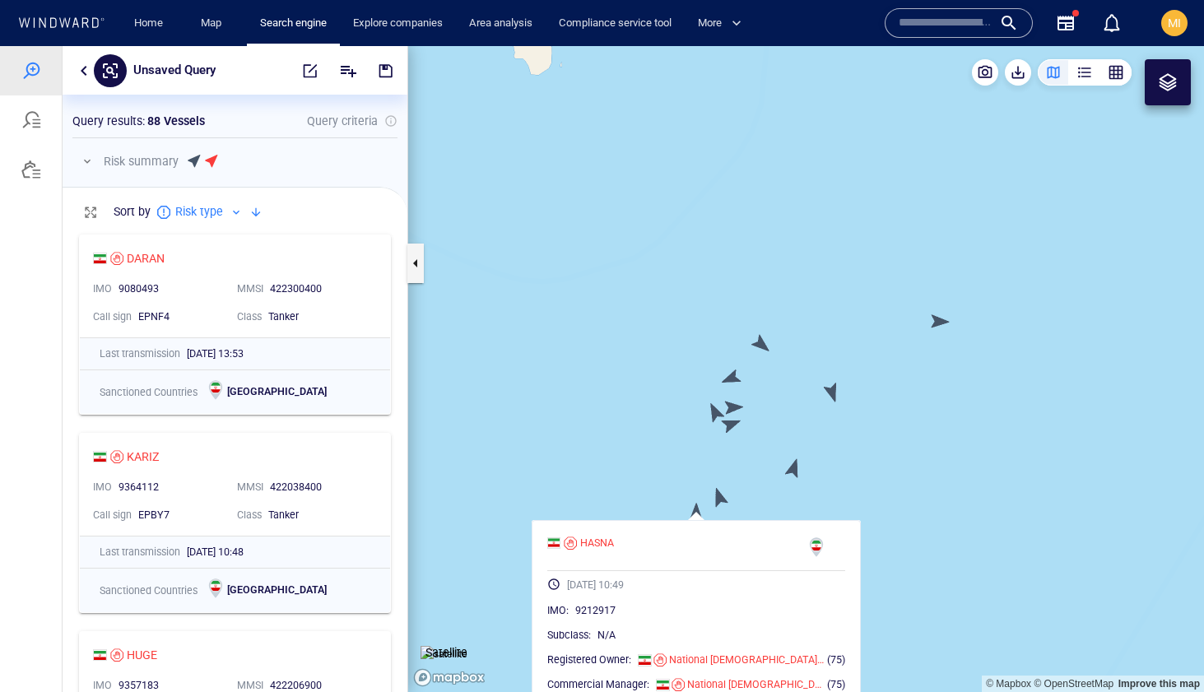
click at [719, 495] on canvas "Map" at bounding box center [806, 369] width 796 height 646
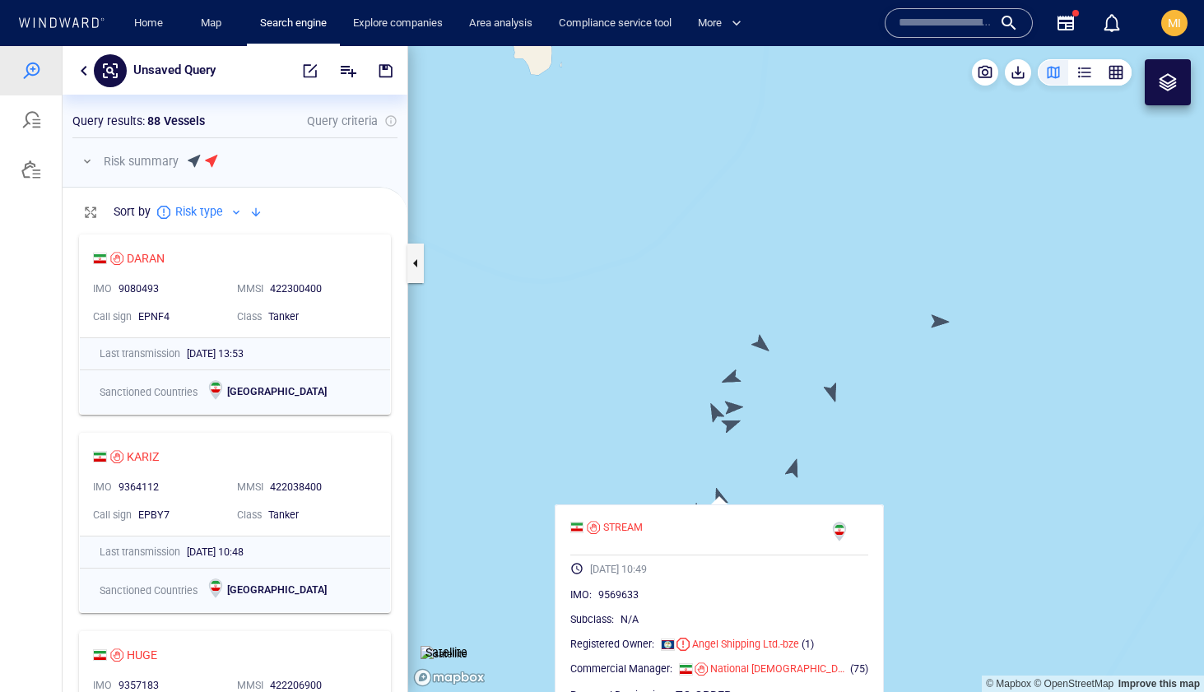
click at [791, 466] on canvas "Map" at bounding box center [806, 369] width 796 height 646
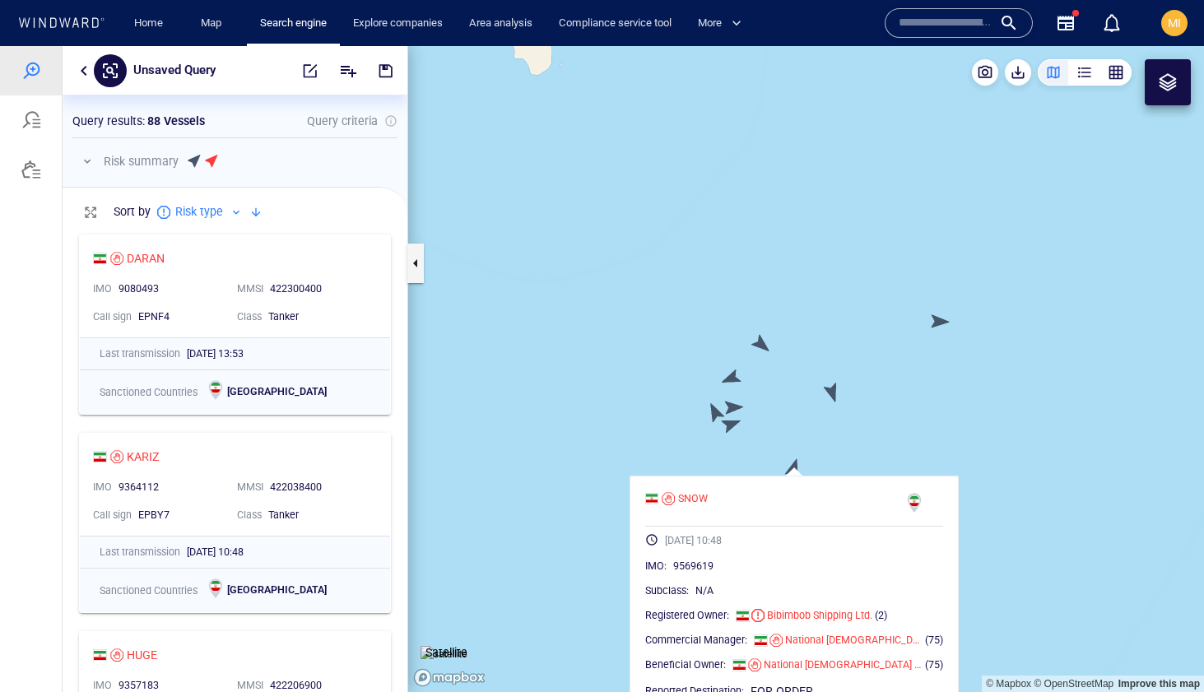
click at [730, 426] on canvas "Map" at bounding box center [806, 369] width 796 height 646
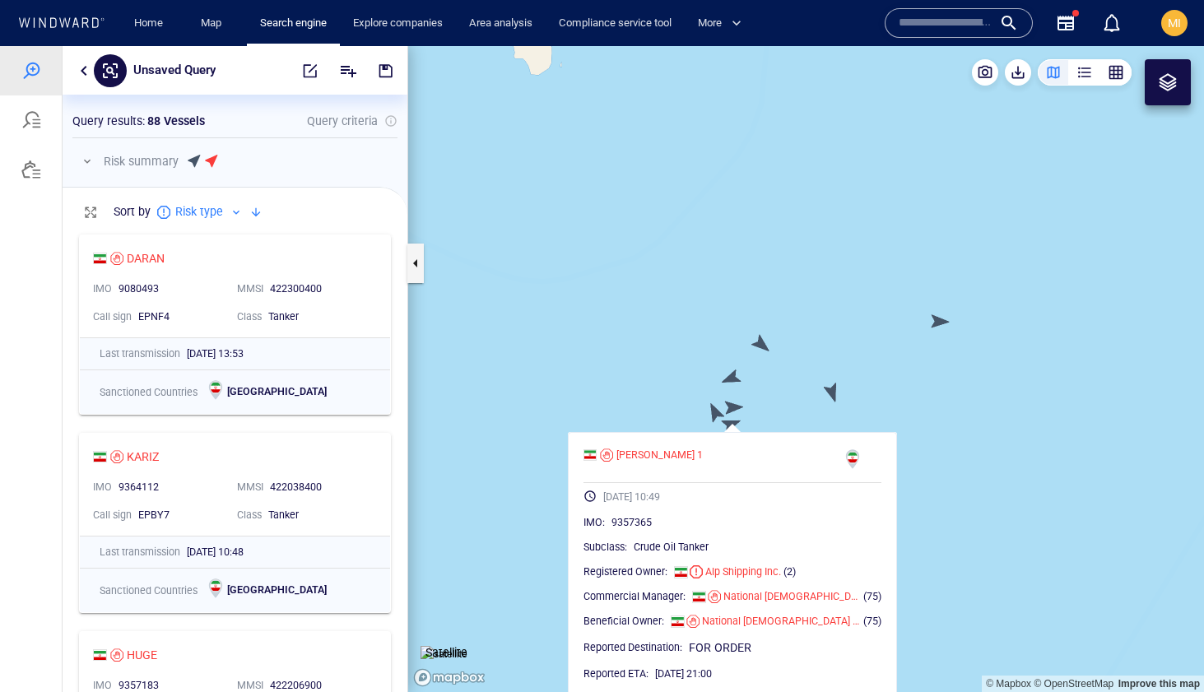
click at [713, 411] on canvas "Map" at bounding box center [806, 369] width 796 height 646
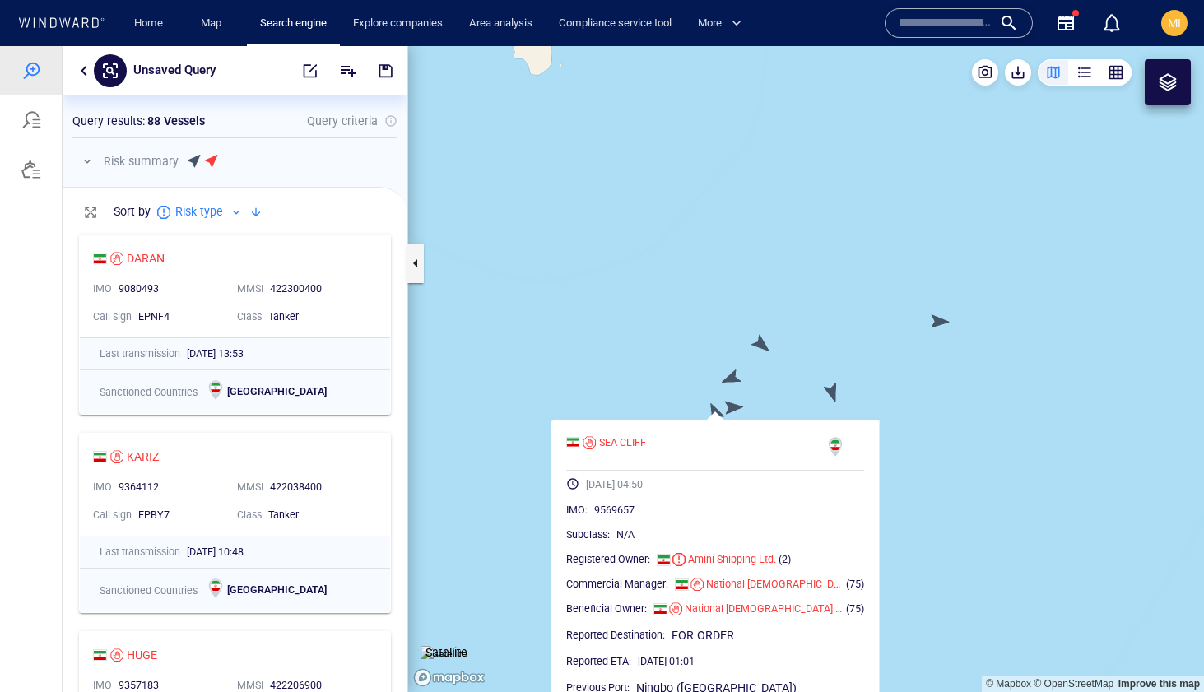
click at [733, 403] on canvas "Map" at bounding box center [806, 369] width 796 height 646
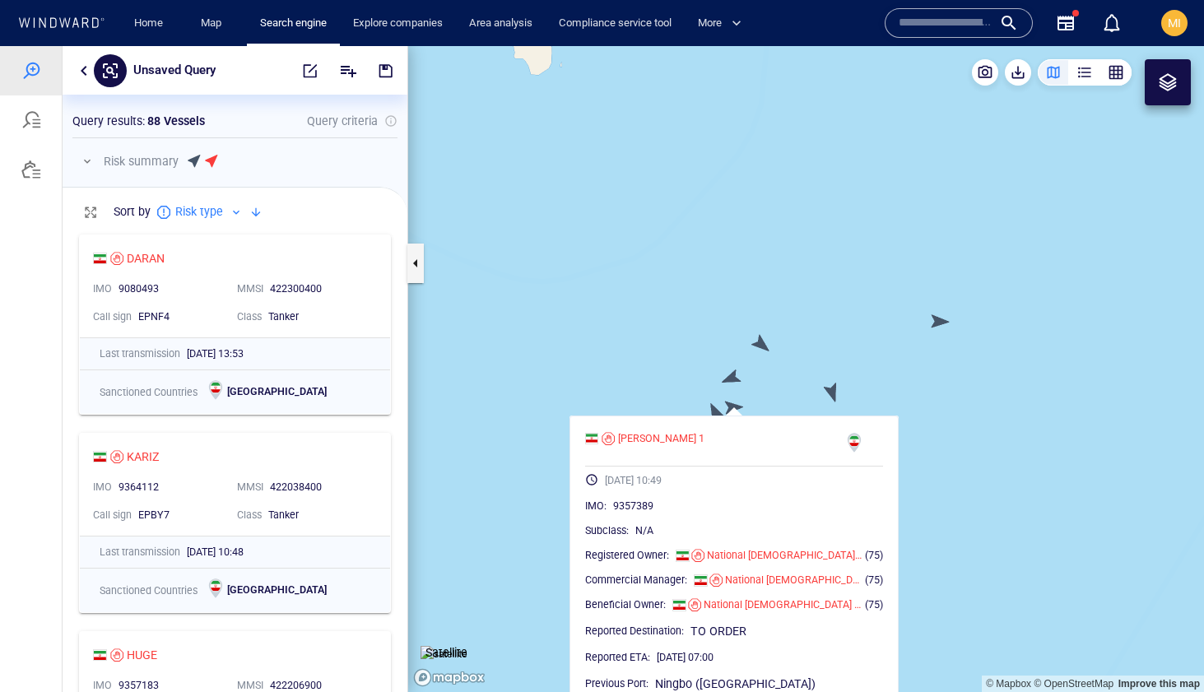
click at [731, 376] on canvas "Map" at bounding box center [806, 369] width 796 height 646
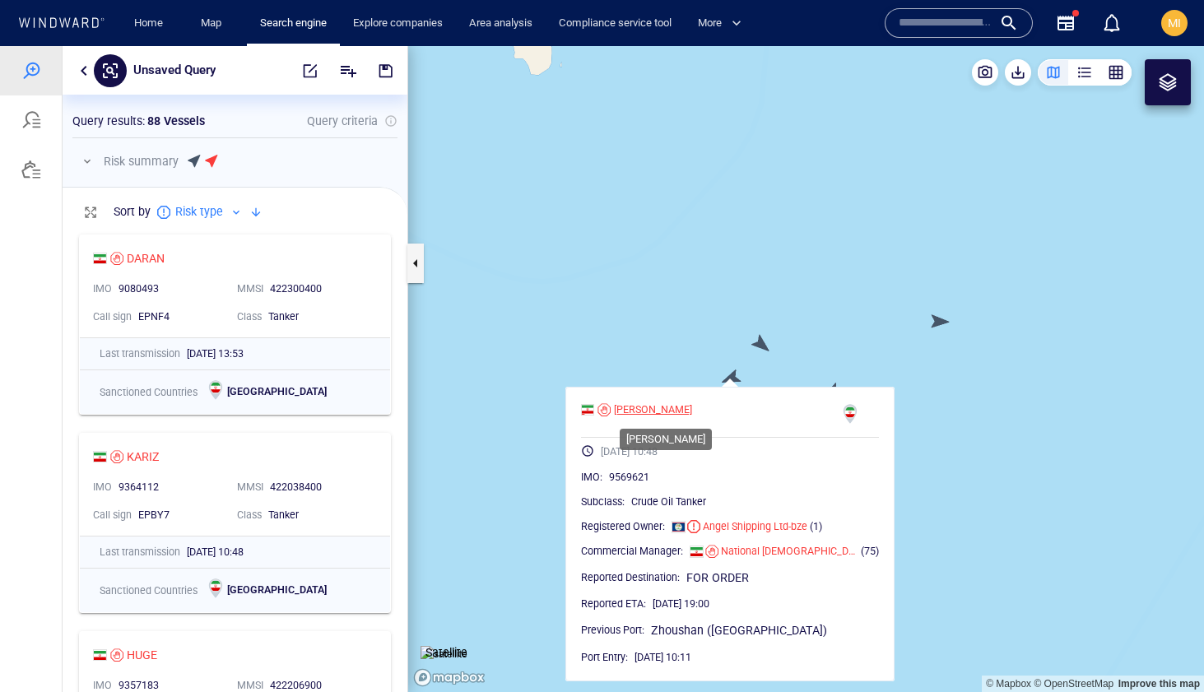
click at [654, 410] on div "STARLA" at bounding box center [653, 409] width 78 height 15
click at [765, 345] on canvas "Map" at bounding box center [806, 369] width 796 height 646
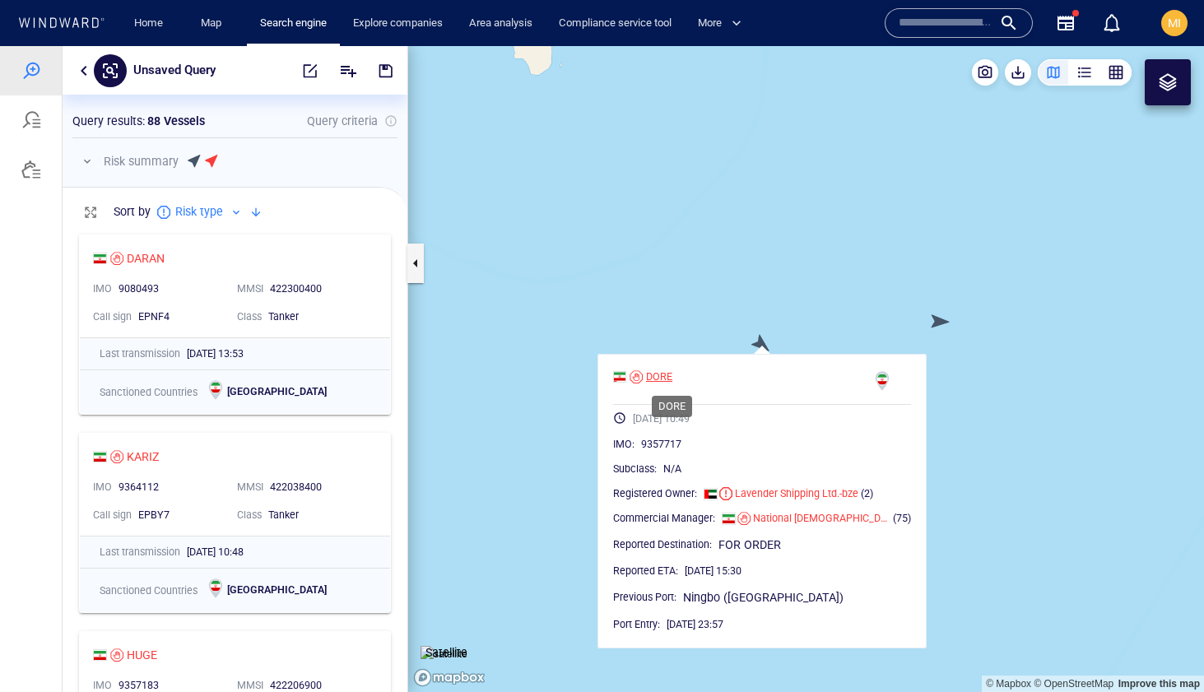
click at [672, 374] on div "DORE" at bounding box center [659, 377] width 26 height 15
click at [772, 298] on canvas "Map" at bounding box center [806, 369] width 796 height 646
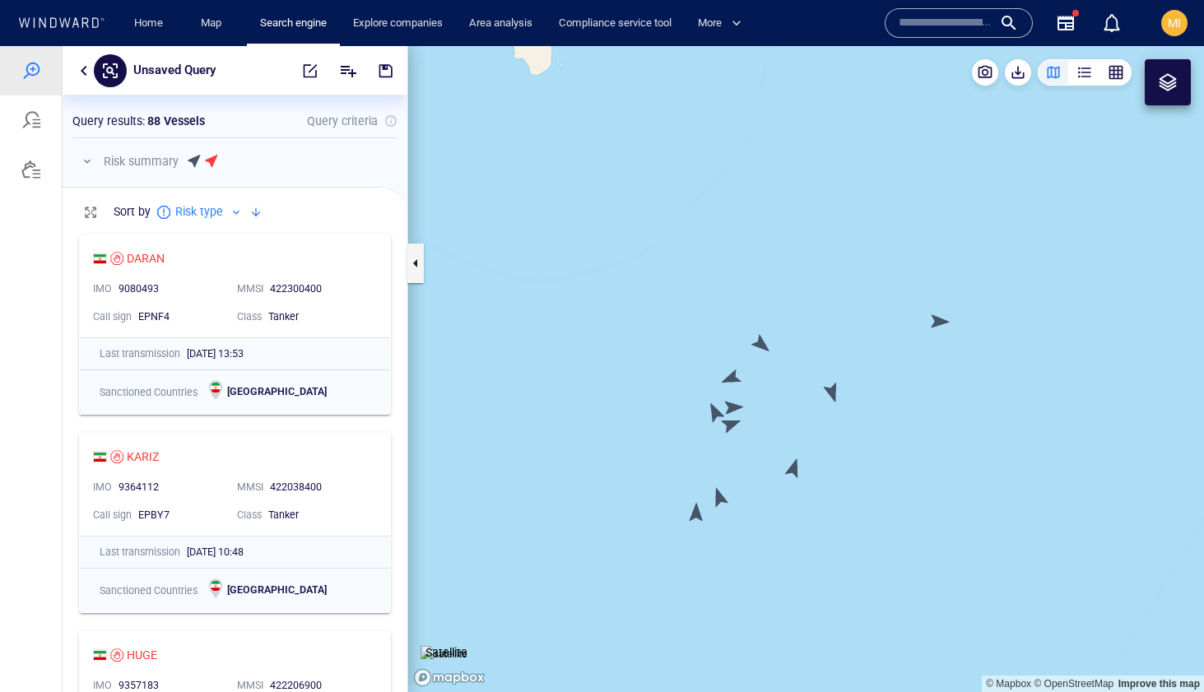
click at [831, 390] on canvas "Map" at bounding box center [806, 369] width 796 height 646
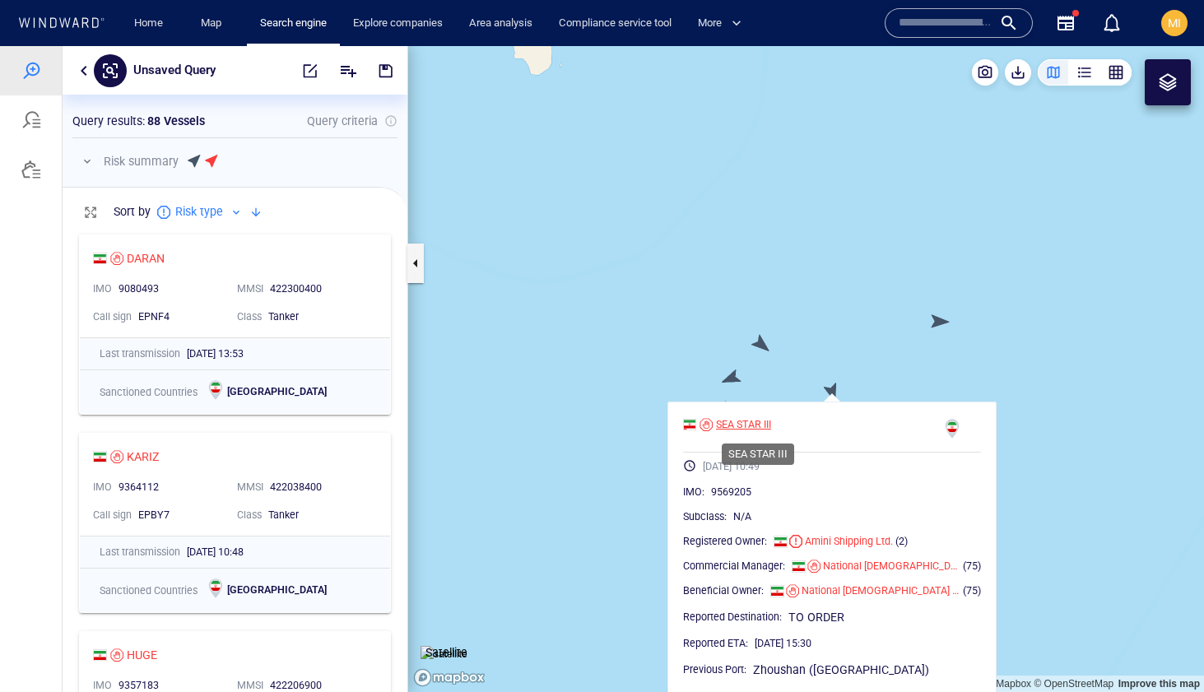
click at [770, 422] on div "SEA STAR III" at bounding box center [743, 424] width 55 height 15
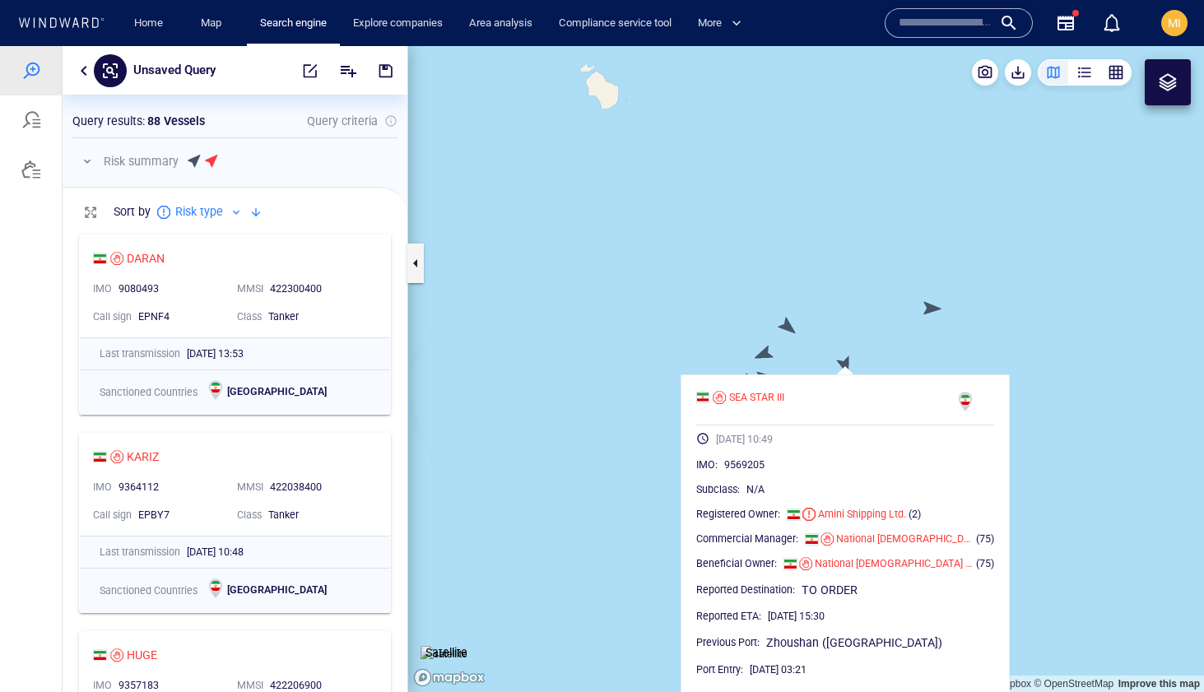
click at [931, 306] on canvas "Map" at bounding box center [806, 369] width 796 height 646
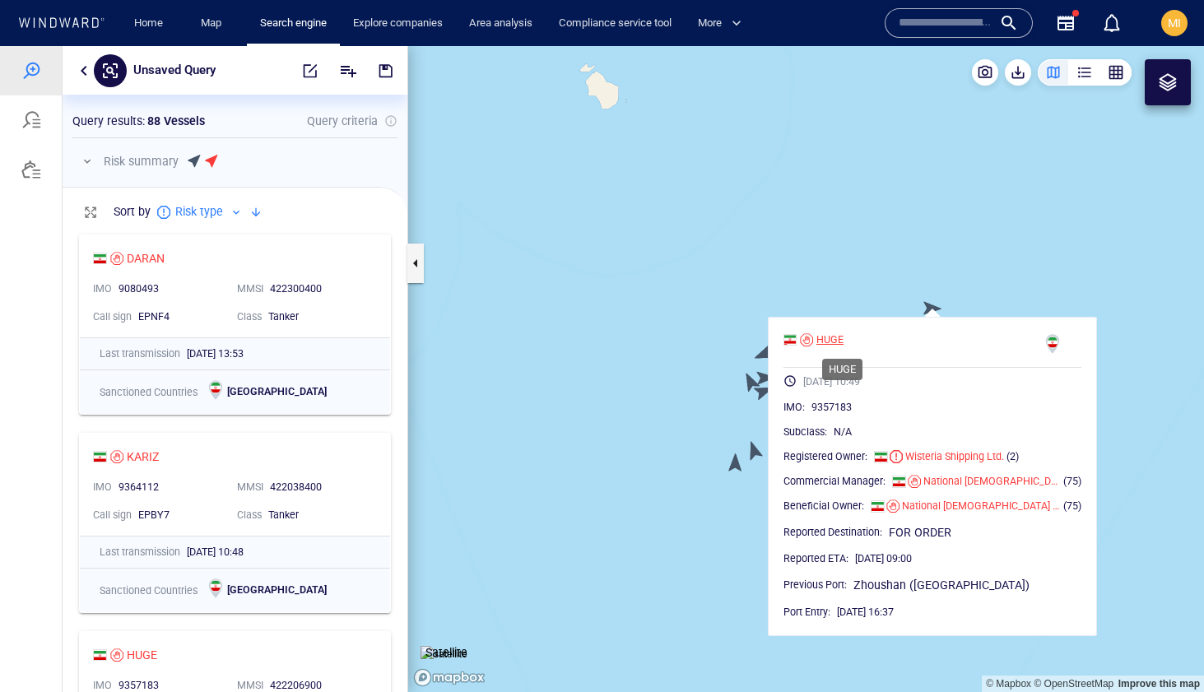
click at [844, 337] on div "HUGE" at bounding box center [829, 340] width 27 height 15
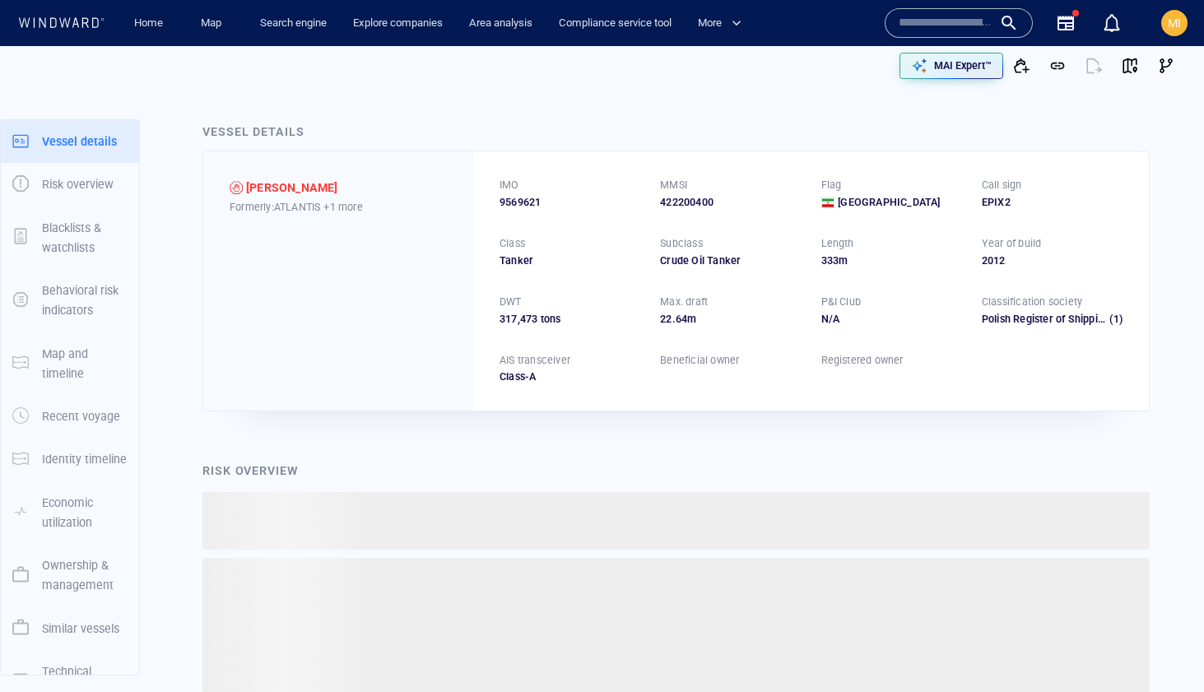
click at [654, 410] on div "IMO 9569621 MMSI 422200400 Flag Iran Call sign EPIX2 Class Tanker Subclass Crud…" at bounding box center [811, 280] width 676 height 259
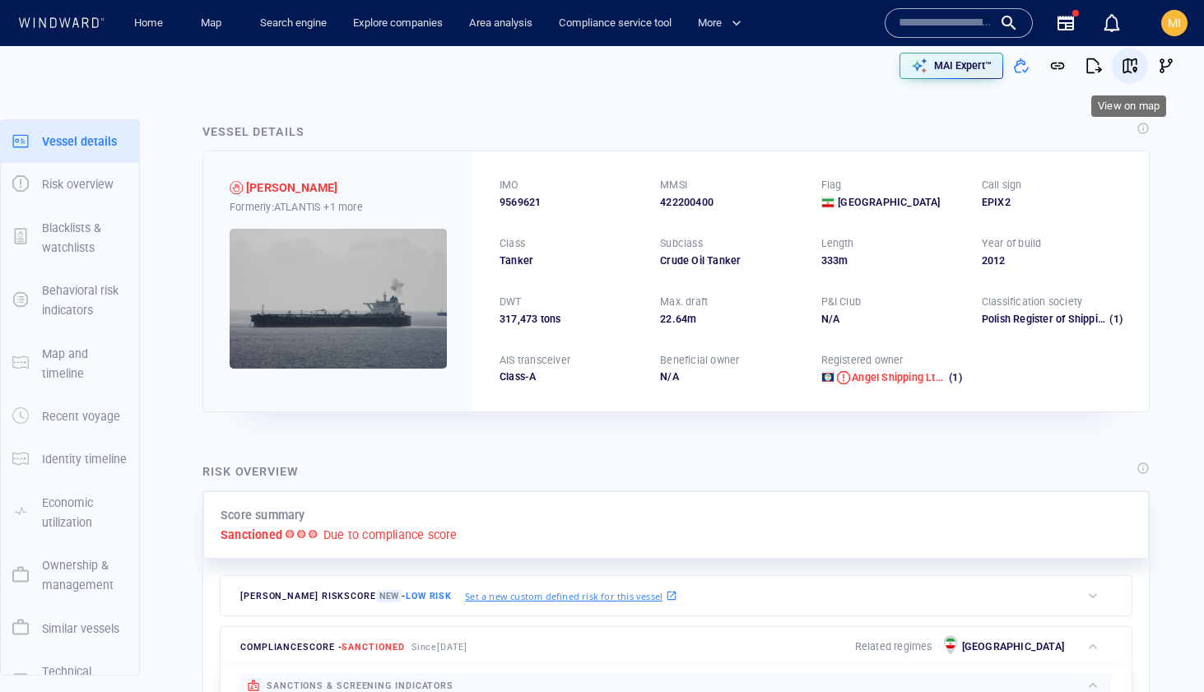
click at [1130, 71] on span "button" at bounding box center [1130, 66] width 16 height 16
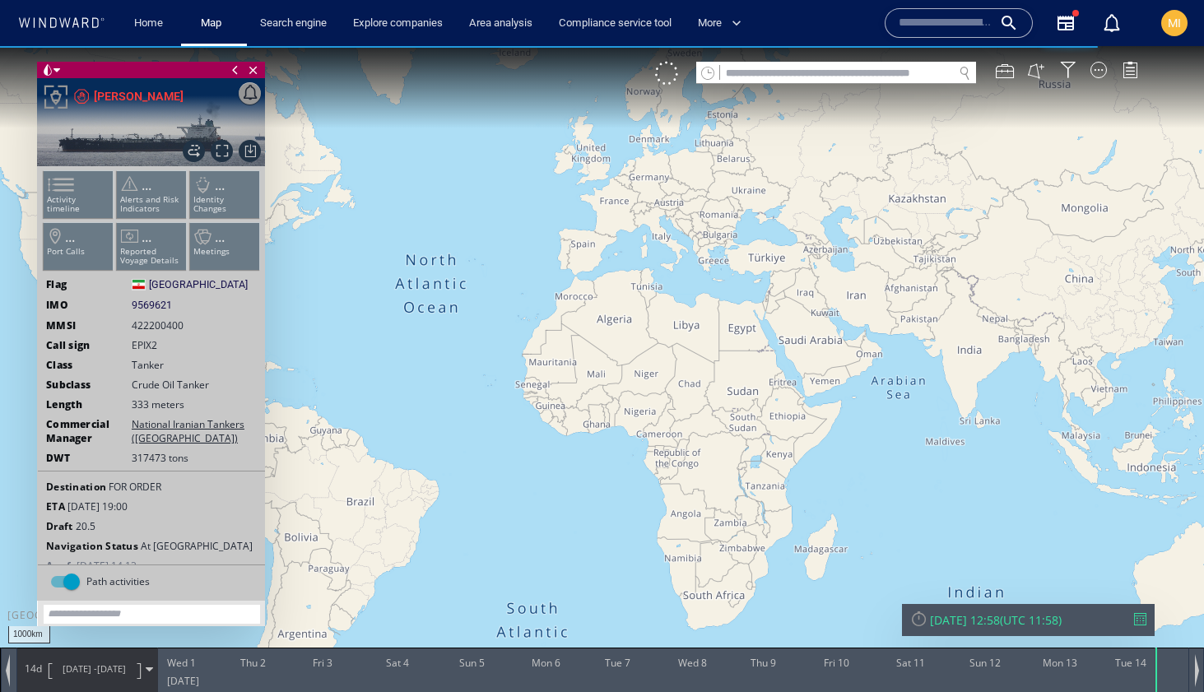
click at [669, 277] on canvas "Map" at bounding box center [602, 361] width 1204 height 630
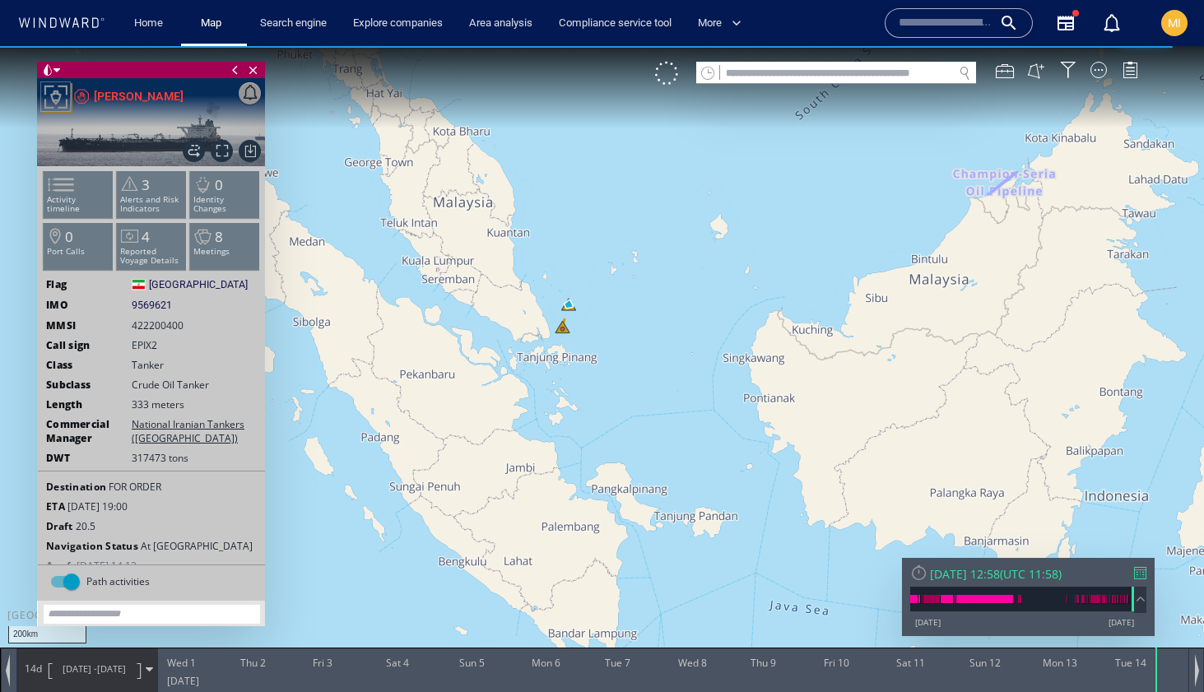
drag, startPoint x: 574, startPoint y: 342, endPoint x: 589, endPoint y: 363, distance: 25.8
click at [589, 362] on canvas "Map" at bounding box center [602, 361] width 1204 height 630
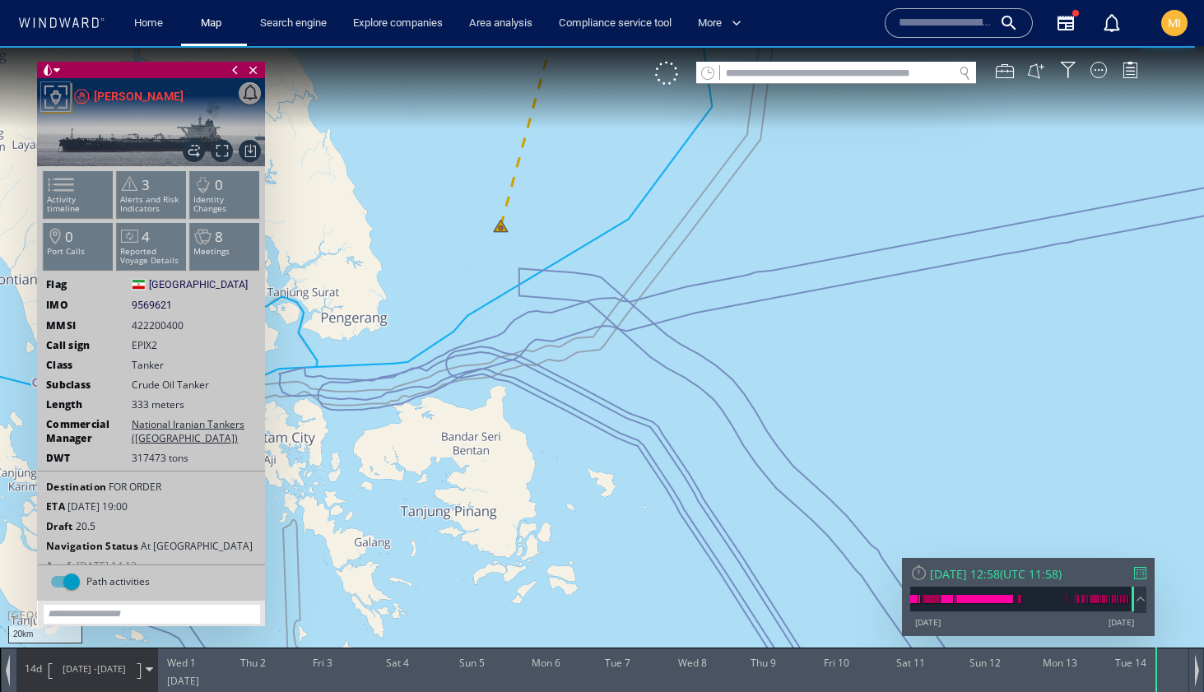
drag, startPoint x: 541, startPoint y: 295, endPoint x: 575, endPoint y: 360, distance: 72.9
click at [575, 360] on canvas "Map" at bounding box center [602, 361] width 1204 height 630
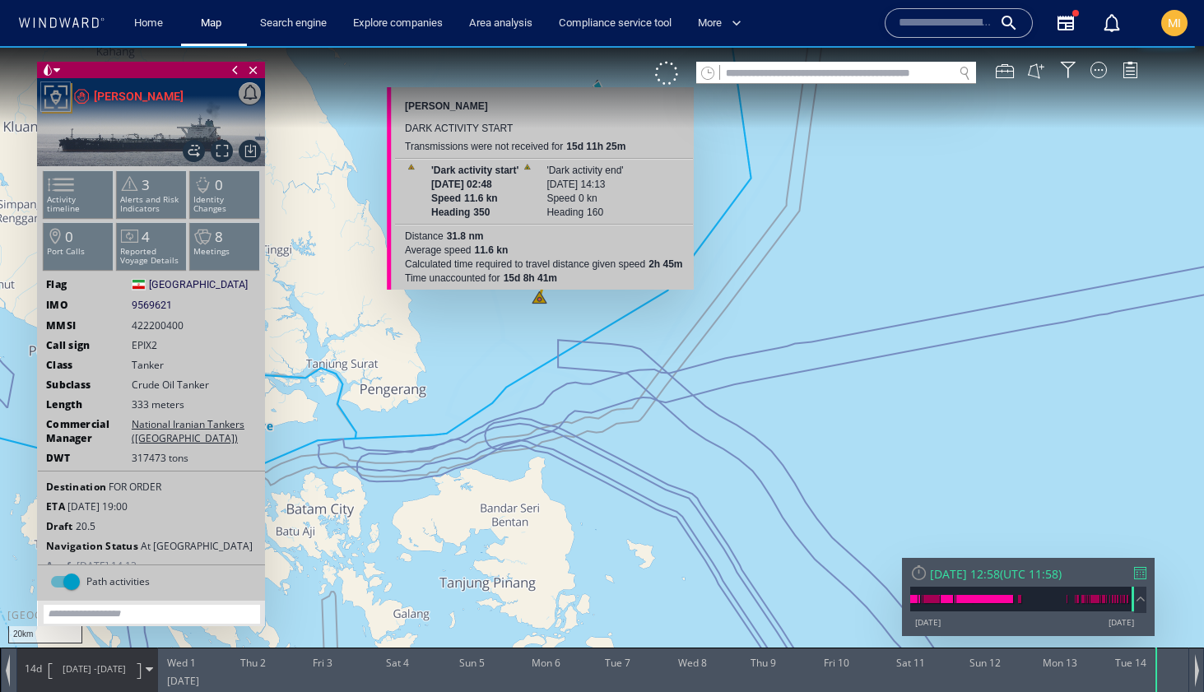
click at [538, 301] on canvas "Map" at bounding box center [602, 361] width 1204 height 630
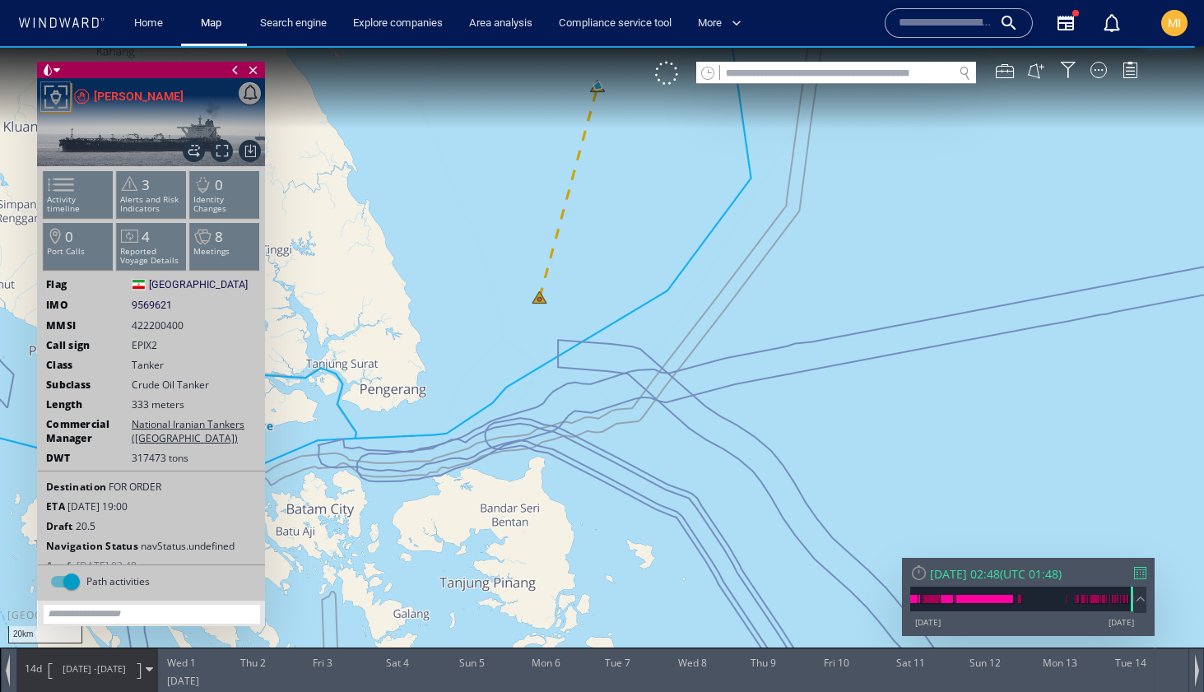
click at [538, 301] on canvas "Map" at bounding box center [602, 361] width 1204 height 630
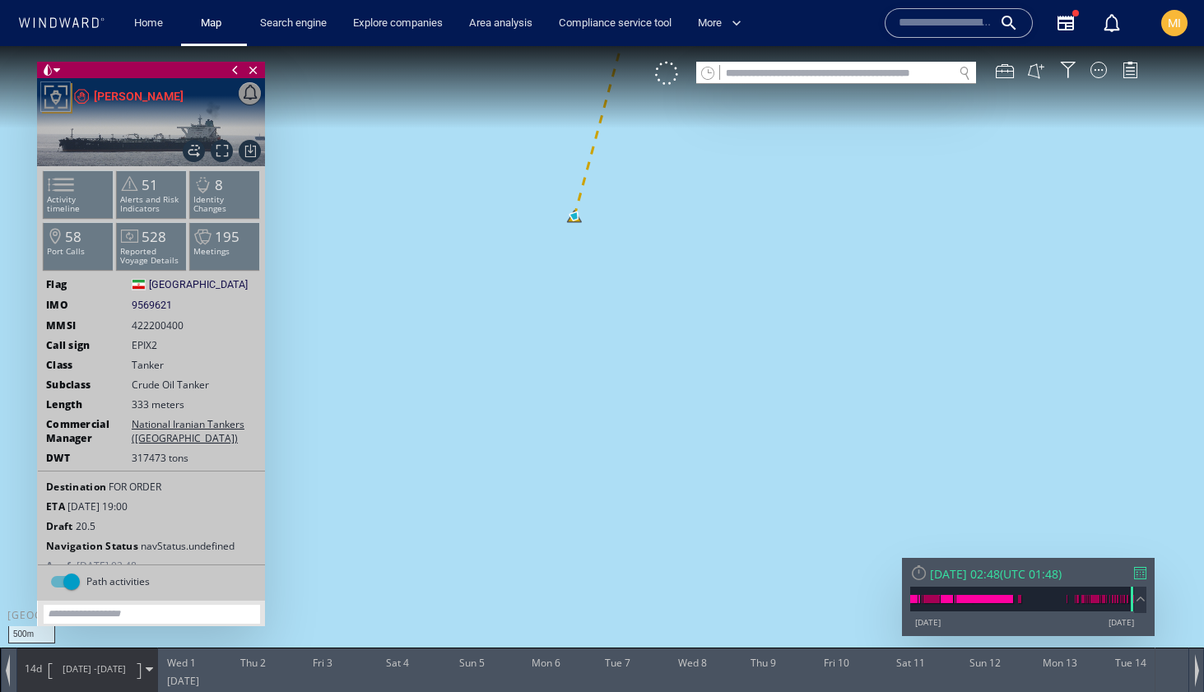
click at [576, 215] on canvas "Map" at bounding box center [602, 361] width 1204 height 630
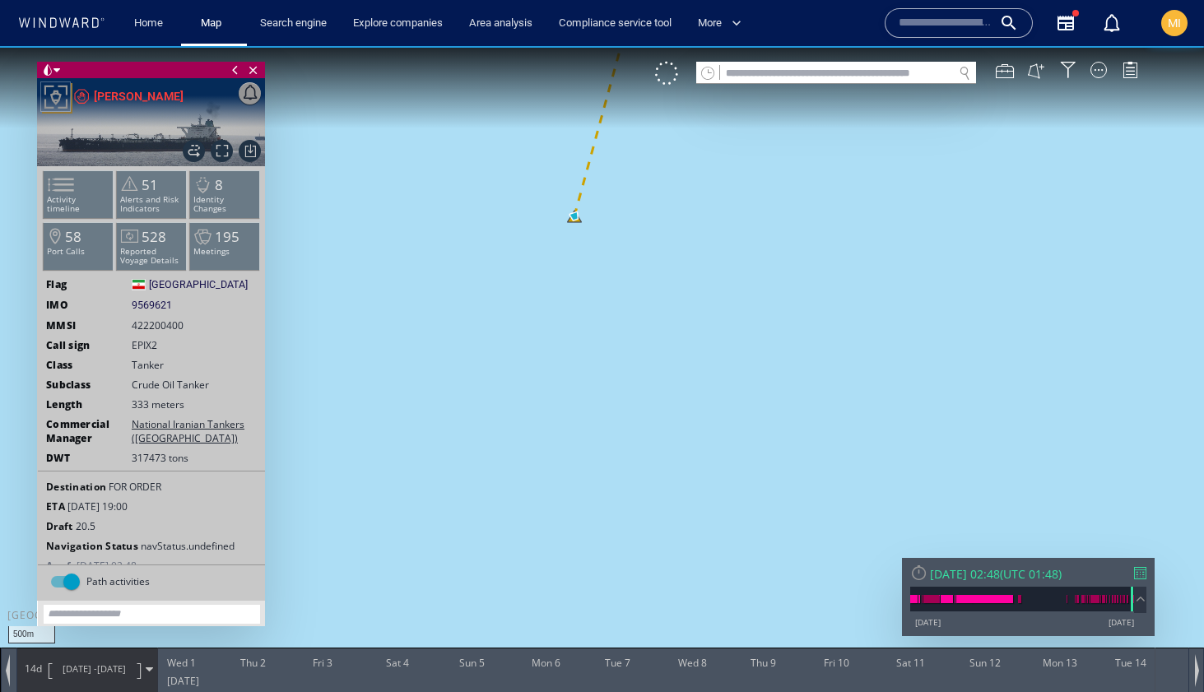
click at [576, 215] on canvas "Map" at bounding box center [602, 361] width 1204 height 630
drag, startPoint x: 576, startPoint y: 215, endPoint x: 584, endPoint y: 202, distance: 15.1
click at [584, 199] on canvas "Map" at bounding box center [602, 361] width 1204 height 630
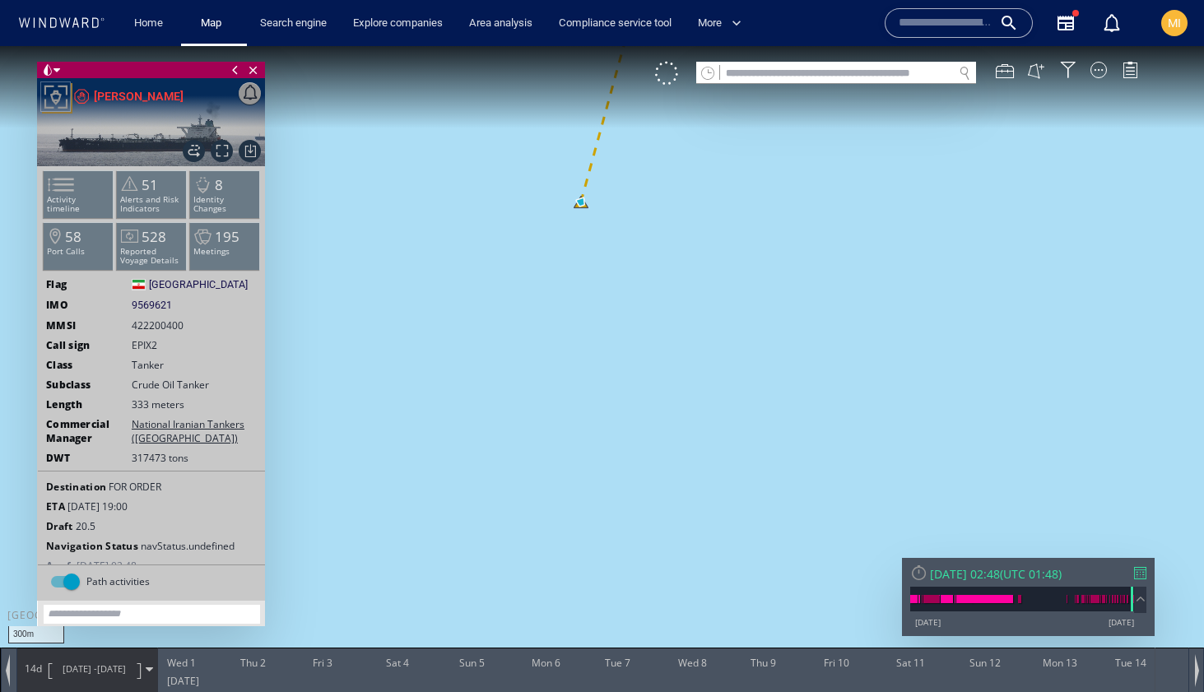
drag, startPoint x: 589, startPoint y: 244, endPoint x: 594, endPoint y: 455, distance: 211.6
click at [593, 451] on canvas "Map" at bounding box center [602, 361] width 1204 height 630
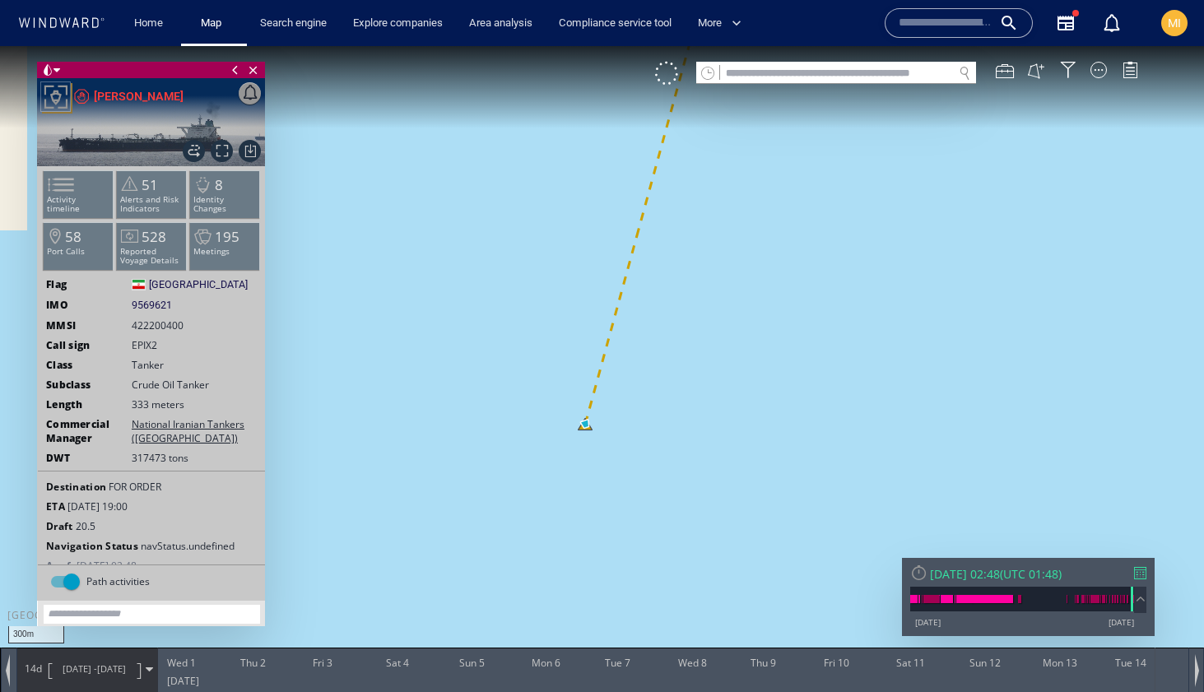
drag, startPoint x: 585, startPoint y: 422, endPoint x: 585, endPoint y: 413, distance: 9.1
click at [585, 419] on canvas "Map" at bounding box center [602, 361] width 1204 height 630
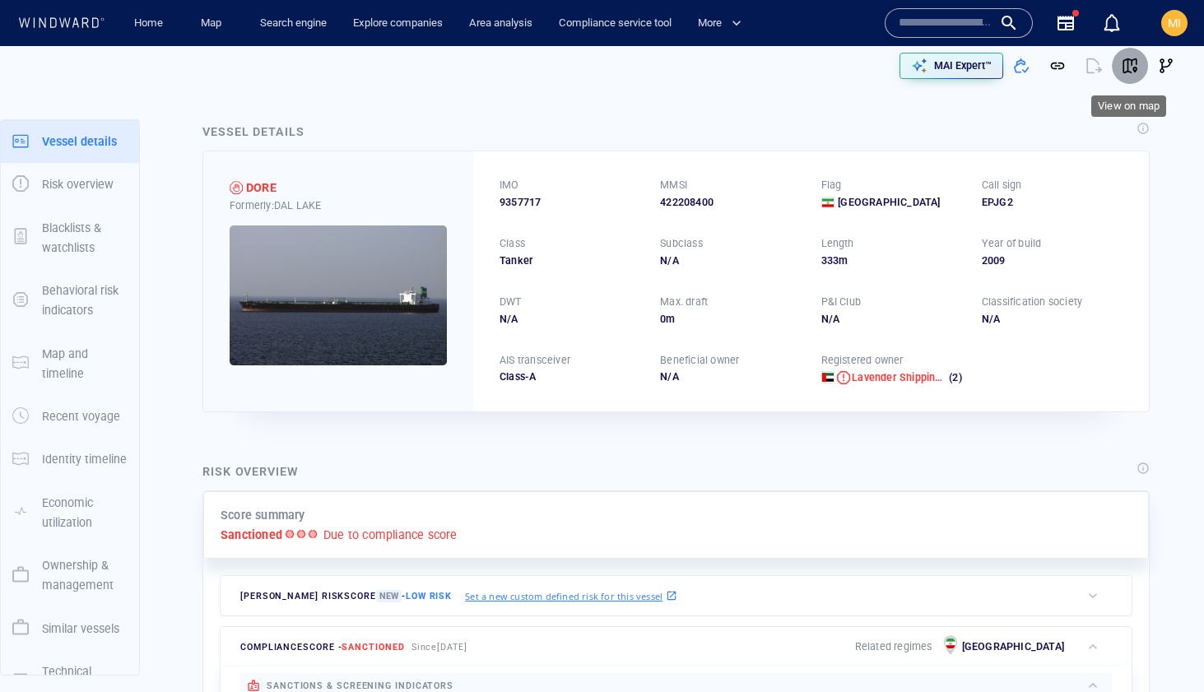
click at [1130, 63] on span "button" at bounding box center [1130, 66] width 16 height 16
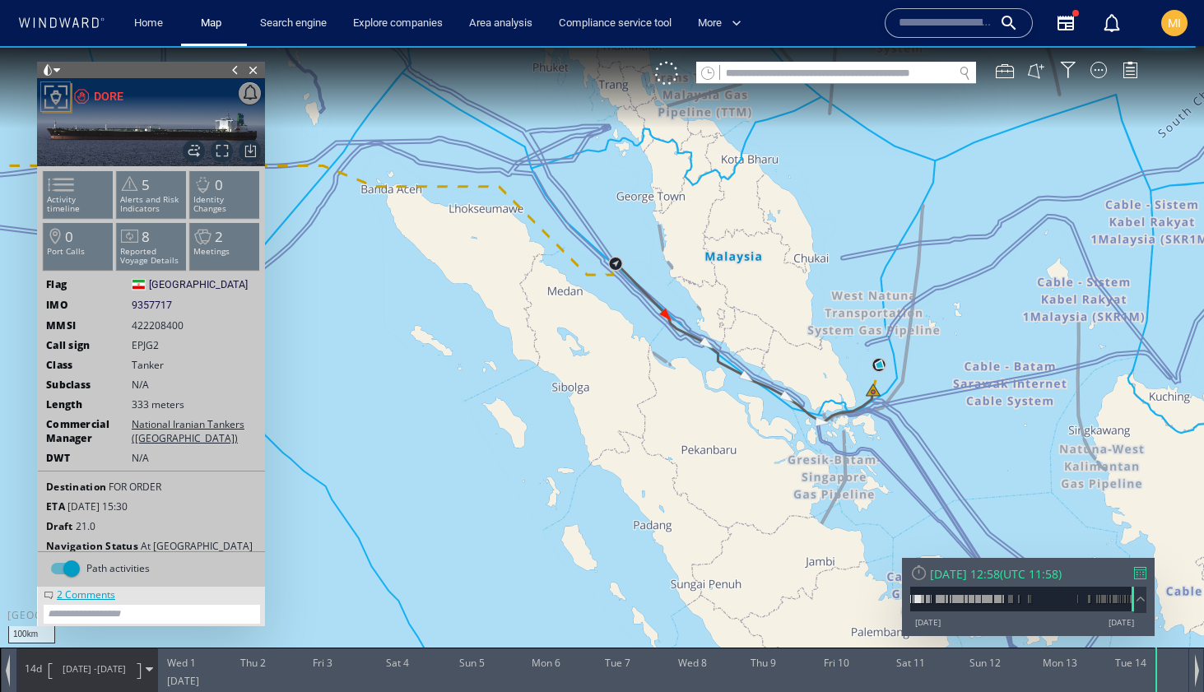
drag, startPoint x: 695, startPoint y: 390, endPoint x: 617, endPoint y: 371, distance: 79.7
click at [617, 371] on canvas "Map" at bounding box center [602, 361] width 1204 height 630
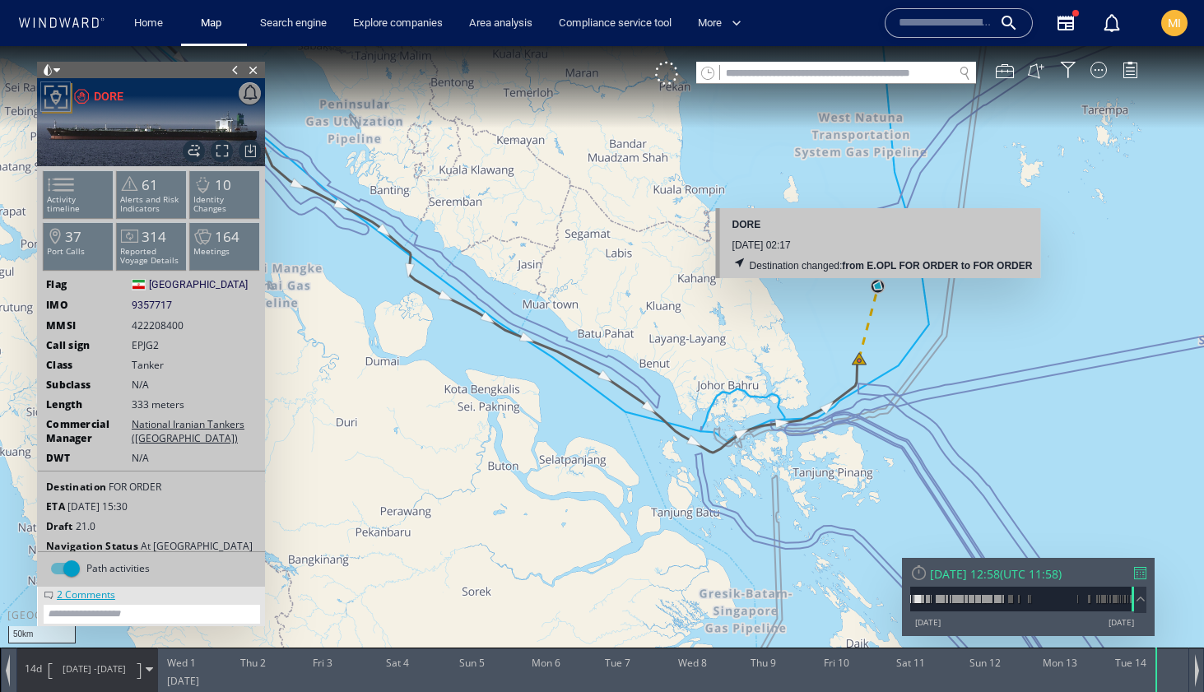
click at [879, 286] on canvas "Map" at bounding box center [602, 361] width 1204 height 630
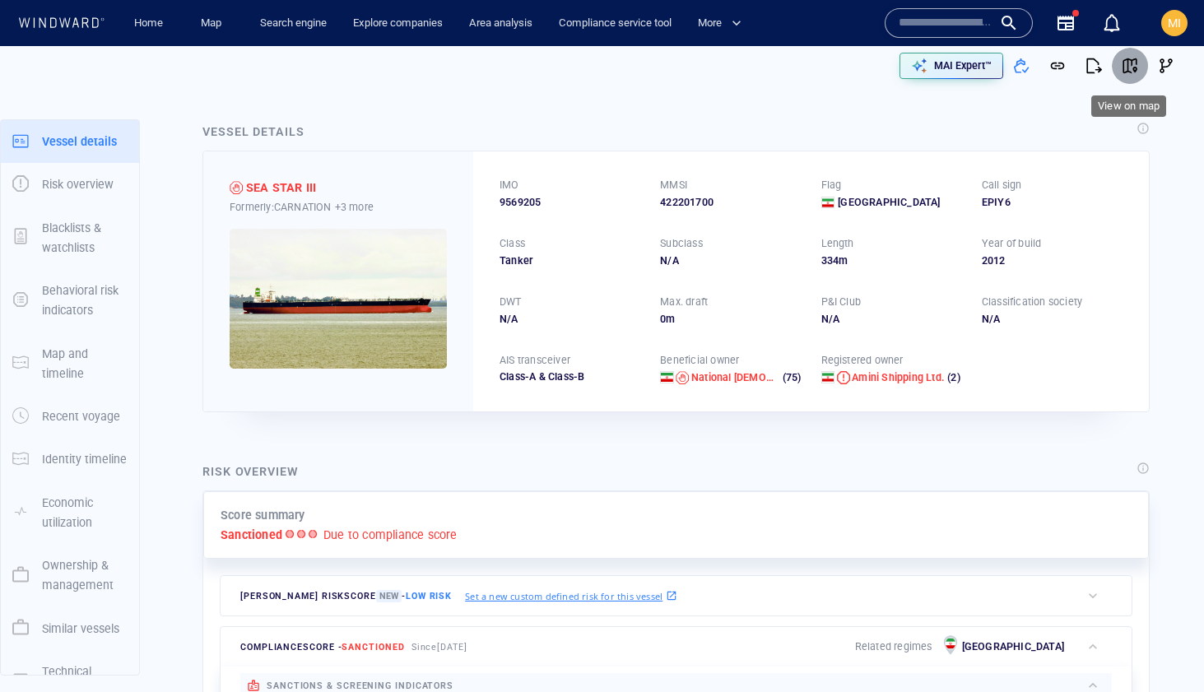
click at [1130, 69] on span "button" at bounding box center [1130, 66] width 16 height 16
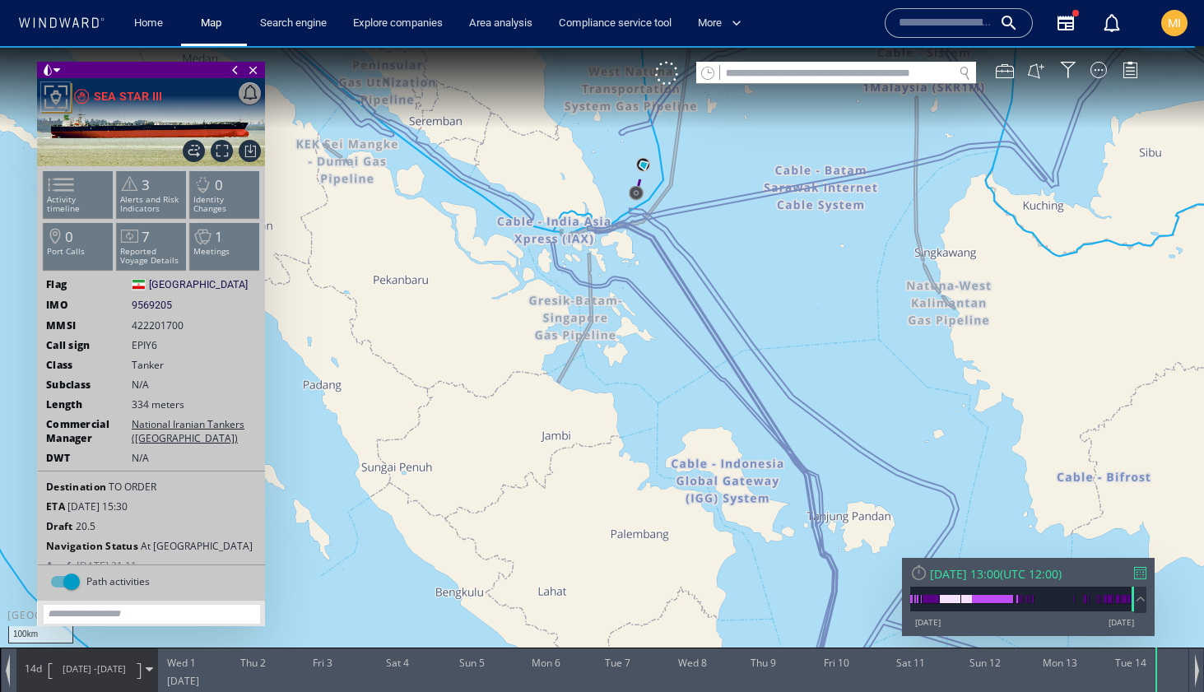
drag, startPoint x: 638, startPoint y: 309, endPoint x: 638, endPoint y: 412, distance: 102.9
click at [638, 410] on canvas "Map" at bounding box center [602, 361] width 1204 height 630
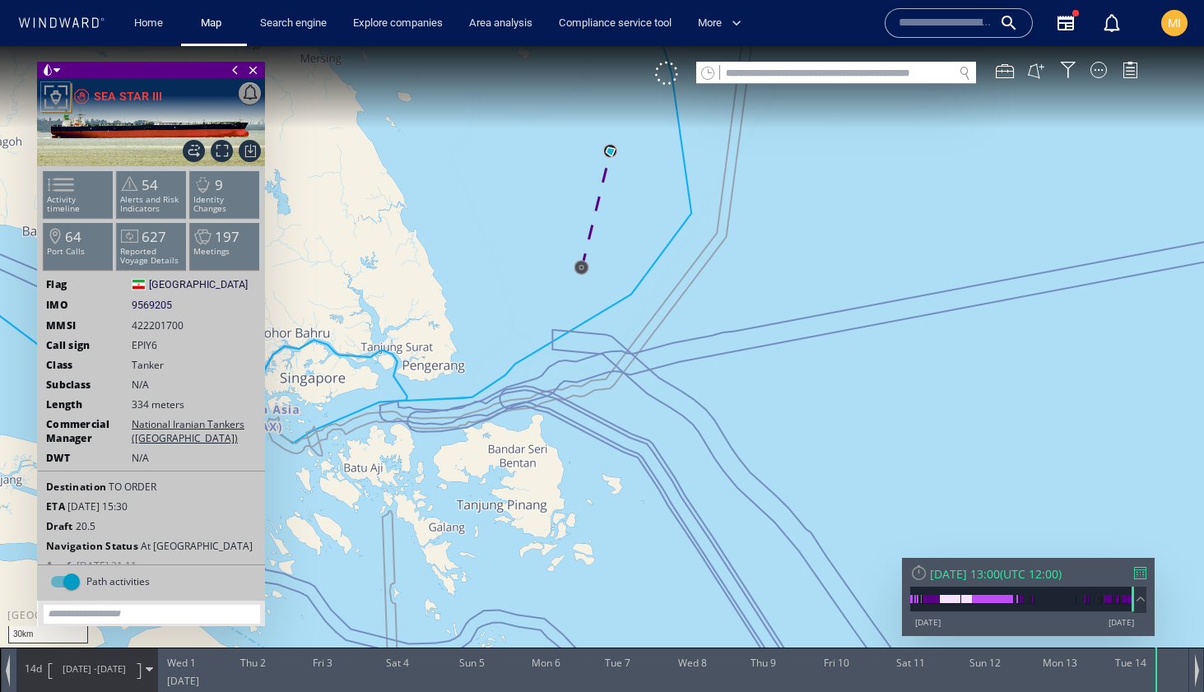
click at [582, 270] on canvas "Map" at bounding box center [602, 361] width 1204 height 630
click at [1097, 72] on div at bounding box center [1099, 70] width 16 height 16
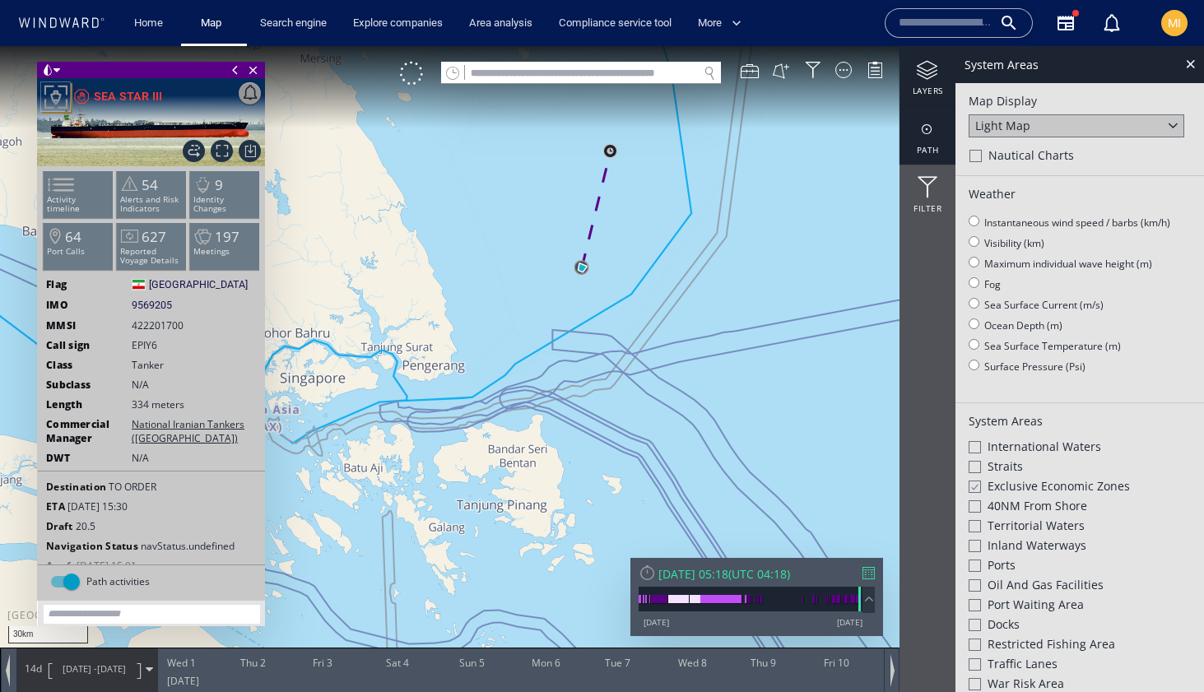
click at [932, 135] on div at bounding box center [928, 129] width 56 height 21
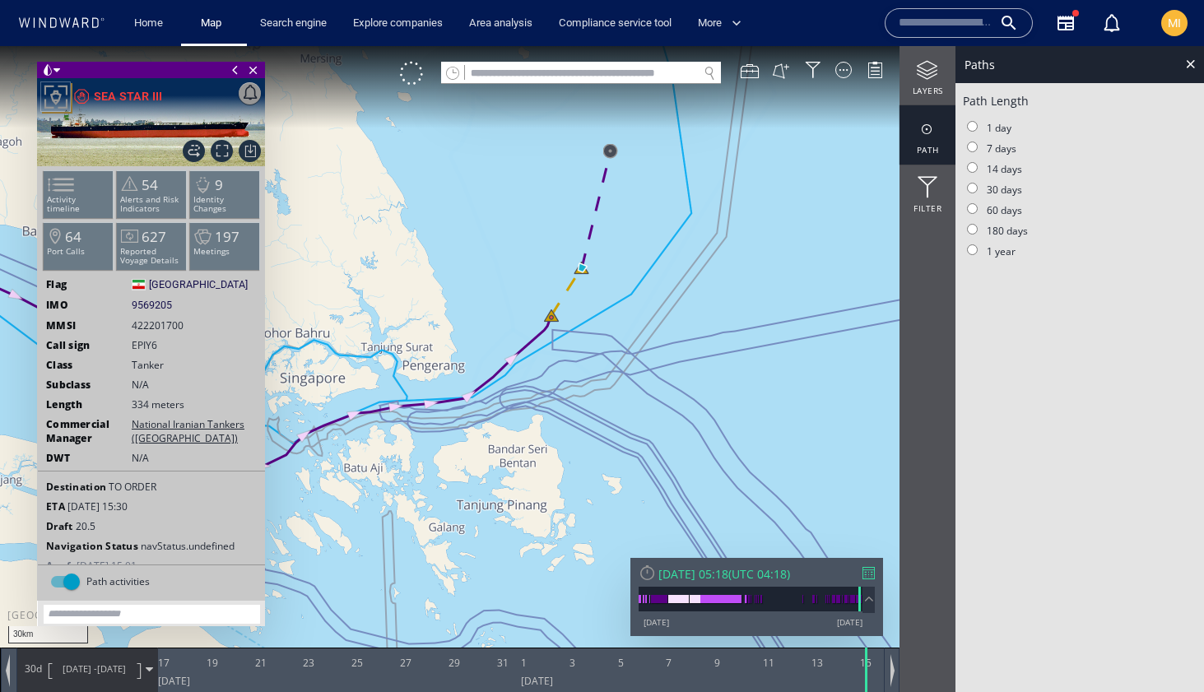
click at [591, 257] on canvas "Map" at bounding box center [602, 361] width 1204 height 630
click at [602, 149] on canvas "Map" at bounding box center [602, 361] width 1204 height 630
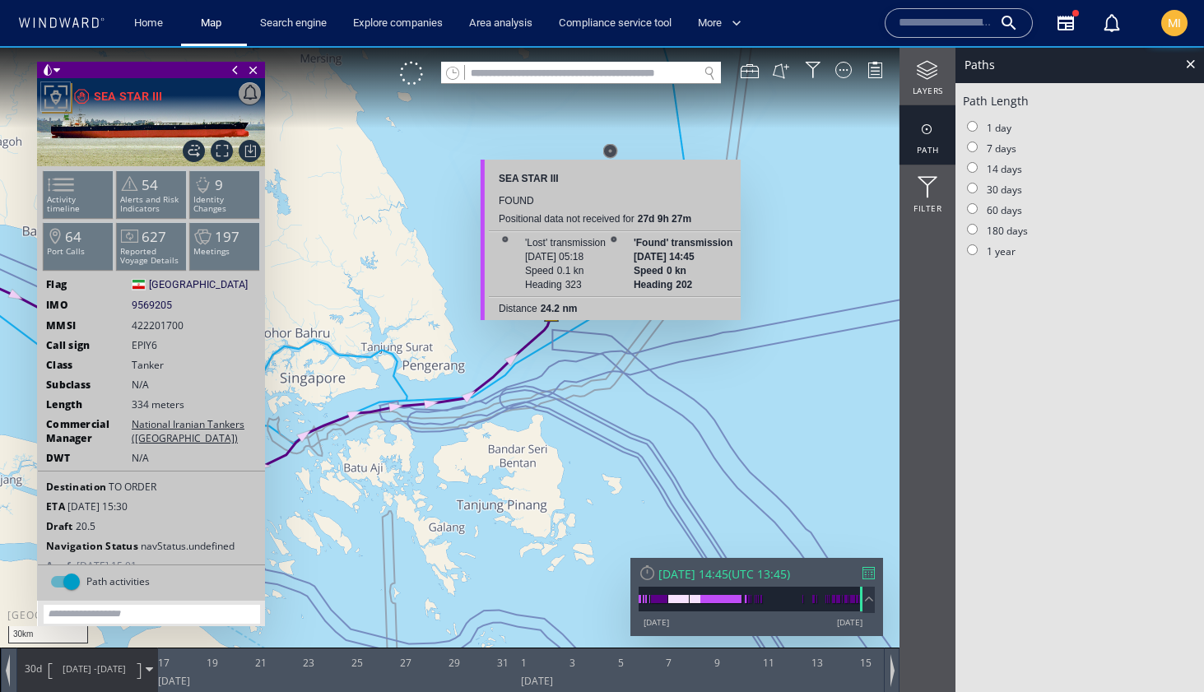
click at [611, 149] on canvas "Map" at bounding box center [602, 361] width 1204 height 630
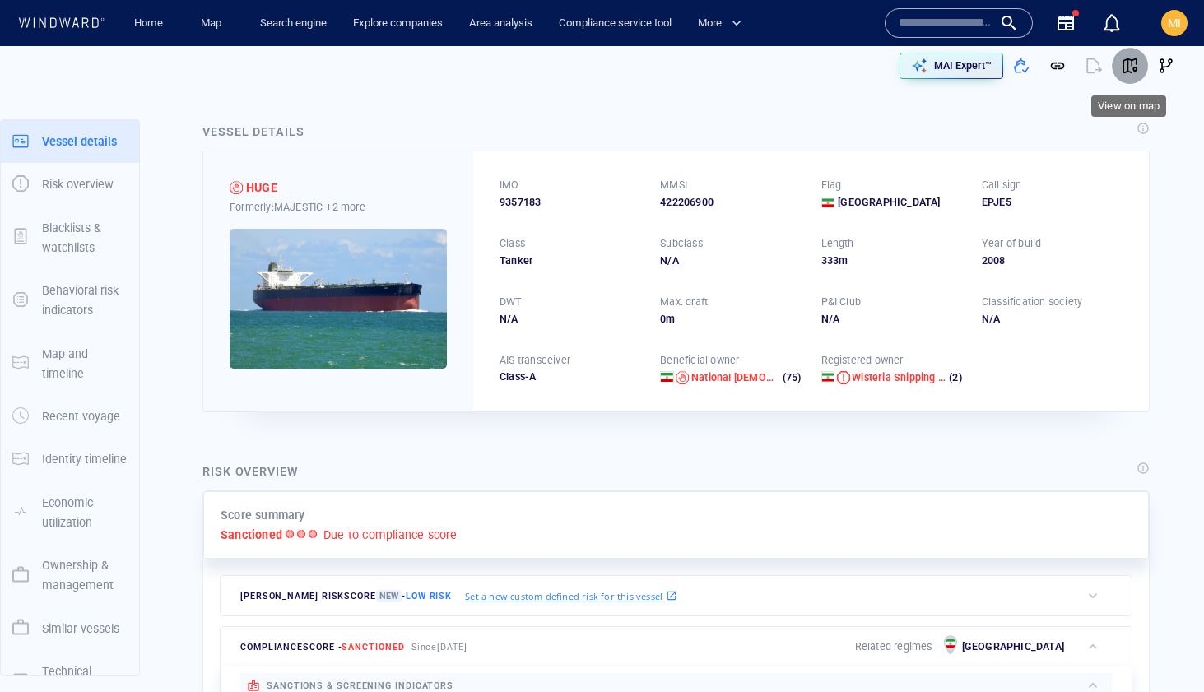
click at [1129, 64] on span "button" at bounding box center [1130, 66] width 16 height 16
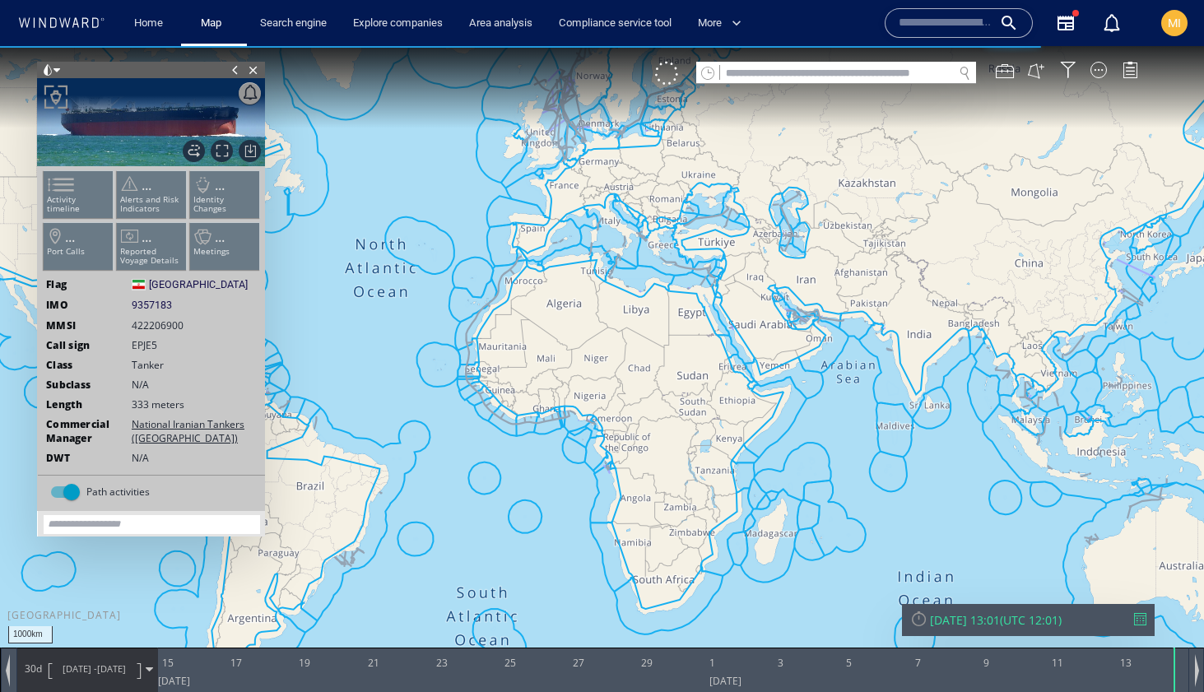
drag, startPoint x: 910, startPoint y: 348, endPoint x: 656, endPoint y: 272, distance: 264.8
click at [662, 269] on canvas "Map" at bounding box center [602, 361] width 1204 height 630
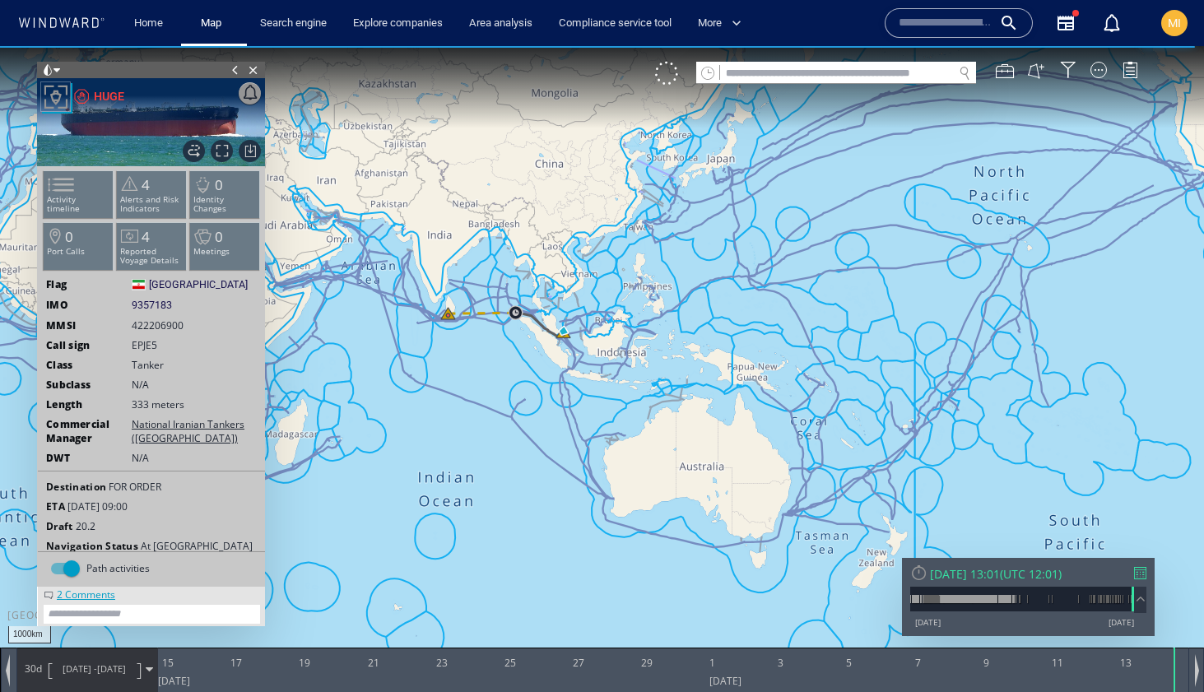
drag, startPoint x: 723, startPoint y: 291, endPoint x: 650, endPoint y: 232, distance: 93.7
click at [651, 231] on canvas "Map" at bounding box center [602, 361] width 1204 height 630
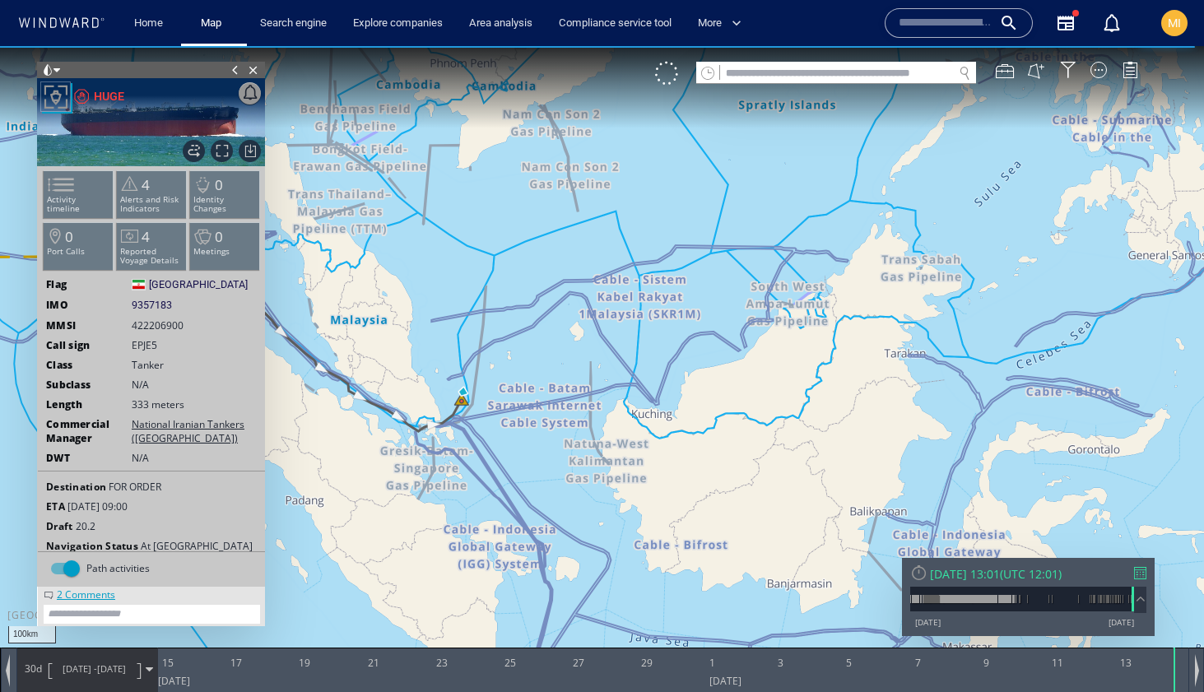
drag, startPoint x: 468, startPoint y: 415, endPoint x: 593, endPoint y: 317, distance: 159.5
click at [593, 317] on canvas "Map" at bounding box center [602, 361] width 1204 height 630
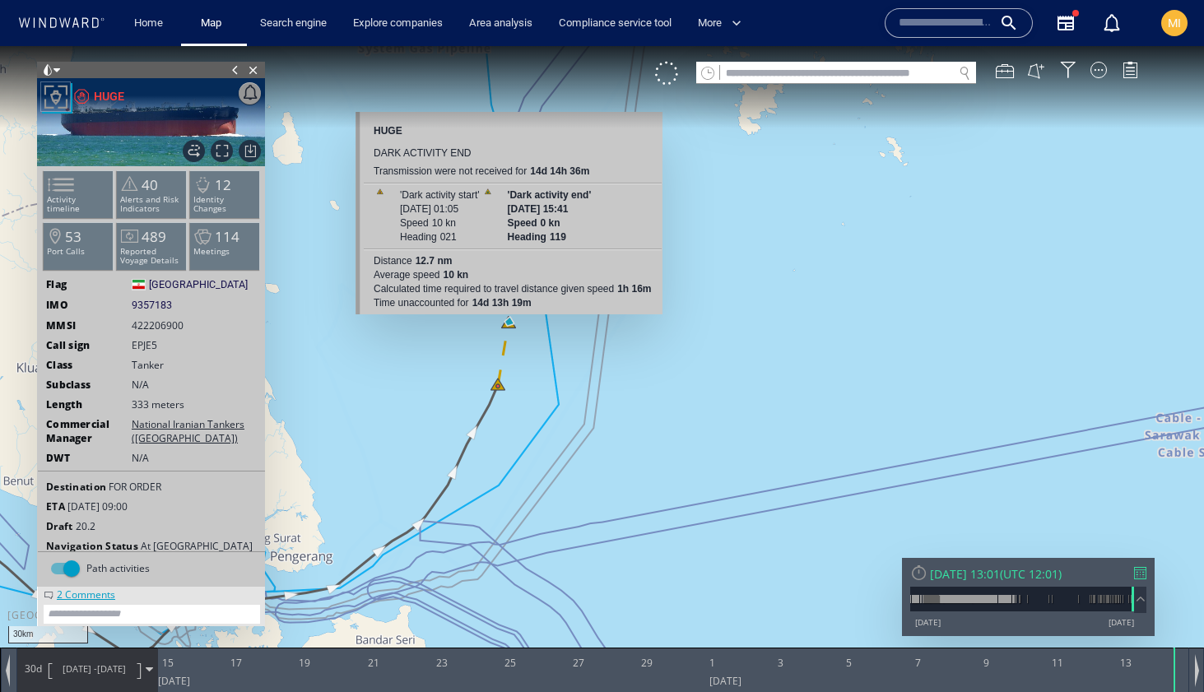
click at [506, 322] on canvas "Map" at bounding box center [602, 361] width 1204 height 630
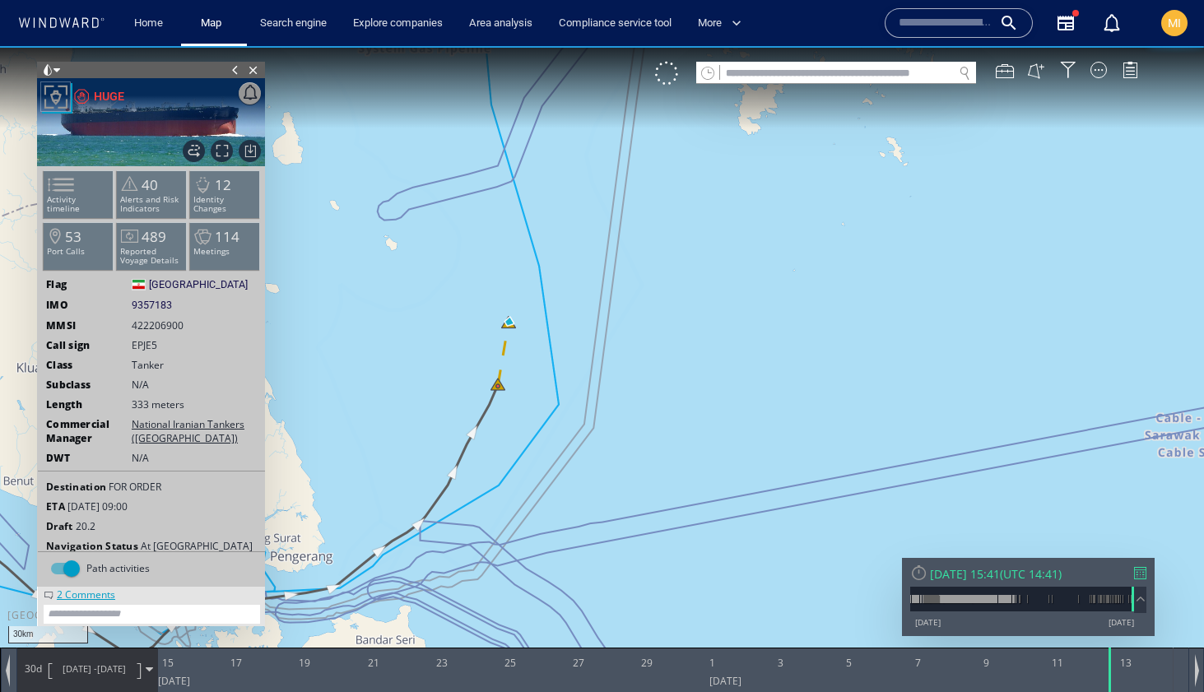
click at [506, 322] on canvas "Map" at bounding box center [602, 361] width 1204 height 630
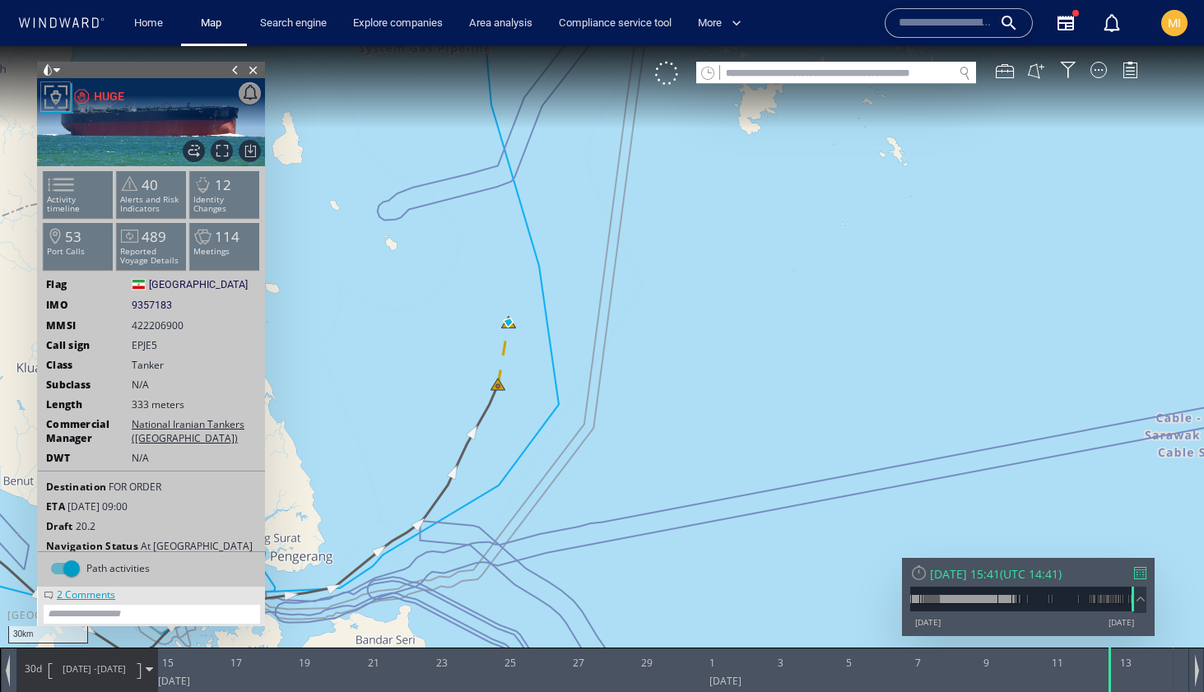
click at [511, 323] on canvas "Map" at bounding box center [602, 361] width 1204 height 630
